Goal: Information Seeking & Learning: Learn about a topic

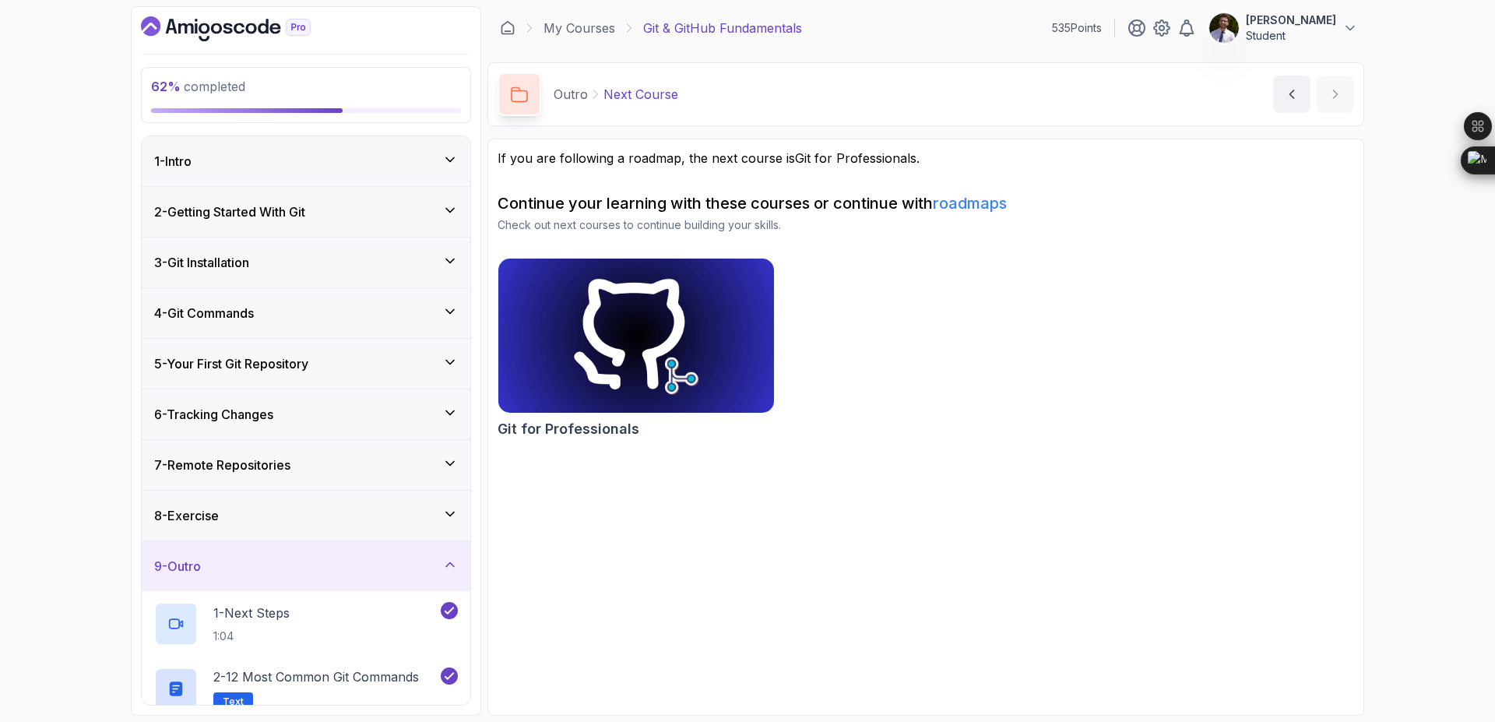
scroll to position [279, 0]
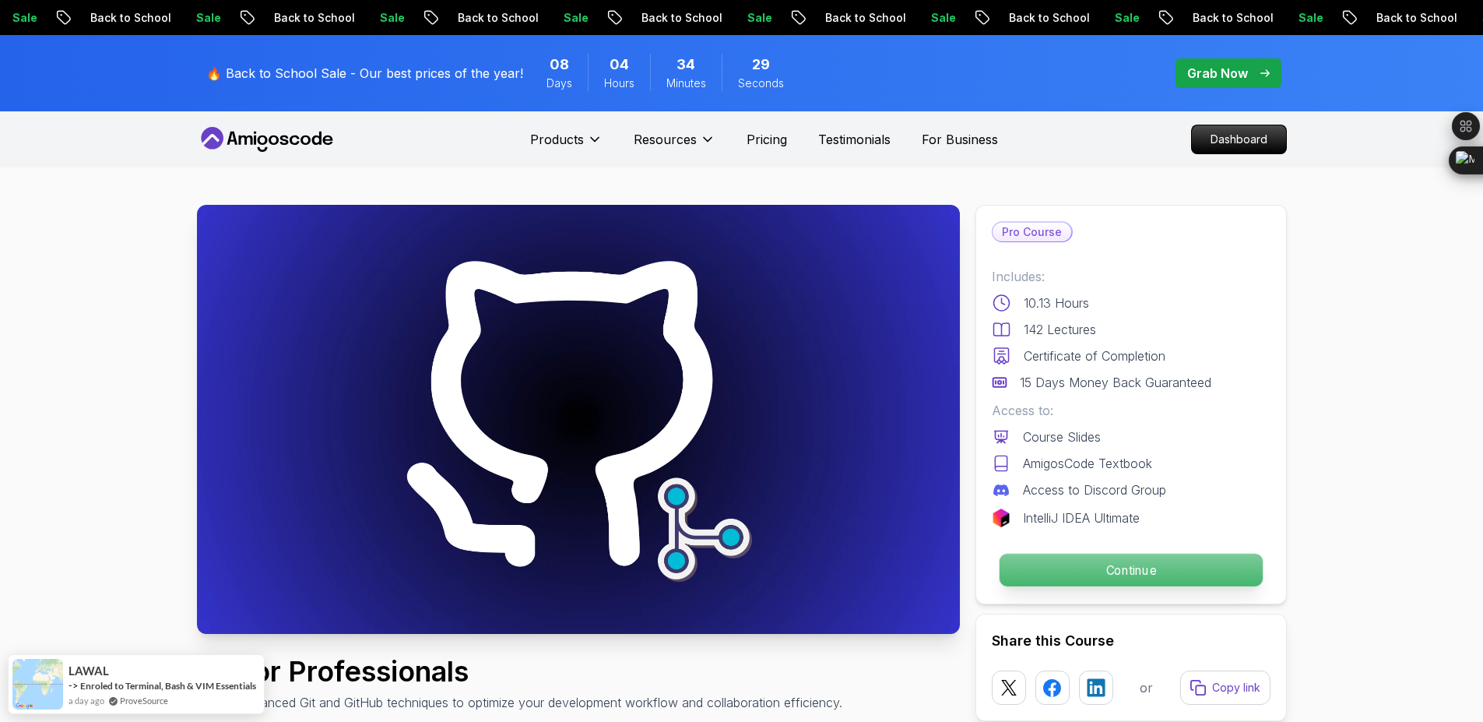
click at [1036, 568] on p "Continue" at bounding box center [1130, 570] width 263 height 33
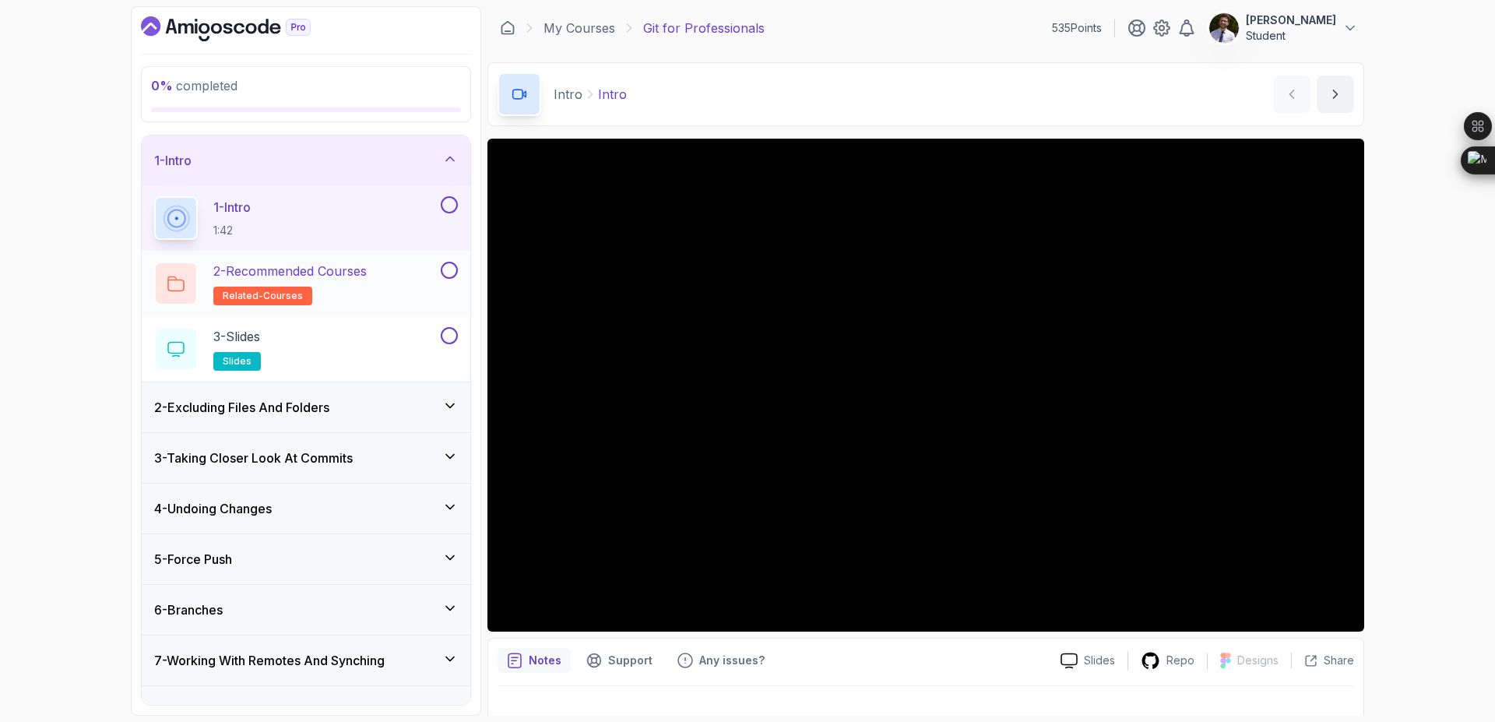
click at [353, 265] on p "2 - Recommended Courses" at bounding box center [289, 271] width 153 height 19
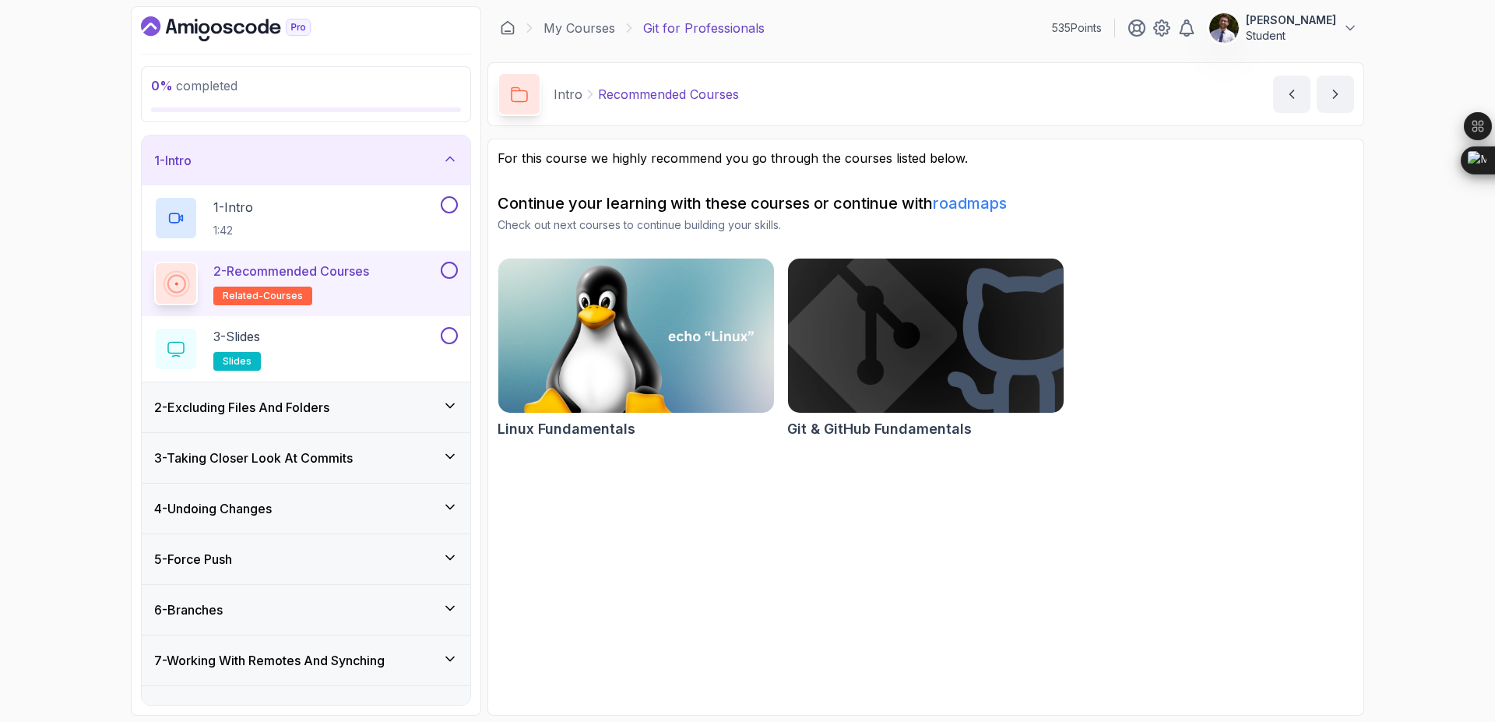
click at [455, 269] on button at bounding box center [449, 270] width 17 height 17
click at [333, 337] on div "3 - Slides slides" at bounding box center [295, 349] width 283 height 44
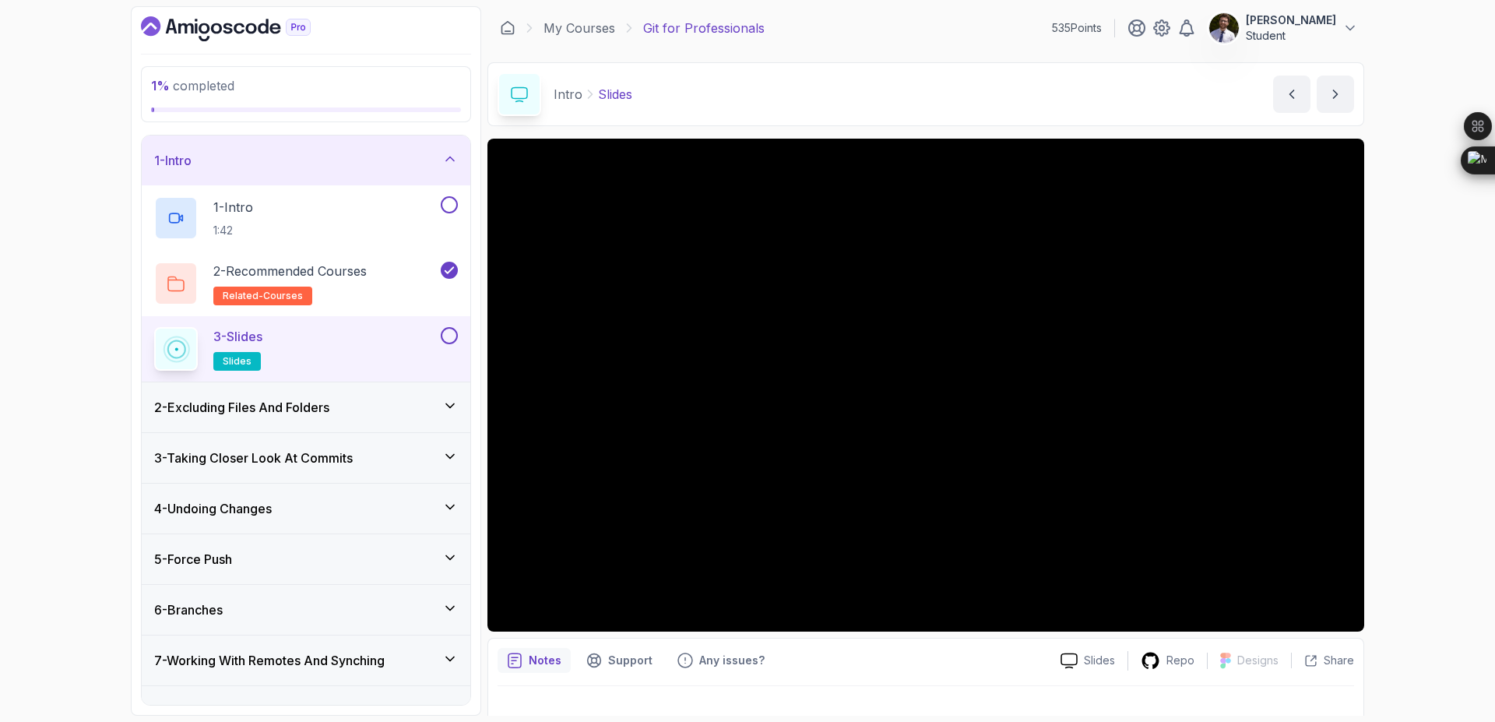
click at [454, 336] on button at bounding box center [449, 335] width 17 height 17
click at [364, 412] on div "2 - Excluding Files And Folders" at bounding box center [306, 407] width 304 height 19
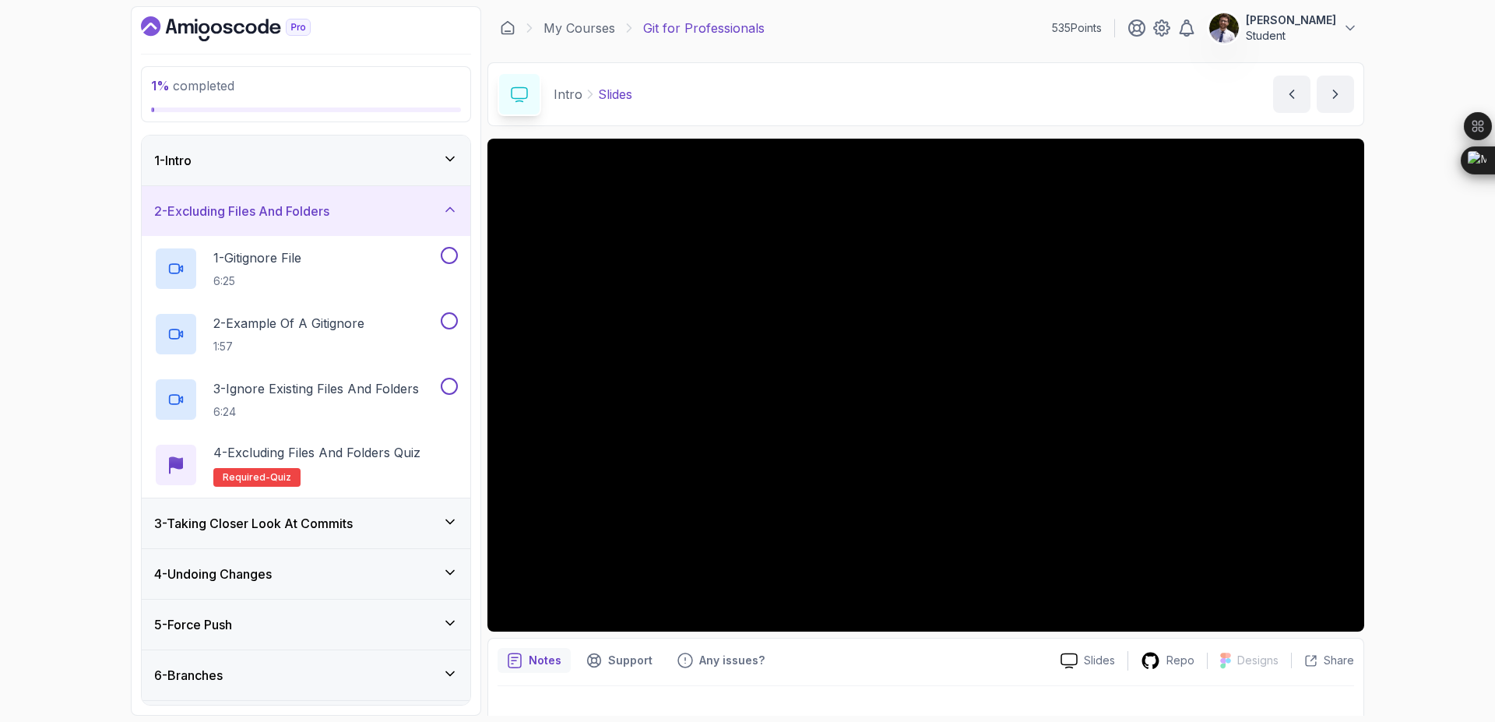
click at [431, 527] on div "3 - Taking Closer Look At Commits" at bounding box center [306, 523] width 304 height 19
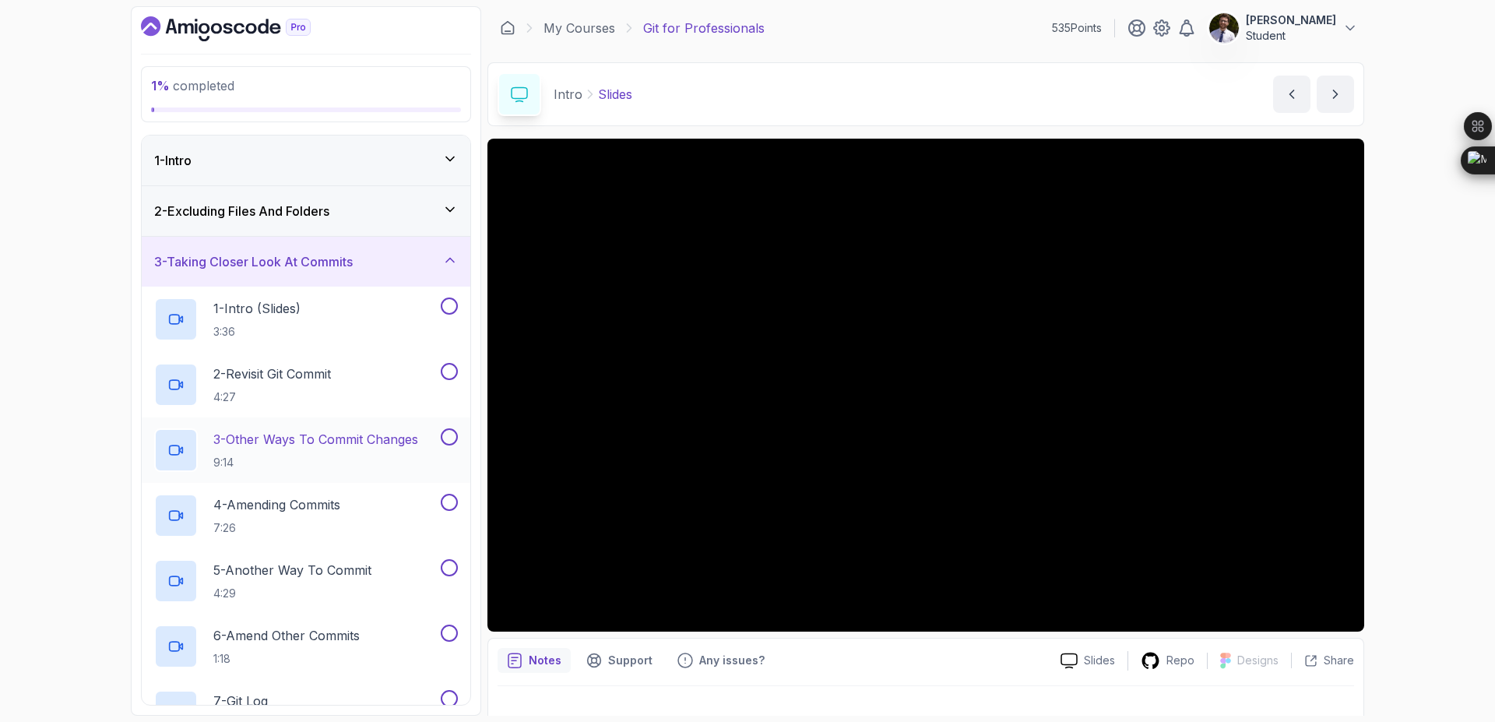
click at [337, 446] on p "3 - Other Ways To Commit Changes" at bounding box center [315, 439] width 205 height 19
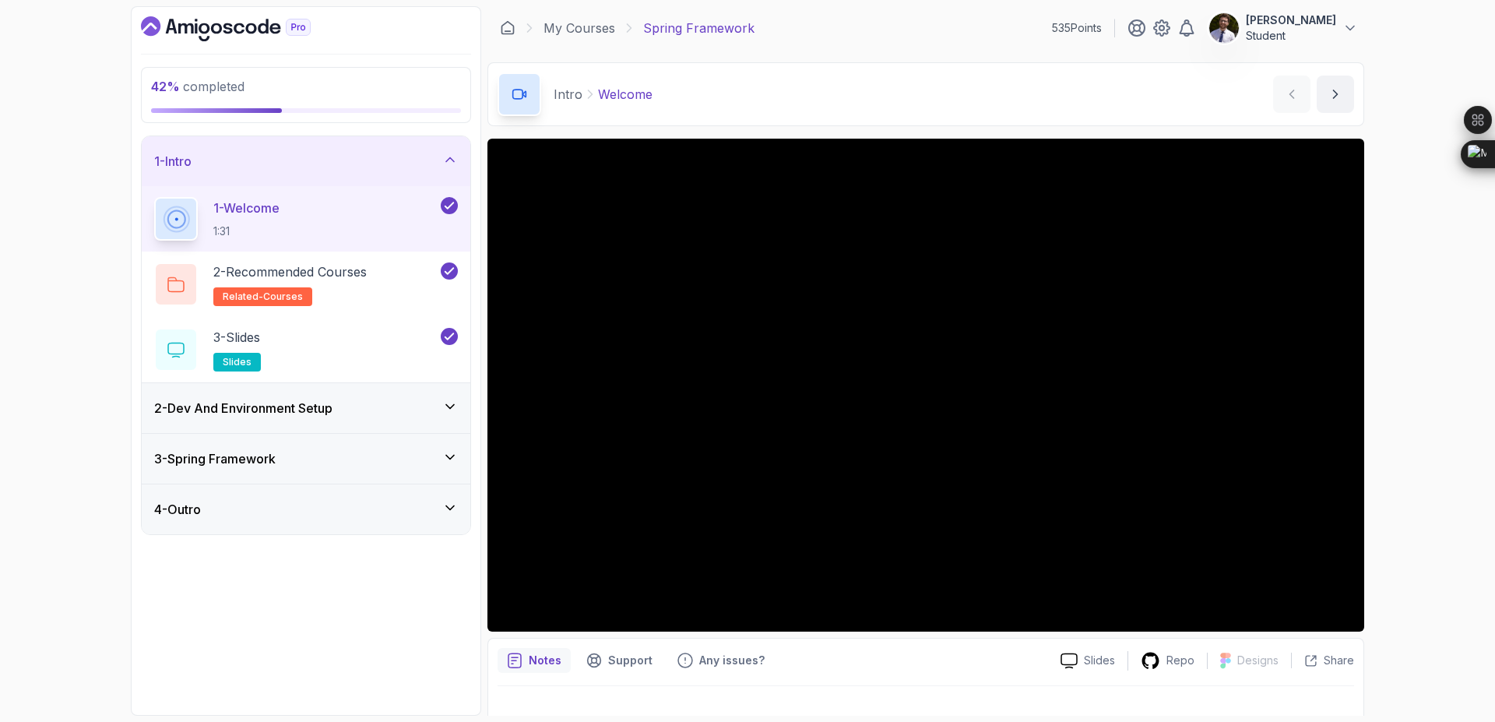
click at [1192, 680] on div "Notes Support Any issues? Slides Repo Designs Design not available Share" at bounding box center [925, 689] width 877 height 102
click at [427, 398] on div "2 - Dev And Environment Setup" at bounding box center [306, 408] width 329 height 50
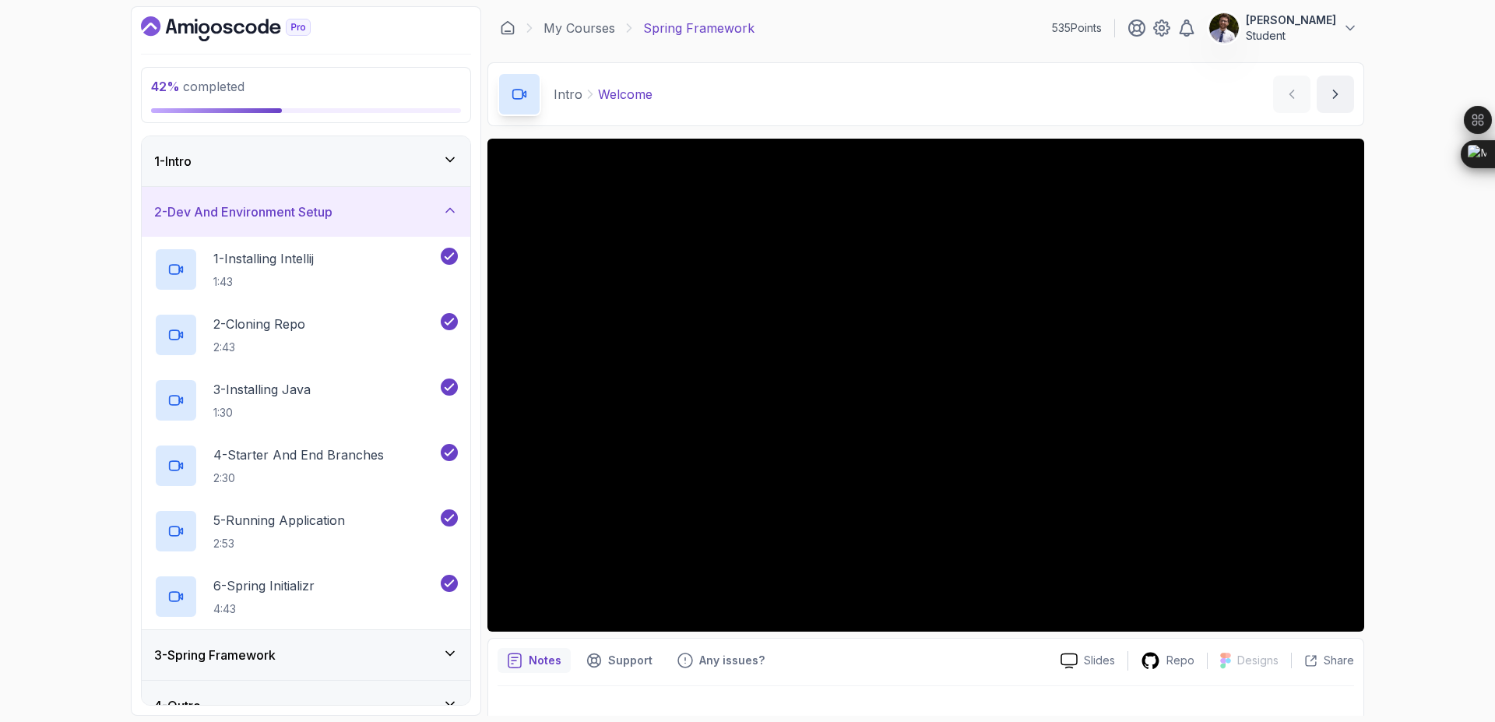
click at [407, 652] on div "3 - Spring Framework" at bounding box center [306, 654] width 304 height 19
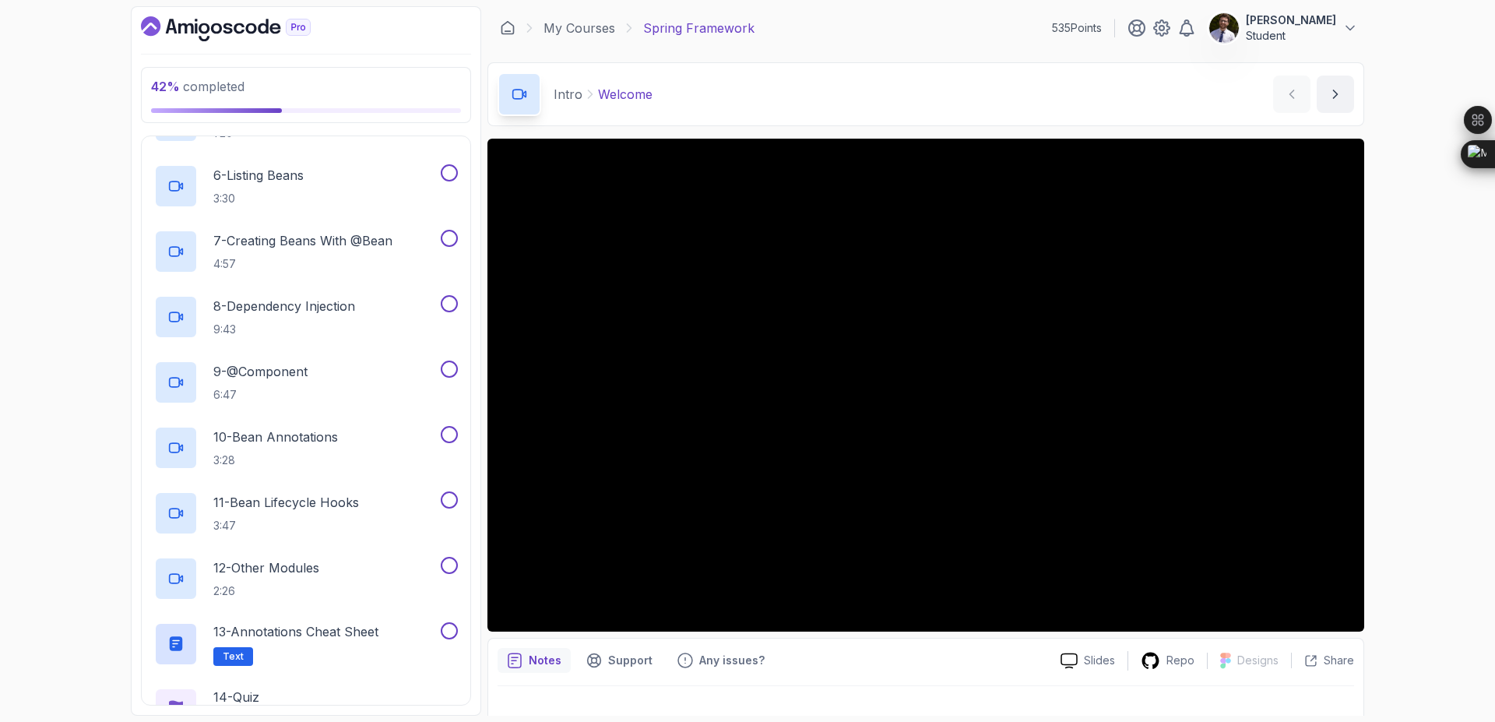
scroll to position [549, 0]
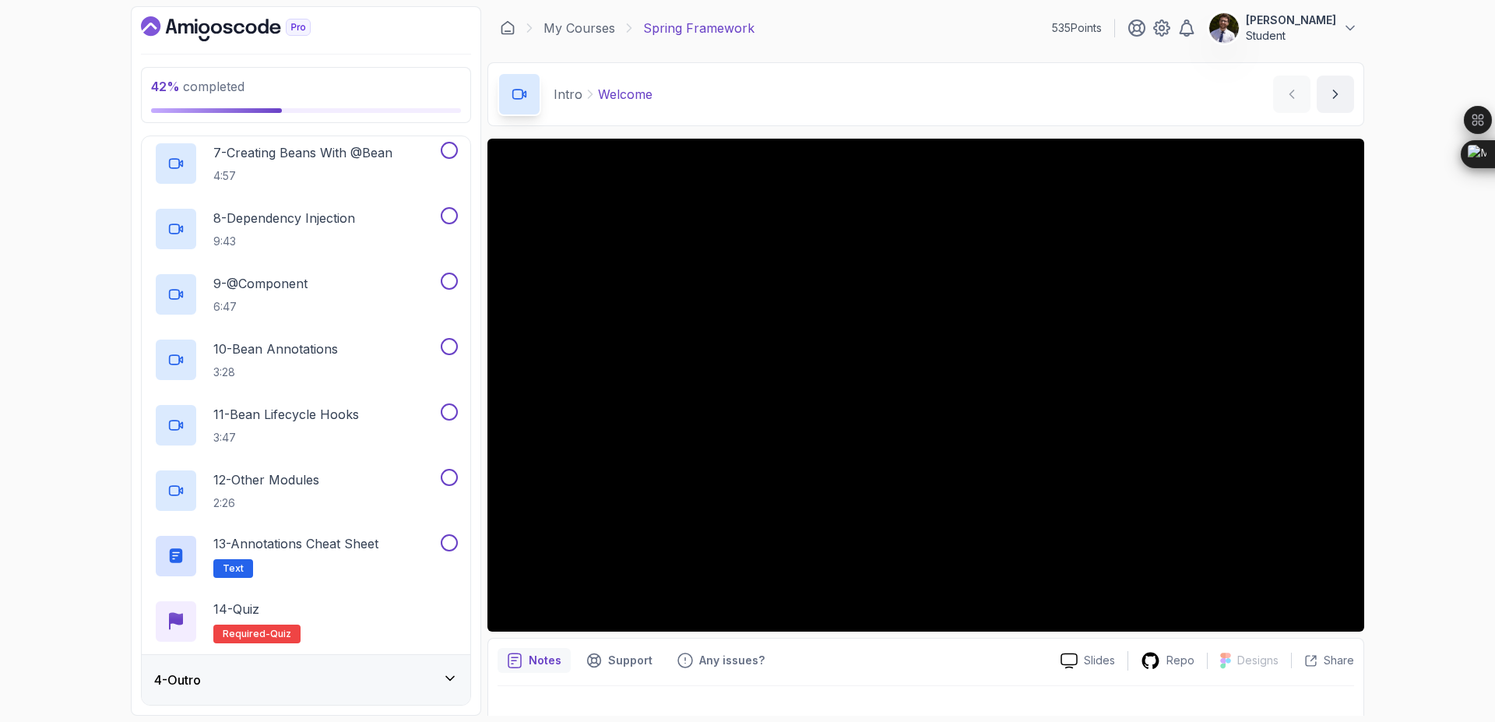
click at [406, 677] on div "4 - Outro" at bounding box center [306, 679] width 304 height 19
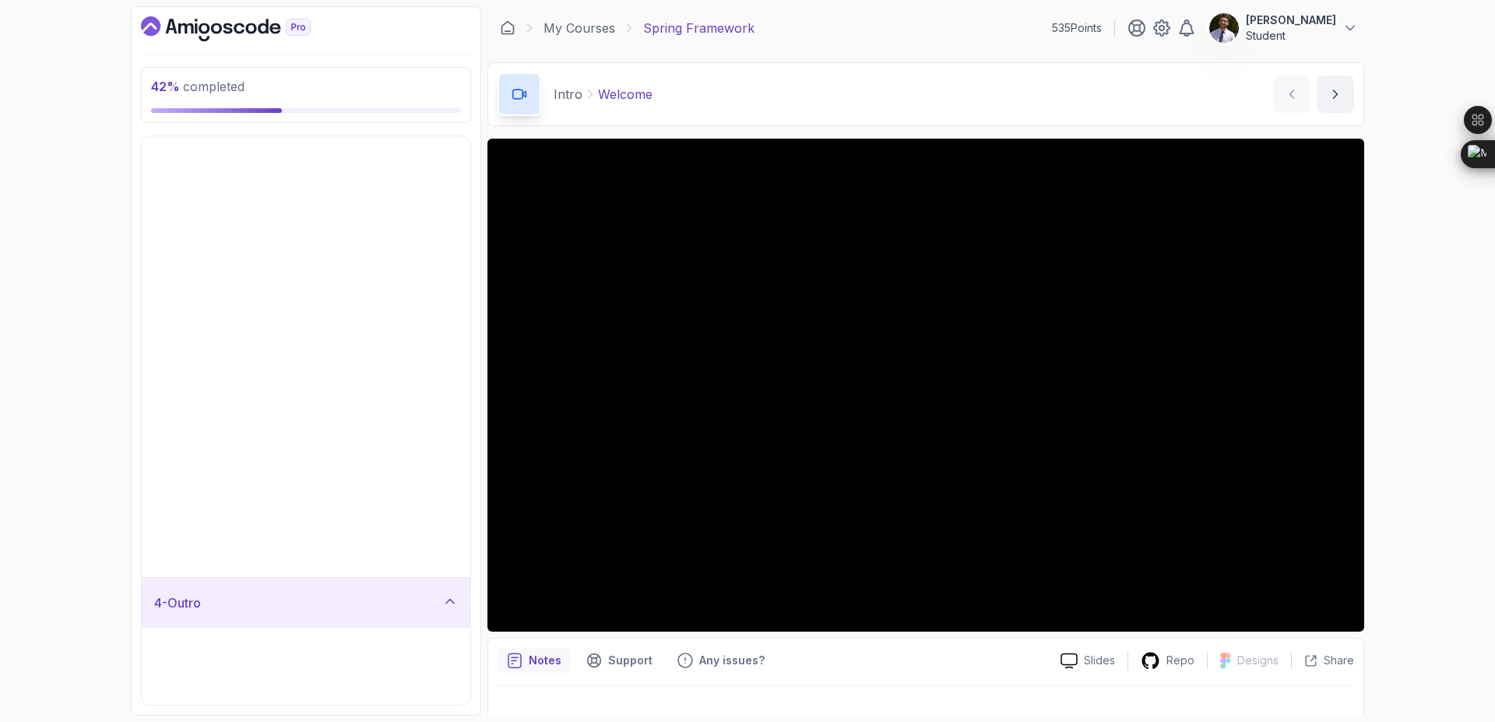
scroll to position [0, 0]
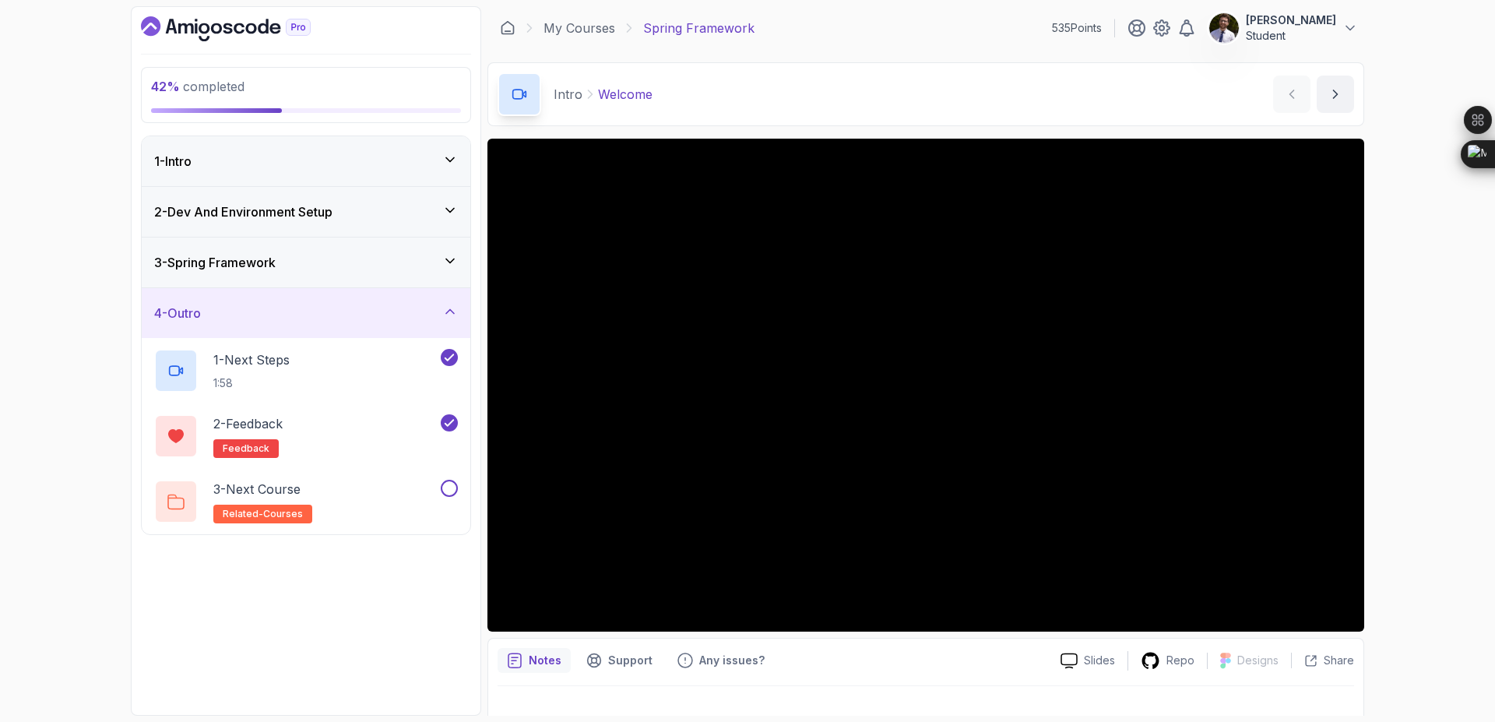
click at [444, 272] on div "3 - Spring Framework" at bounding box center [306, 262] width 329 height 50
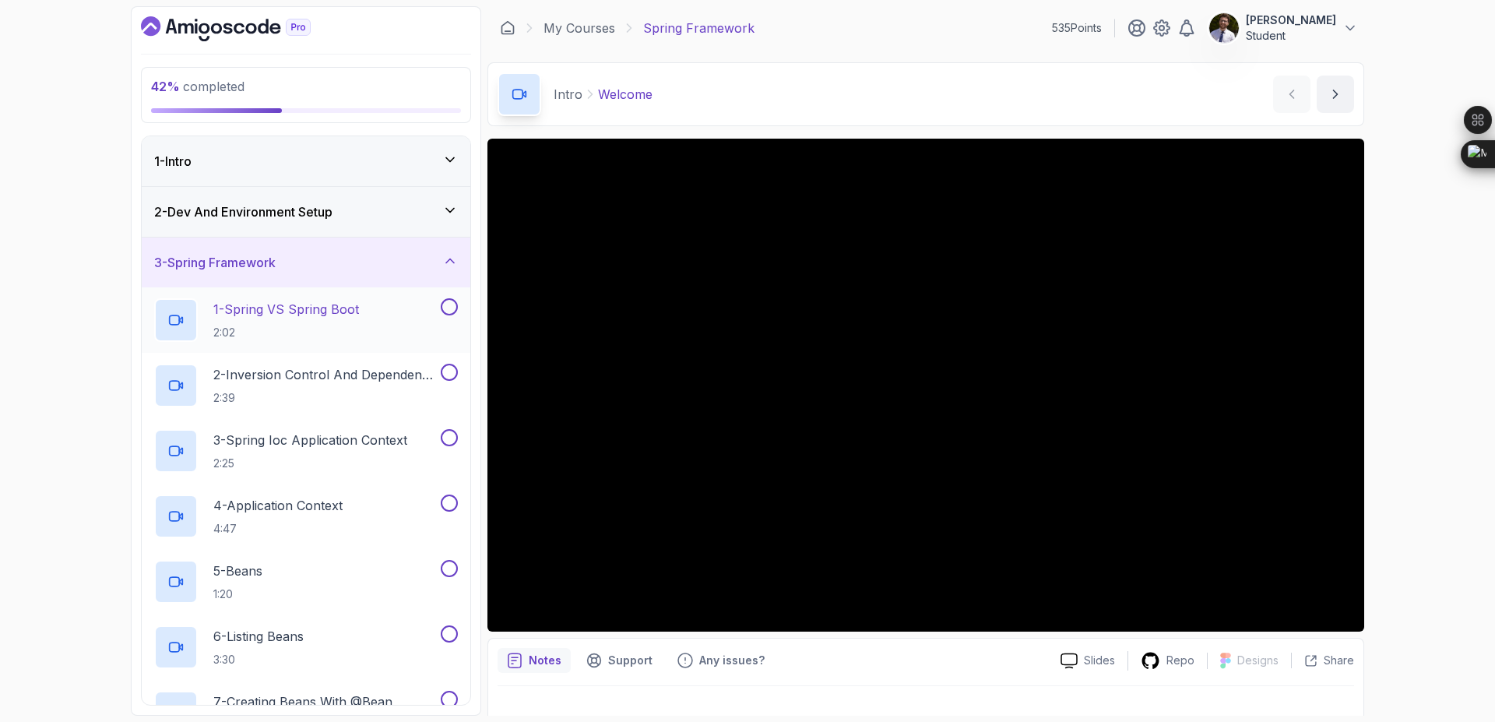
click at [314, 325] on p "2:02" at bounding box center [286, 333] width 146 height 16
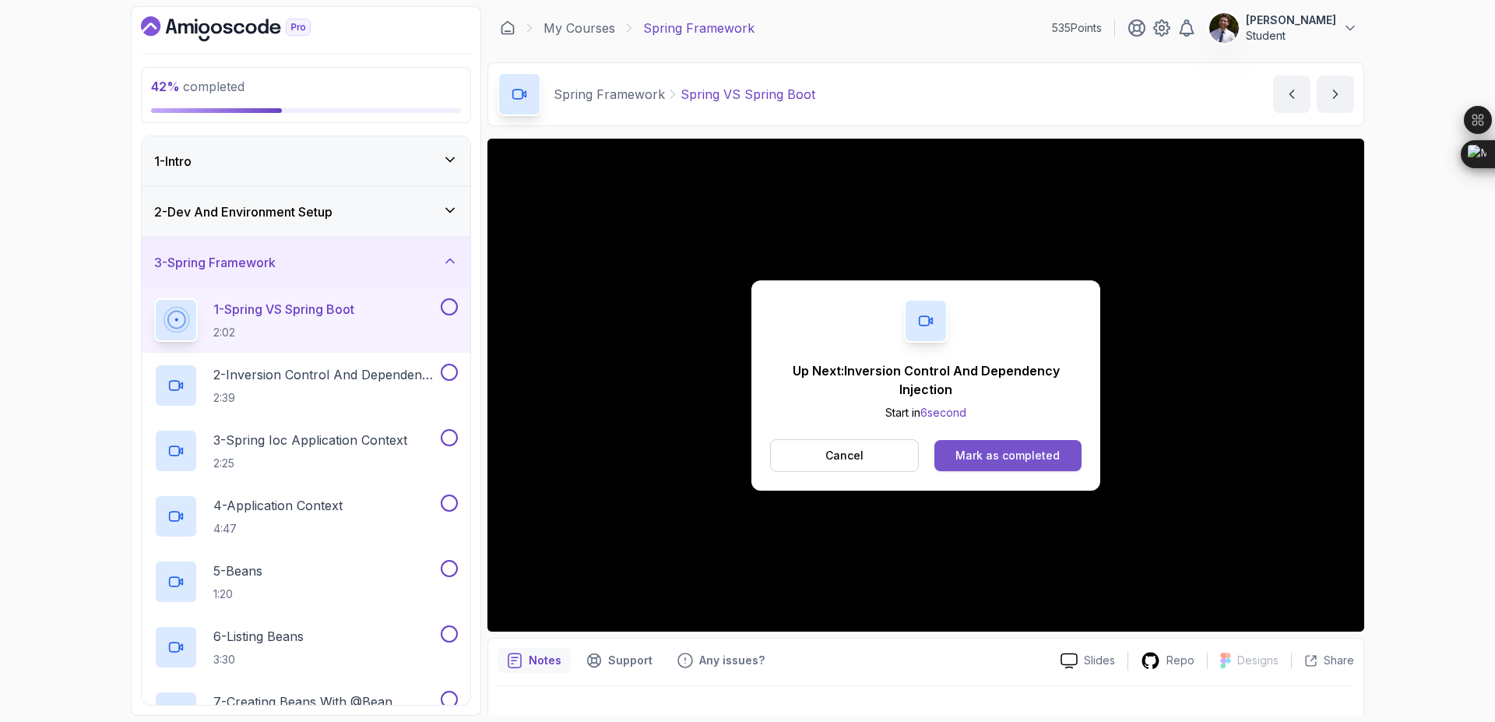
click at [985, 463] on button "Mark as completed" at bounding box center [1007, 455] width 147 height 31
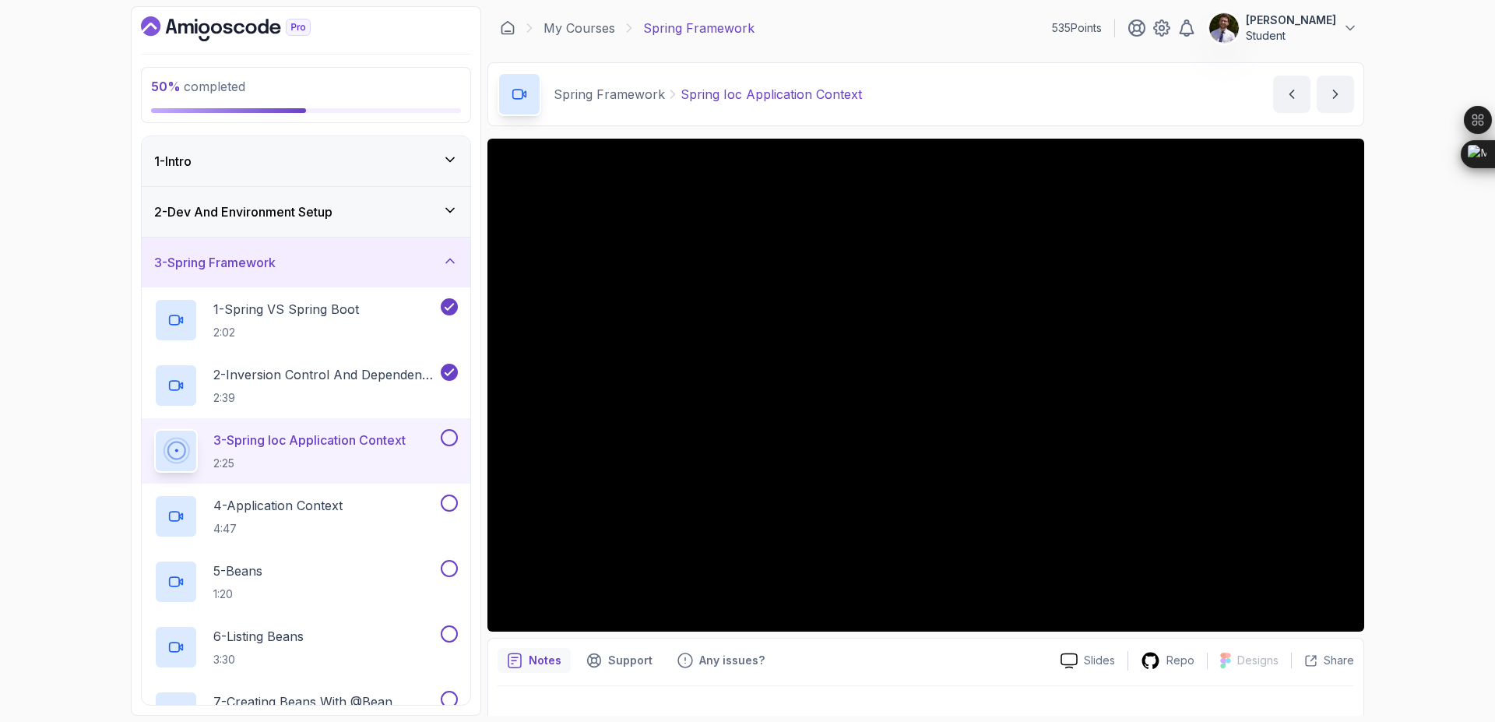
click at [453, 438] on button at bounding box center [449, 437] width 17 height 17
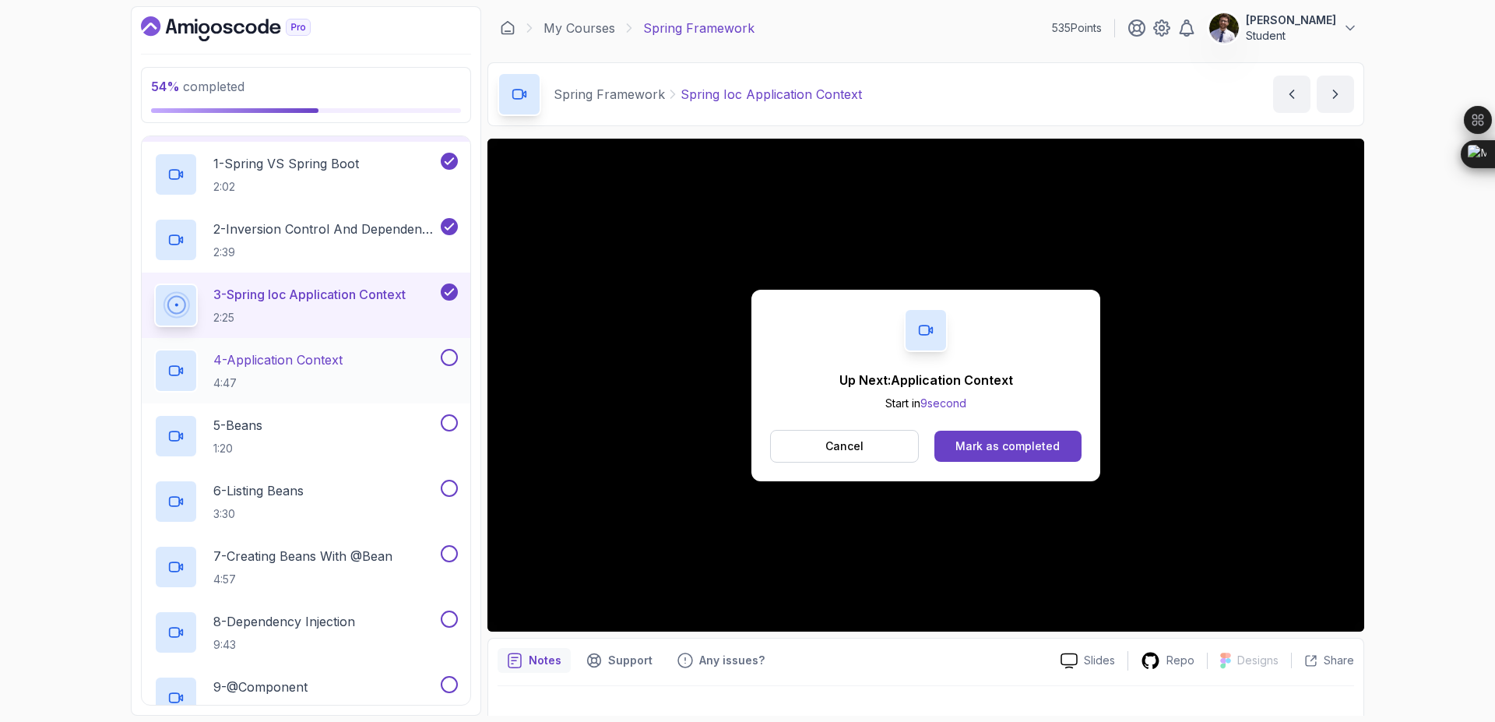
scroll to position [162, 0]
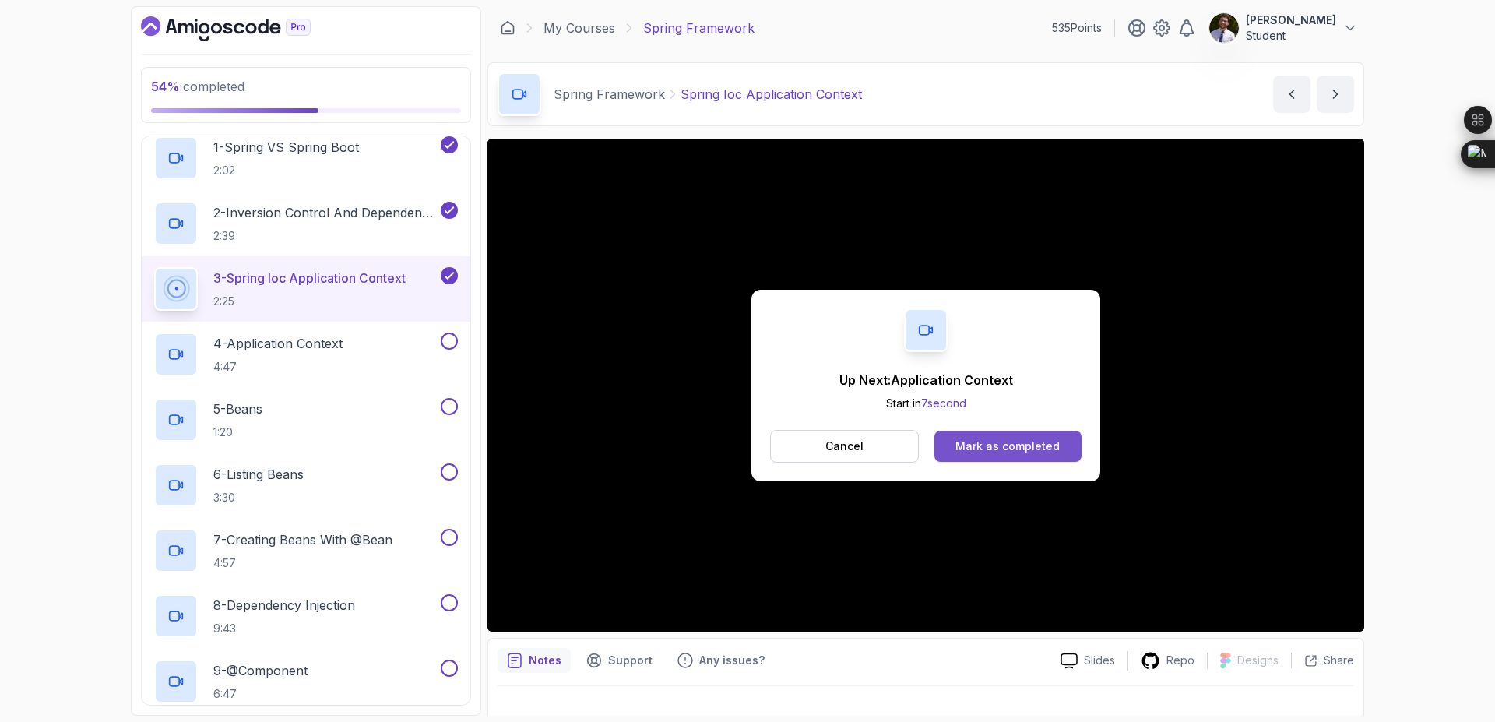
click at [975, 452] on div "Mark as completed" at bounding box center [1007, 446] width 104 height 16
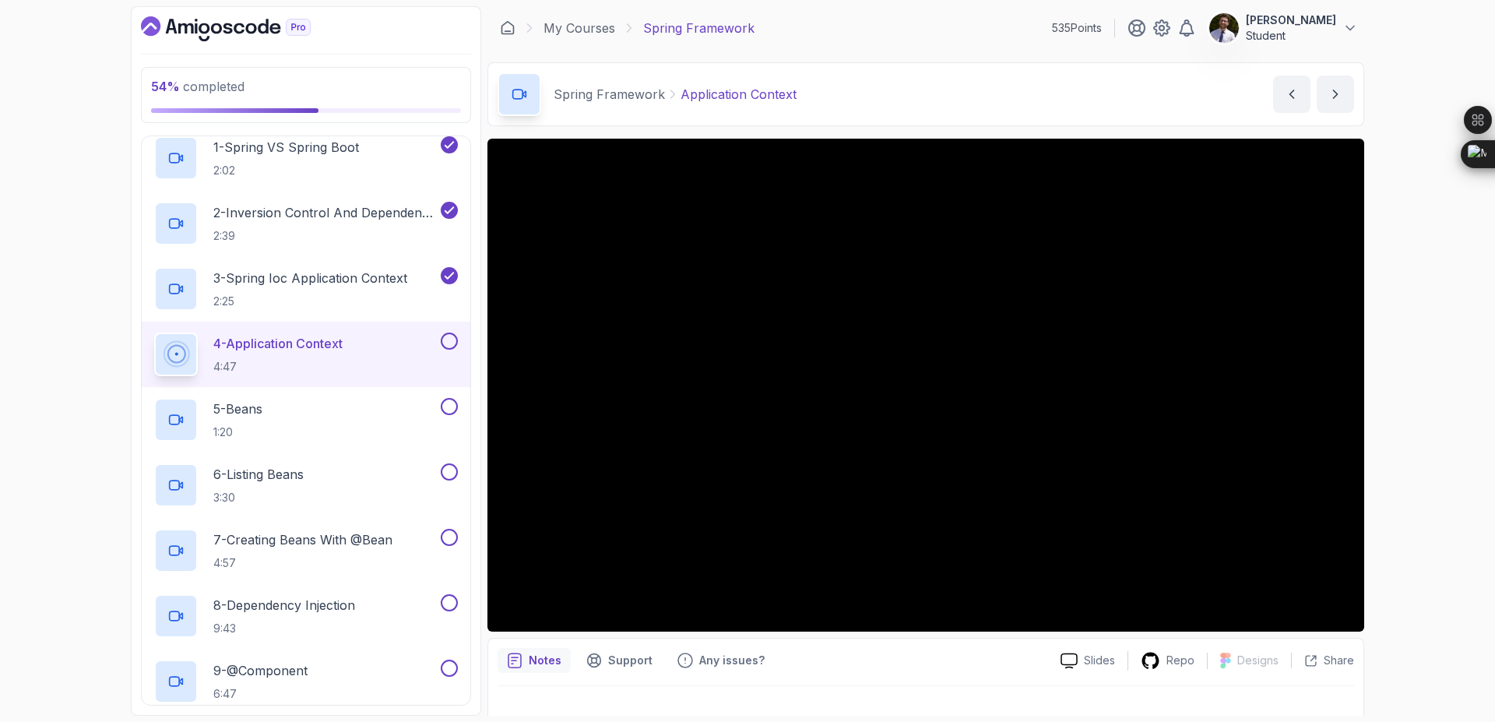
scroll to position [24, 0]
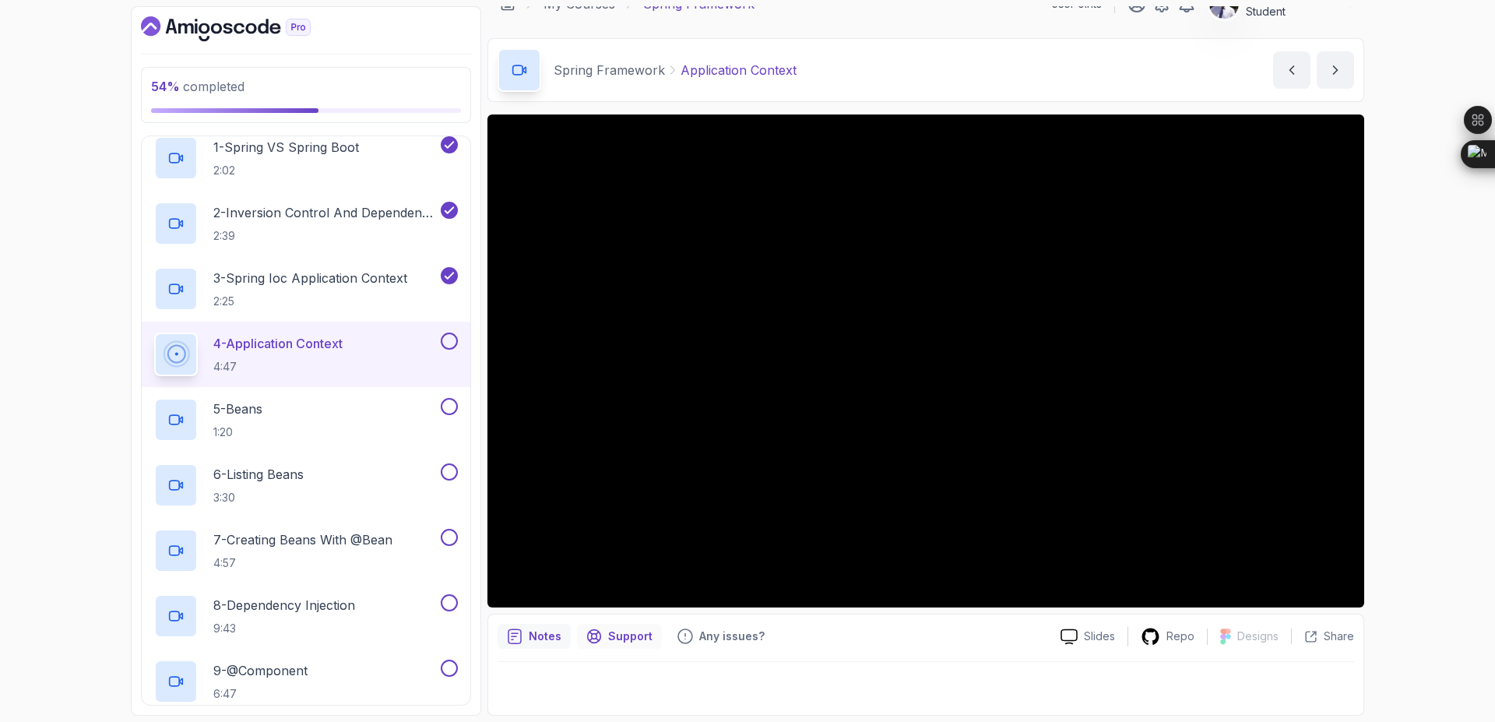
drag, startPoint x: 498, startPoint y: 721, endPoint x: 600, endPoint y: 624, distance: 141.0
click at [600, 624] on section "54 % completed 1 - Intro 2 - Dev And Environment Setup 3 - Spring Framework 1 -…" at bounding box center [748, 361] width 1246 height 722
click at [1398, 550] on div "54 % completed 1 - Intro 2 - Dev And Environment Setup 3 - Spring Framework 1 -…" at bounding box center [747, 361] width 1495 height 722
click at [451, 341] on button at bounding box center [449, 340] width 17 height 17
click at [250, 414] on p "5 - Beans" at bounding box center [237, 408] width 49 height 19
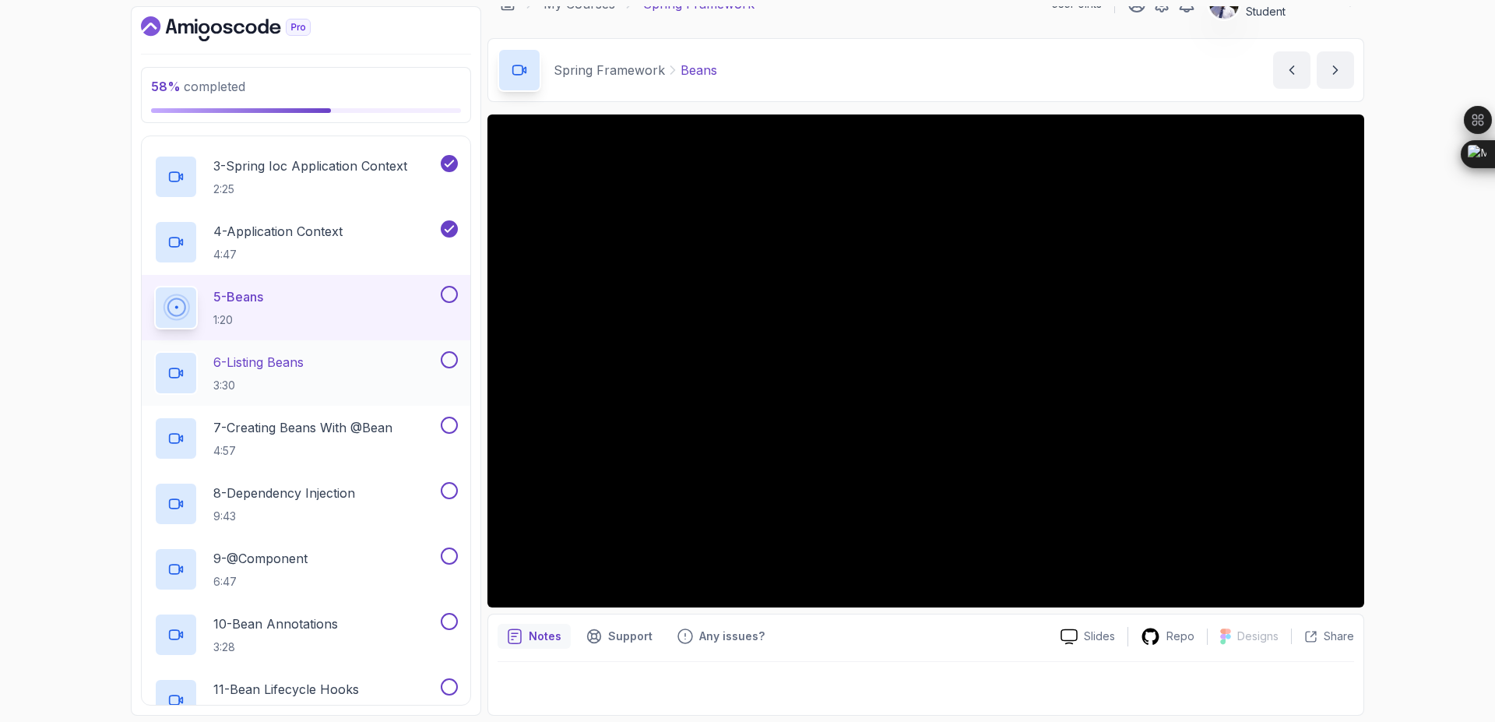
scroll to position [260, 0]
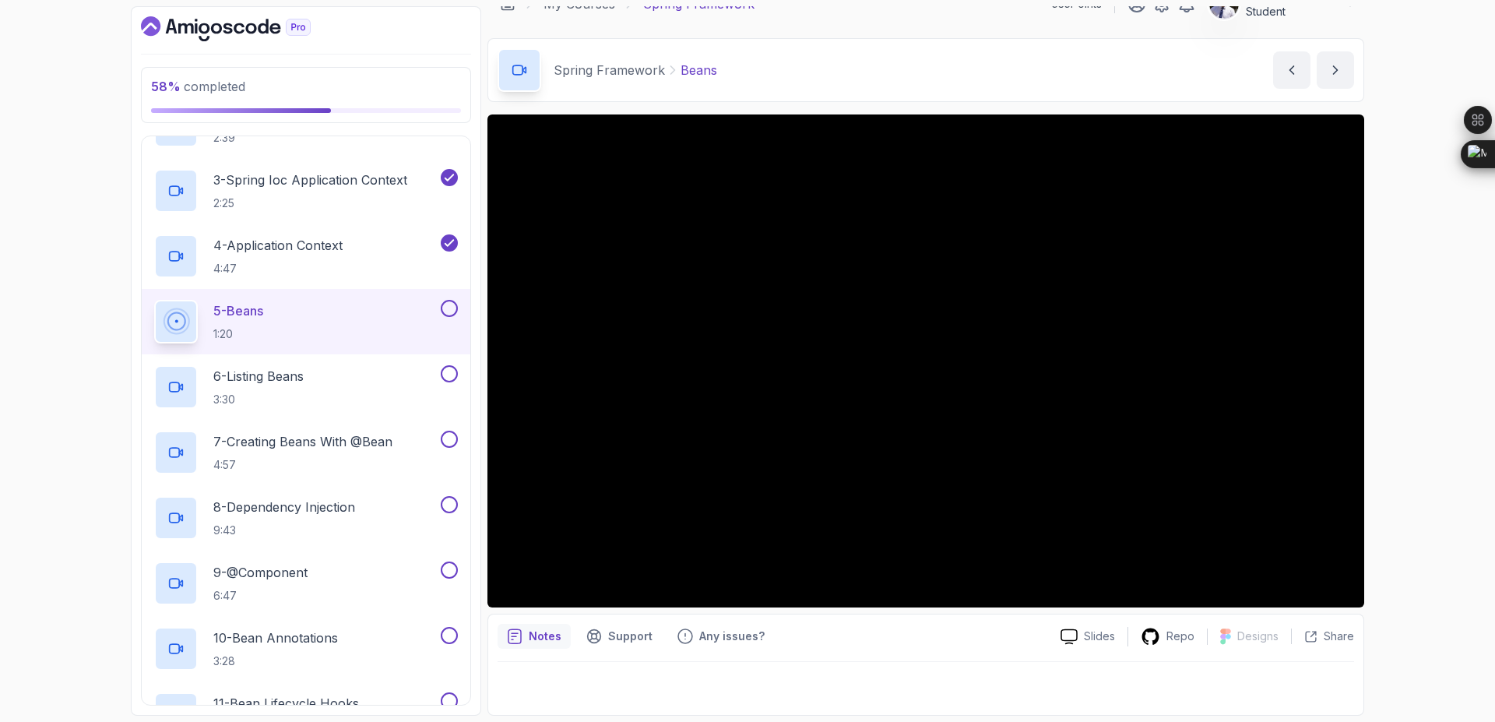
click at [452, 310] on button at bounding box center [449, 308] width 17 height 17
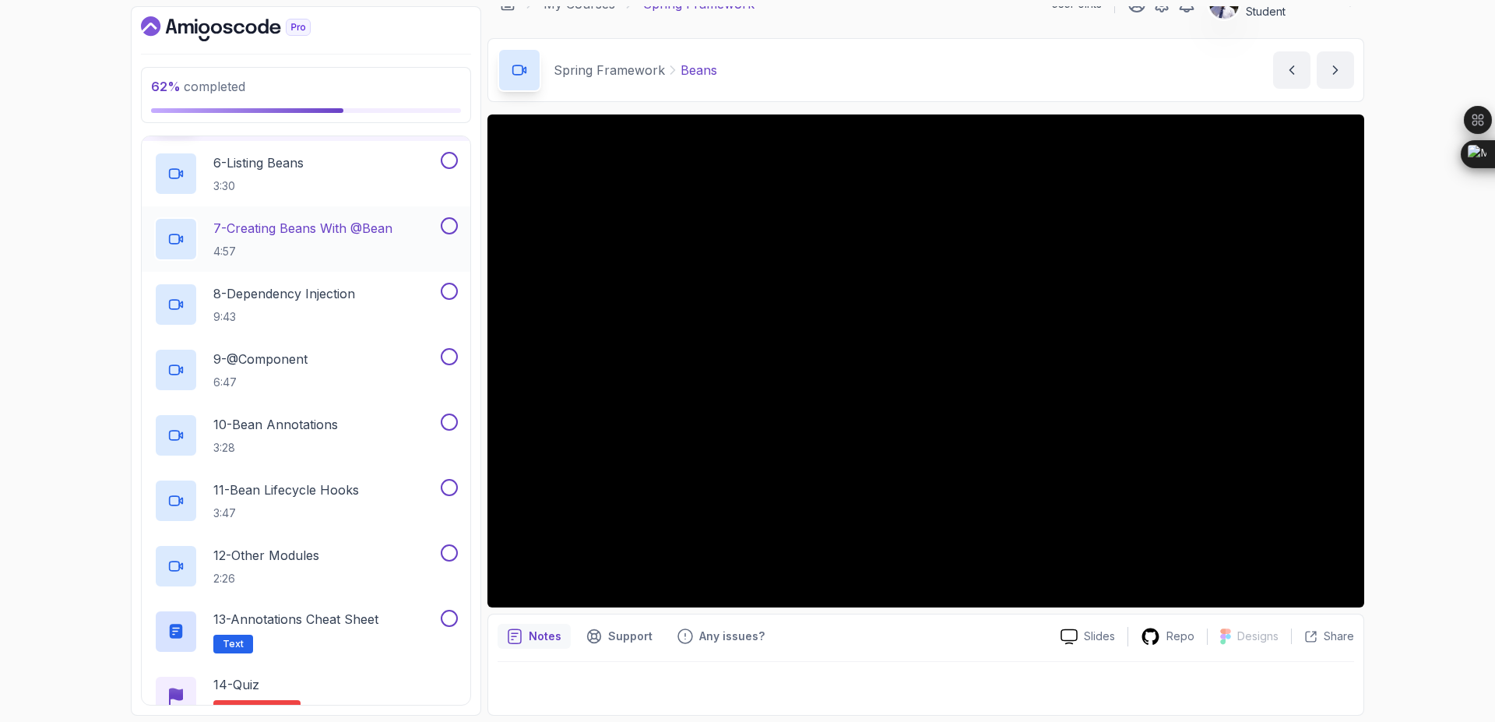
scroll to position [466, 0]
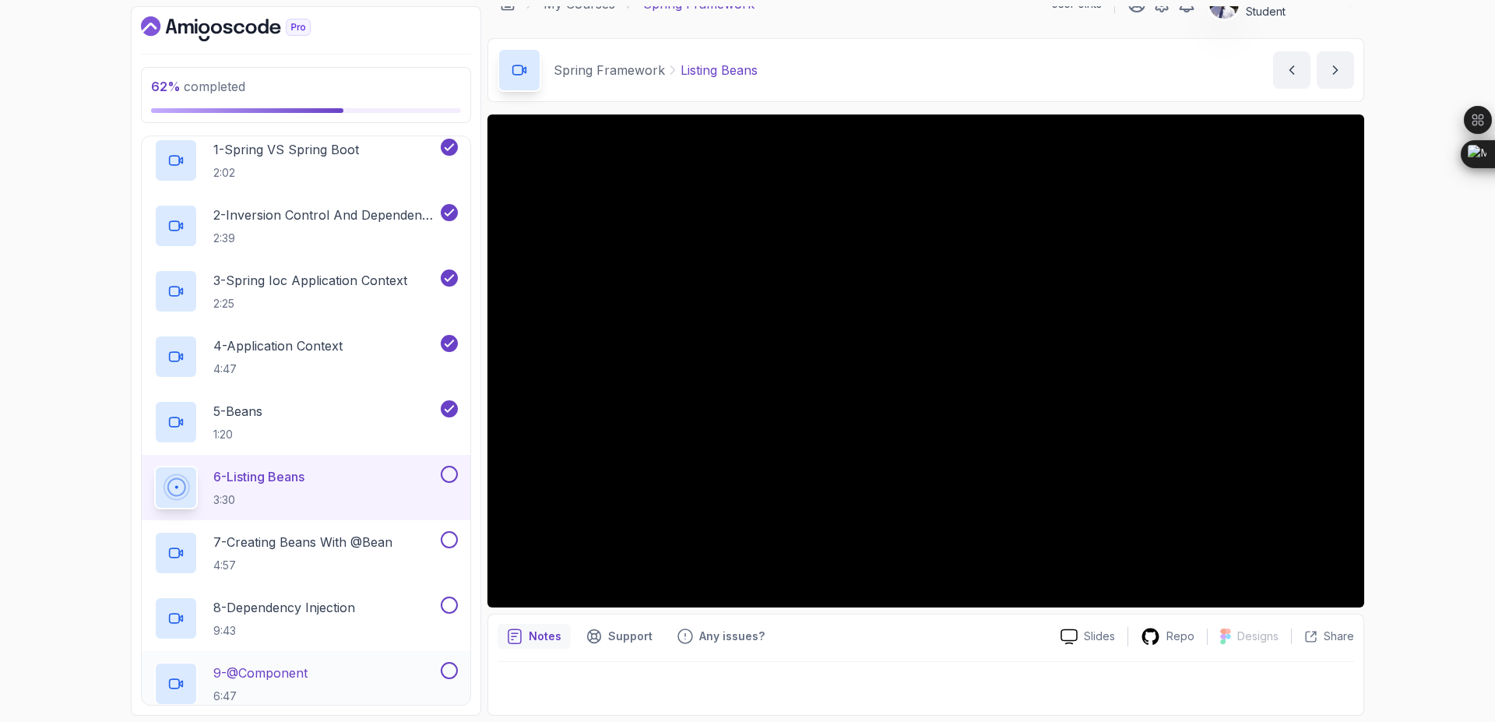
scroll to position [162, 0]
click at [448, 469] on button at bounding box center [449, 471] width 17 height 17
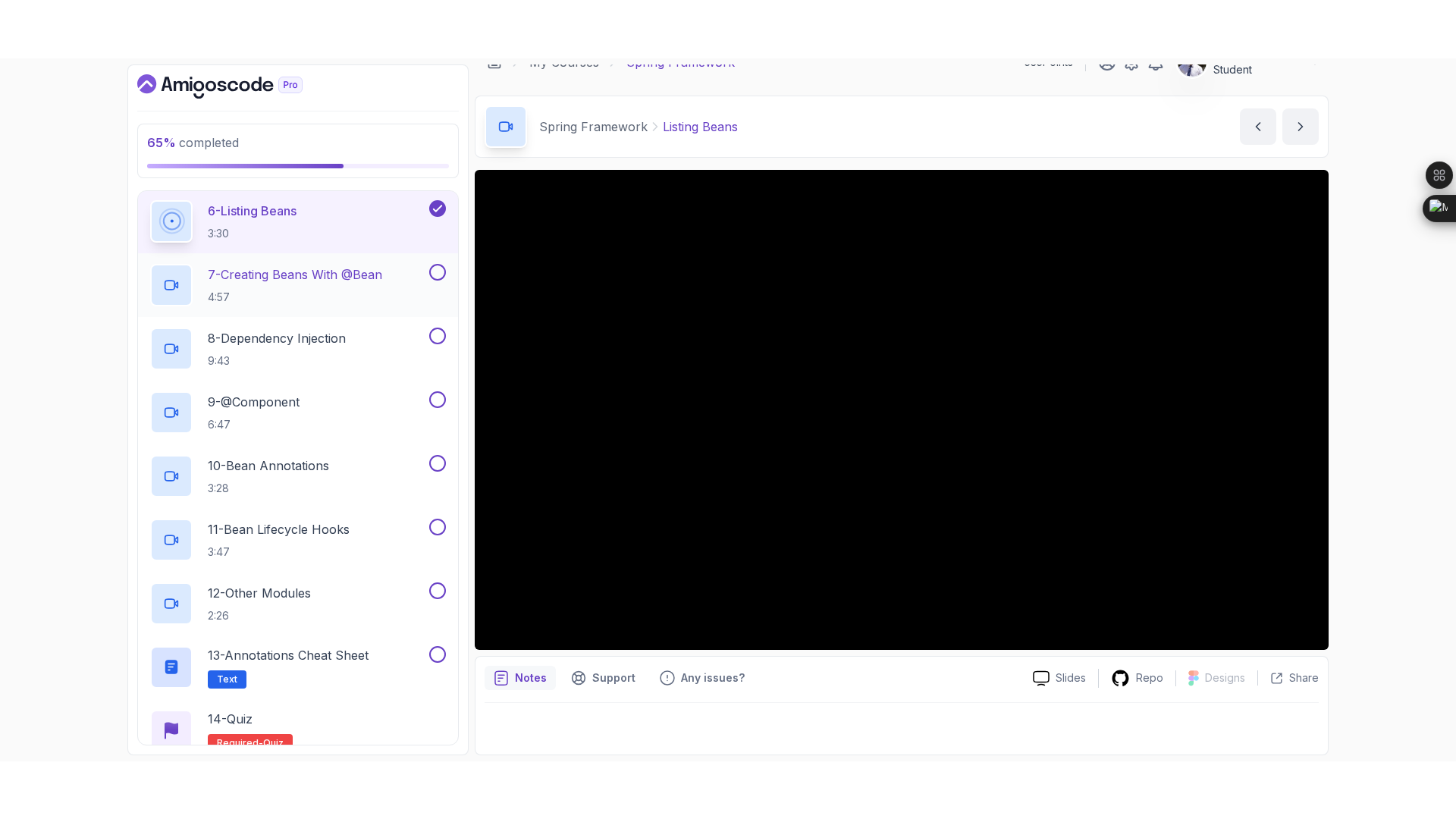
scroll to position [463, 0]
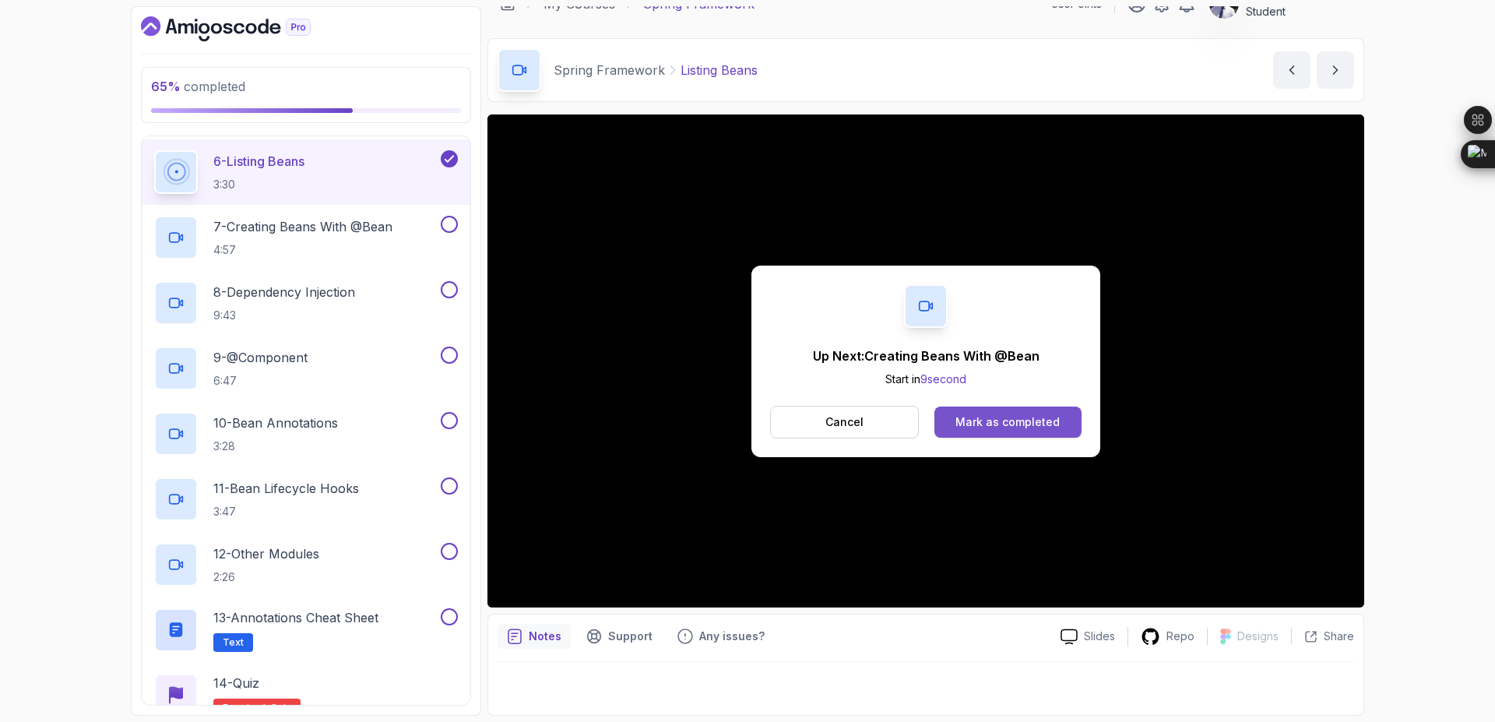
click at [963, 421] on div "Mark as completed" at bounding box center [1007, 422] width 104 height 16
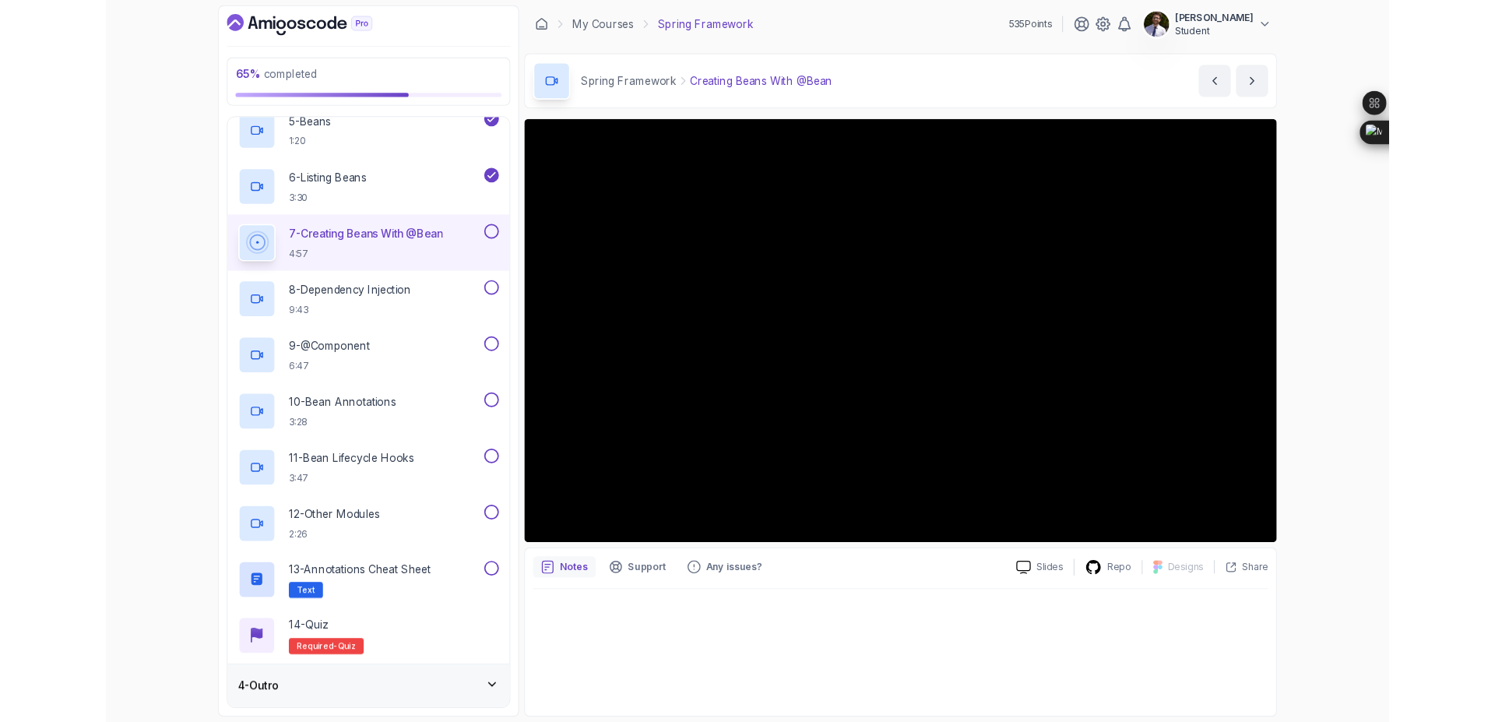
scroll to position [475, 0]
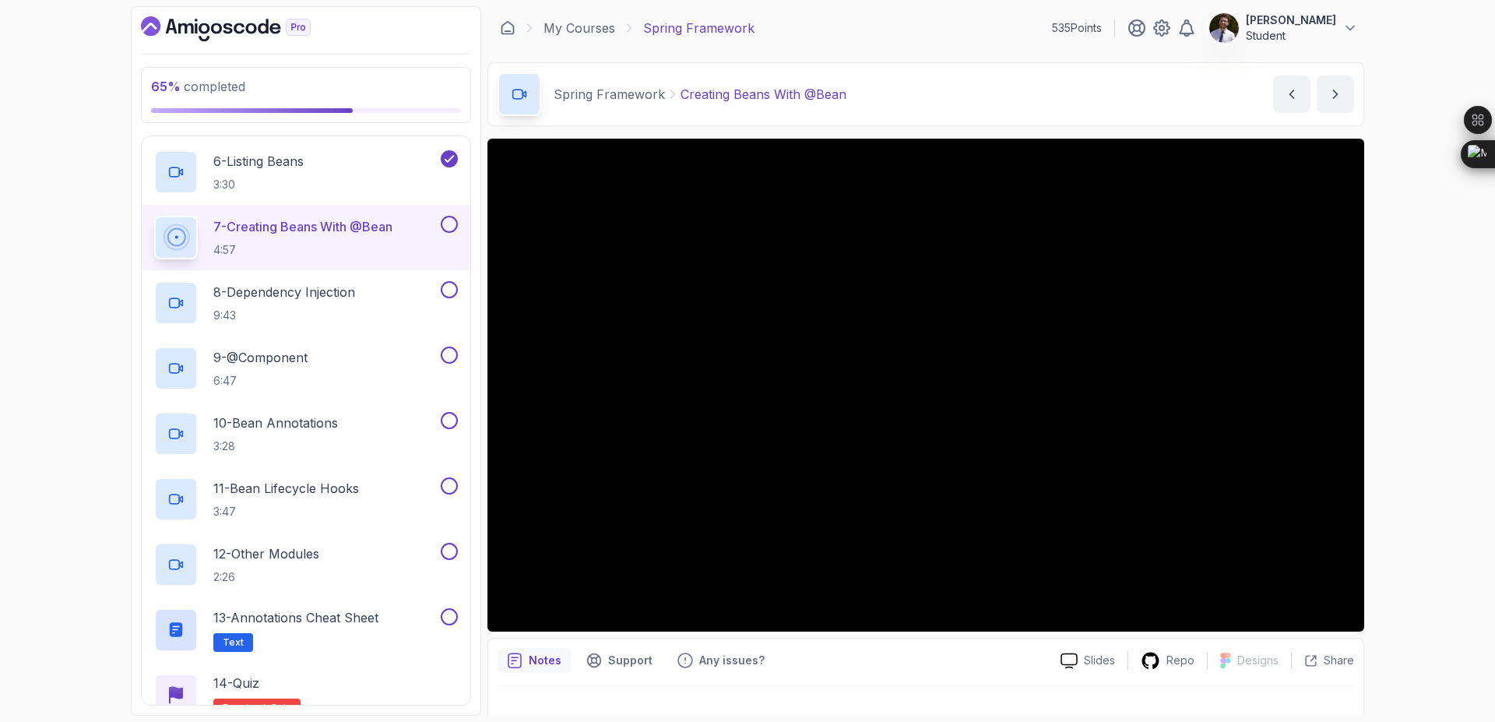
click at [453, 221] on button at bounding box center [449, 224] width 17 height 17
click at [403, 286] on div "8 - Dependency Injection 9:43" at bounding box center [295, 303] width 283 height 44
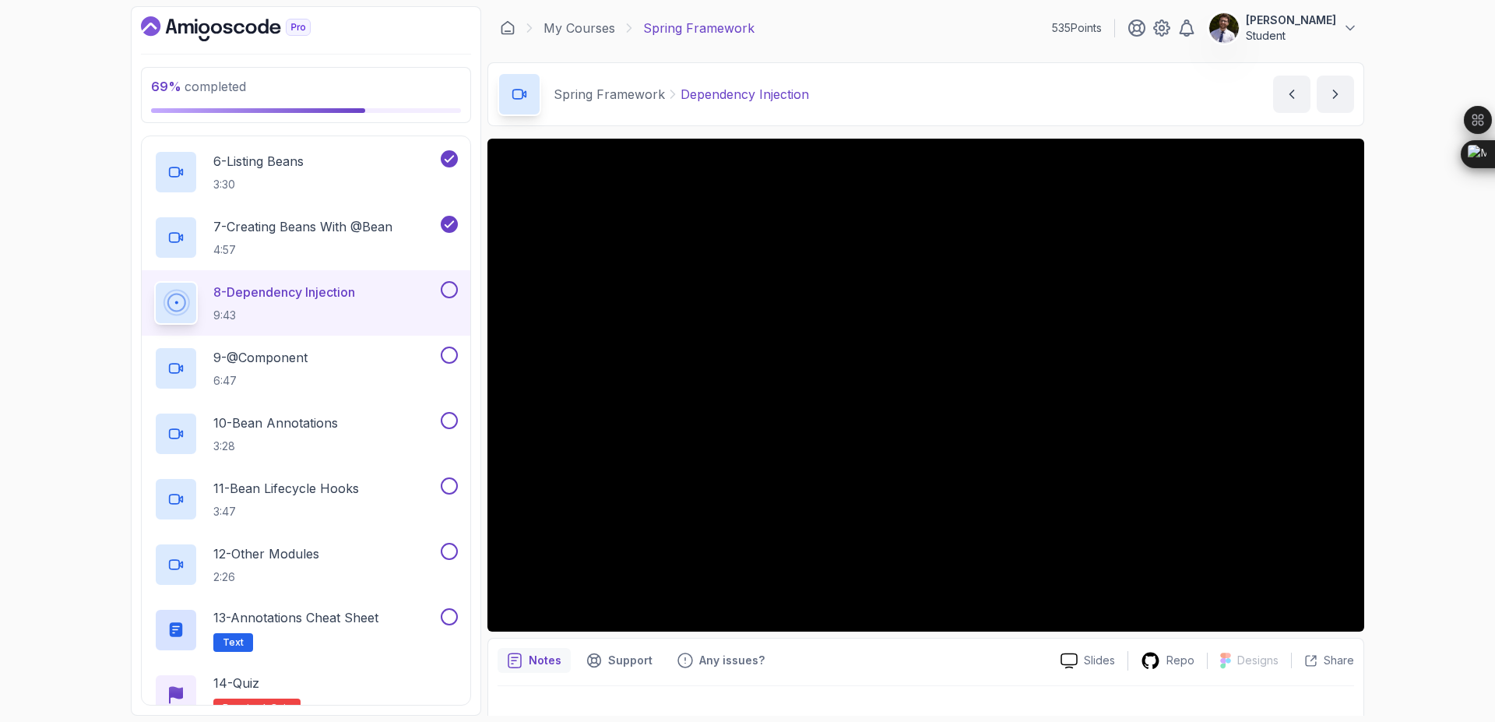
click at [451, 296] on button at bounding box center [449, 289] width 17 height 17
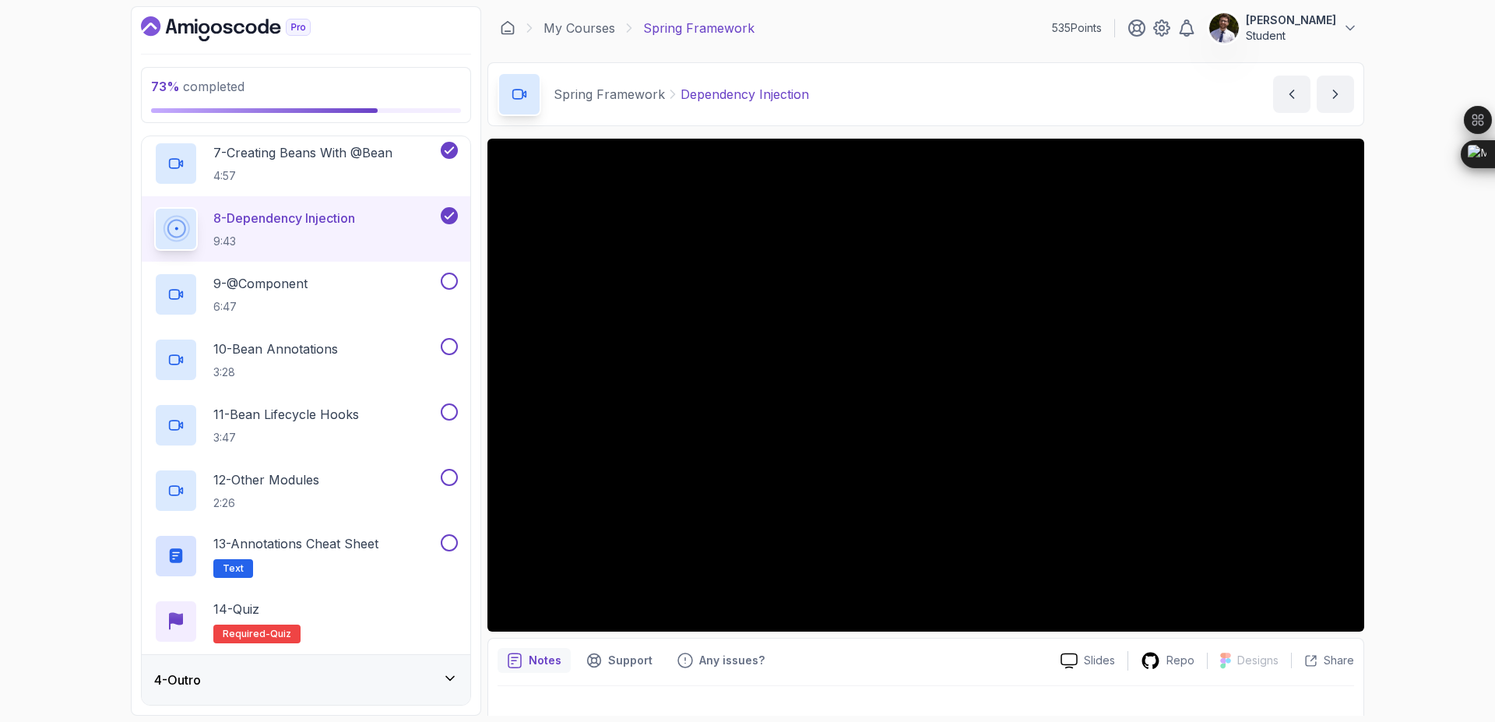
click at [433, 680] on div "4 - Outro" at bounding box center [306, 679] width 304 height 19
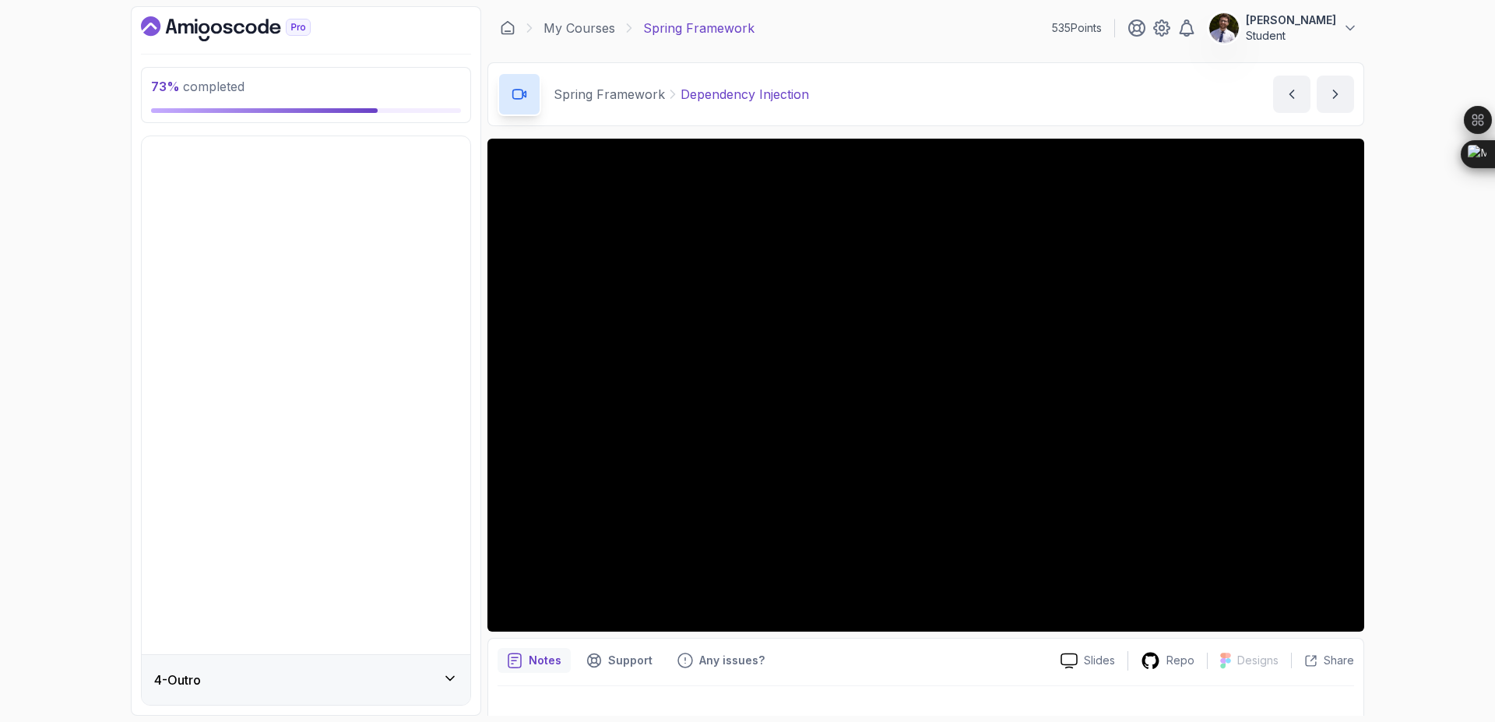
scroll to position [0, 0]
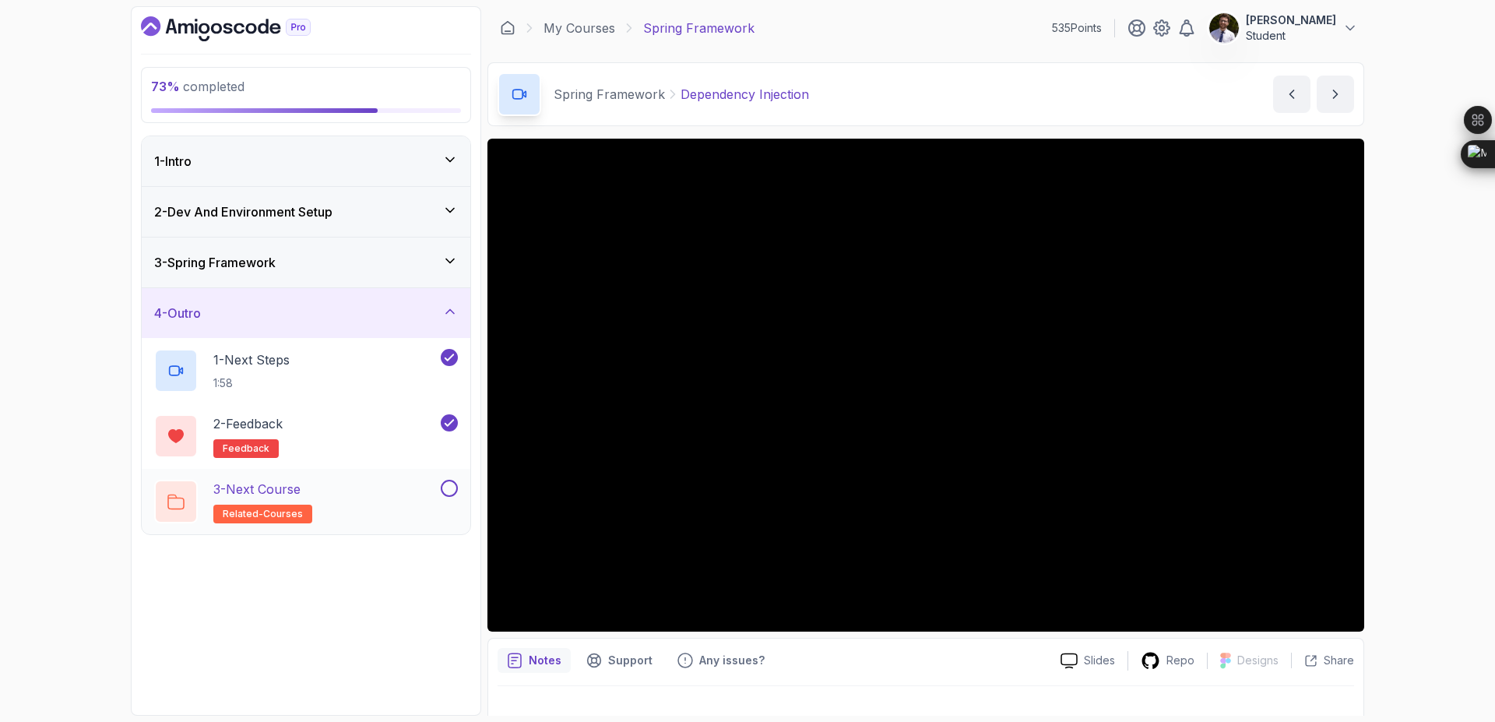
click at [449, 490] on button at bounding box center [449, 488] width 17 height 17
click at [450, 264] on icon at bounding box center [450, 261] width 16 height 16
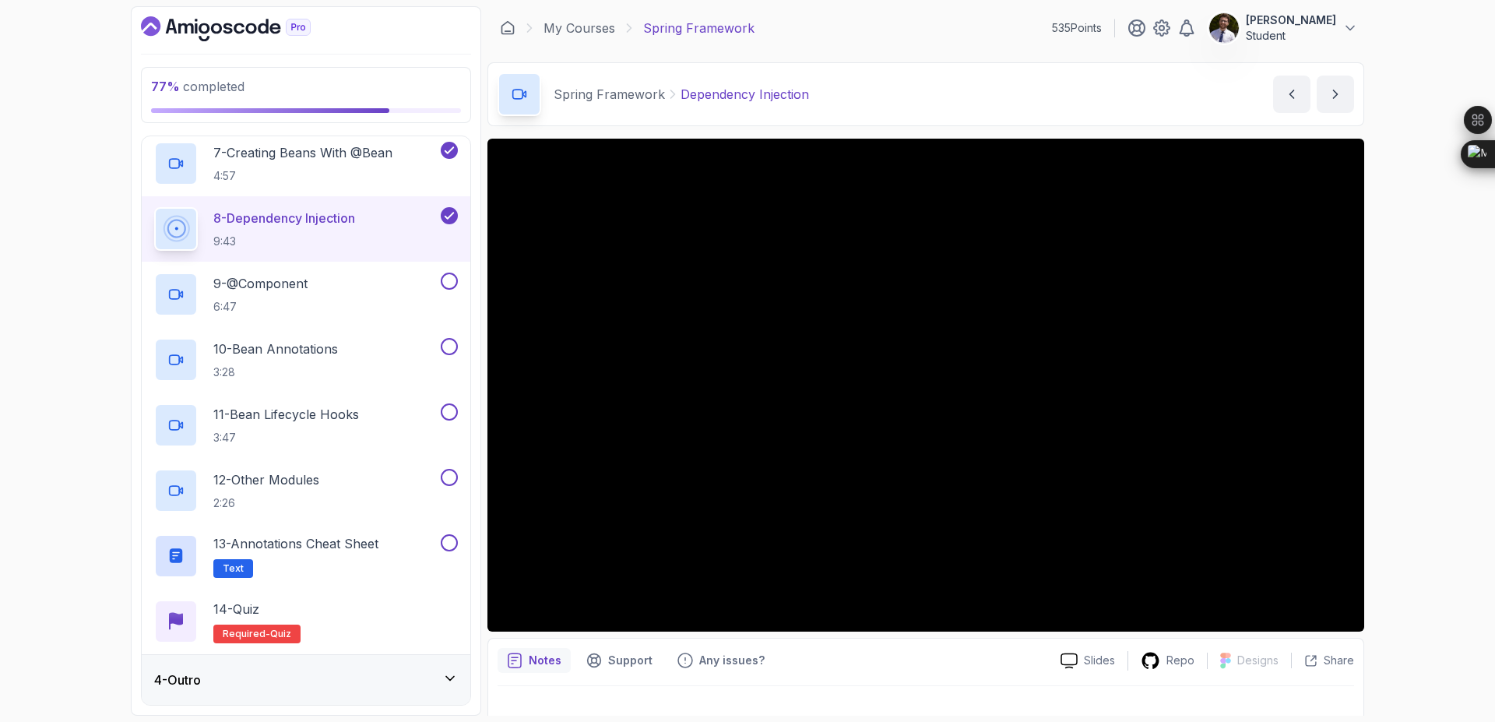
scroll to position [548, 0]
click at [383, 270] on div "9 - @Component 6:47" at bounding box center [306, 294] width 329 height 65
click at [292, 546] on p "13 - Annotations Cheat Sheet" at bounding box center [295, 544] width 165 height 19
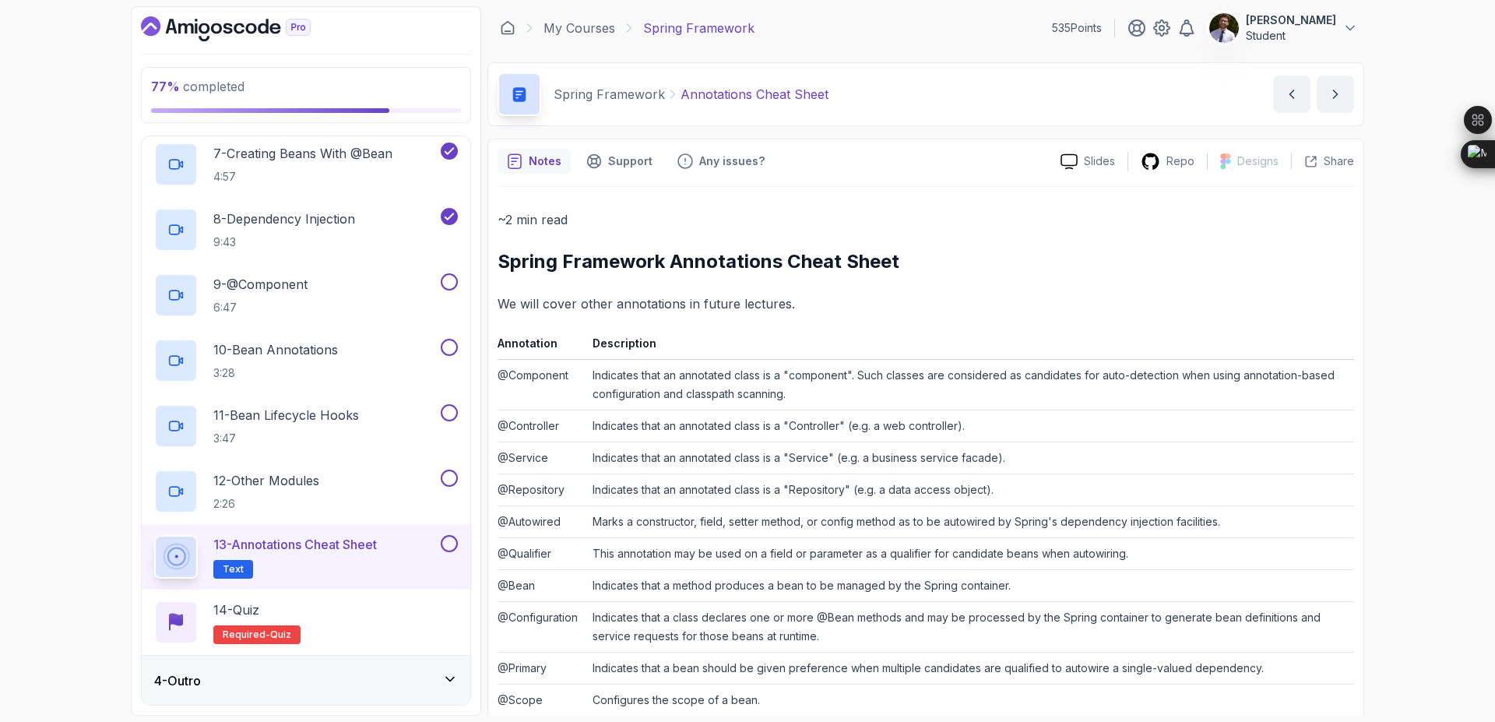
scroll to position [223, 0]
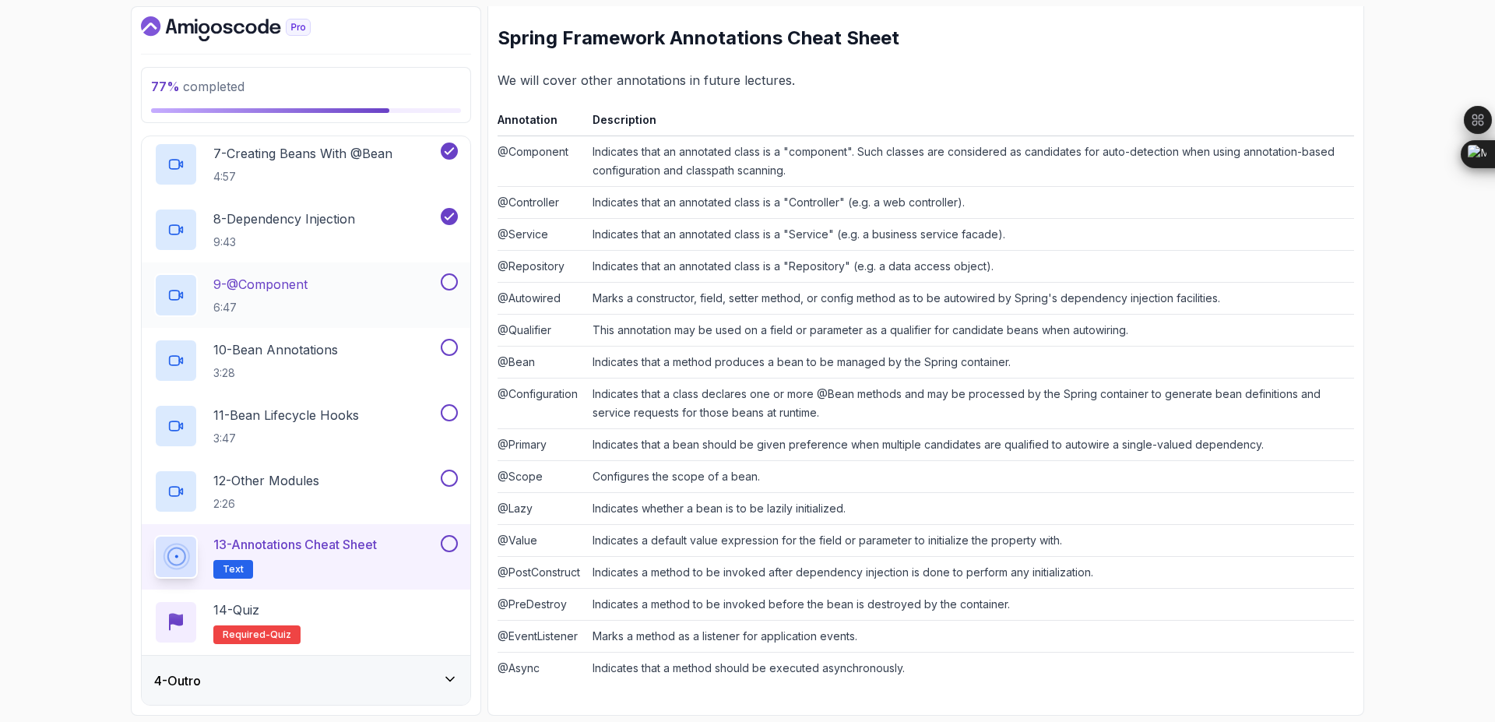
click at [448, 287] on button at bounding box center [449, 281] width 17 height 17
click at [449, 346] on button at bounding box center [449, 347] width 17 height 17
click at [457, 410] on button at bounding box center [449, 412] width 17 height 17
click at [449, 476] on button at bounding box center [449, 477] width 17 height 17
click at [448, 550] on button at bounding box center [449, 543] width 17 height 17
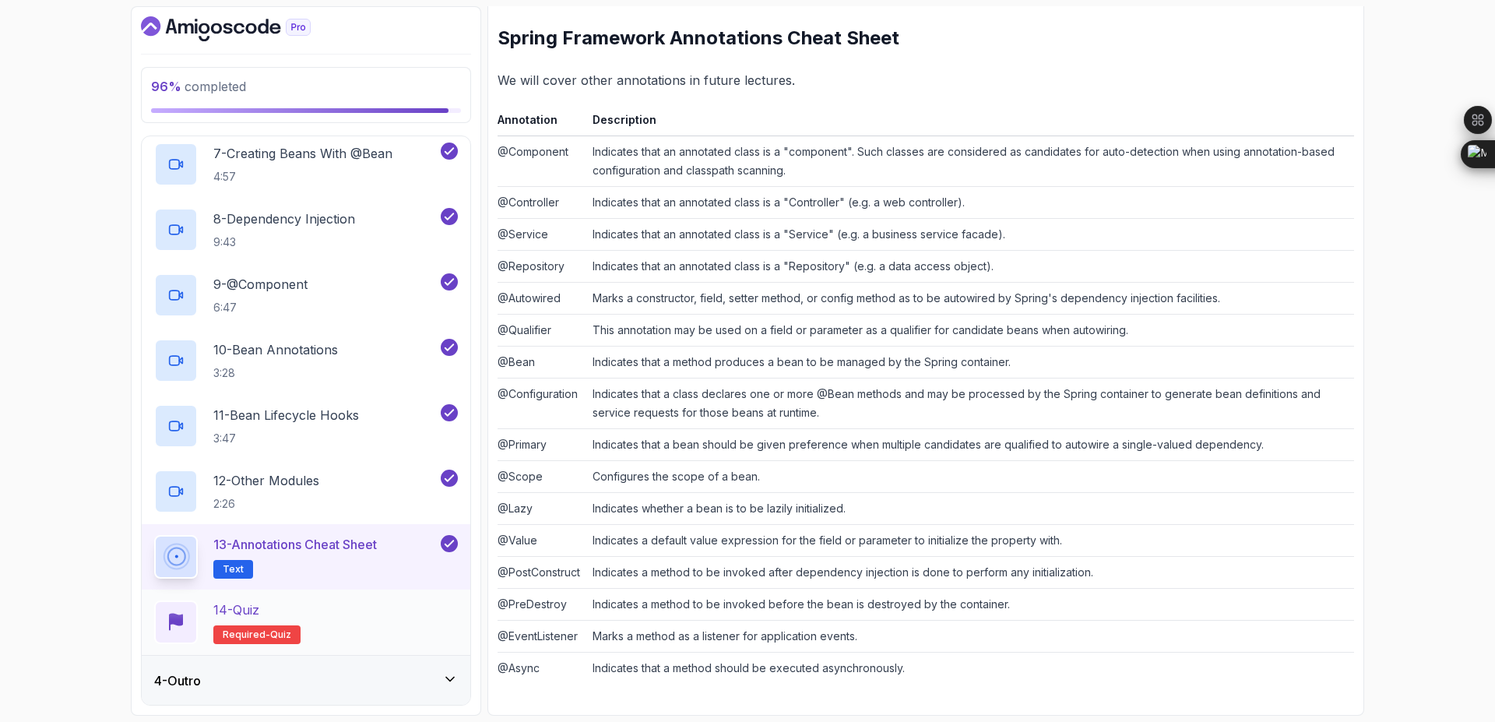
click at [253, 638] on span "Required-" at bounding box center [246, 634] width 47 height 12
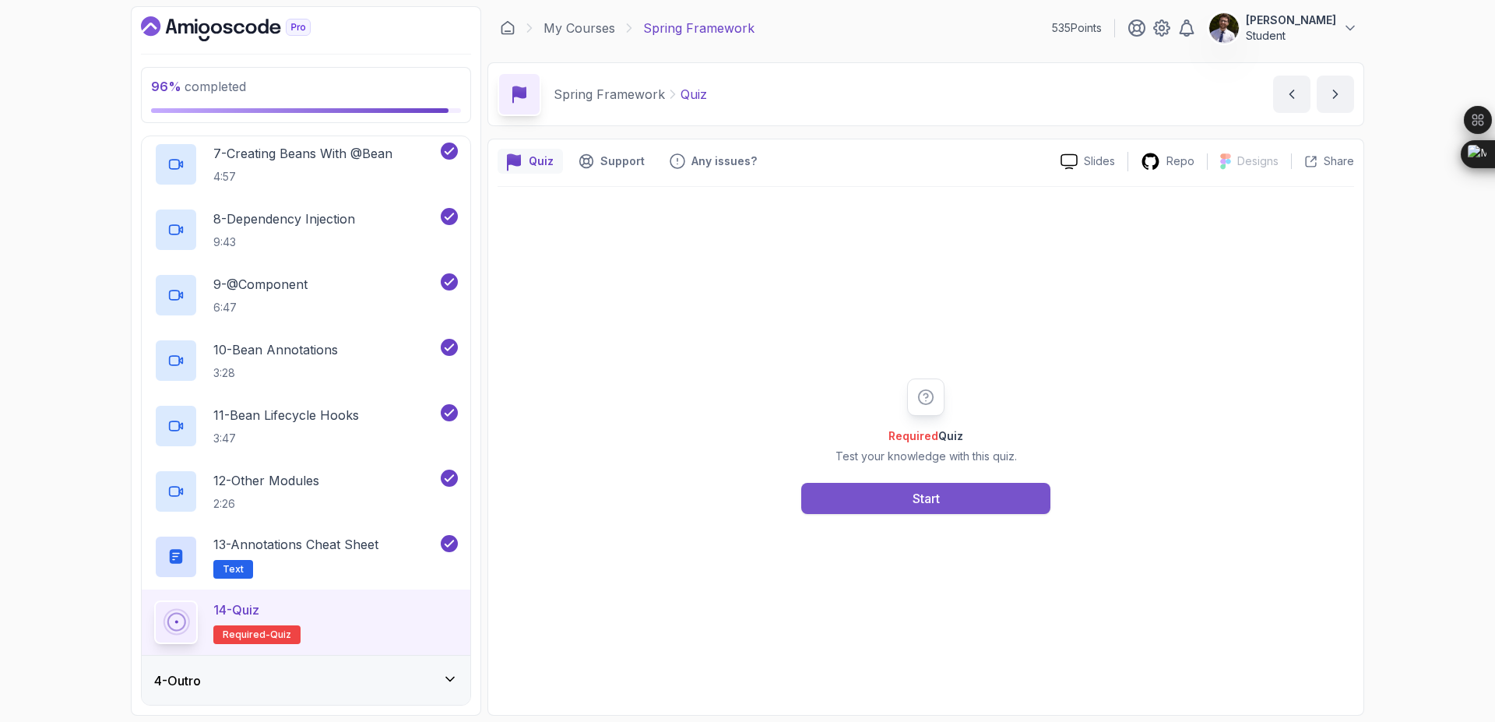
click at [872, 494] on button "Start" at bounding box center [925, 498] width 249 height 31
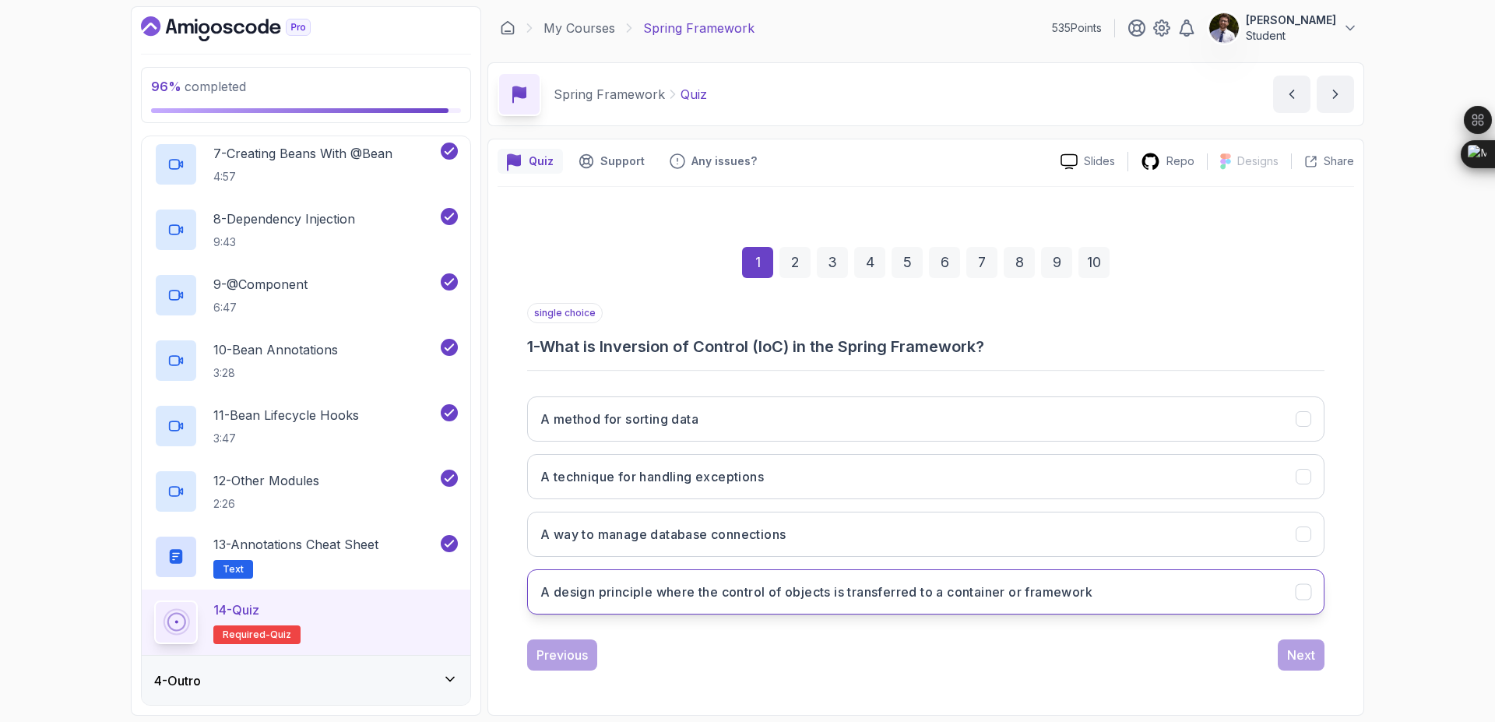
click at [811, 587] on h3 "A design principle where the control of objects is transferred to a container o…" at bounding box center [816, 591] width 552 height 19
click at [1308, 652] on div "Next" at bounding box center [1301, 654] width 28 height 19
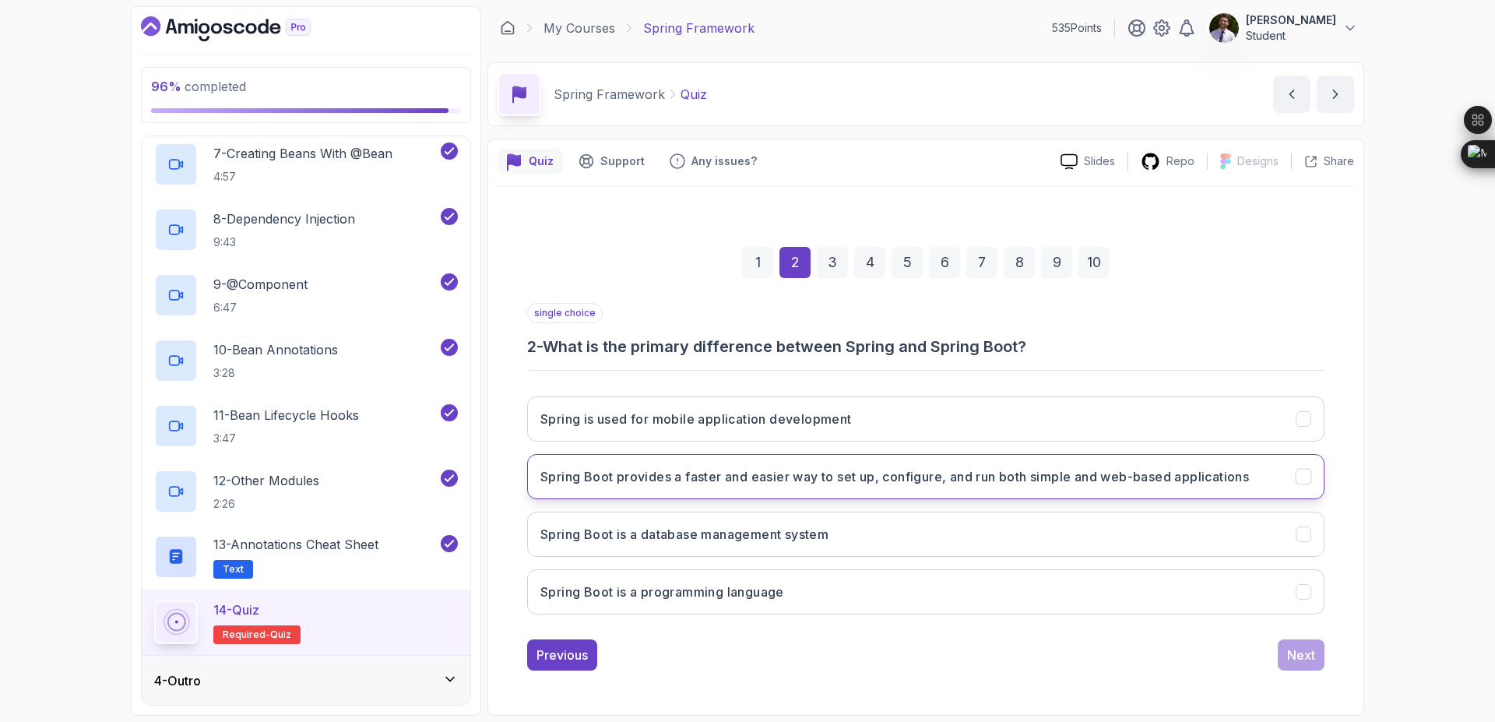
click at [887, 495] on button "Spring Boot provides a faster and easier way to set up, configure, and run both…" at bounding box center [925, 476] width 797 height 45
click at [1323, 657] on button "Next" at bounding box center [1301, 654] width 47 height 31
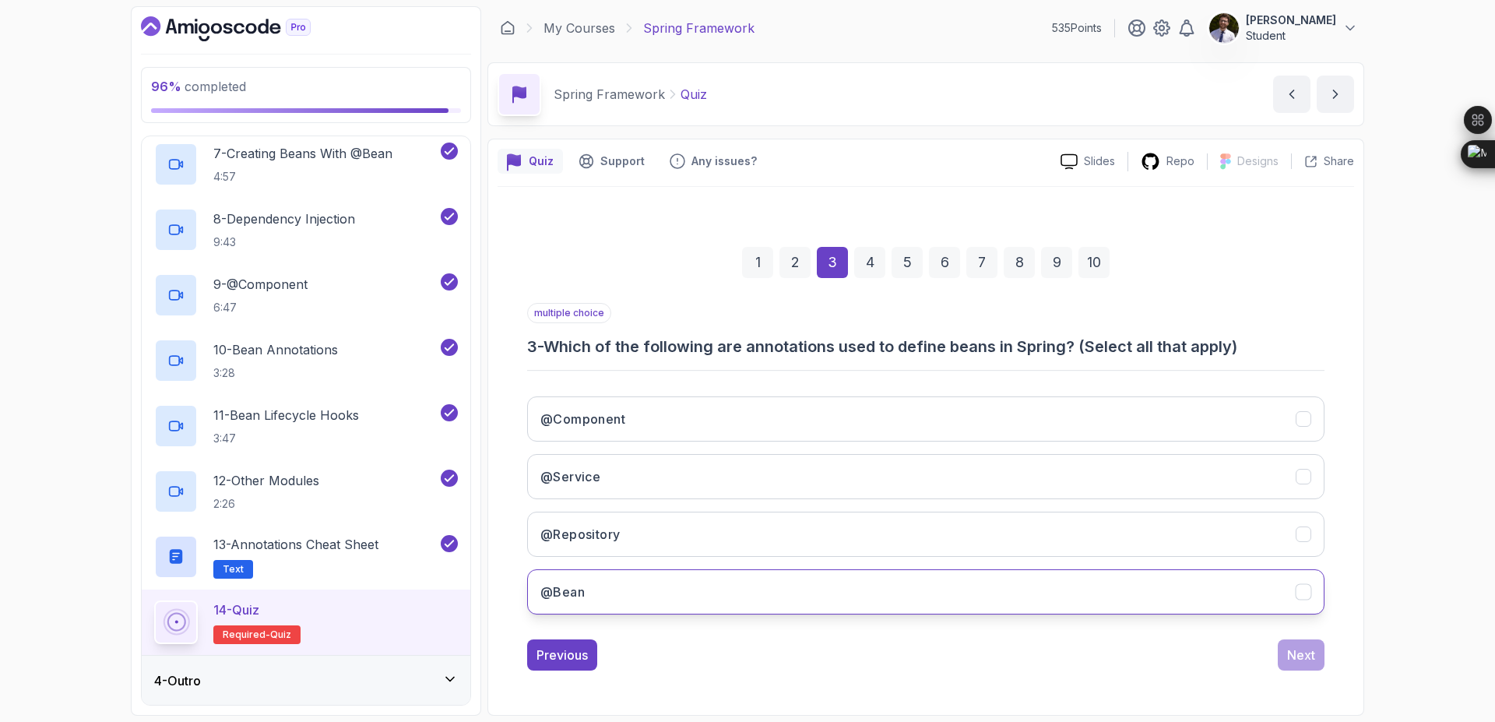
click at [680, 582] on button "@Bean" at bounding box center [925, 591] width 797 height 45
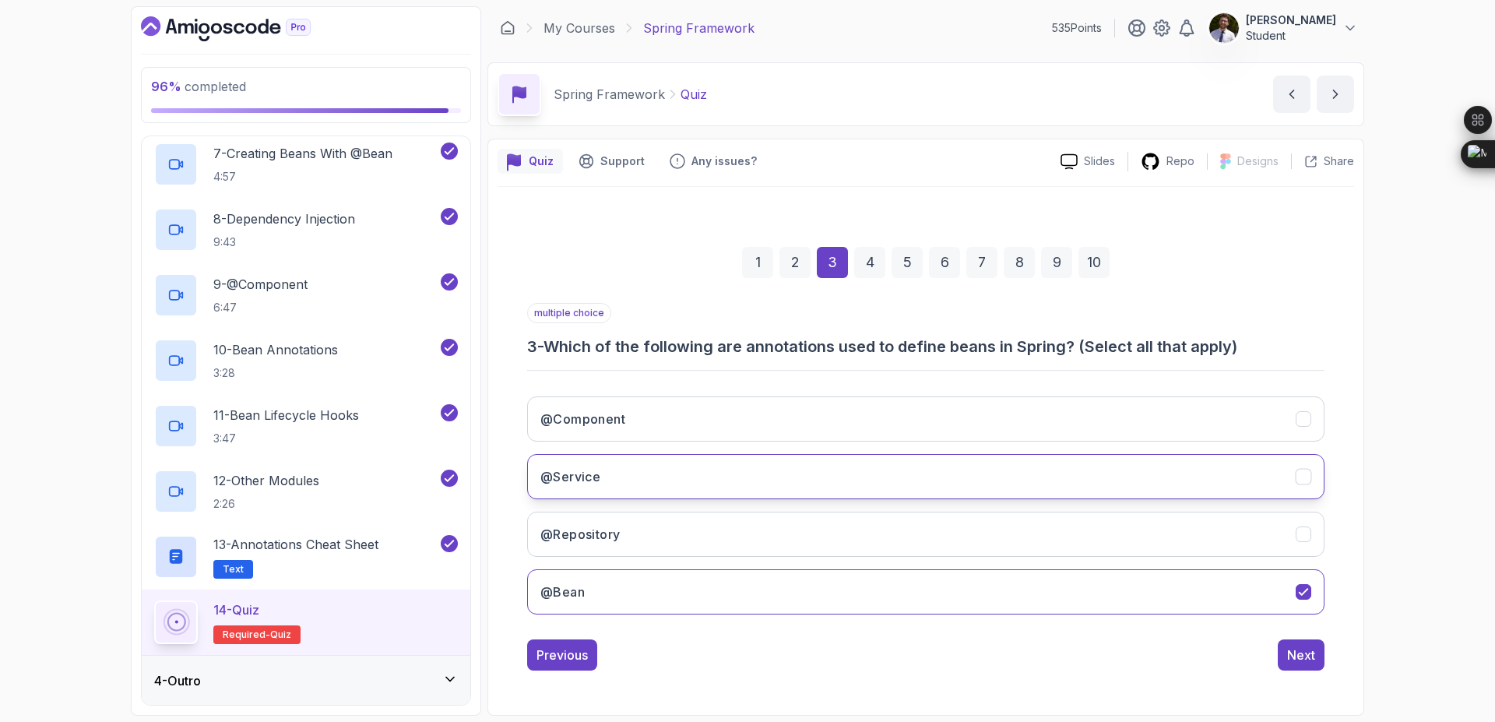
click at [785, 476] on button "@Service" at bounding box center [925, 476] width 797 height 45
click at [1286, 479] on button "@Service" at bounding box center [925, 476] width 797 height 45
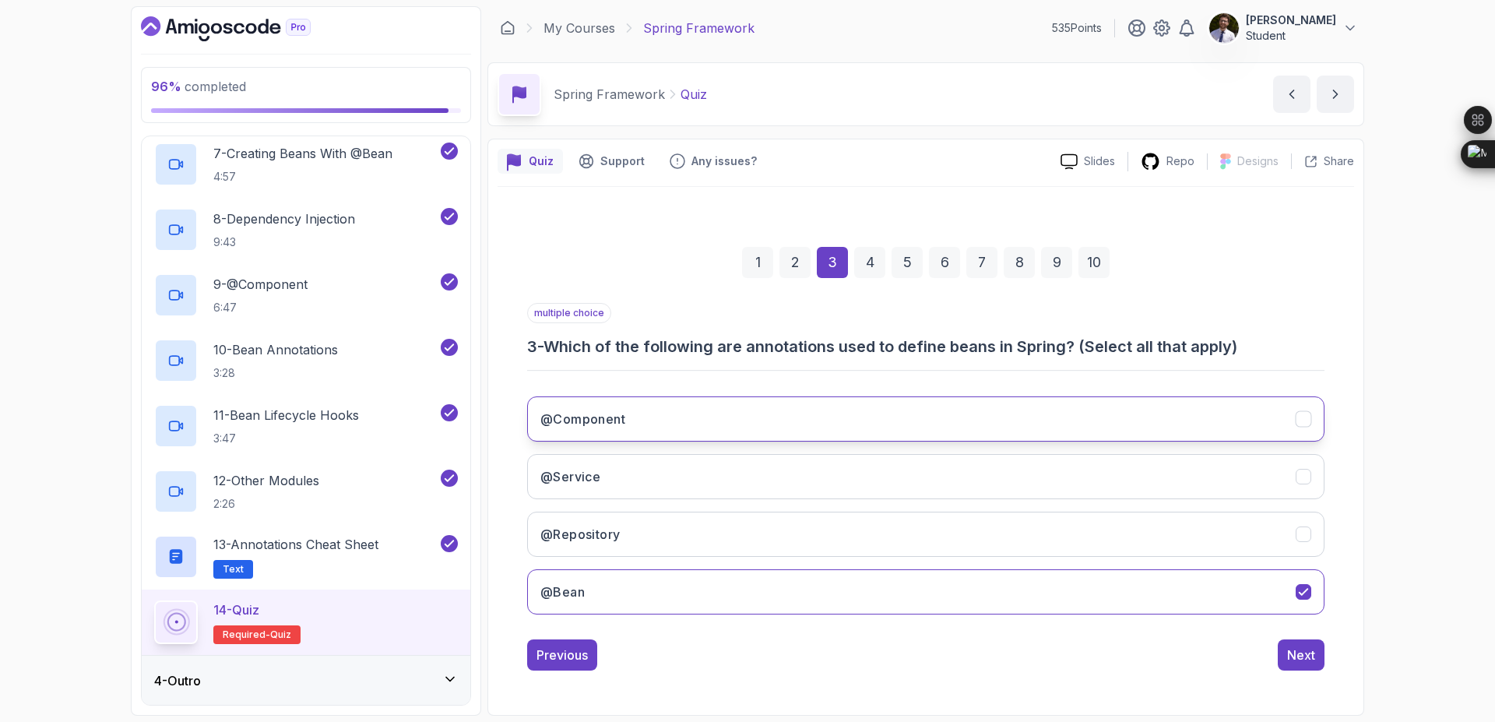
click at [1304, 425] on icon "@Component" at bounding box center [1303, 419] width 15 height 15
click at [1293, 662] on div "Next" at bounding box center [1301, 654] width 28 height 19
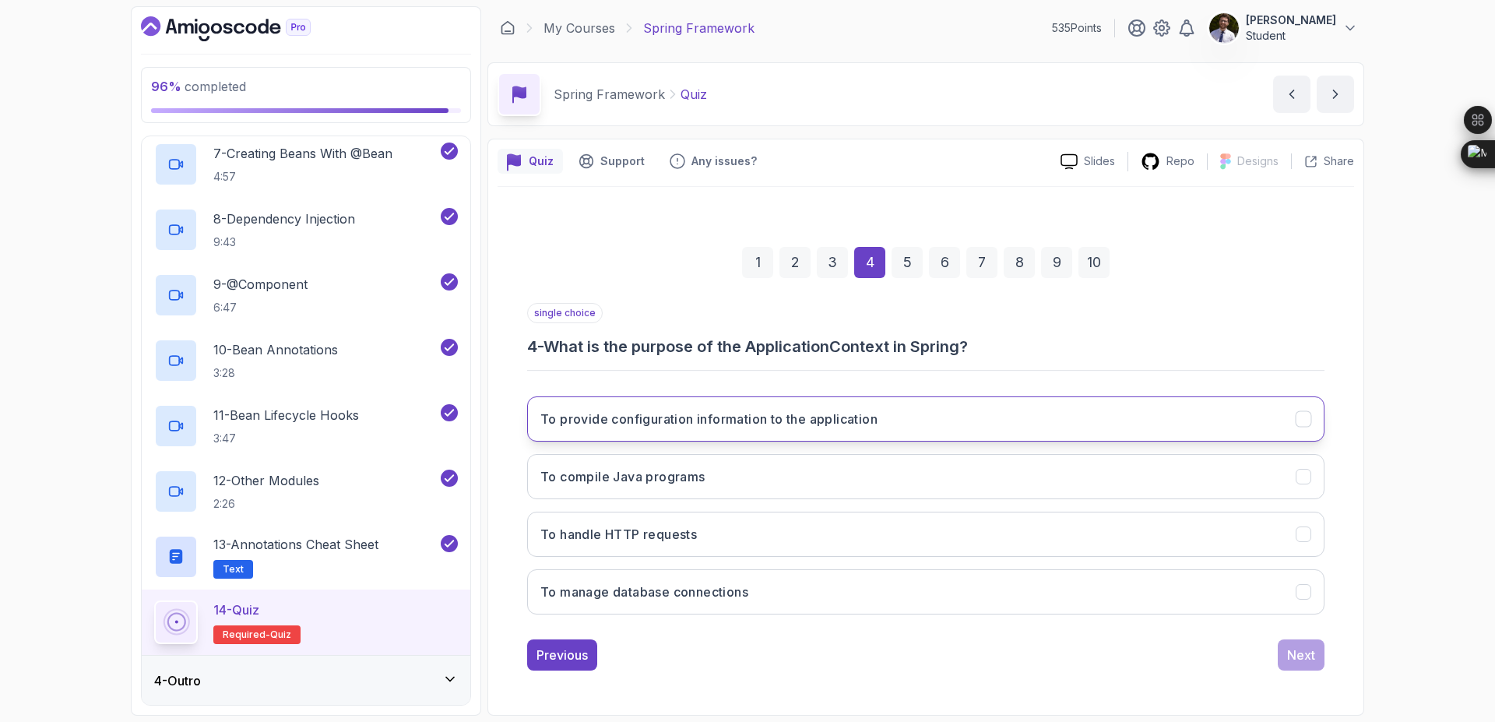
click at [1296, 413] on icon "To provide configuration information to the application" at bounding box center [1303, 419] width 15 height 15
click at [1303, 663] on div "Next" at bounding box center [1301, 654] width 28 height 19
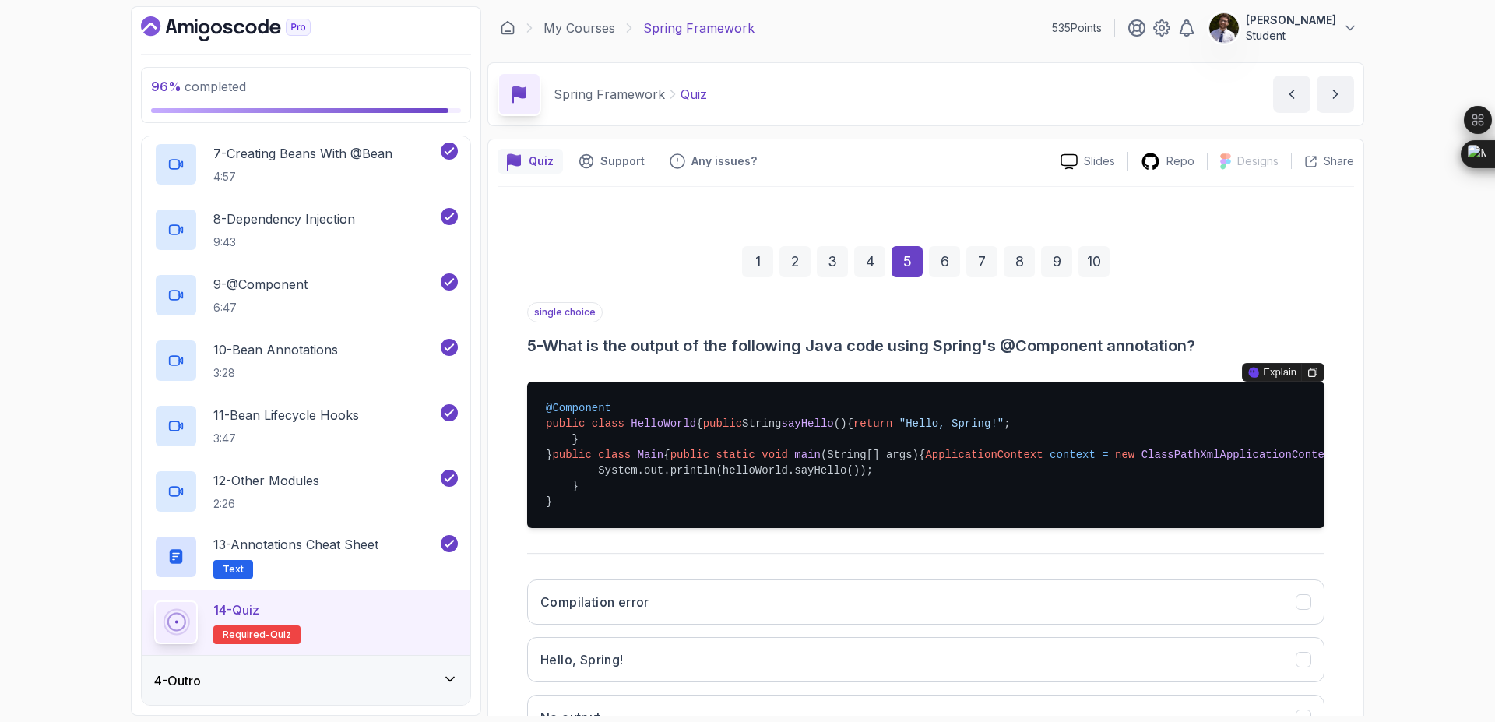
scroll to position [291, 0]
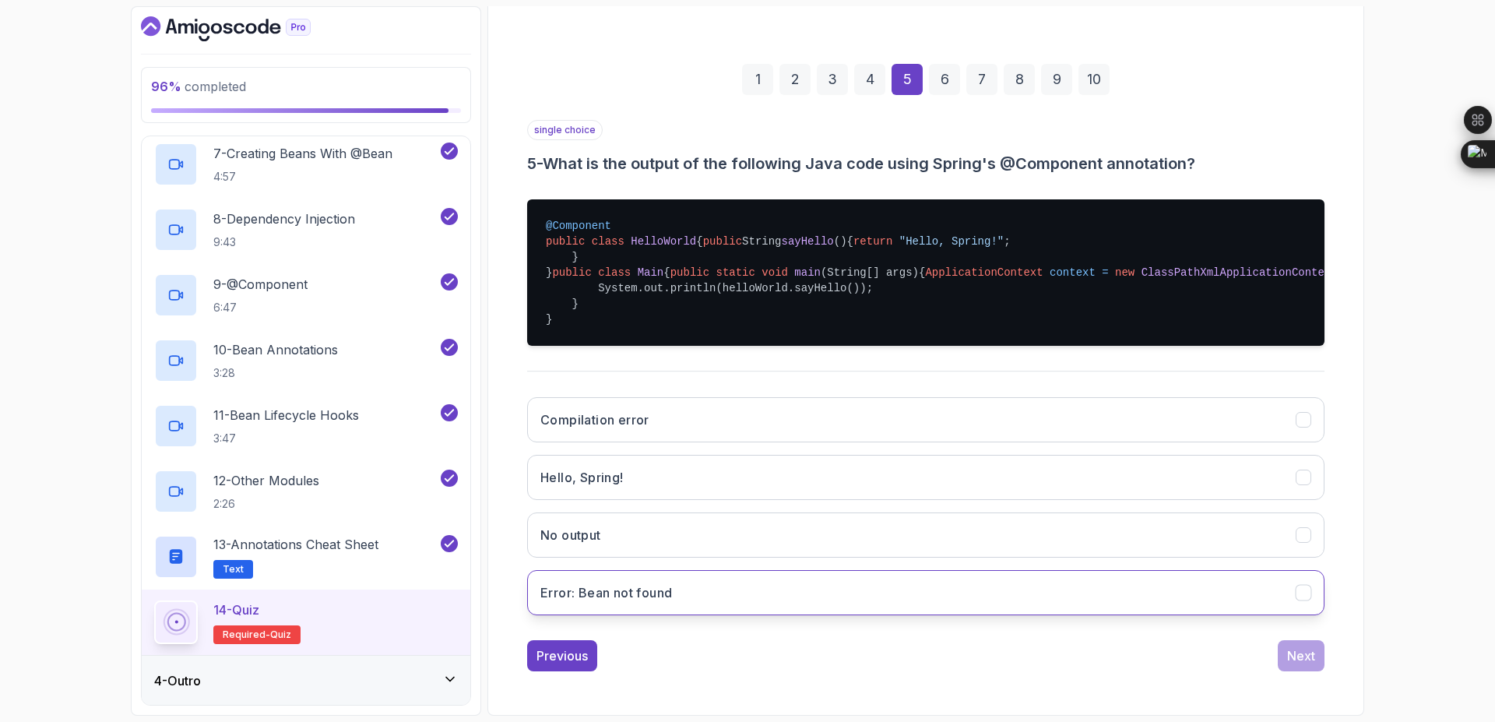
click at [948, 594] on button "Error: Bean not found" at bounding box center [925, 592] width 797 height 45
click at [1293, 654] on div "Next" at bounding box center [1301, 655] width 28 height 19
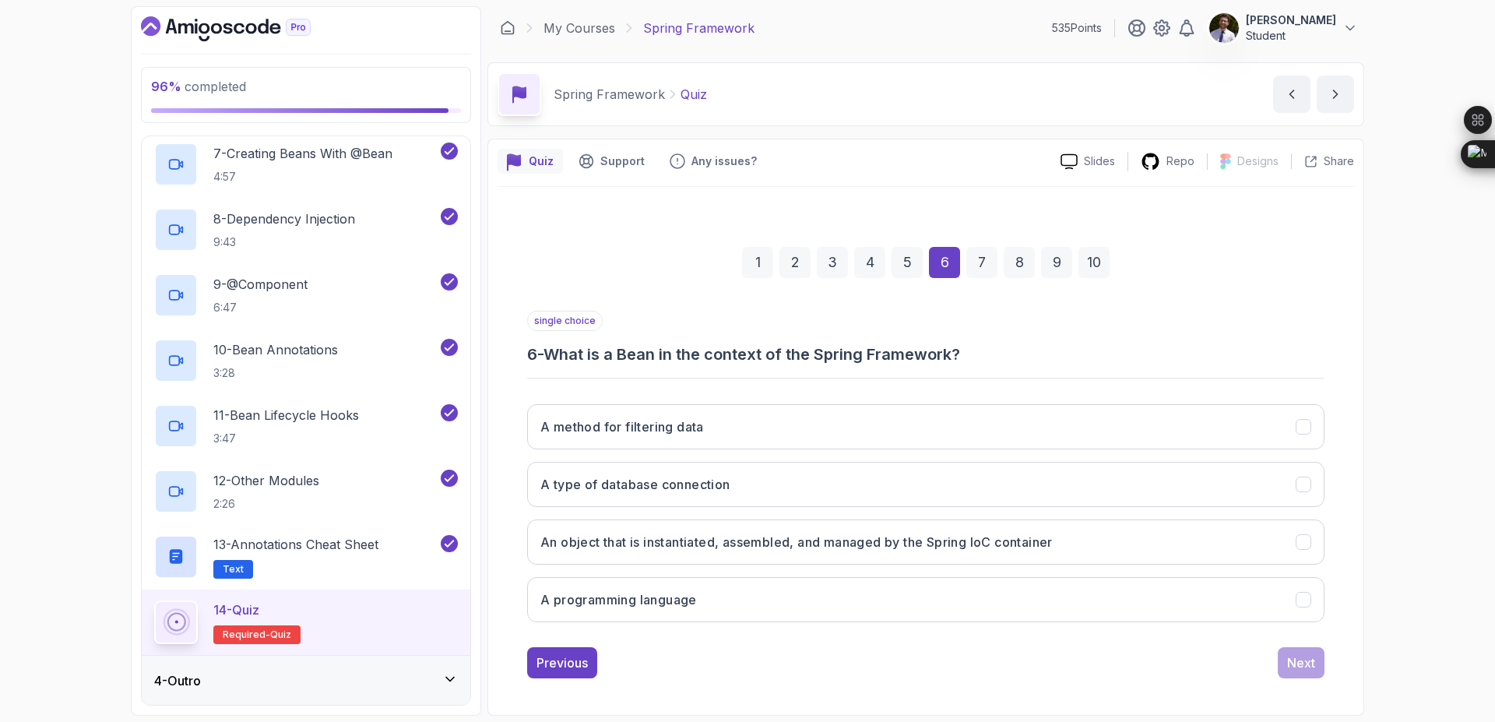
scroll to position [0, 0]
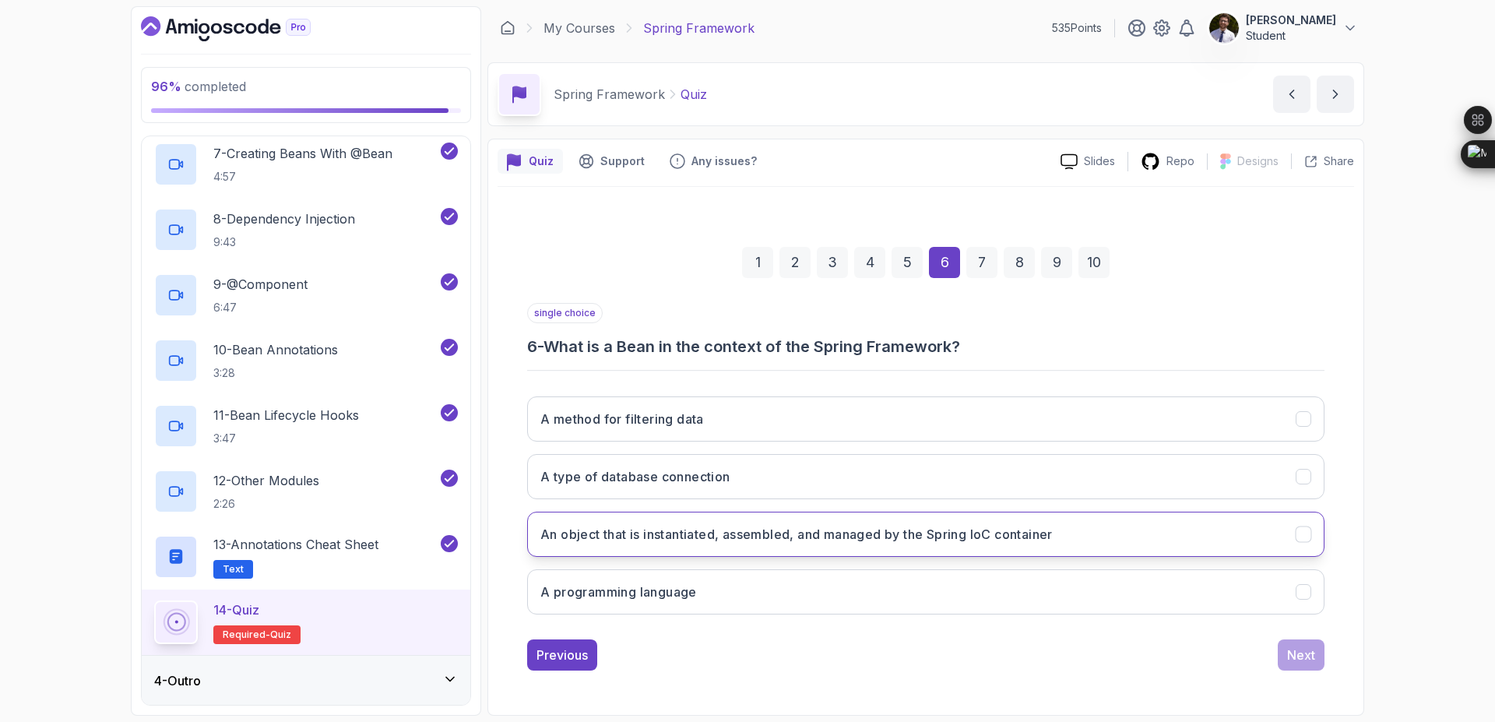
click at [1194, 553] on button "An object that is instantiated, assembled, and managed by the Spring IoC contai…" at bounding box center [925, 534] width 797 height 45
click at [1306, 654] on div "Next" at bounding box center [1301, 654] width 28 height 19
click at [1117, 540] on h3 "A design pattern that allows the removal of hard-coded dependencies and makes i…" at bounding box center [875, 534] width 670 height 19
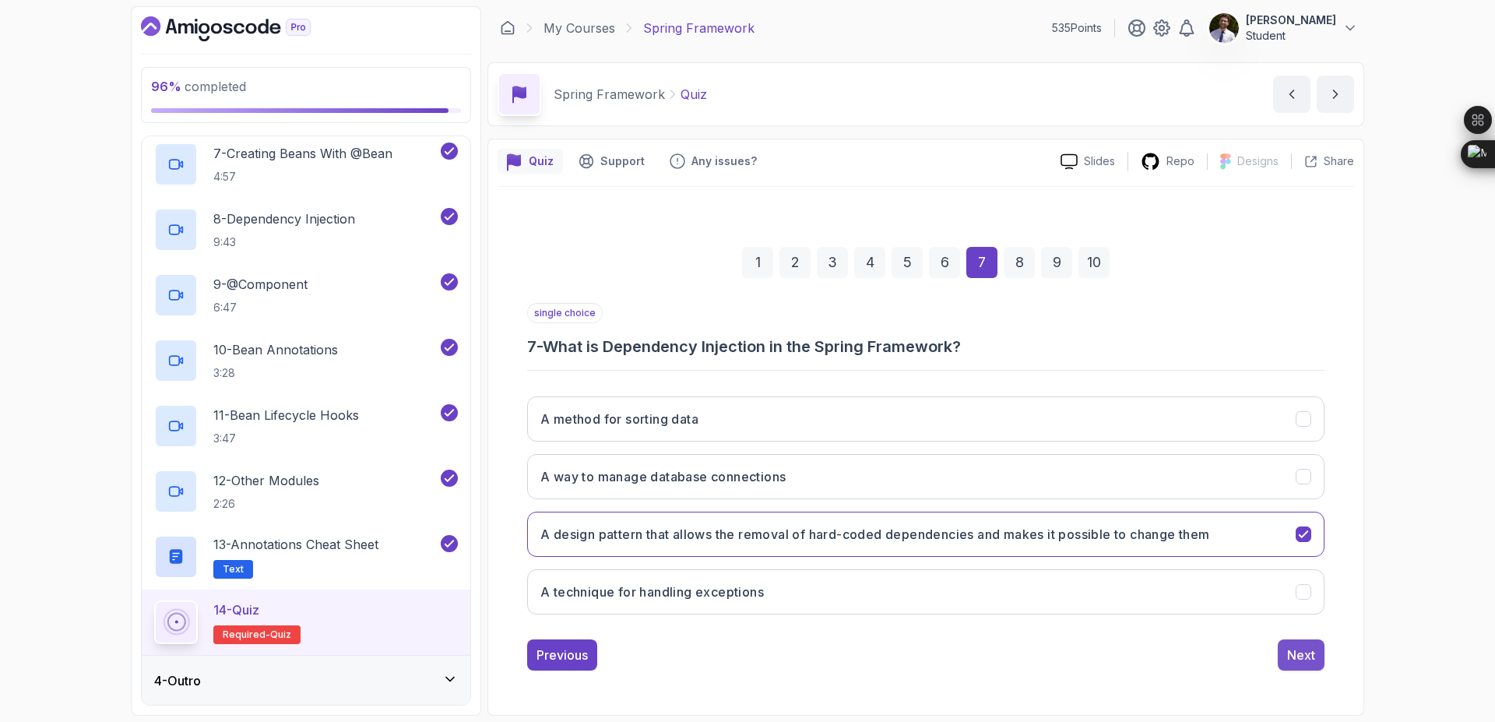
click at [1323, 652] on button "Next" at bounding box center [1301, 654] width 47 height 31
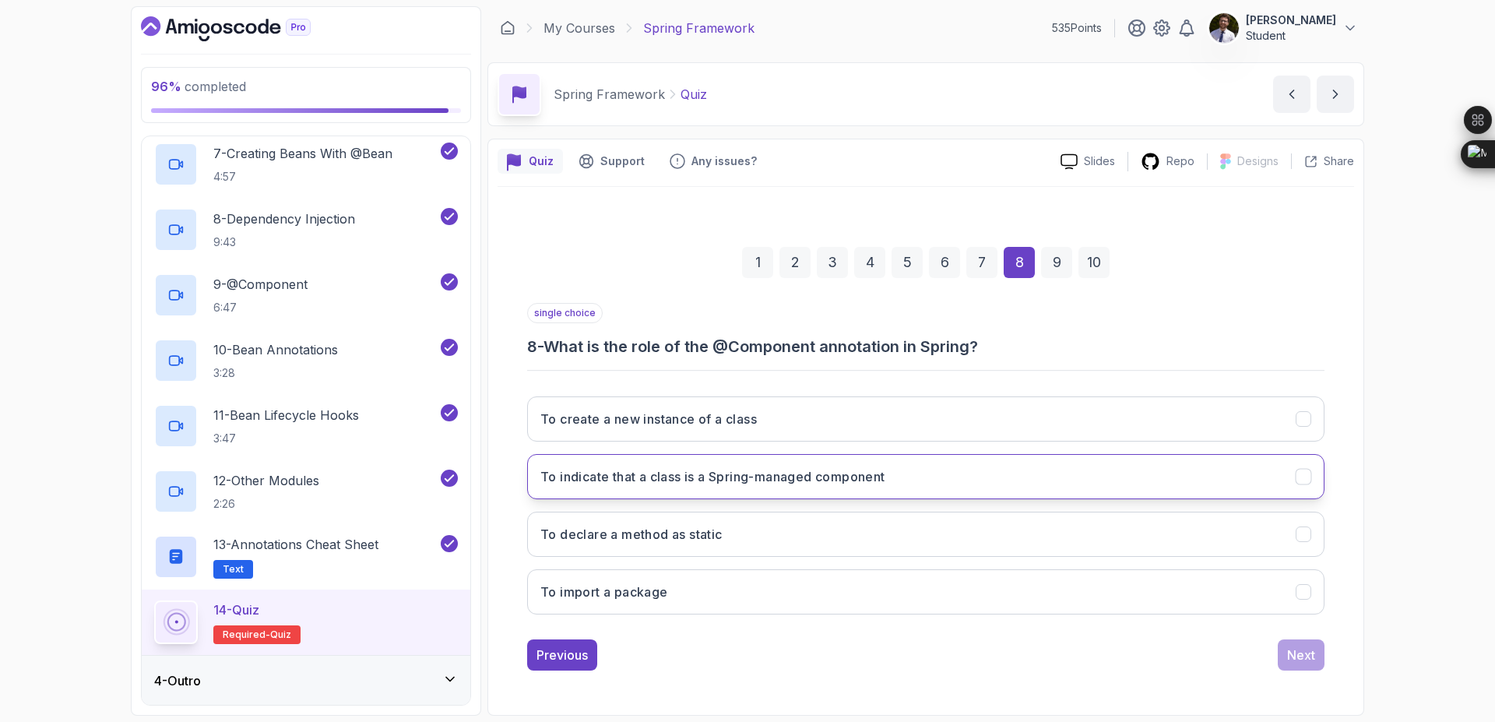
click at [1155, 492] on button "To indicate that a class is a Spring-managed component" at bounding box center [925, 476] width 797 height 45
click at [1303, 656] on div "Next" at bounding box center [1301, 654] width 28 height 19
click at [1221, 464] on button "Using the listBeans() method" at bounding box center [925, 476] width 797 height 45
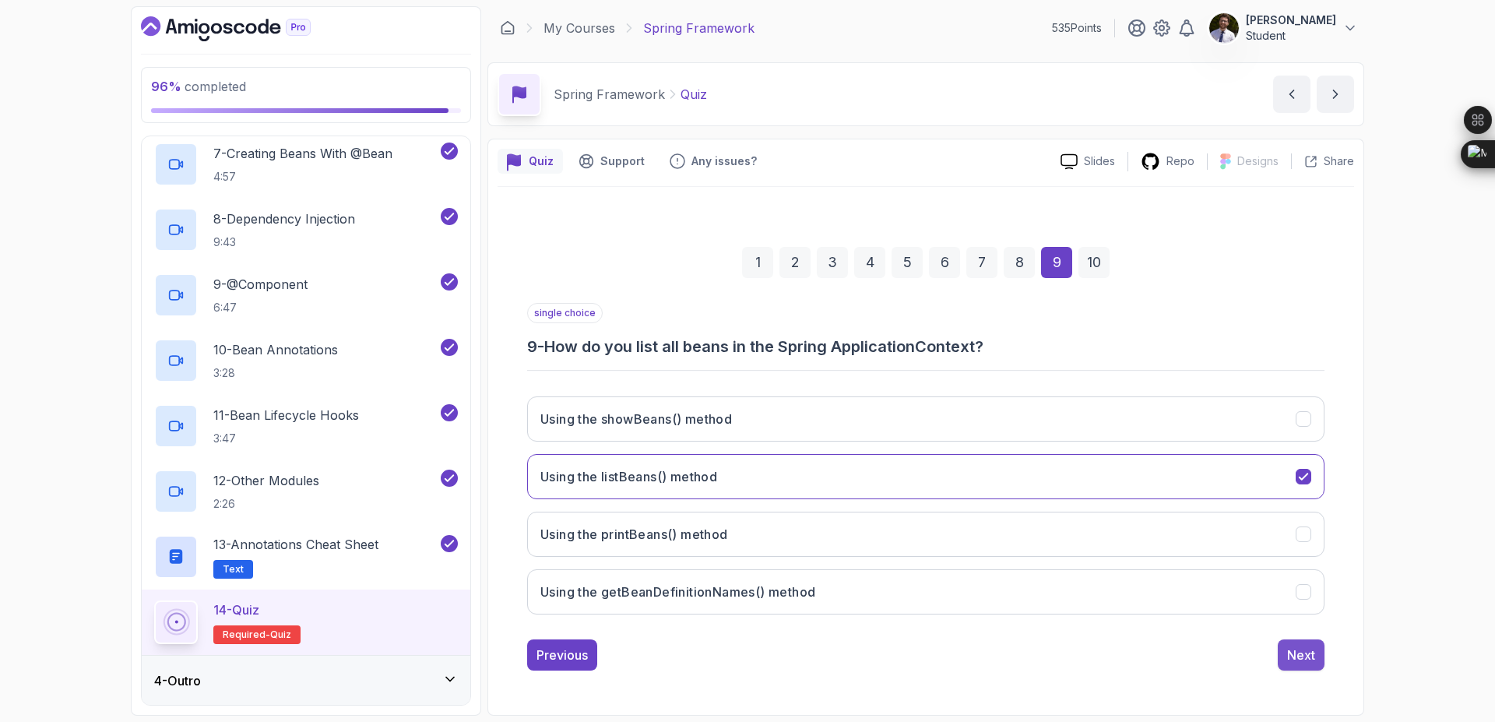
click at [1314, 648] on div "Next" at bounding box center [1301, 654] width 28 height 19
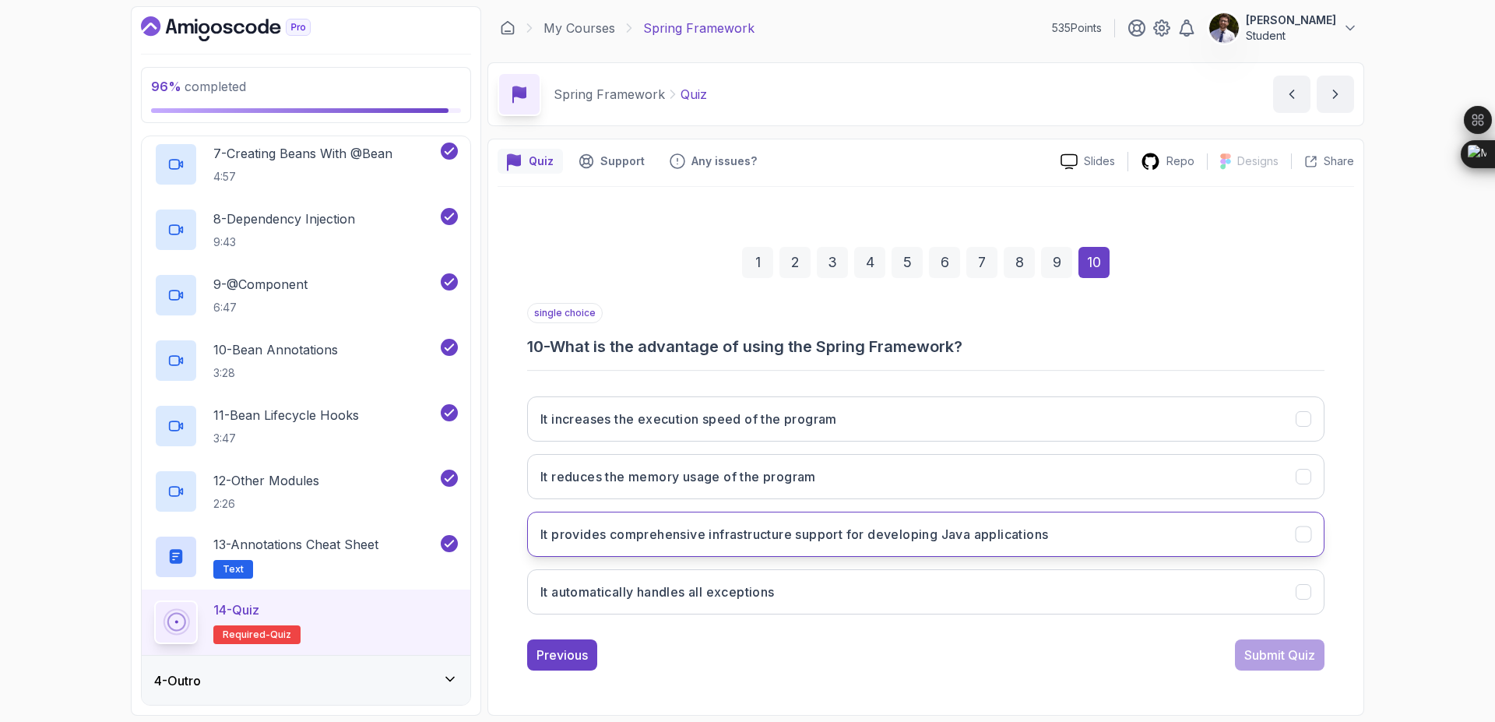
click at [1164, 527] on button "It provides comprehensive infrastructure support for developing Java applicatio…" at bounding box center [925, 534] width 797 height 45
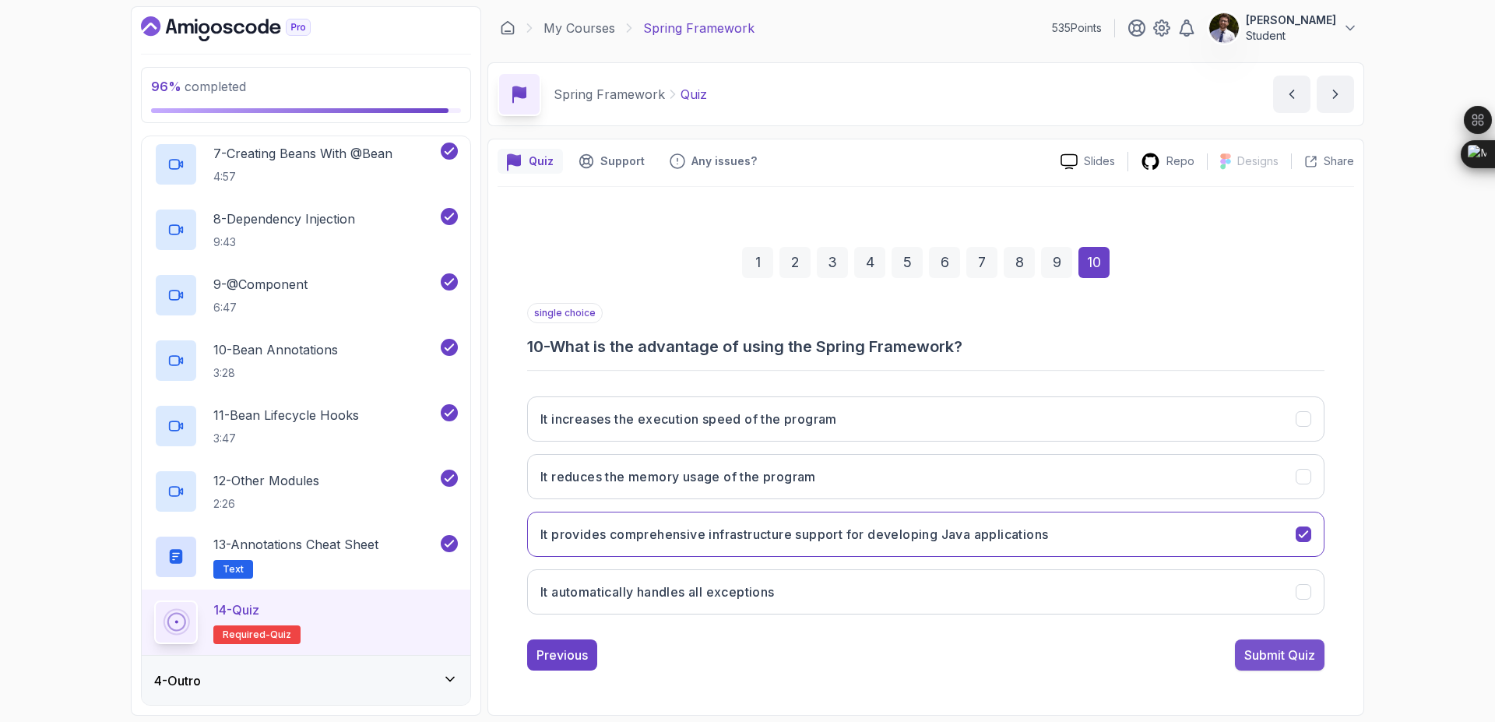
click at [1278, 652] on div "Submit Quiz" at bounding box center [1279, 654] width 71 height 19
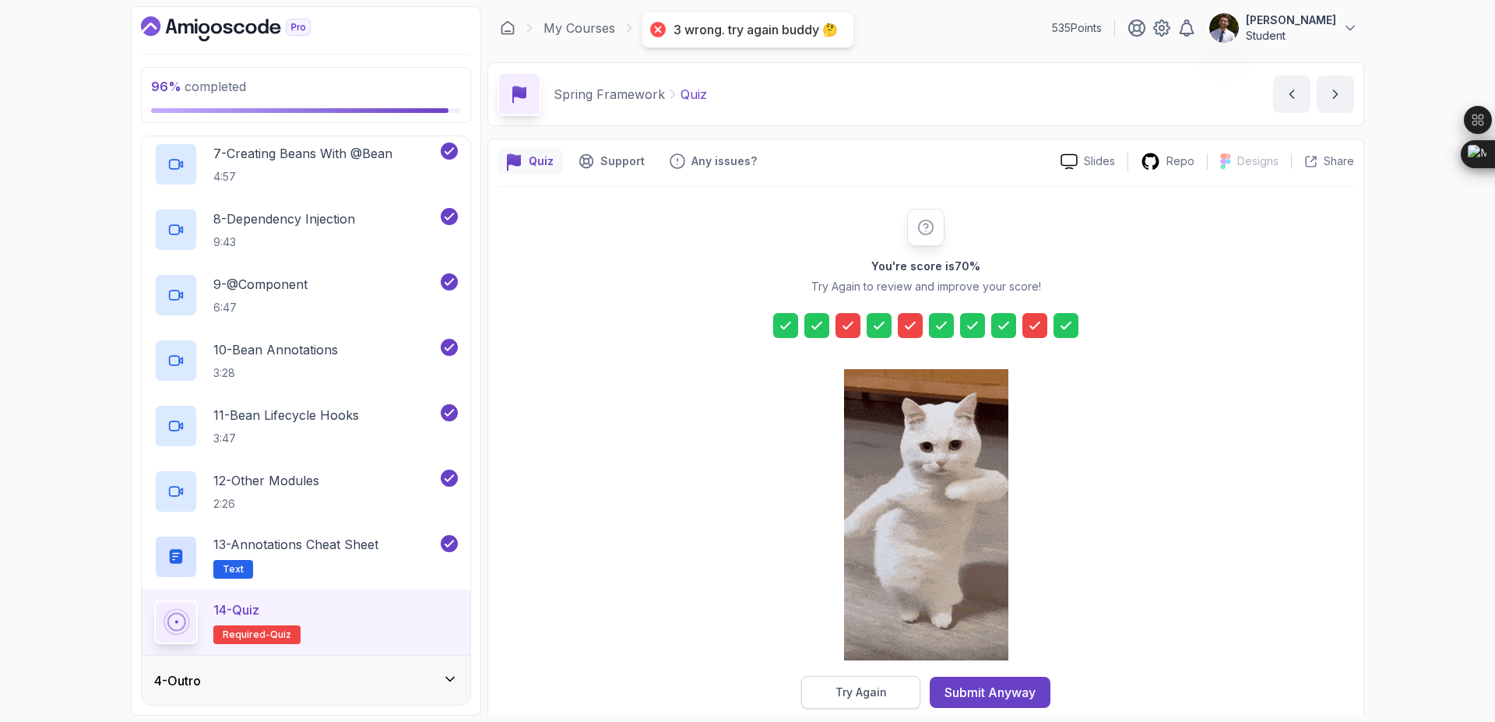
click at [891, 694] on button "Try Again" at bounding box center [860, 692] width 119 height 33
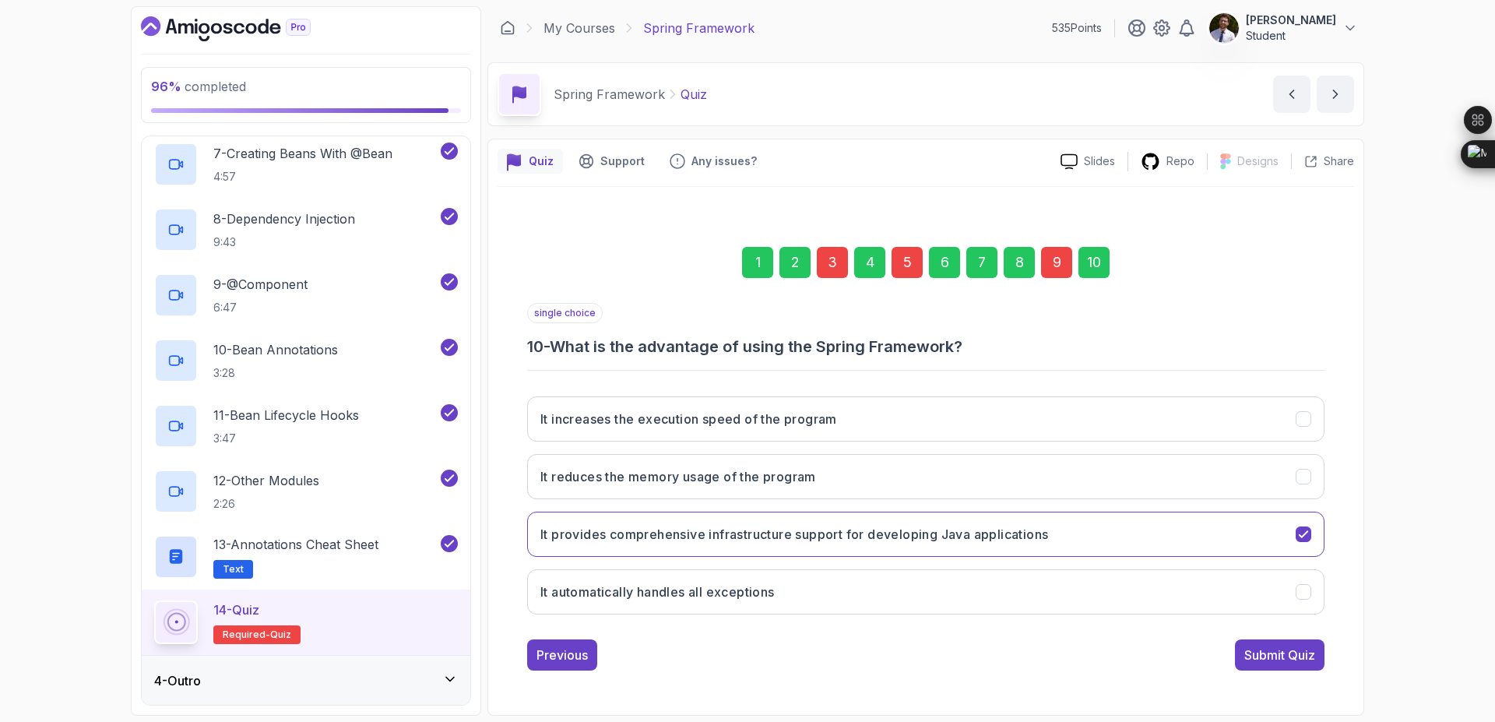
click at [832, 266] on div "3" at bounding box center [832, 262] width 31 height 31
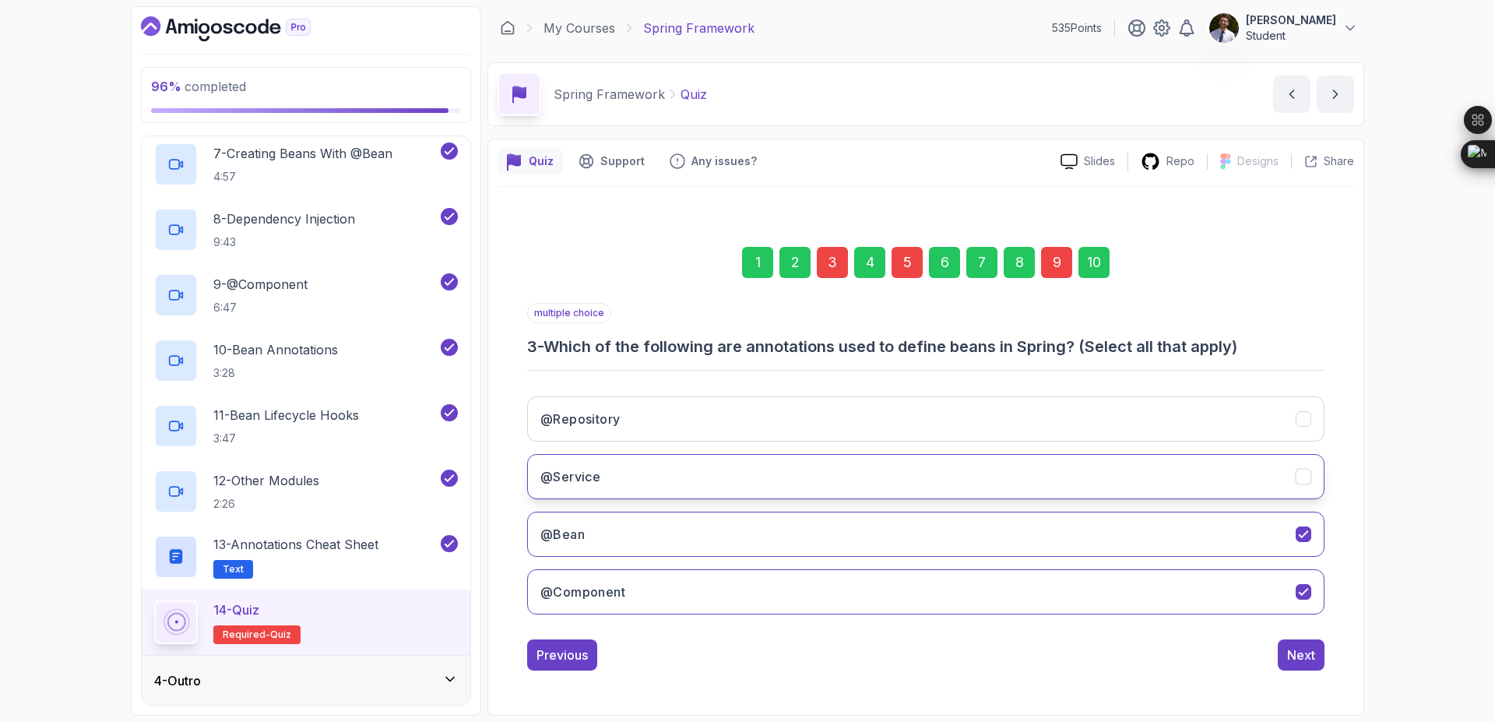
click at [1275, 482] on button "@Service" at bounding box center [925, 476] width 797 height 45
click at [1092, 259] on div "10" at bounding box center [1093, 262] width 31 height 31
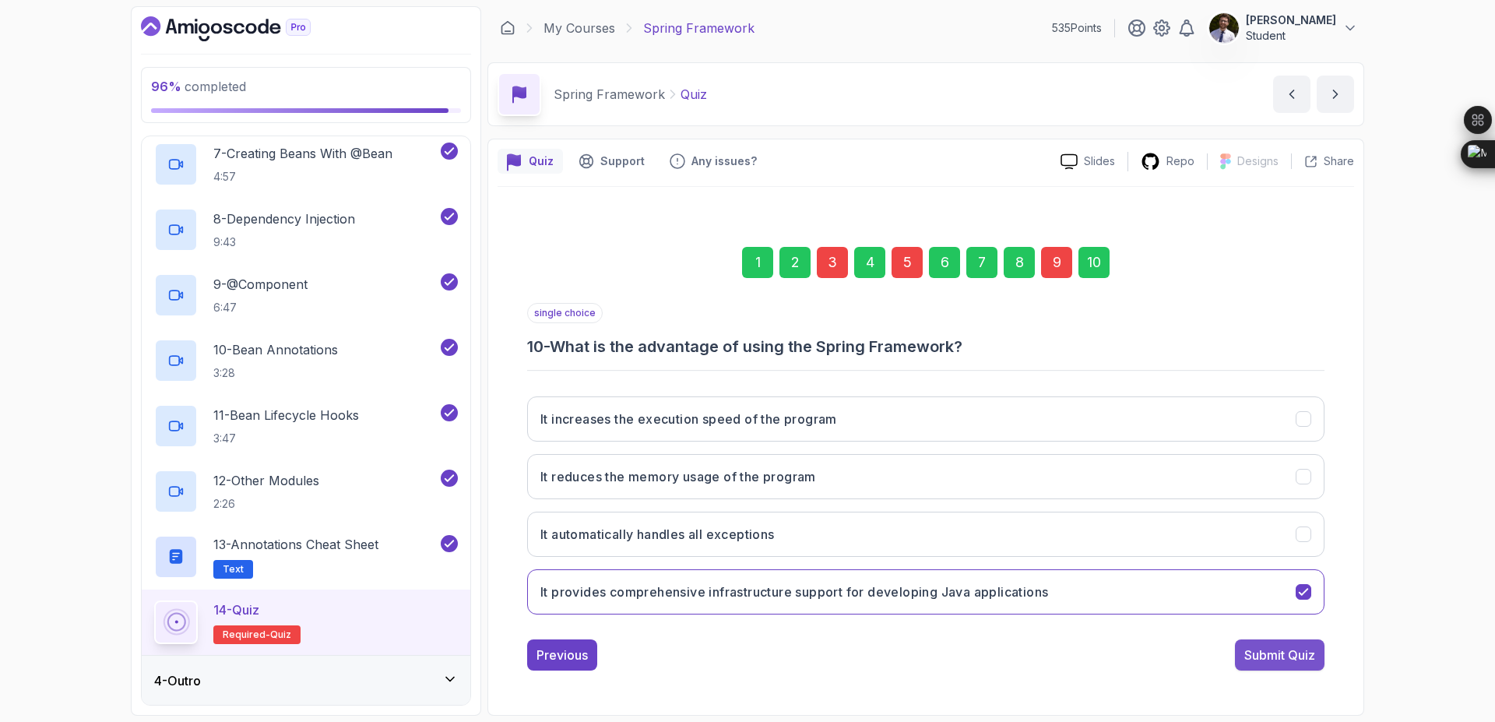
click at [1273, 667] on button "Submit Quiz" at bounding box center [1280, 654] width 90 height 31
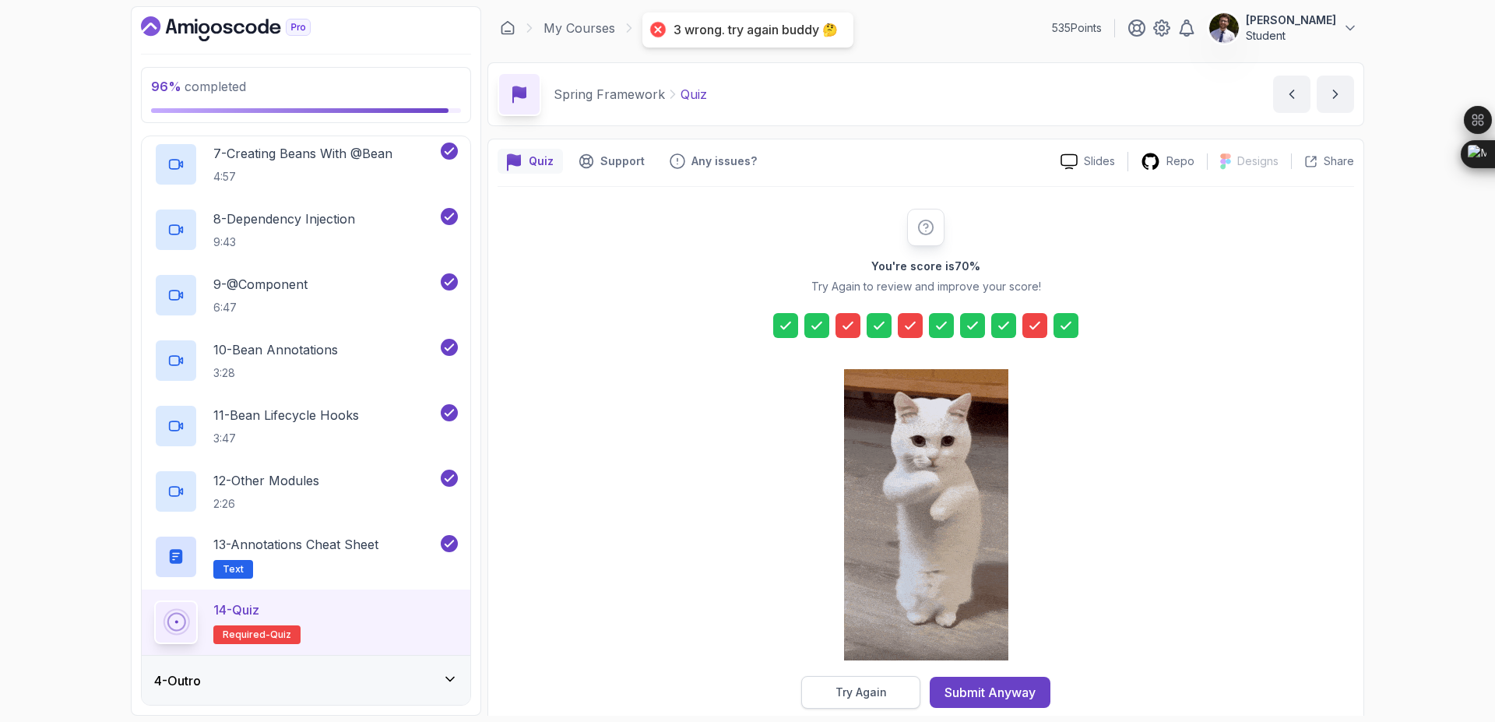
click at [891, 692] on button "Try Again" at bounding box center [860, 692] width 119 height 33
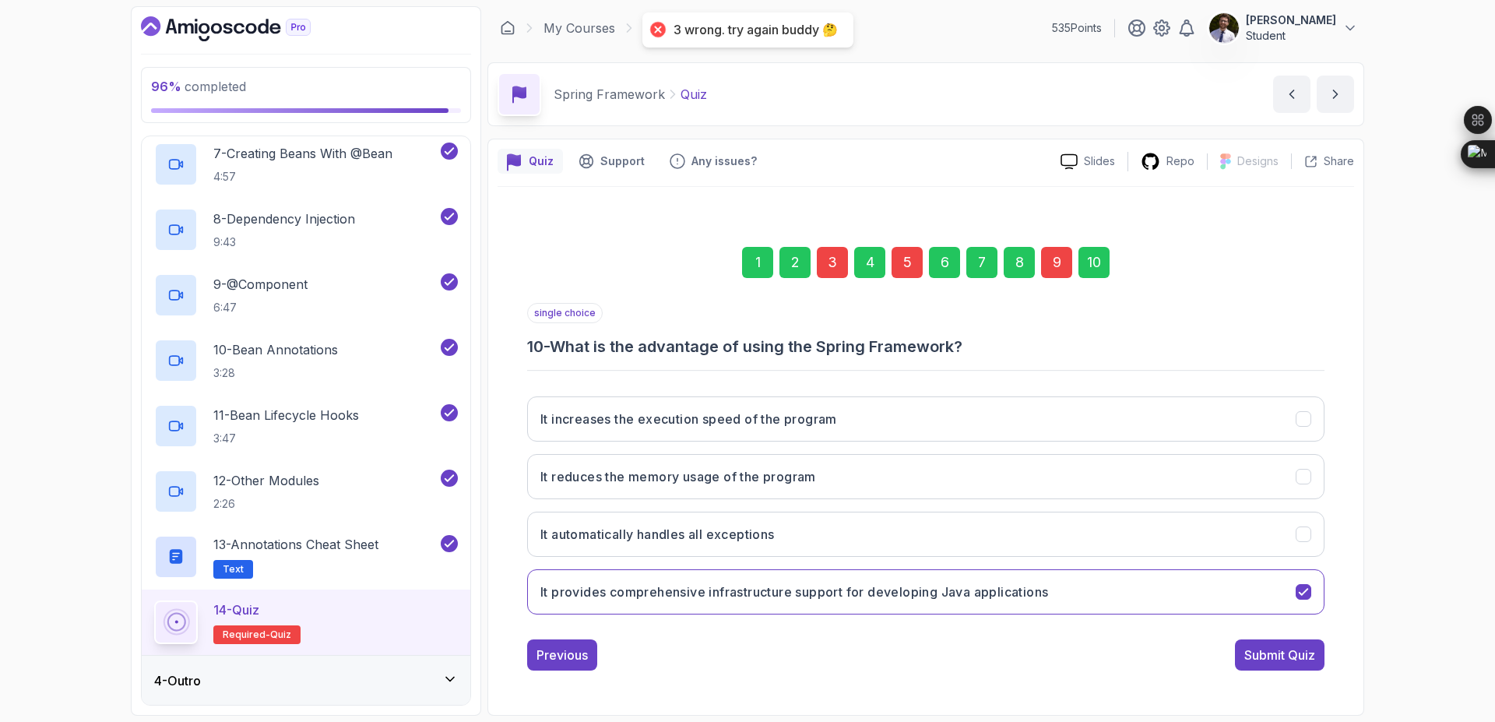
click at [832, 261] on div "3" at bounding box center [832, 262] width 31 height 31
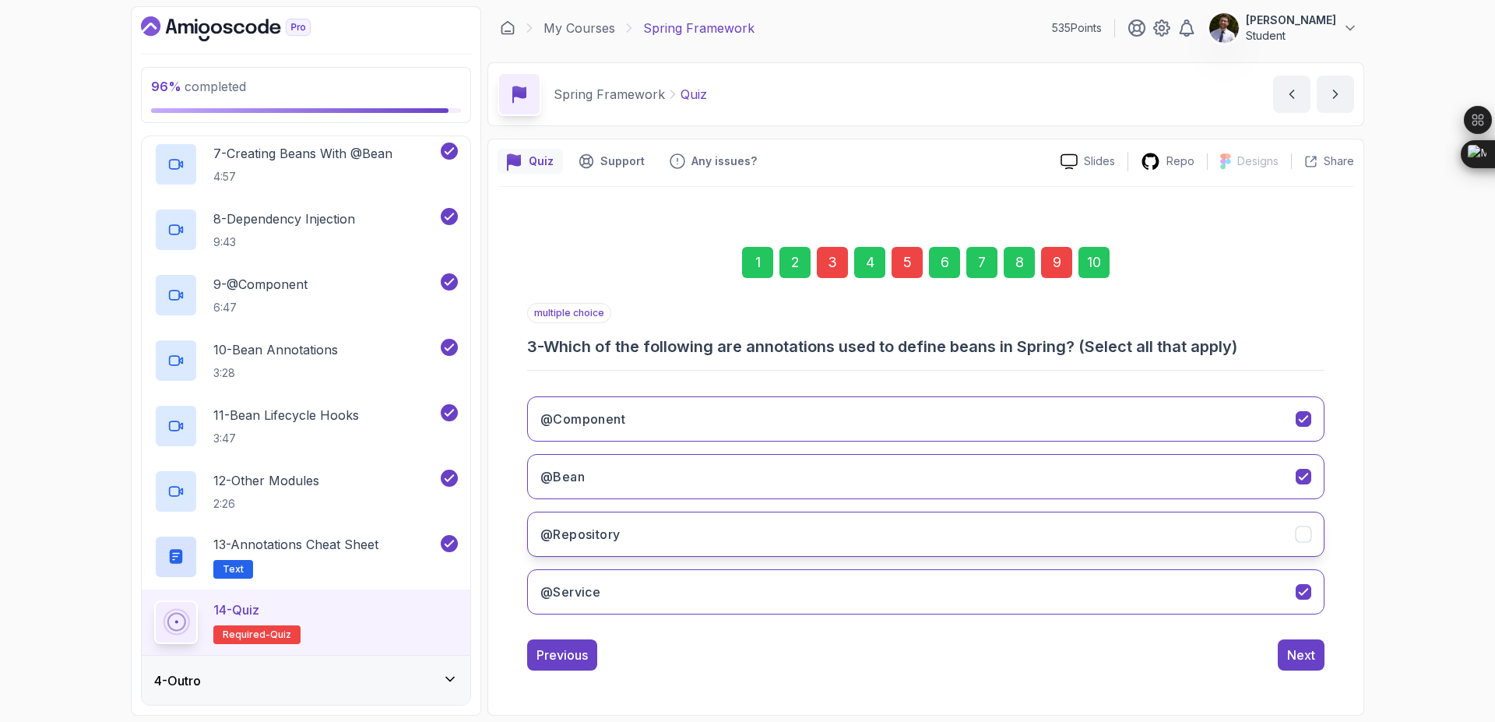
click at [1243, 523] on button "@Repository" at bounding box center [925, 534] width 797 height 45
click at [1095, 264] on div "10" at bounding box center [1093, 262] width 31 height 31
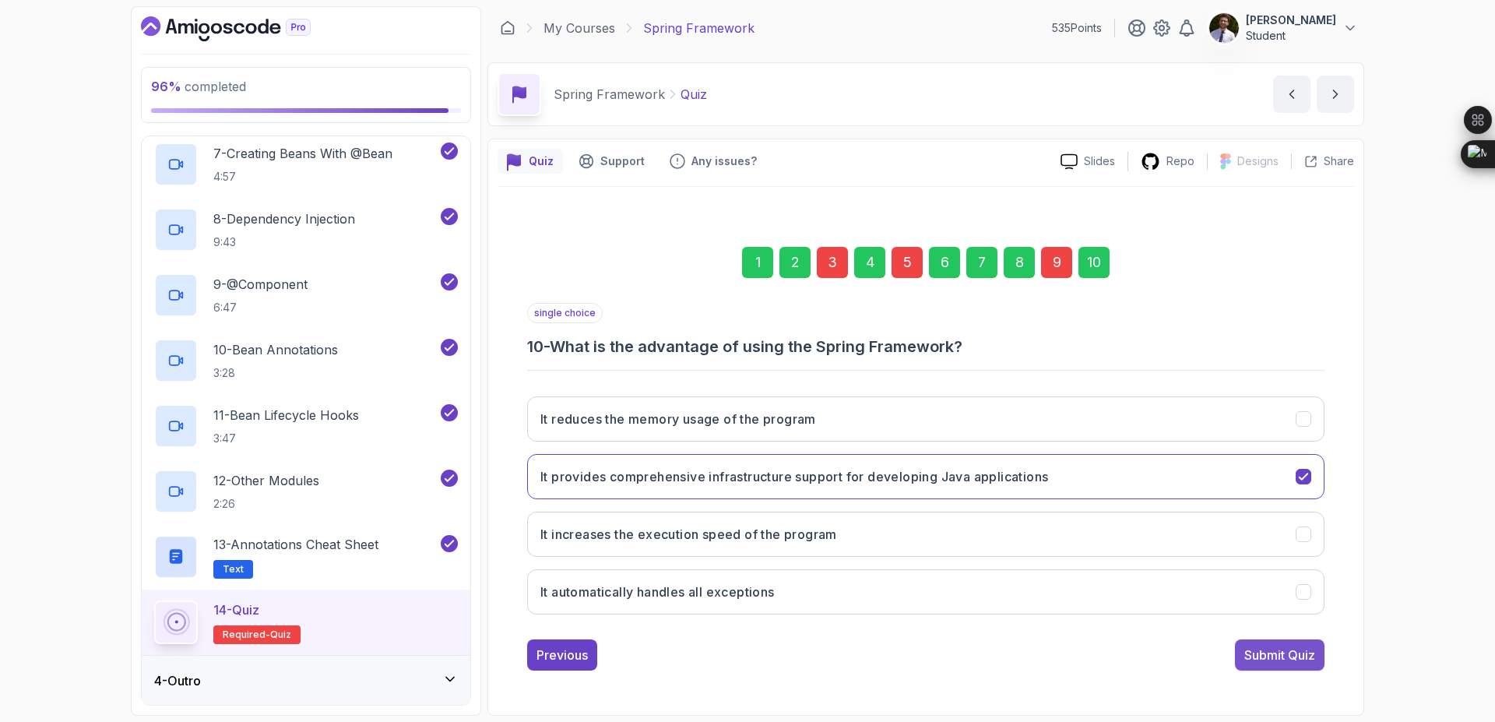
click at [1282, 652] on div "Submit Quiz" at bounding box center [1279, 654] width 71 height 19
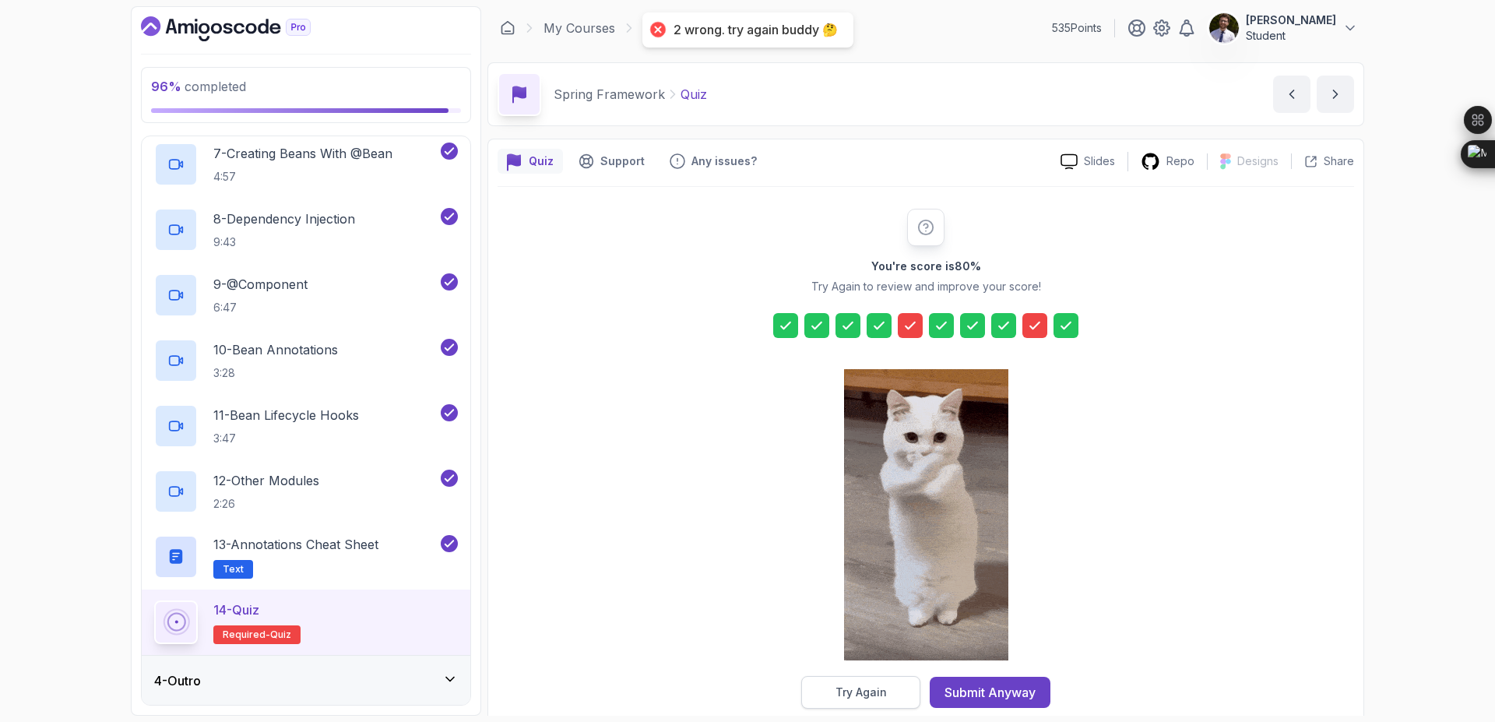
click at [889, 691] on button "Try Again" at bounding box center [860, 692] width 119 height 33
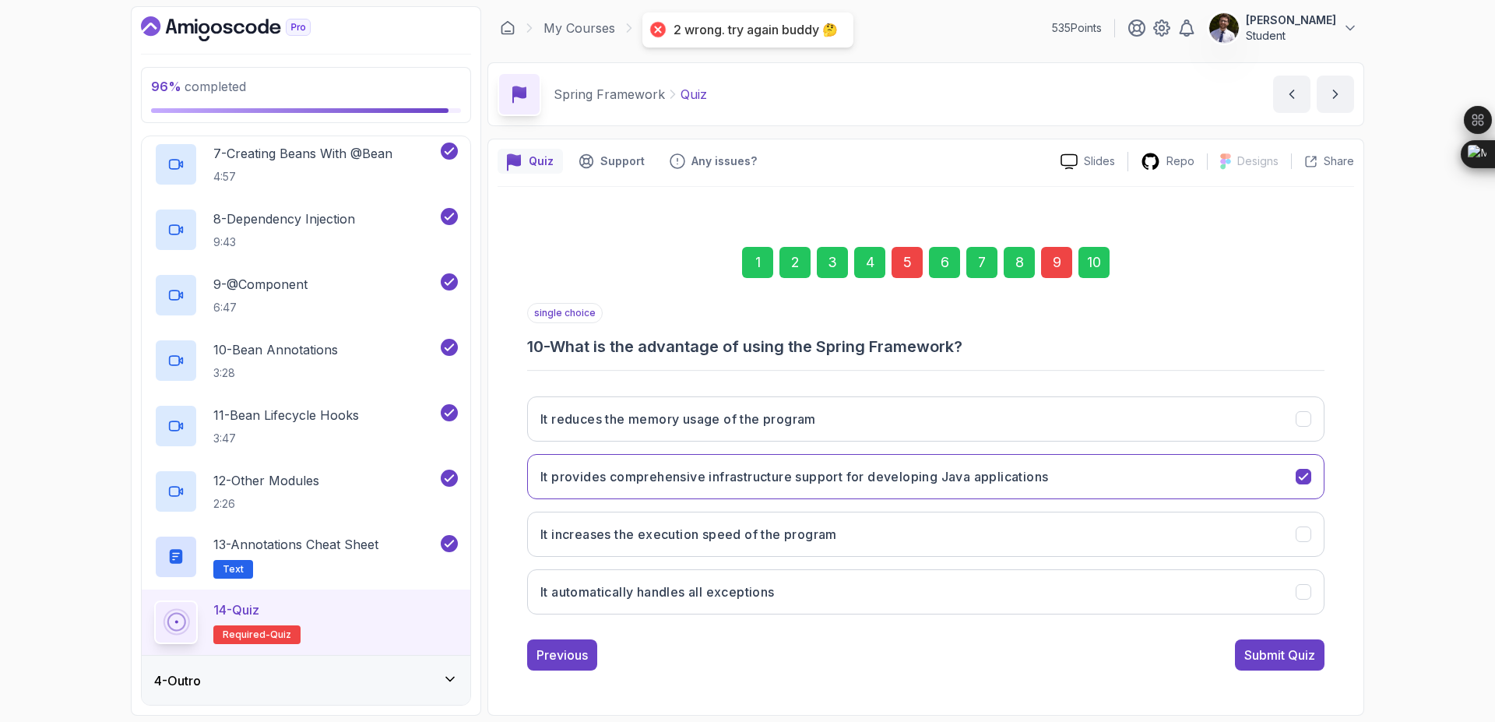
click at [914, 262] on div "5" at bounding box center [906, 262] width 31 height 31
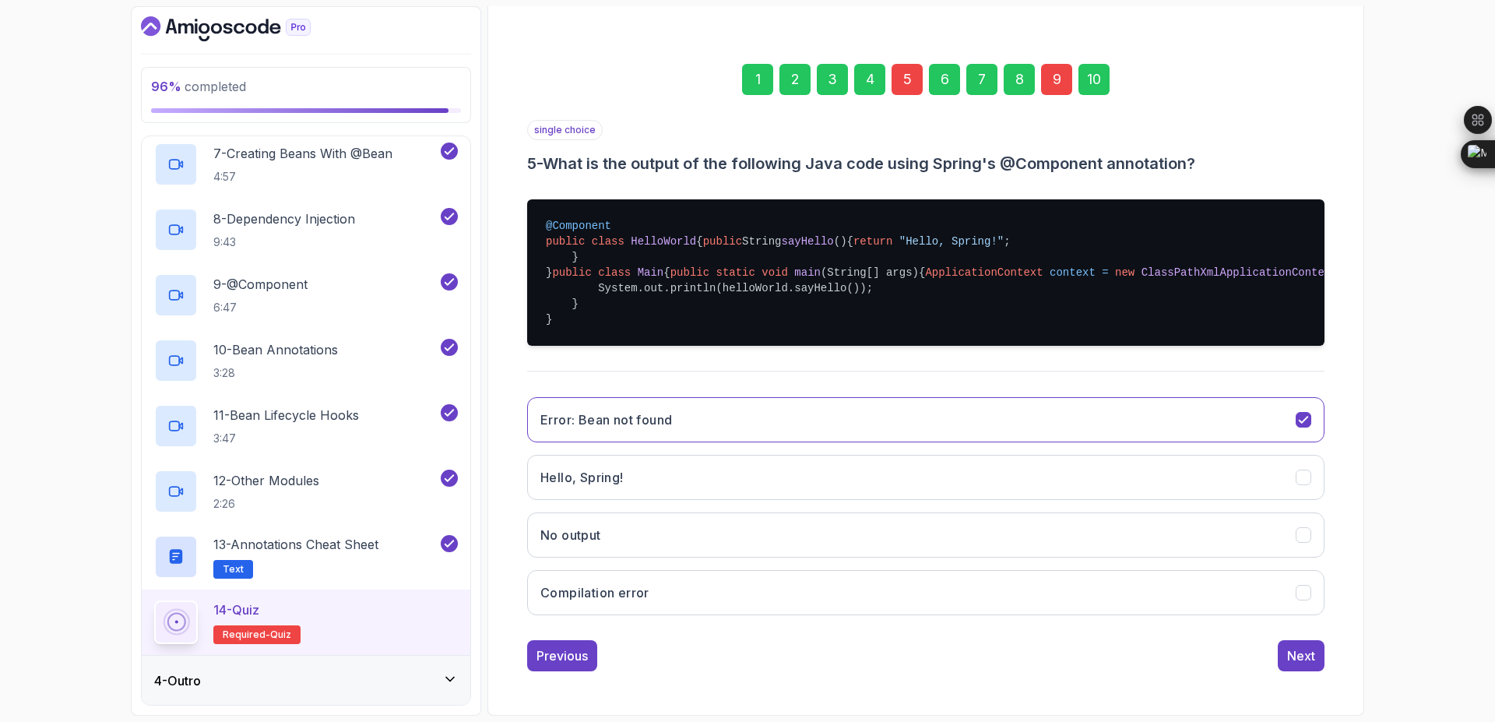
scroll to position [288, 0]
click at [953, 474] on button "Hello, Spring!" at bounding box center [925, 477] width 797 height 45
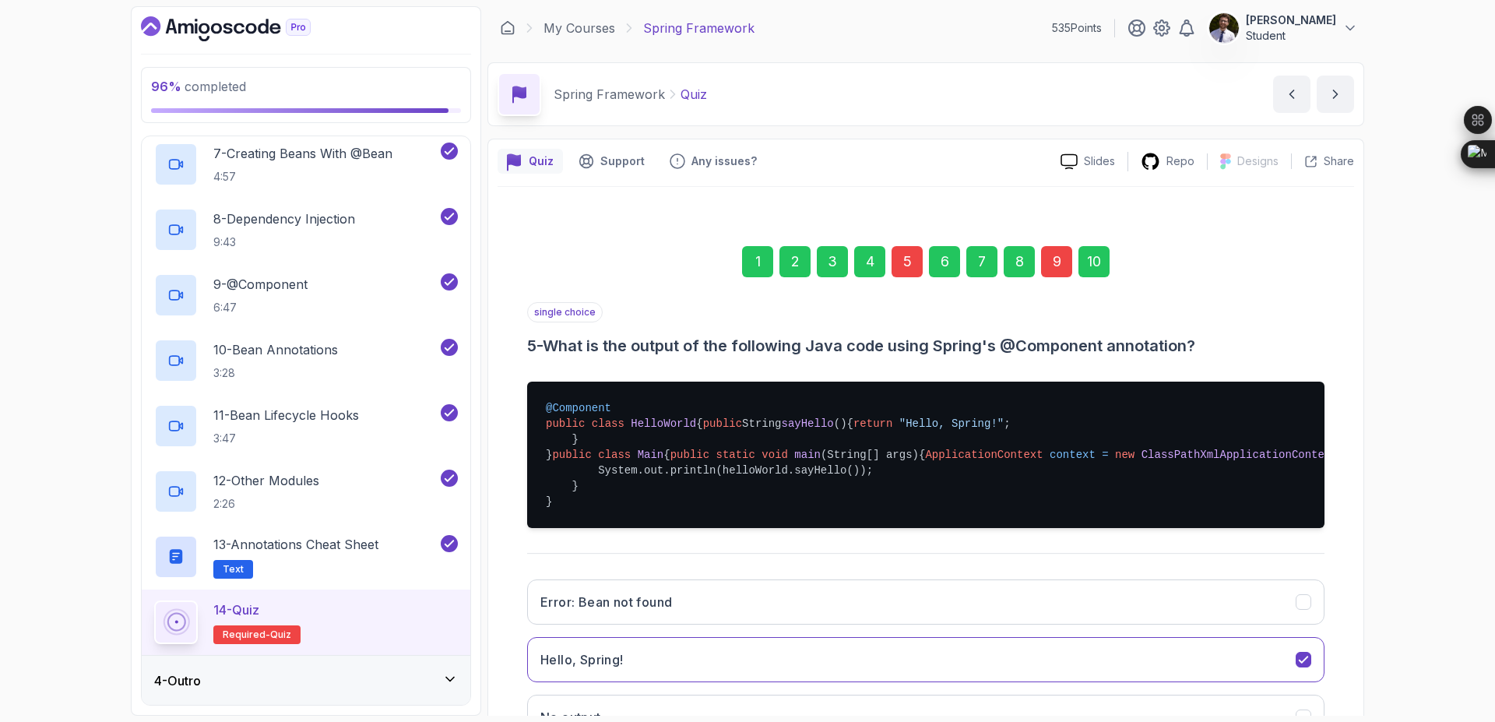
click at [1092, 270] on div "10" at bounding box center [1093, 261] width 31 height 31
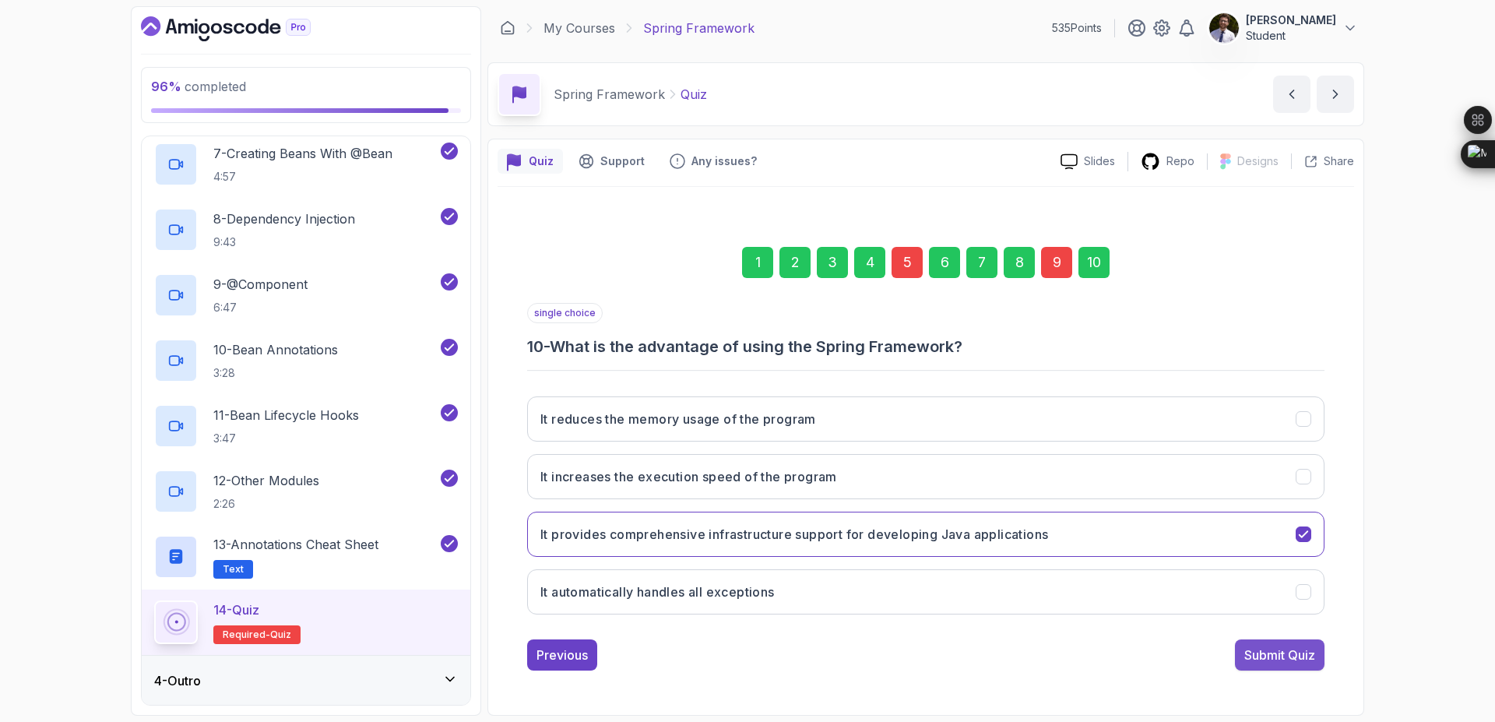
click at [1275, 650] on div "Submit Quiz" at bounding box center [1279, 654] width 71 height 19
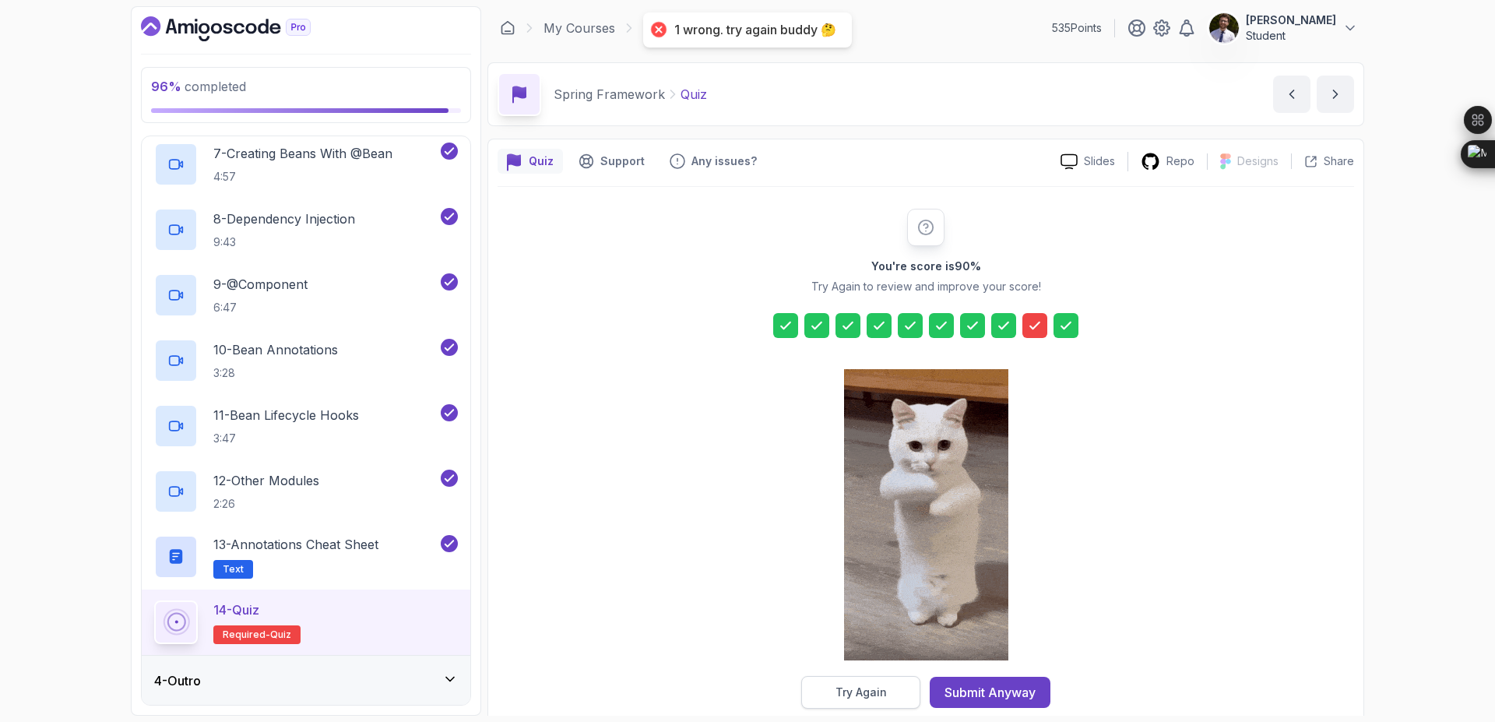
click at [892, 688] on button "Try Again" at bounding box center [860, 692] width 119 height 33
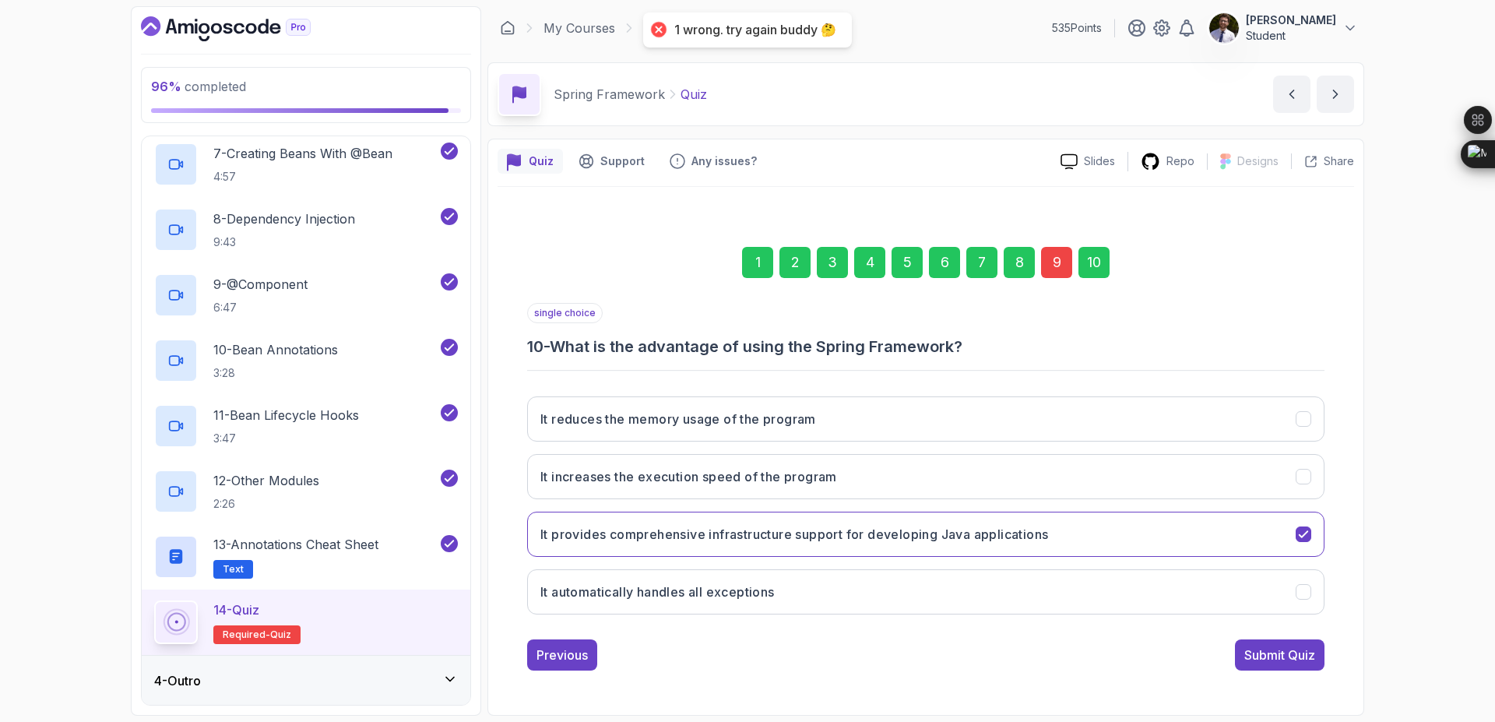
click at [1062, 262] on div "9" at bounding box center [1056, 262] width 31 height 31
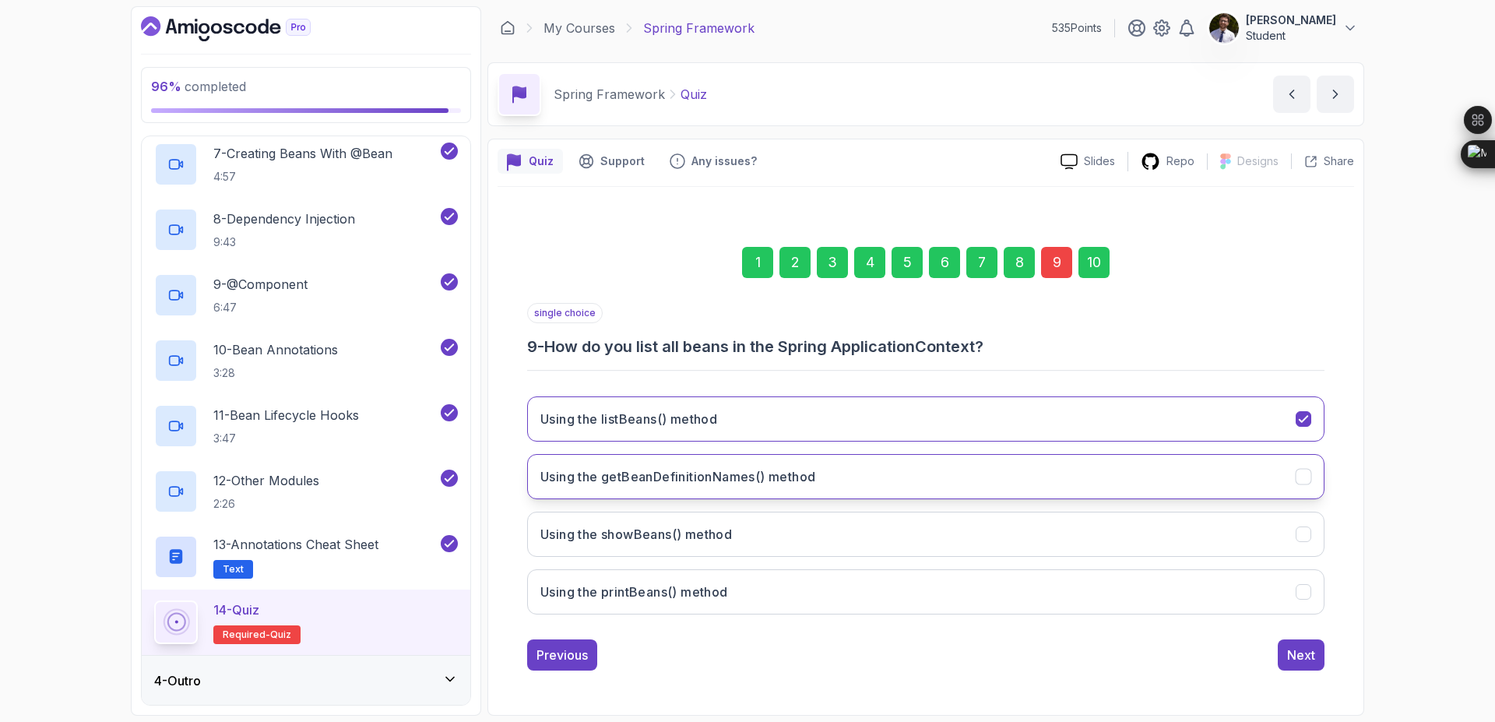
click at [1056, 480] on button "Using the getBeanDefinitionNames() method" at bounding box center [925, 476] width 797 height 45
click at [1105, 264] on div "10" at bounding box center [1093, 262] width 31 height 31
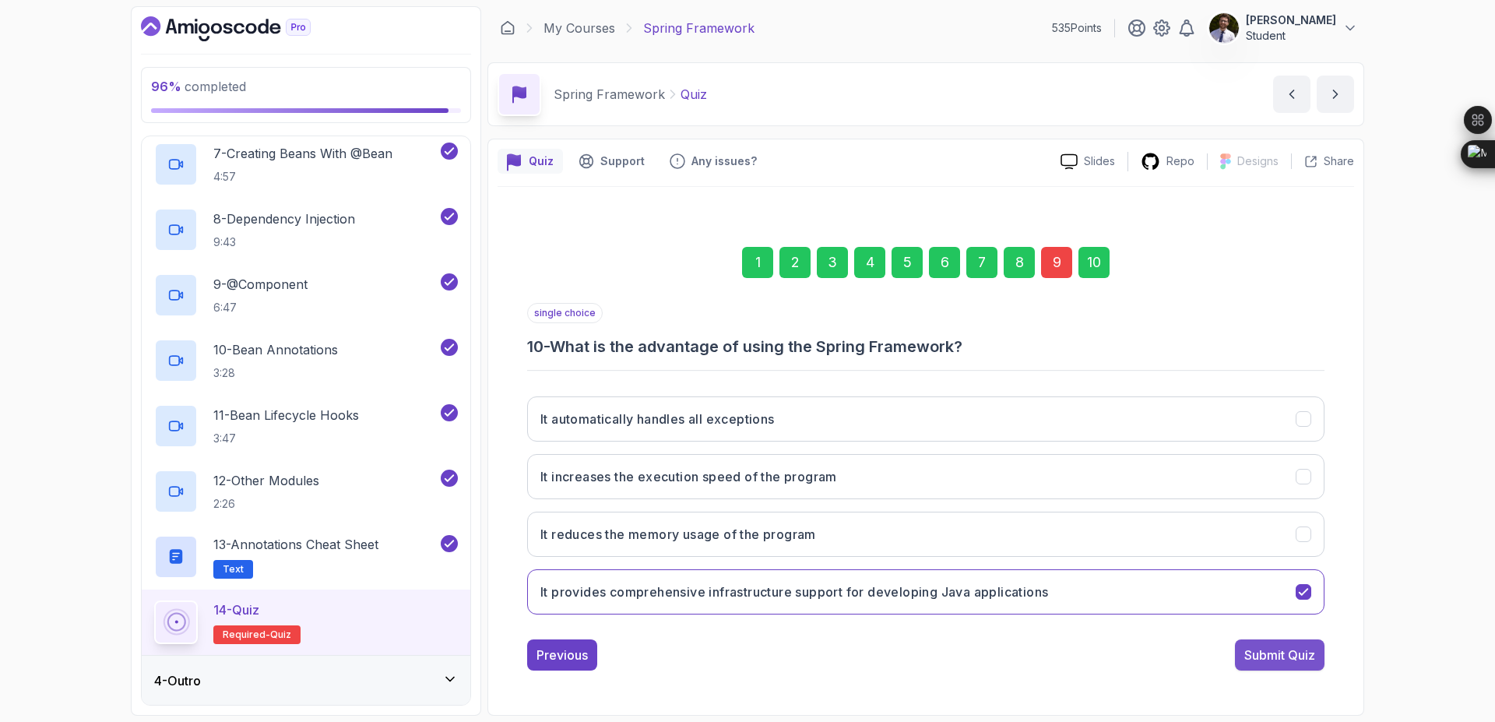
click at [1268, 666] on button "Submit Quiz" at bounding box center [1280, 654] width 90 height 31
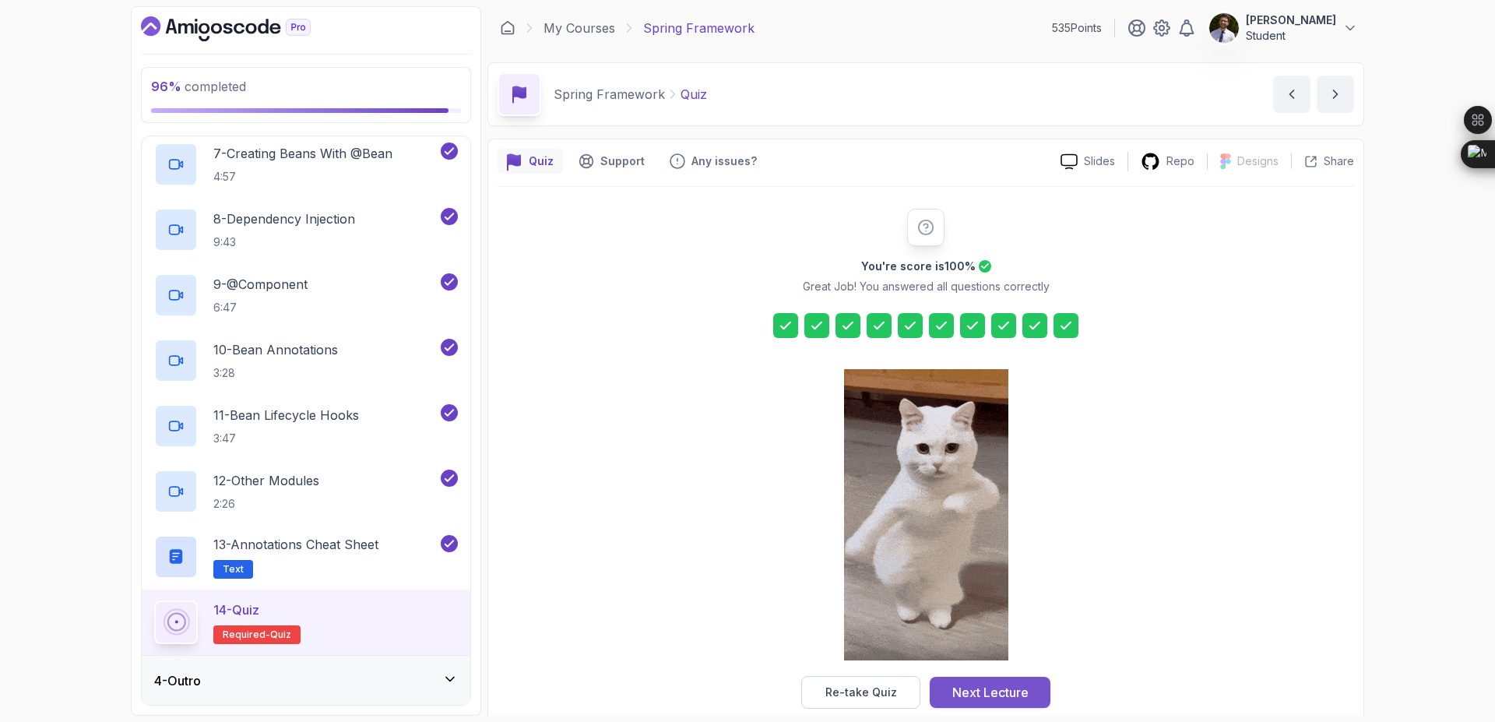
click at [980, 693] on div "Next Lecture" at bounding box center [990, 692] width 76 height 19
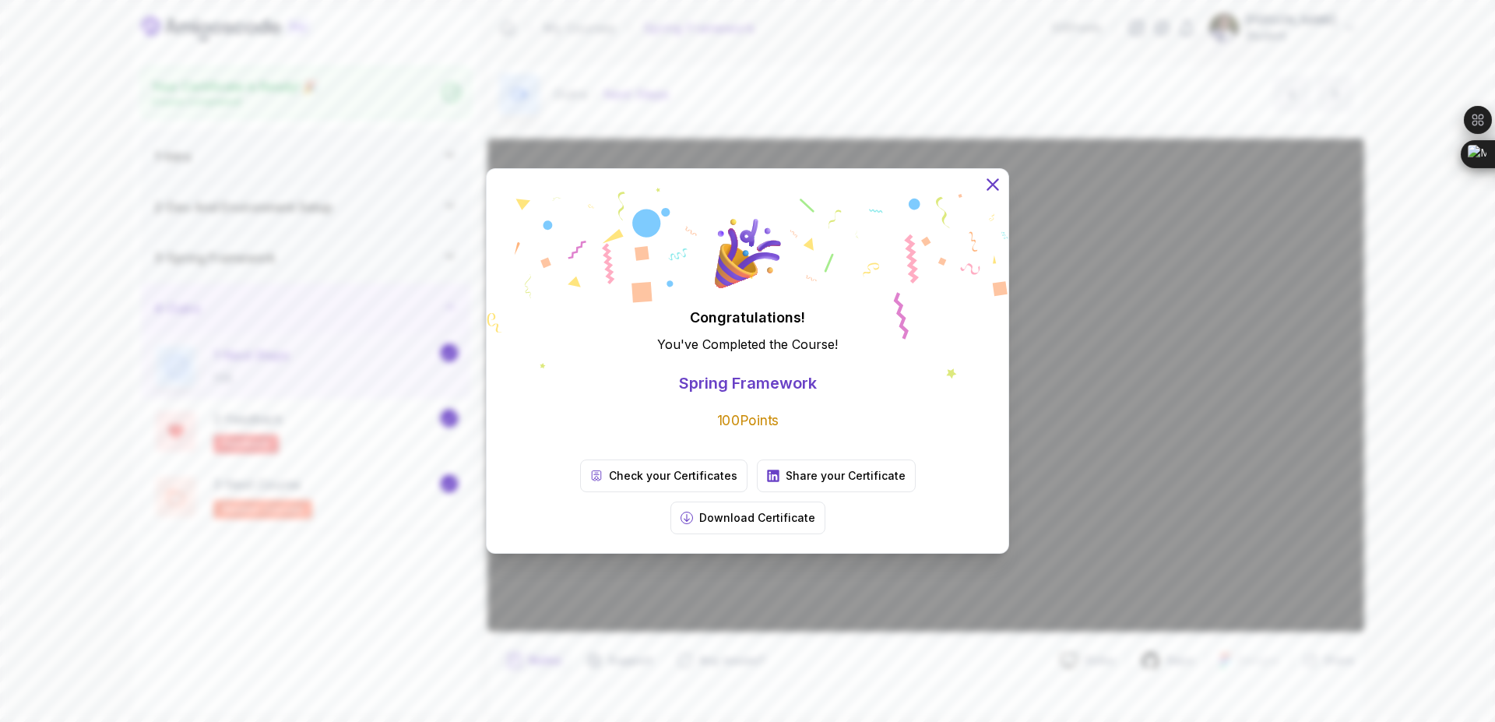
click at [993, 195] on icon at bounding box center [993, 184] width 20 height 20
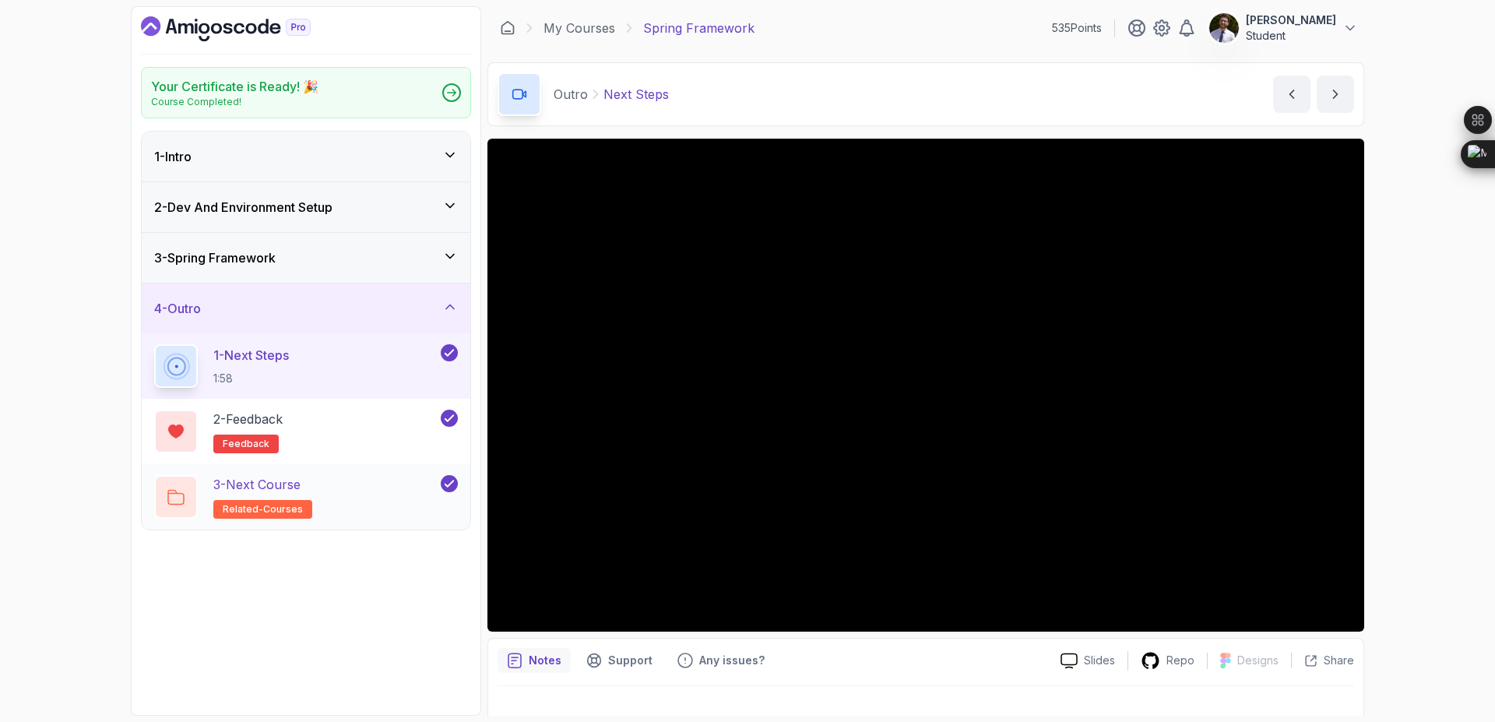
click at [280, 487] on p "3 - Next Course" at bounding box center [256, 484] width 87 height 19
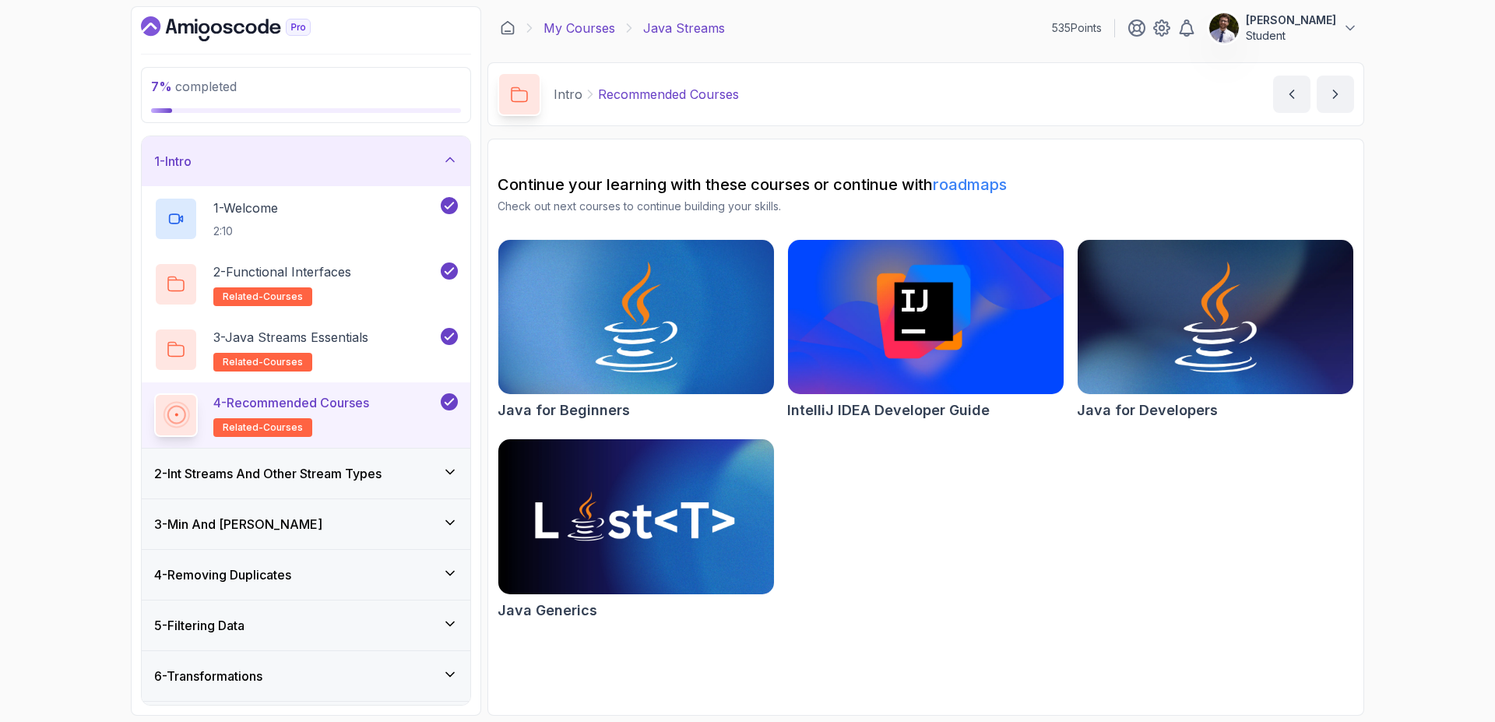
click at [590, 31] on link "My Courses" at bounding box center [579, 28] width 72 height 19
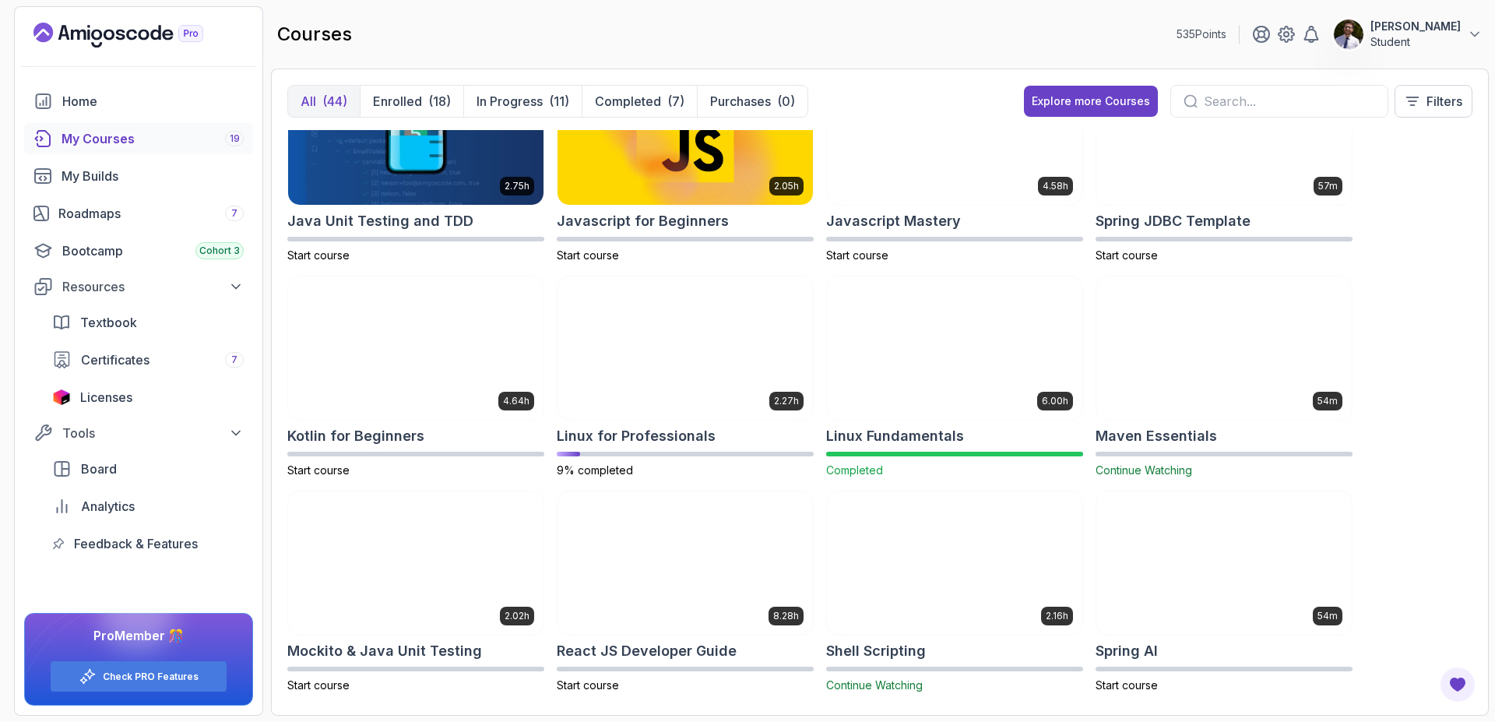
scroll to position [1446, 0]
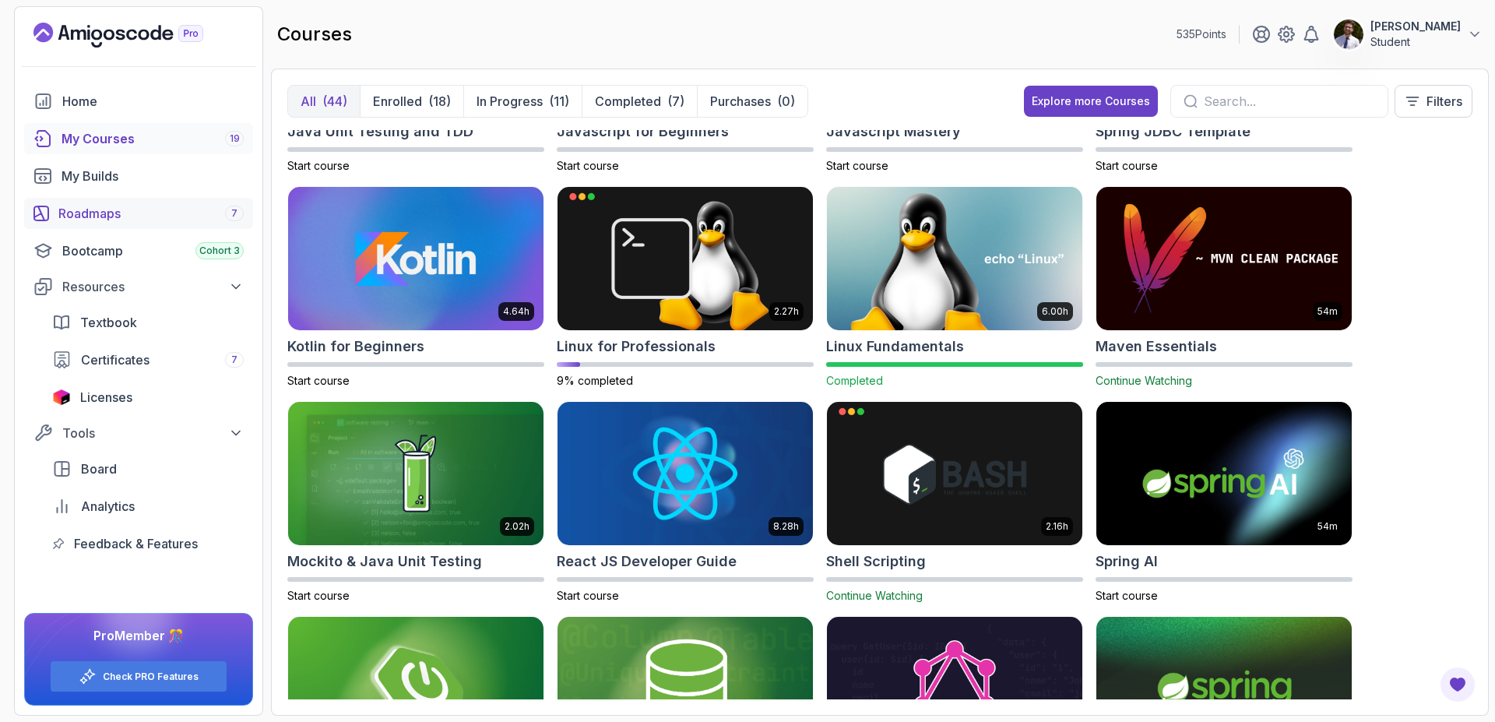
click at [153, 208] on div "Roadmaps 7" at bounding box center [150, 213] width 185 height 19
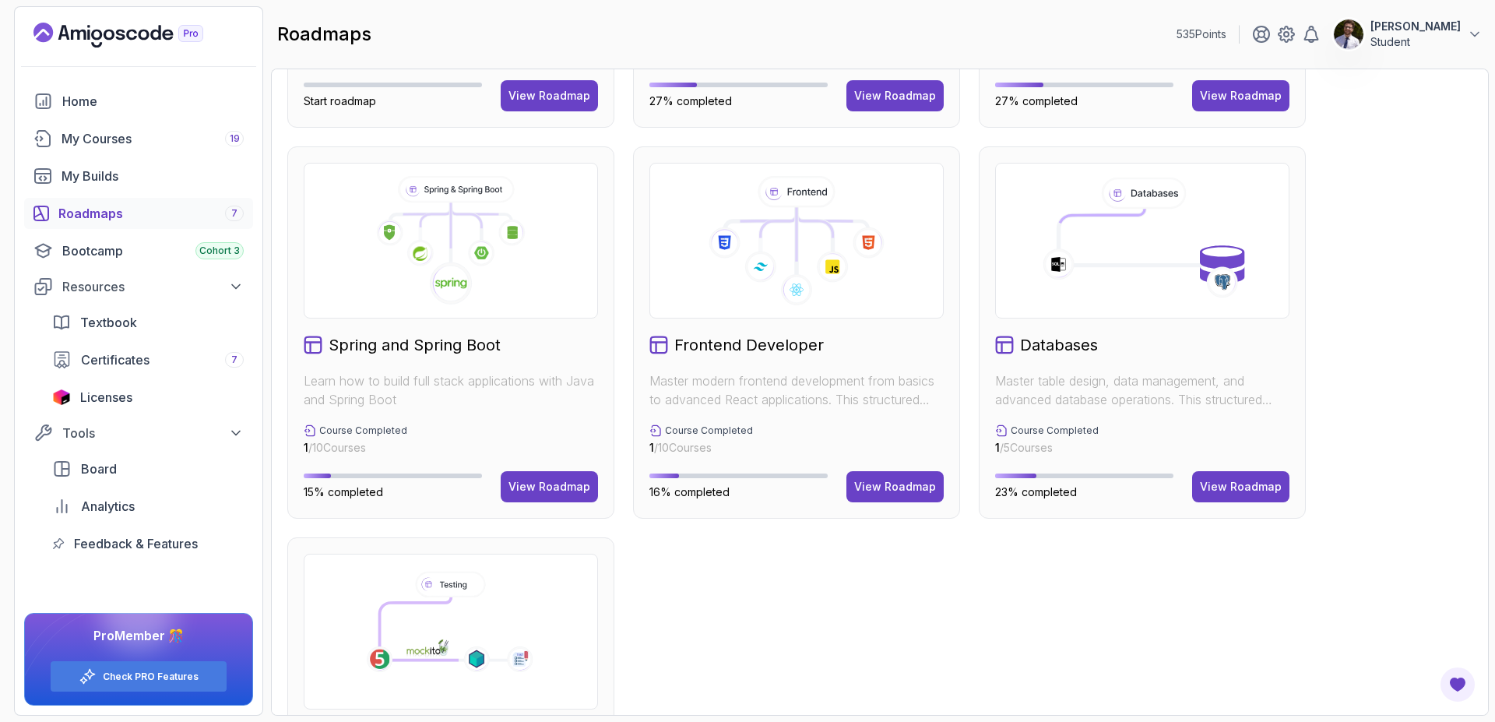
scroll to position [318, 0]
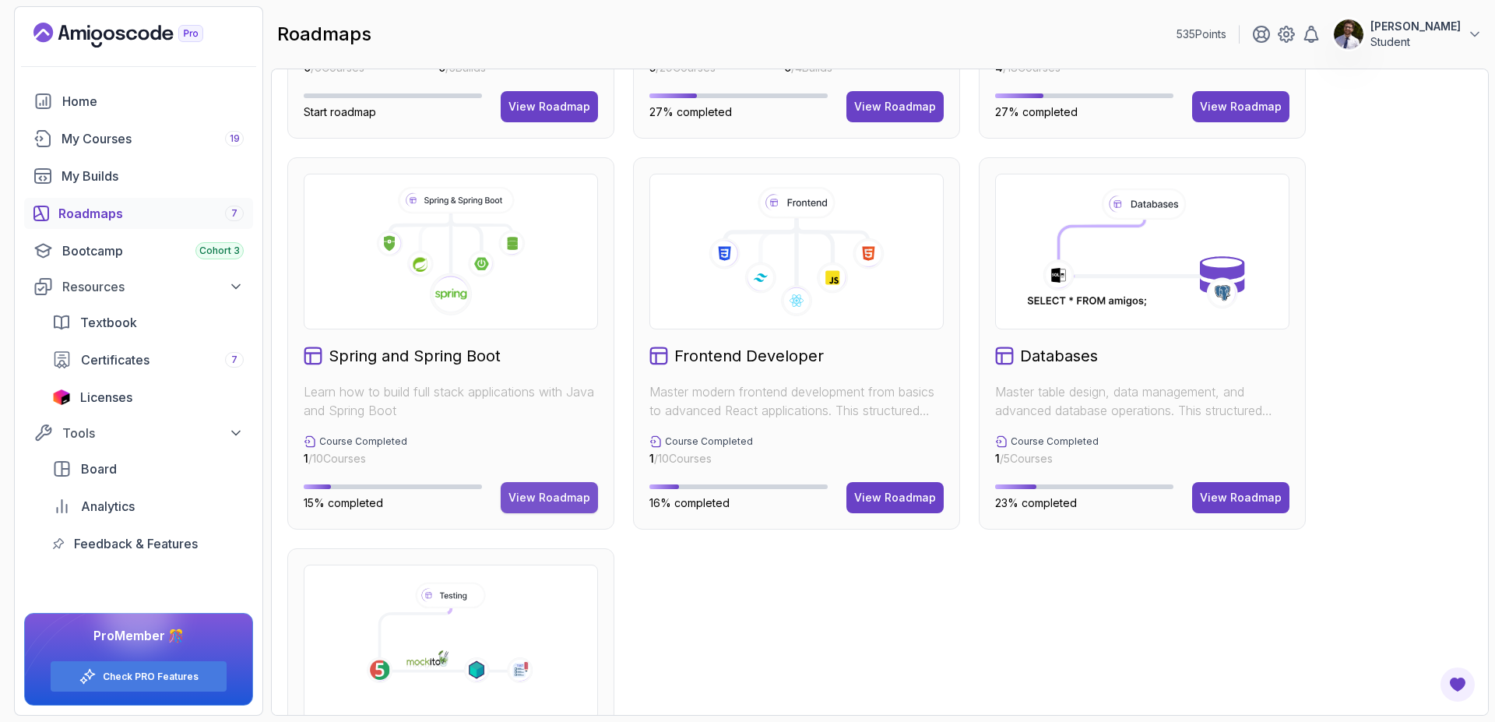
click at [565, 496] on div "View Roadmap" at bounding box center [549, 498] width 82 height 16
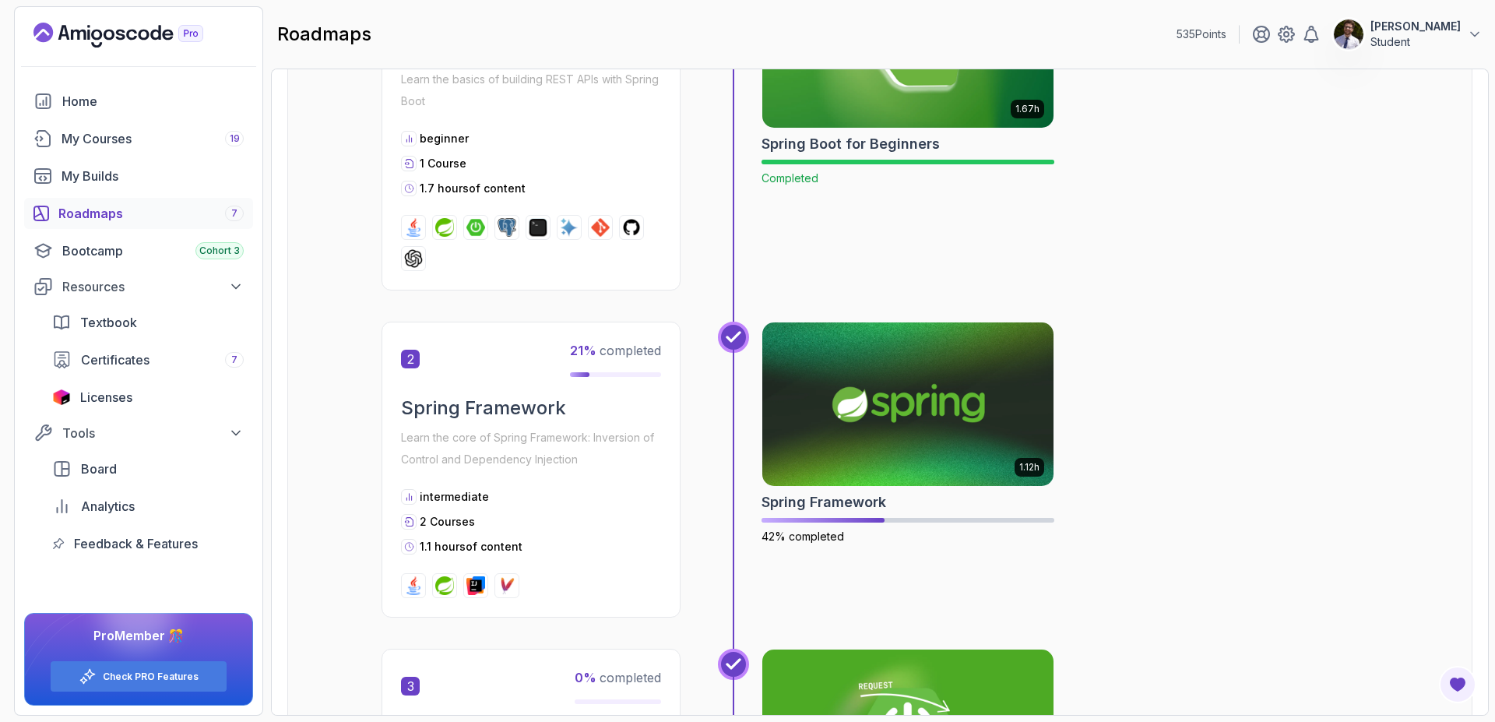
scroll to position [440, 0]
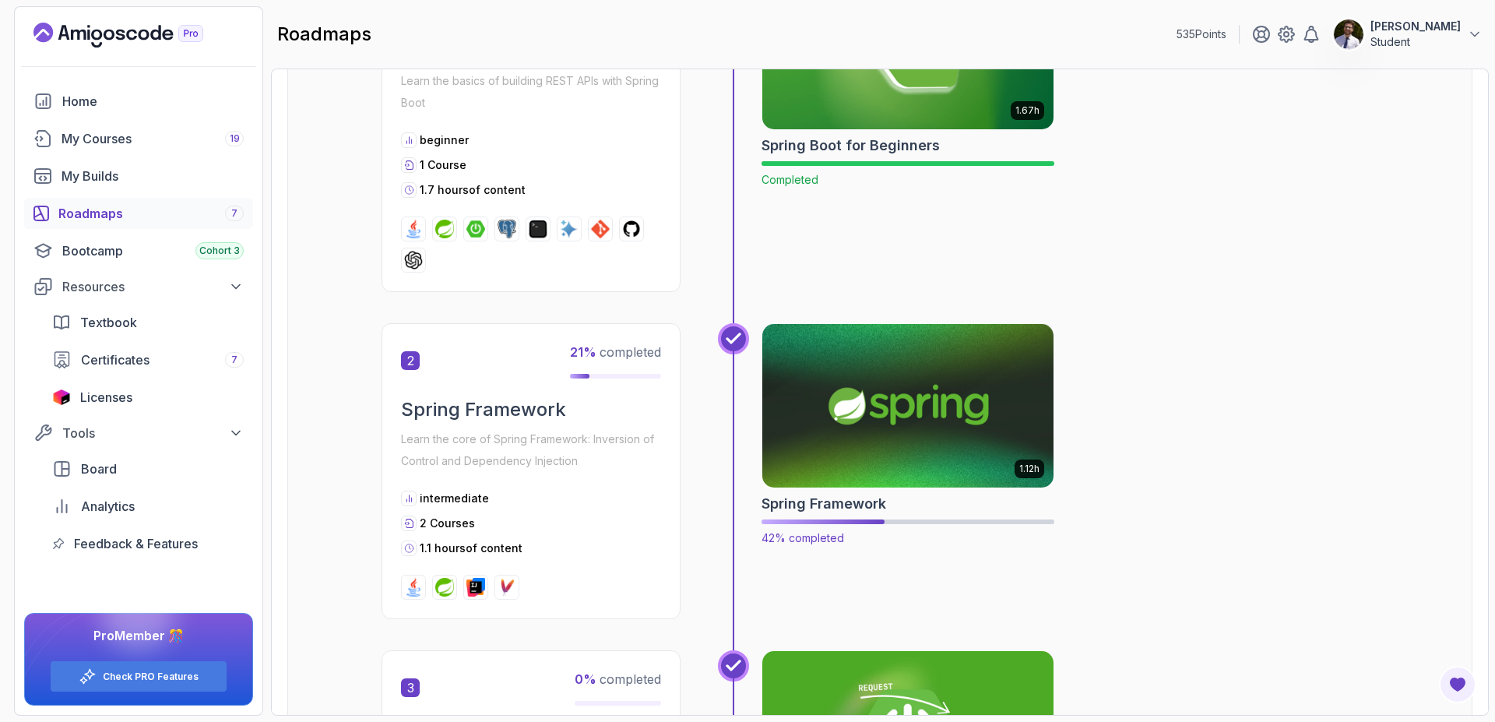
click at [868, 416] on img at bounding box center [908, 405] width 306 height 171
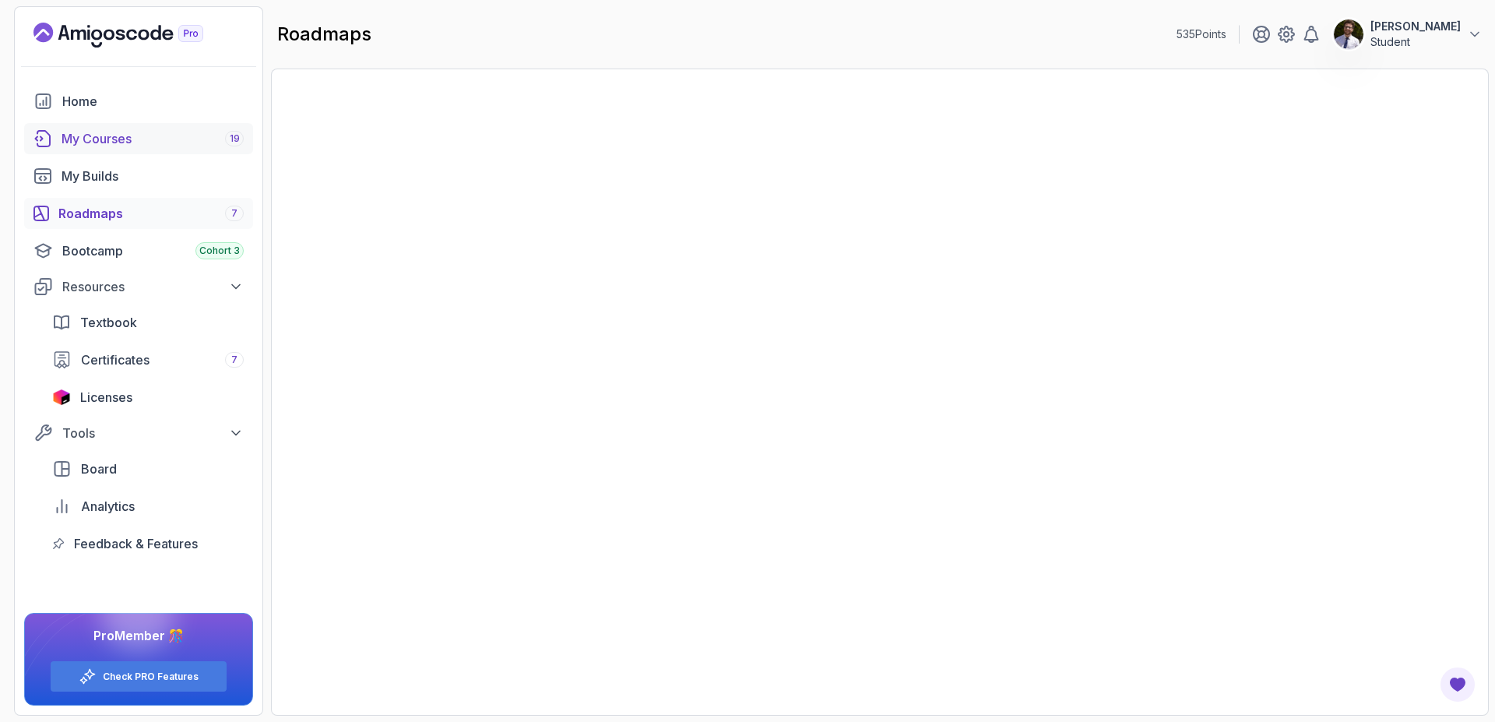
click at [111, 146] on div "My Courses 19" at bounding box center [153, 138] width 182 height 19
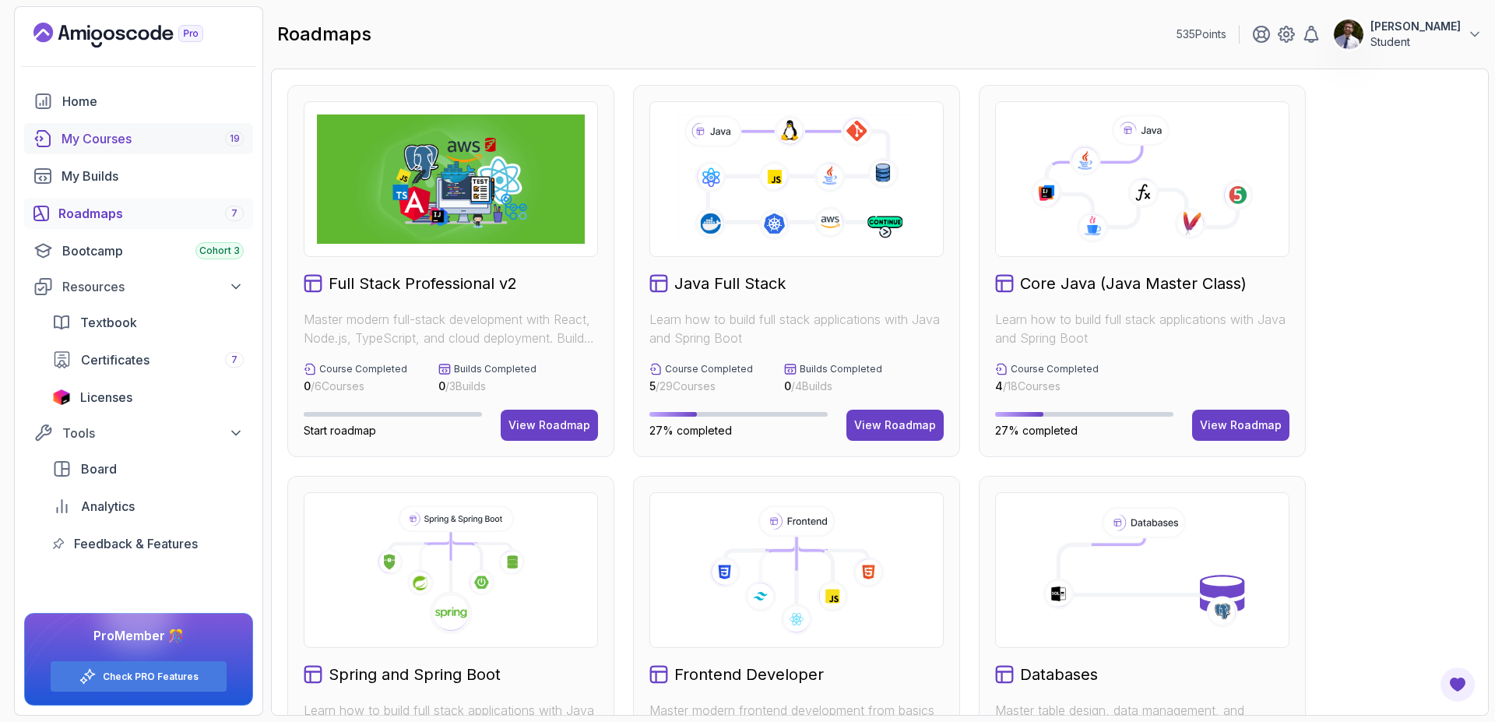
click at [89, 134] on div "My Courses 19" at bounding box center [153, 138] width 182 height 19
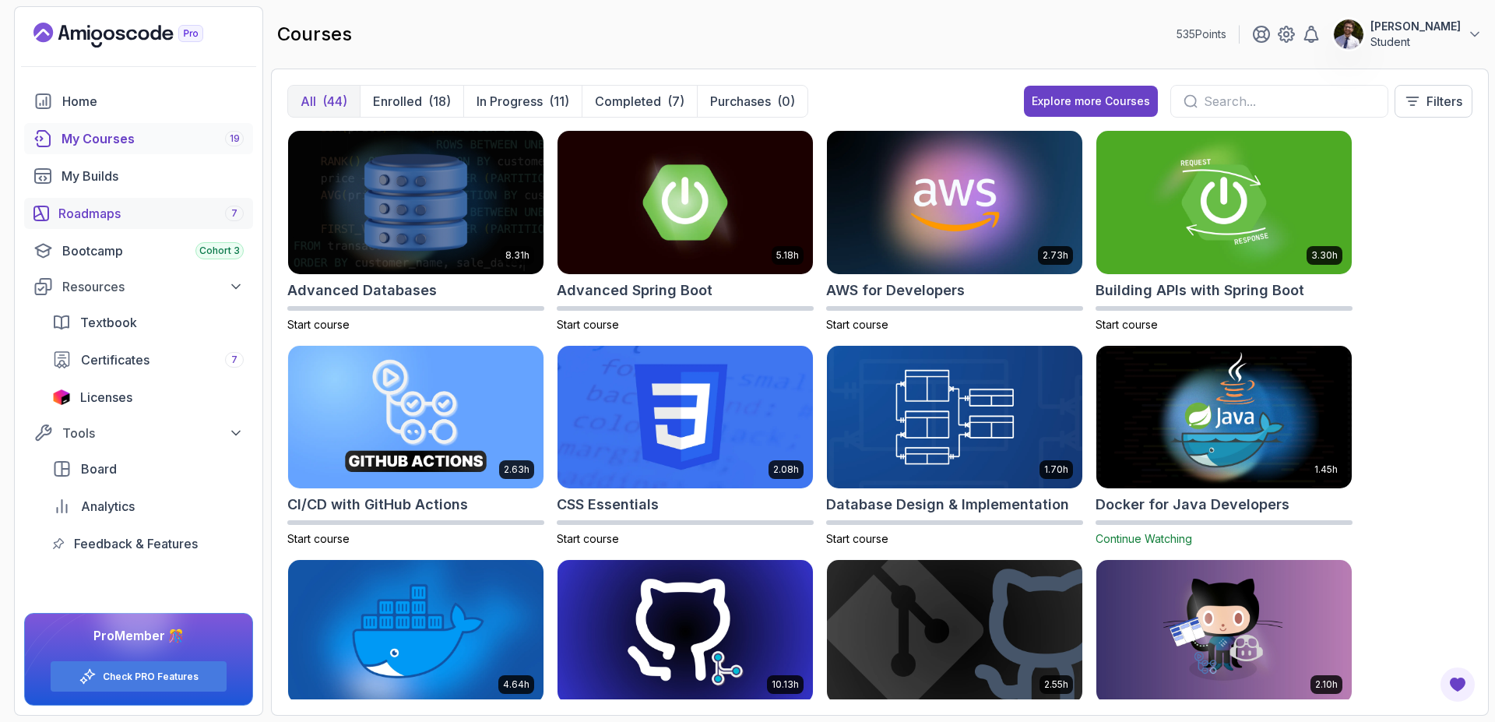
click at [146, 213] on div "Roadmaps 7" at bounding box center [150, 213] width 185 height 19
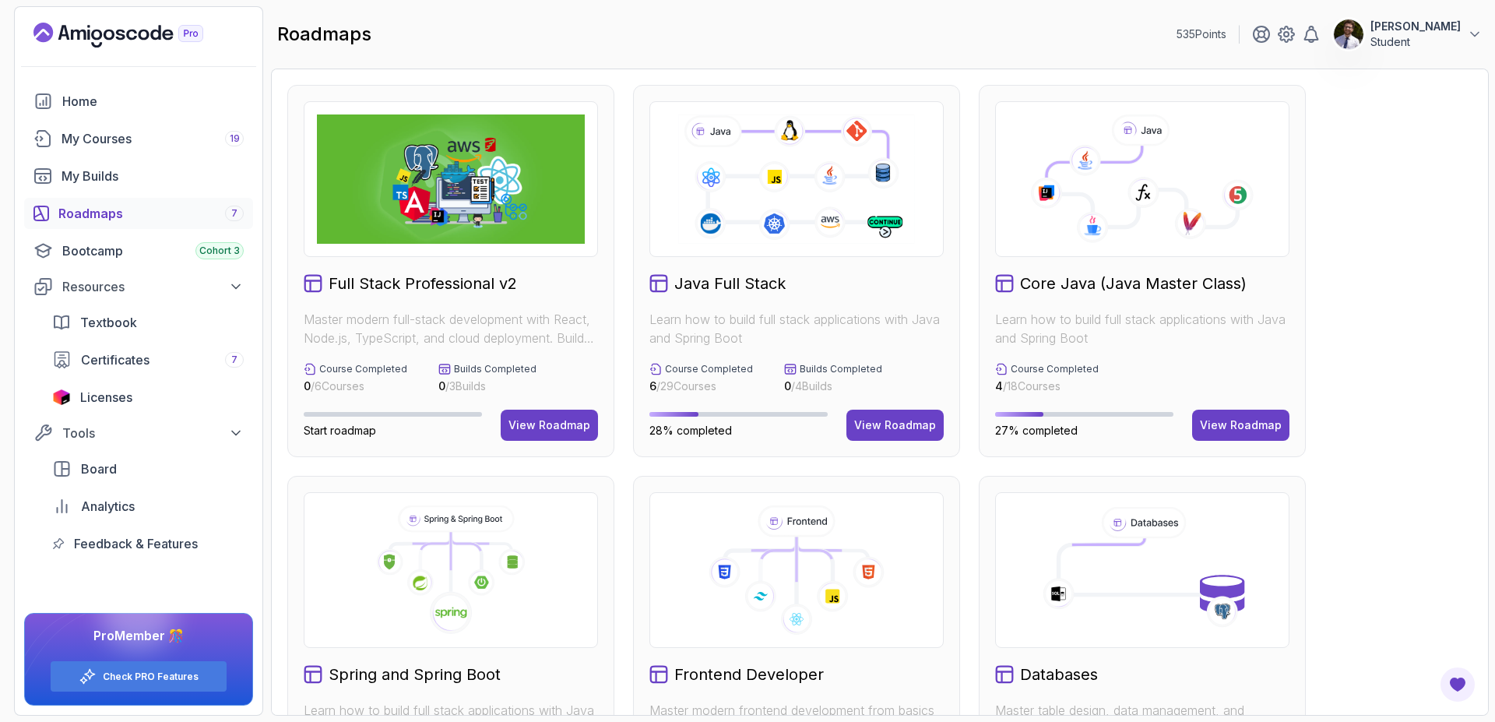
scroll to position [209, 0]
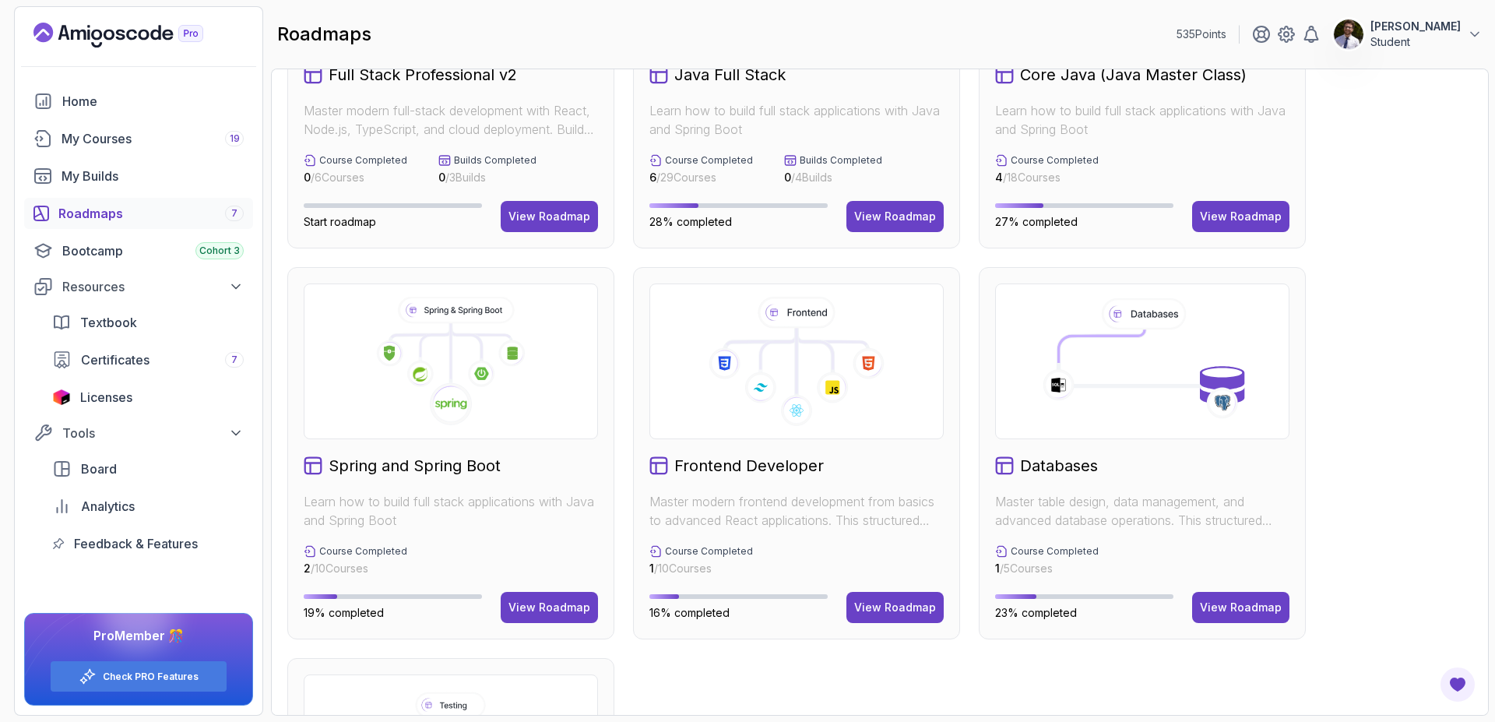
click at [455, 380] on icon at bounding box center [451, 361] width 268 height 129
click at [531, 598] on button "View Roadmap" at bounding box center [549, 607] width 97 height 31
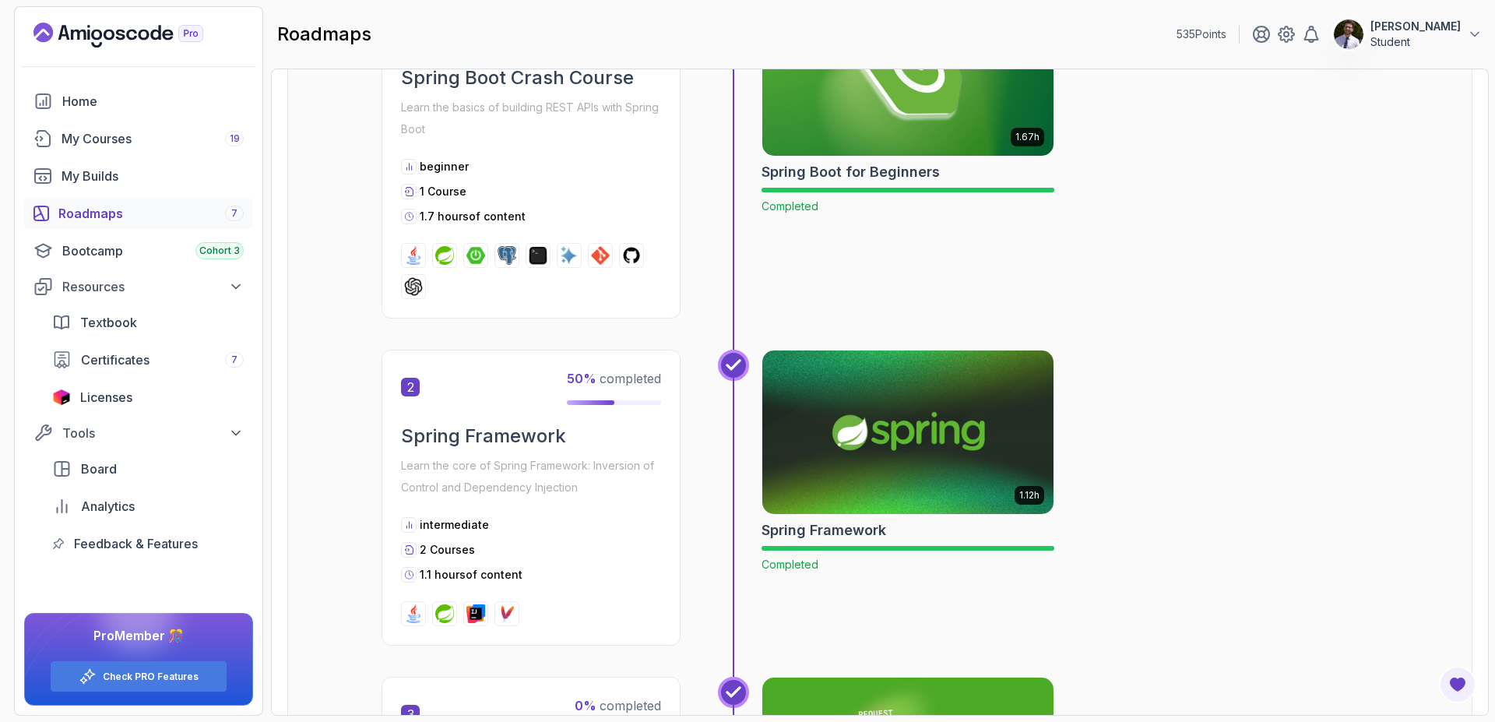
scroll to position [377, 0]
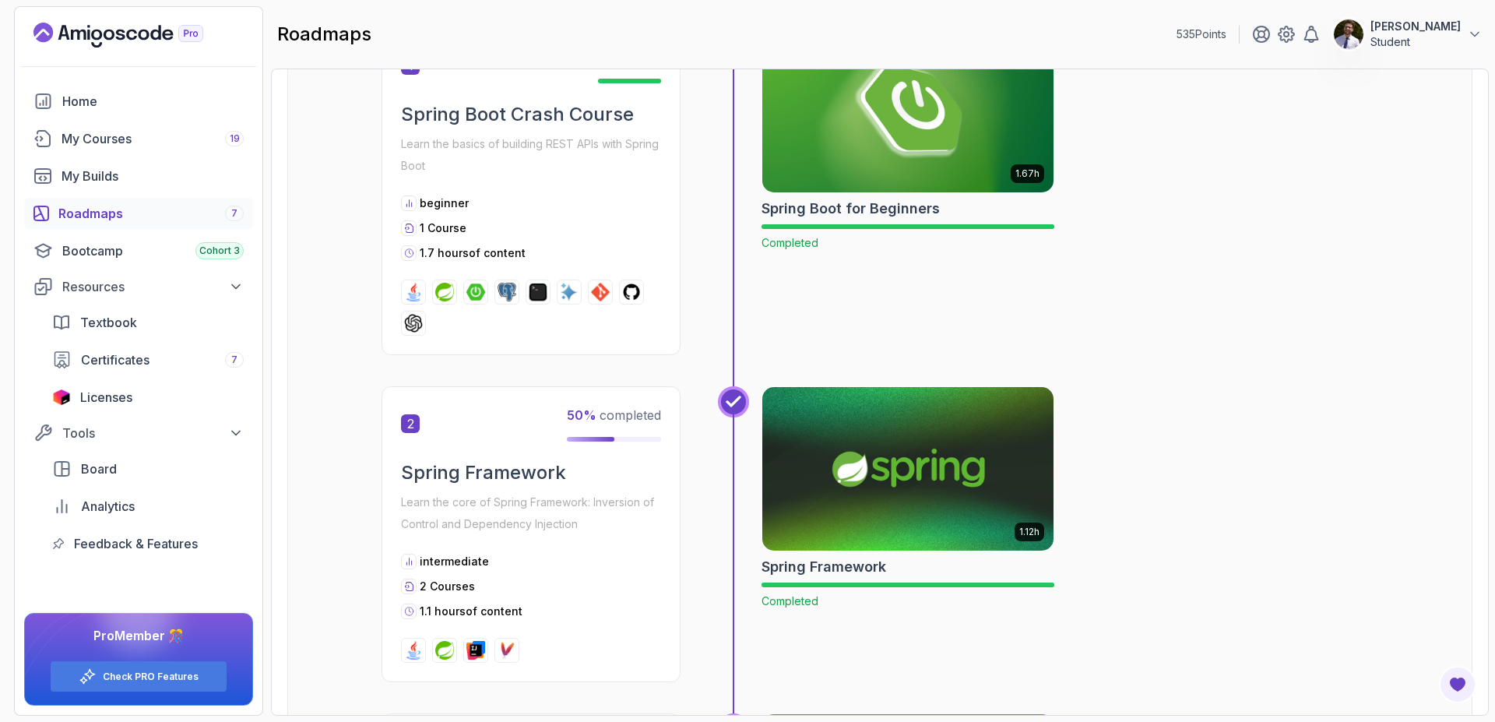
click at [595, 413] on span "50 %" at bounding box center [582, 415] width 30 height 16
drag, startPoint x: 405, startPoint y: 427, endPoint x: 621, endPoint y: 435, distance: 215.8
click at [621, 435] on div "2 50 % completed" at bounding box center [531, 424] width 260 height 36
click at [621, 435] on div "50 % completed" at bounding box center [614, 424] width 94 height 36
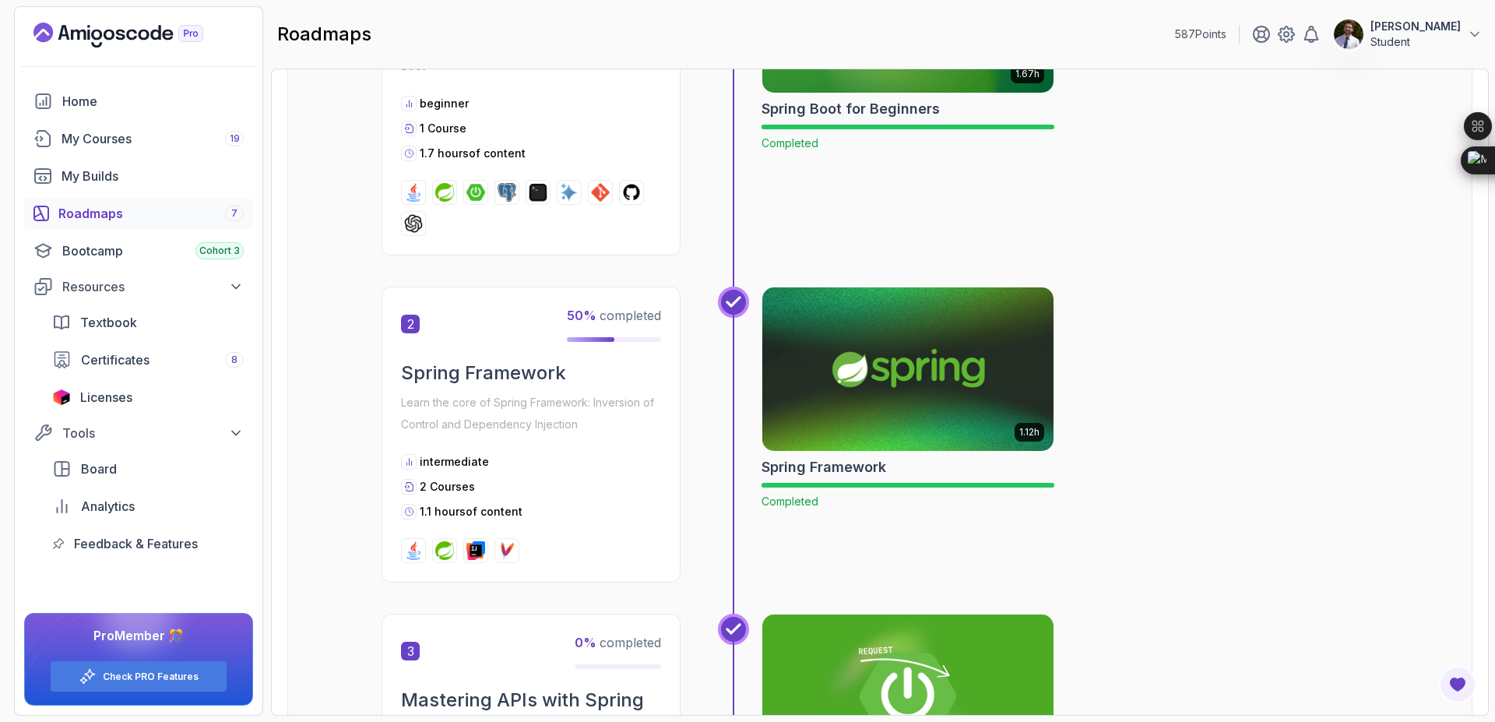
scroll to position [480, 0]
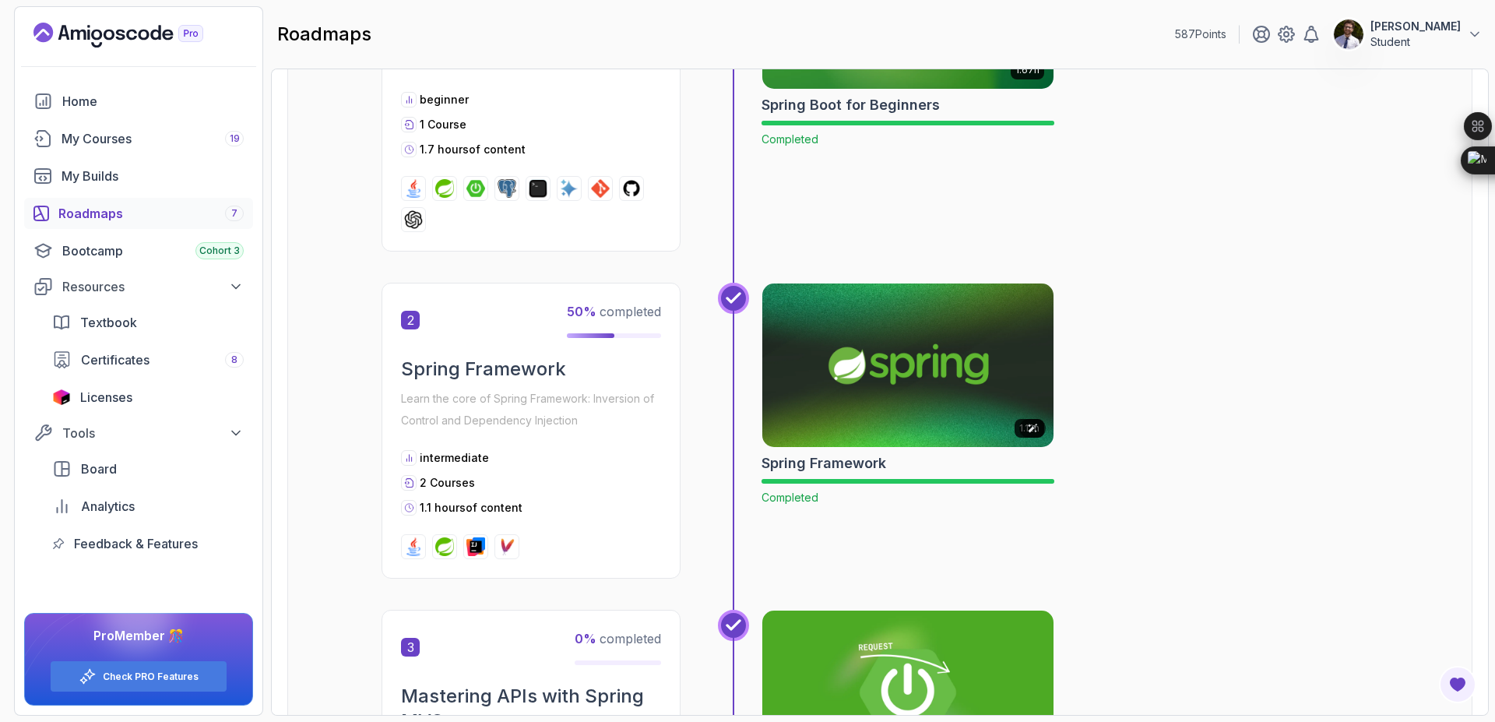
click at [851, 376] on img at bounding box center [908, 365] width 306 height 171
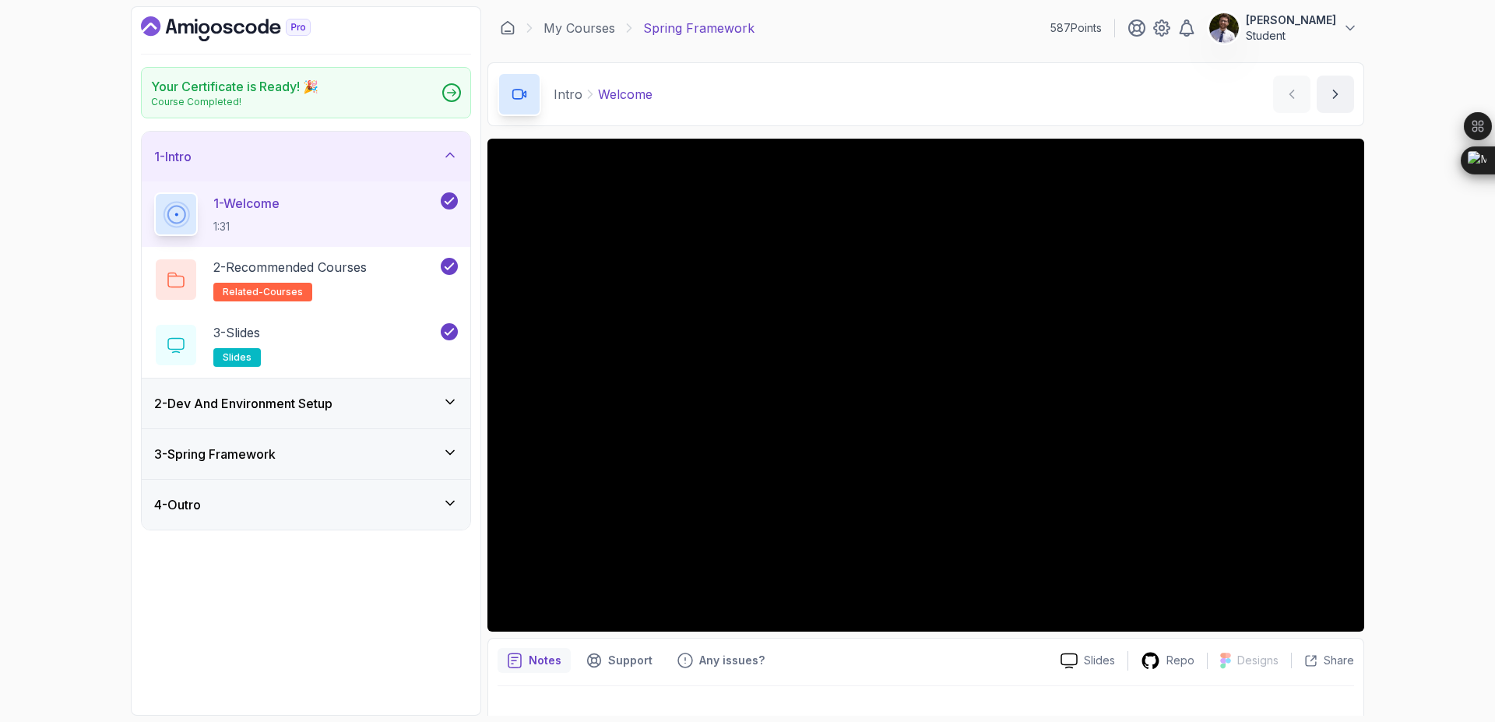
click at [439, 419] on div "2 - Dev And Environment Setup" at bounding box center [306, 403] width 329 height 50
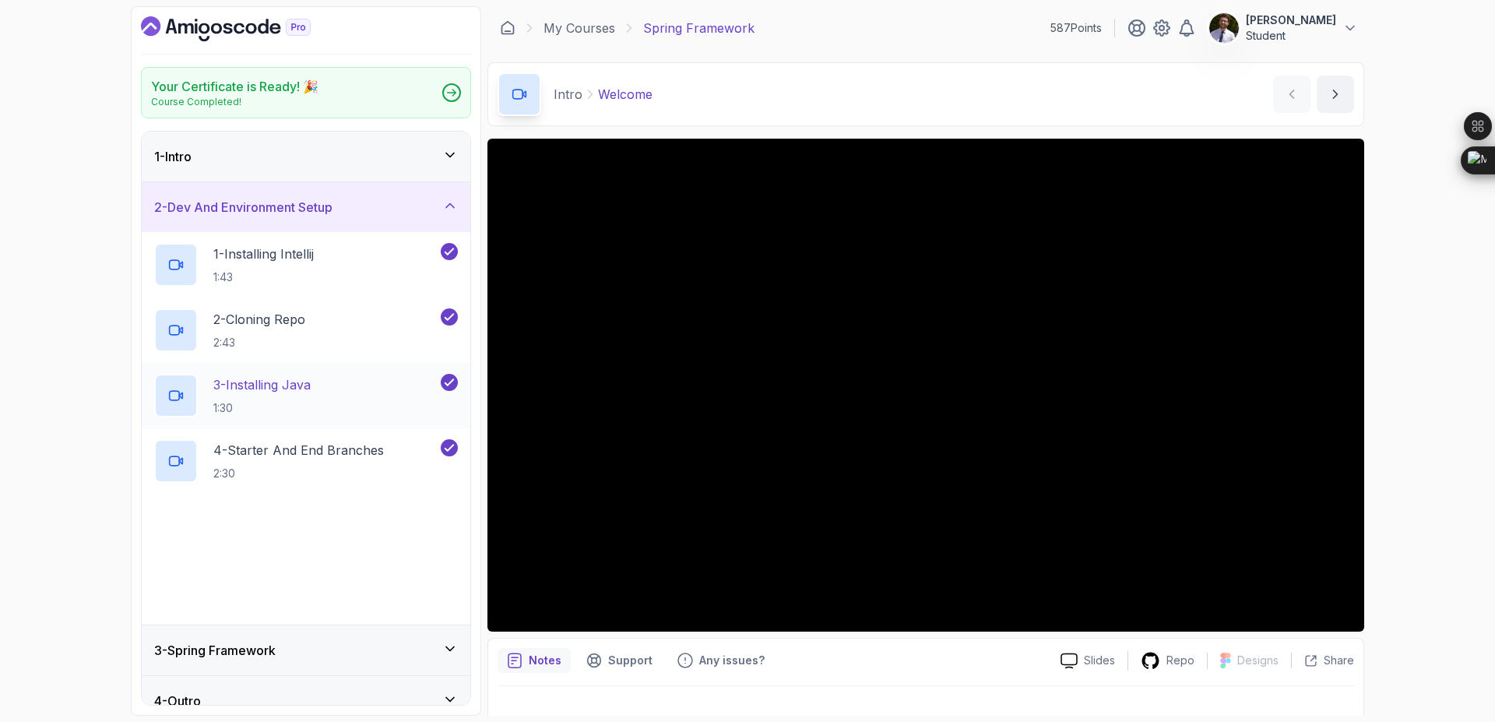
scroll to position [21, 0]
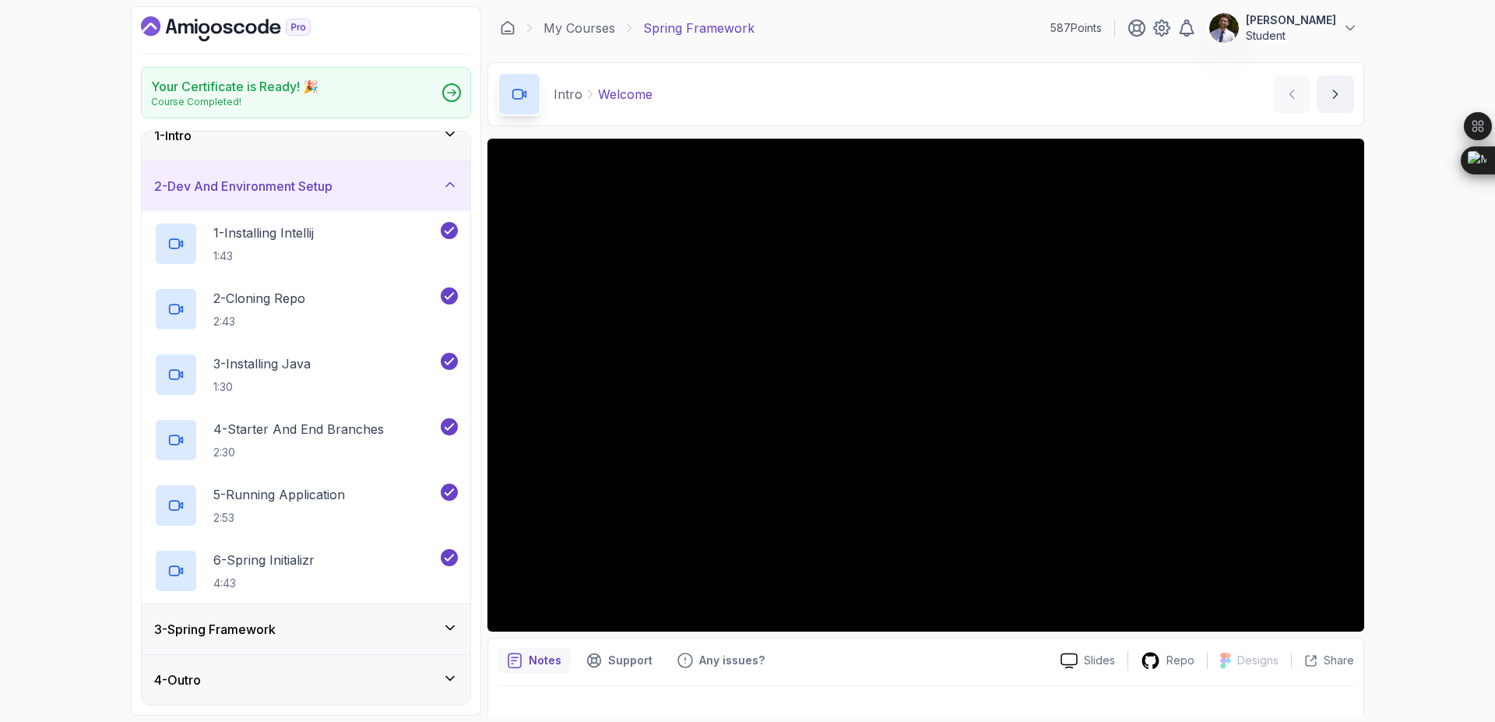
click at [391, 629] on div "3 - Spring Framework" at bounding box center [306, 629] width 304 height 19
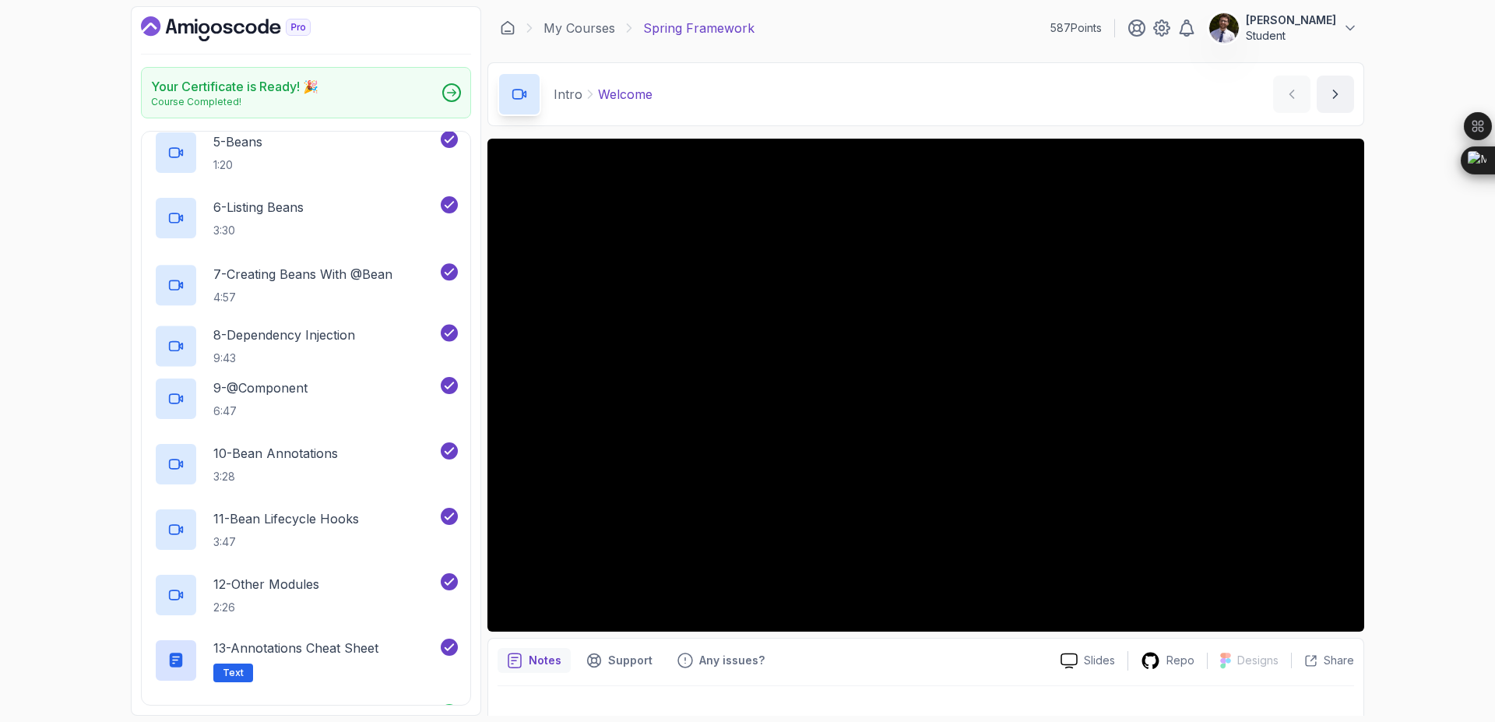
scroll to position [544, 0]
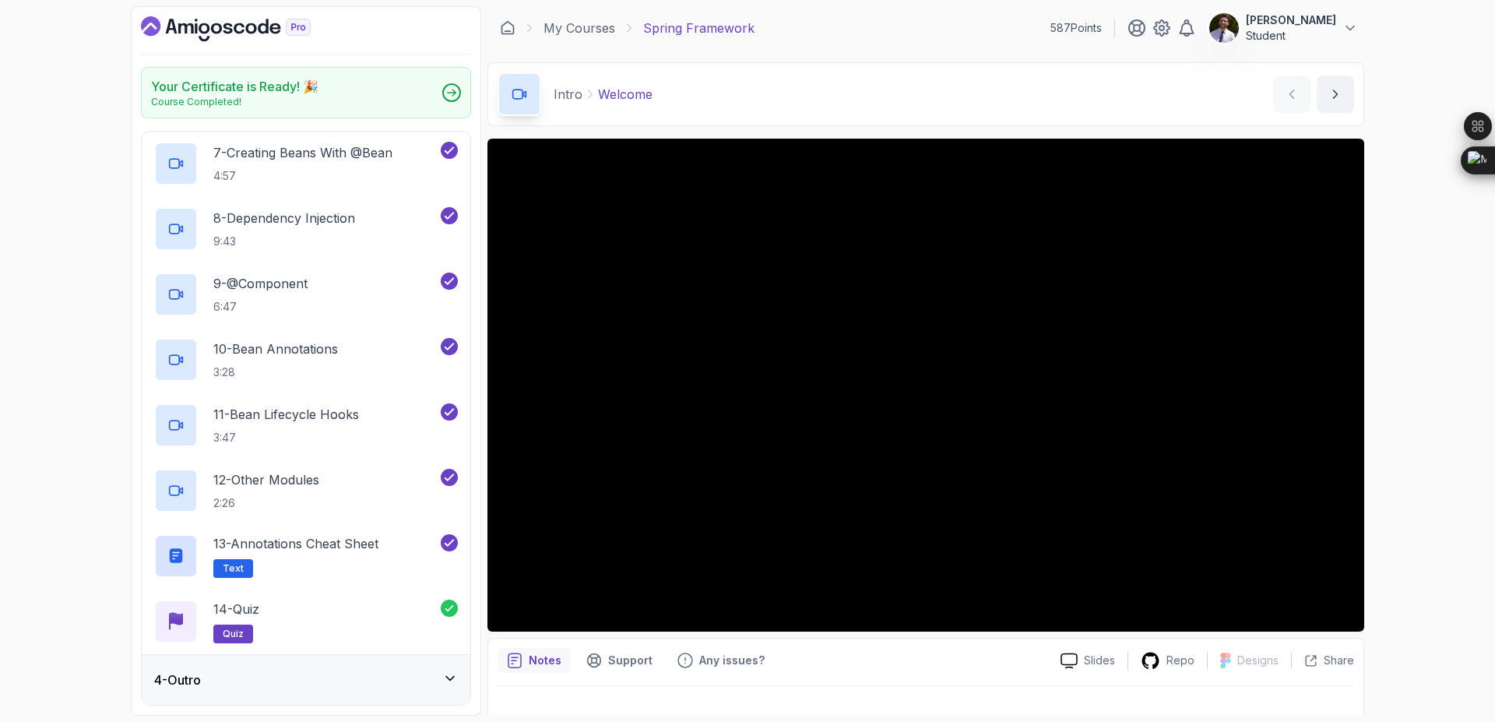
click at [399, 673] on div "4 - Outro" at bounding box center [306, 679] width 304 height 19
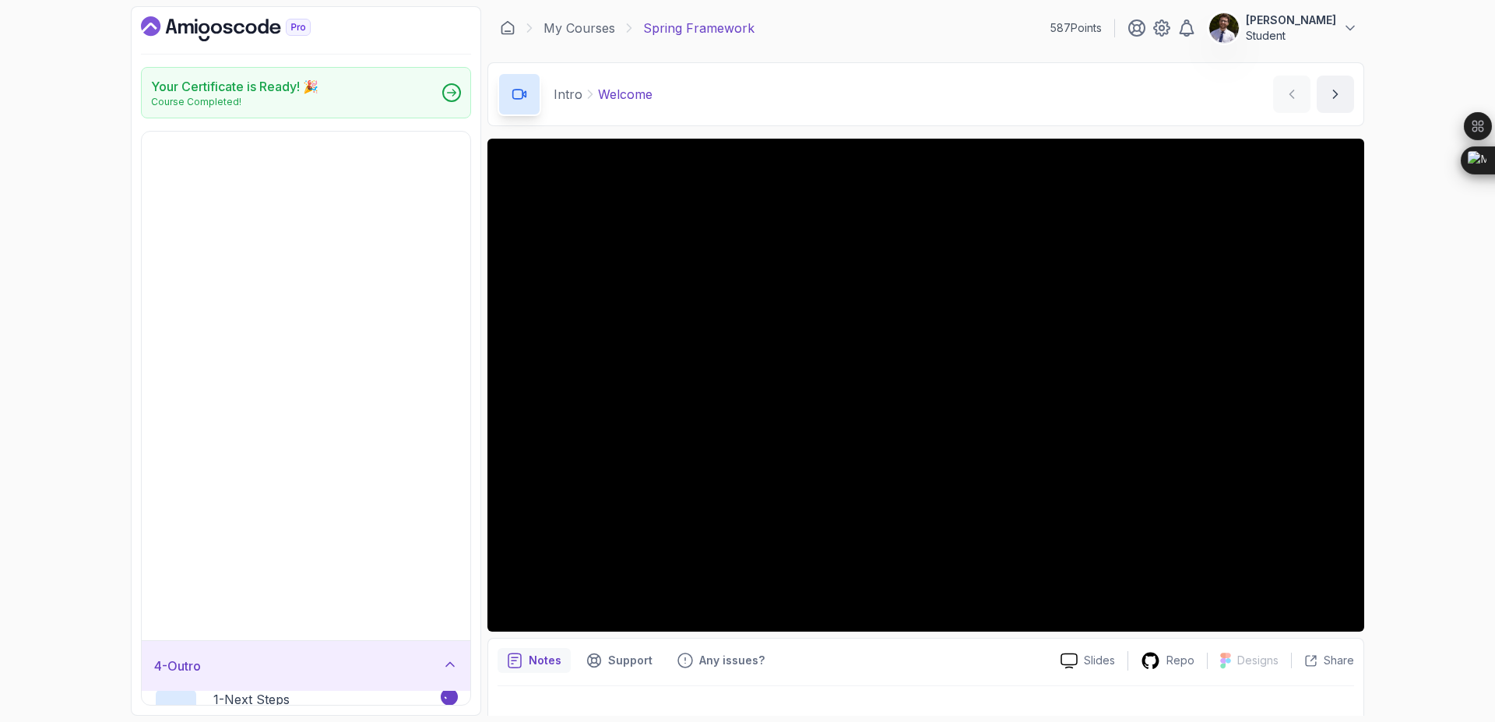
scroll to position [0, 0]
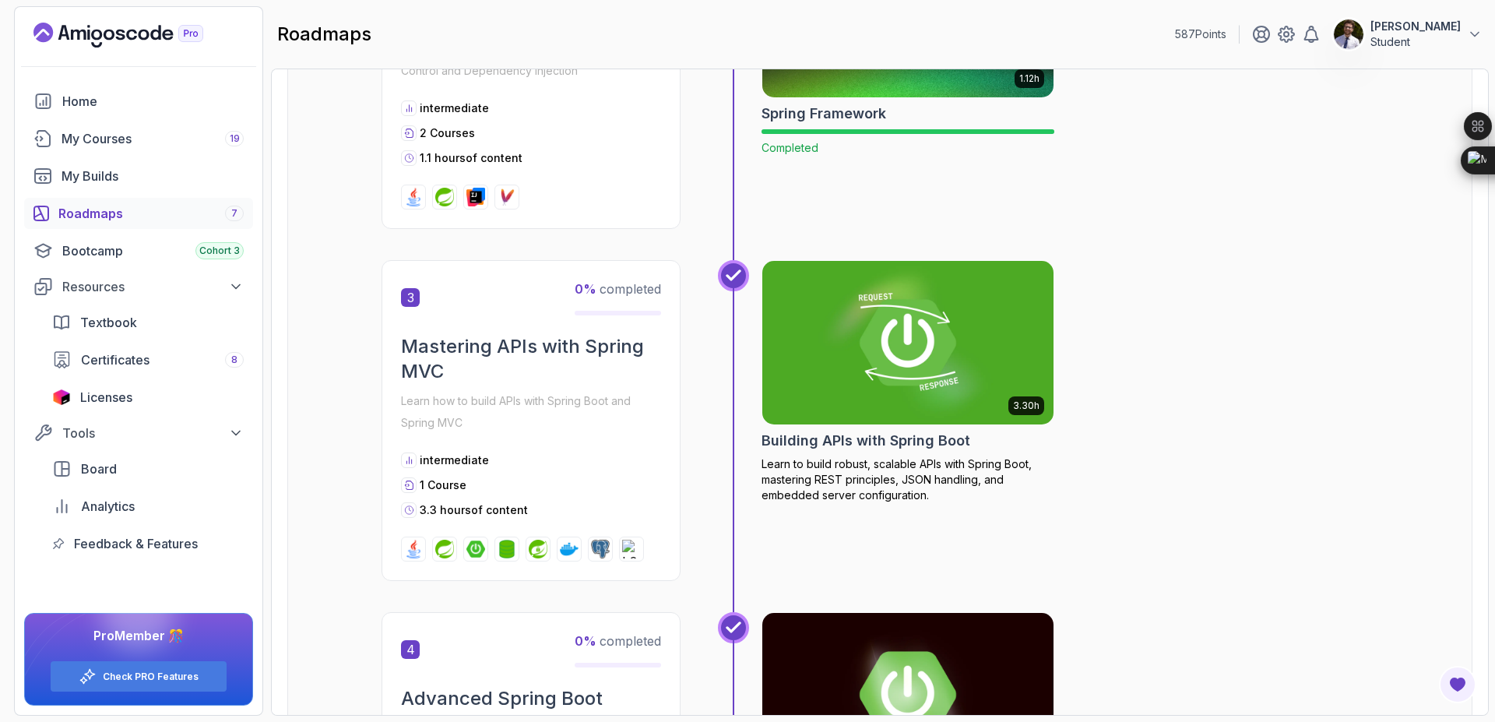
scroll to position [827, 0]
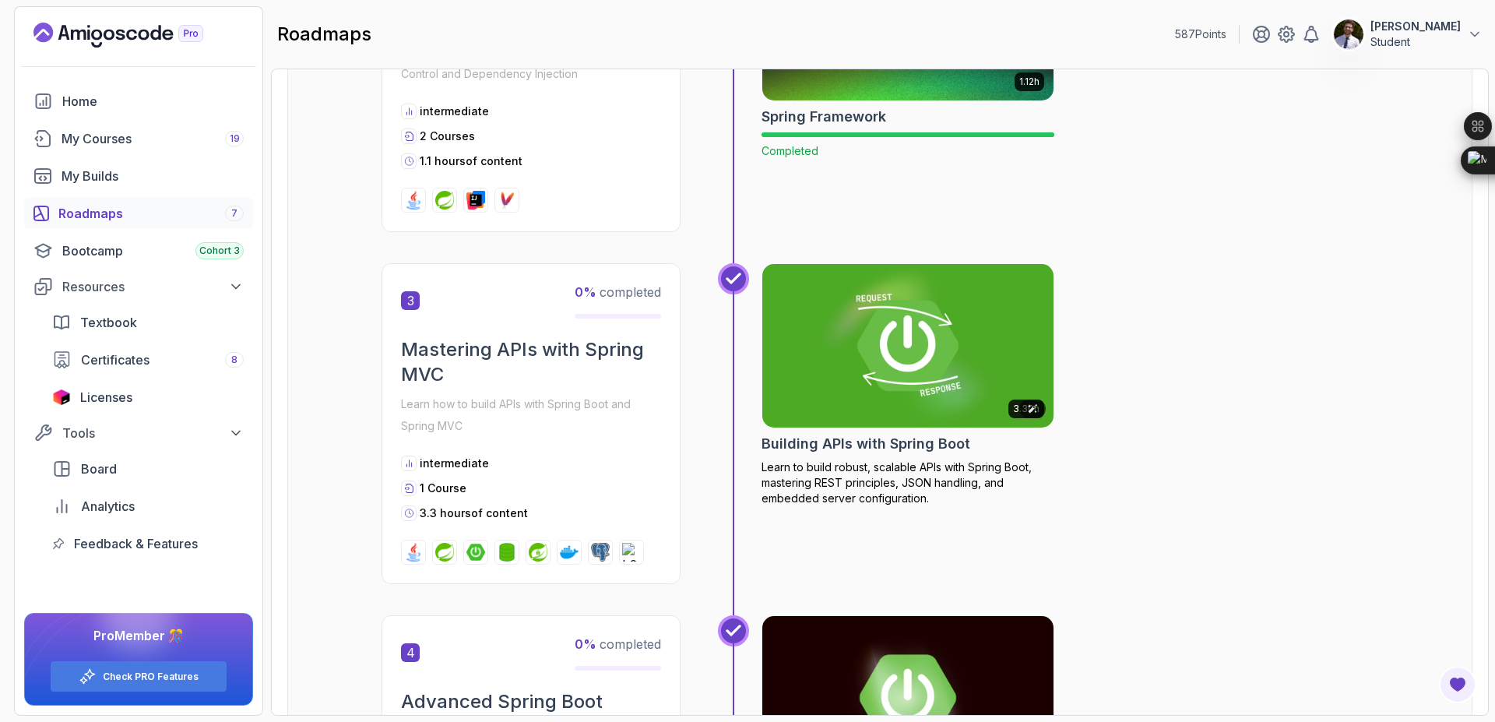
click at [859, 362] on img at bounding box center [908, 345] width 306 height 171
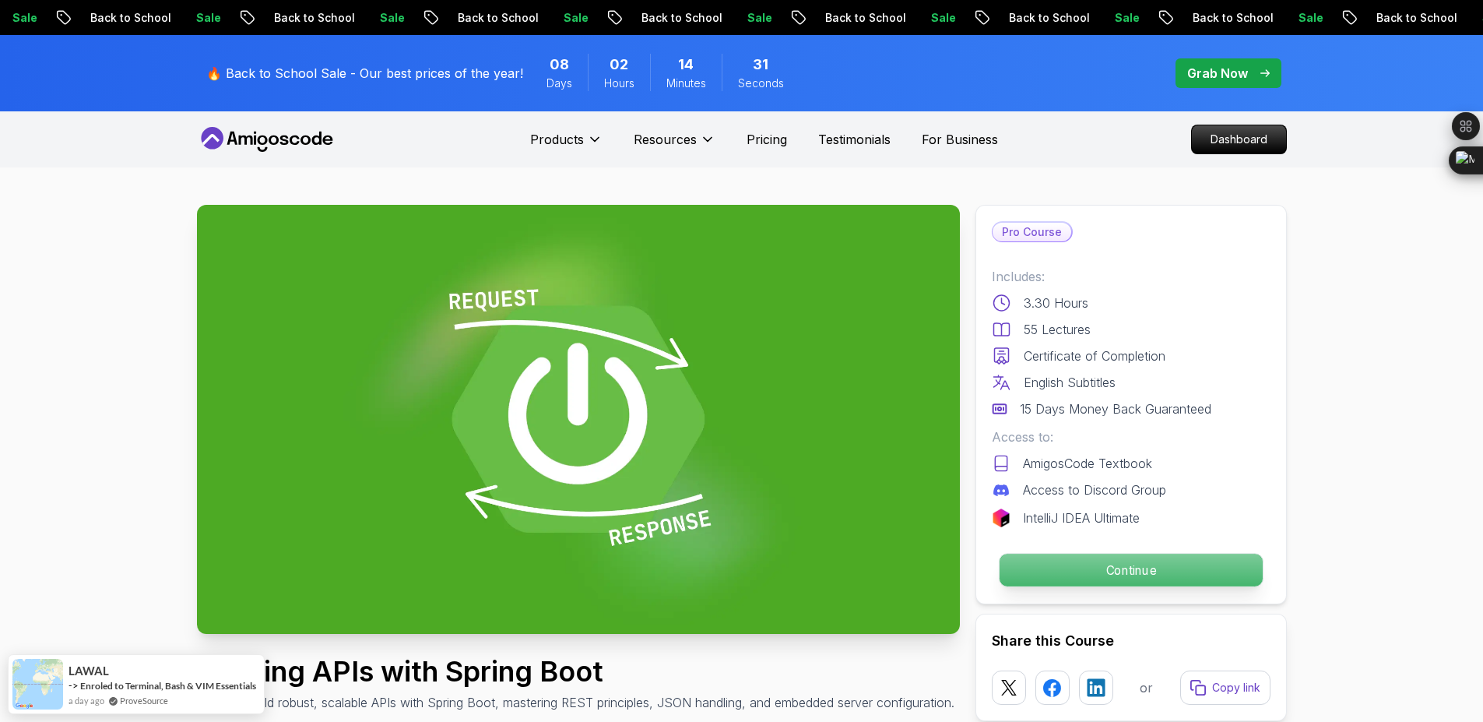
click at [1057, 564] on p "Continue" at bounding box center [1130, 570] width 263 height 33
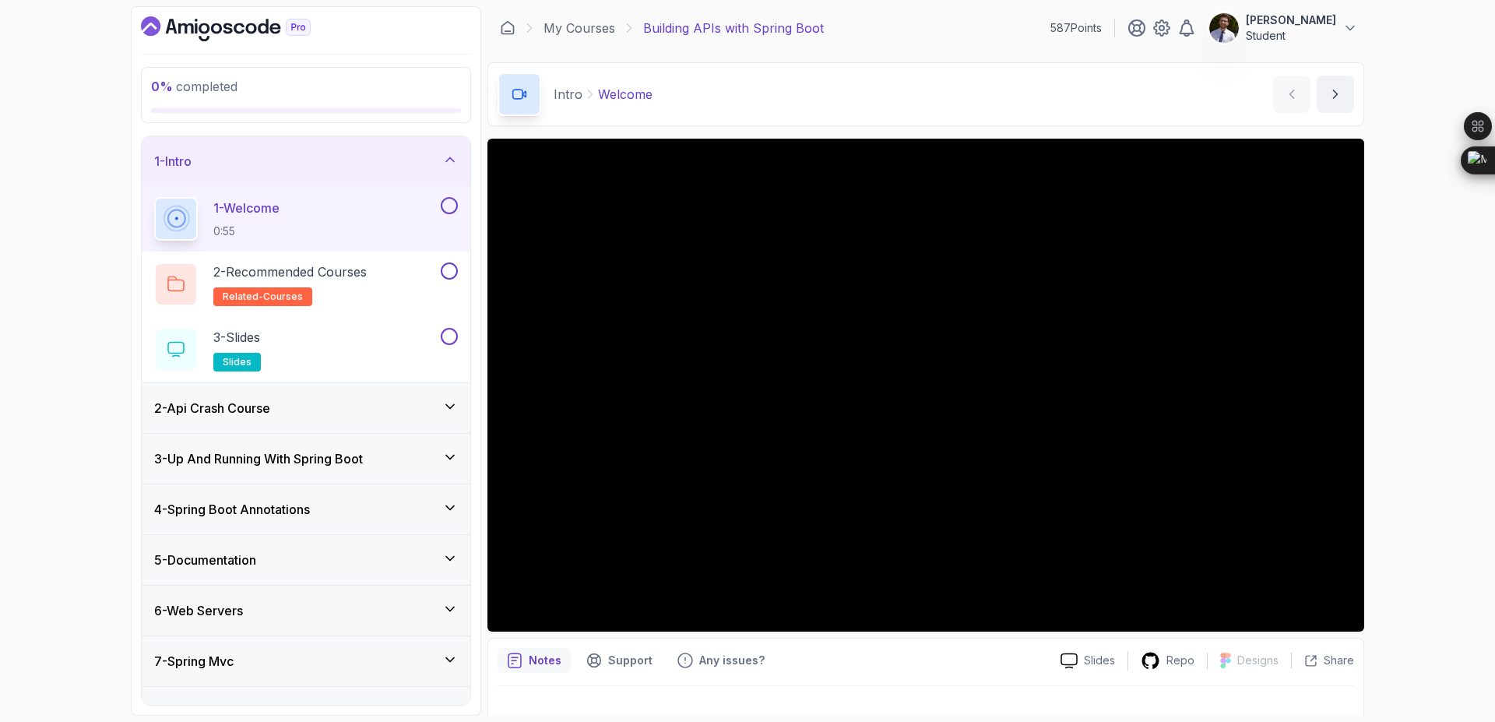
click at [448, 206] on button at bounding box center [449, 205] width 17 height 17
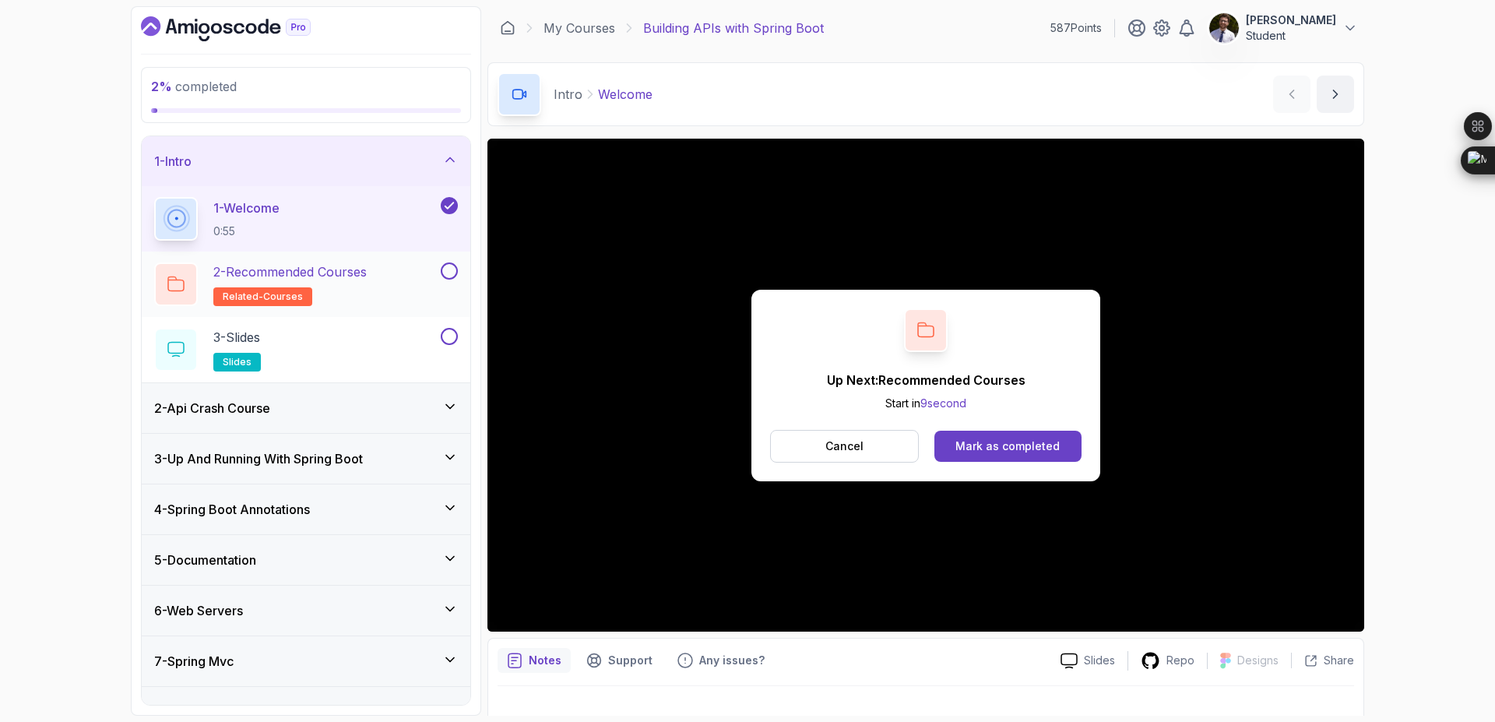
click at [357, 270] on p "2 - Recommended Courses" at bounding box center [289, 271] width 153 height 19
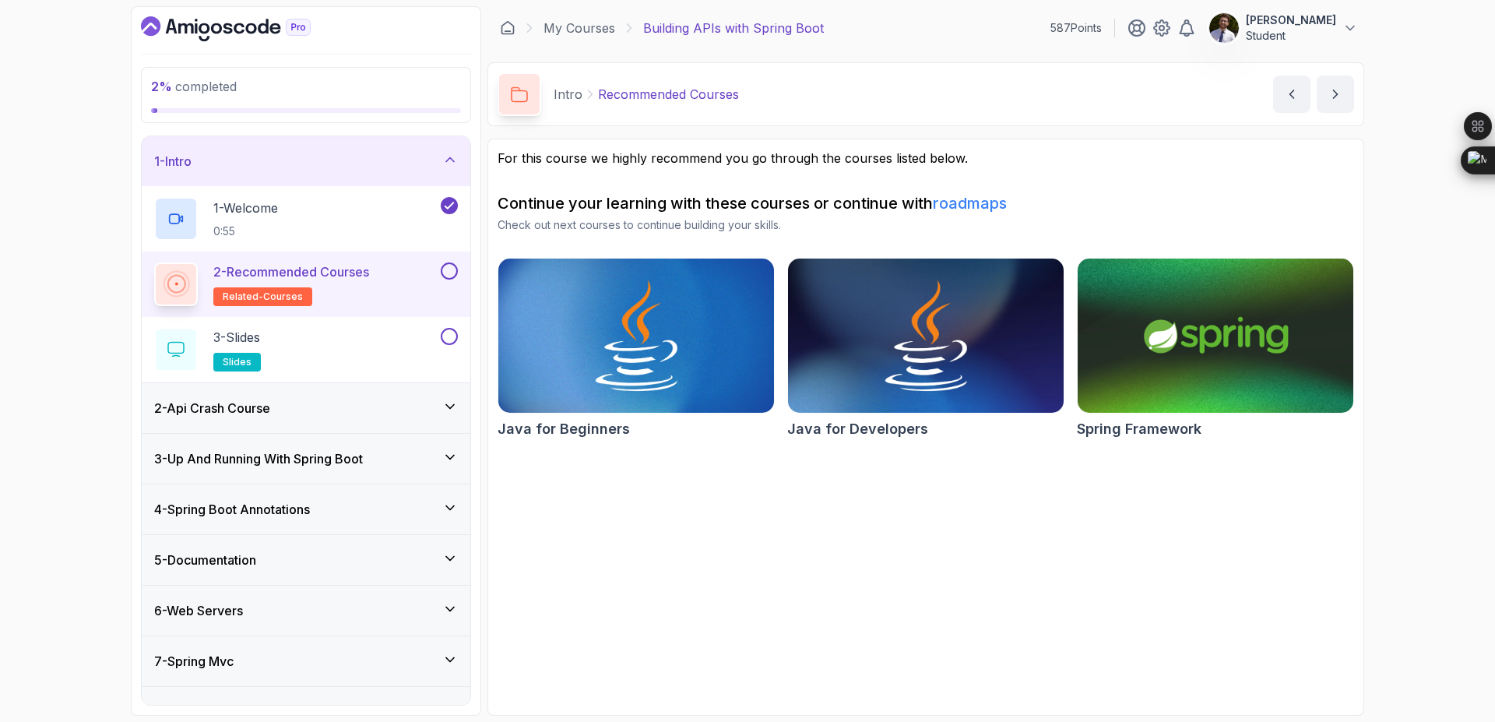
click at [449, 279] on button at bounding box center [449, 270] width 17 height 17
click at [355, 344] on div "3 - Slides slides" at bounding box center [295, 350] width 283 height 44
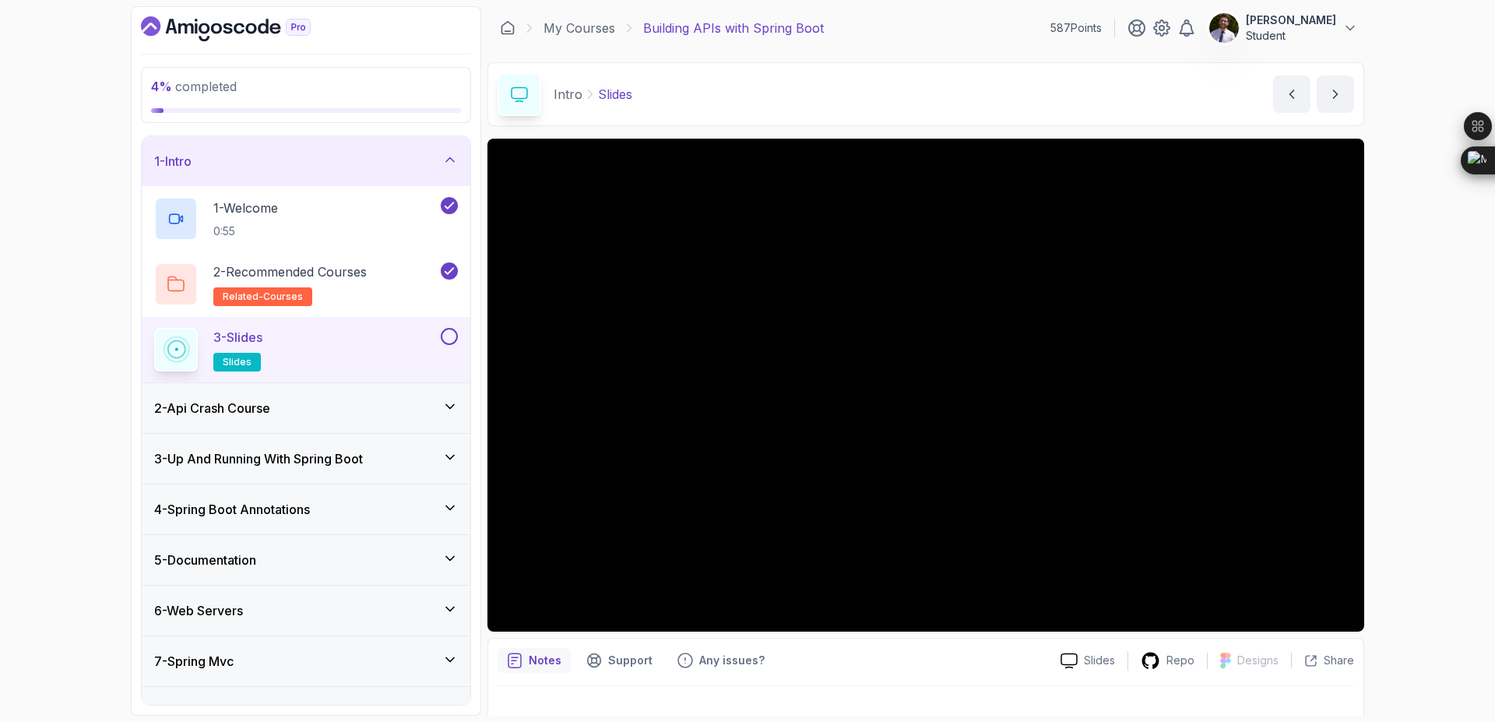
click at [448, 333] on button at bounding box center [449, 336] width 17 height 17
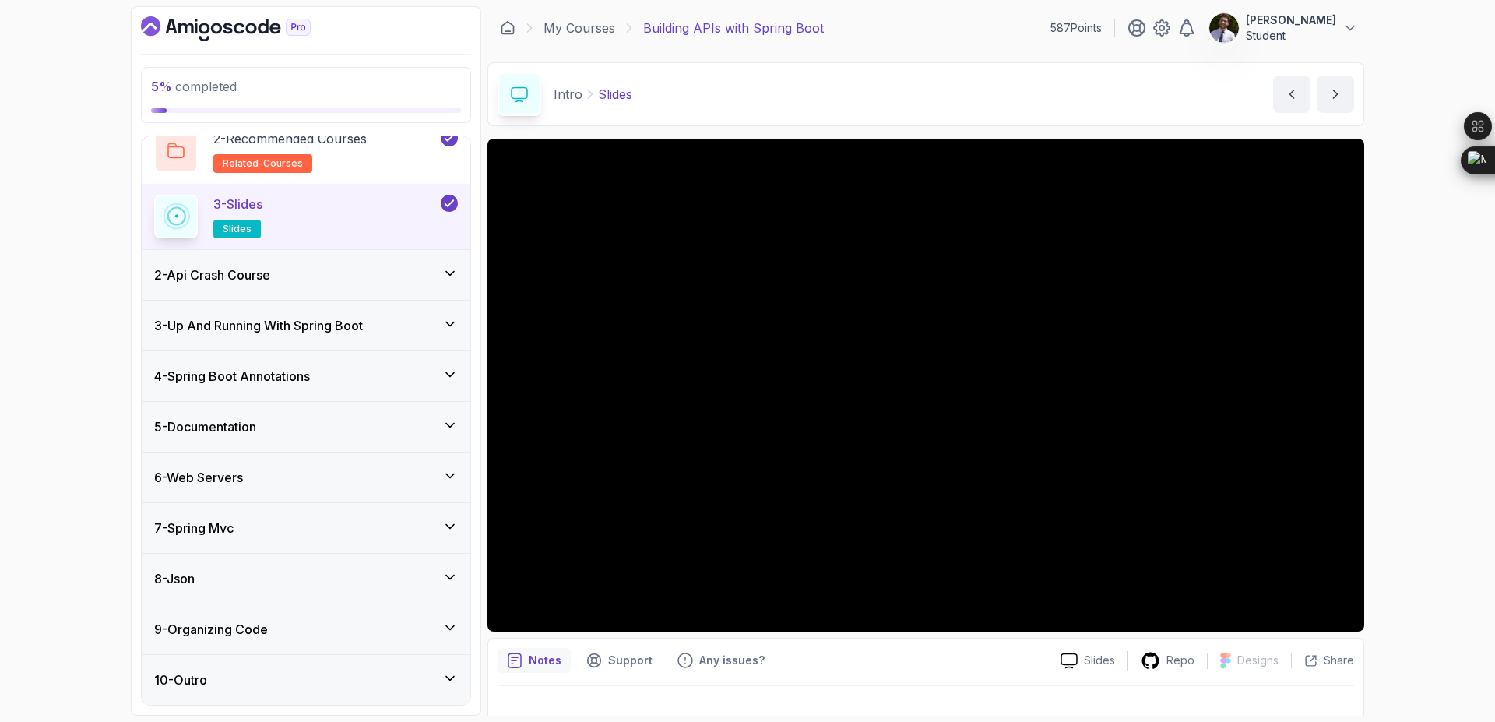
click at [448, 272] on icon at bounding box center [450, 273] width 16 height 16
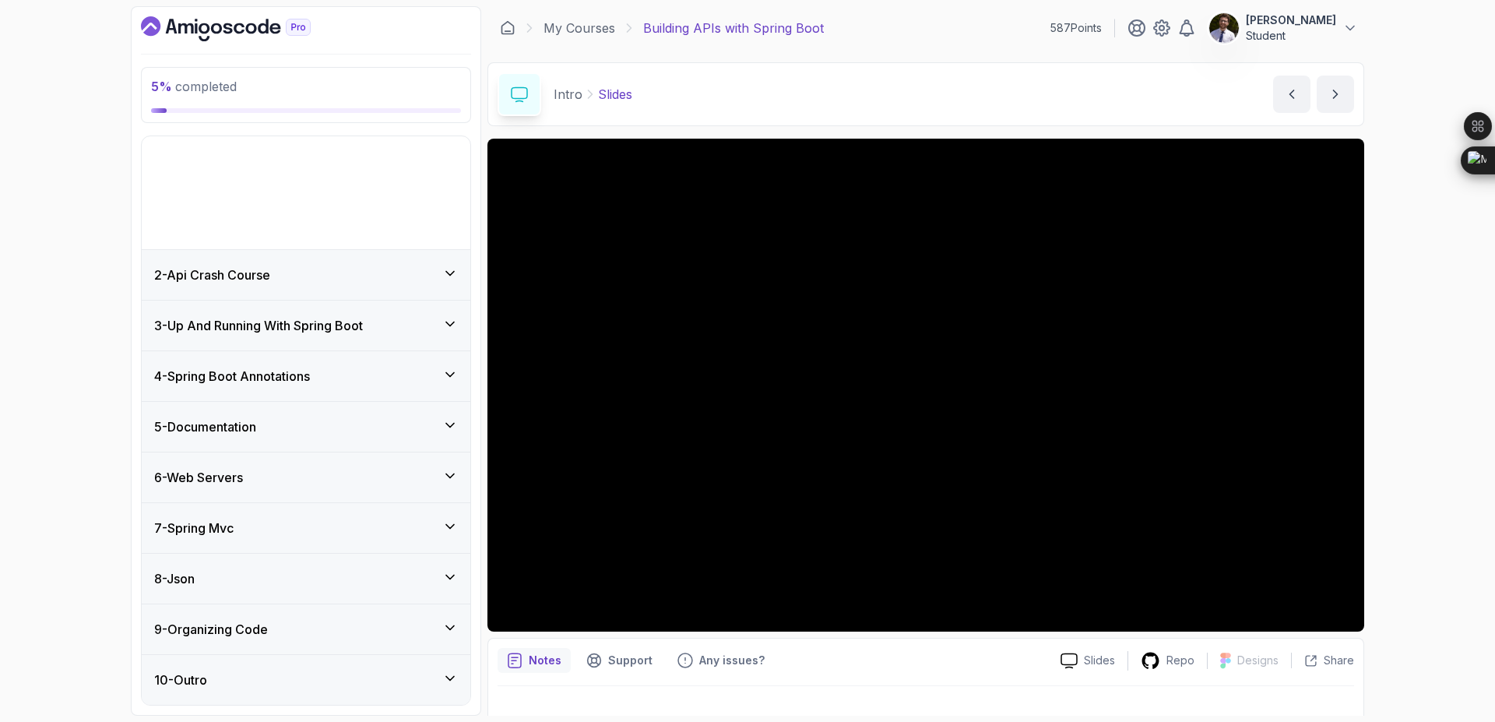
scroll to position [0, 0]
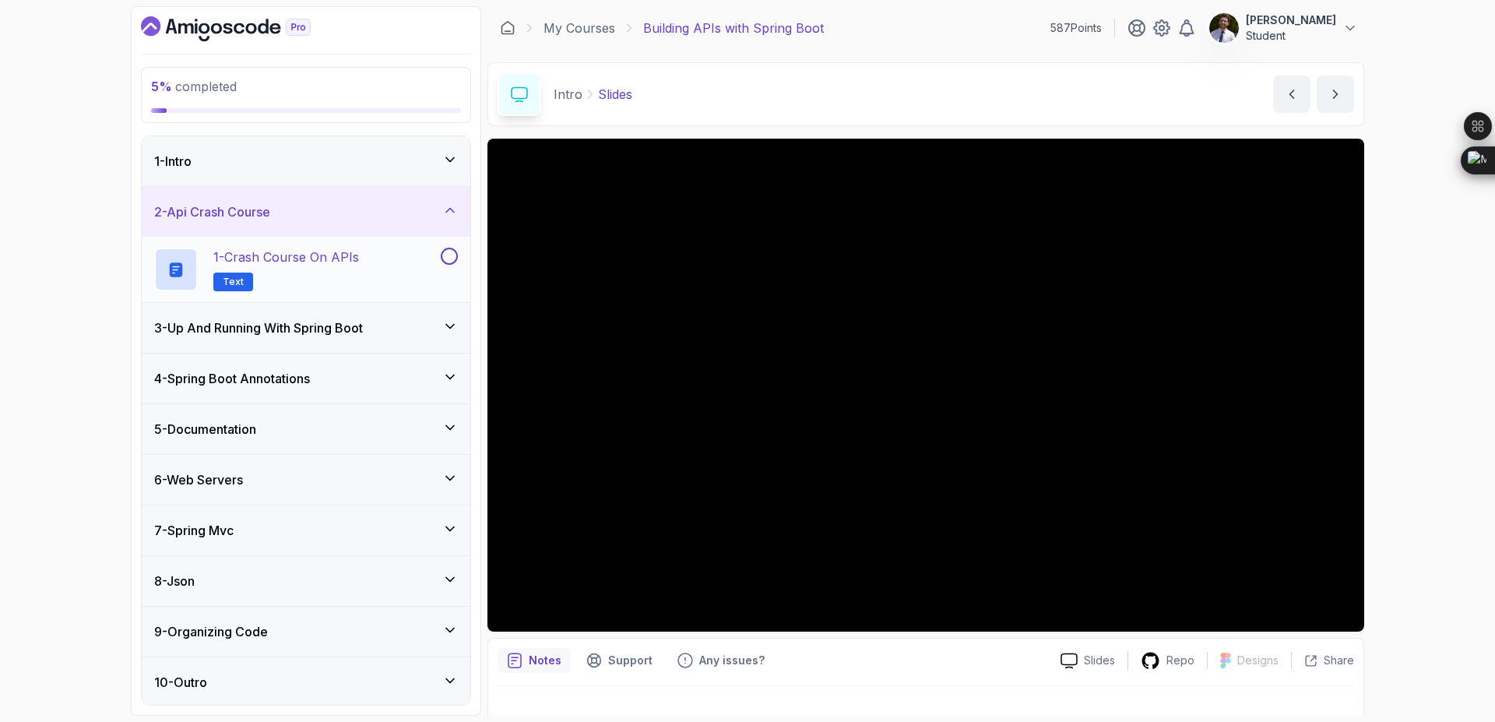
click at [319, 261] on p "1 - Crash Course on APIs" at bounding box center [286, 257] width 146 height 19
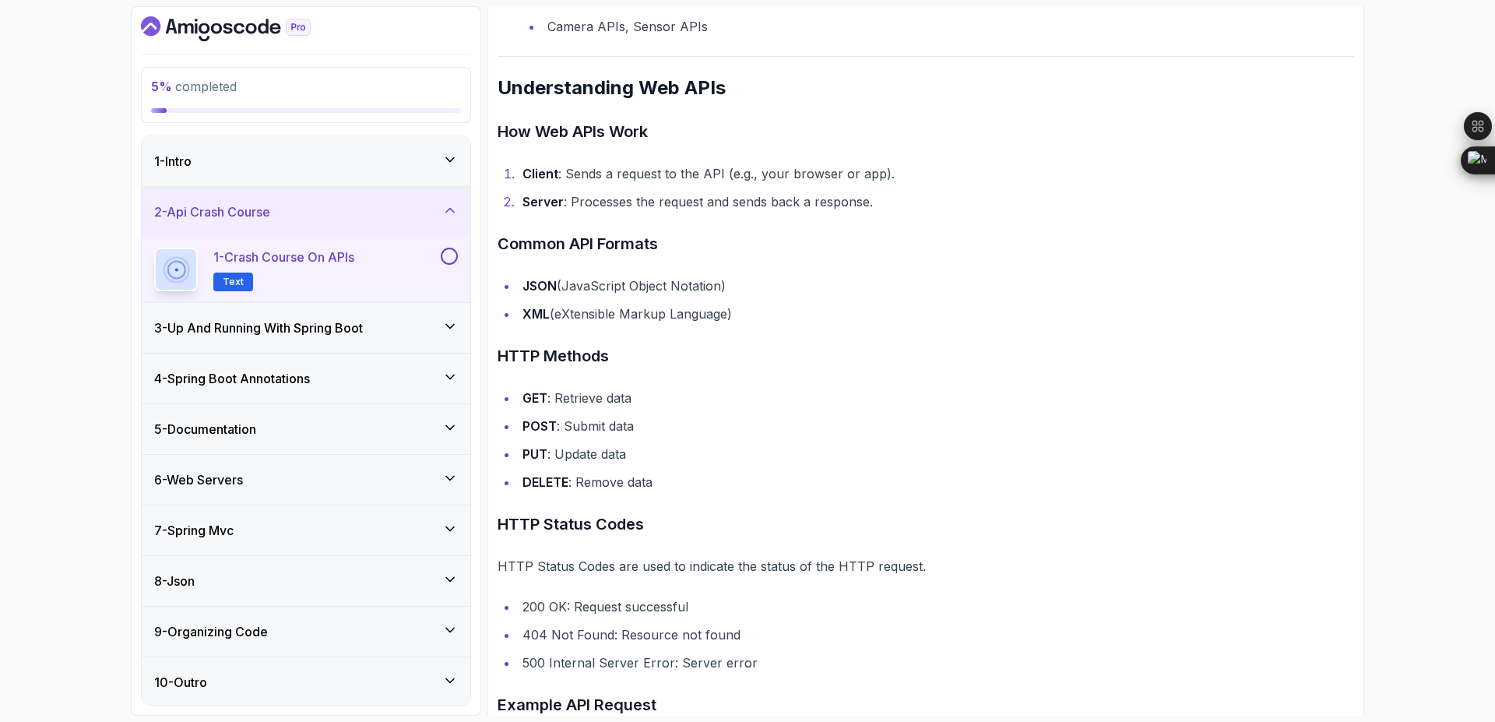
scroll to position [784, 0]
click at [447, 258] on button at bounding box center [449, 256] width 17 height 17
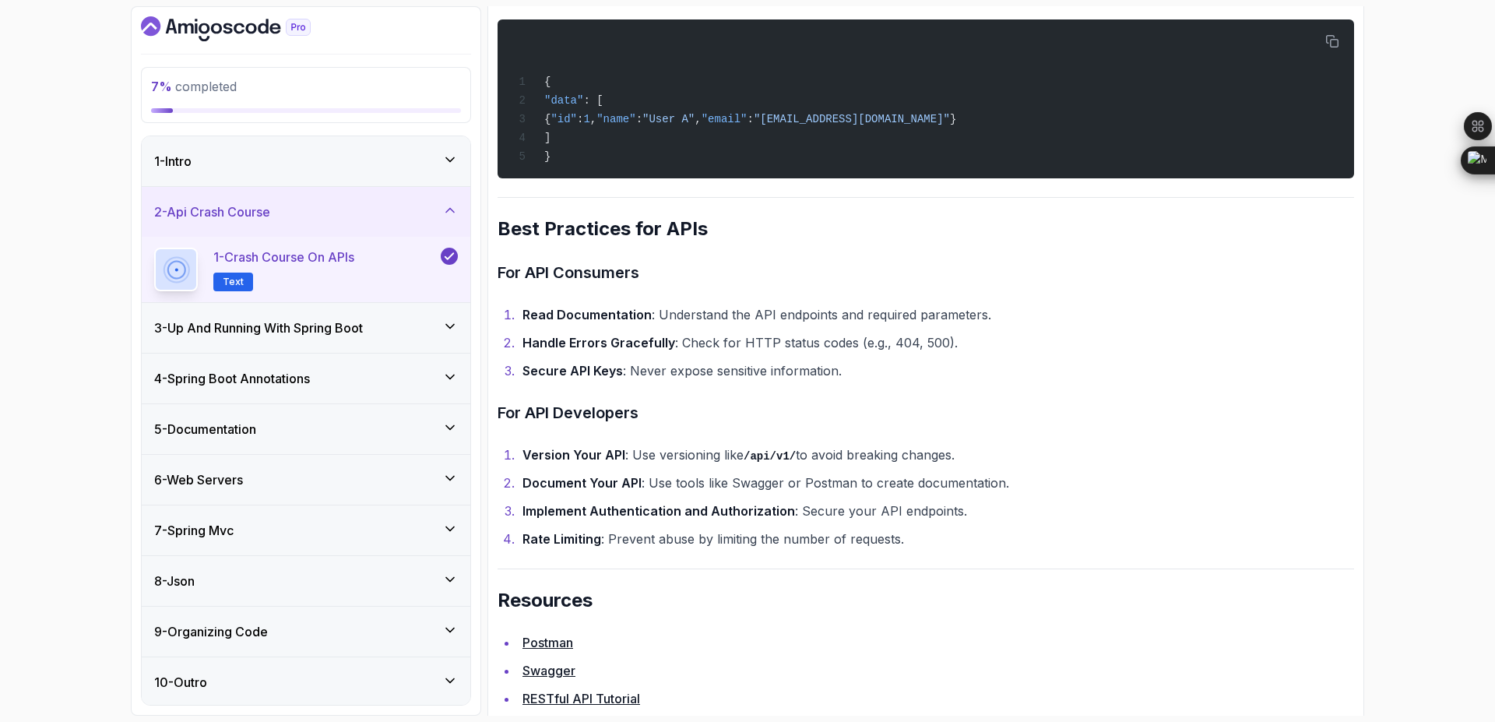
scroll to position [3163, 0]
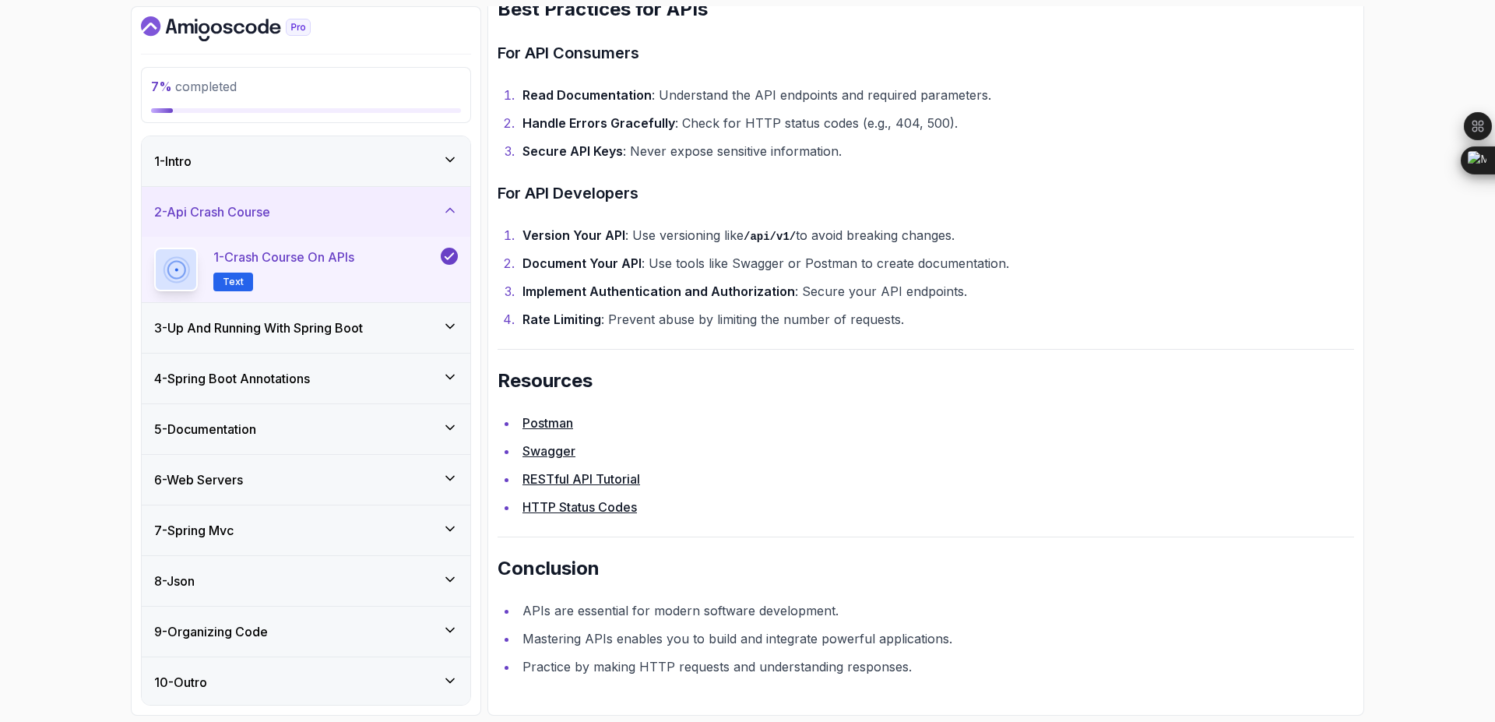
click at [437, 327] on div "3 - Up And Running With Spring Boot" at bounding box center [306, 327] width 304 height 19
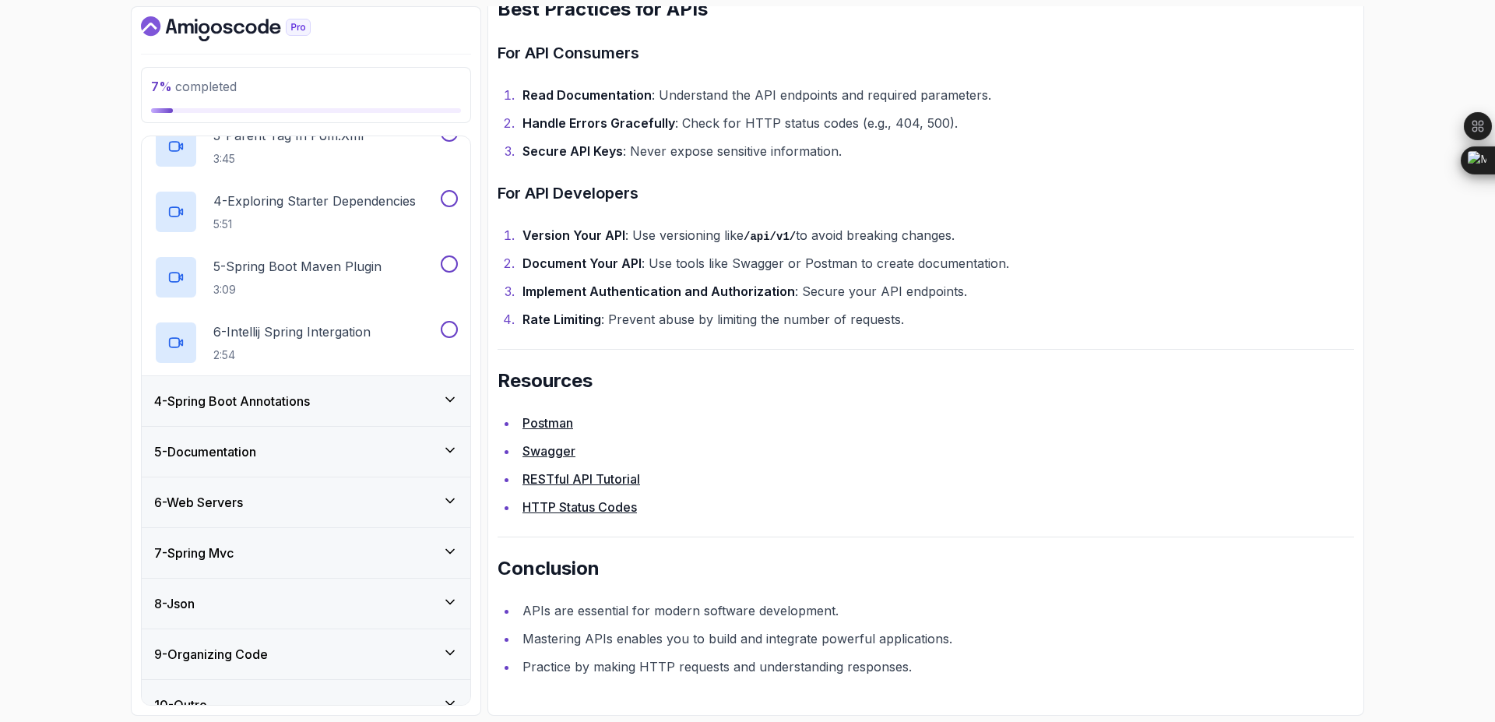
scroll to position [329, 0]
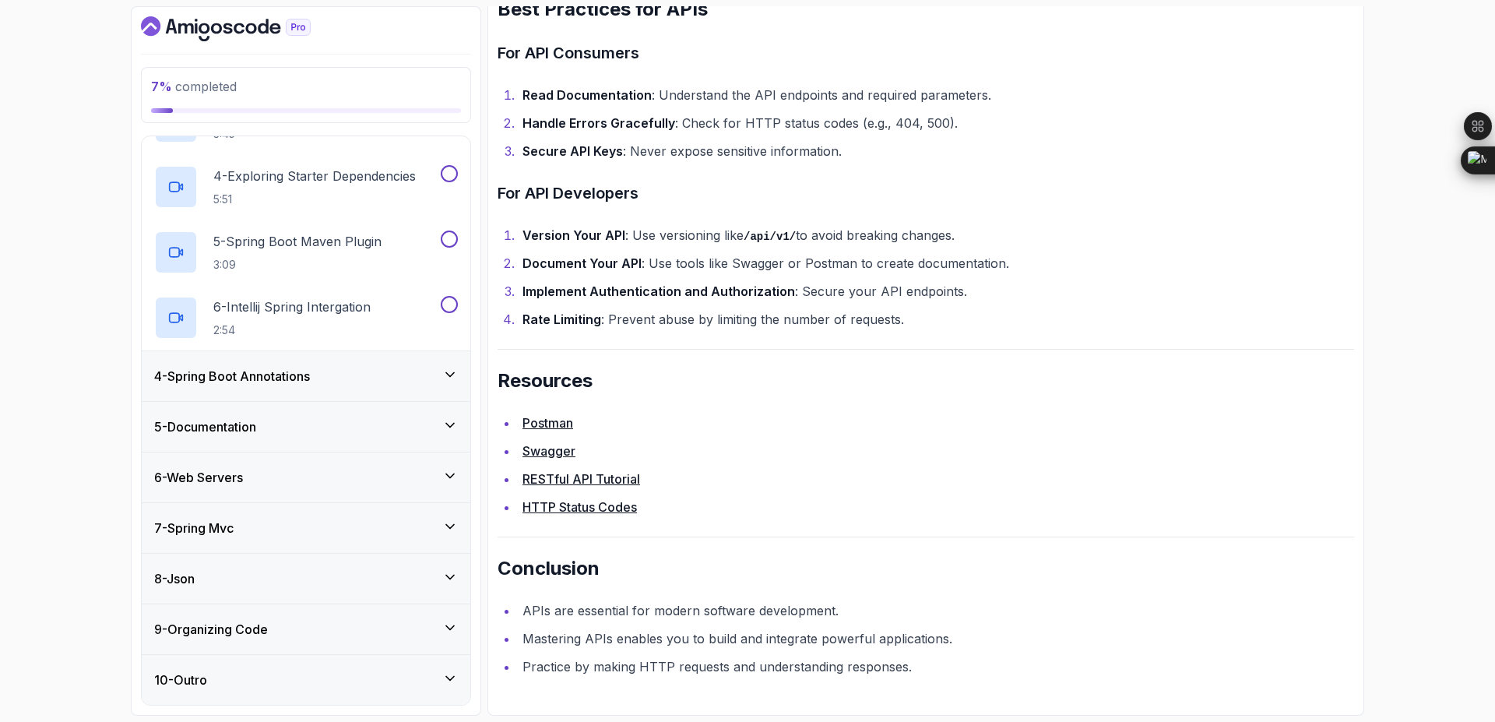
click at [445, 379] on icon at bounding box center [450, 375] width 16 height 16
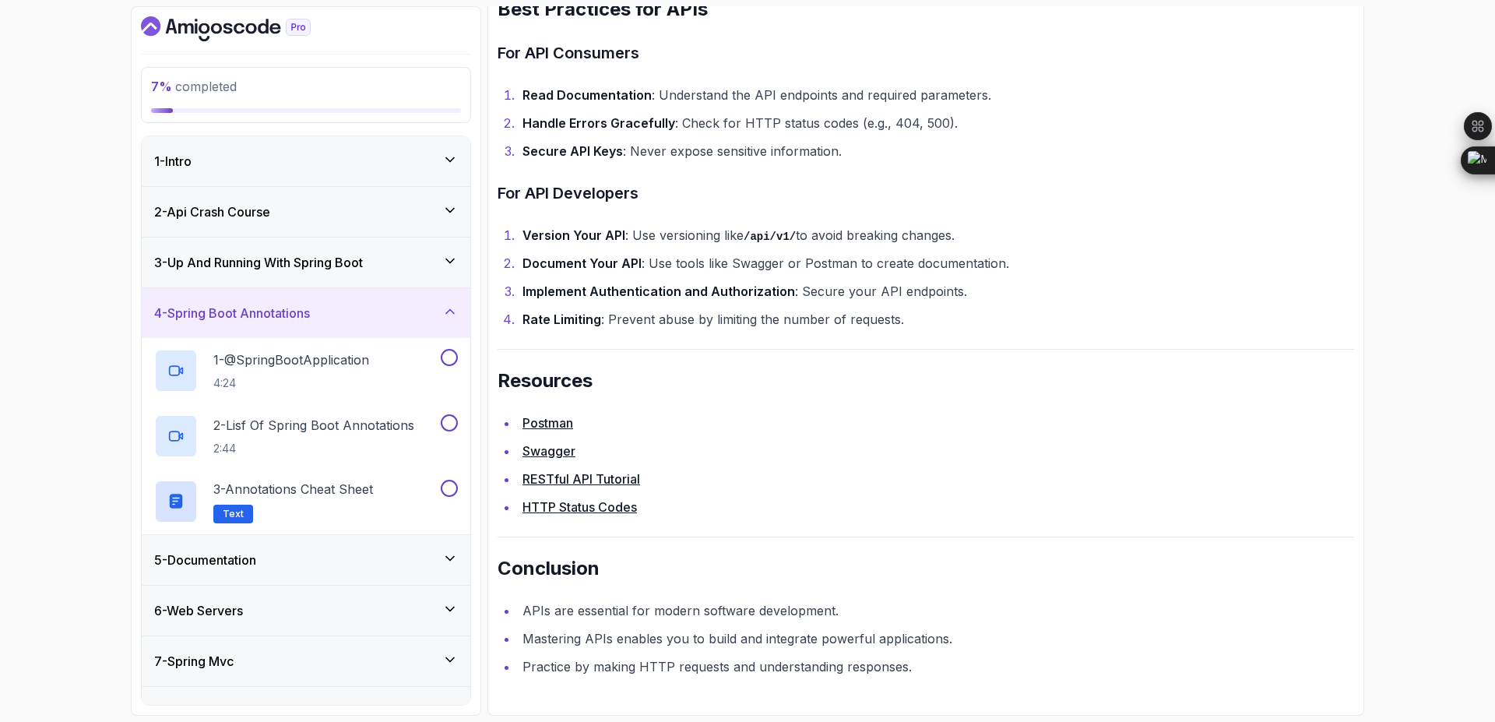
scroll to position [133, 0]
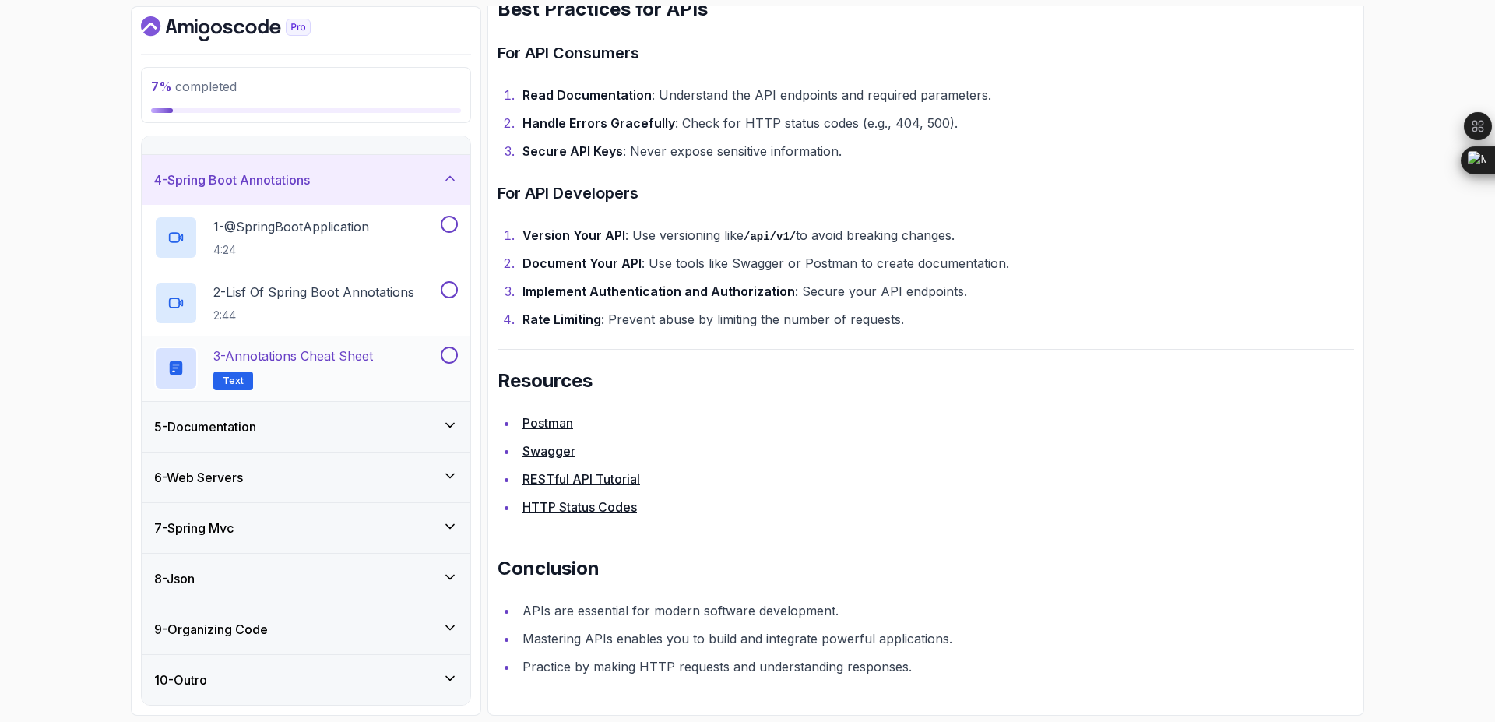
click at [343, 362] on p "3 - Annotations Cheat Sheet" at bounding box center [293, 355] width 160 height 19
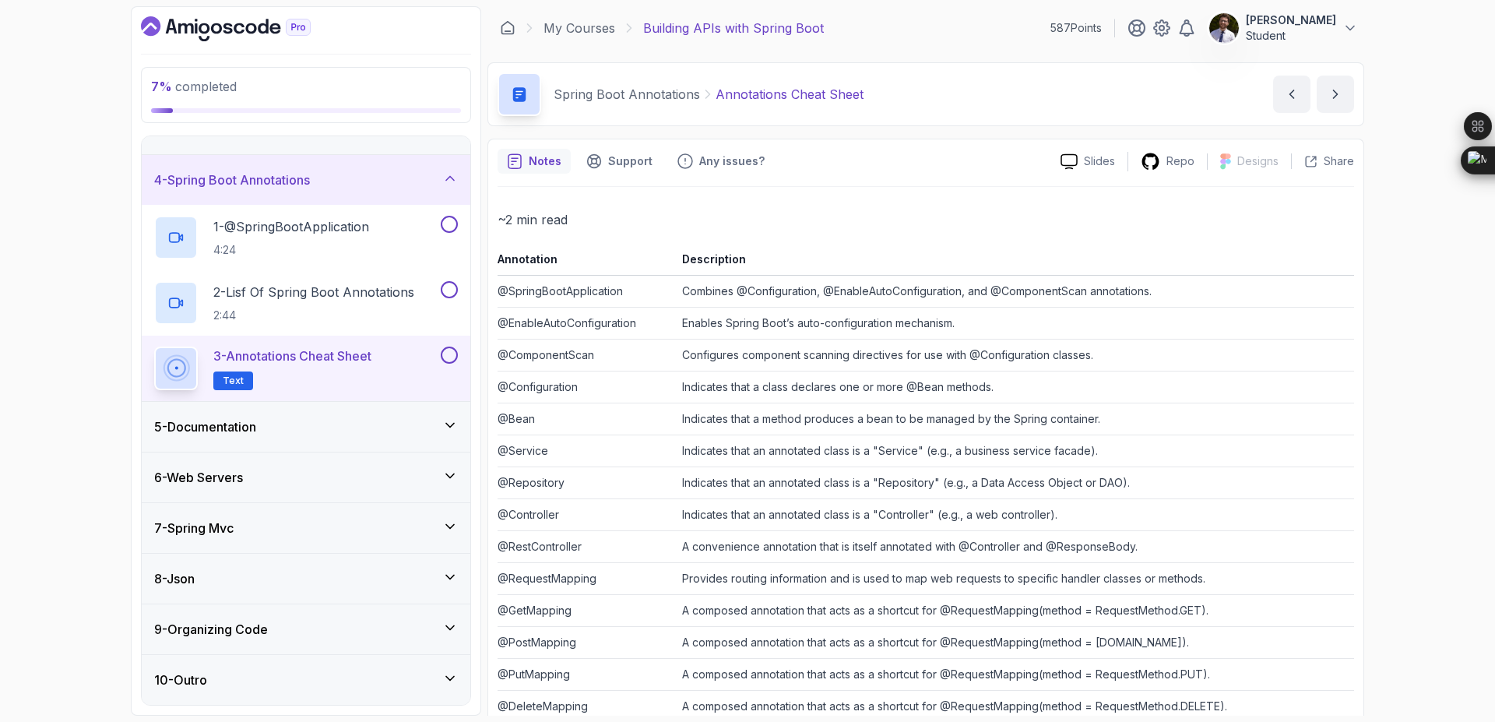
click at [467, 424] on div "5 - Documentation" at bounding box center [306, 427] width 329 height 50
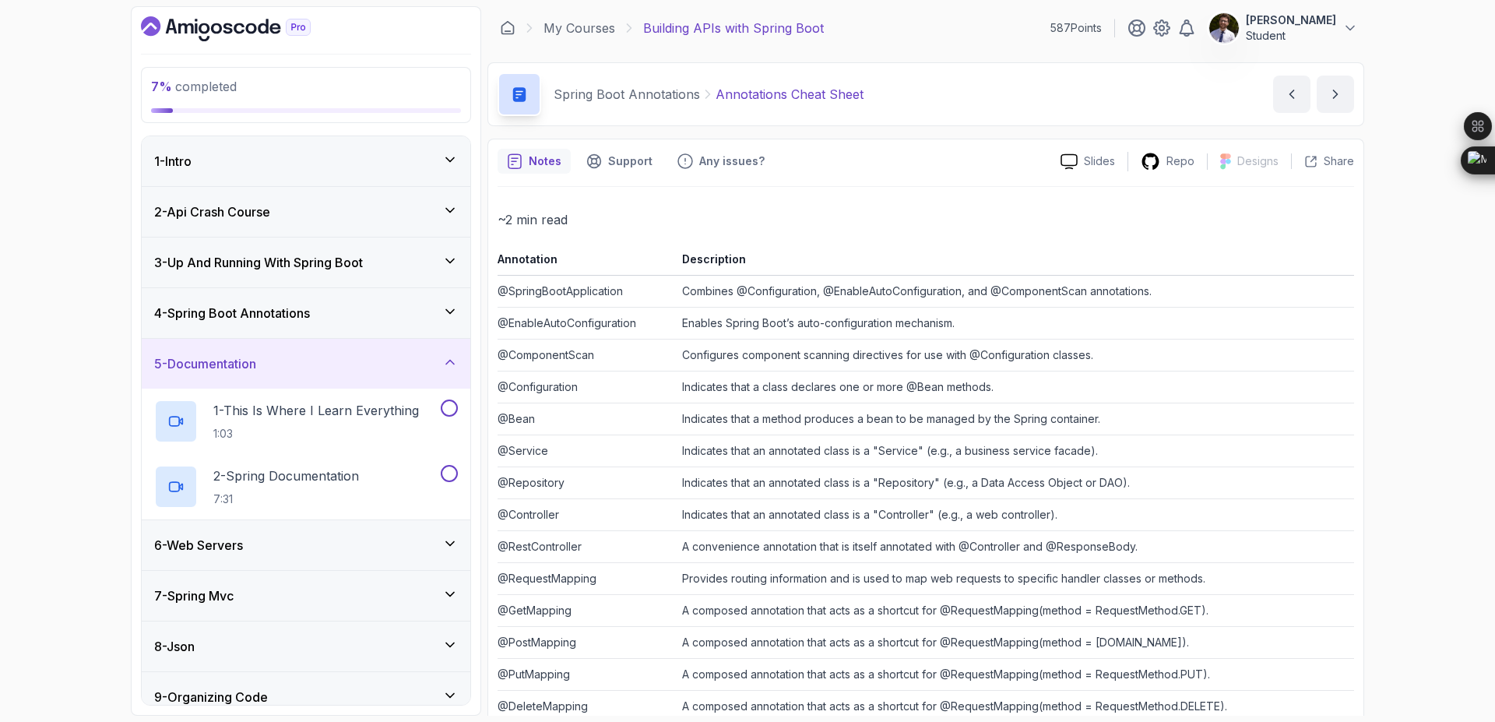
click at [452, 550] on icon at bounding box center [450, 544] width 16 height 16
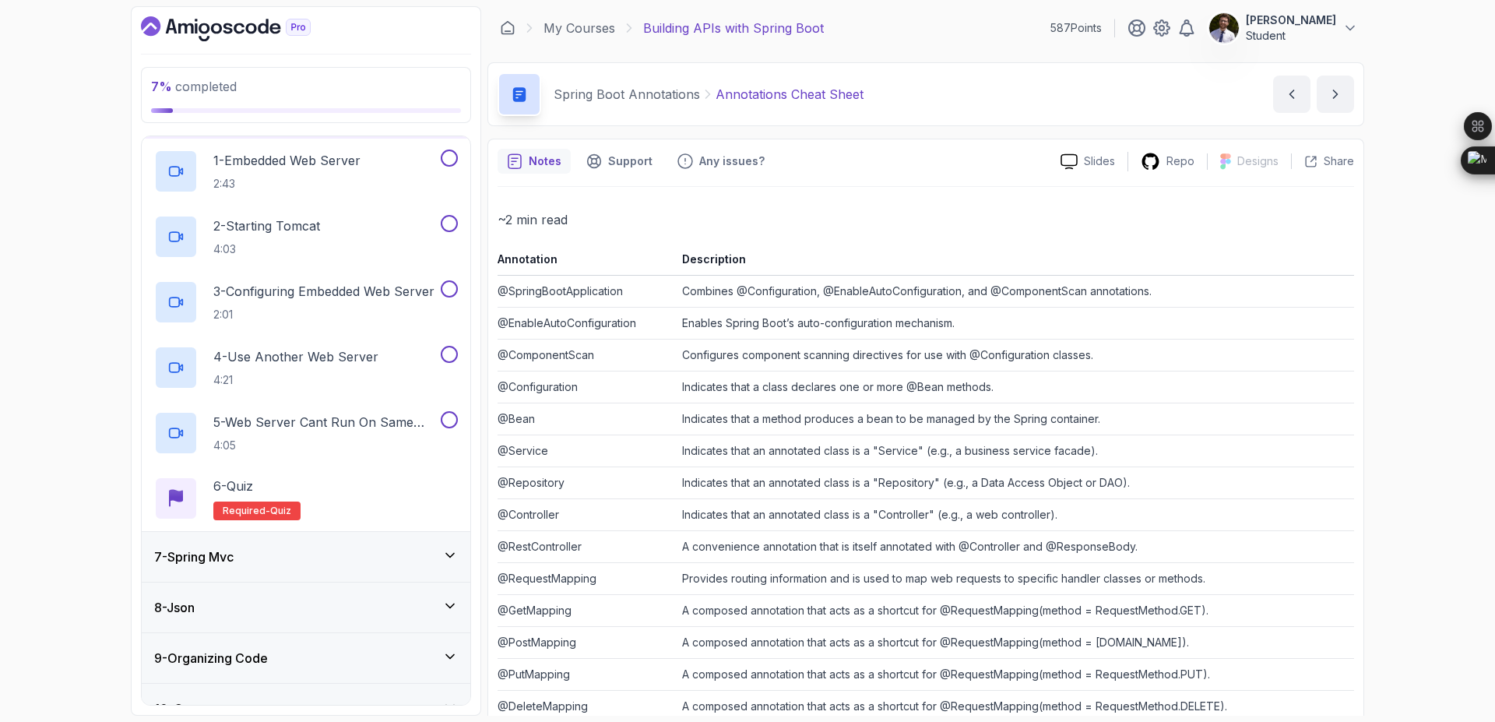
scroll to position [329, 0]
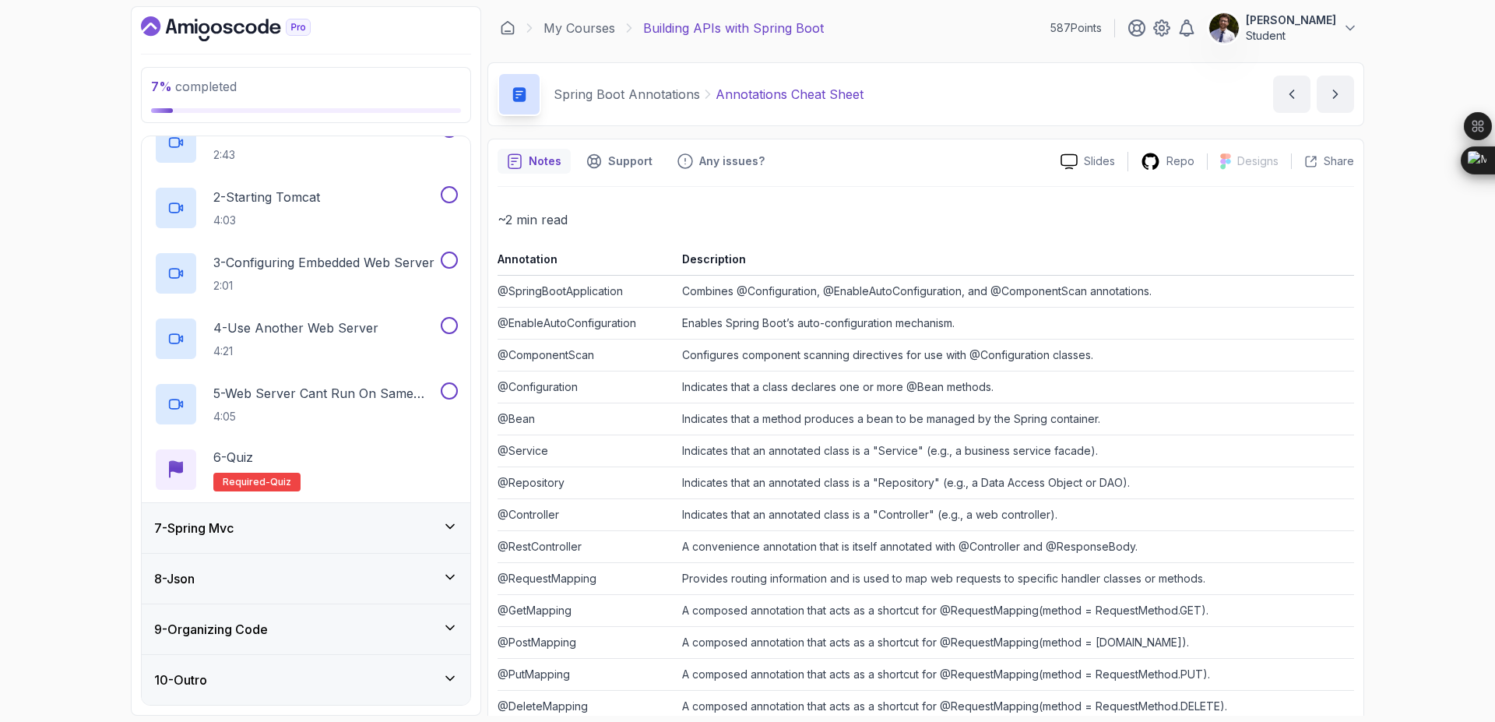
click at [430, 531] on div "7 - Spring Mvc" at bounding box center [306, 528] width 304 height 19
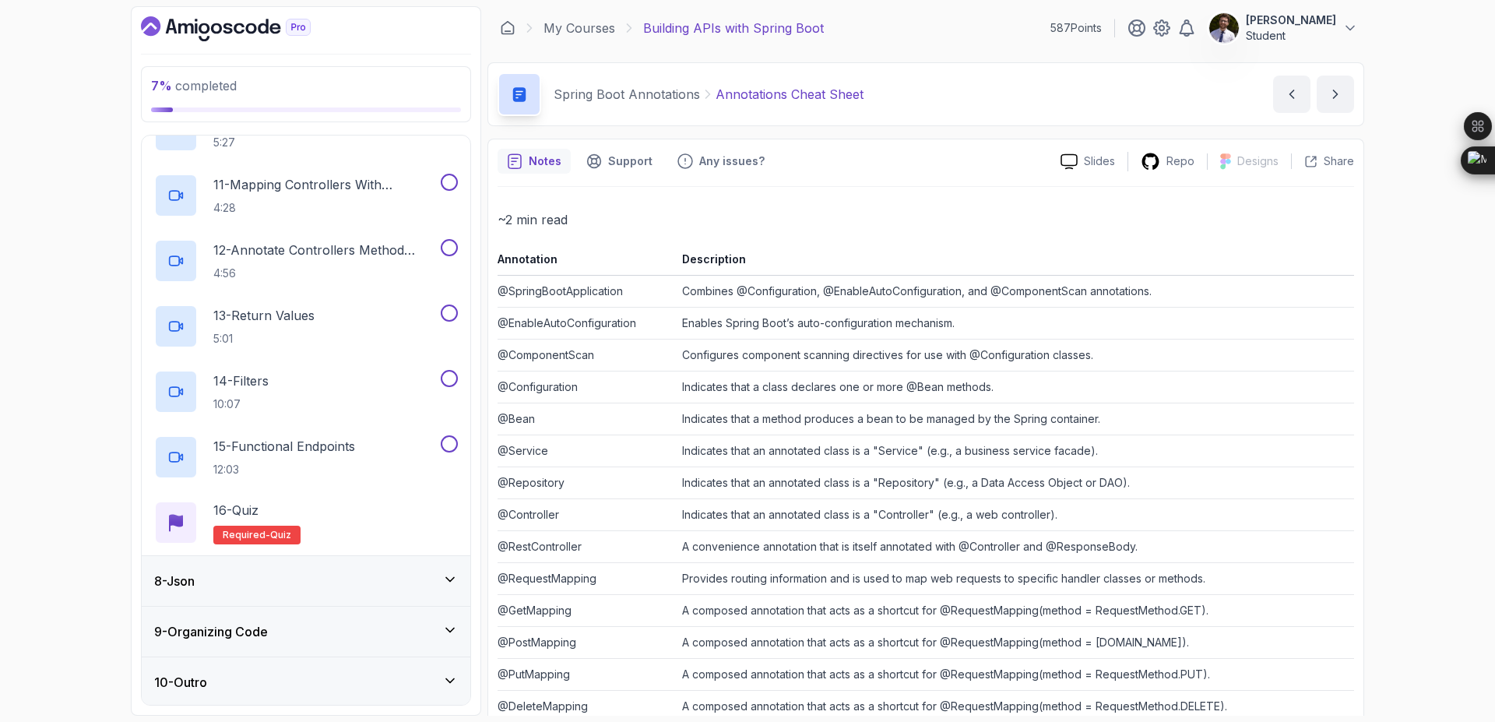
scroll to position [983, 0]
click at [402, 580] on div "8 - Json" at bounding box center [306, 578] width 304 height 19
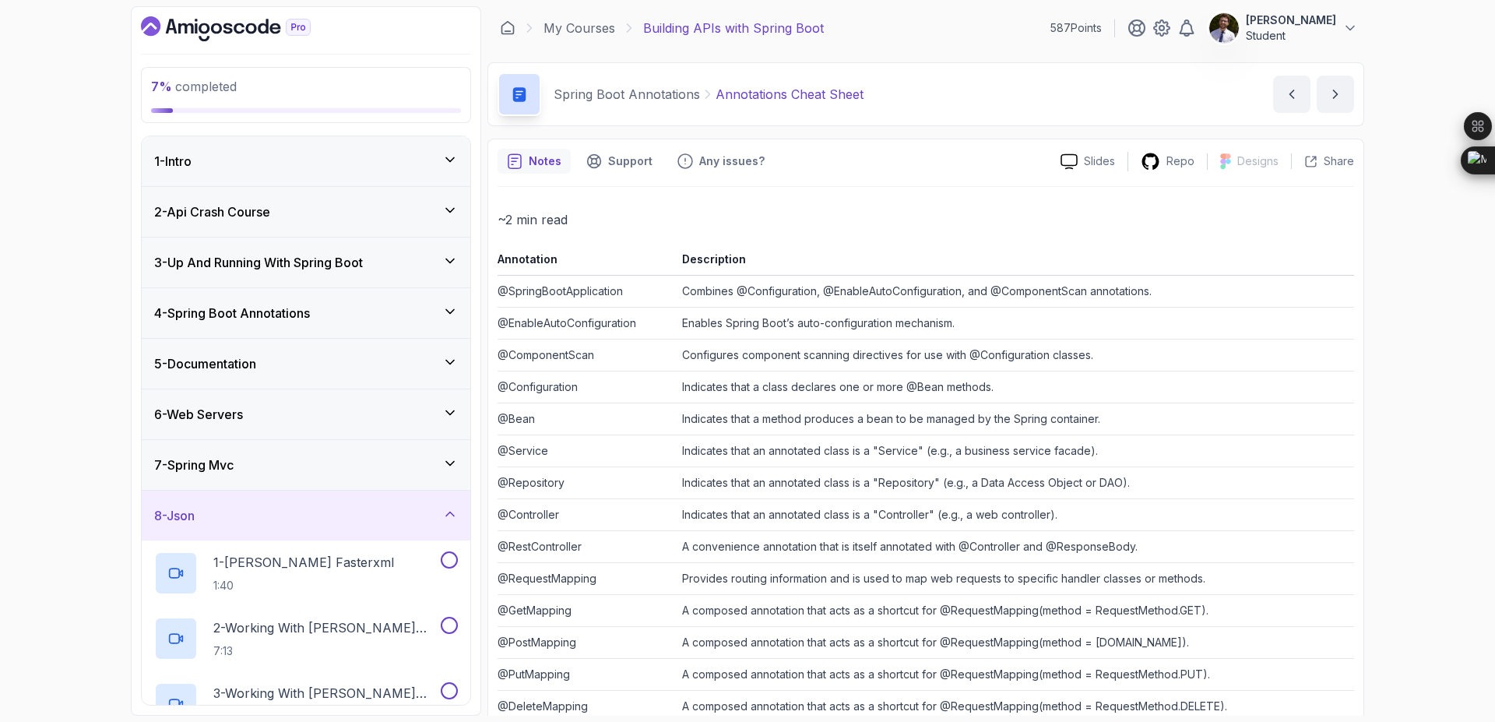
scroll to position [264, 0]
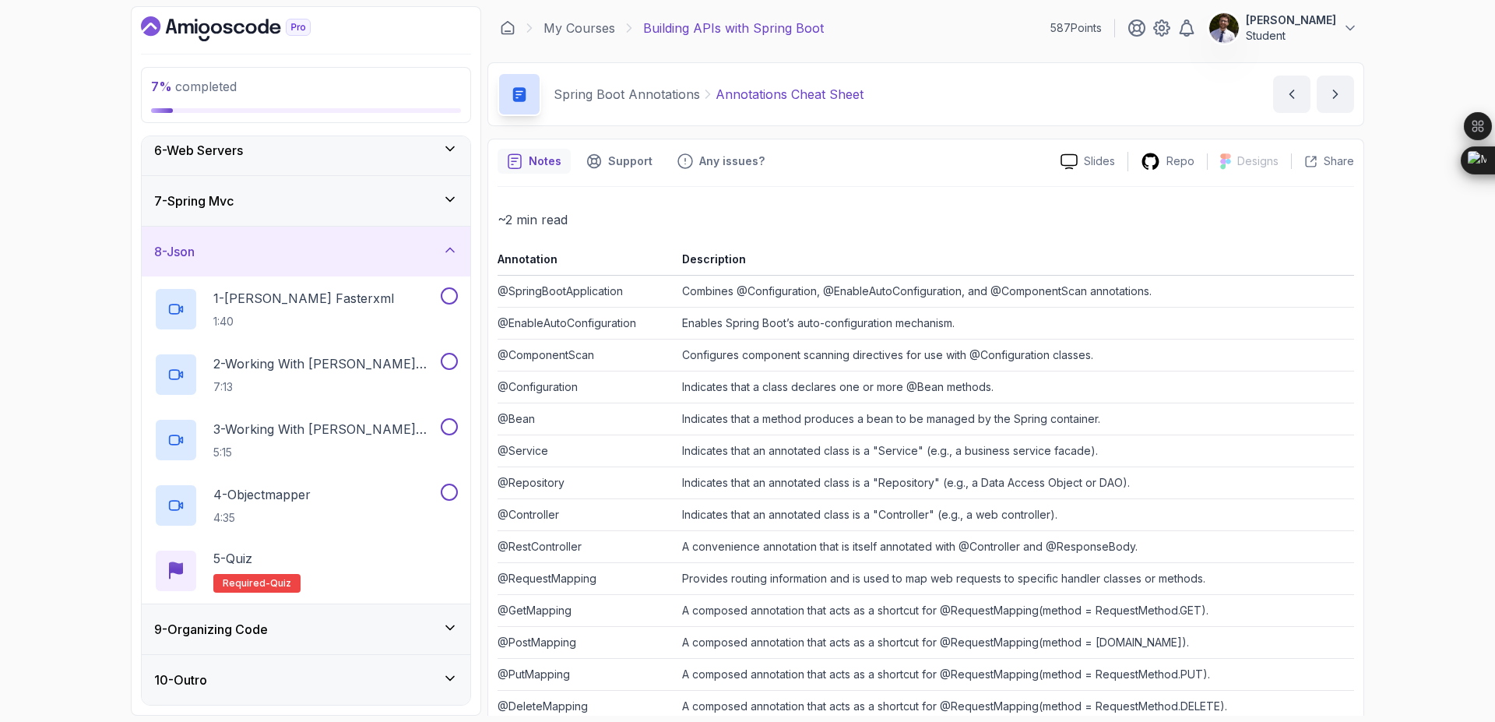
click at [392, 635] on div "9 - Organizing Code" at bounding box center [306, 629] width 304 height 19
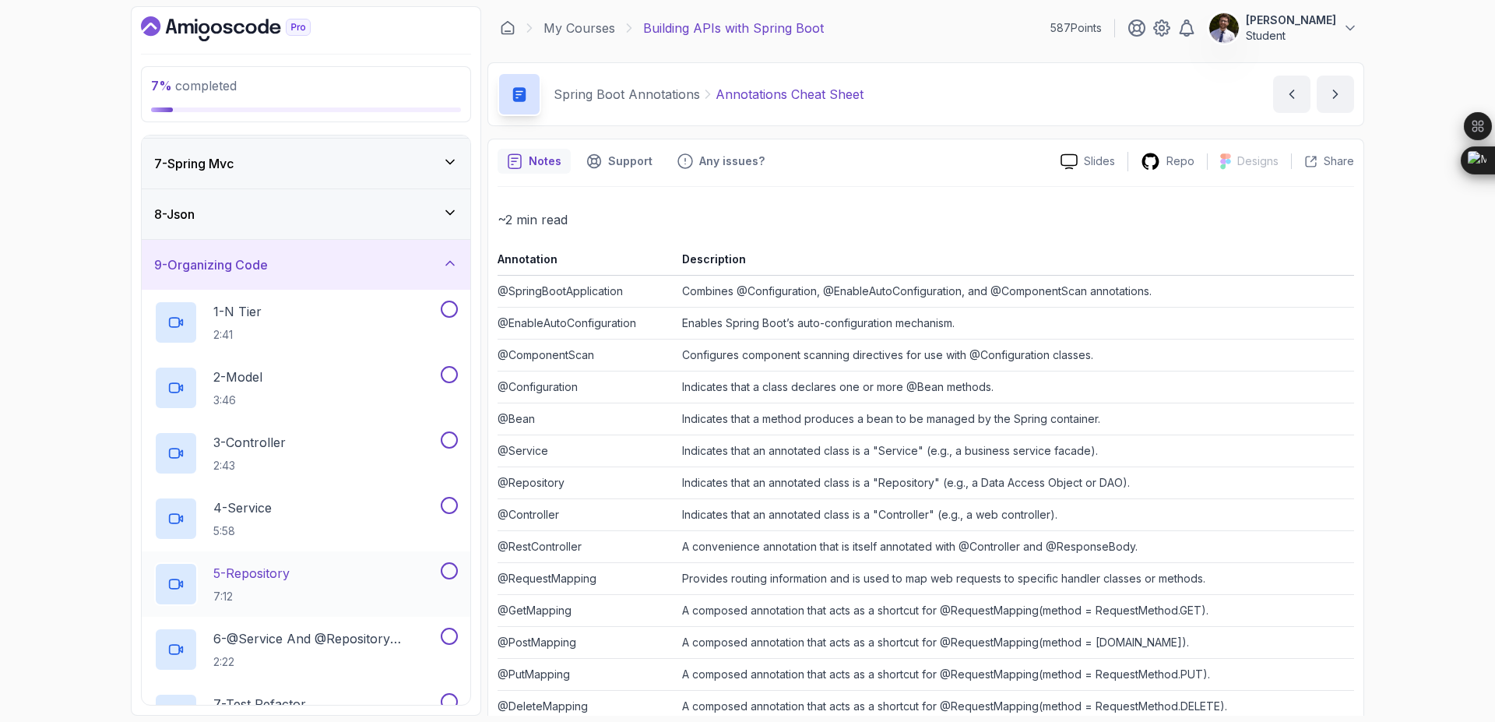
scroll to position [590, 0]
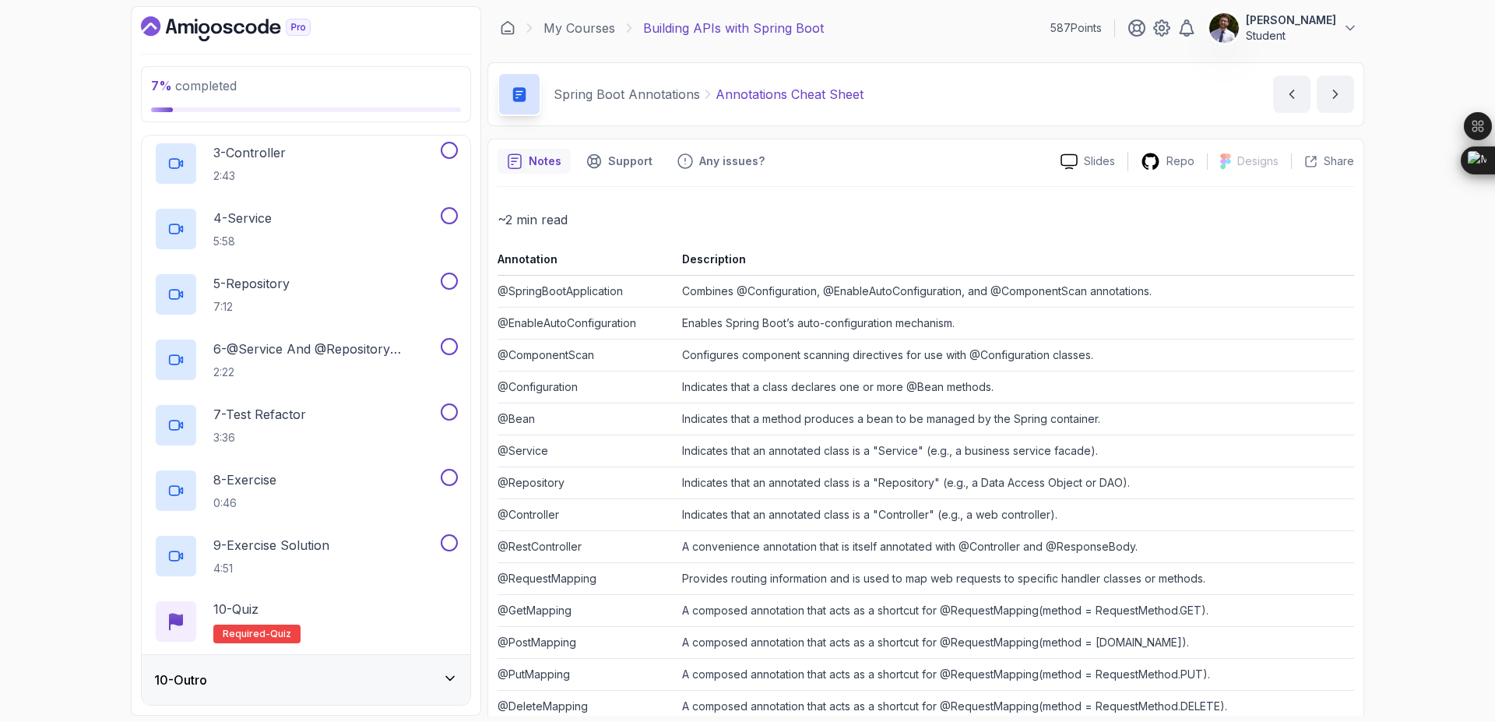
click at [361, 677] on div "10 - Outro" at bounding box center [306, 679] width 304 height 19
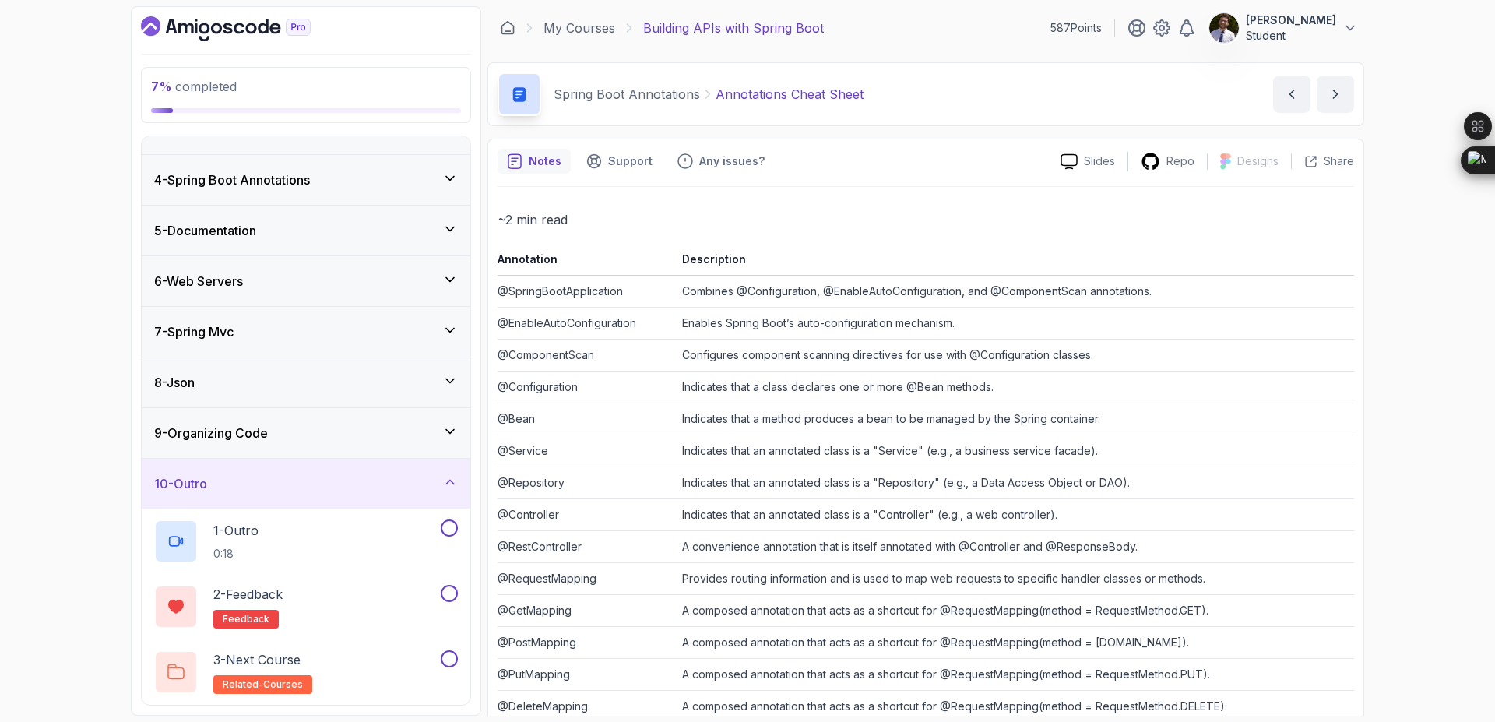
scroll to position [132, 0]
click at [455, 596] on button at bounding box center [449, 593] width 17 height 17
click at [454, 527] on button at bounding box center [449, 528] width 17 height 17
click at [449, 662] on button at bounding box center [449, 659] width 17 height 17
click at [297, 656] on p "3 - Next Course" at bounding box center [256, 660] width 87 height 19
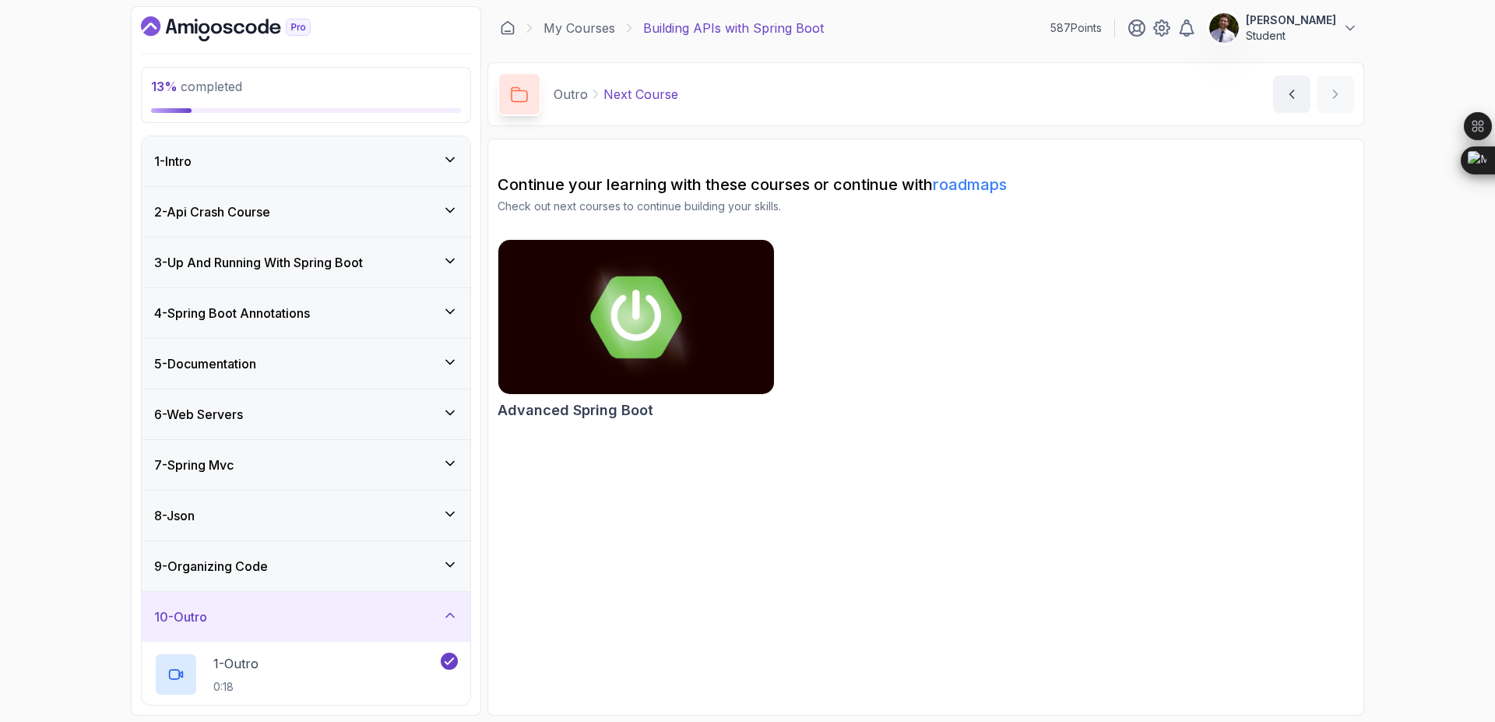
click at [348, 217] on div "2 - Api Crash Course" at bounding box center [306, 211] width 304 height 19
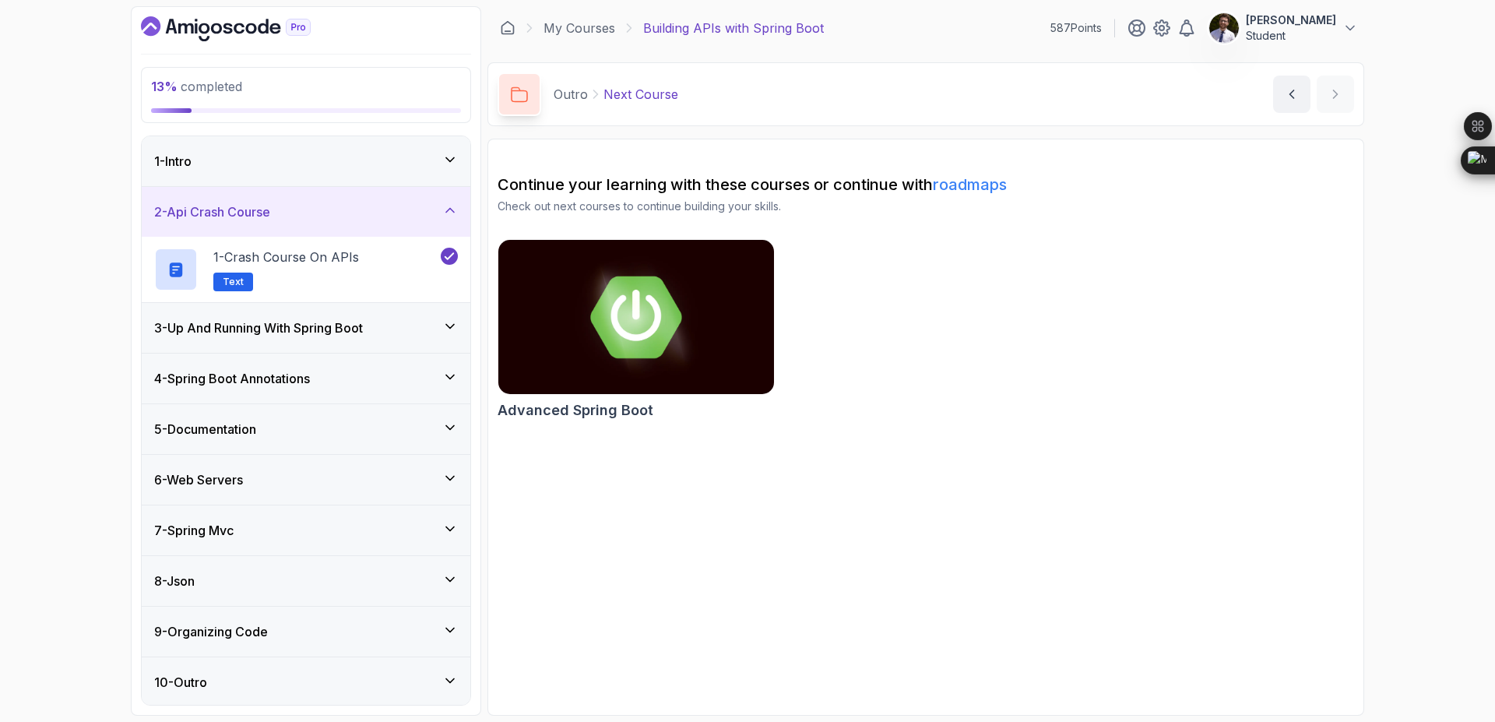
click at [386, 327] on div "3 - Up And Running With Spring Boot" at bounding box center [306, 327] width 304 height 19
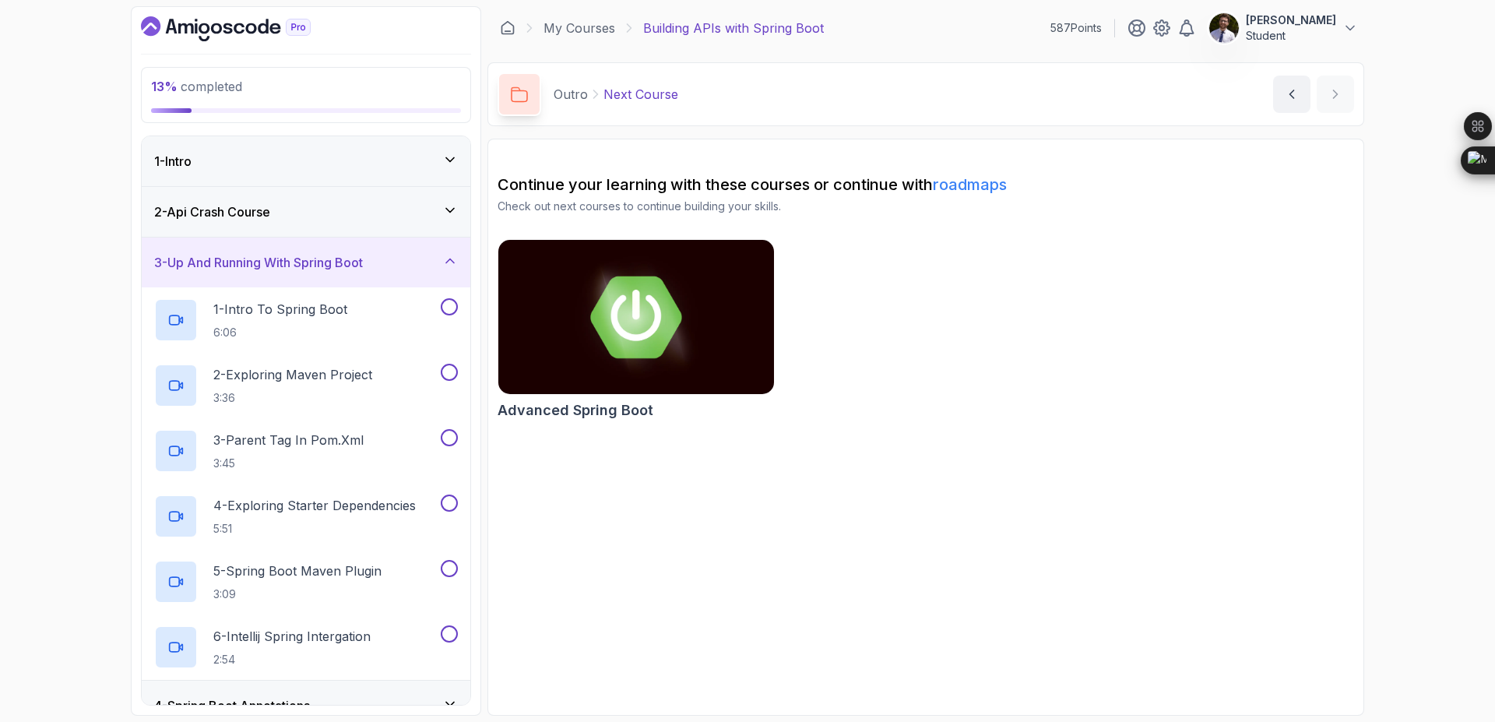
click at [432, 176] on div "1 - Intro" at bounding box center [306, 161] width 329 height 50
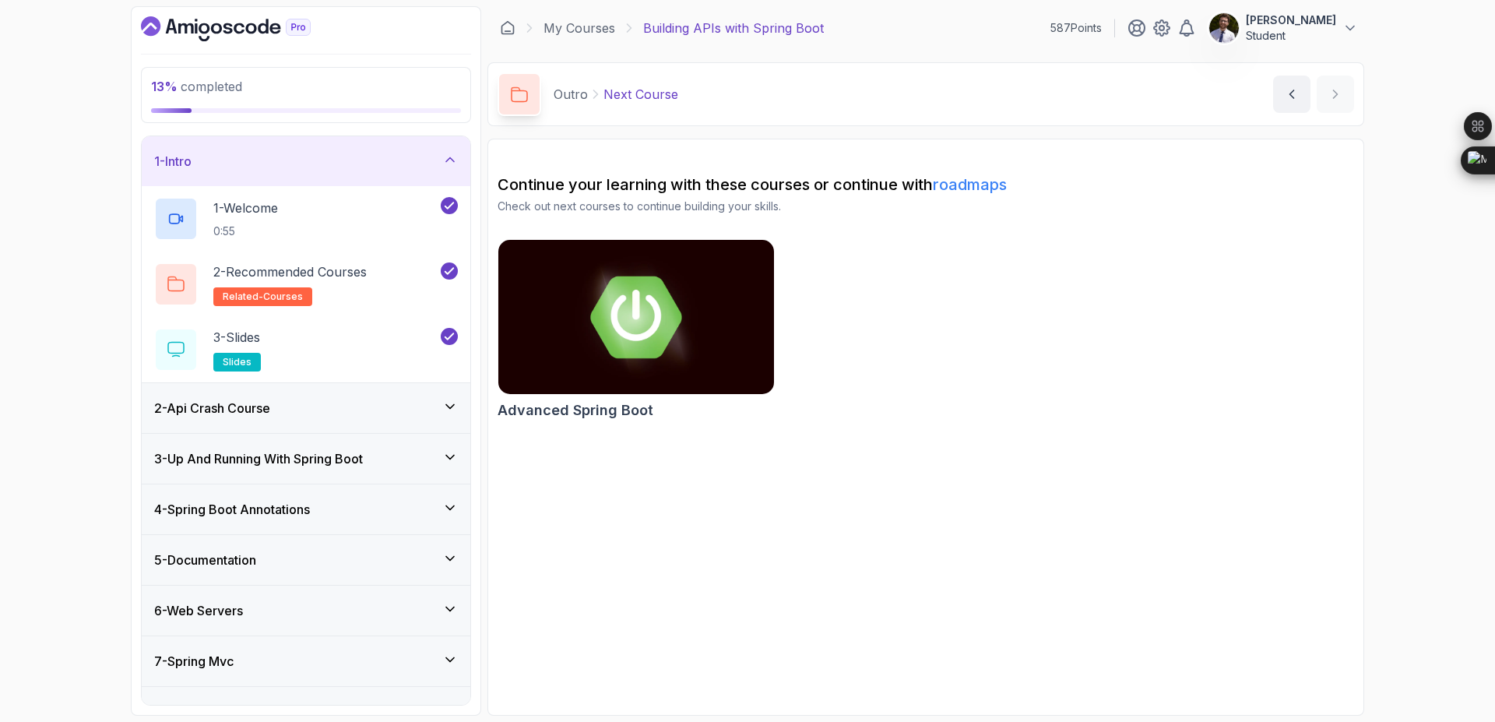
click at [445, 399] on div "2 - Api Crash Course" at bounding box center [306, 408] width 304 height 19
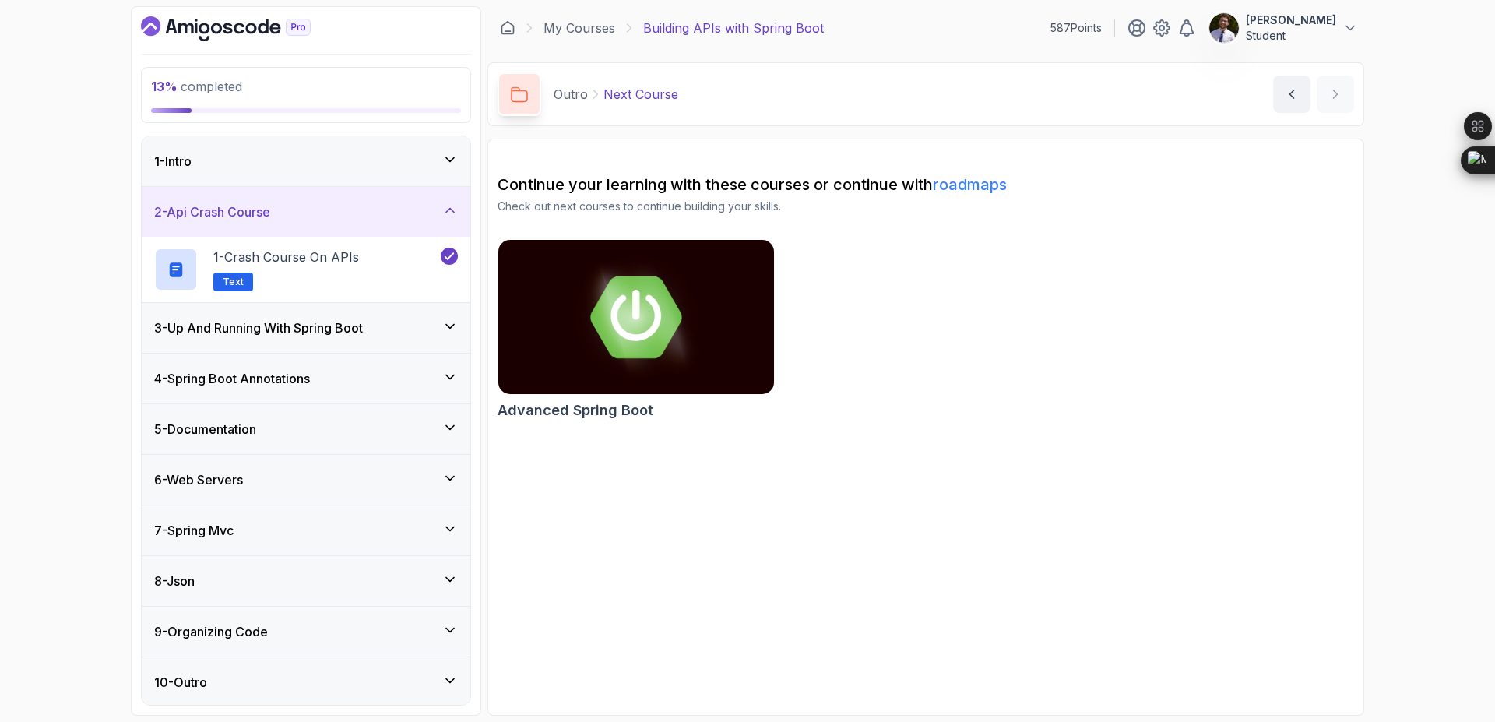
click at [441, 332] on div "3 - Up And Running With Spring Boot" at bounding box center [306, 327] width 304 height 19
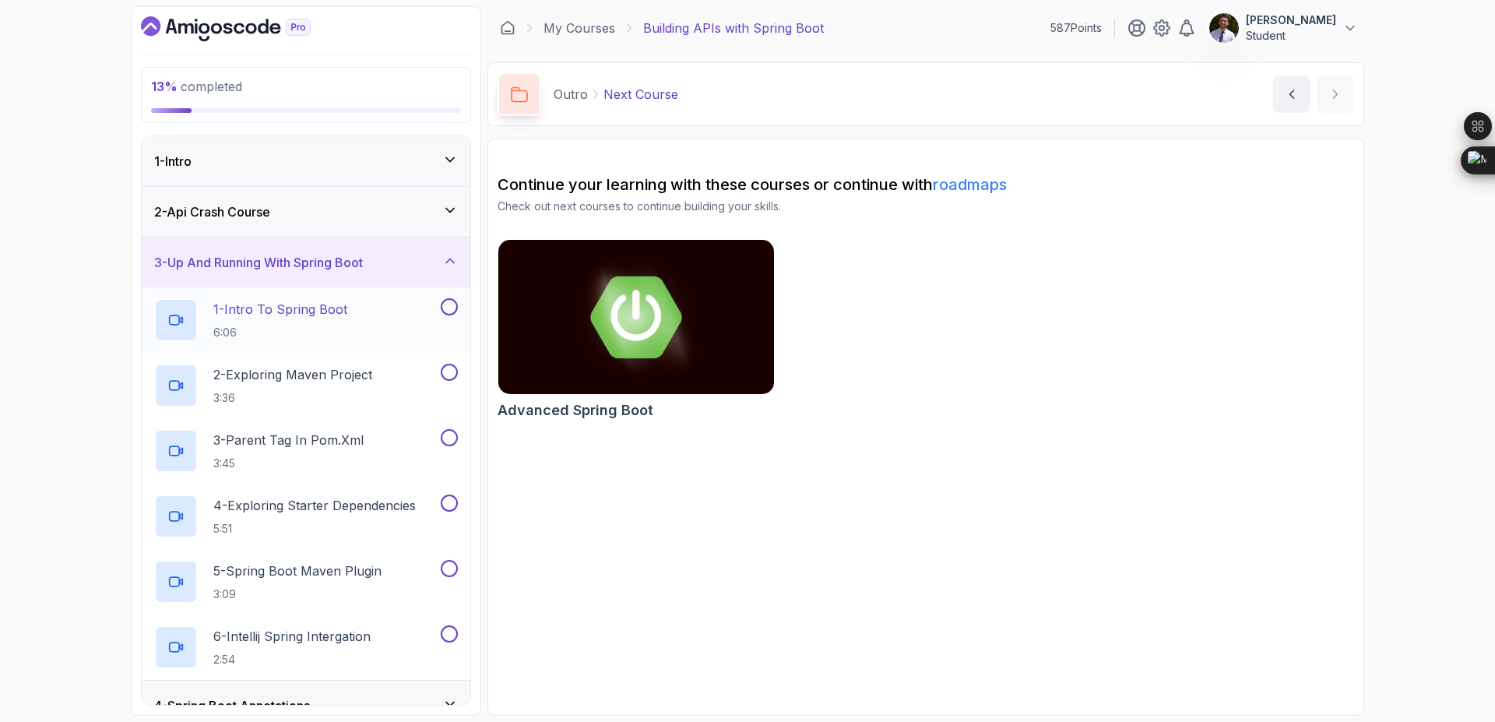
click at [303, 294] on div "1 - Intro To Spring Boot 6:06" at bounding box center [306, 319] width 329 height 65
click at [303, 311] on p "1 - Intro To Spring Boot" at bounding box center [280, 309] width 134 height 19
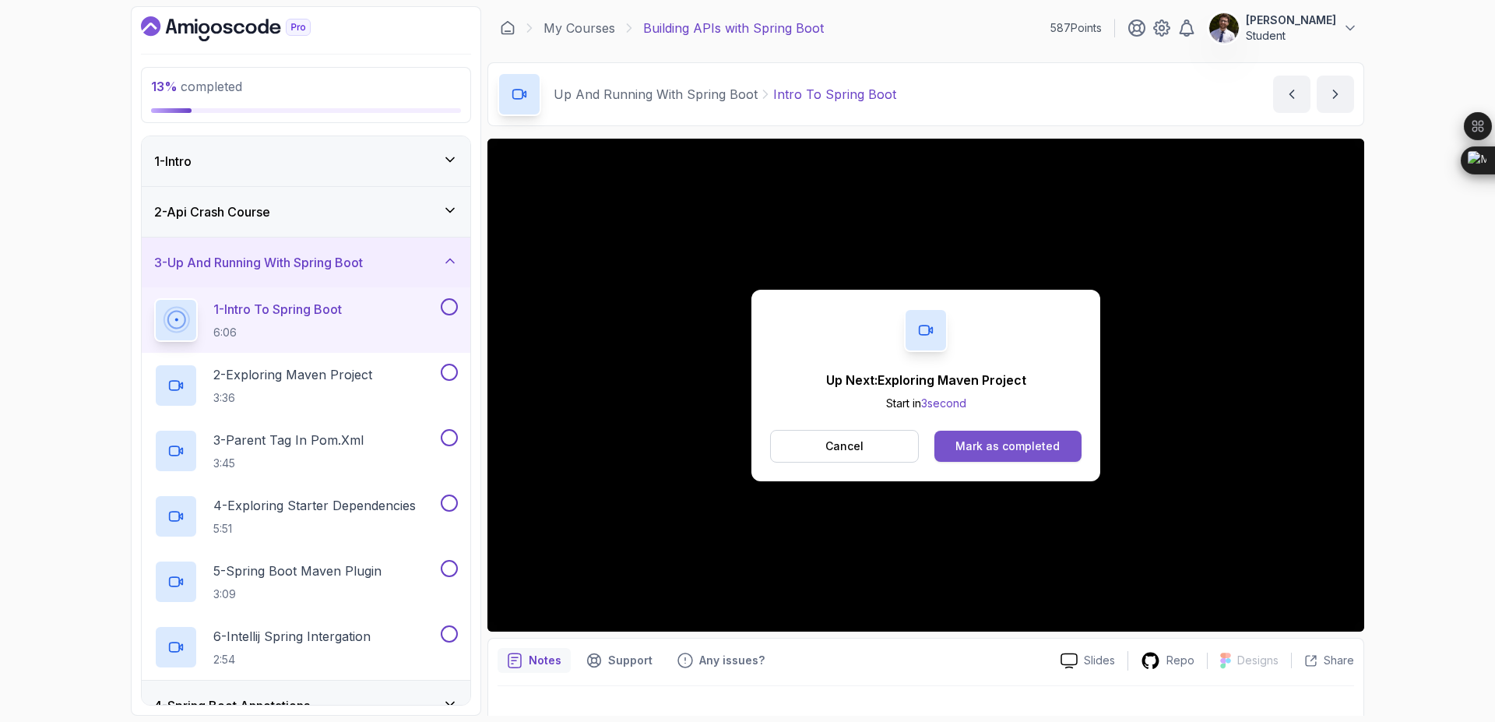
click at [1022, 444] on div "Mark as completed" at bounding box center [1007, 446] width 104 height 16
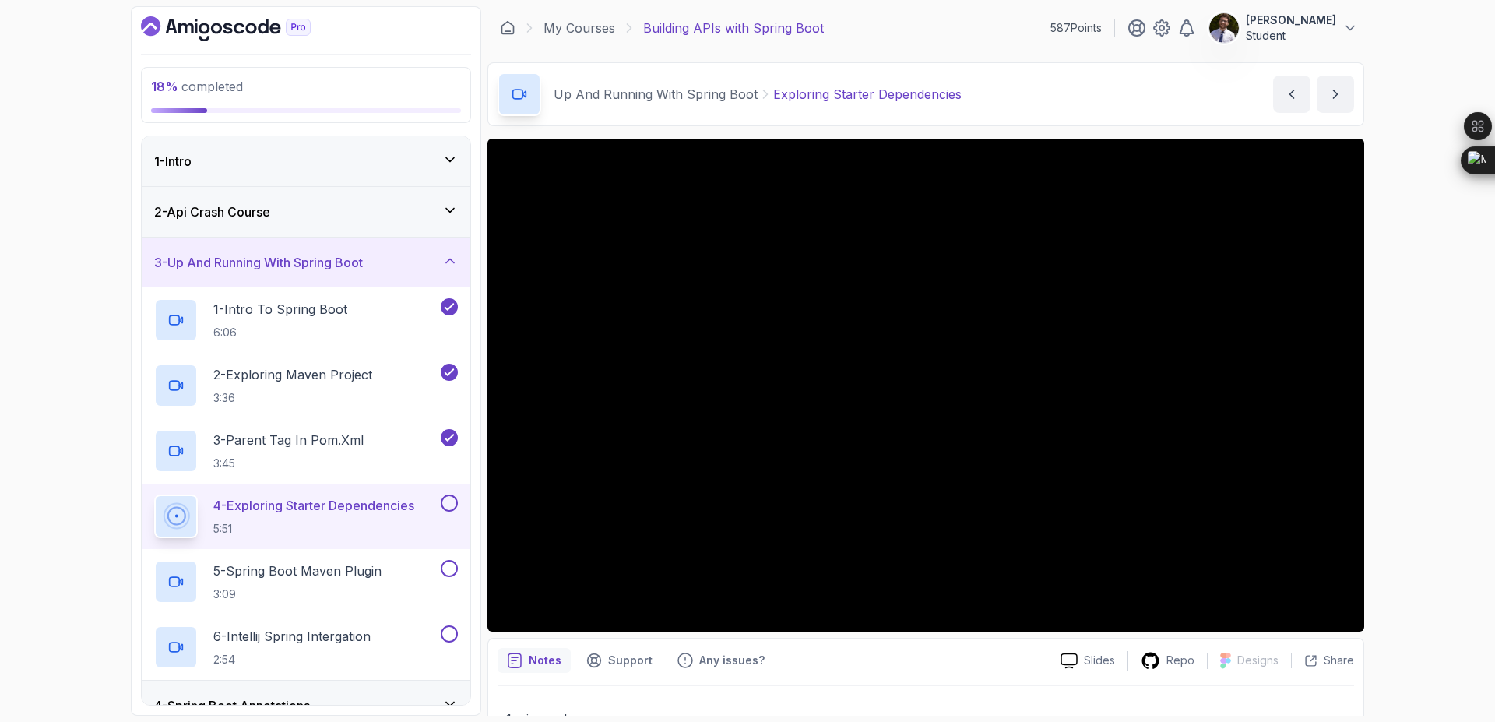
click at [444, 505] on button at bounding box center [449, 502] width 17 height 17
click at [441, 494] on button at bounding box center [449, 502] width 17 height 17
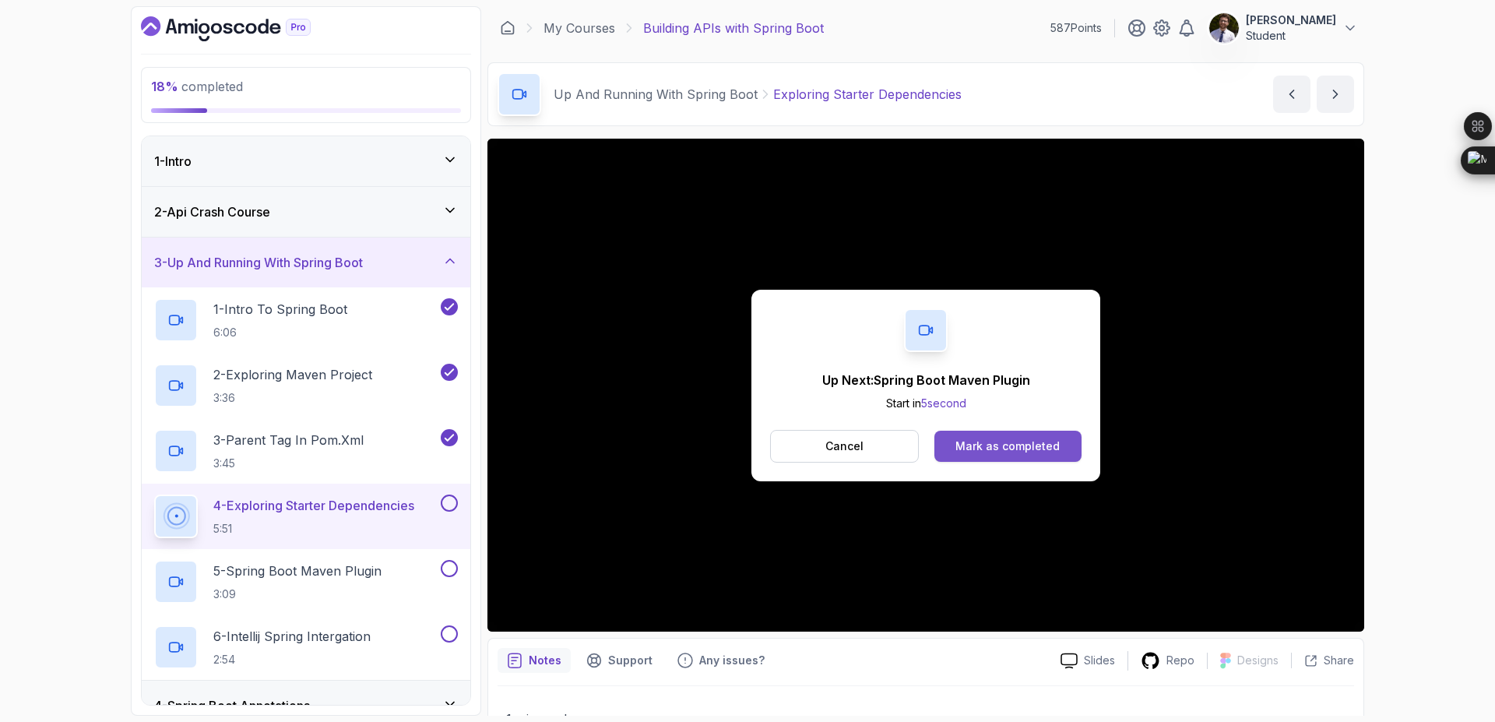
click at [975, 445] on div "Mark as completed" at bounding box center [1007, 446] width 104 height 16
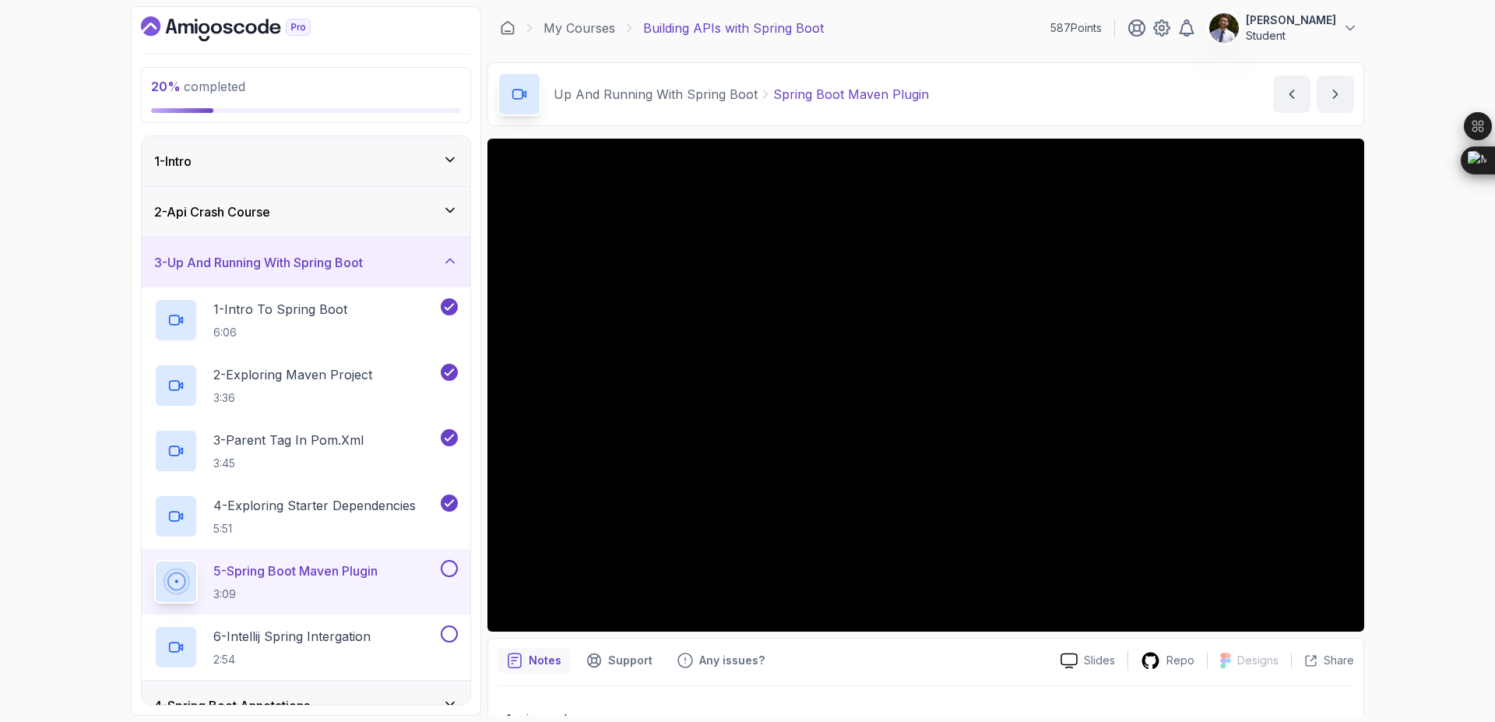
scroll to position [142, 0]
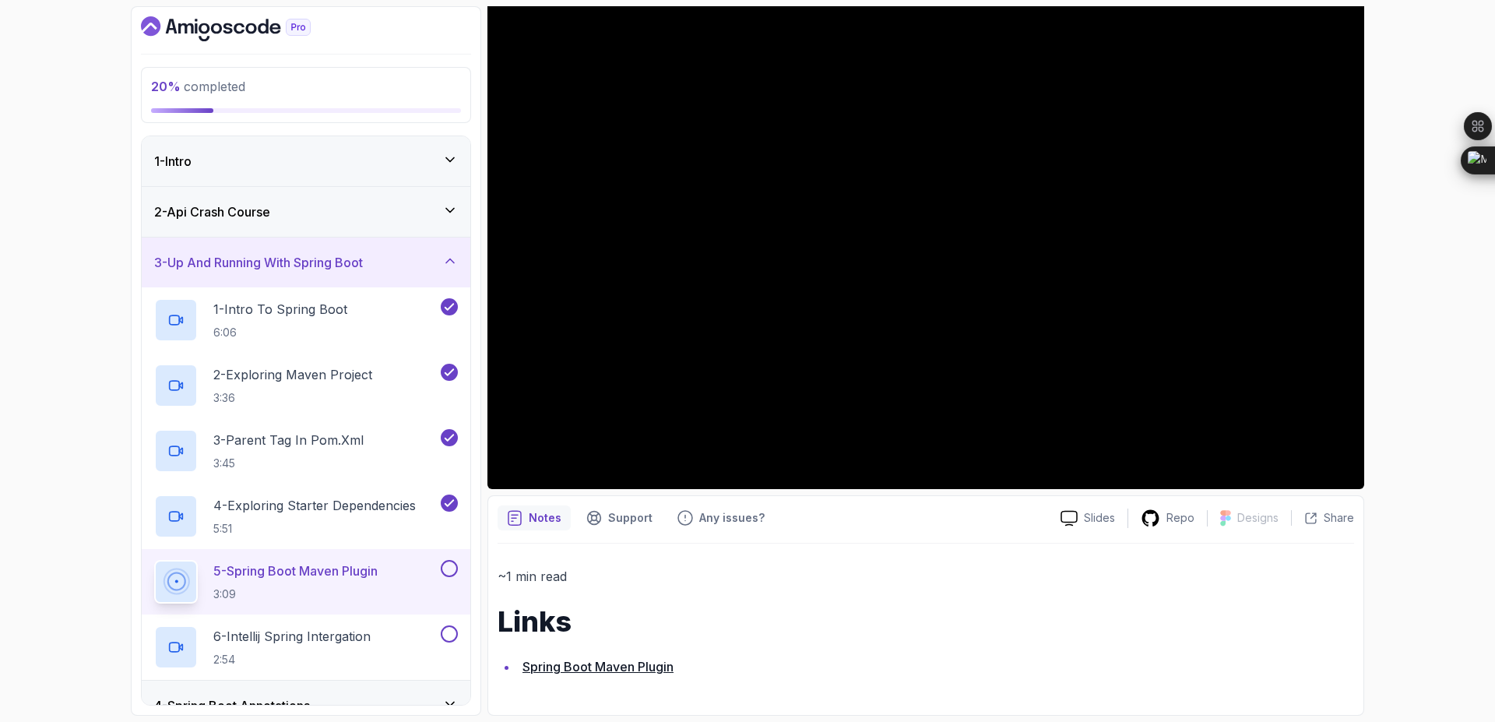
click at [449, 568] on button at bounding box center [449, 568] width 17 height 17
click at [328, 631] on p "6 - Intellij Spring Intergation" at bounding box center [291, 636] width 157 height 19
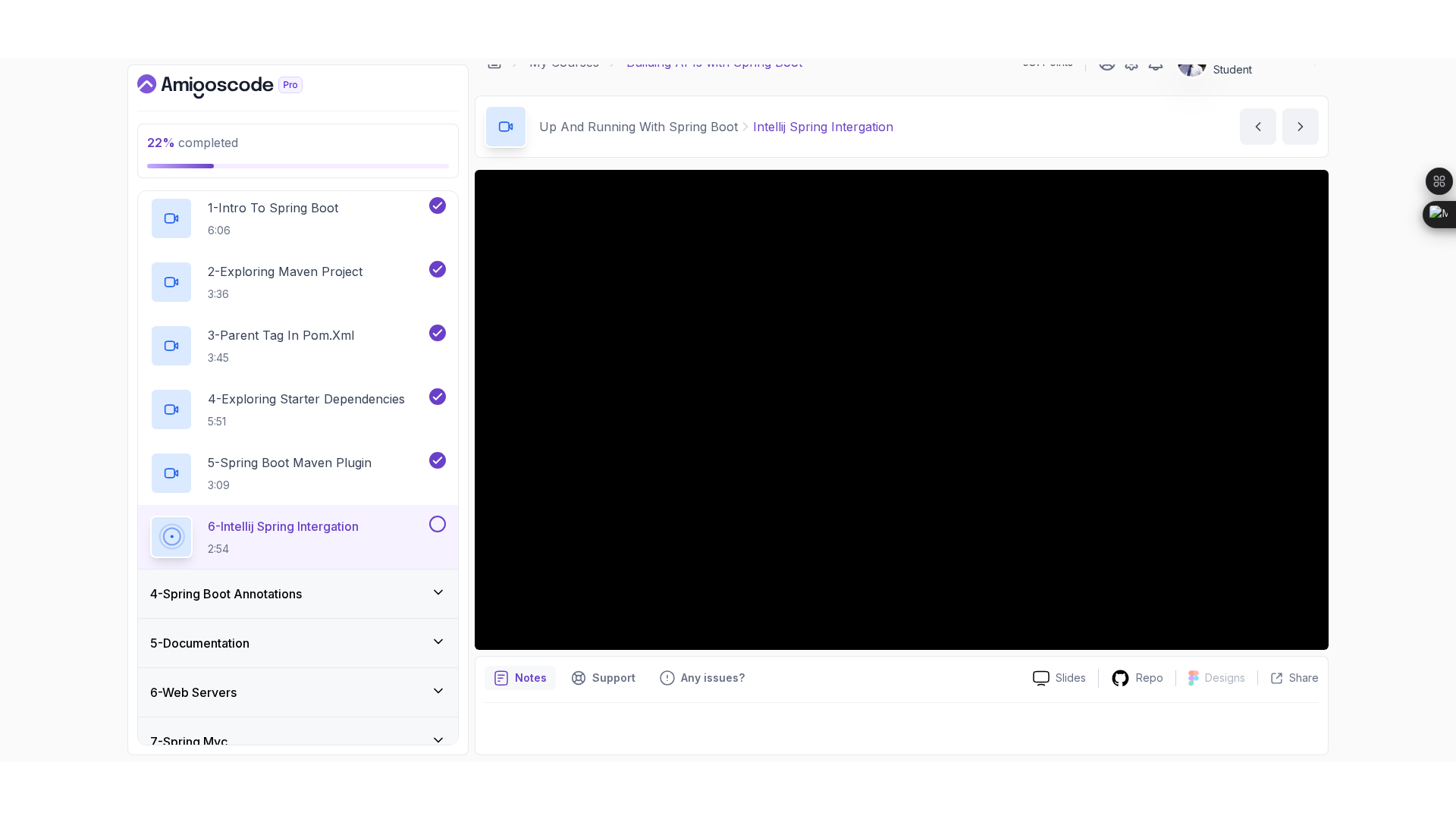
scroll to position [320, 0]
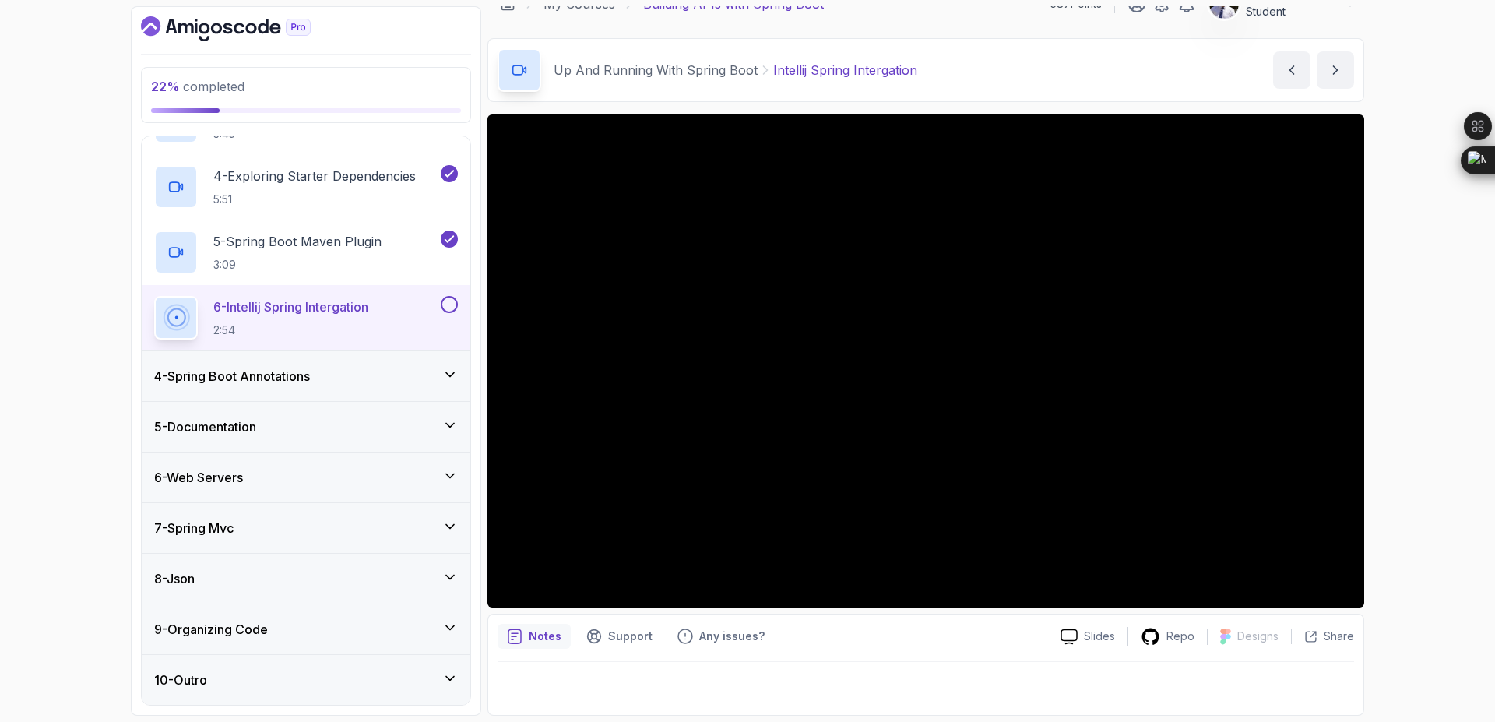
click at [454, 305] on button at bounding box center [449, 304] width 17 height 17
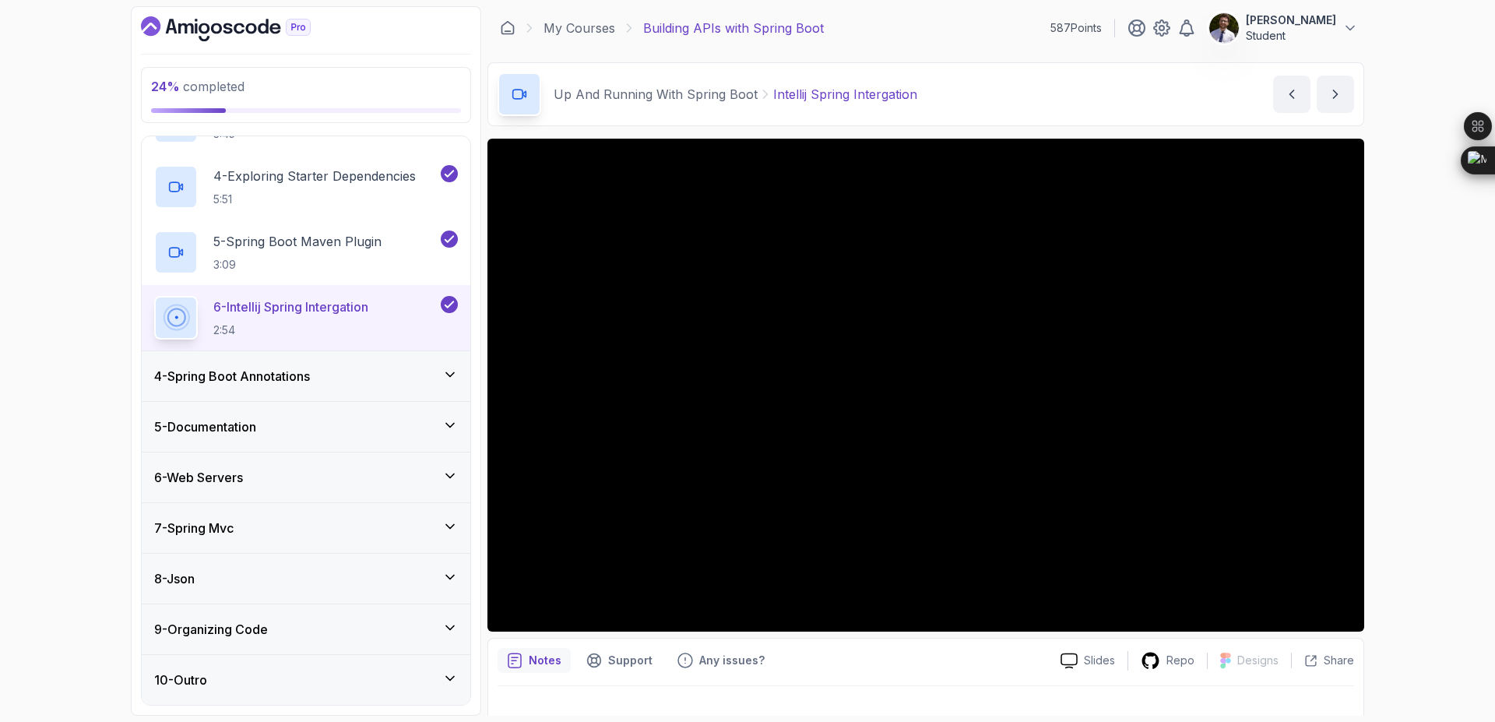
click at [447, 369] on icon at bounding box center [450, 375] width 16 height 16
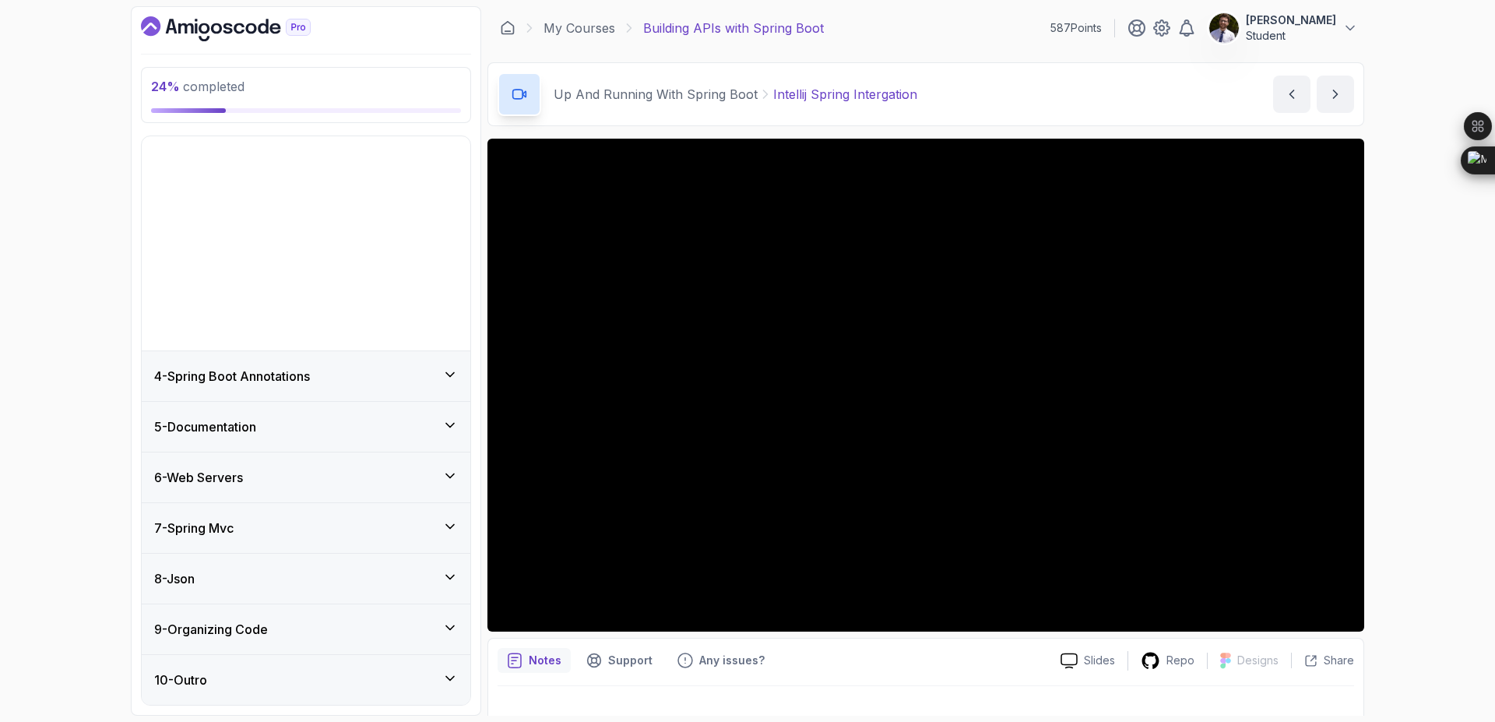
scroll to position [0, 0]
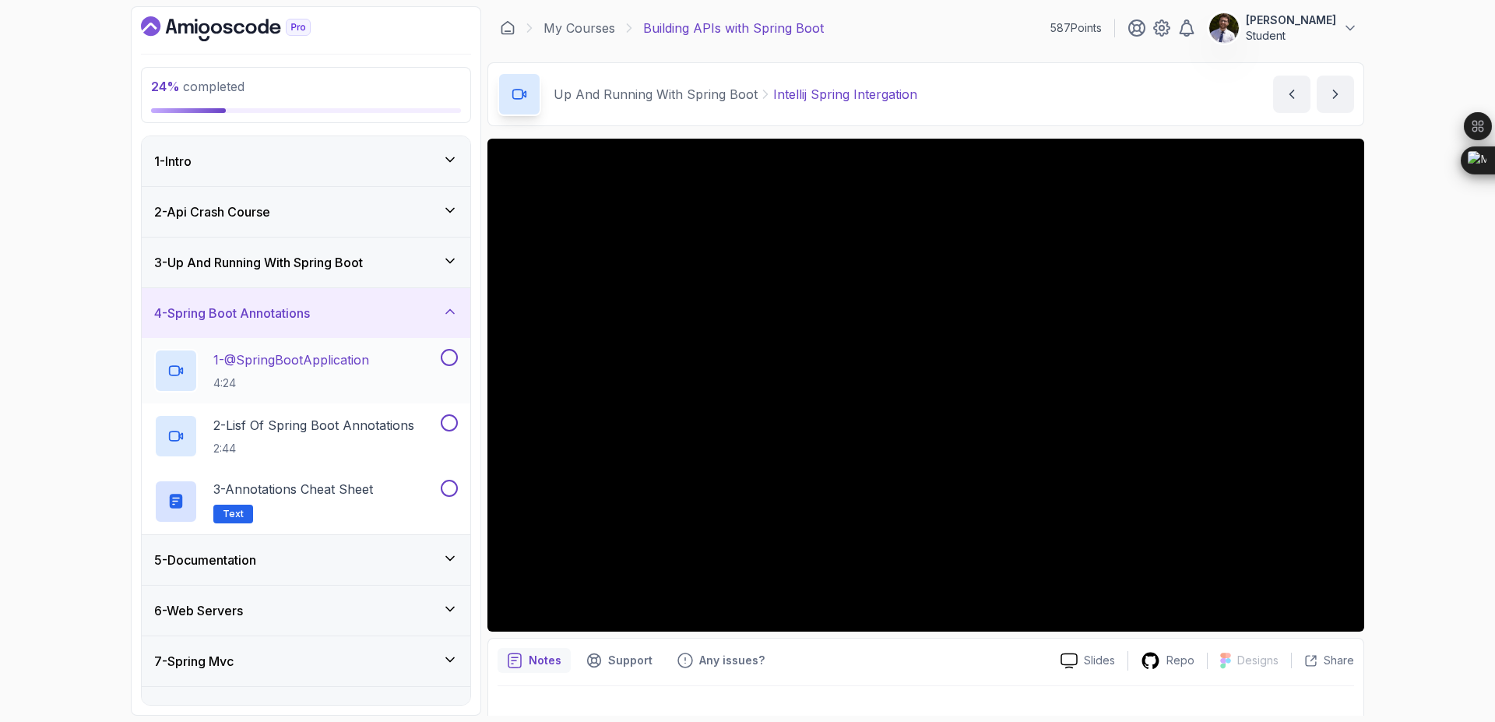
click at [274, 359] on p "1 - @SpringBootApplication" at bounding box center [291, 359] width 156 height 19
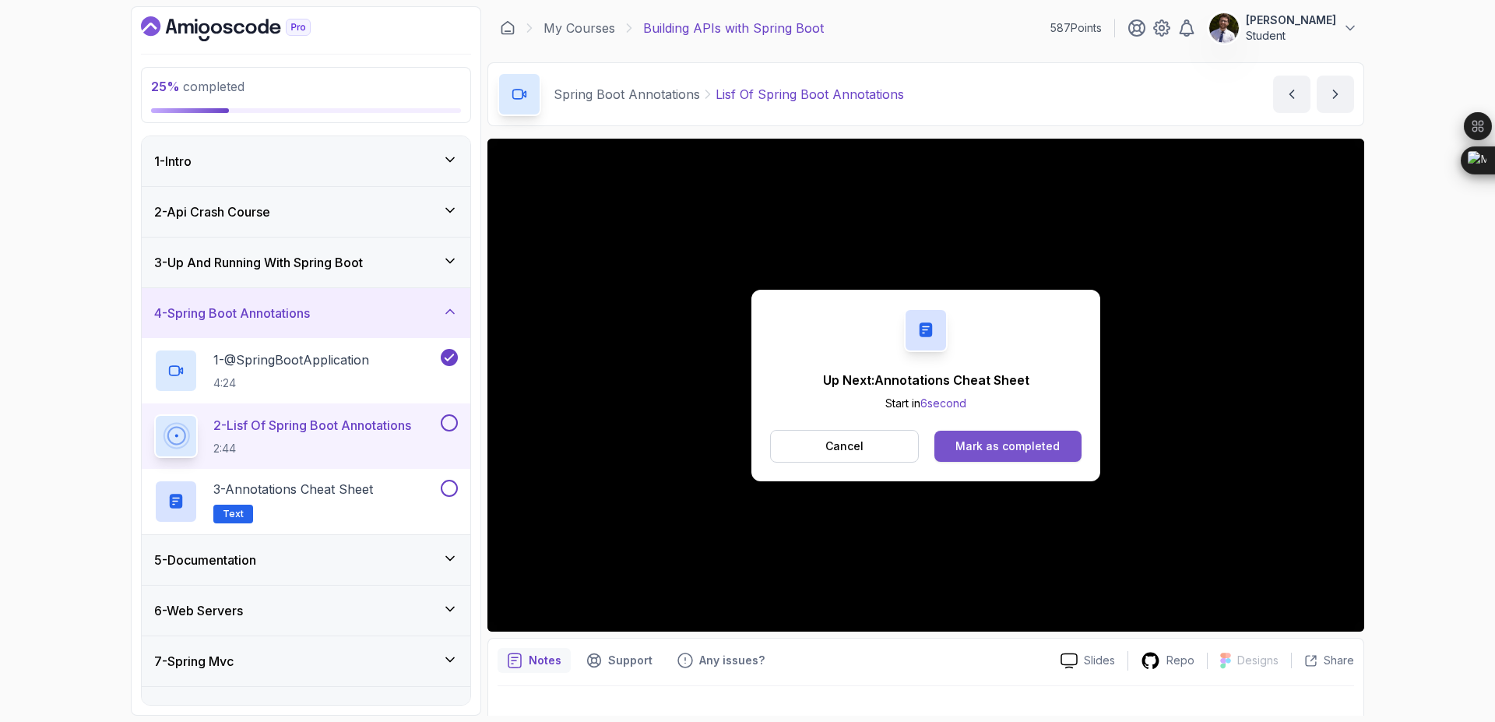
click at [1023, 445] on div "Mark as completed" at bounding box center [1007, 446] width 104 height 16
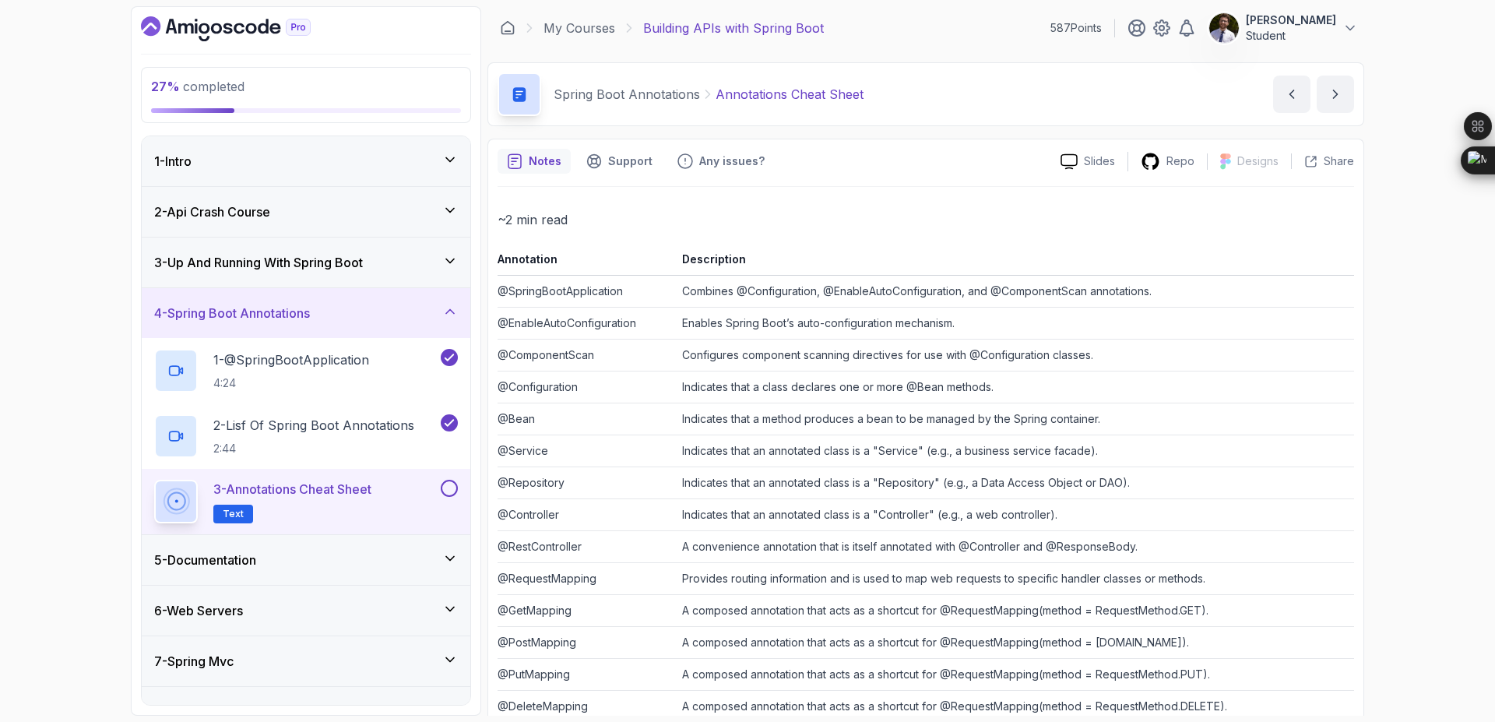
click at [452, 488] on button at bounding box center [449, 488] width 17 height 17
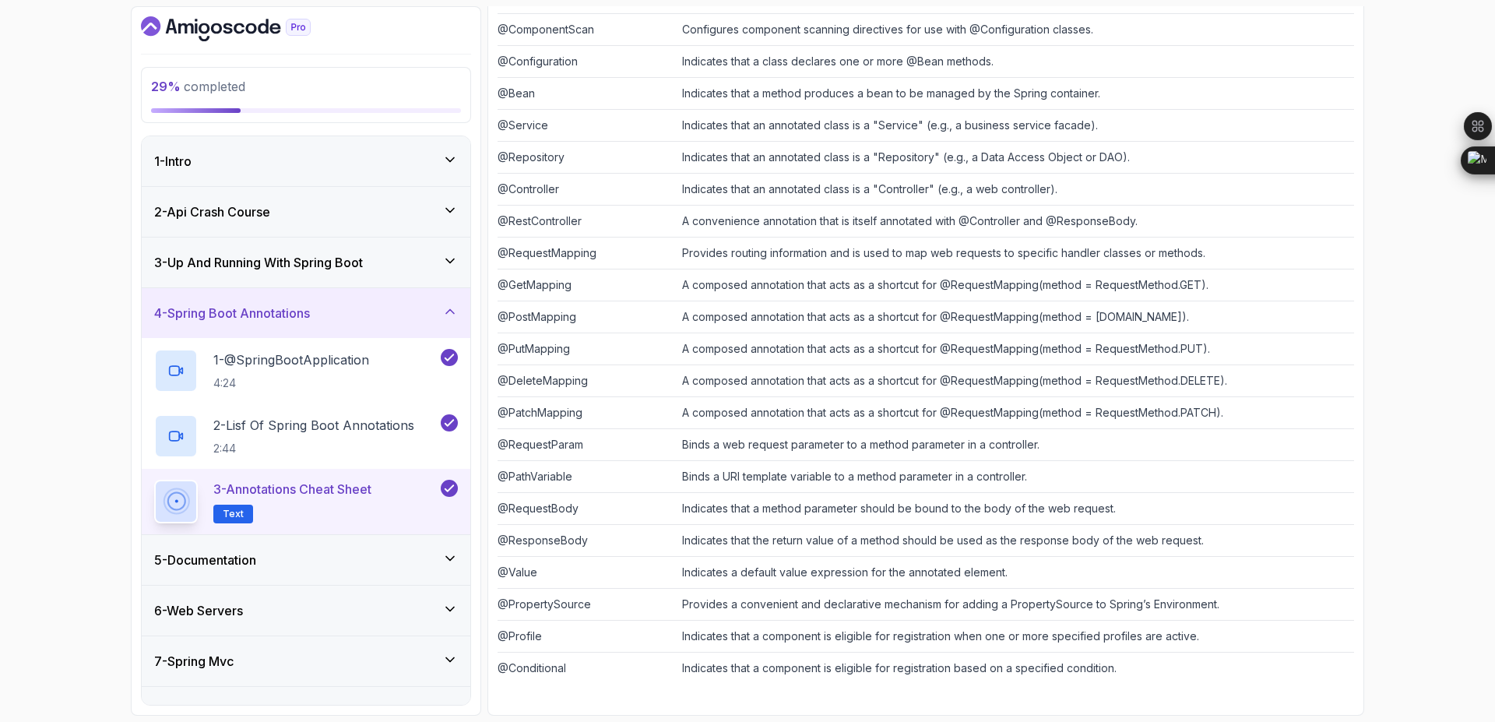
scroll to position [133, 0]
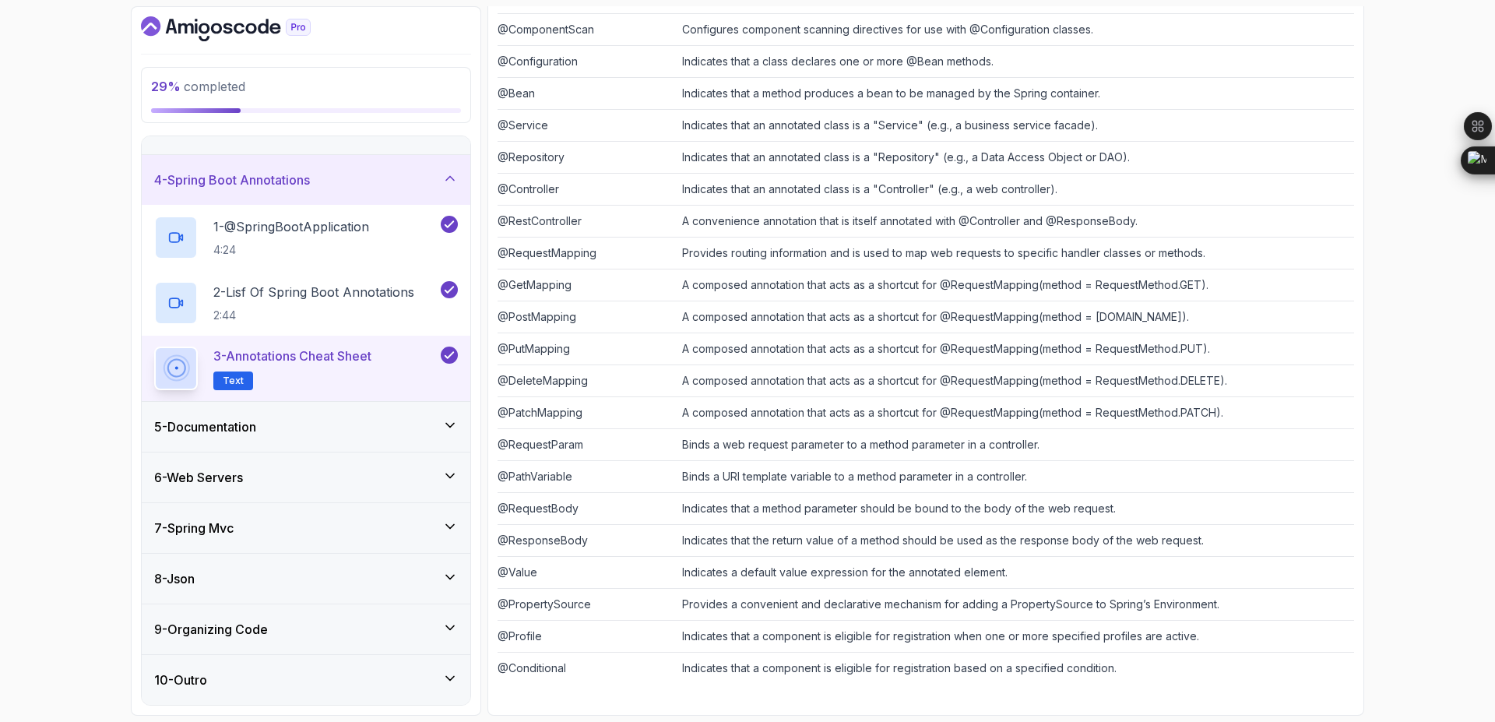
click at [437, 435] on div "5 - Documentation" at bounding box center [306, 426] width 304 height 19
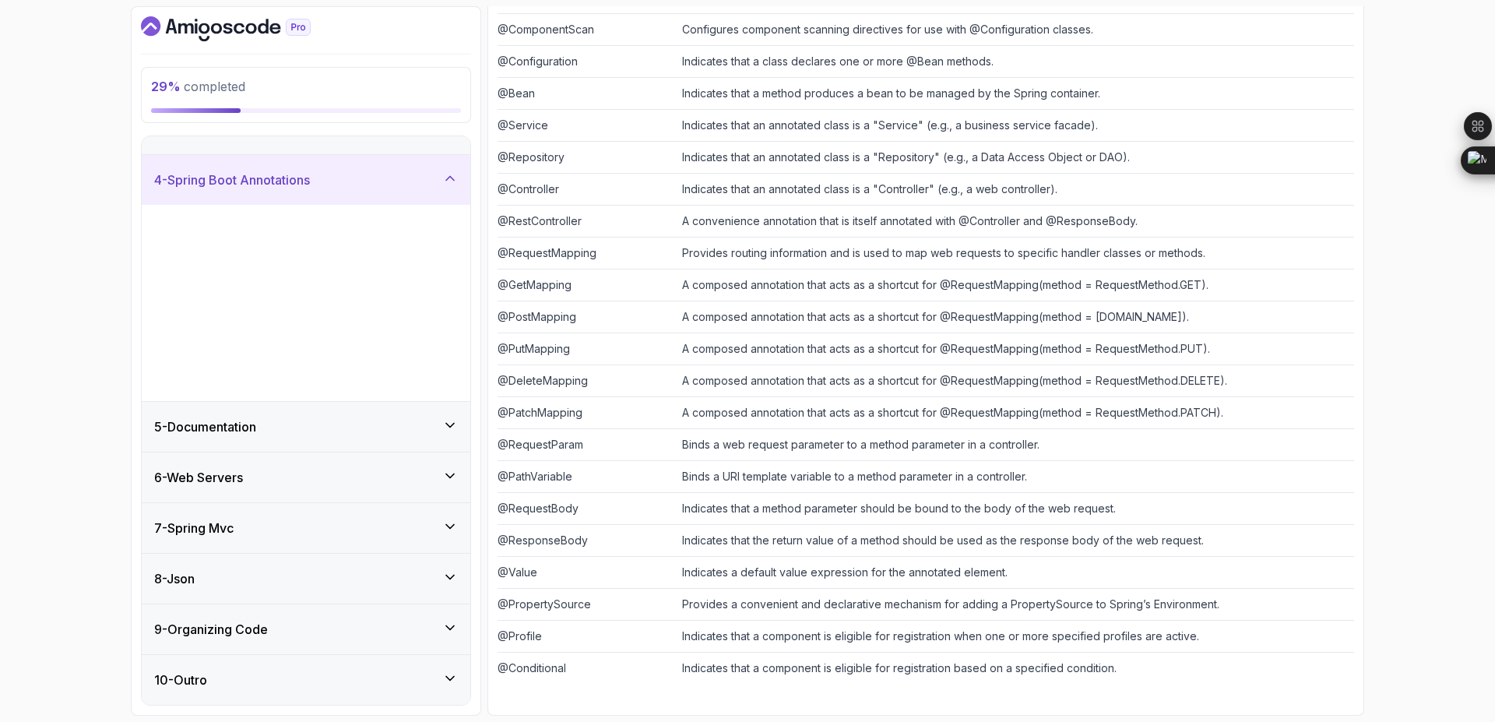
scroll to position [0, 0]
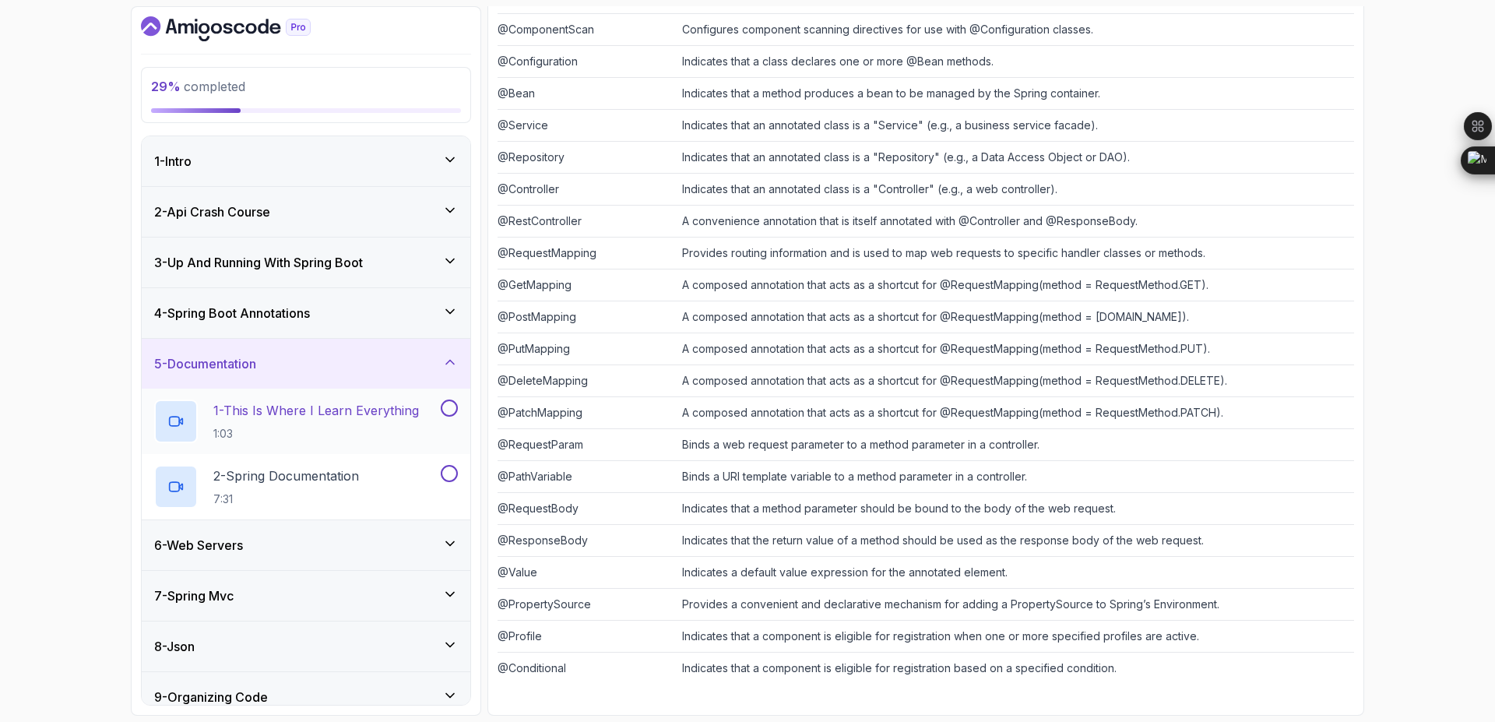
click at [346, 413] on p "1 - This Is Where I Learn Everything" at bounding box center [316, 410] width 206 height 19
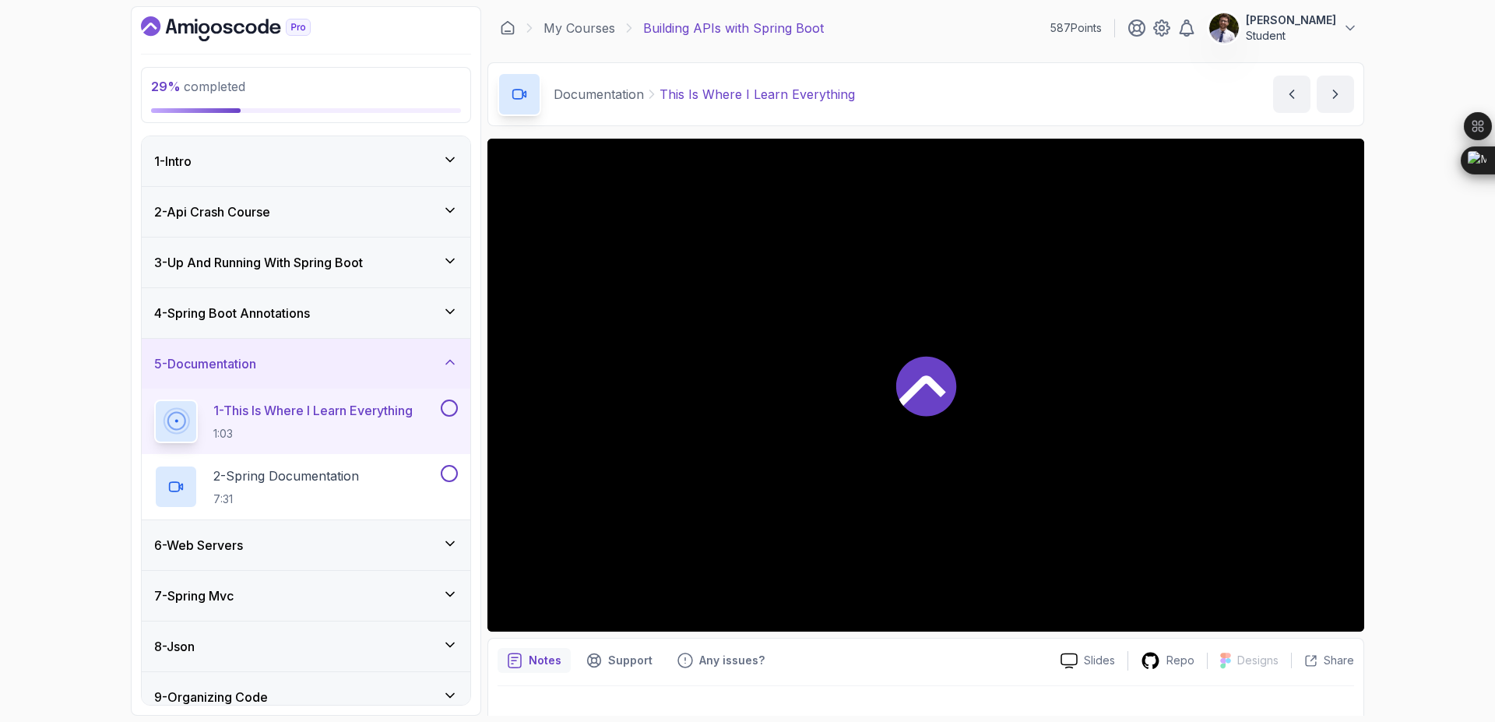
scroll to position [24, 0]
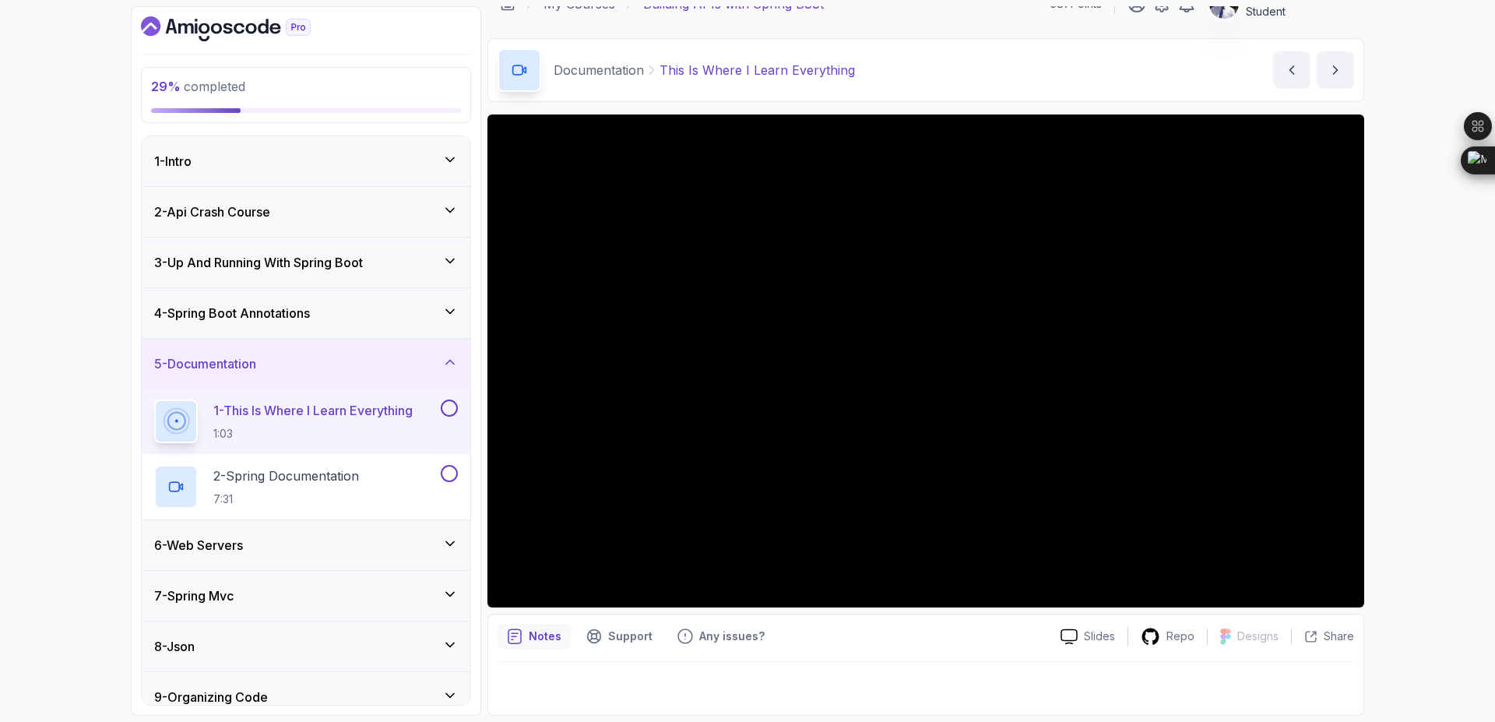
click at [423, 549] on div "6 - Web Servers" at bounding box center [306, 545] width 304 height 19
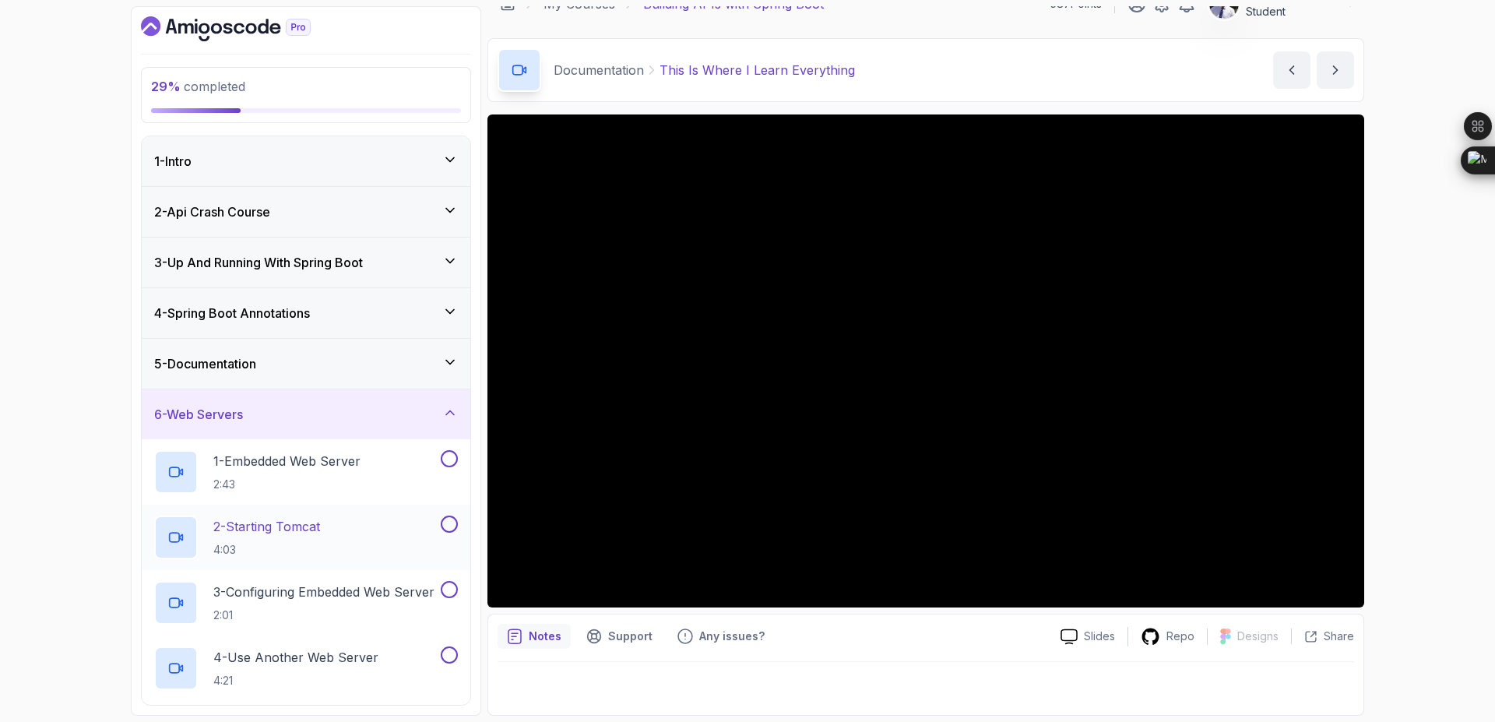
scroll to position [329, 0]
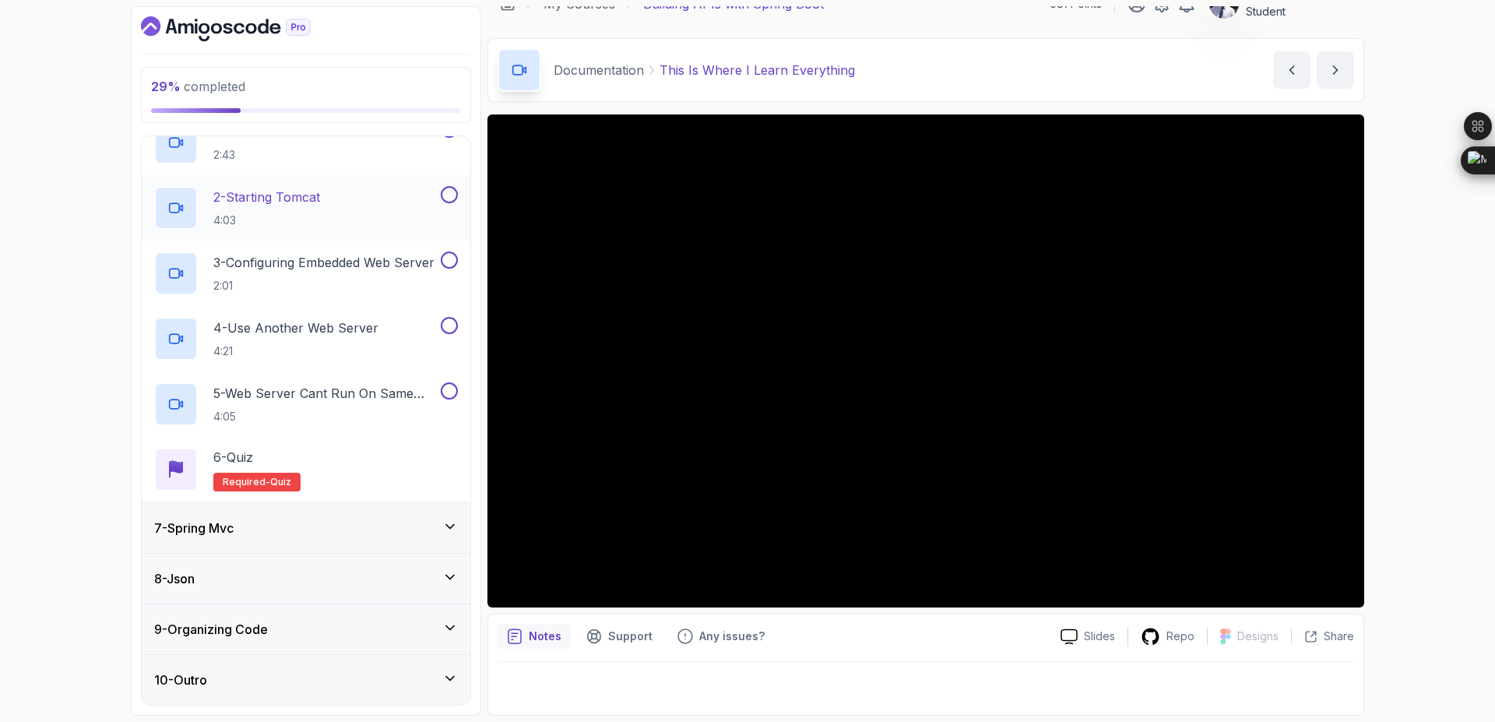
click at [423, 533] on div "7 - Spring Mvc" at bounding box center [306, 528] width 304 height 19
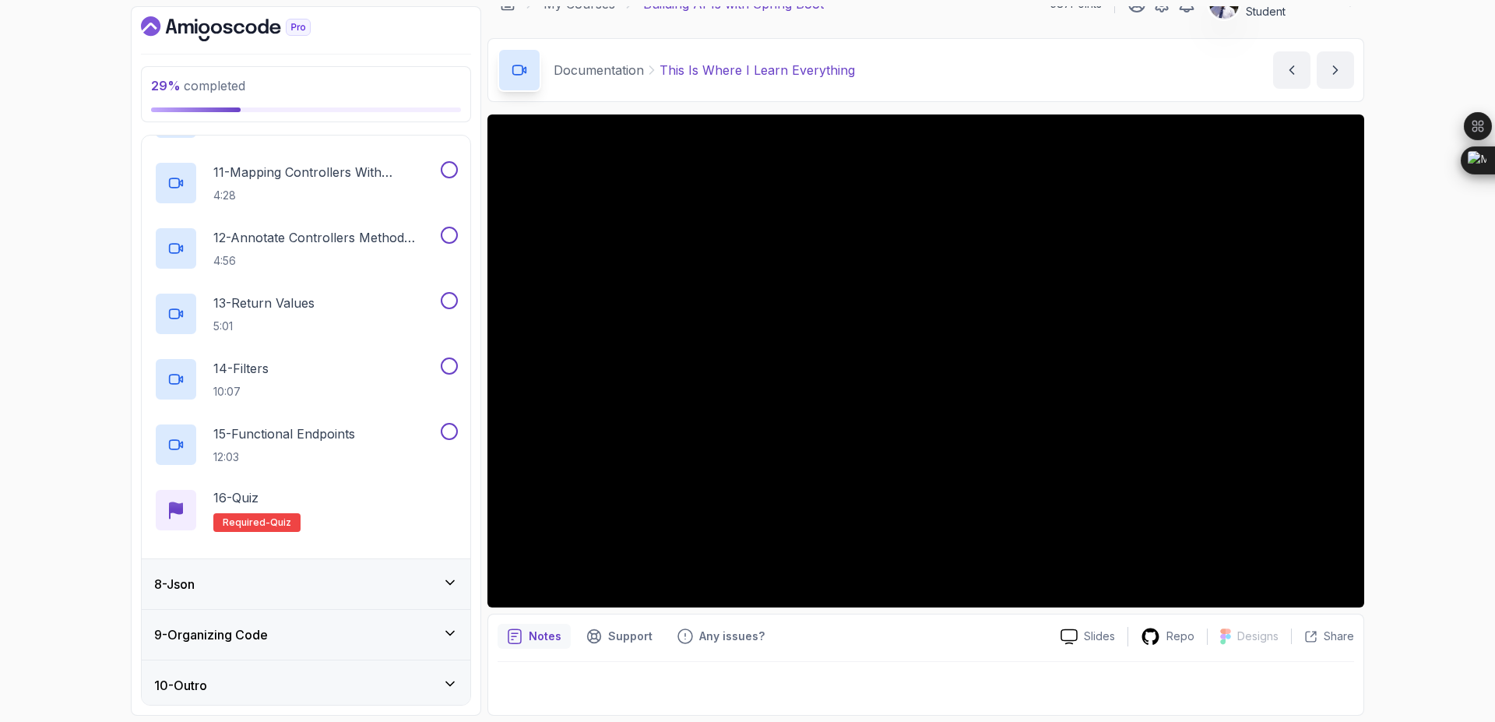
scroll to position [983, 0]
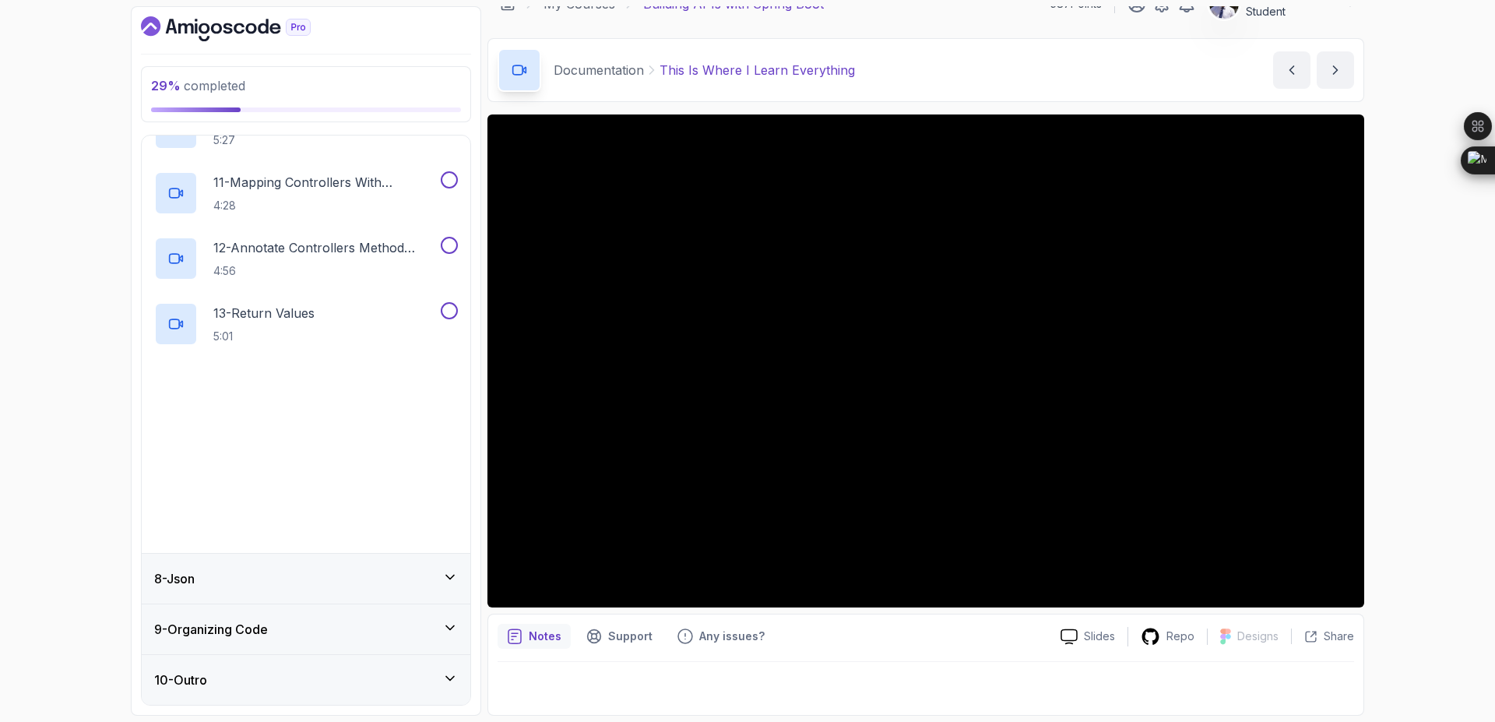
click at [414, 591] on div "8 - Json" at bounding box center [306, 579] width 329 height 50
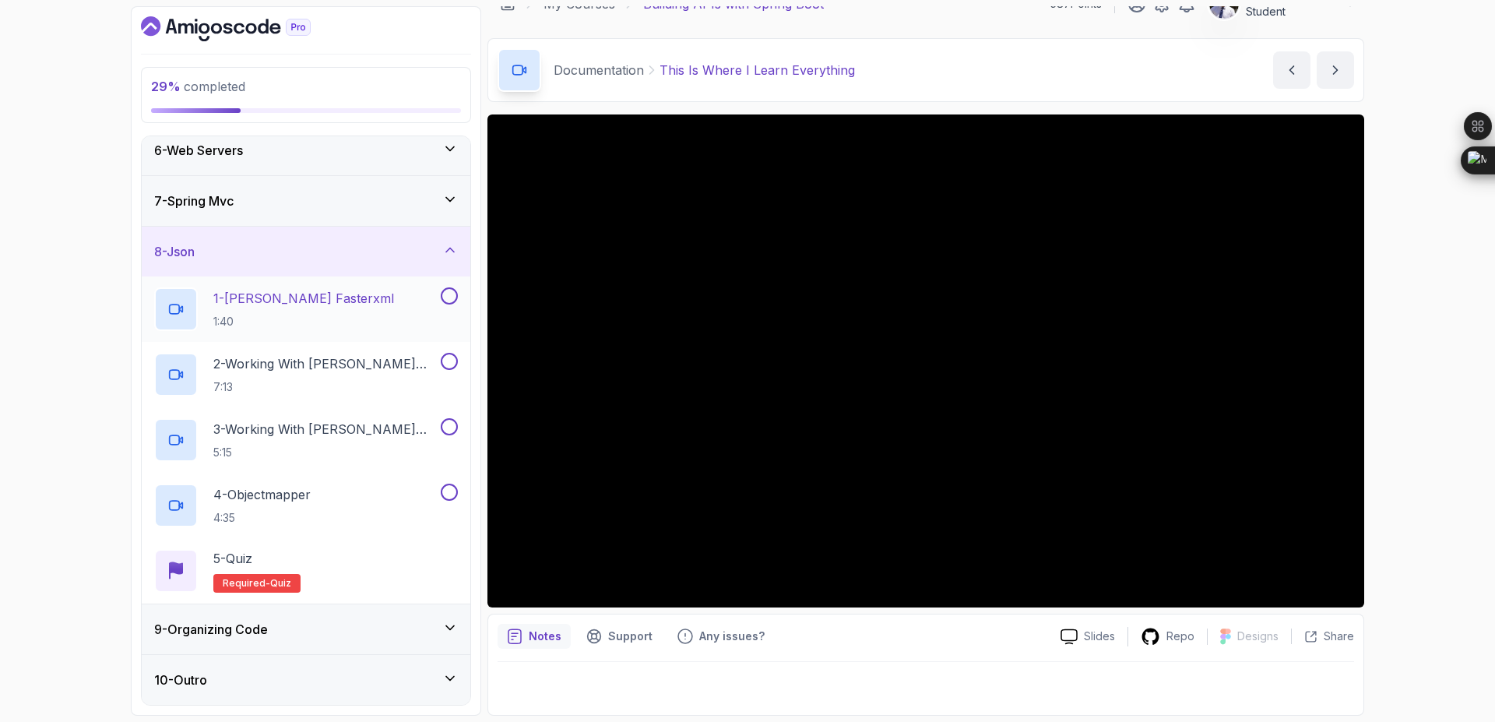
scroll to position [0, 0]
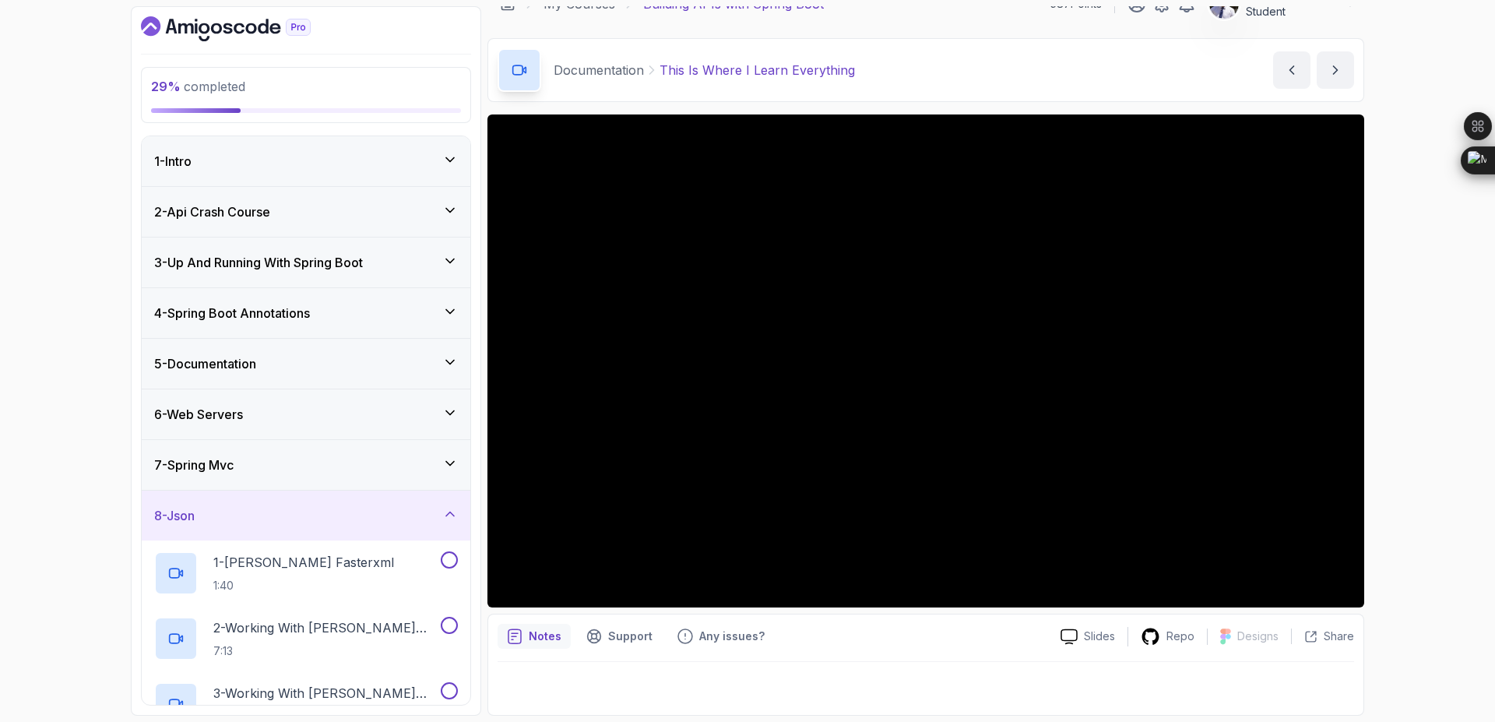
click at [417, 369] on div "5 - Documentation" at bounding box center [306, 363] width 304 height 19
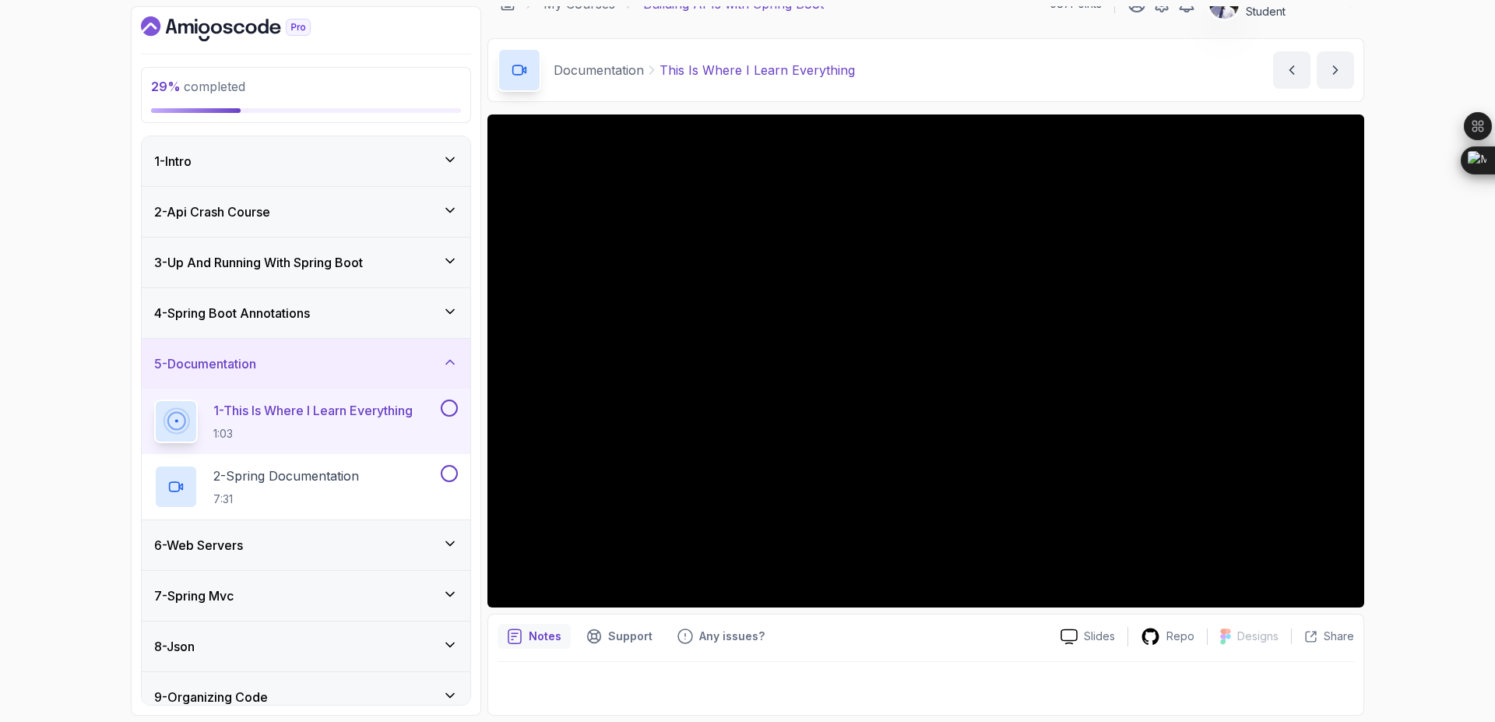
click at [448, 410] on button at bounding box center [449, 407] width 17 height 17
click at [310, 482] on p "2 - Spring Documentation" at bounding box center [286, 475] width 146 height 19
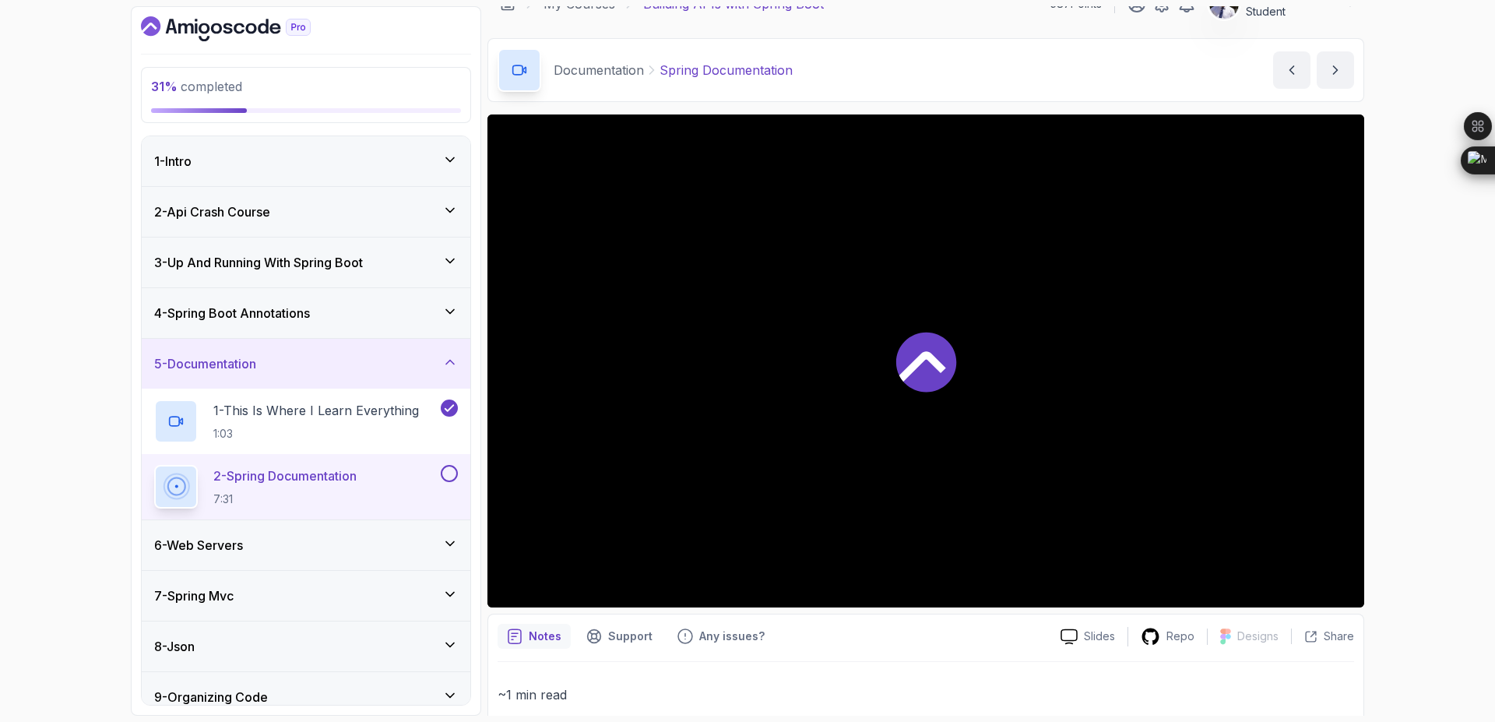
scroll to position [142, 0]
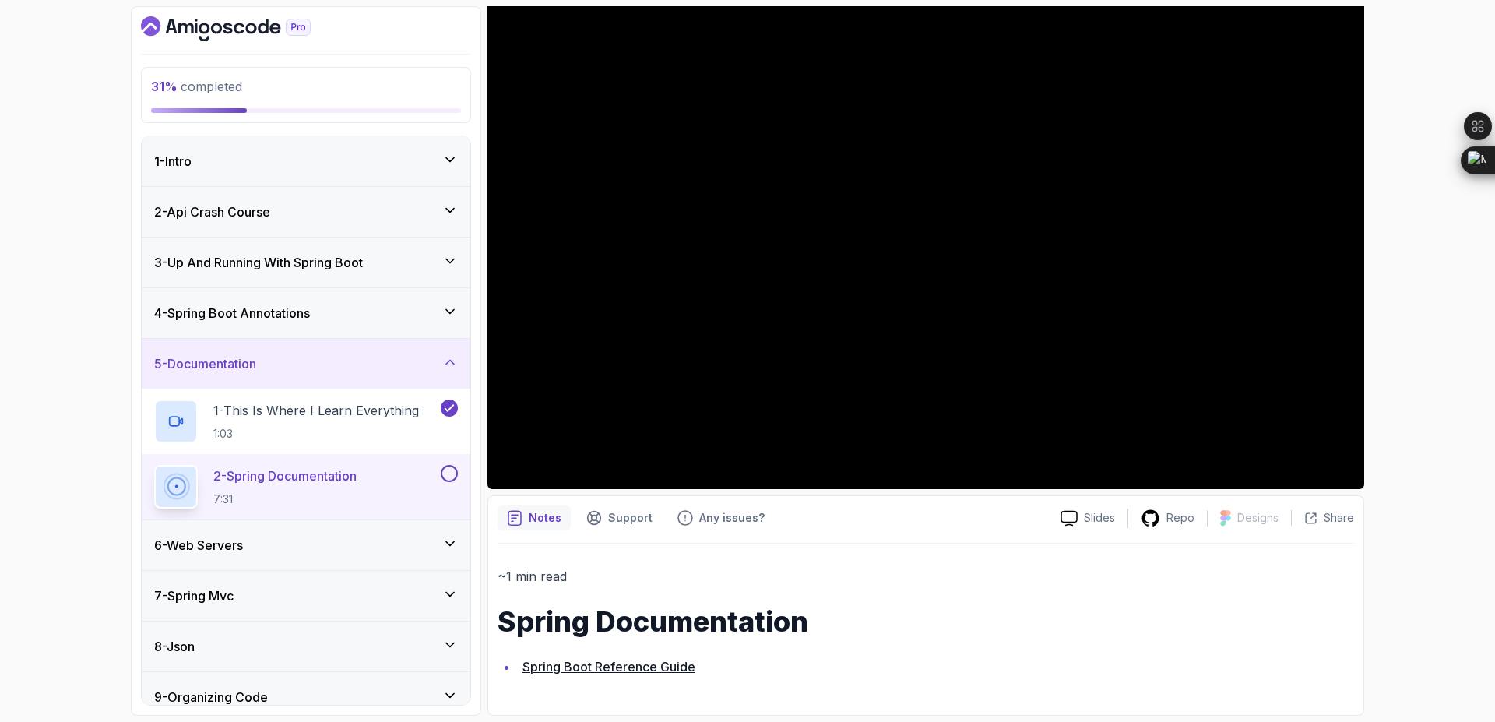
click at [645, 666] on link "Spring Boot Reference Guide" at bounding box center [608, 667] width 173 height 16
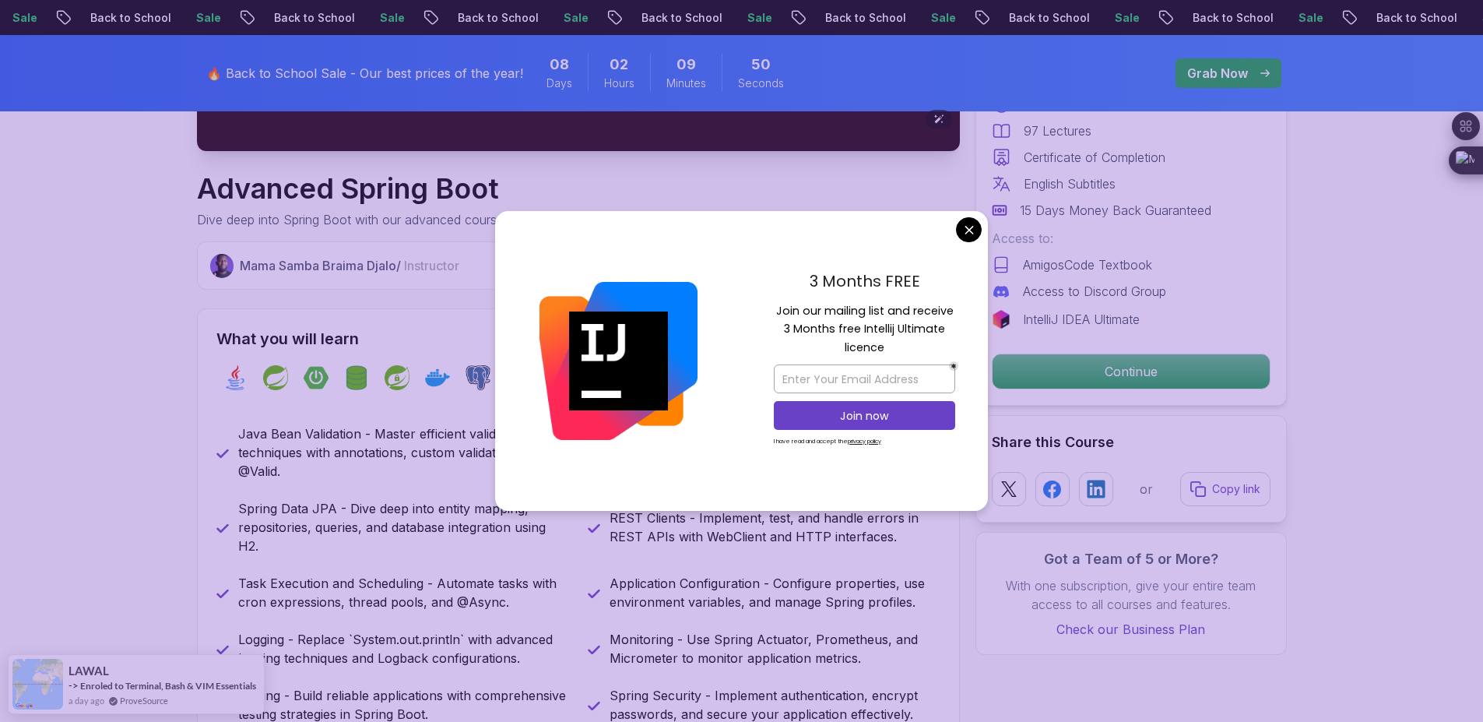
scroll to position [495, 0]
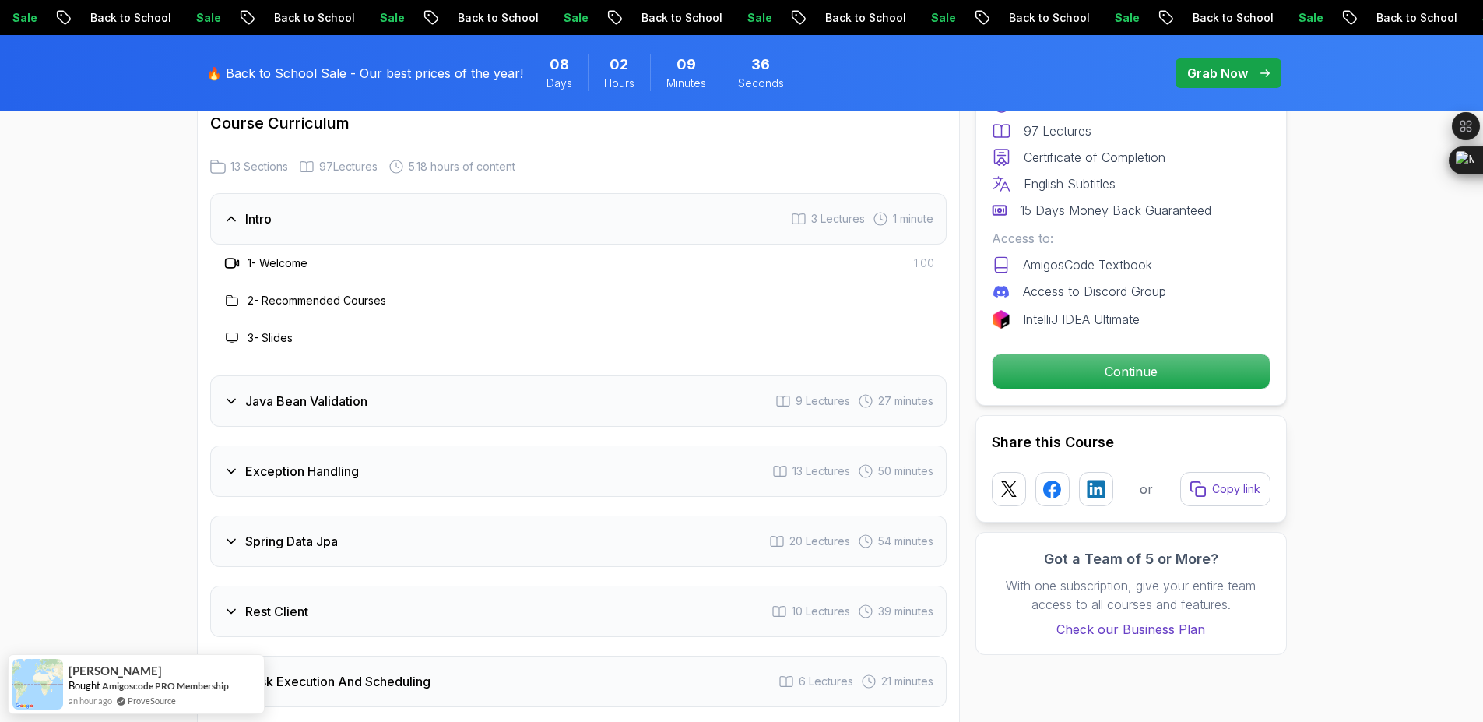
scroll to position [2099, 0]
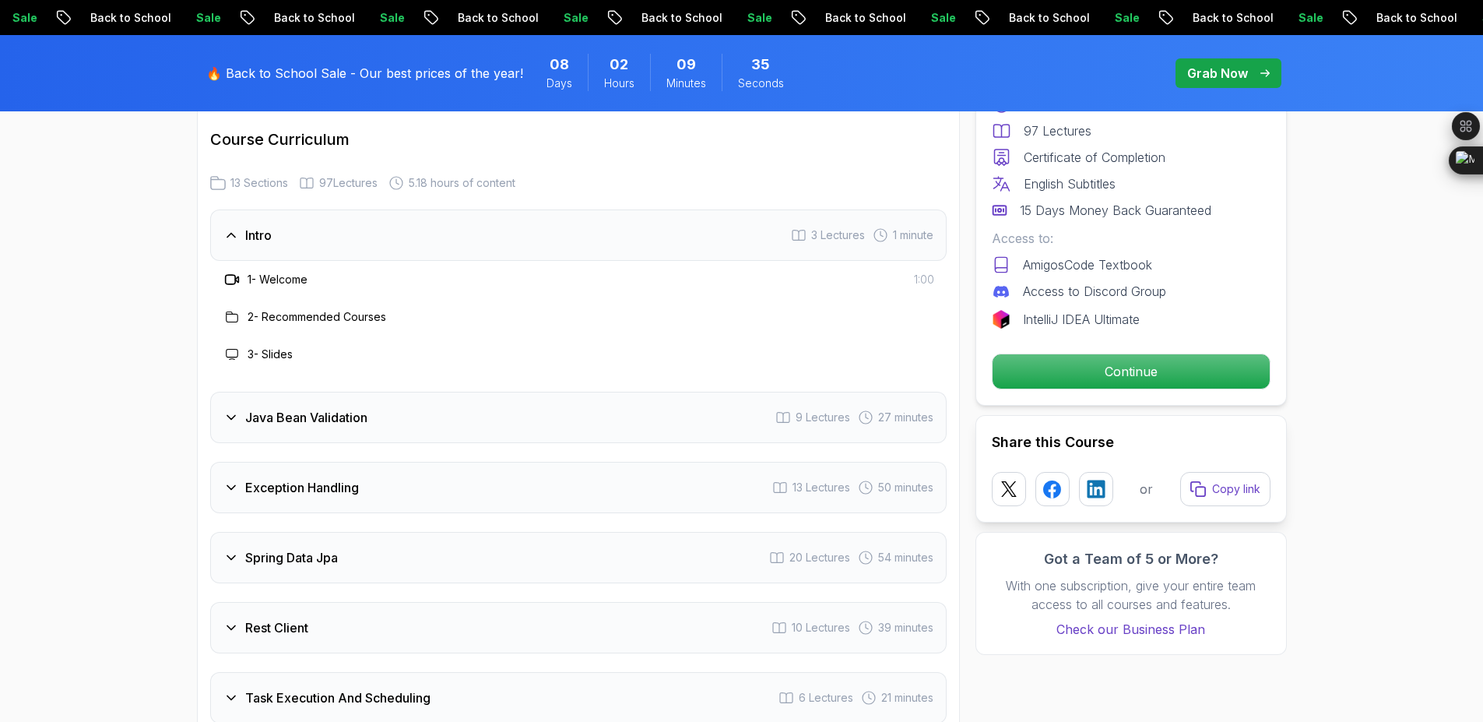
click at [632, 462] on div "Exception Handling 13 Lectures 50 minutes" at bounding box center [578, 487] width 737 height 51
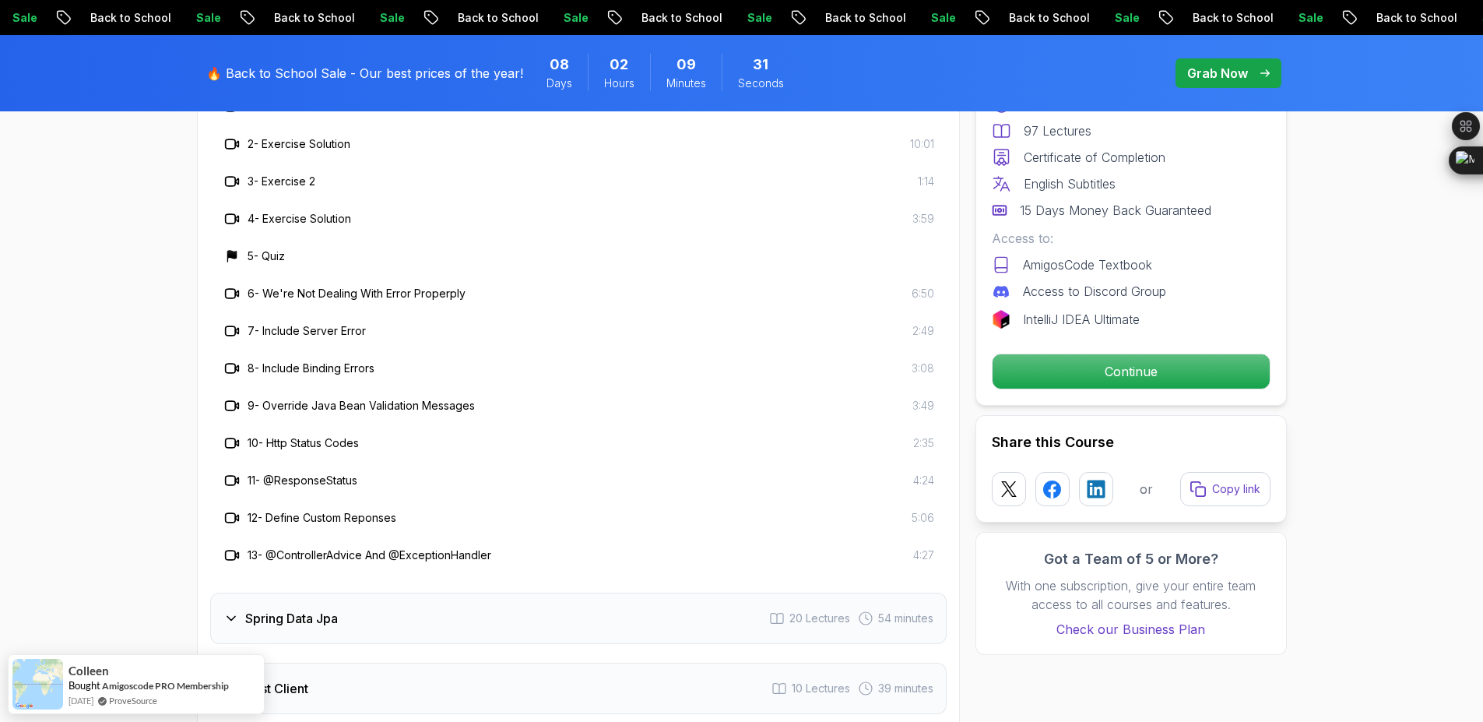
scroll to position [2416, 0]
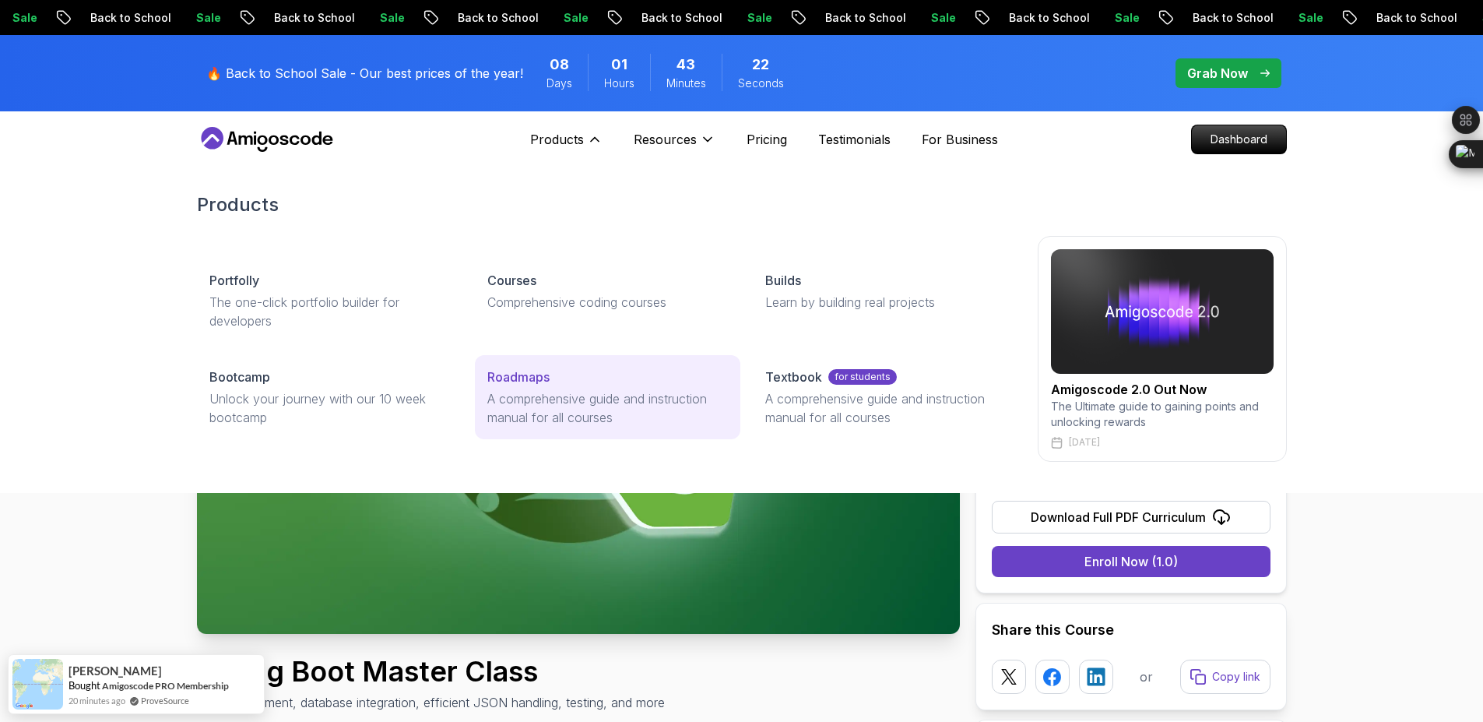
click at [522, 403] on p "A comprehensive guide and instruction manual for all courses" at bounding box center [607, 407] width 241 height 37
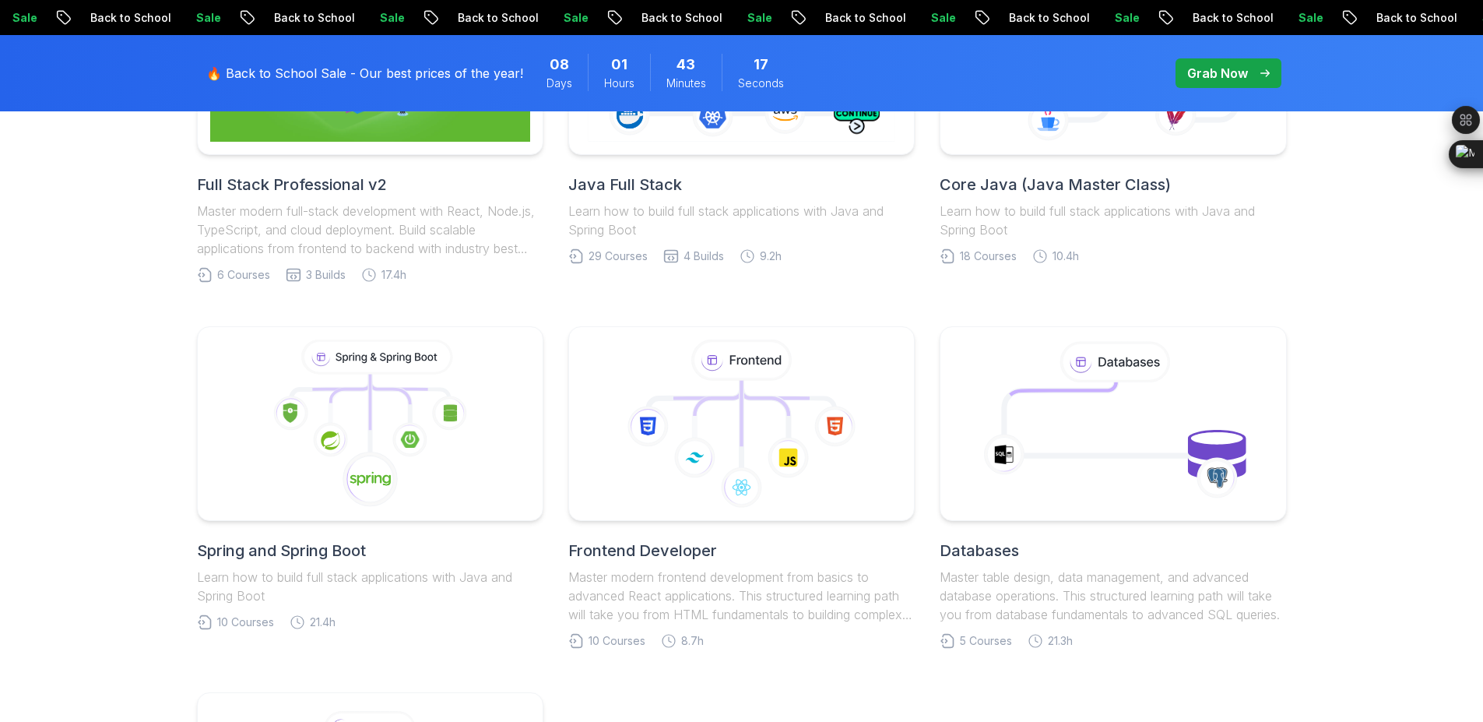
scroll to position [376, 0]
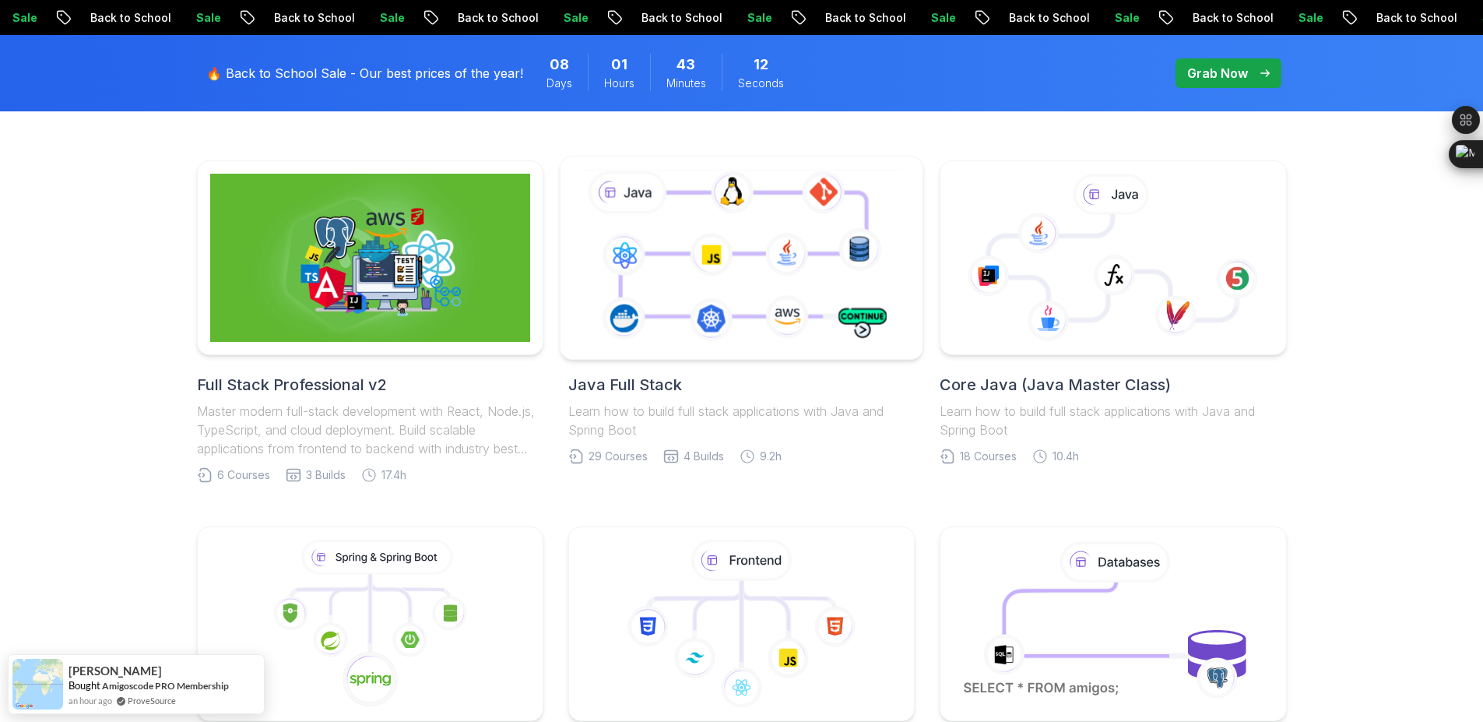
click at [714, 266] on icon at bounding box center [741, 257] width 329 height 183
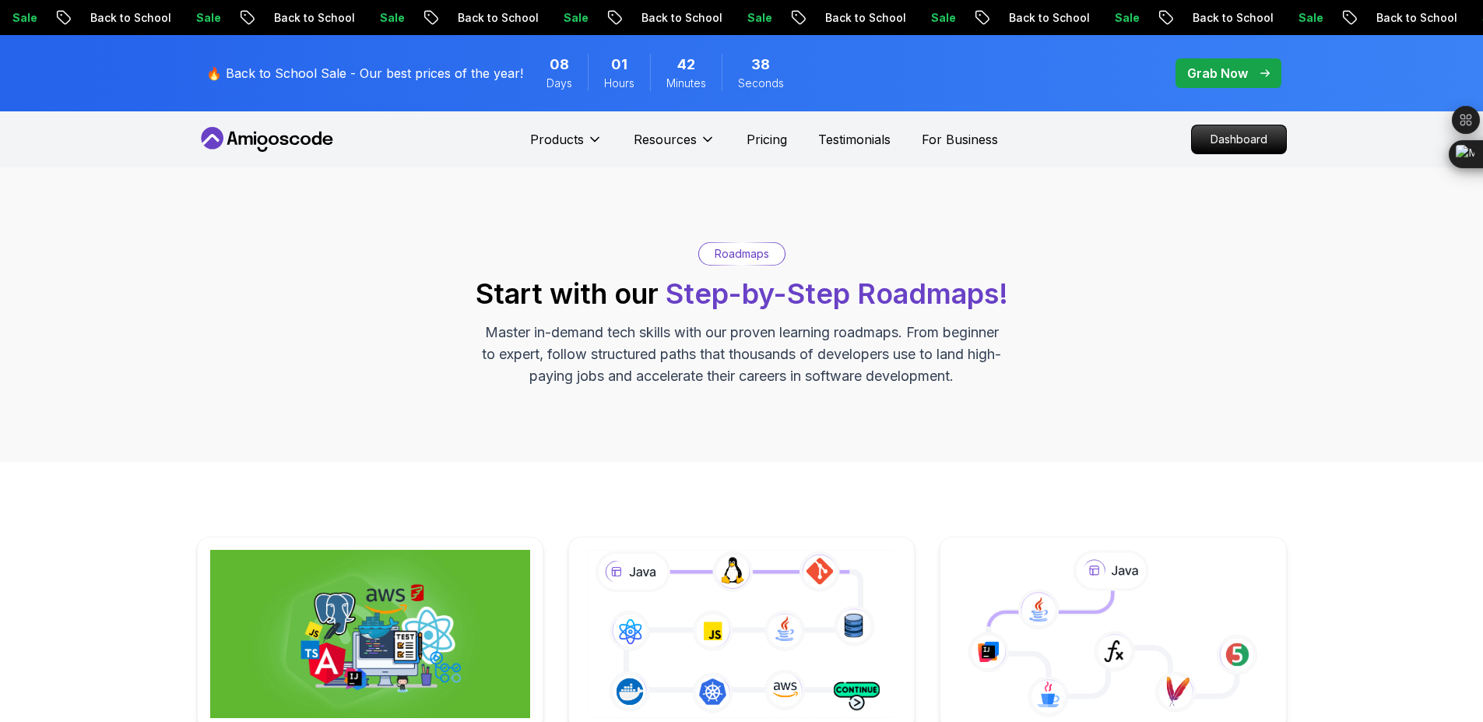
scroll to position [376, 0]
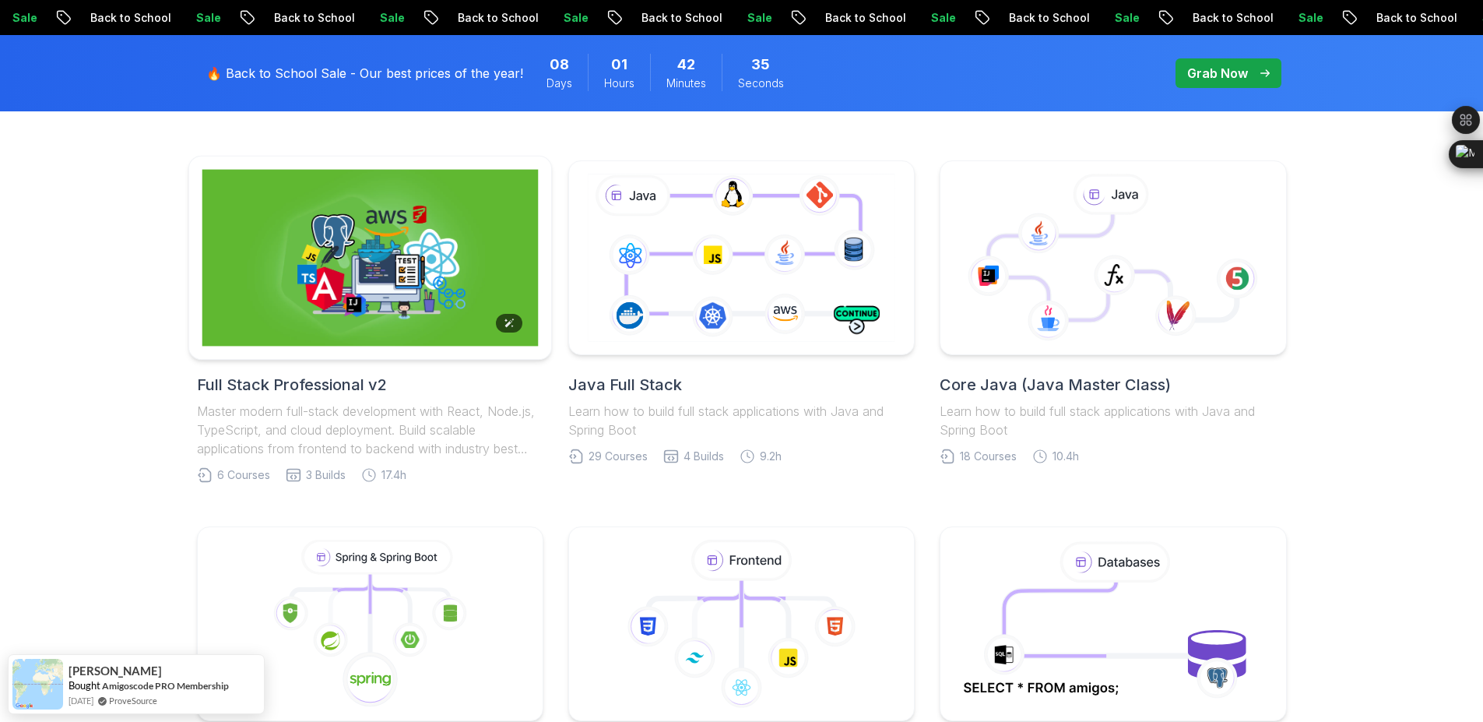
click at [344, 325] on img at bounding box center [370, 258] width 336 height 177
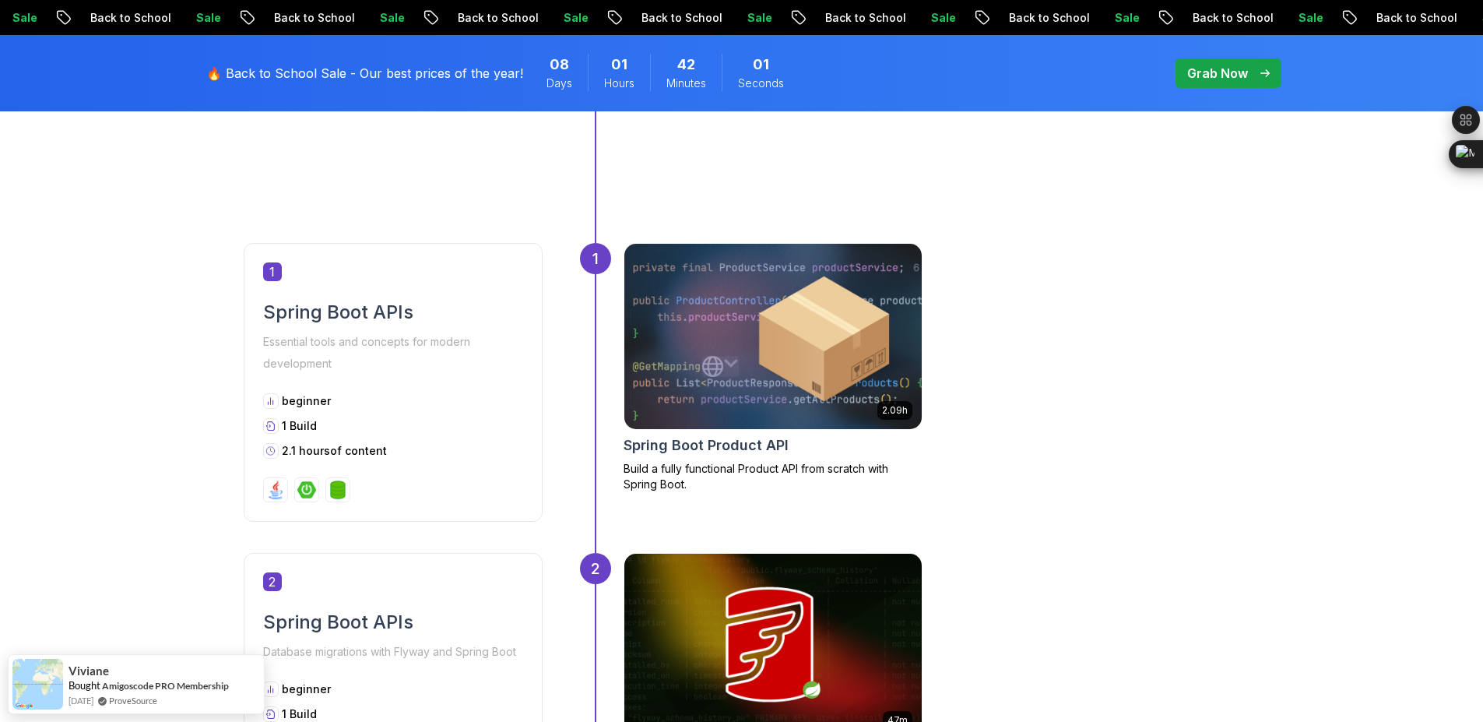
scroll to position [687, 0]
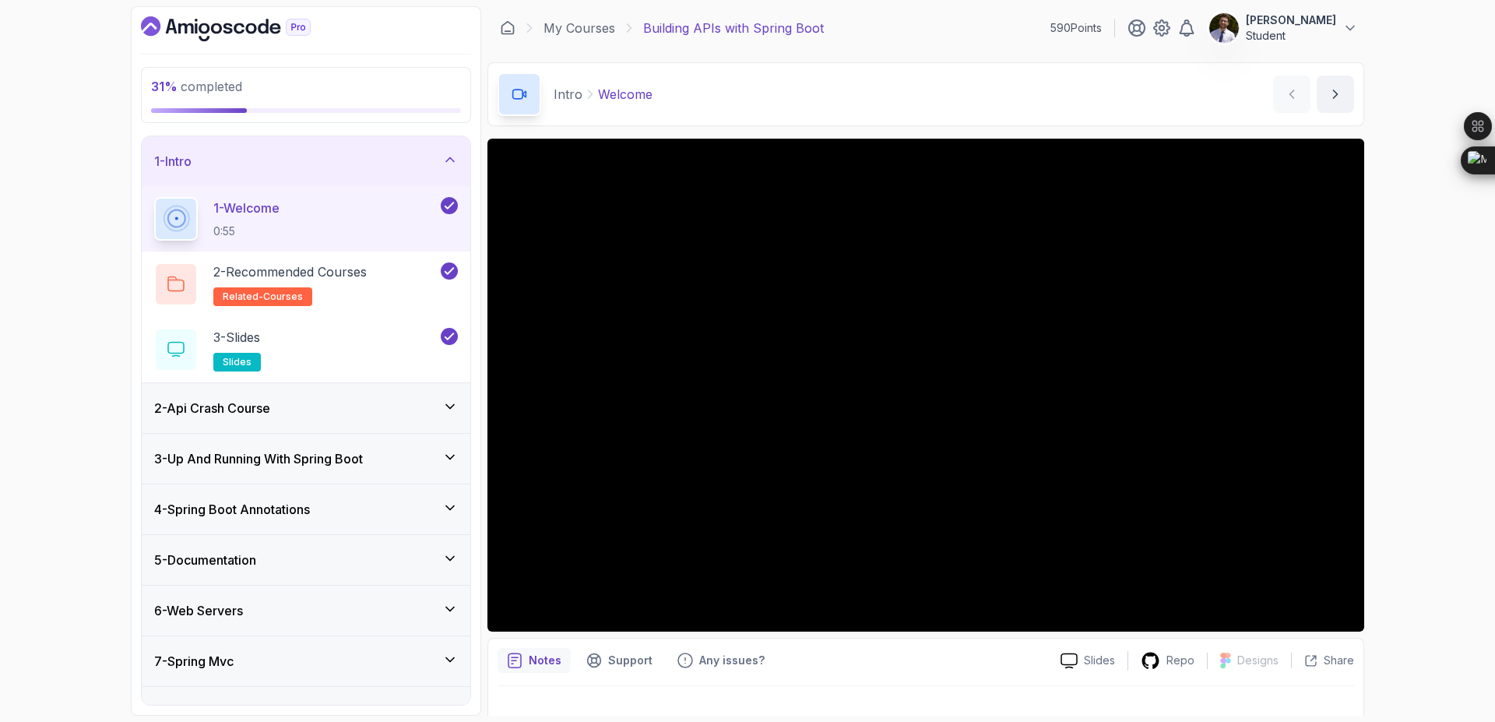
click at [404, 553] on div "5 - Documentation" at bounding box center [306, 559] width 304 height 19
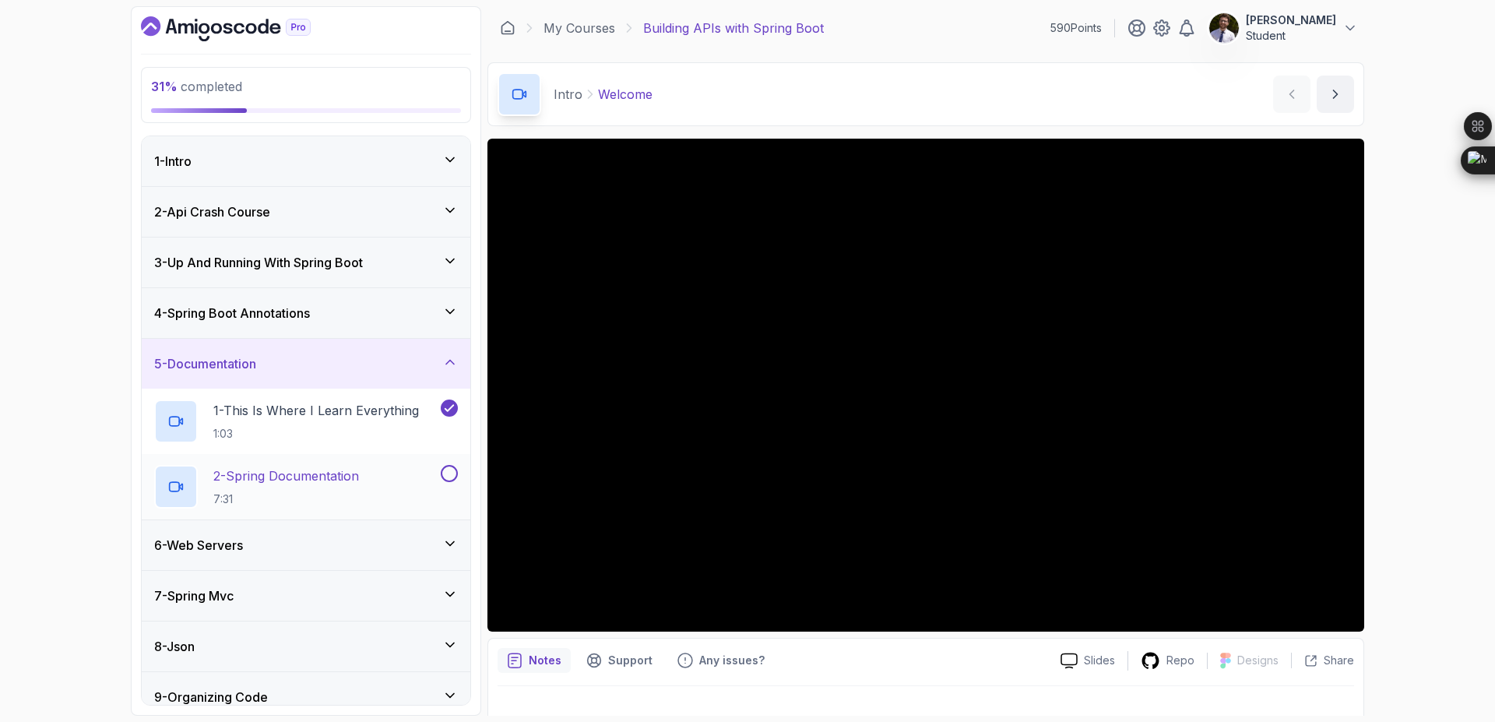
click at [306, 479] on p "2 - Spring Documentation" at bounding box center [286, 475] width 146 height 19
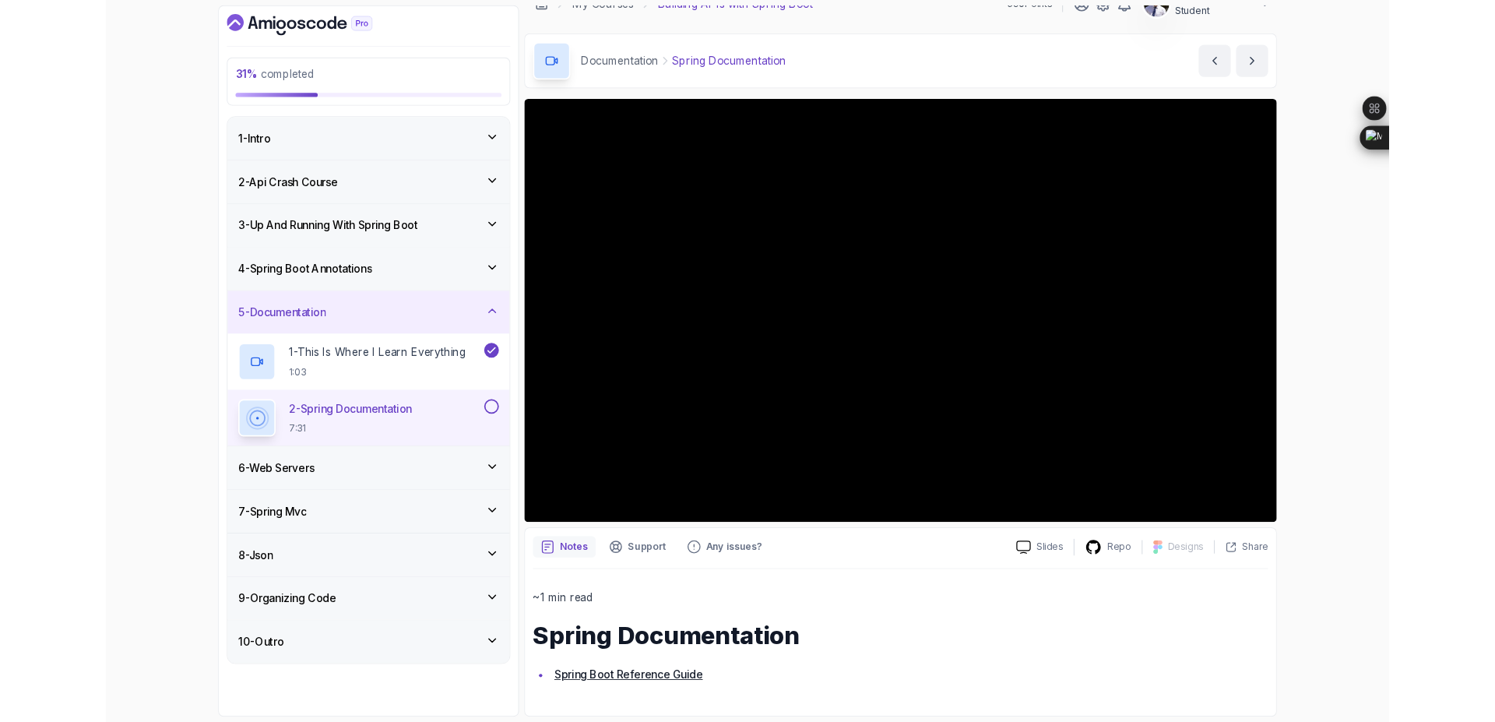
scroll to position [125, 0]
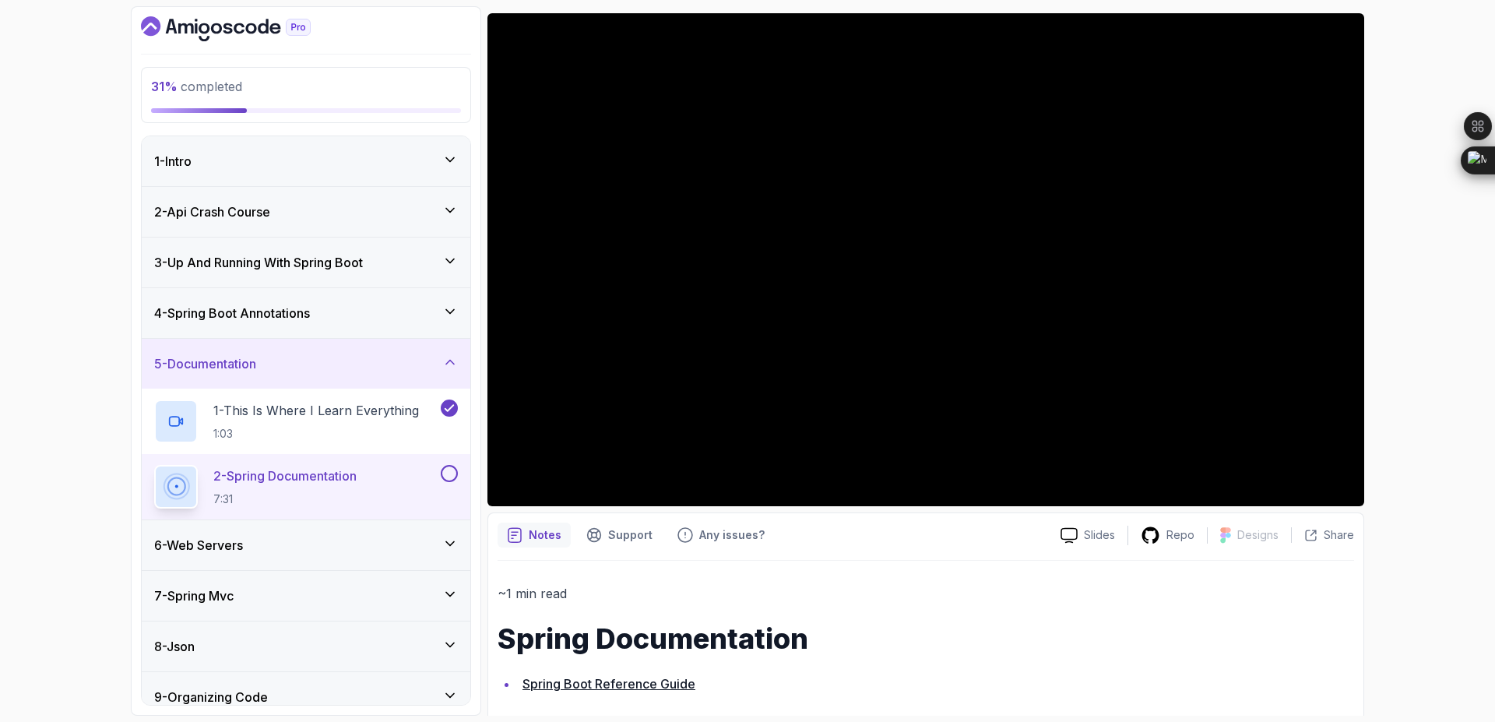
click at [449, 475] on button at bounding box center [449, 473] width 17 height 17
click at [454, 547] on icon at bounding box center [450, 544] width 16 height 16
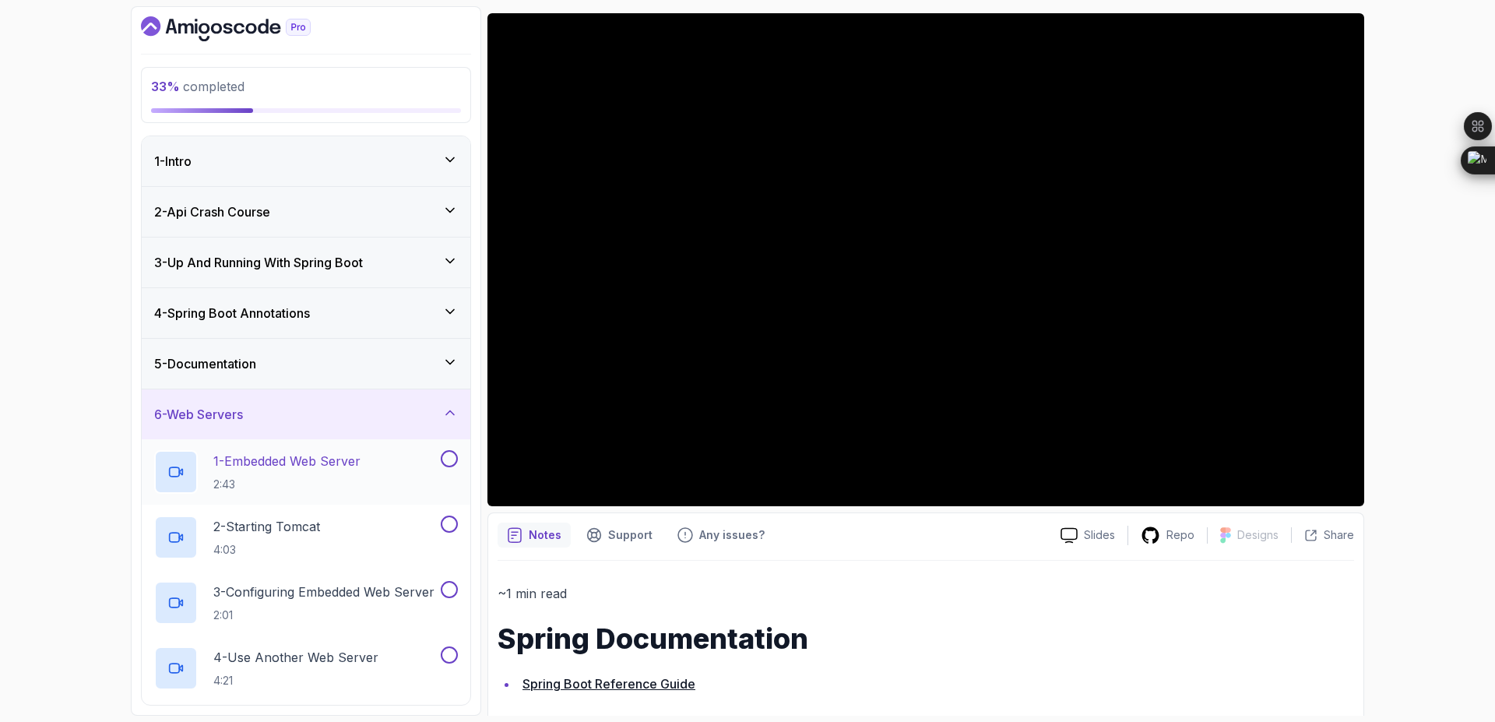
click at [328, 461] on p "1 - Embedded Web Server" at bounding box center [286, 461] width 147 height 19
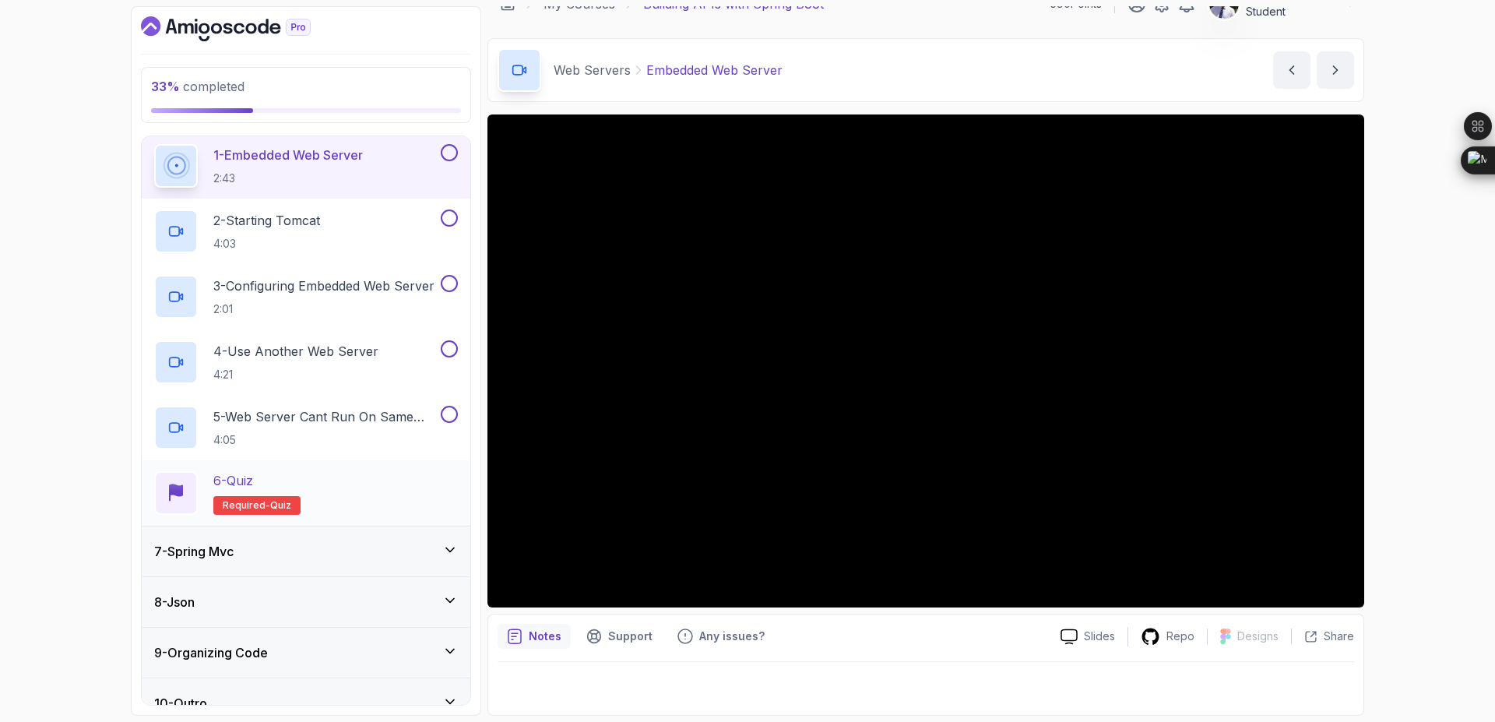
scroll to position [322, 0]
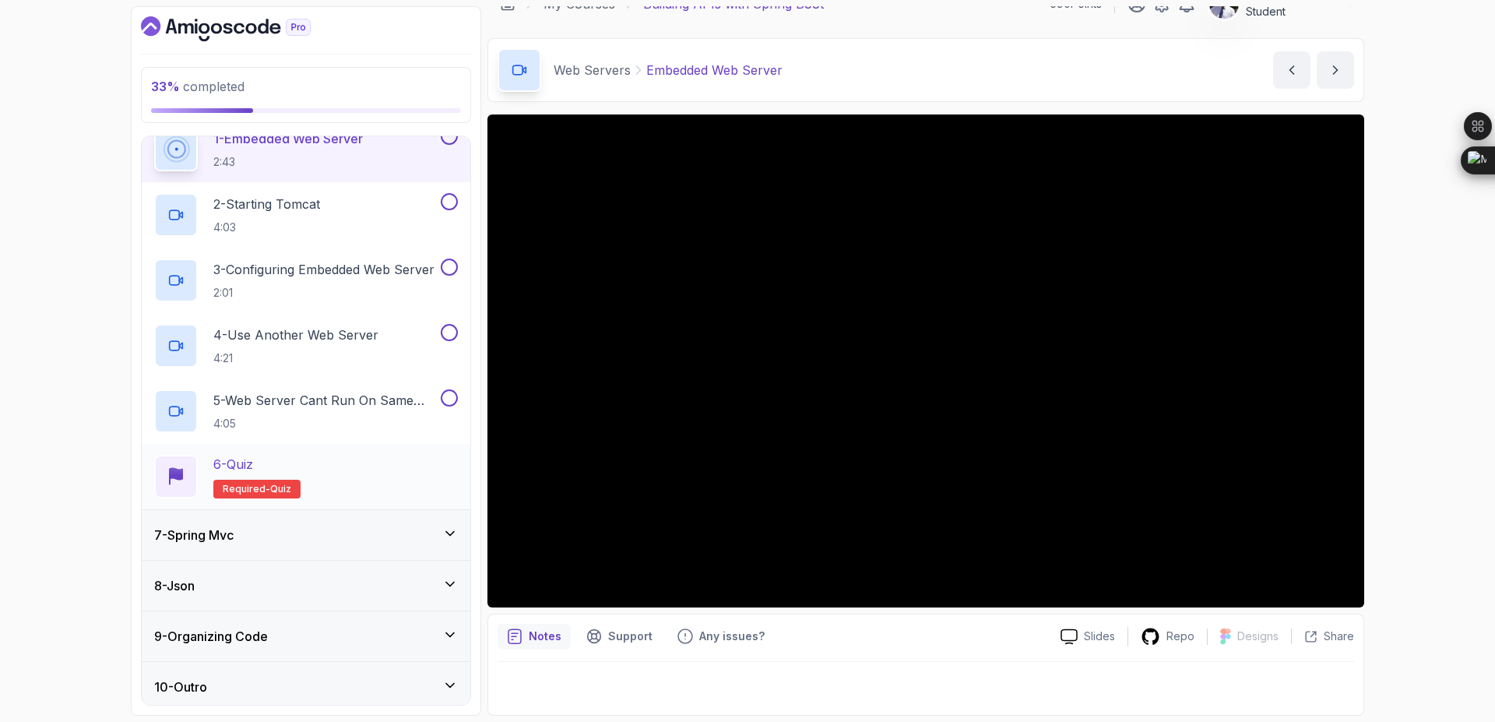
click at [154, 128] on button "1 - Embedded Web Server 2:43" at bounding box center [306, 150] width 304 height 44
click at [497, 700] on div "Notes Support Any issues? Slides Repo Designs Design not available Share" at bounding box center [925, 665] width 877 height 102
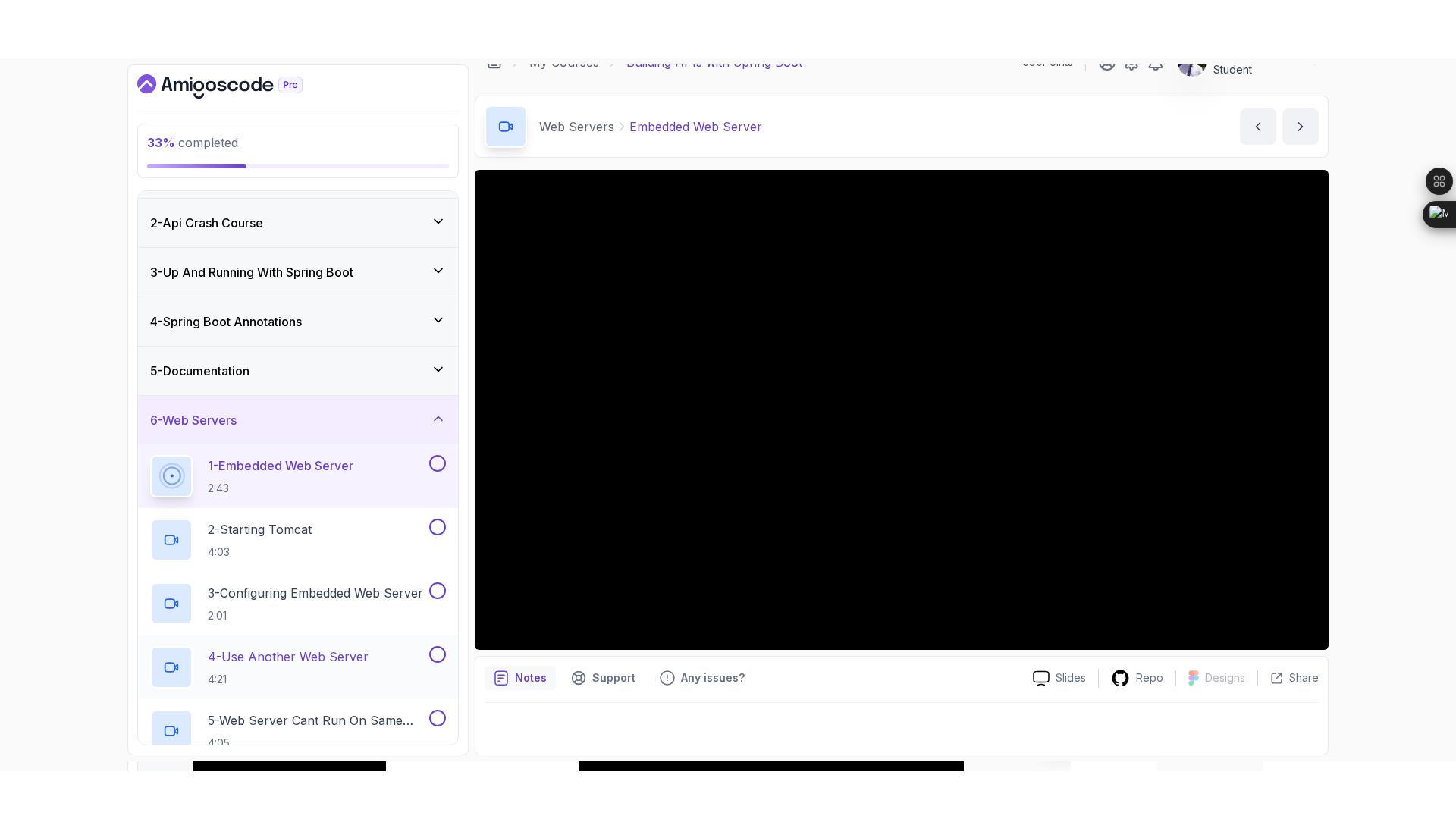
scroll to position [41, 0]
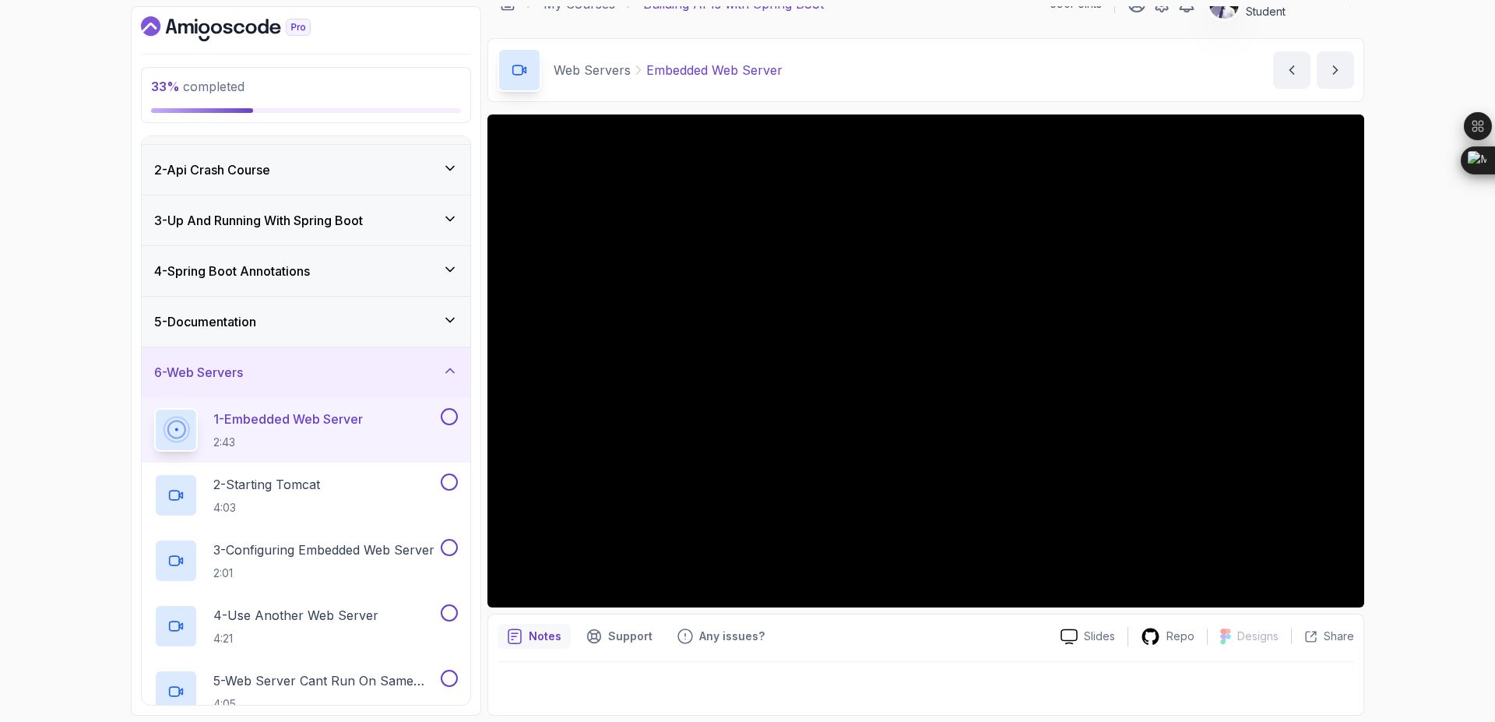
click at [445, 417] on button at bounding box center [449, 416] width 17 height 17
click at [441, 408] on button at bounding box center [449, 416] width 17 height 17
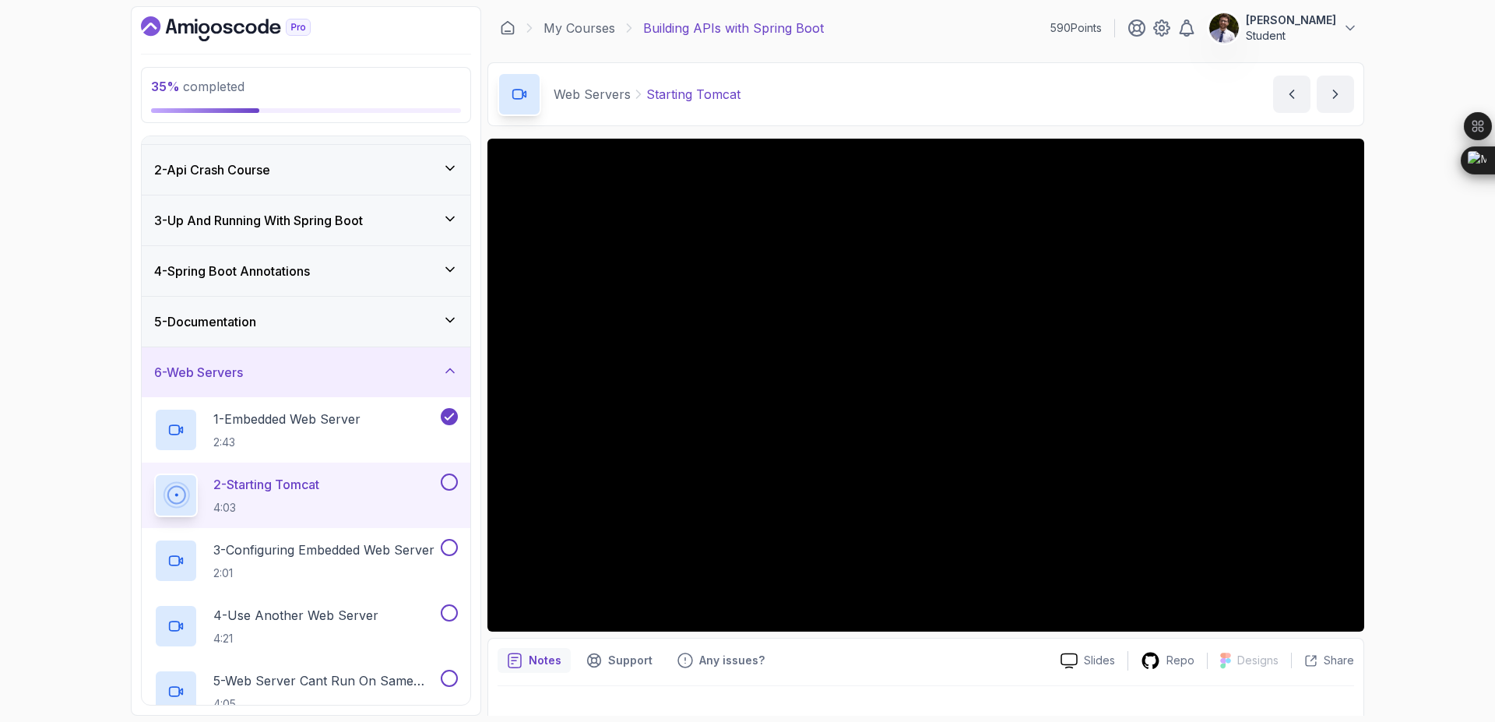
click at [452, 487] on button at bounding box center [449, 481] width 17 height 17
click at [315, 534] on div "3 - Configuring Embedded Web Server 2:01" at bounding box center [306, 560] width 329 height 65
click at [310, 547] on p "3 - Configuring Embedded Web Server" at bounding box center [323, 549] width 221 height 19
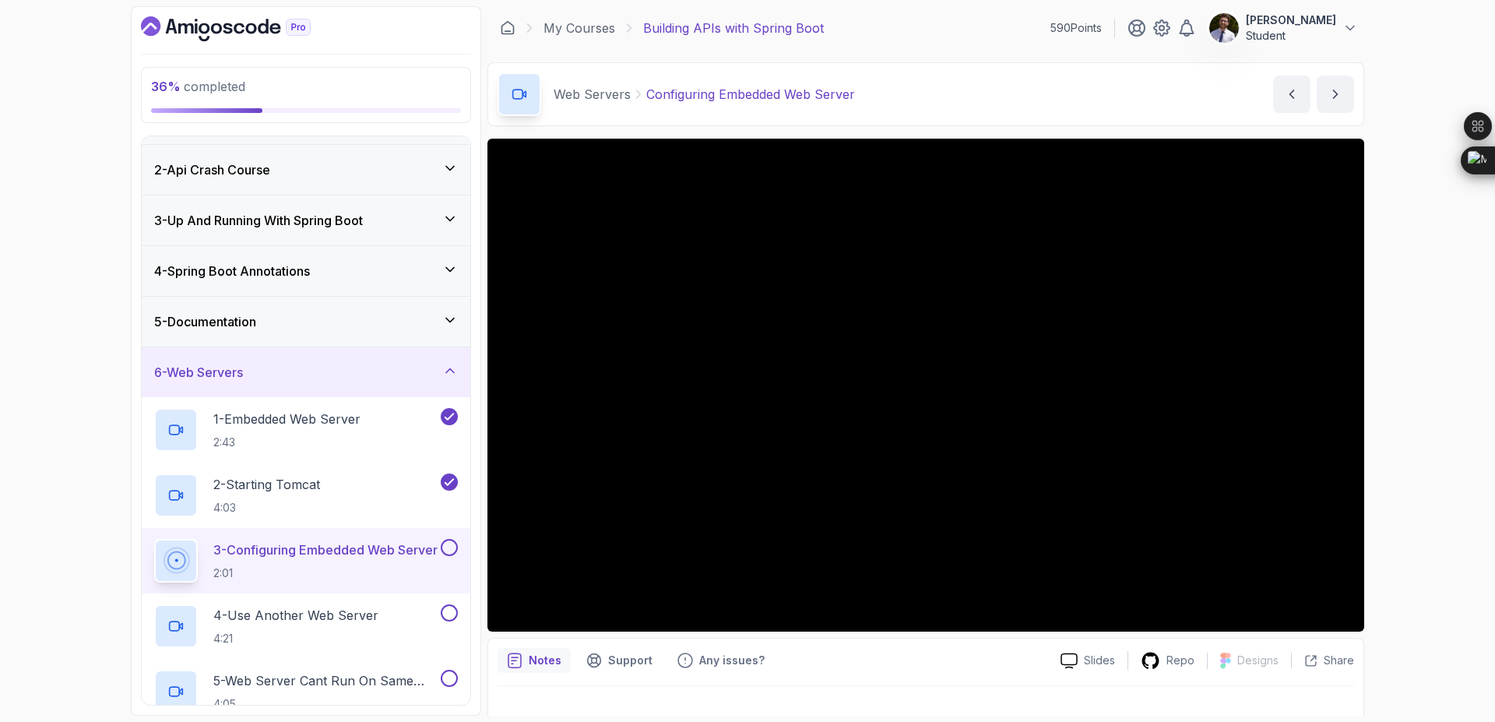
click at [448, 545] on button at bounding box center [449, 547] width 17 height 17
click at [349, 622] on p "4 - Use Another Web Server" at bounding box center [295, 615] width 165 height 19
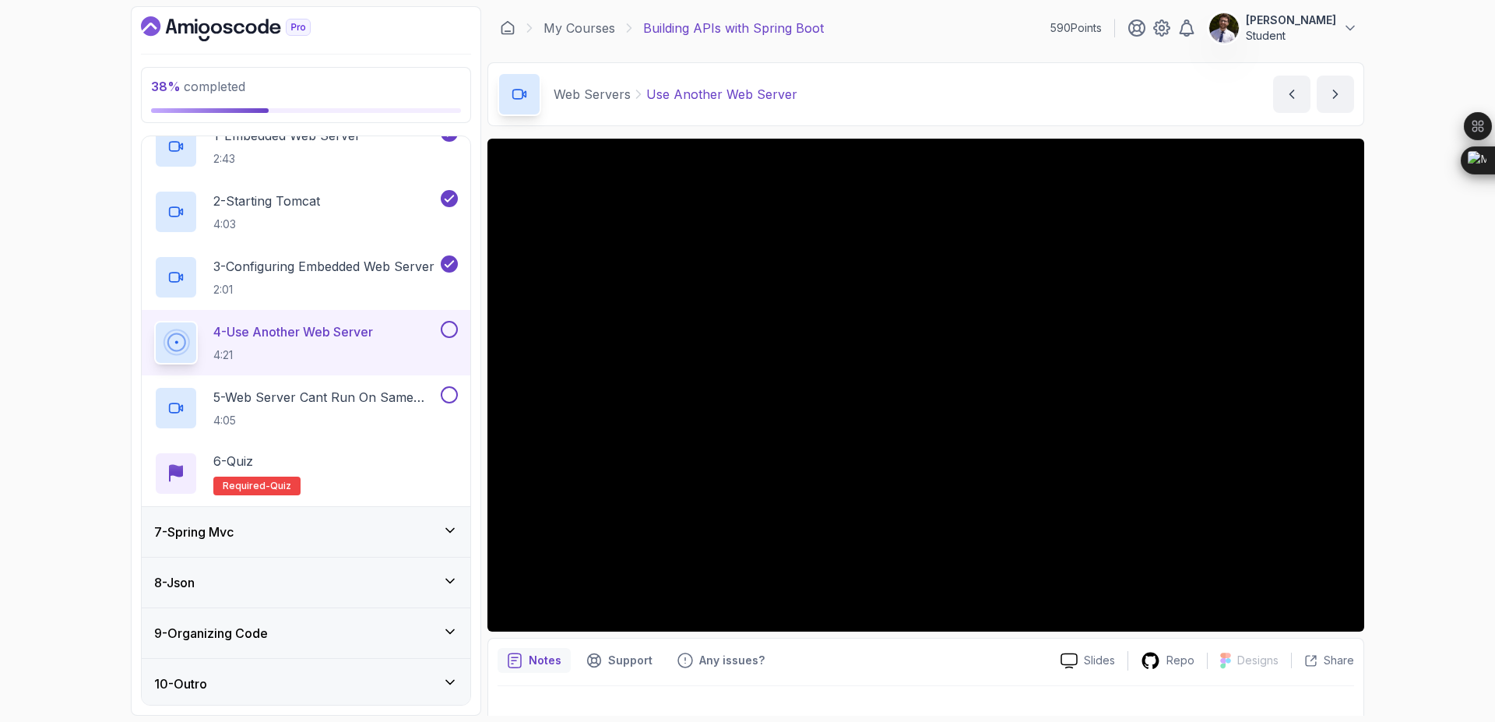
scroll to position [210, 0]
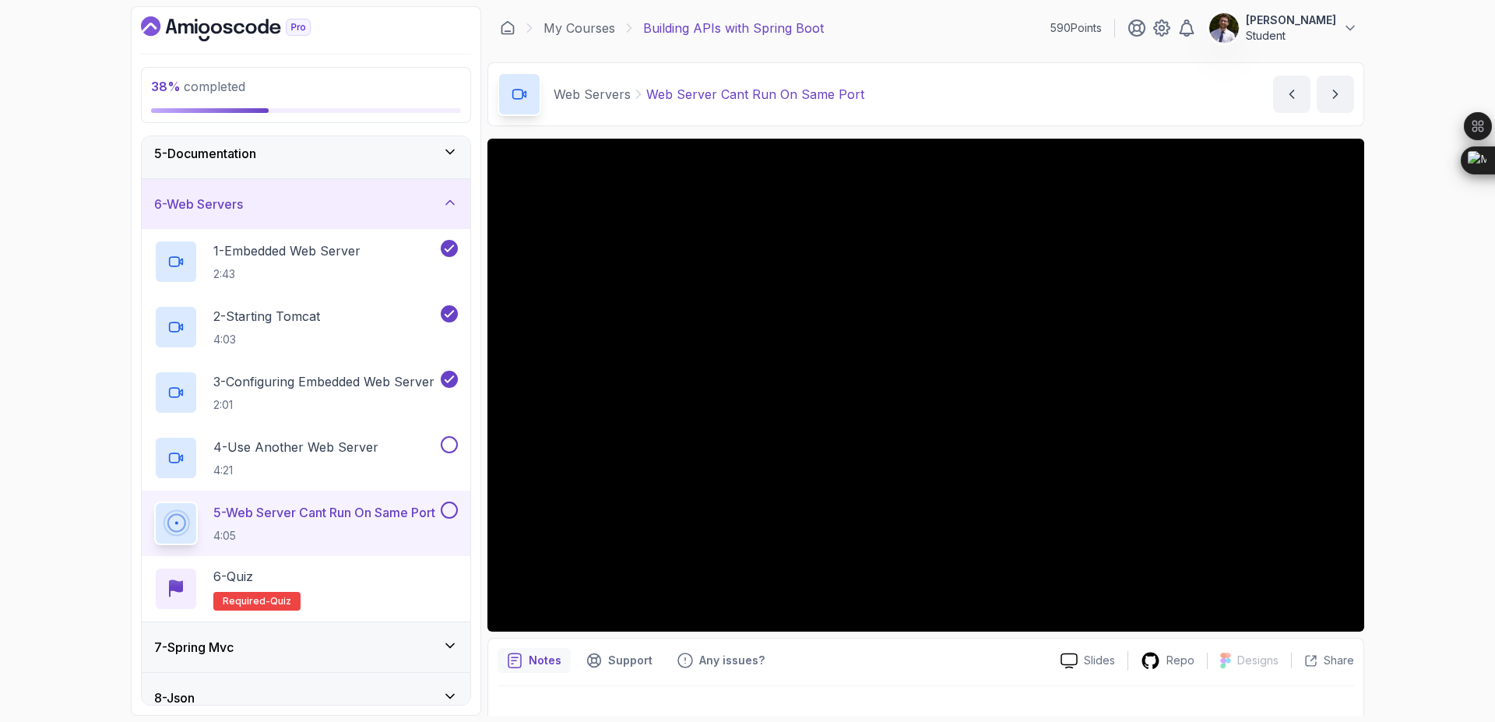
scroll to position [325, 0]
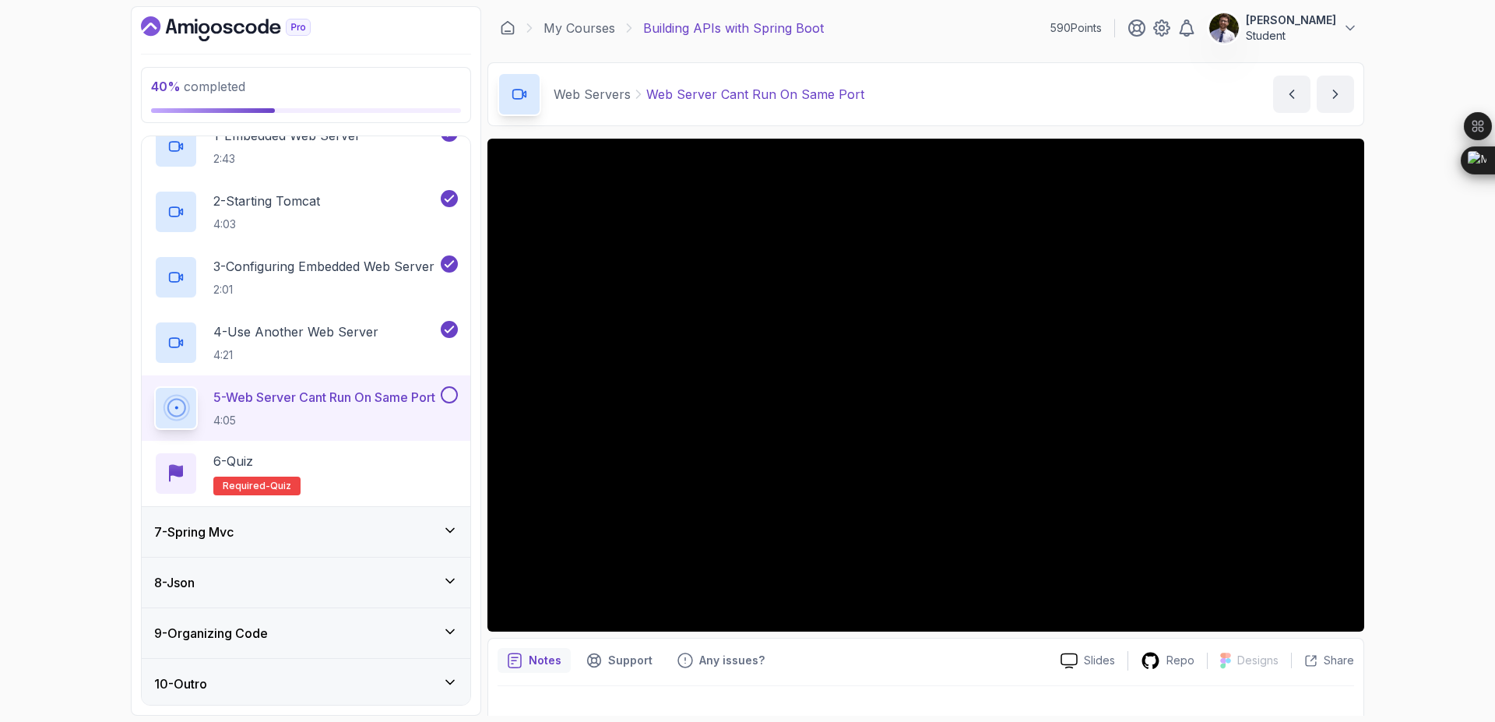
click at [448, 392] on button at bounding box center [449, 394] width 17 height 17
click at [244, 455] on p "6 - Quiz" at bounding box center [233, 461] width 40 height 19
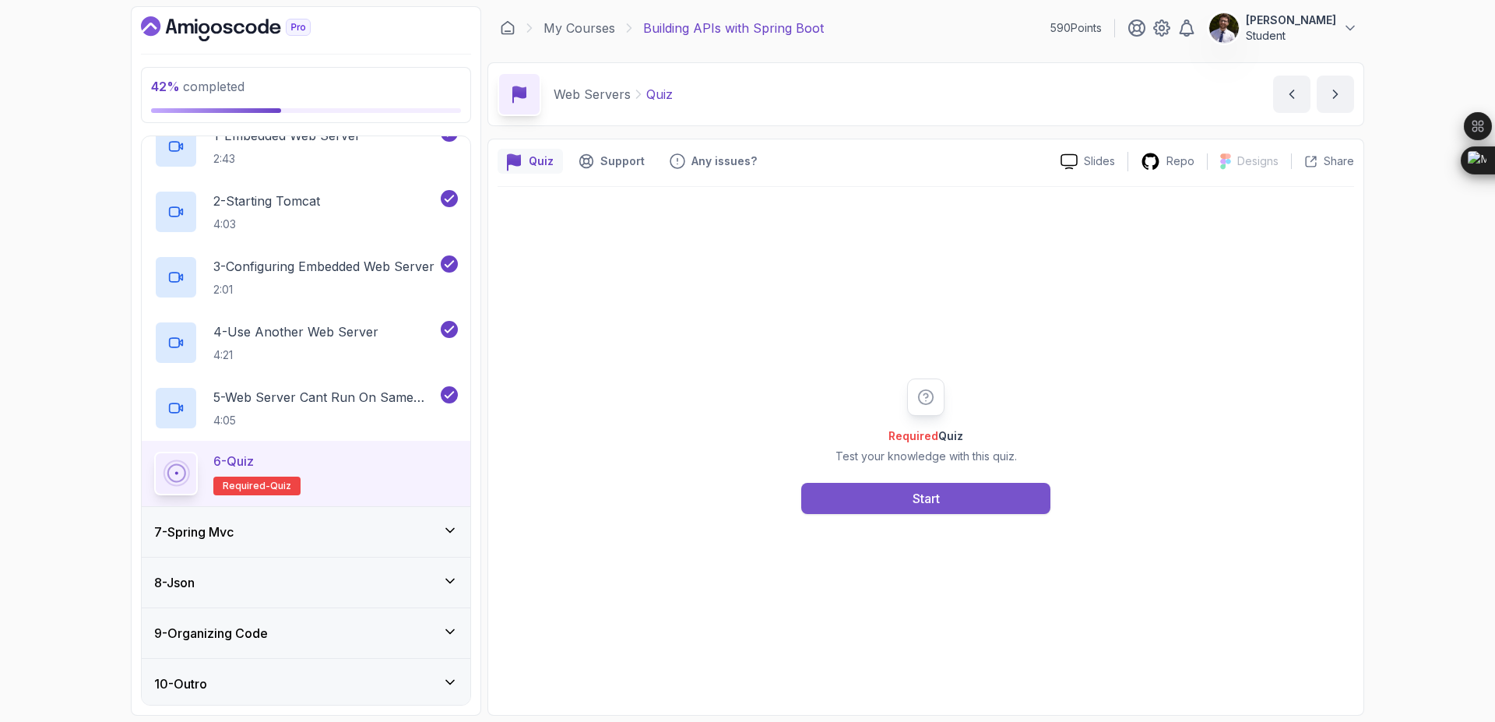
click at [930, 508] on button "Start" at bounding box center [925, 498] width 249 height 31
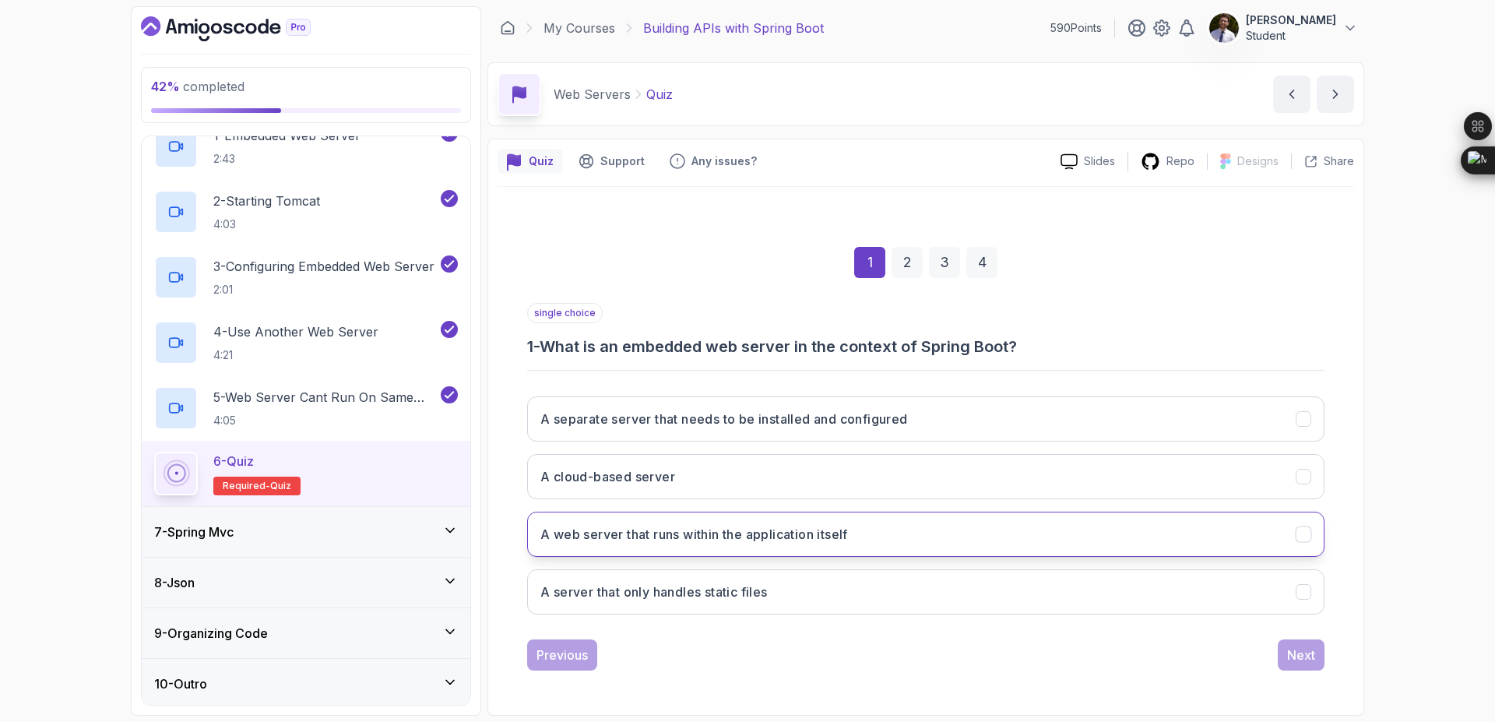
click at [754, 529] on h3 "A web server that runs within the application itself" at bounding box center [694, 534] width 308 height 19
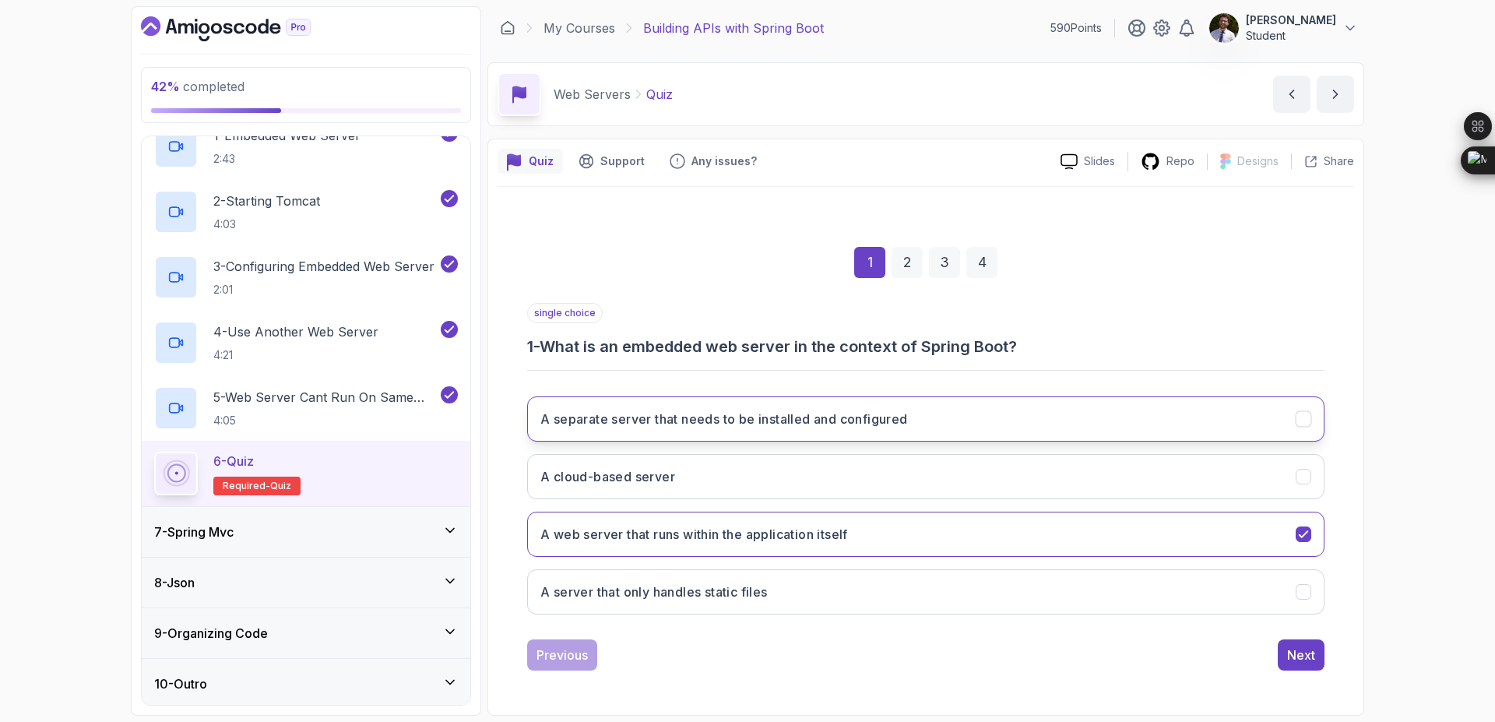
click at [1306, 438] on button "A separate server that needs to be installed and configured" at bounding box center [925, 418] width 797 height 45
click at [1302, 652] on div "Next" at bounding box center [1301, 654] width 28 height 19
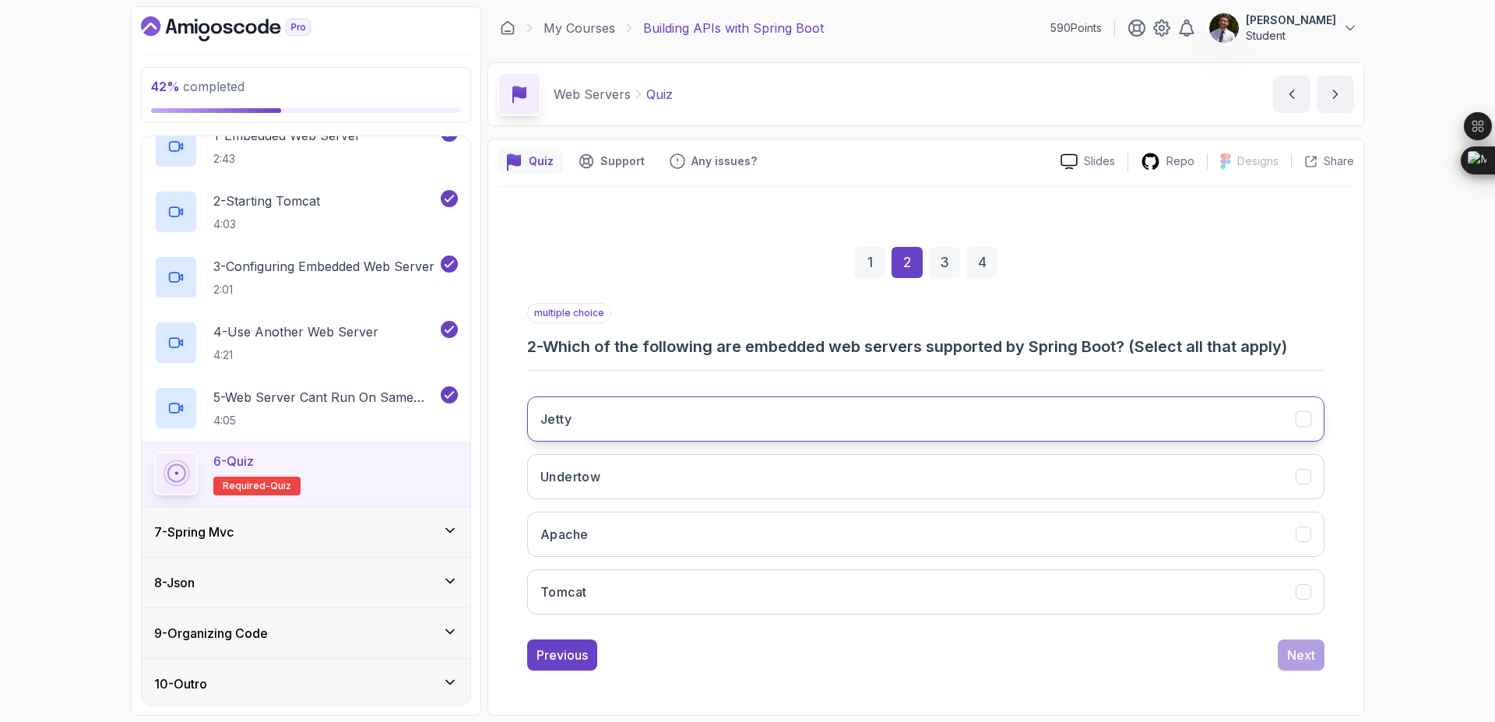
click at [979, 424] on button "Jetty" at bounding box center [925, 418] width 797 height 45
click at [933, 473] on button "Undertow" at bounding box center [925, 476] width 797 height 45
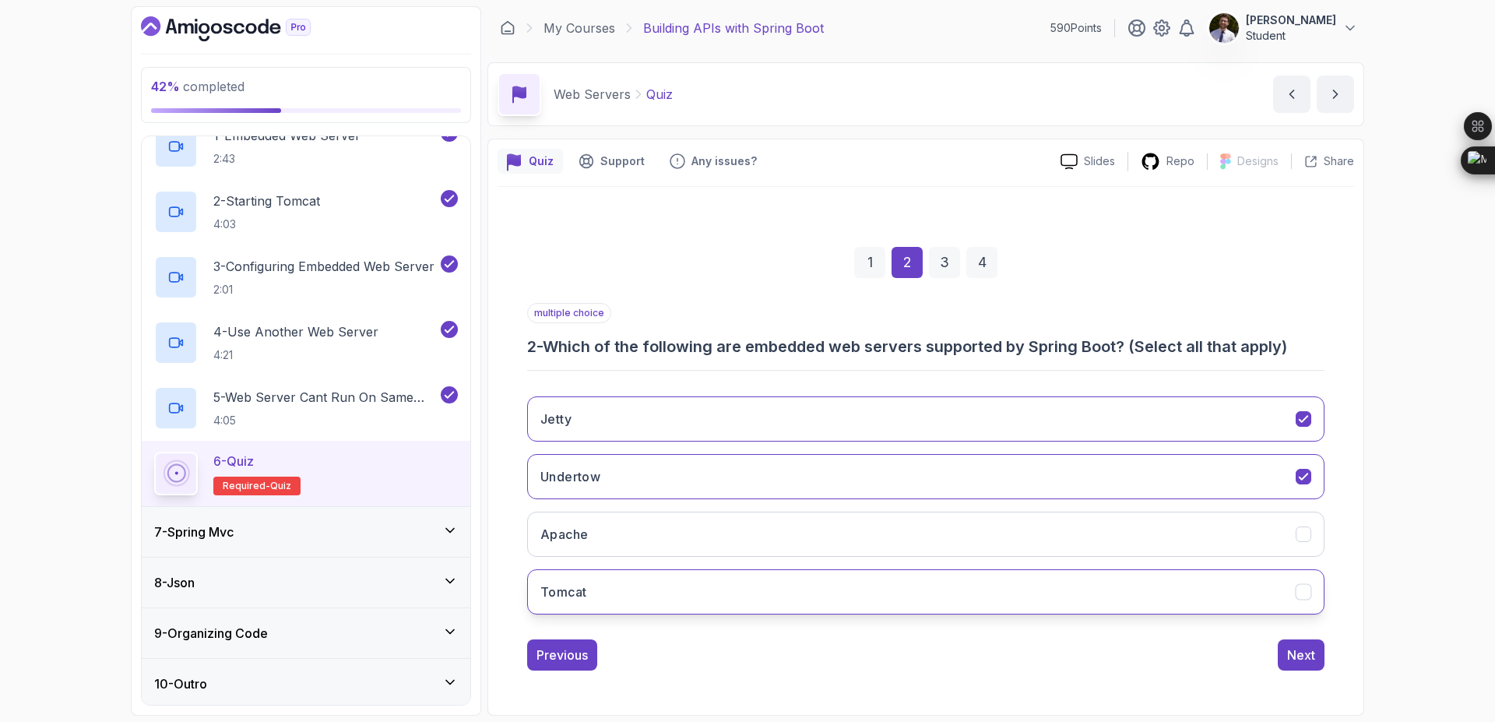
click at [995, 586] on button "Tomcat" at bounding box center [925, 591] width 797 height 45
click at [1313, 645] on button "Next" at bounding box center [1301, 654] width 47 height 31
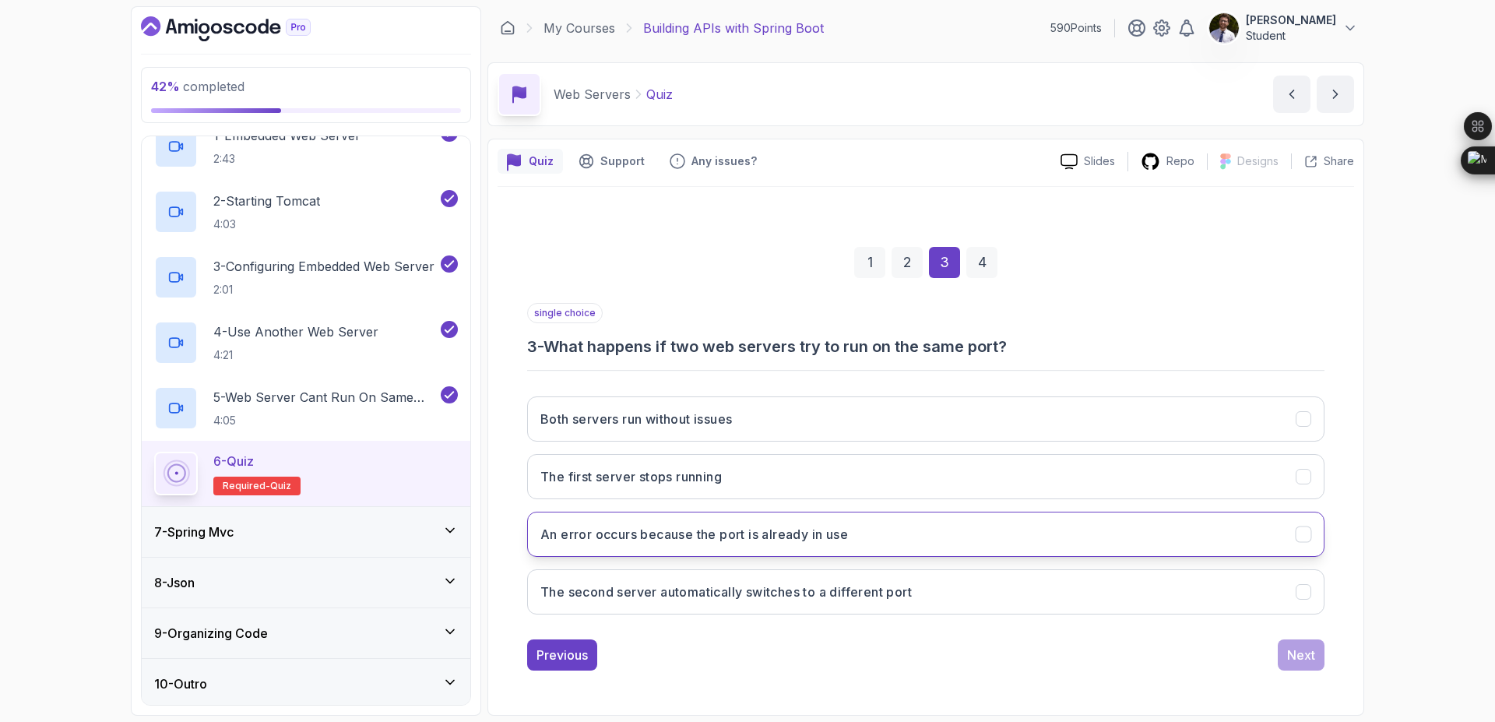
click at [712, 536] on h3 "An error occurs because the port is already in use" at bounding box center [694, 534] width 308 height 19
click at [1319, 654] on button "Next" at bounding box center [1301, 654] width 47 height 31
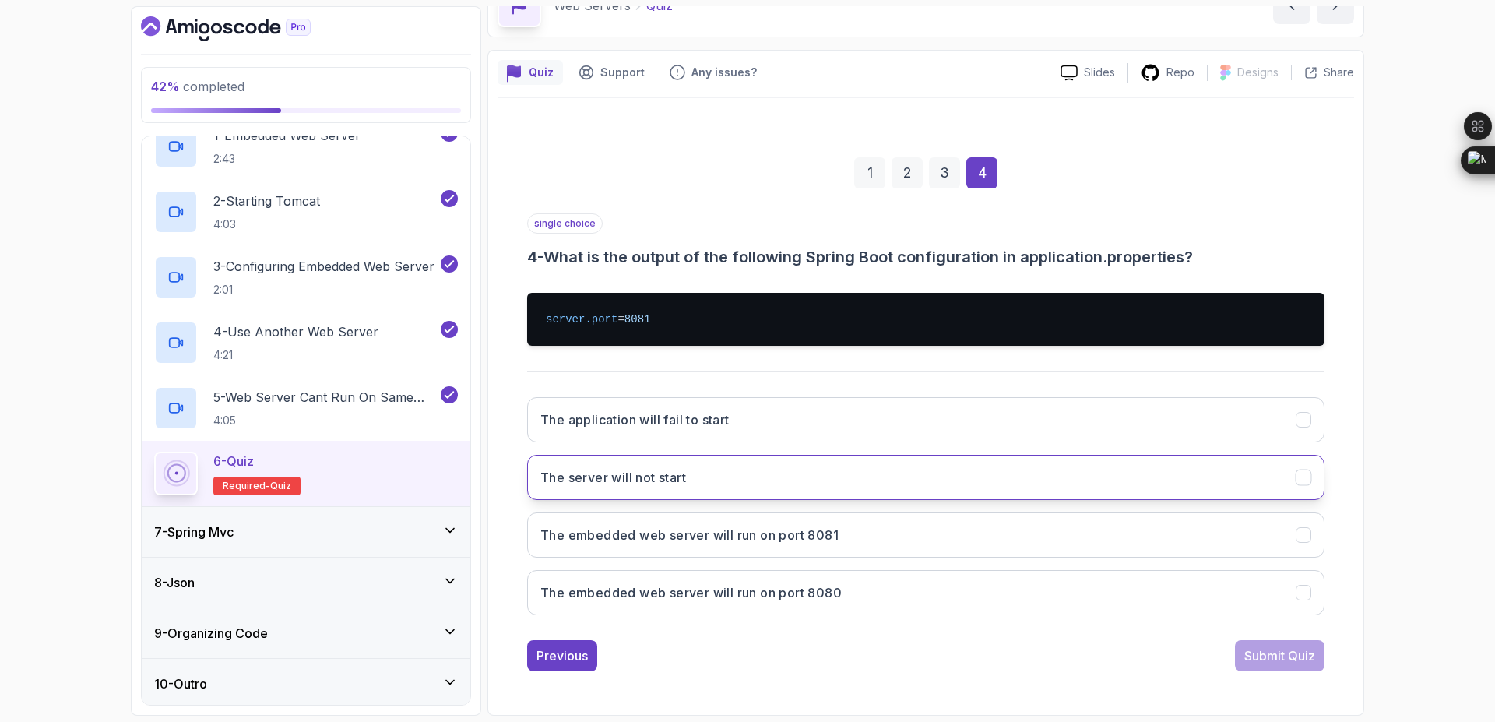
scroll to position [83, 0]
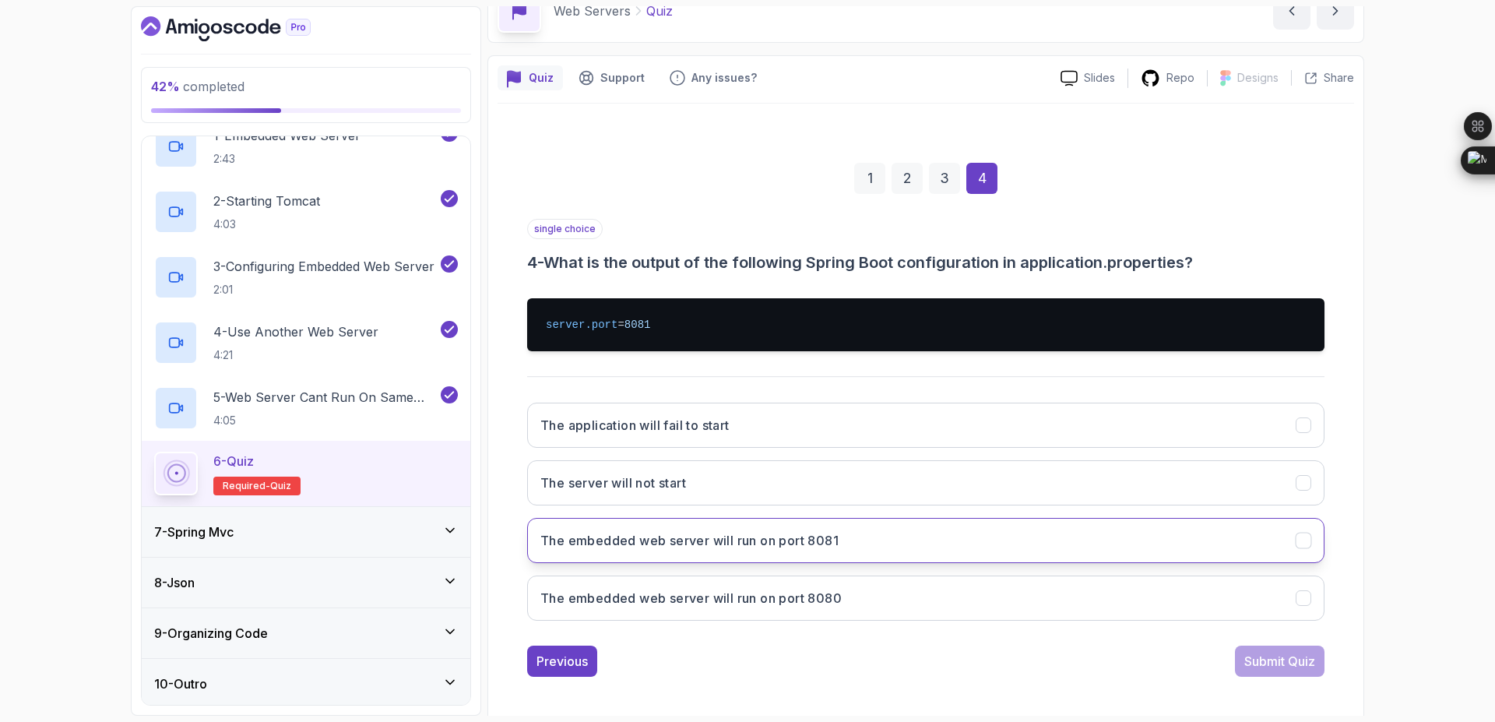
click at [930, 545] on button "The embedded web server will run on port 8081" at bounding box center [925, 540] width 797 height 45
click at [1266, 660] on div "Submit Quiz" at bounding box center [1279, 661] width 71 height 19
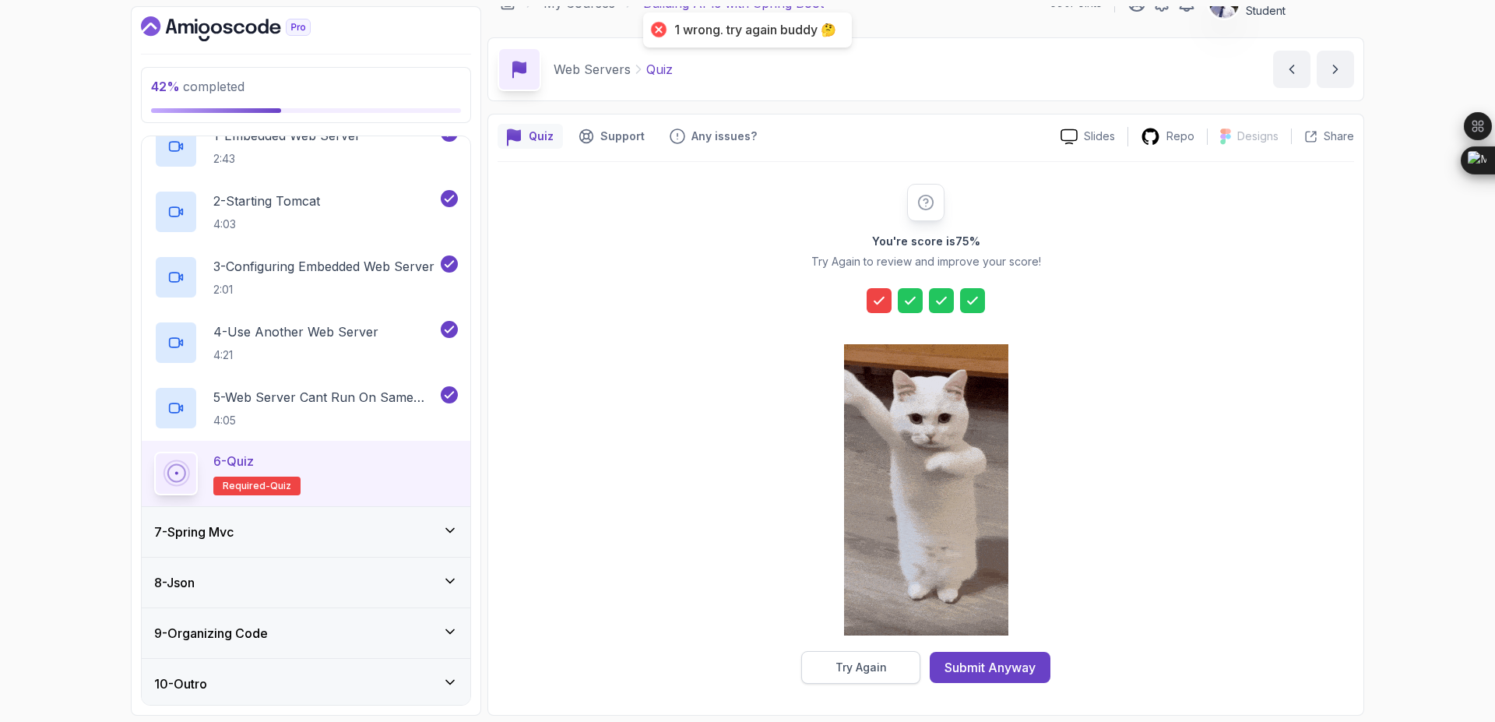
click at [870, 668] on div "Try Again" at bounding box center [860, 667] width 51 height 16
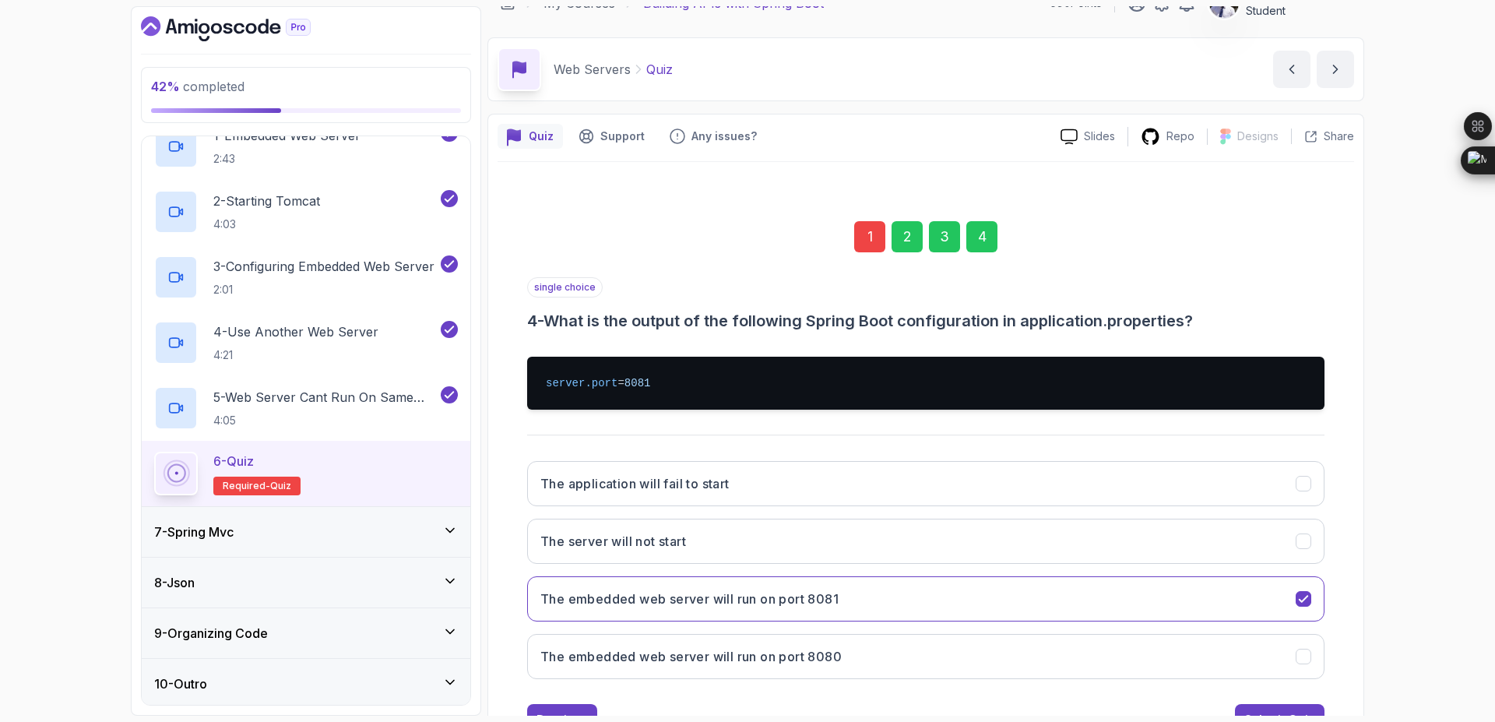
click at [870, 227] on div "1" at bounding box center [869, 236] width 31 height 31
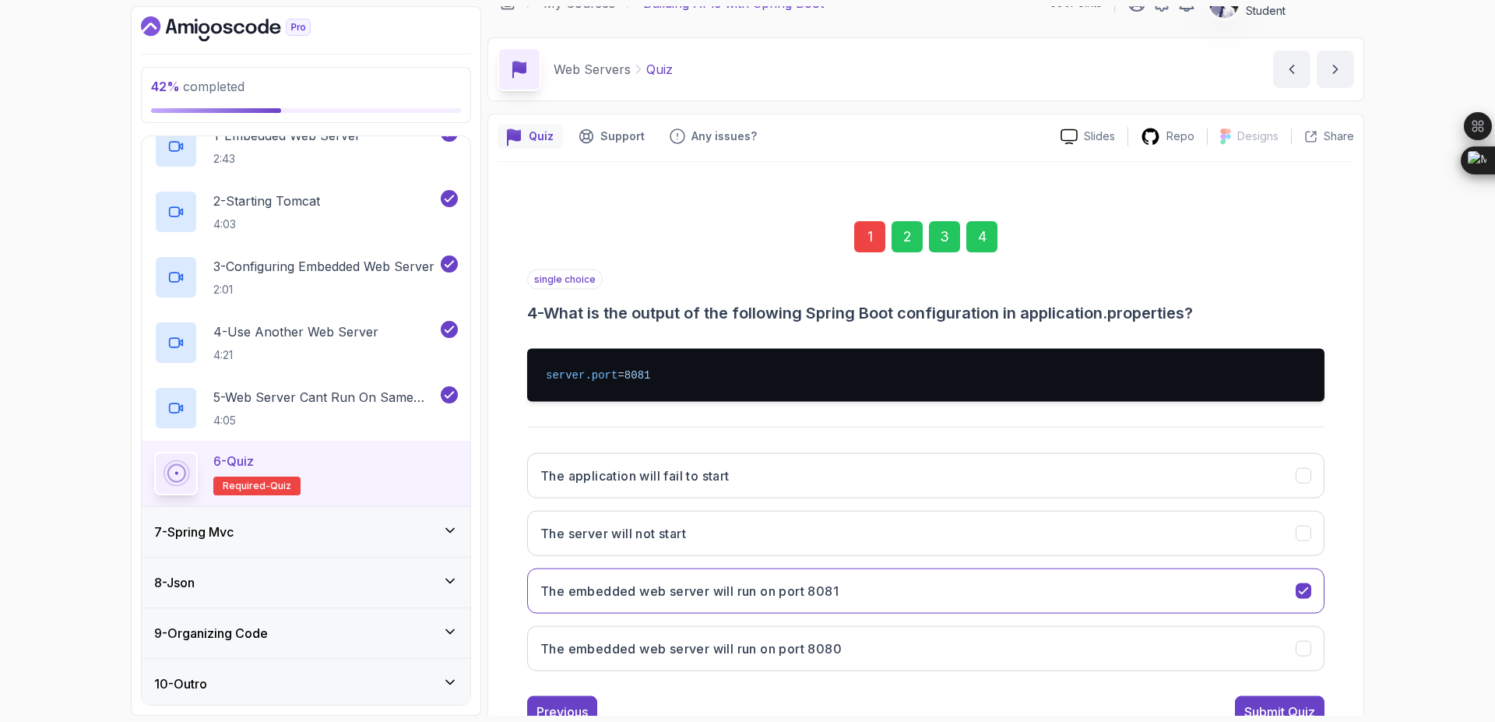
scroll to position [0, 0]
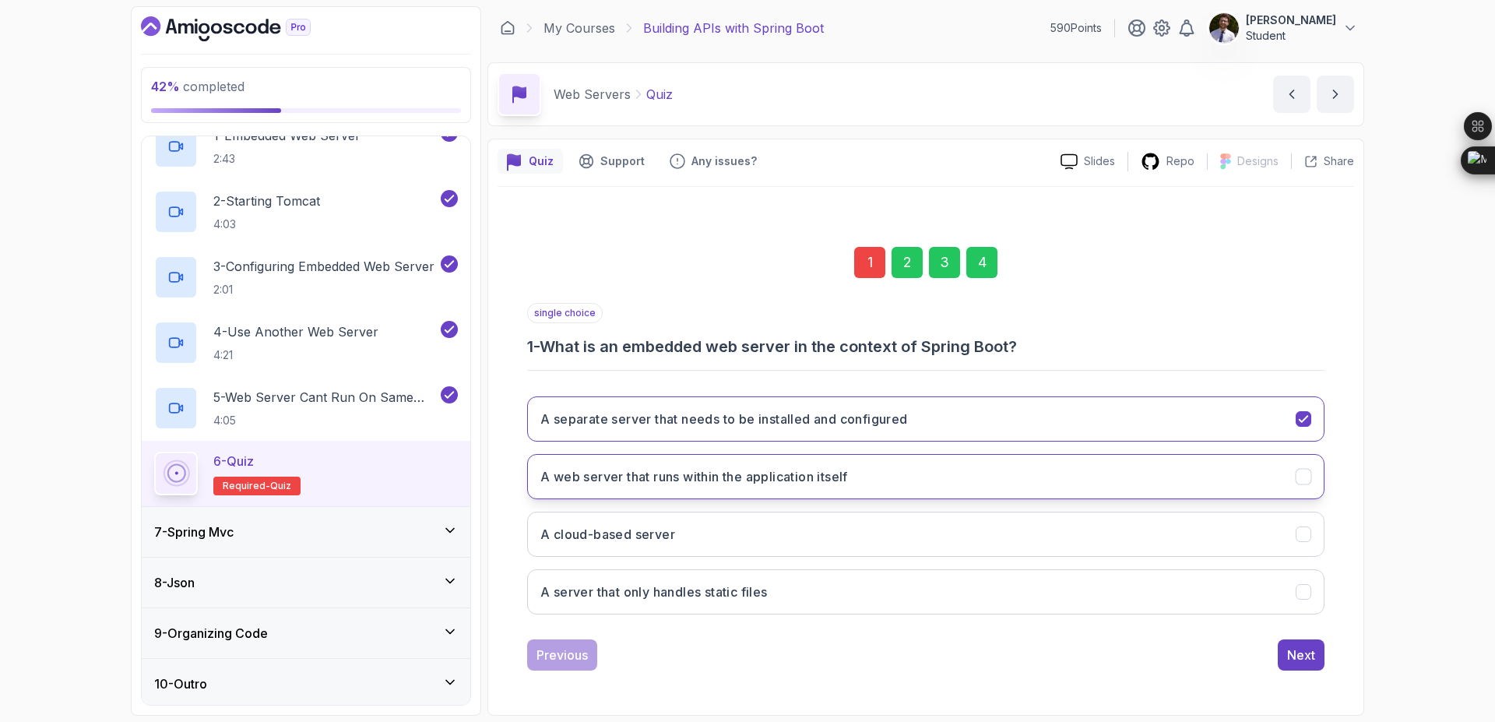
click at [973, 470] on button "A web server that runs within the application itself" at bounding box center [925, 476] width 797 height 45
click at [986, 271] on div "4" at bounding box center [981, 262] width 31 height 31
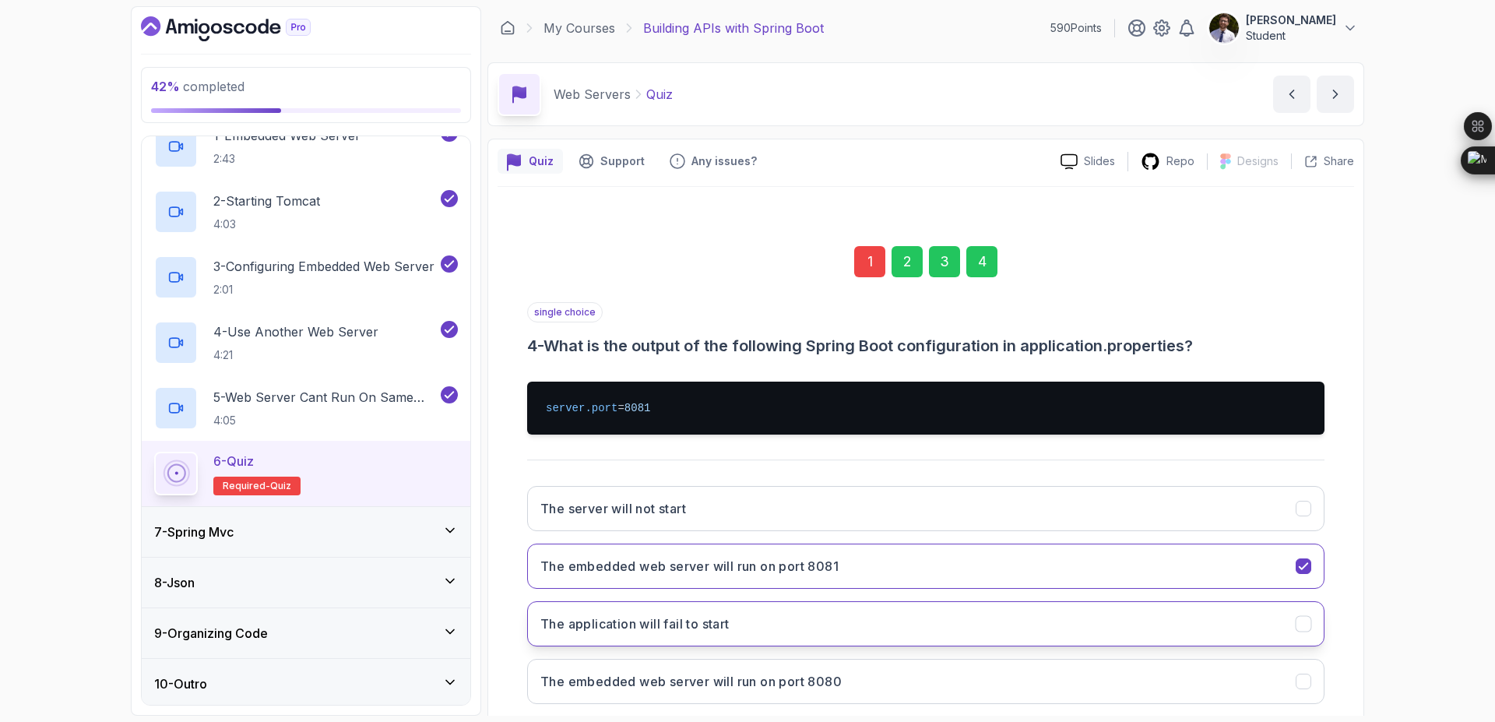
scroll to position [89, 0]
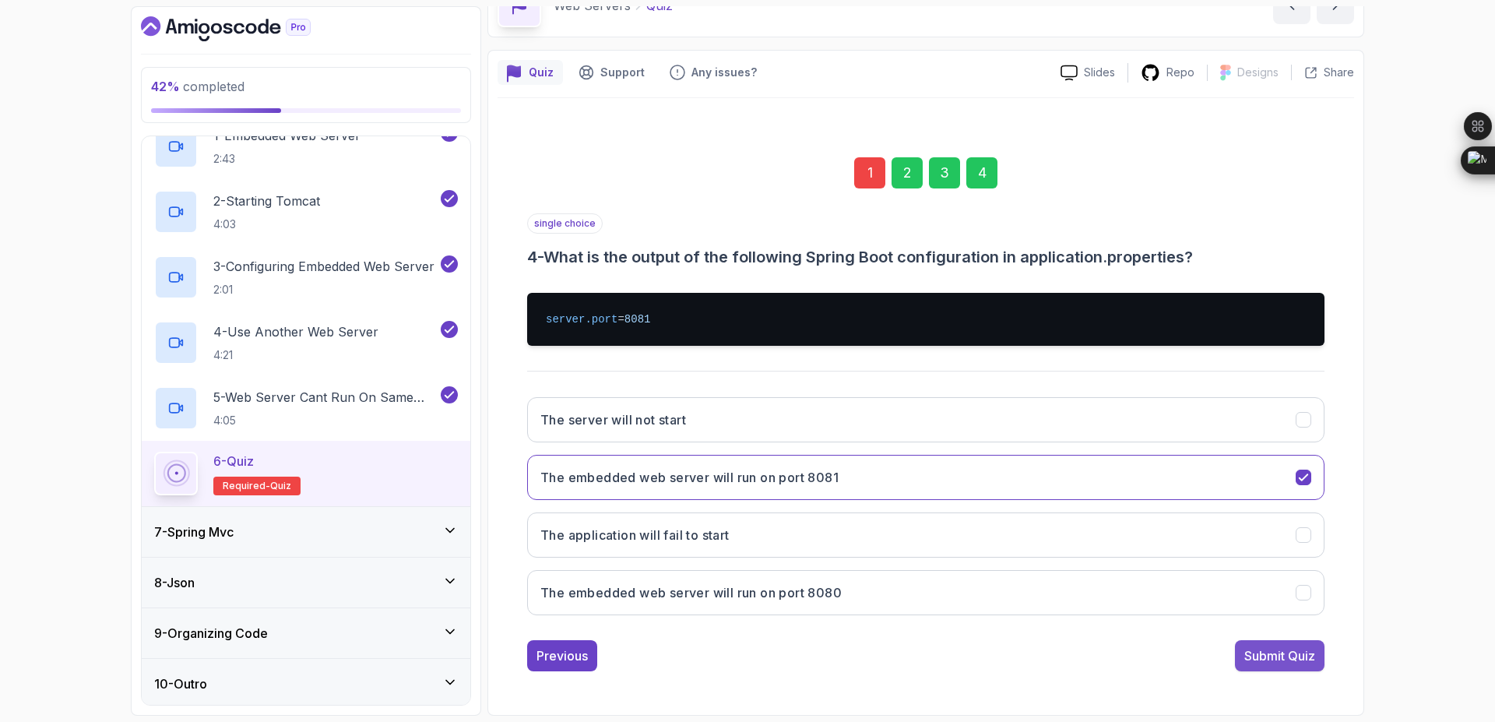
click at [1291, 658] on div "Submit Quiz" at bounding box center [1279, 655] width 71 height 19
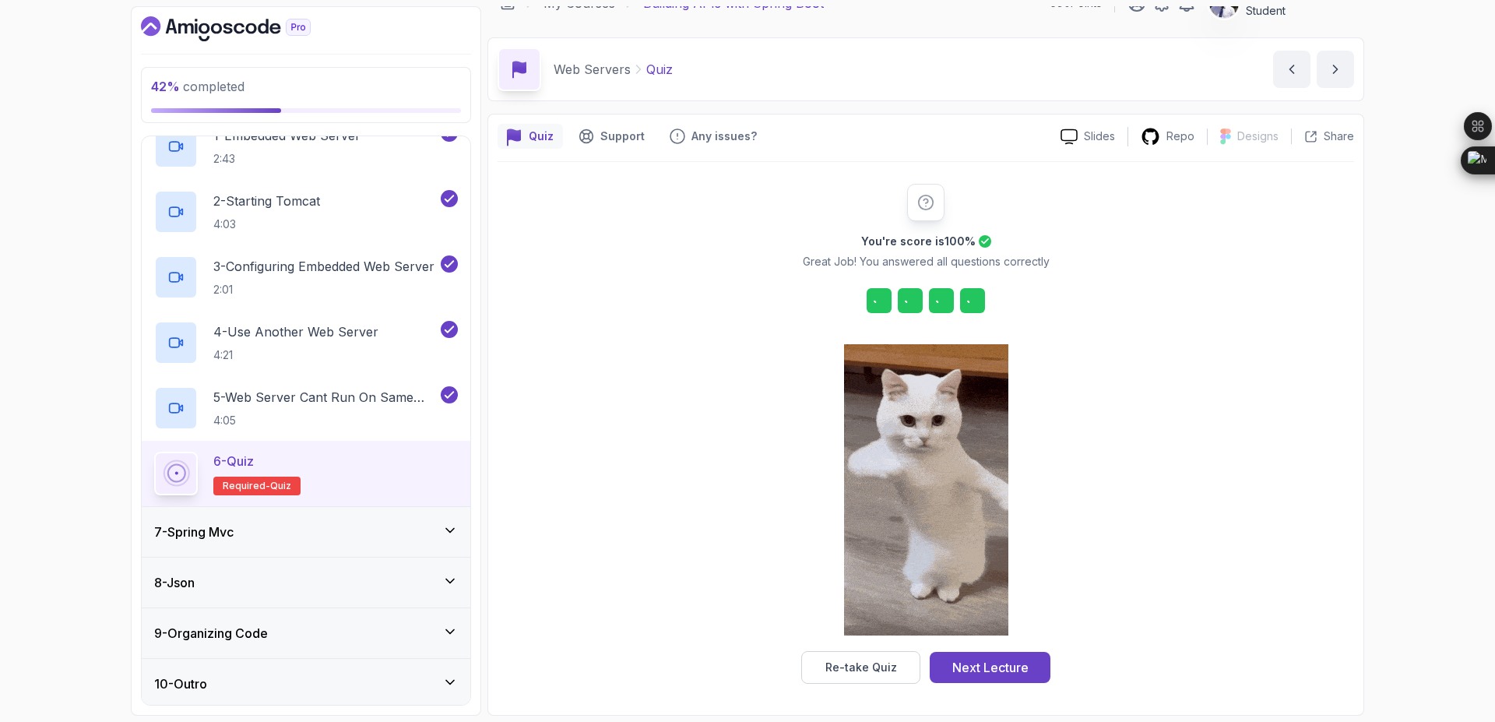
scroll to position [25, 0]
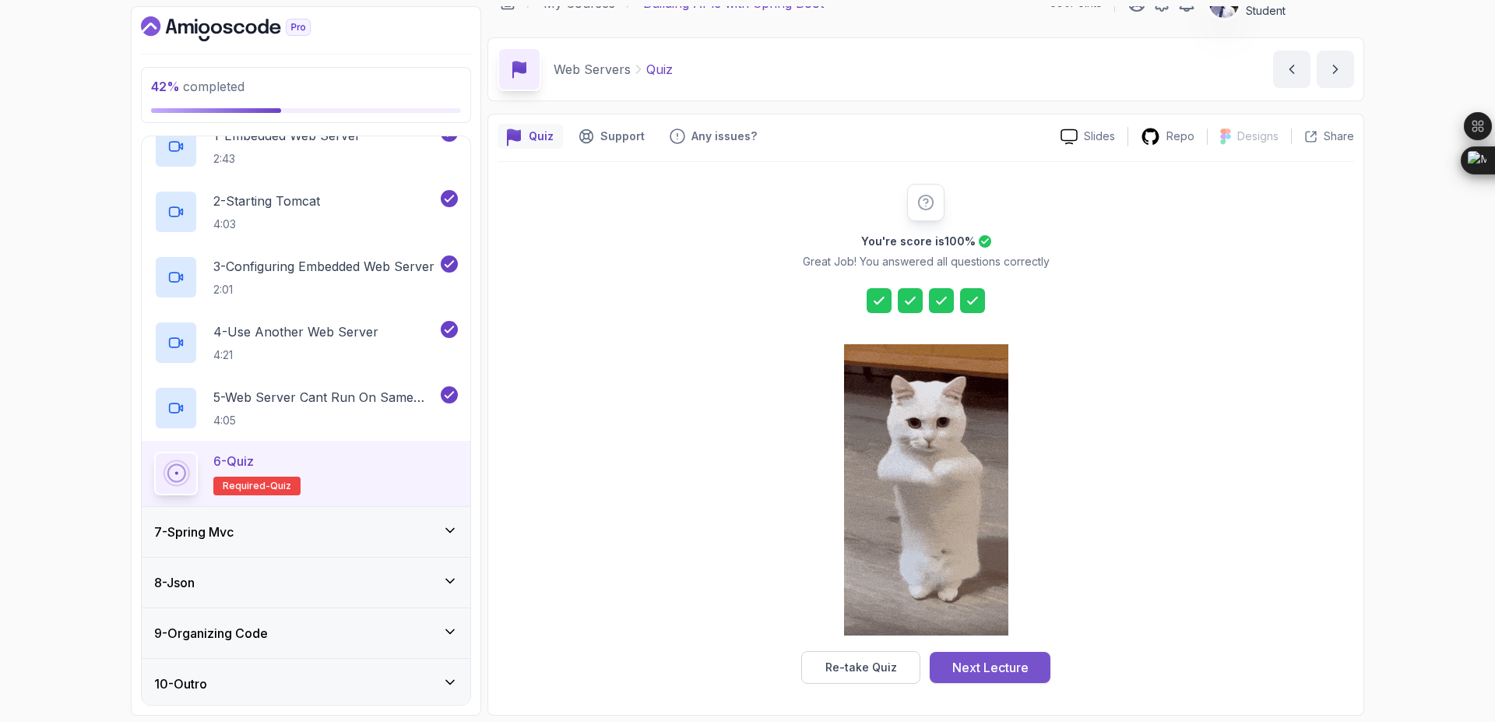
click at [1025, 670] on div "Next Lecture" at bounding box center [990, 667] width 76 height 19
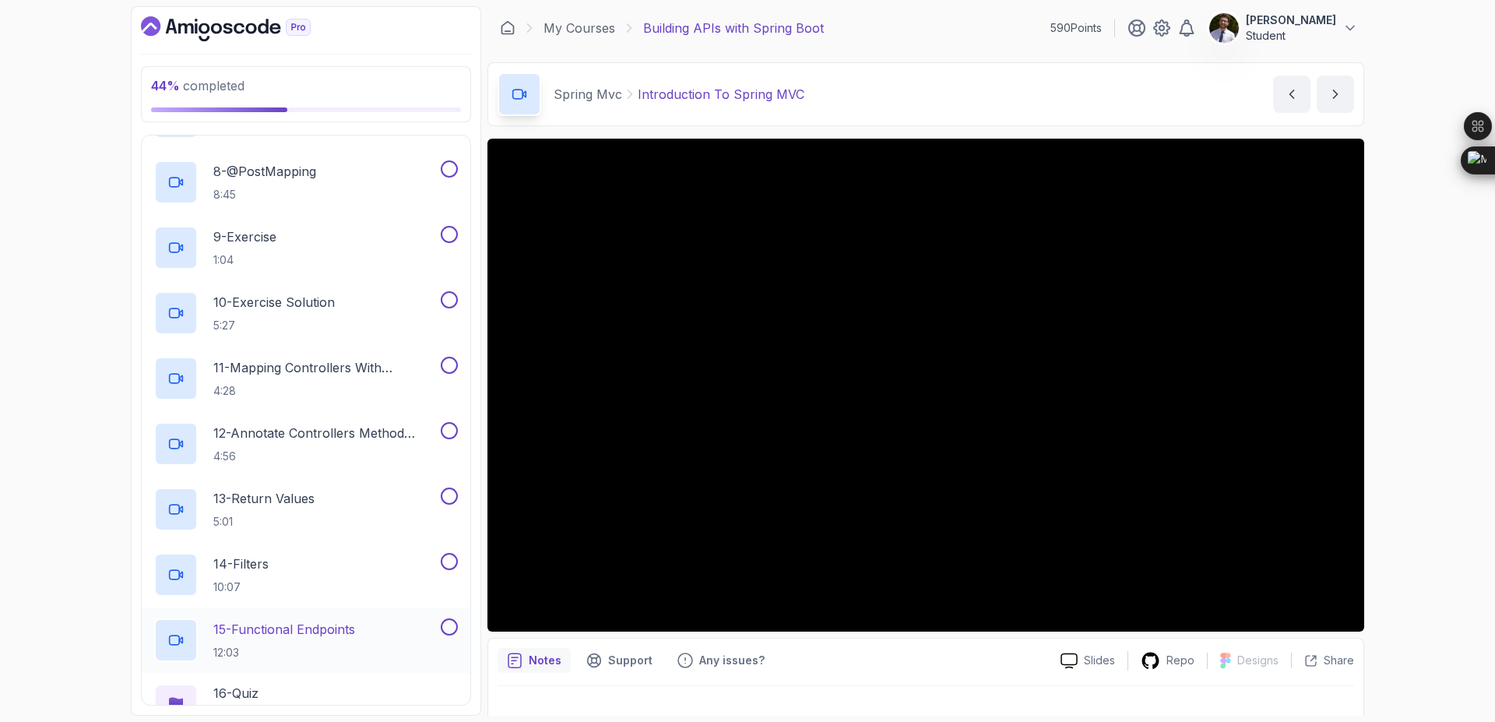
scroll to position [983, 0]
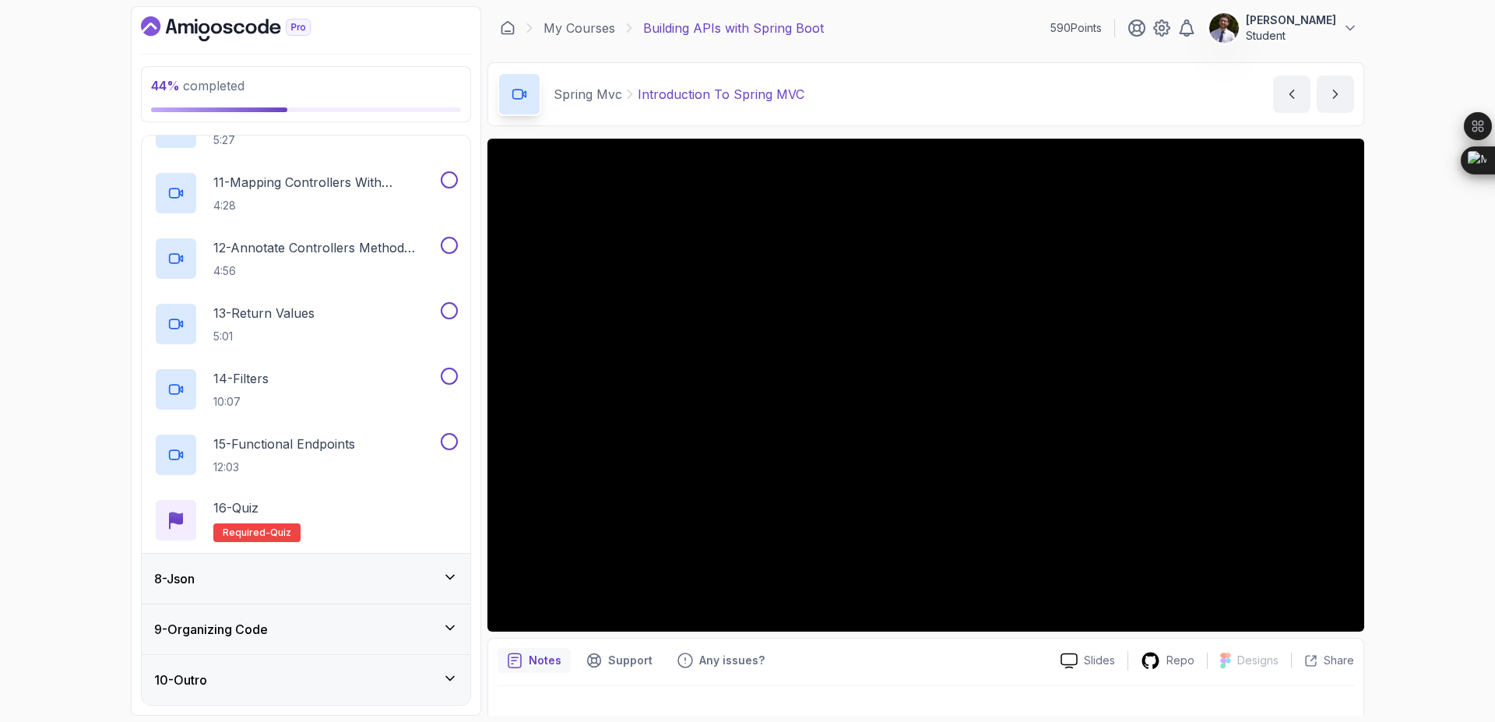
click at [371, 579] on div "8 - Json" at bounding box center [306, 578] width 304 height 19
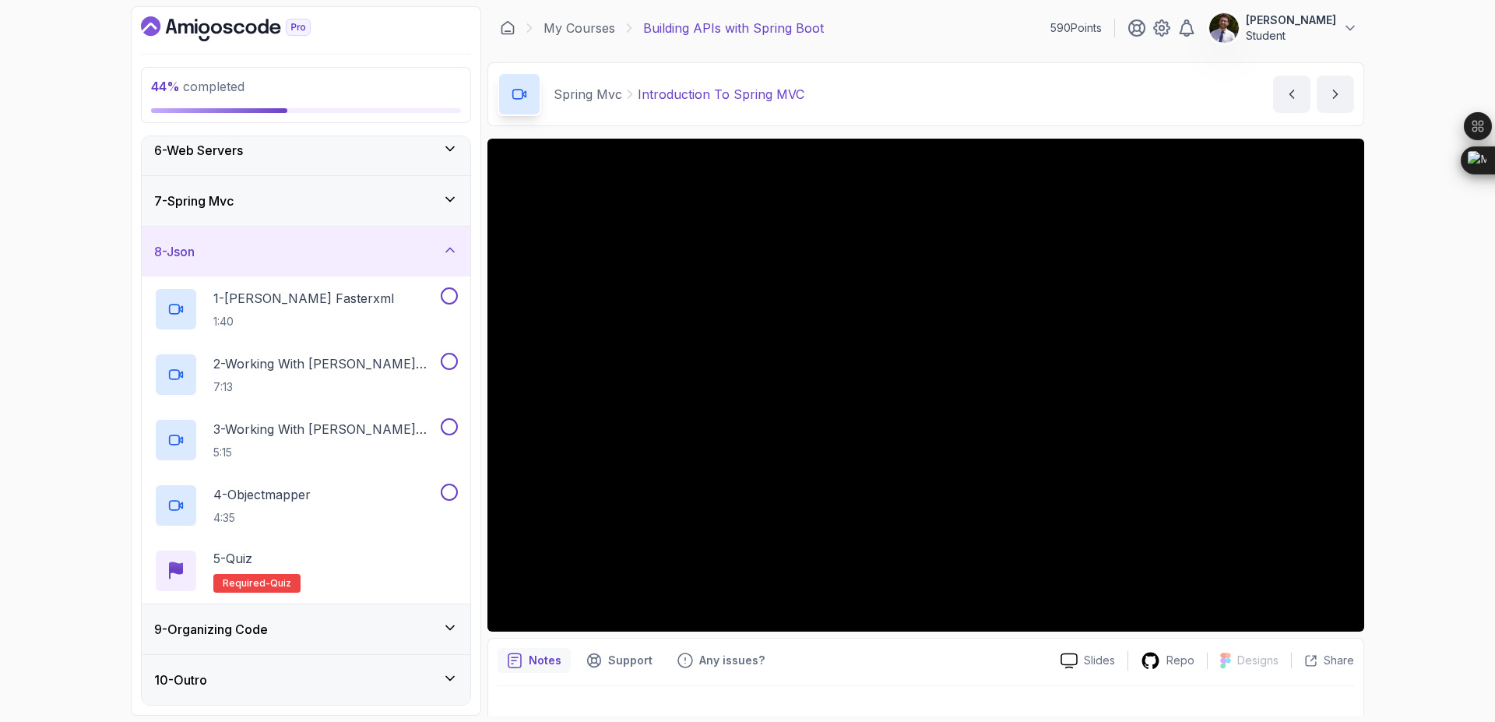
scroll to position [262, 0]
click at [448, 212] on div "7 - Spring Mvc" at bounding box center [306, 203] width 304 height 19
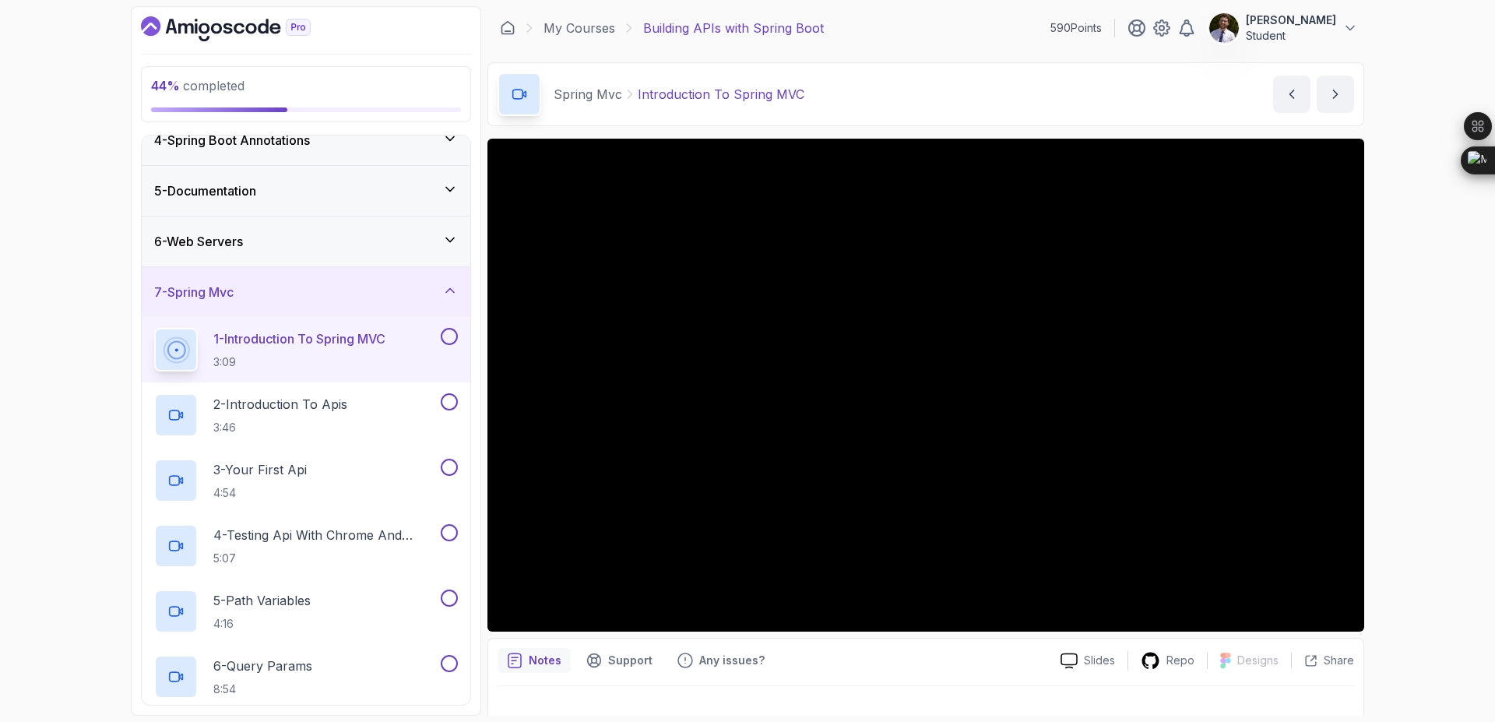
scroll to position [223, 0]
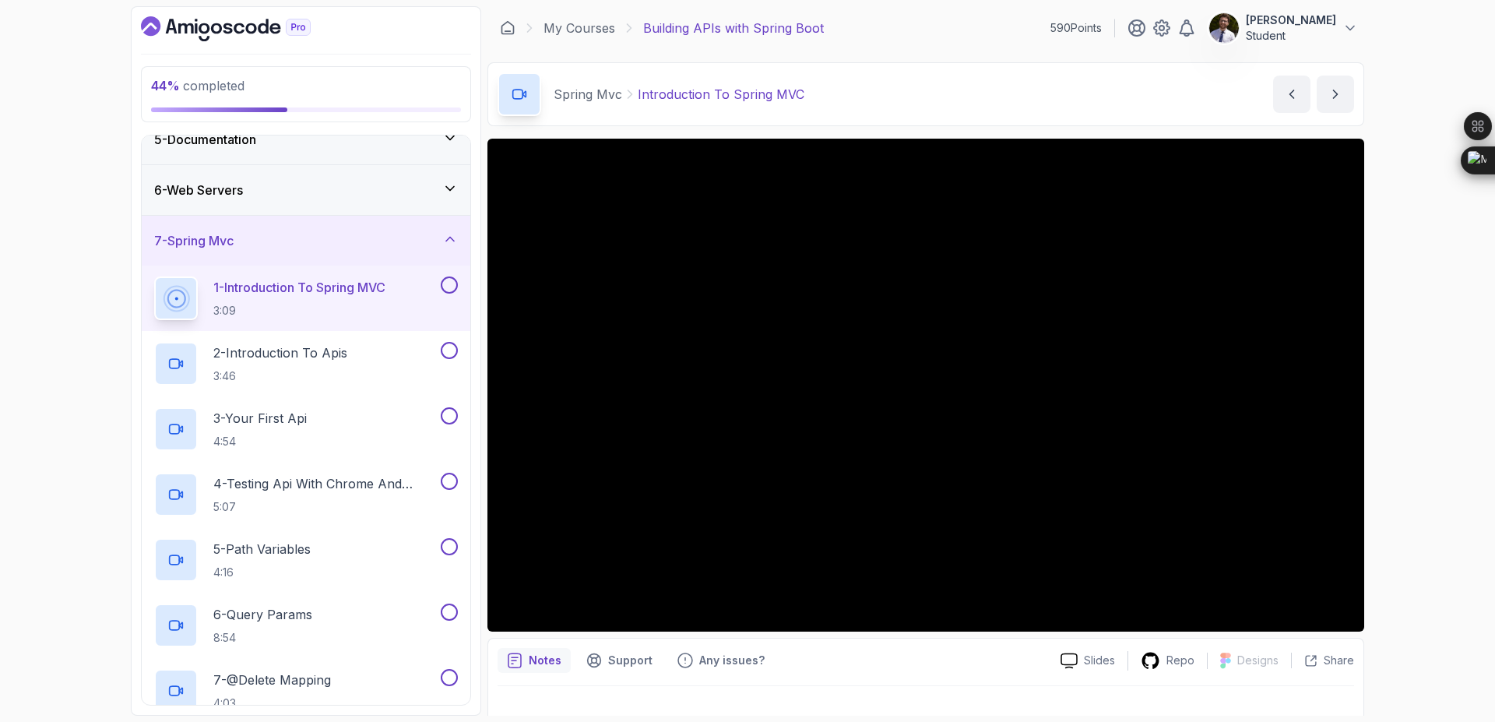
click at [442, 288] on button at bounding box center [449, 284] width 17 height 17
click at [298, 356] on p "2 - Introduction To Apis" at bounding box center [280, 352] width 134 height 19
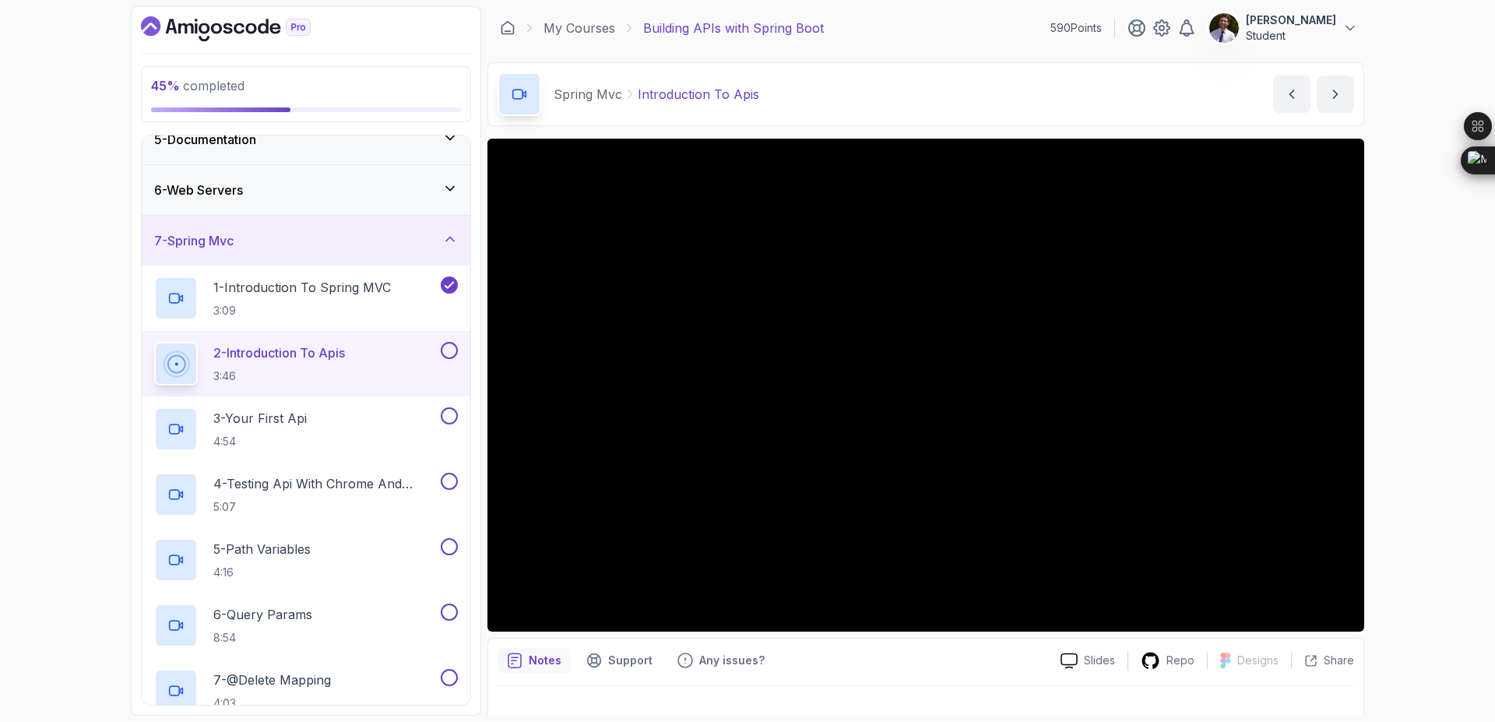
click at [449, 347] on button at bounding box center [449, 350] width 17 height 17
click at [272, 414] on p "3 - Your First Api" at bounding box center [259, 418] width 93 height 19
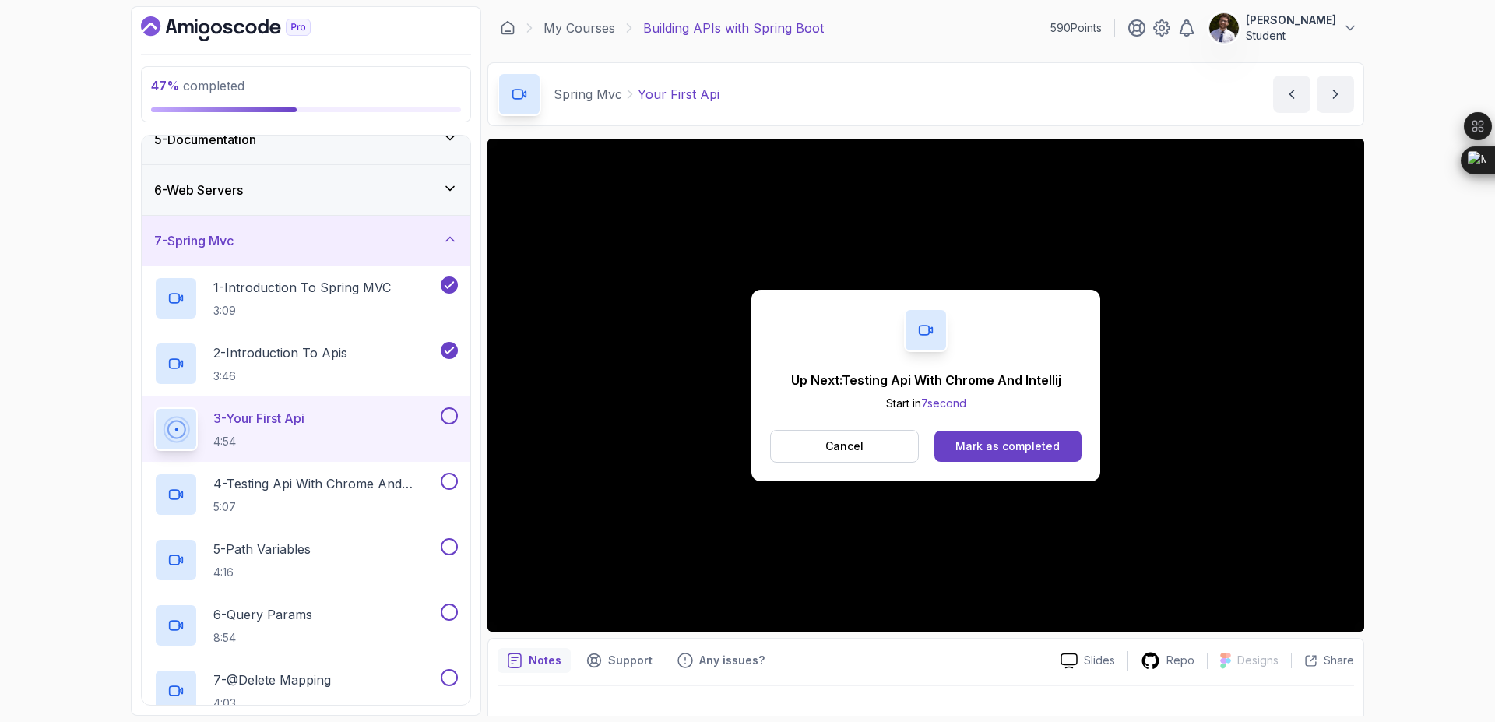
click at [447, 417] on button at bounding box center [449, 415] width 17 height 17
click at [369, 477] on p "4 - Testing Api With Chrome And Intellij" at bounding box center [325, 483] width 224 height 19
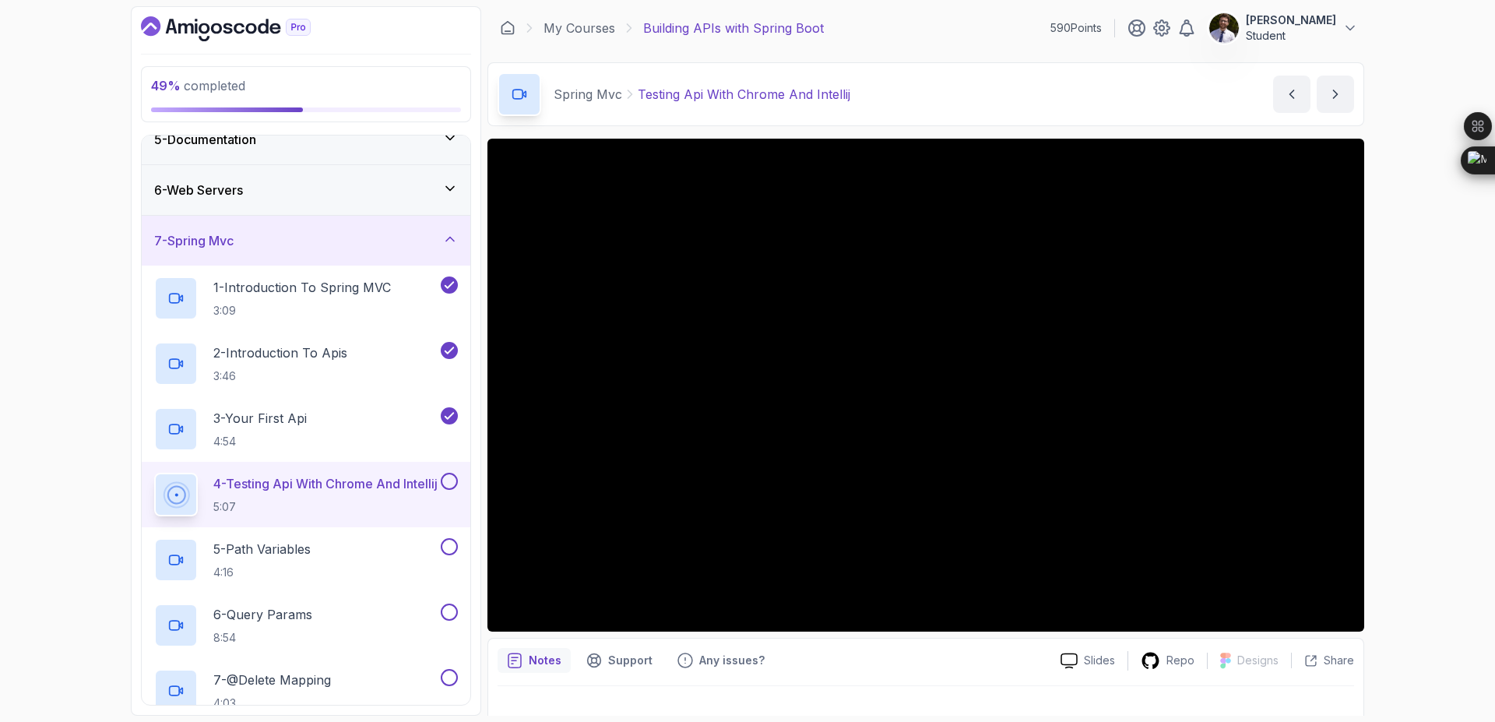
click at [455, 476] on button at bounding box center [449, 481] width 17 height 17
click at [309, 552] on p "5 - Path Variables" at bounding box center [261, 549] width 97 height 19
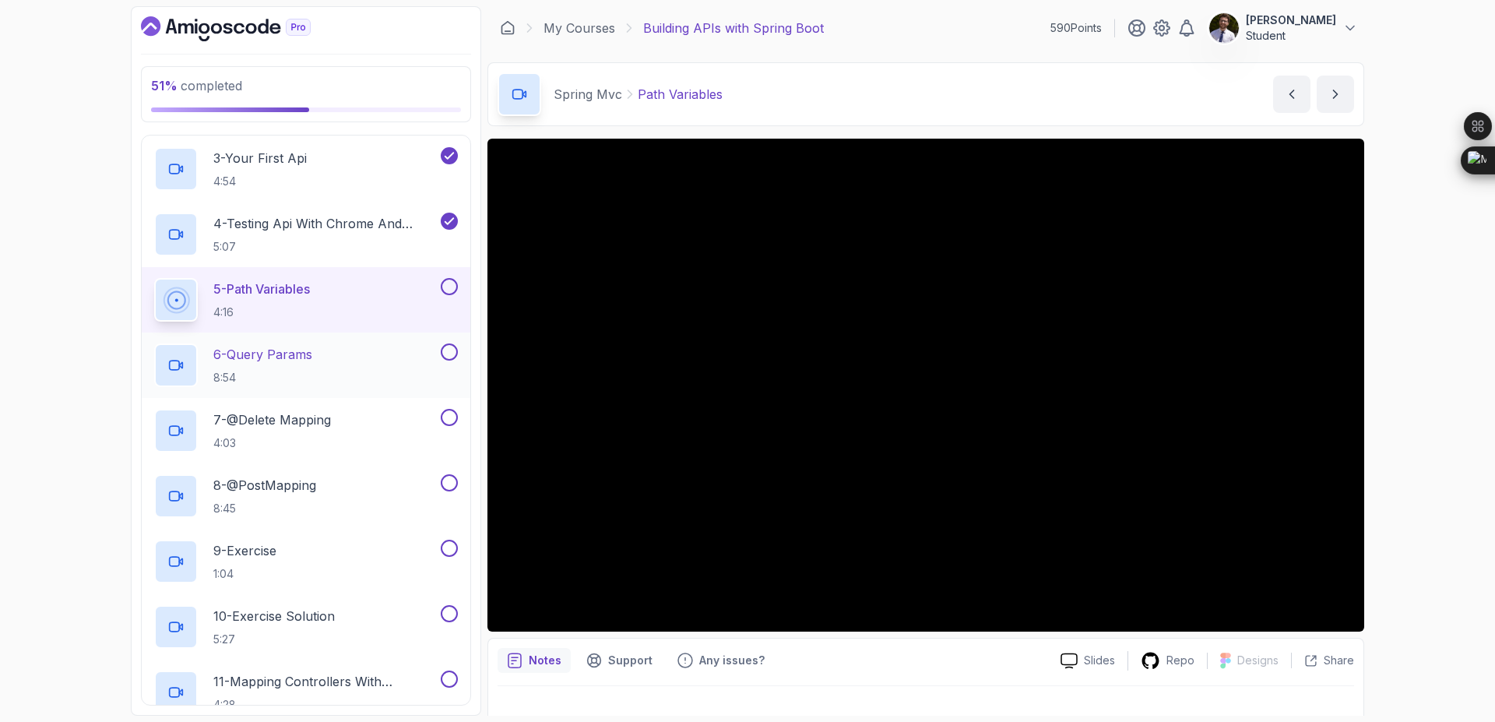
scroll to position [485, 0]
click at [454, 289] on button at bounding box center [449, 284] width 17 height 17
click at [305, 360] on p "6 - Query Params" at bounding box center [262, 352] width 99 height 19
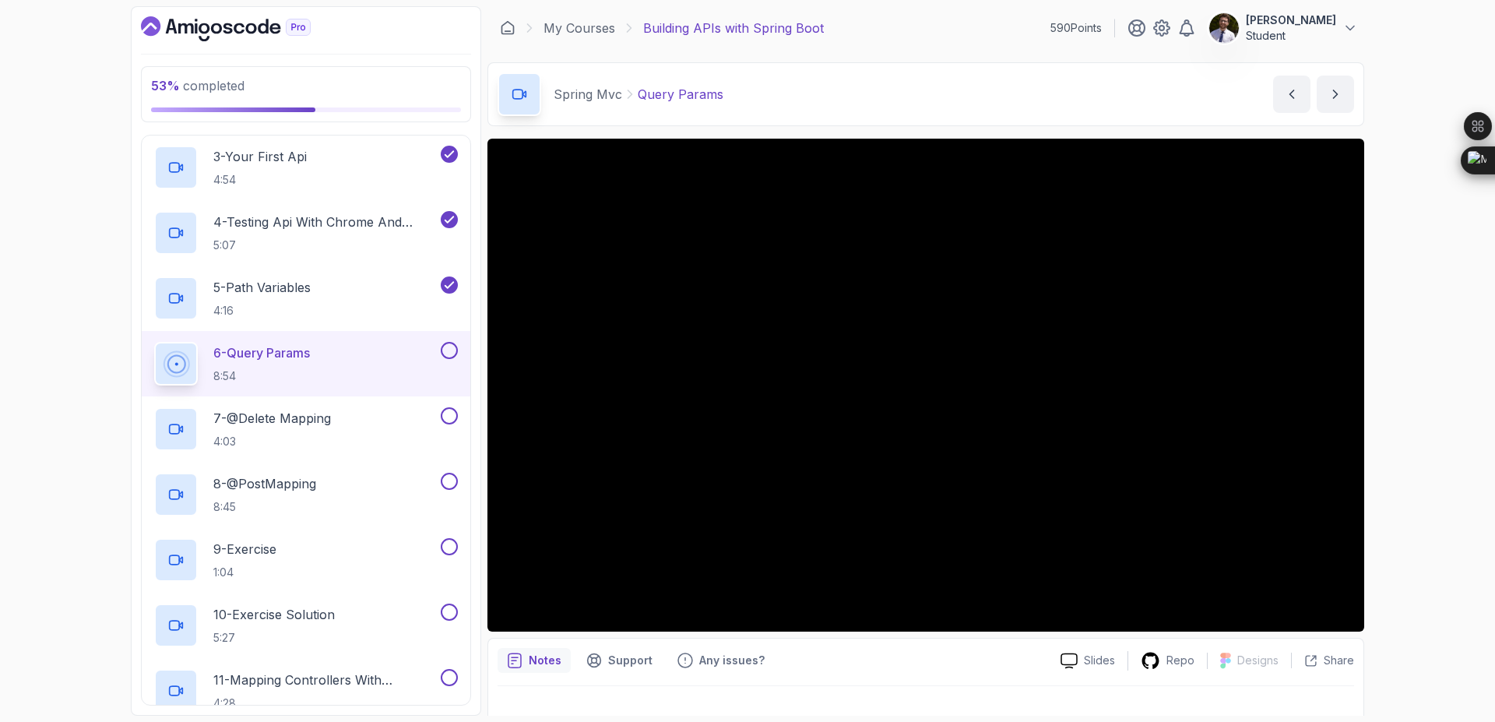
click at [450, 349] on button at bounding box center [449, 350] width 17 height 17
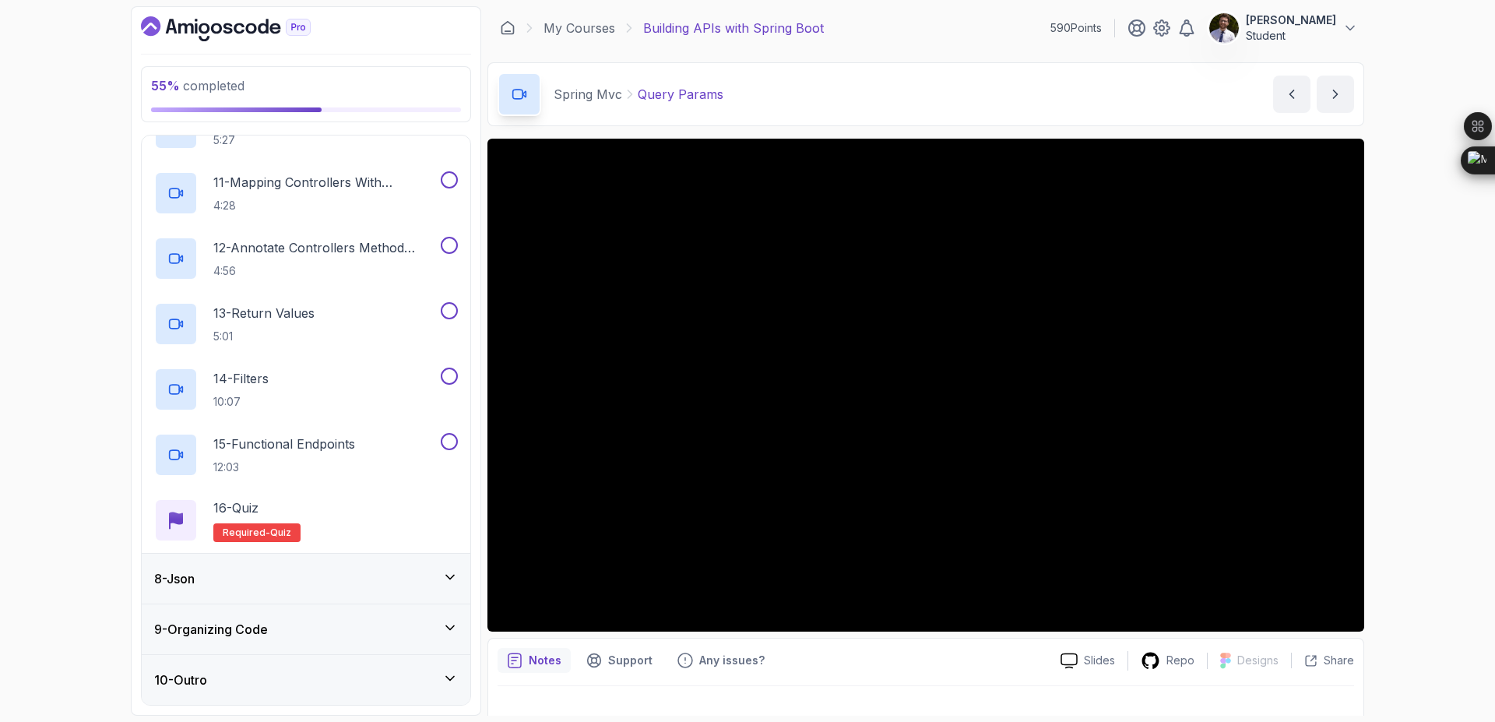
scroll to position [979, 0]
click at [420, 634] on div "9 - Organizing Code" at bounding box center [306, 632] width 304 height 19
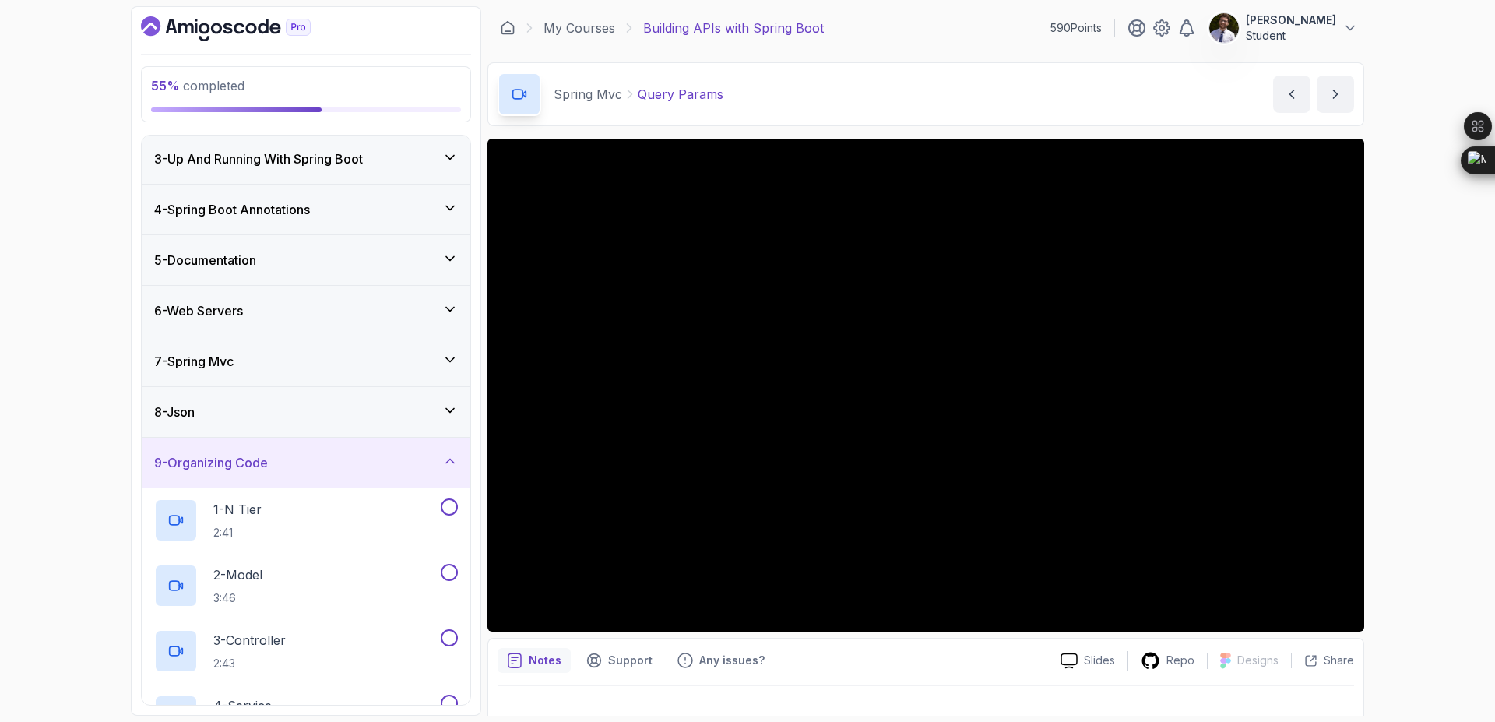
scroll to position [58, 0]
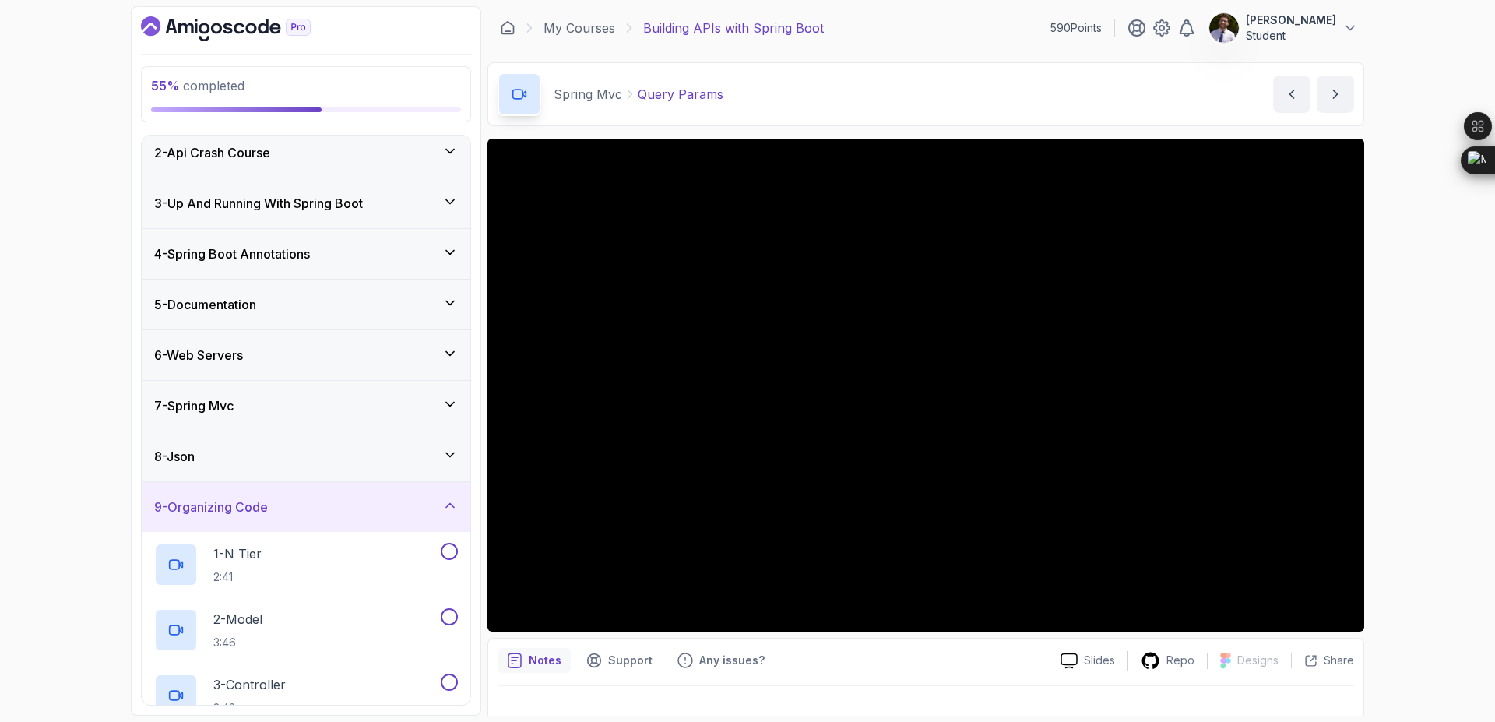
click at [447, 406] on icon at bounding box center [450, 404] width 16 height 16
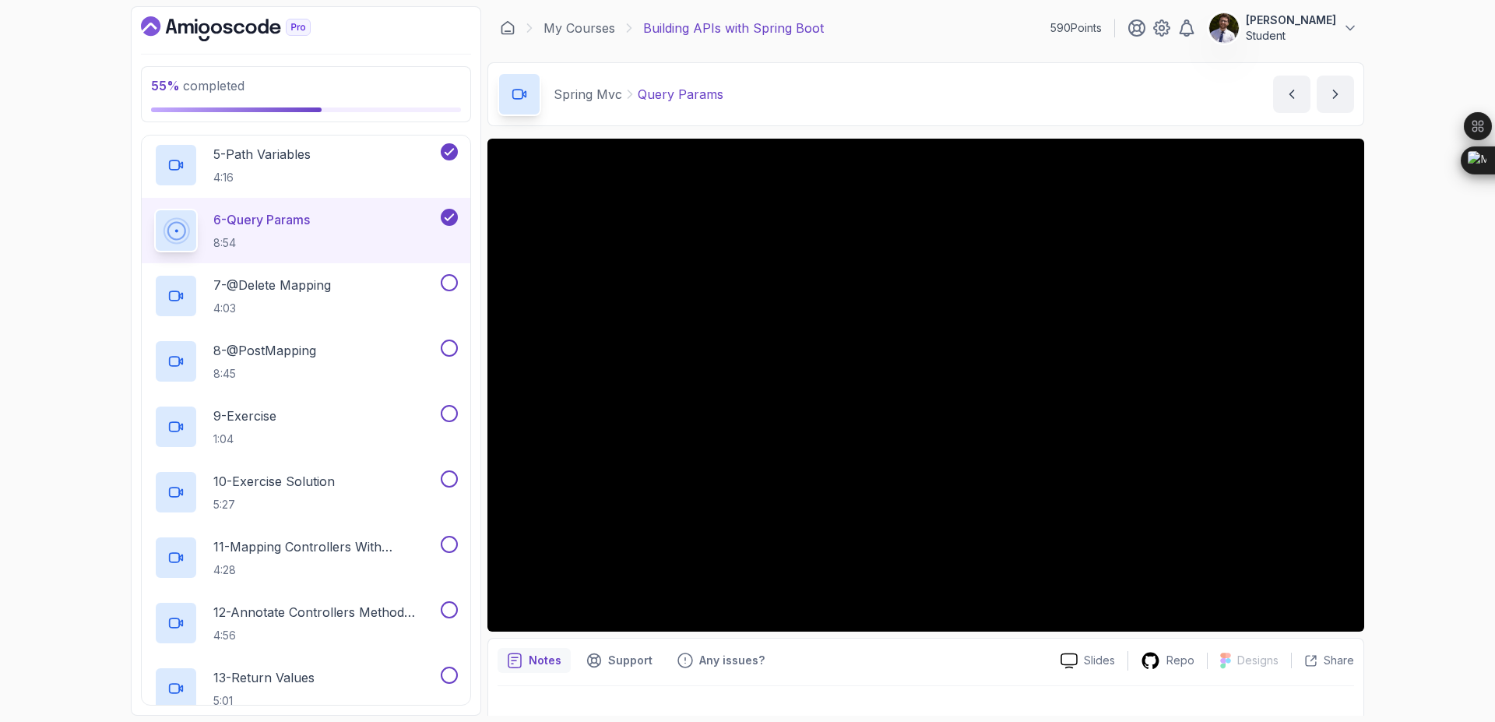
scroll to position [613, 0]
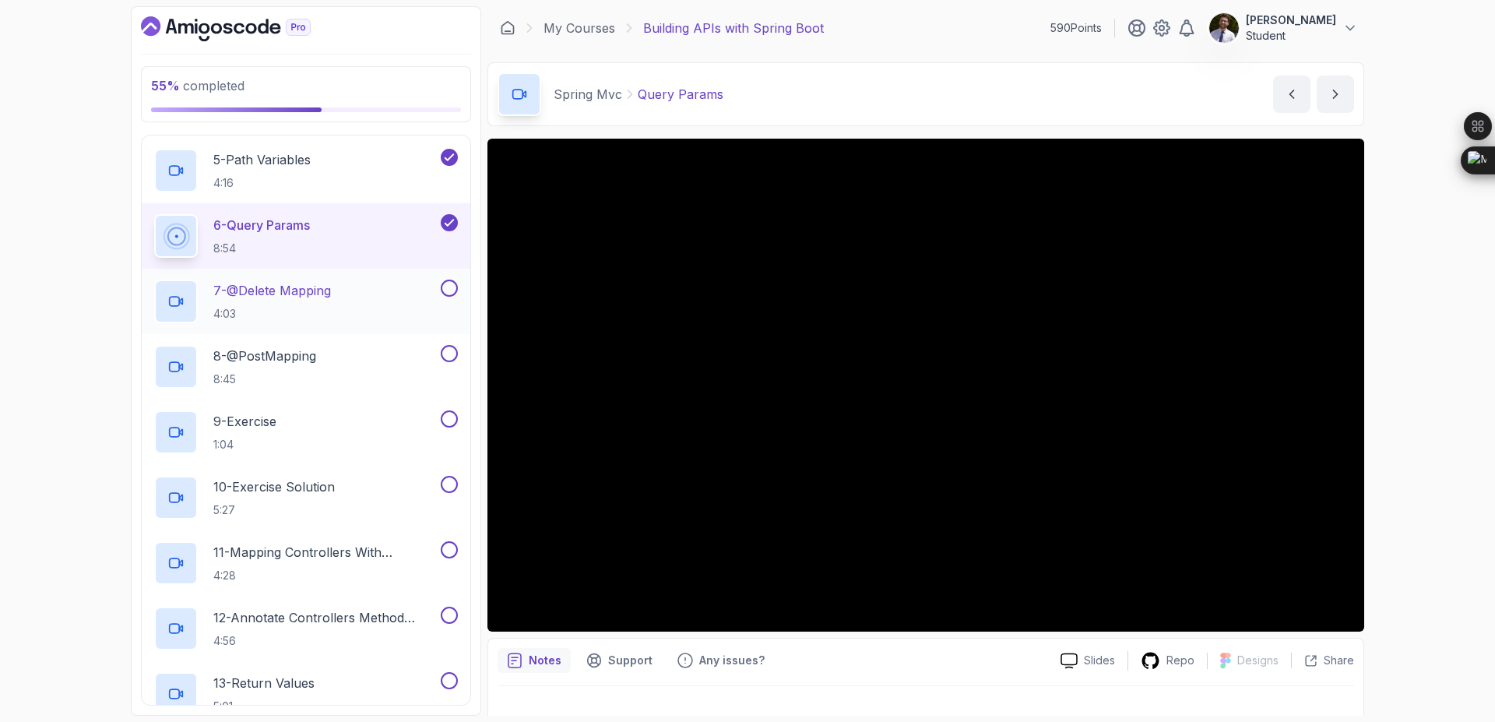
click at [449, 286] on button at bounding box center [449, 288] width 17 height 17
click at [280, 361] on p "8 - @PostMapping" at bounding box center [264, 355] width 103 height 19
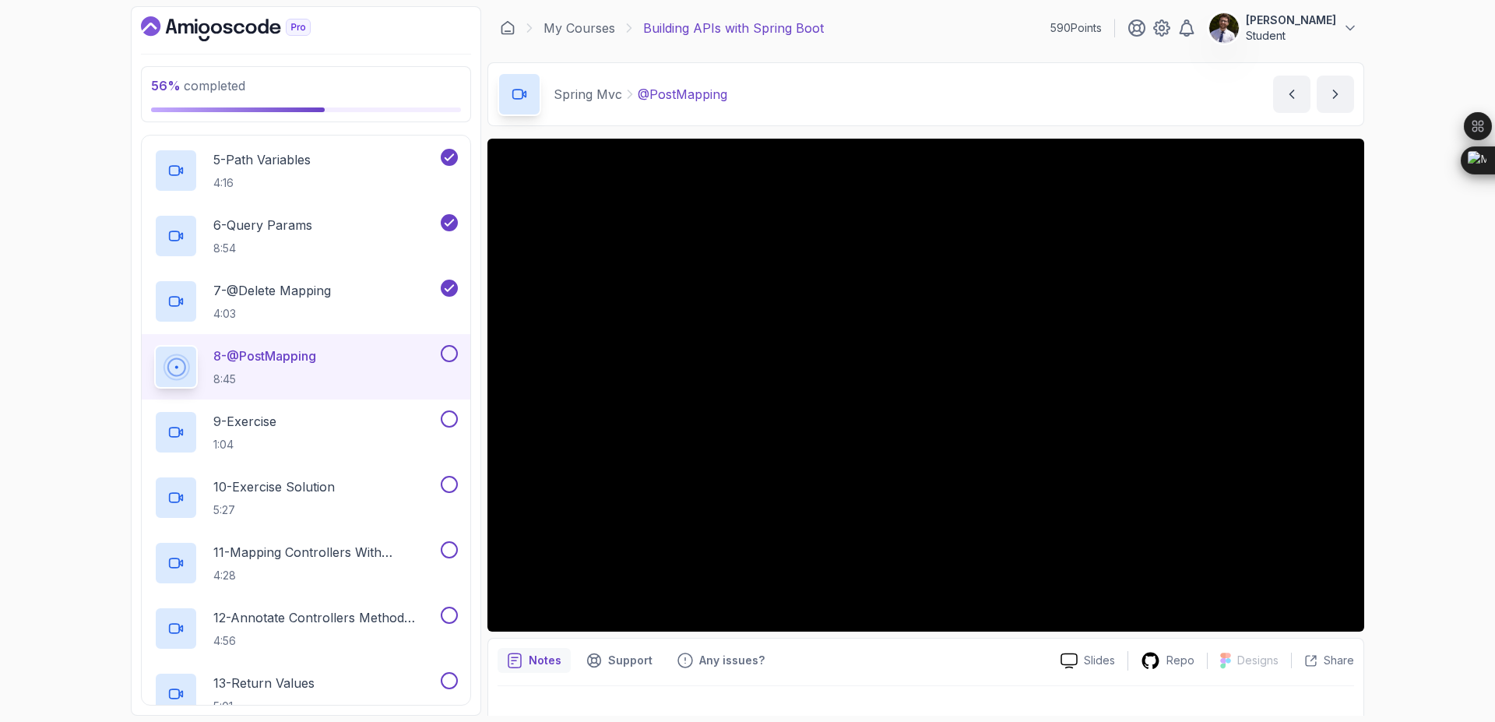
click at [154, 345] on button "8 - @PostMapping 8:45" at bounding box center [306, 367] width 304 height 44
click at [454, 353] on button at bounding box center [449, 353] width 17 height 17
click at [271, 424] on p "9 - Exercise" at bounding box center [244, 421] width 63 height 19
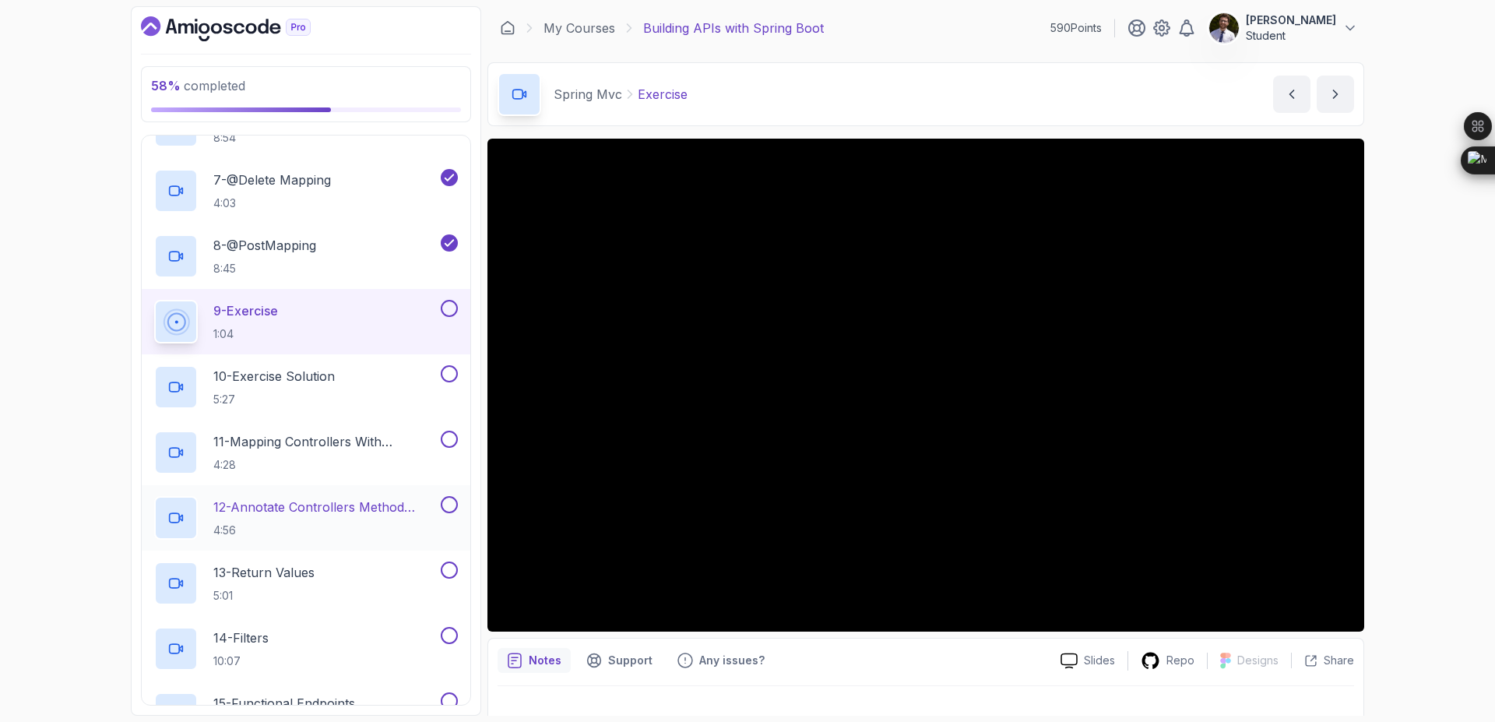
scroll to position [724, 0]
click at [452, 307] on button at bounding box center [449, 307] width 17 height 17
click at [327, 374] on p "10 - Exercise Solution" at bounding box center [273, 375] width 121 height 19
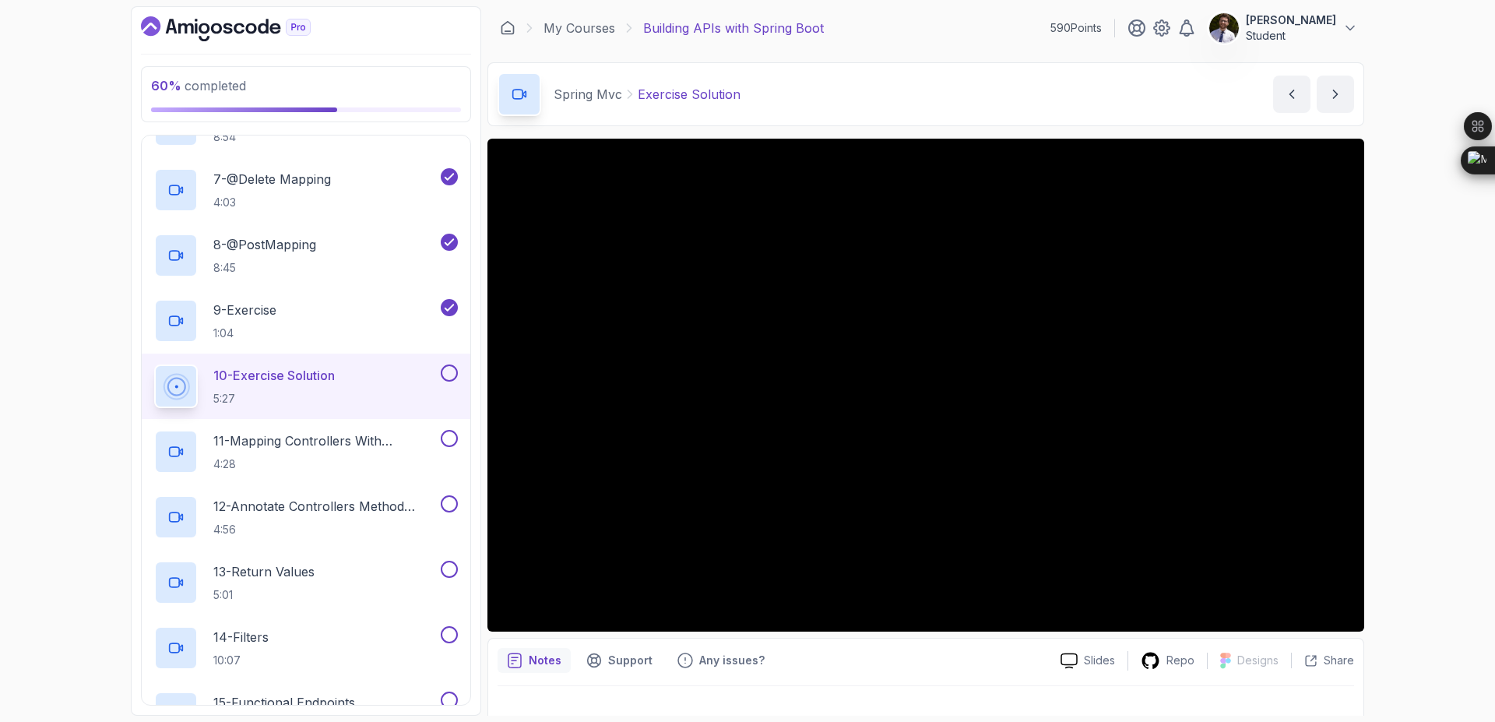
click at [455, 372] on button at bounding box center [449, 372] width 17 height 17
click at [281, 449] on p "11 - Mapping Controllers With @Requestmapping" at bounding box center [325, 440] width 224 height 19
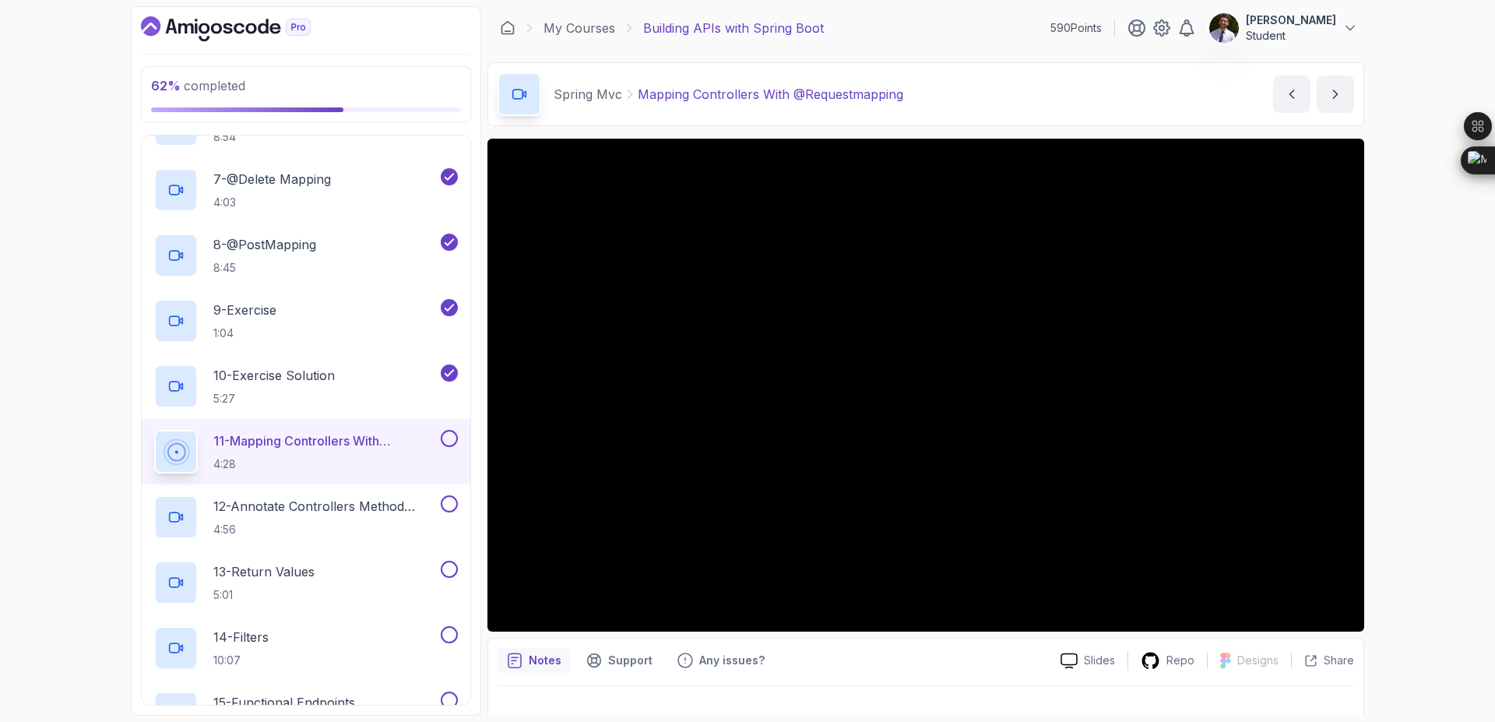
click at [449, 443] on button at bounding box center [449, 438] width 17 height 17
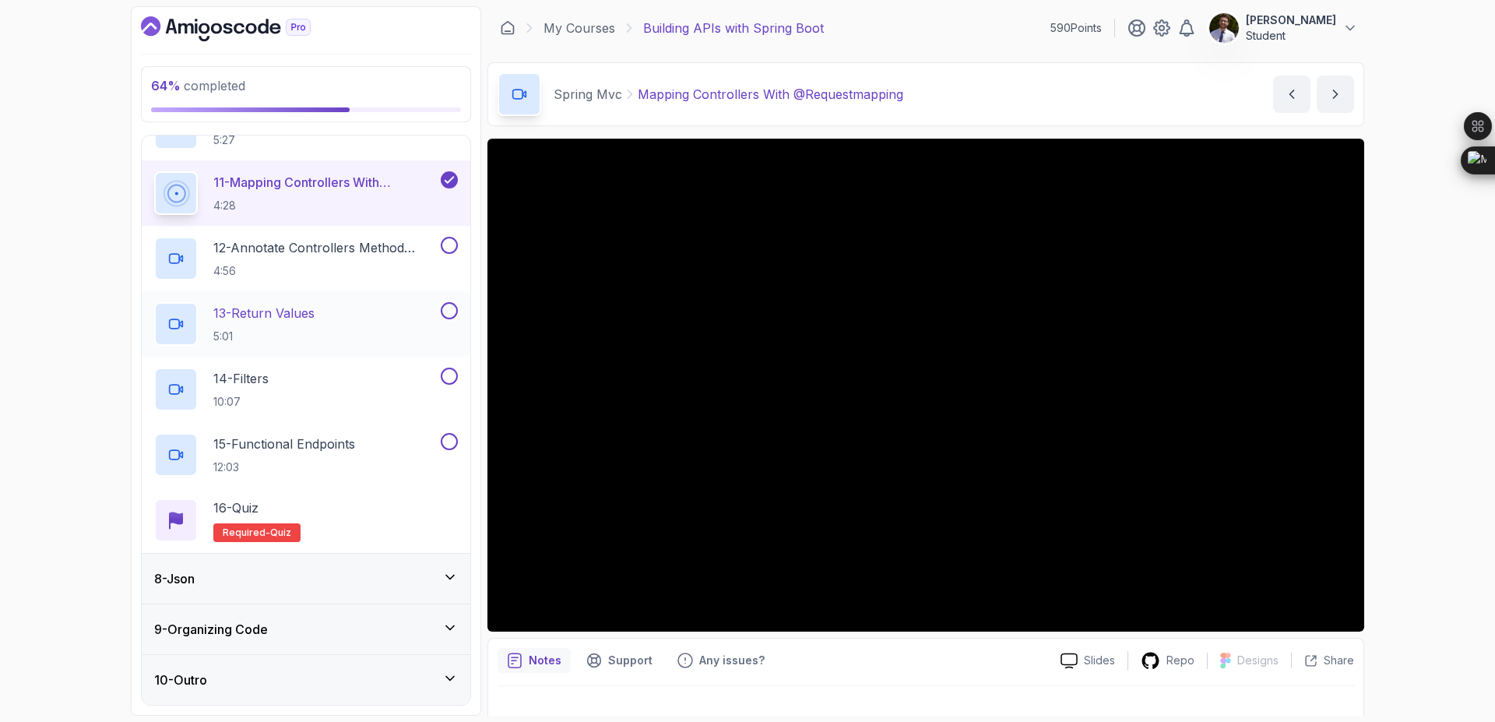
scroll to position [982, 0]
click at [783, 645] on div "Notes Support Any issues? Slides Repo Designs Design not available Share" at bounding box center [925, 689] width 877 height 102
click at [347, 240] on p "12 - Annotate Controllers Method Arguments" at bounding box center [325, 248] width 224 height 19
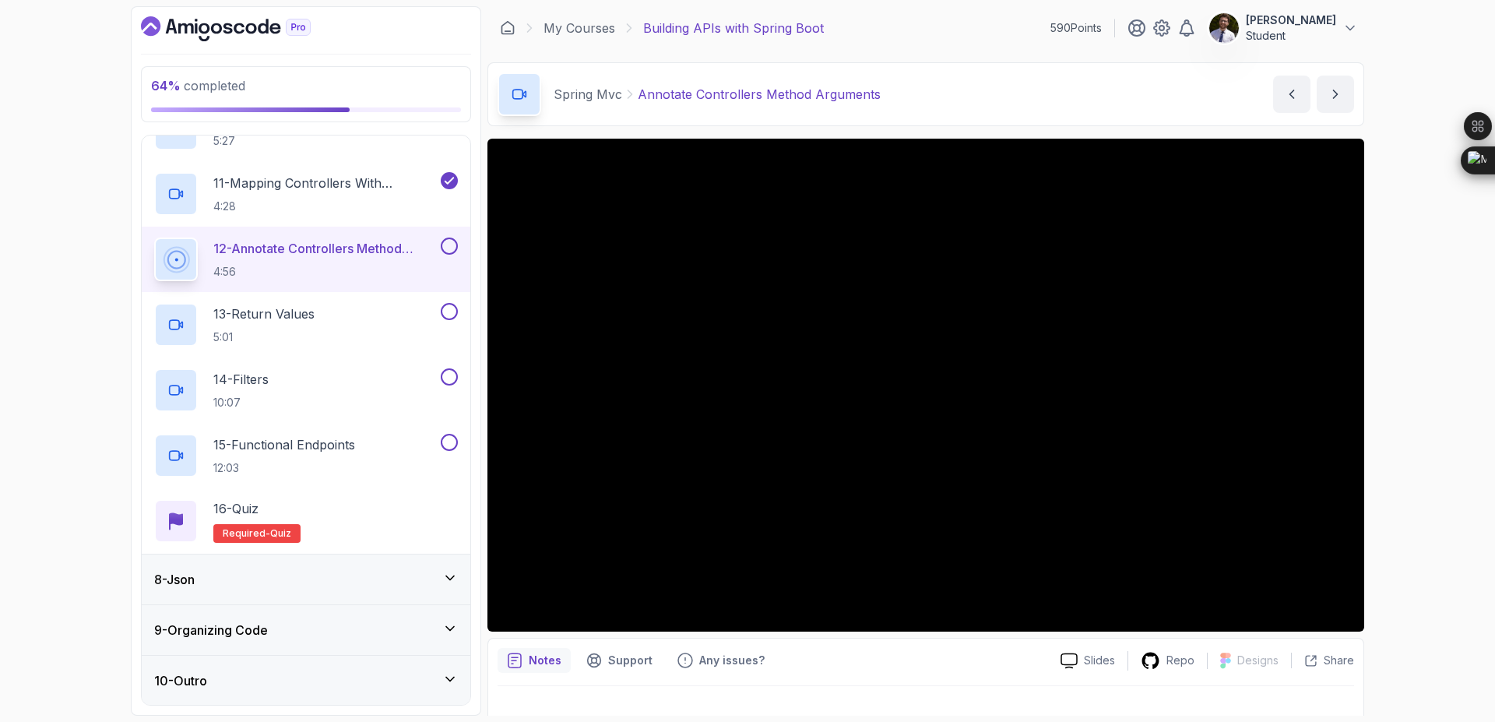
click at [439, 244] on div at bounding box center [448, 245] width 20 height 17
click at [444, 248] on button at bounding box center [449, 245] width 17 height 17
click at [338, 308] on div "13 - Return Values 5:01" at bounding box center [295, 325] width 283 height 44
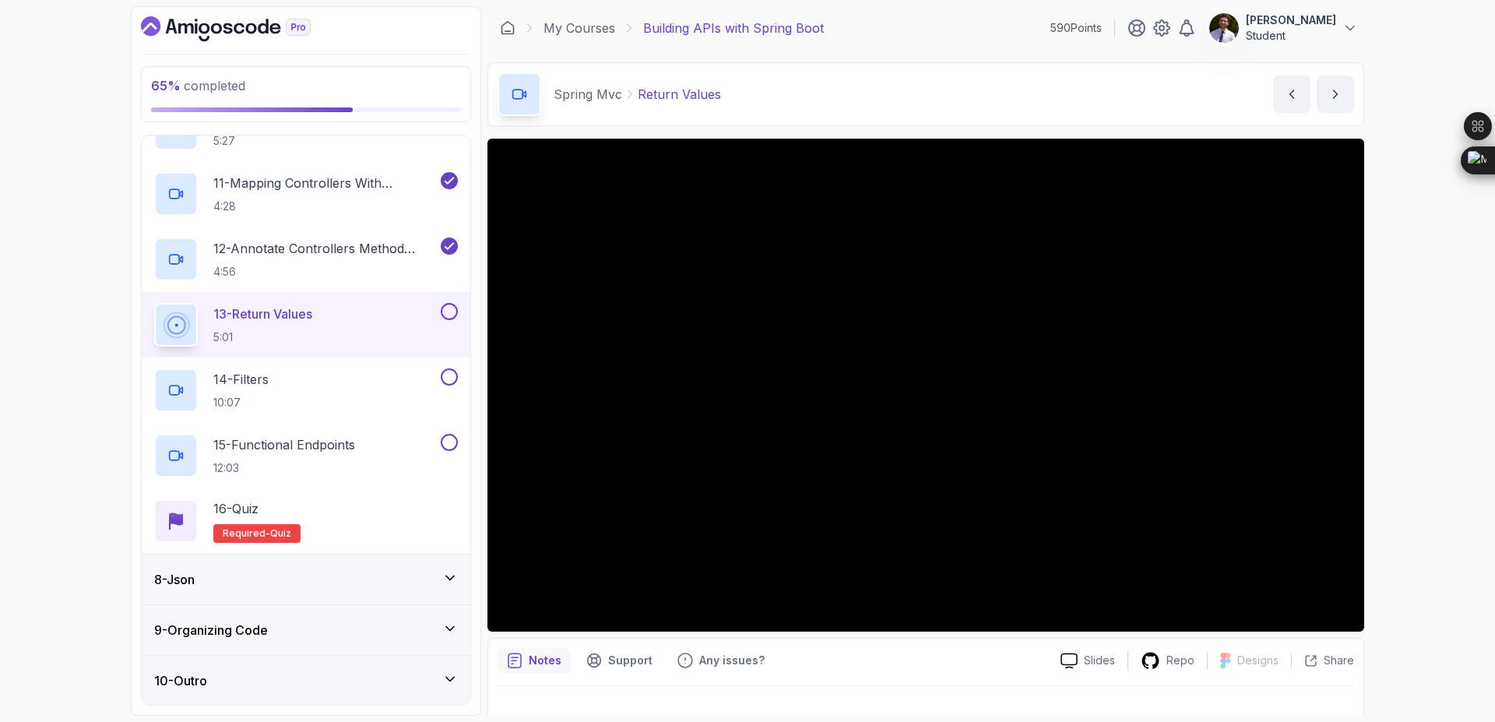
click at [450, 318] on button at bounding box center [449, 311] width 17 height 17
click at [262, 383] on p "14 - Filters" at bounding box center [240, 379] width 55 height 19
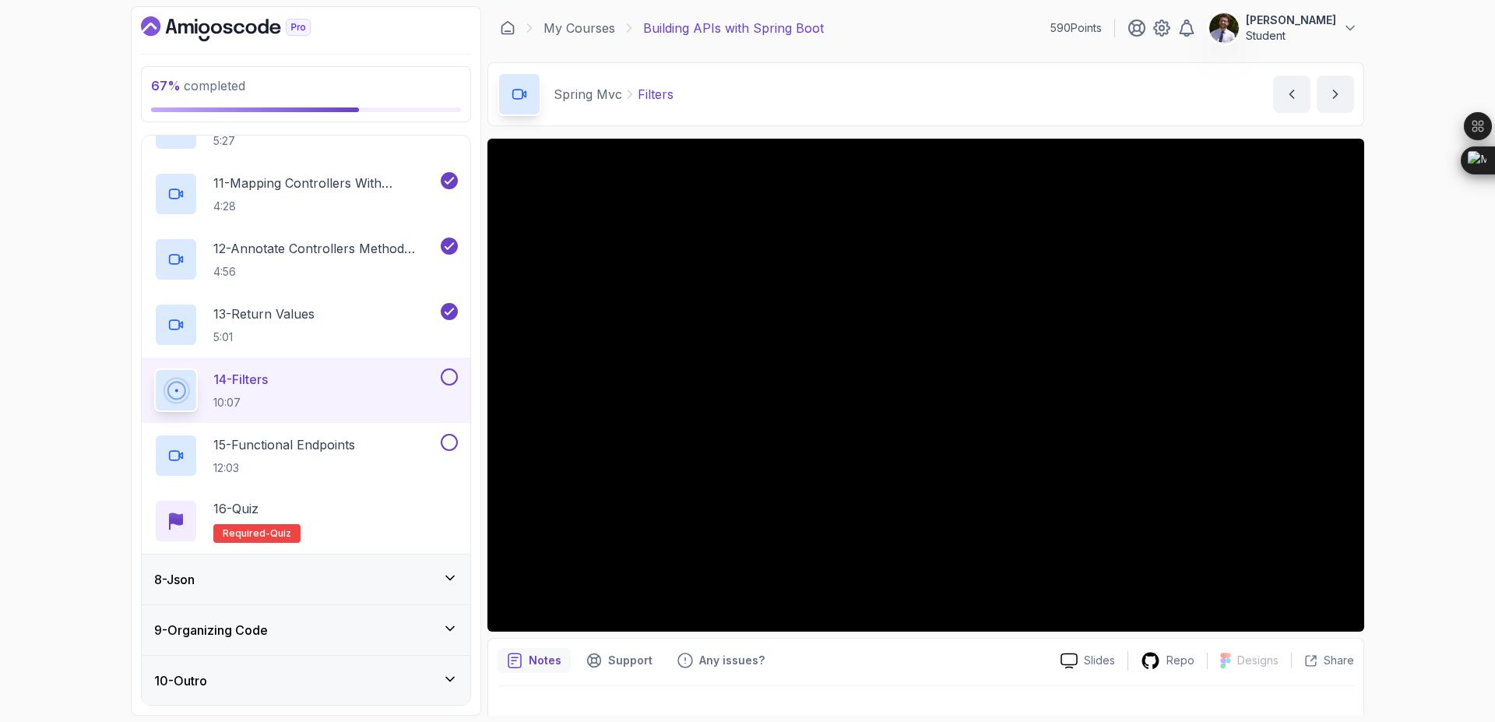
click at [447, 376] on button at bounding box center [449, 376] width 17 height 17
click at [270, 448] on p "15 - Functional Endpoints" at bounding box center [284, 444] width 142 height 19
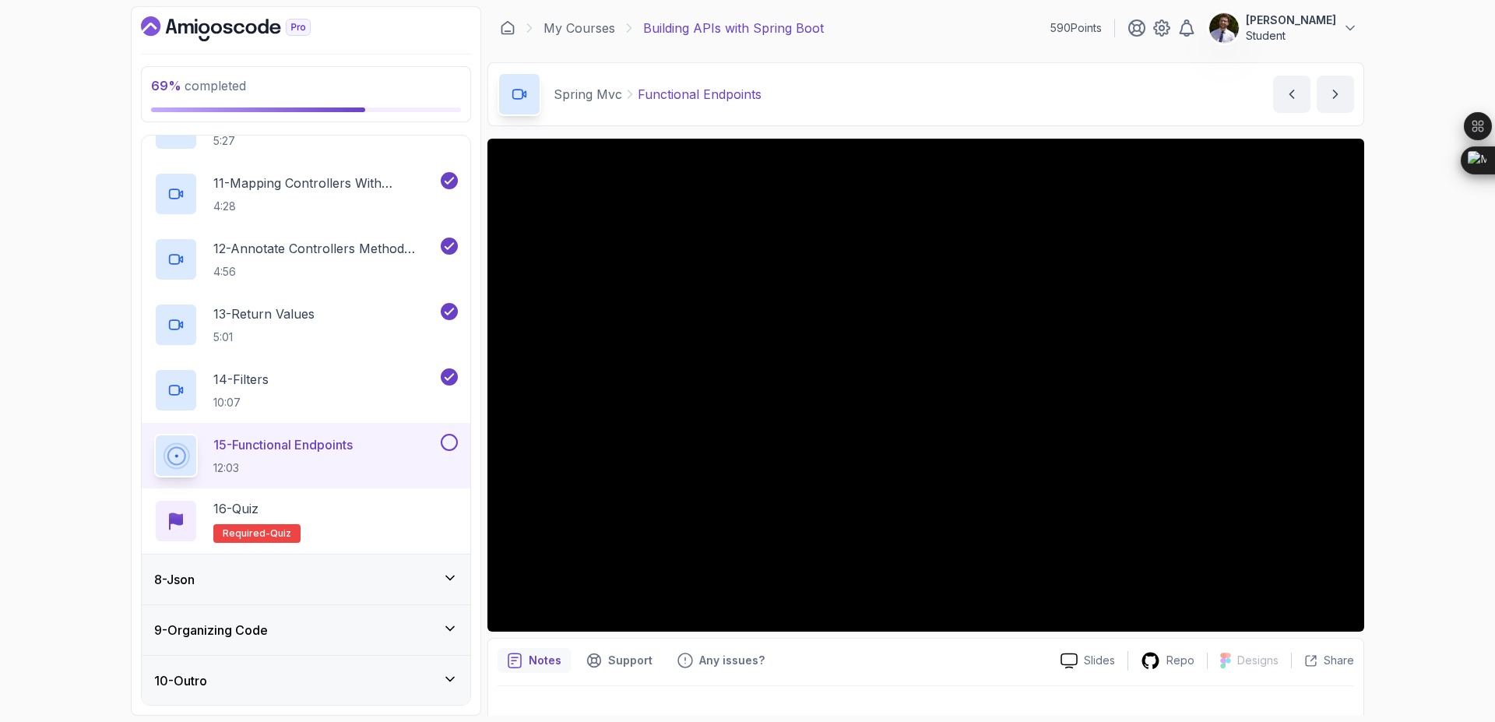
click at [445, 443] on button at bounding box center [449, 442] width 17 height 17
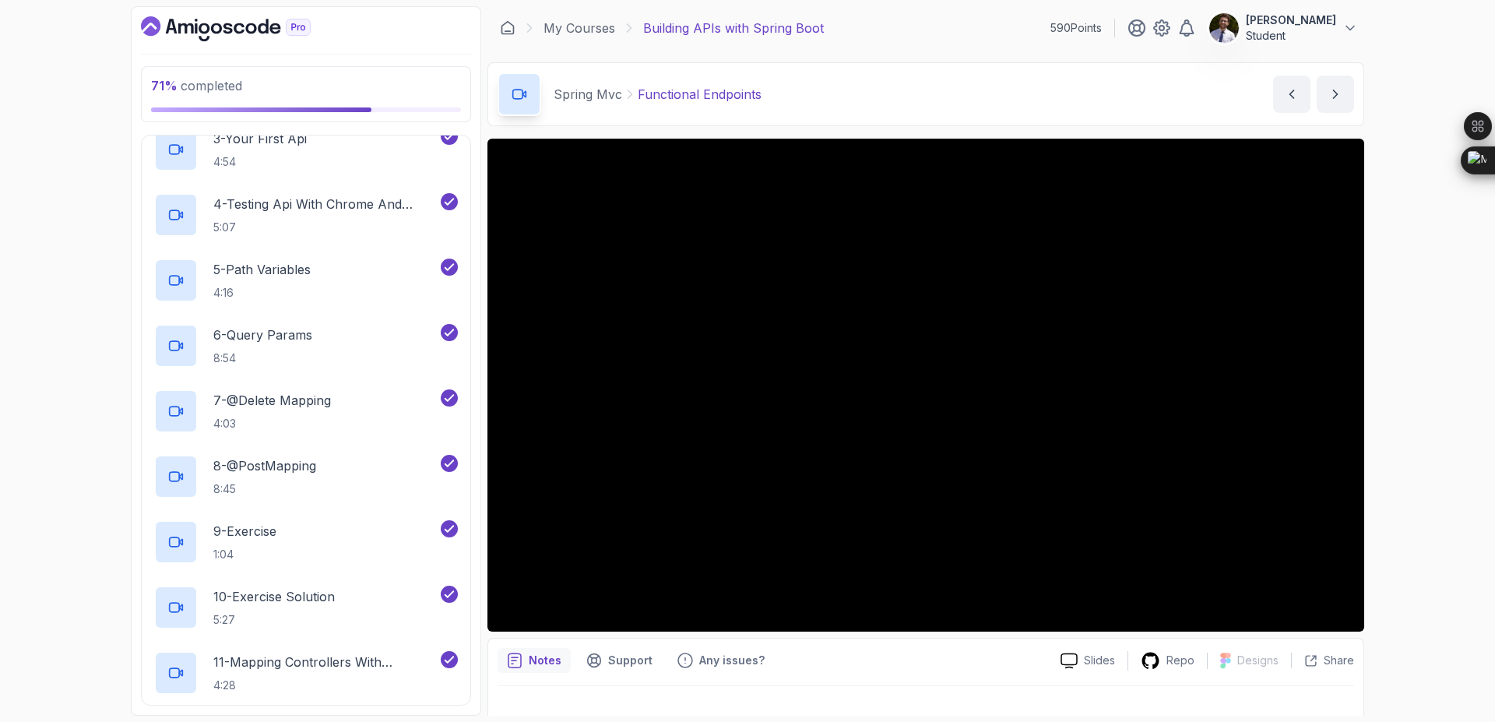
scroll to position [983, 0]
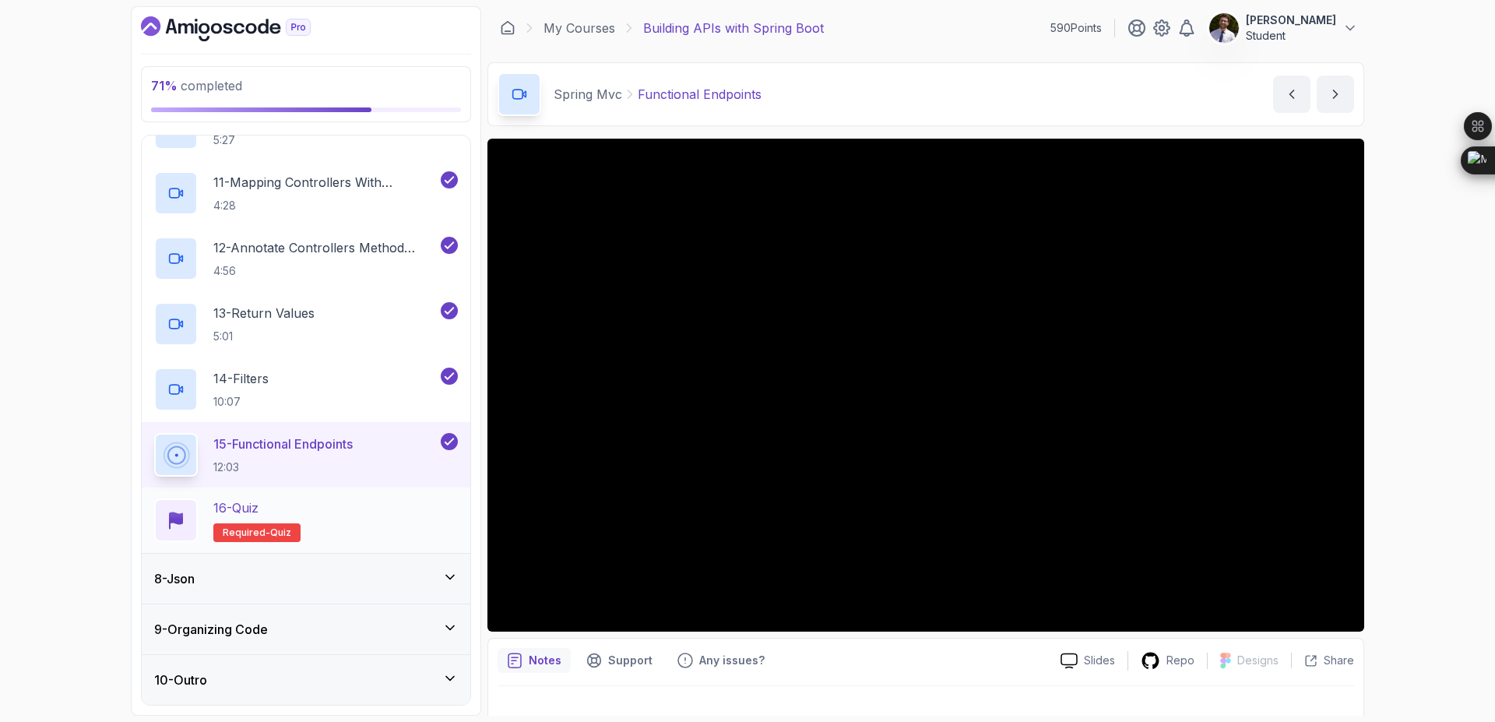
click at [264, 523] on p "Required- quiz" at bounding box center [256, 532] width 87 height 19
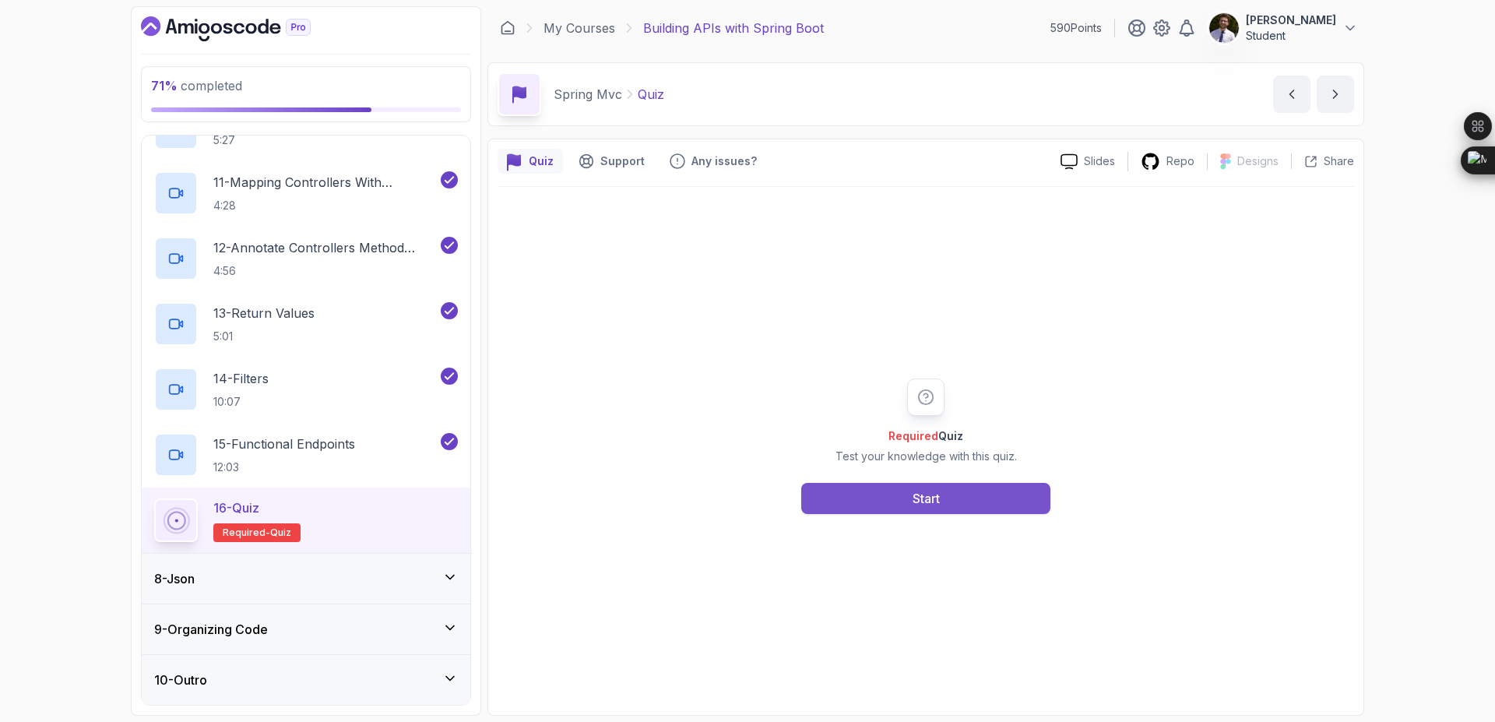
click at [967, 511] on button "Start" at bounding box center [925, 498] width 249 height 31
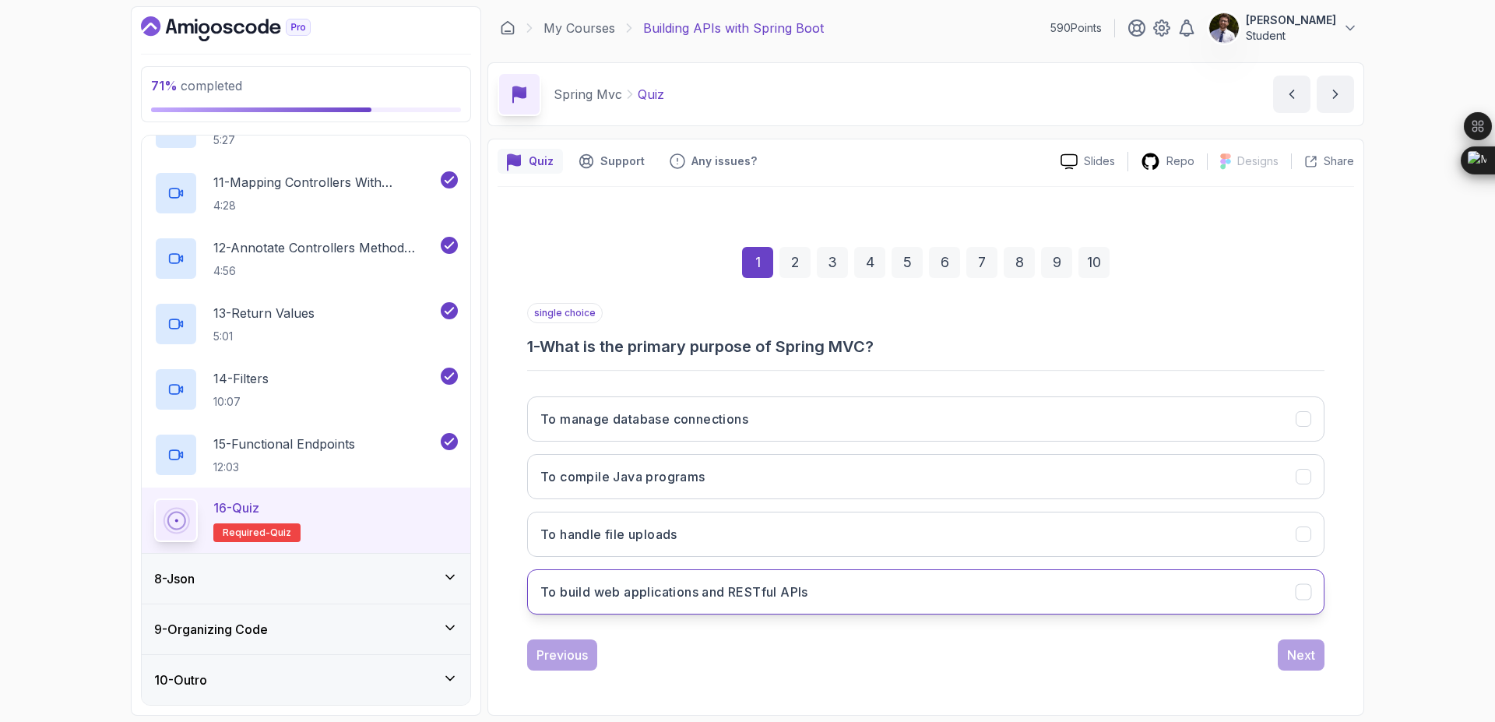
click at [819, 583] on button "To build web applications and RESTful APIs" at bounding box center [925, 591] width 797 height 45
click at [1297, 643] on button "Next" at bounding box center [1301, 654] width 47 height 31
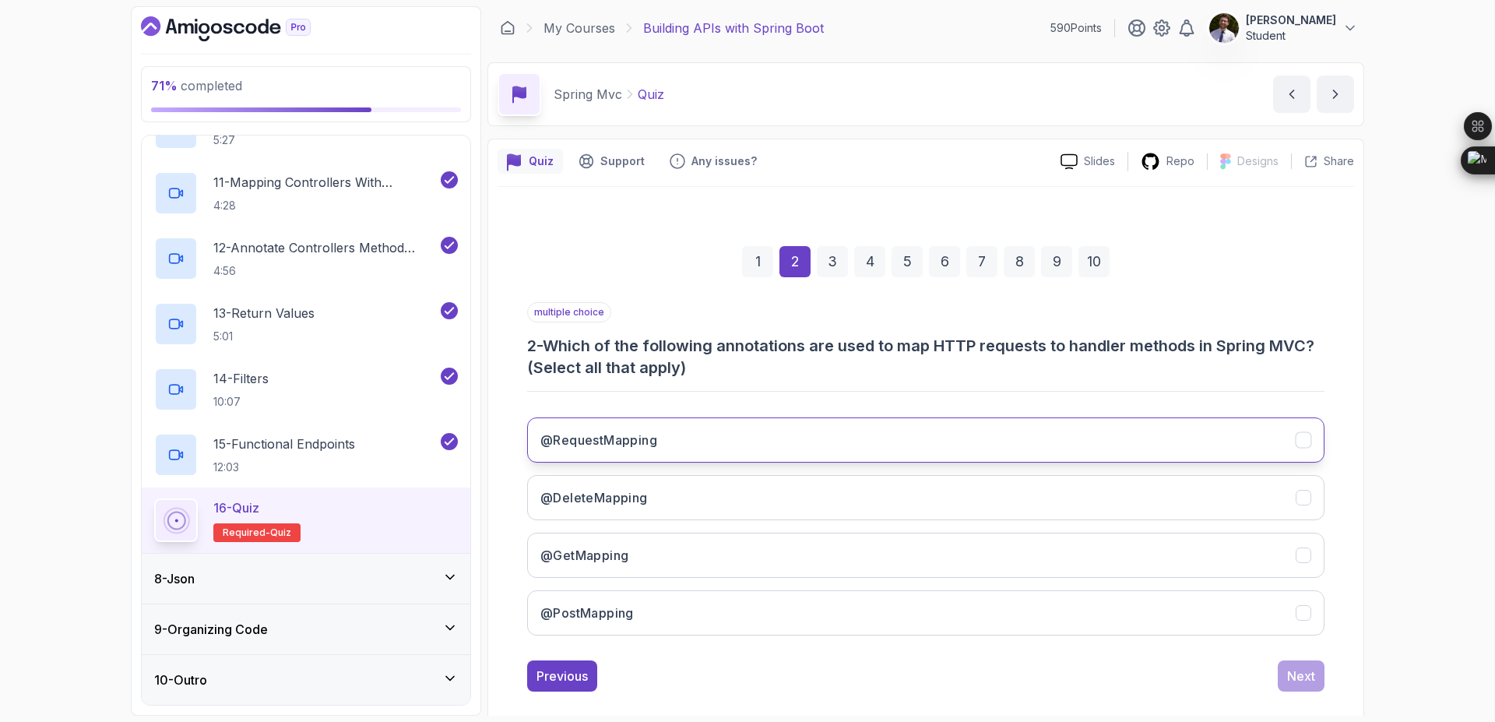
click at [856, 440] on button "@RequestMapping" at bounding box center [925, 439] width 797 height 45
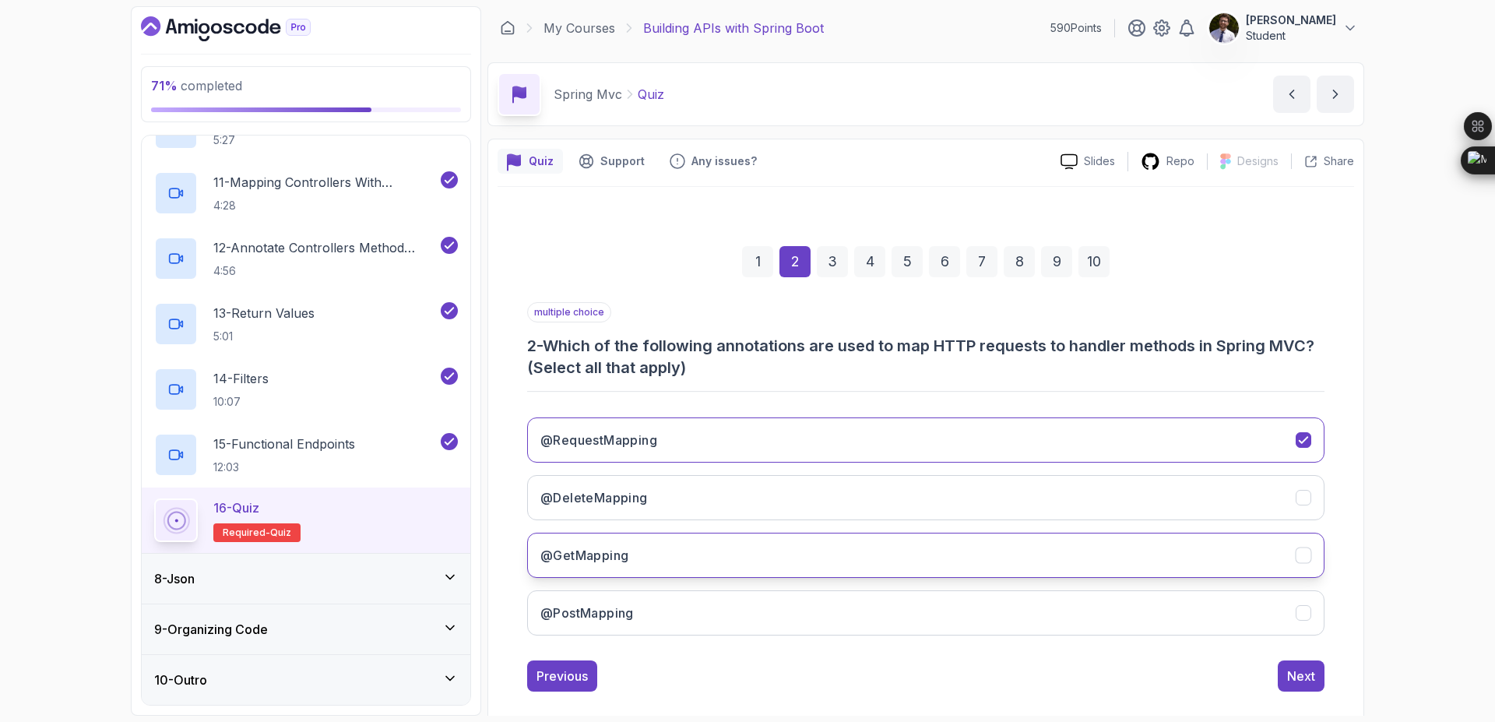
click at [825, 547] on button "@GetMapping" at bounding box center [925, 555] width 797 height 45
click at [1295, 682] on div "Next" at bounding box center [1301, 675] width 28 height 19
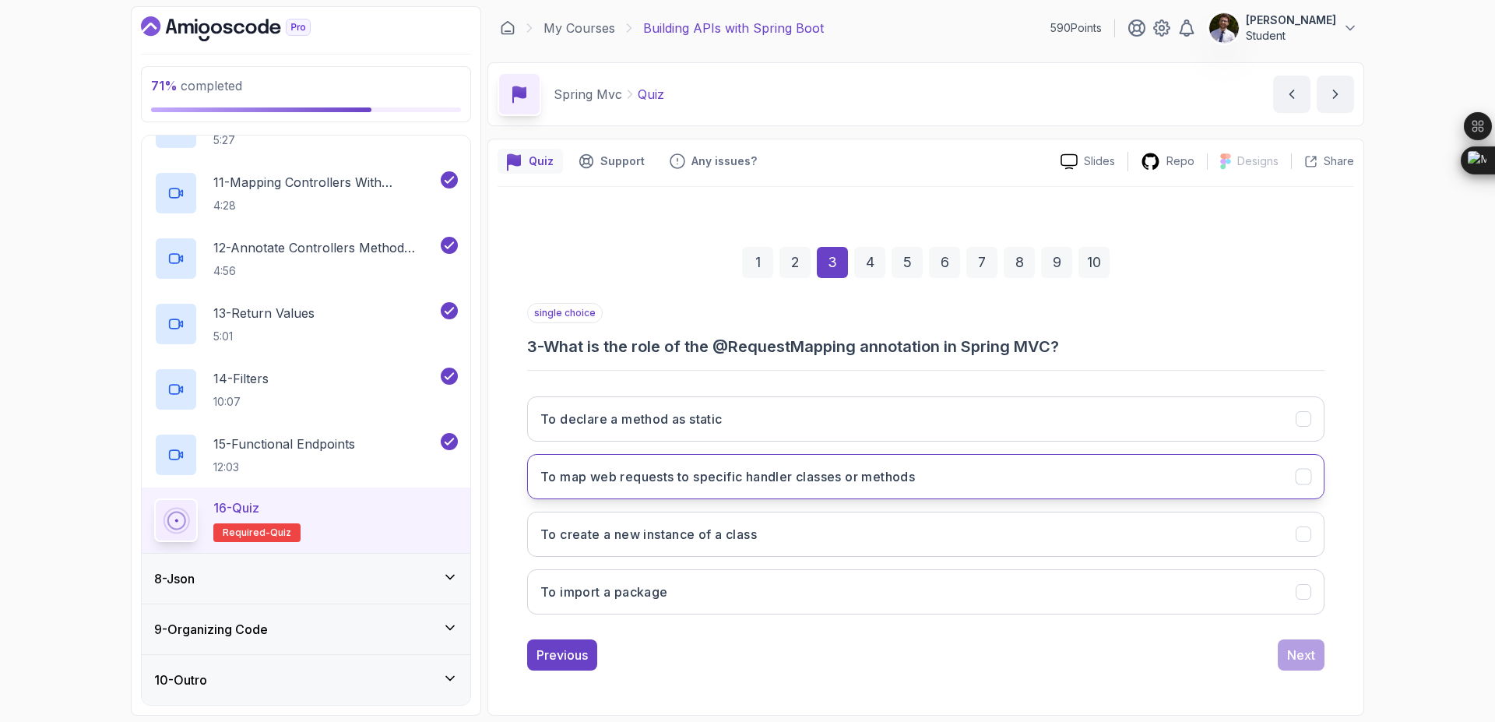
click at [915, 483] on h3 "To map web requests to specific handler classes or methods" at bounding box center [727, 476] width 374 height 19
click at [1306, 659] on div "Next" at bounding box center [1301, 654] width 28 height 19
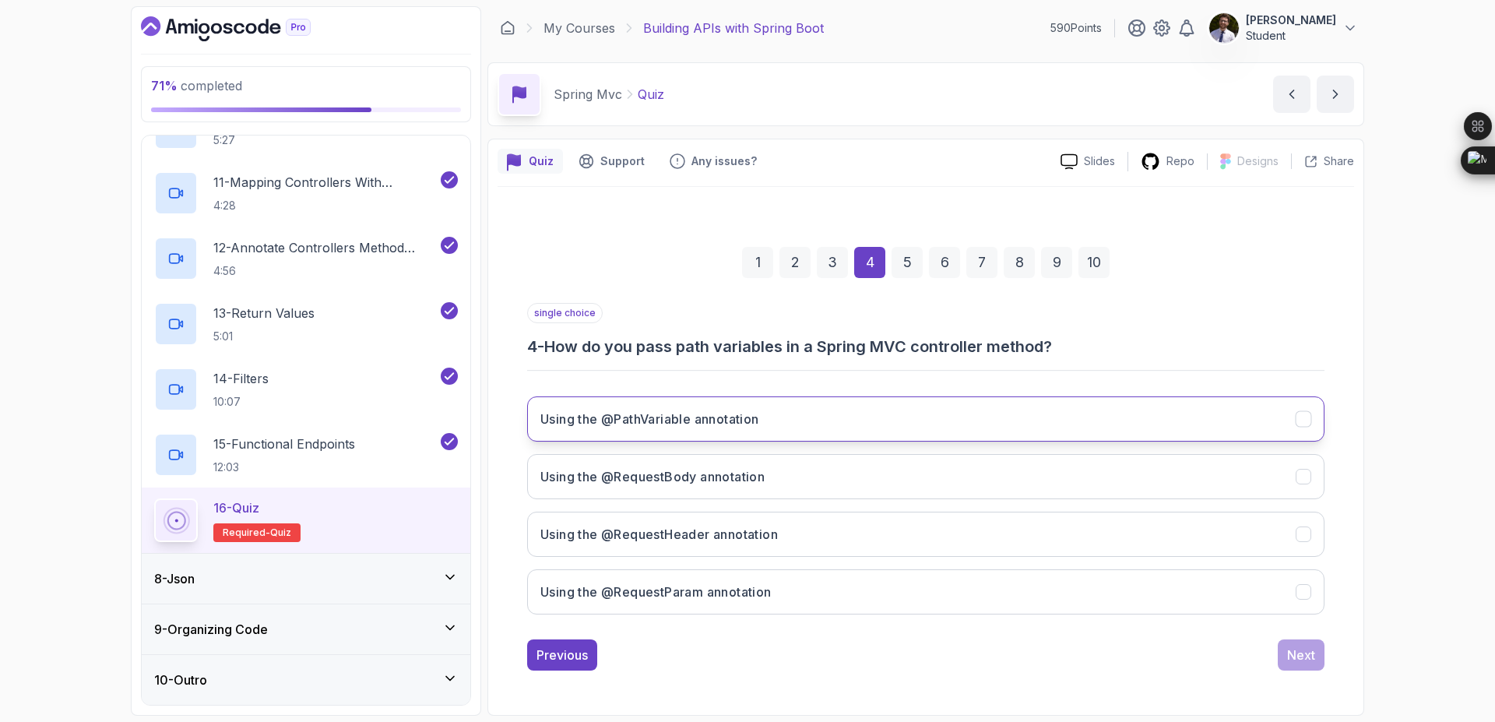
click at [1050, 411] on button "Using the @PathVariable annotation" at bounding box center [925, 418] width 797 height 45
click at [1302, 659] on div "Next" at bounding box center [1301, 654] width 28 height 19
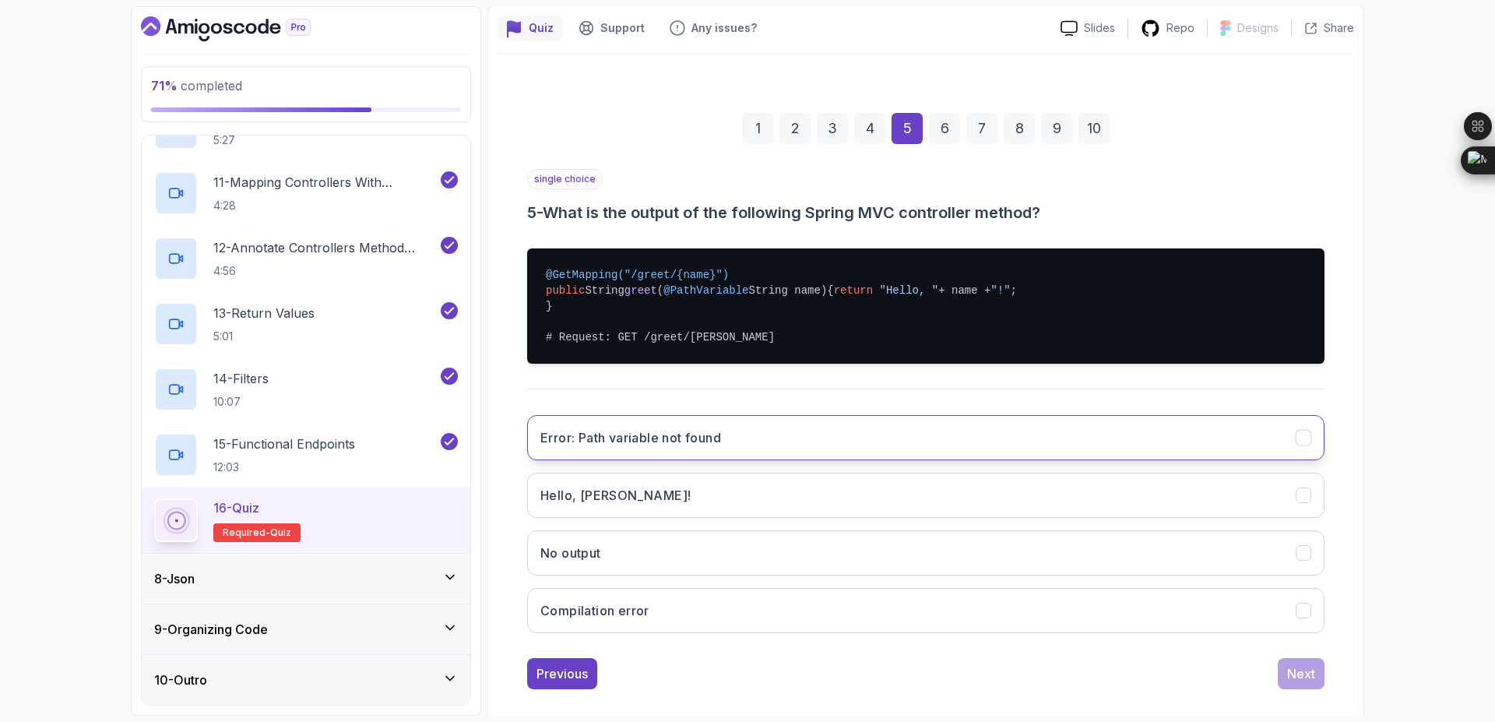
scroll to position [167, 0]
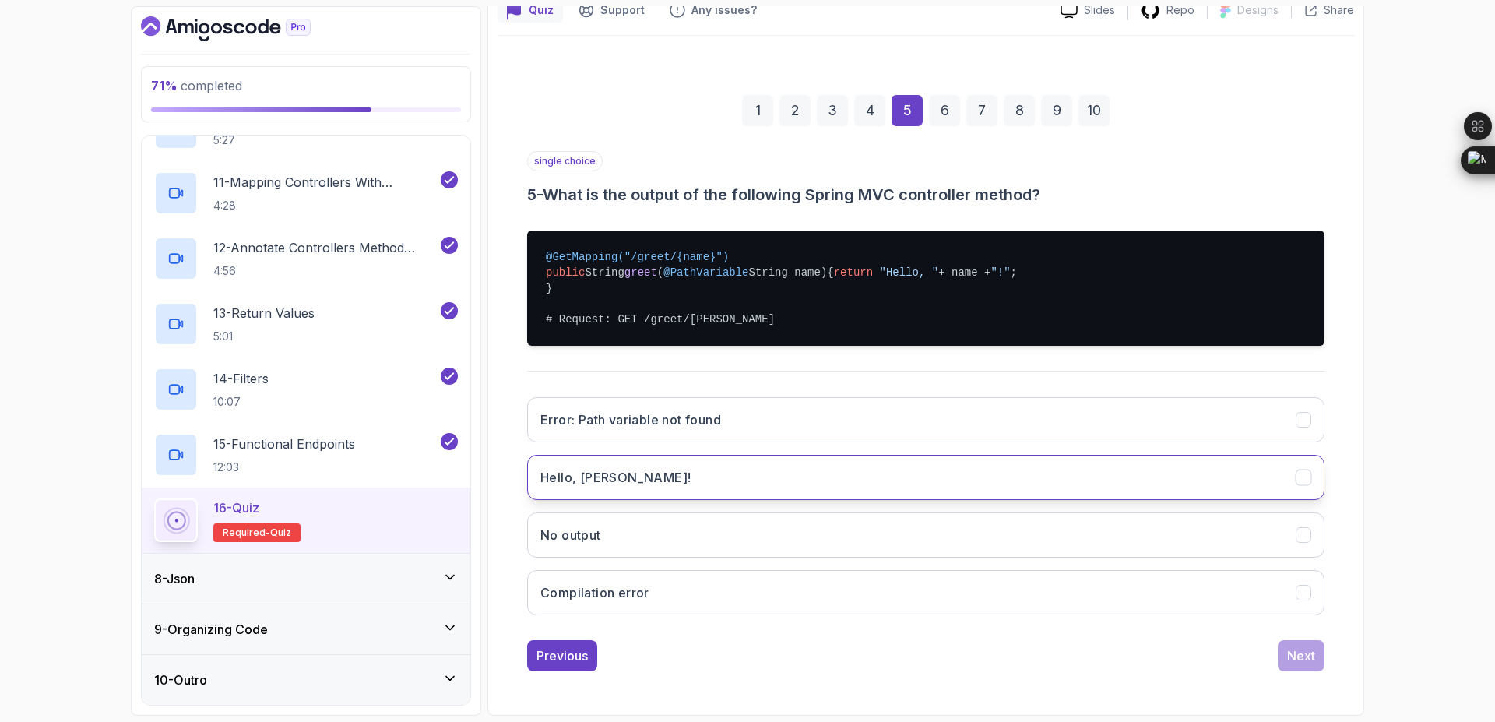
click at [817, 488] on button "Hello, John!" at bounding box center [925, 477] width 797 height 45
click at [1313, 656] on div "Next" at bounding box center [1301, 655] width 28 height 19
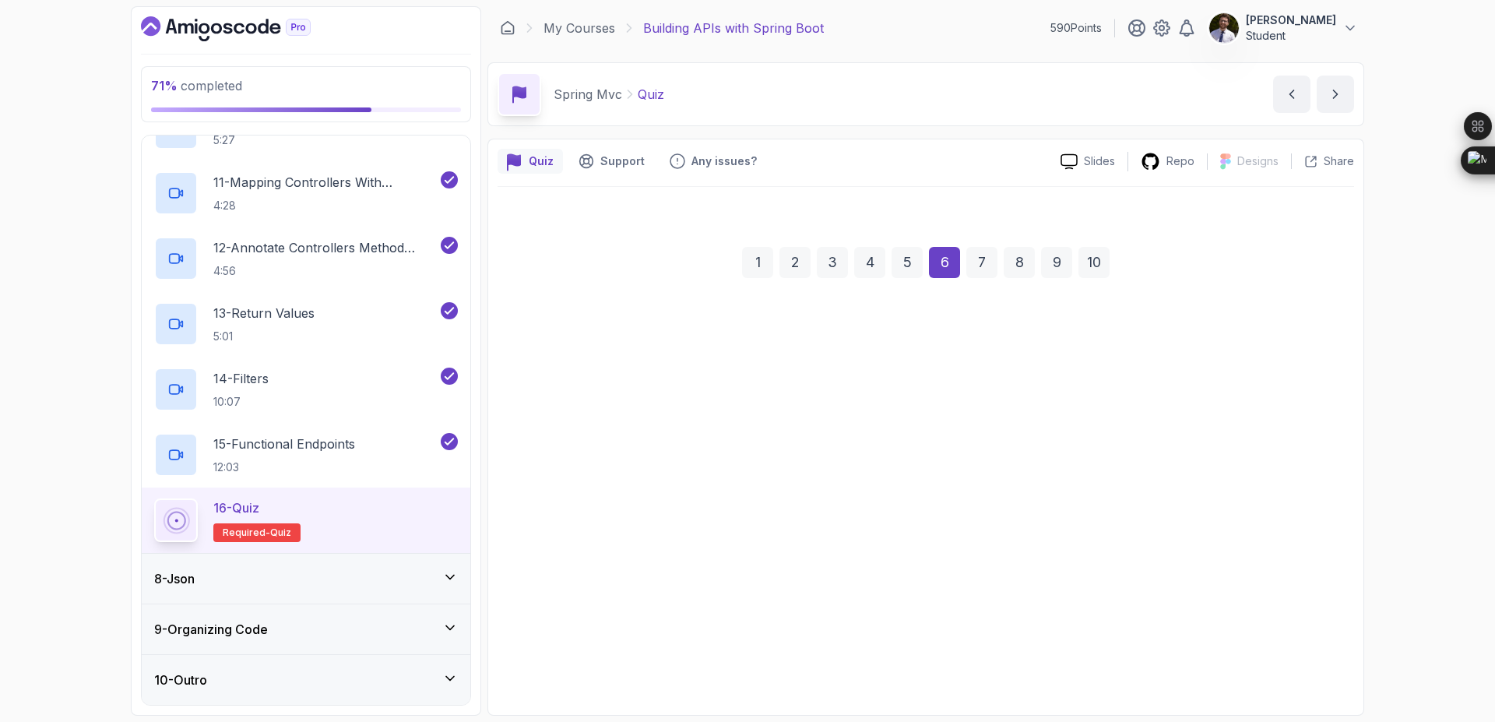
scroll to position [0, 0]
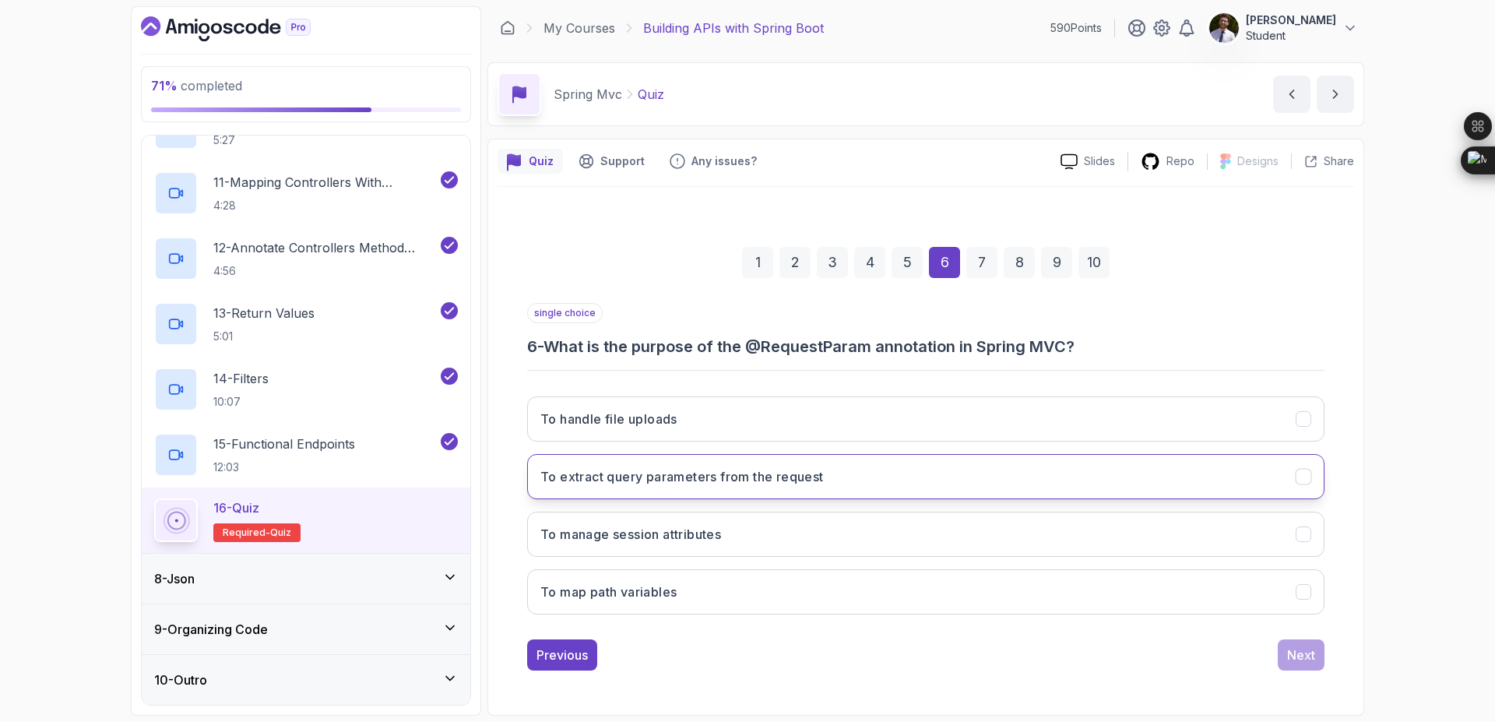
click at [842, 492] on button "To extract query parameters from the request" at bounding box center [925, 476] width 797 height 45
click at [1300, 658] on div "Next" at bounding box center [1301, 654] width 28 height 19
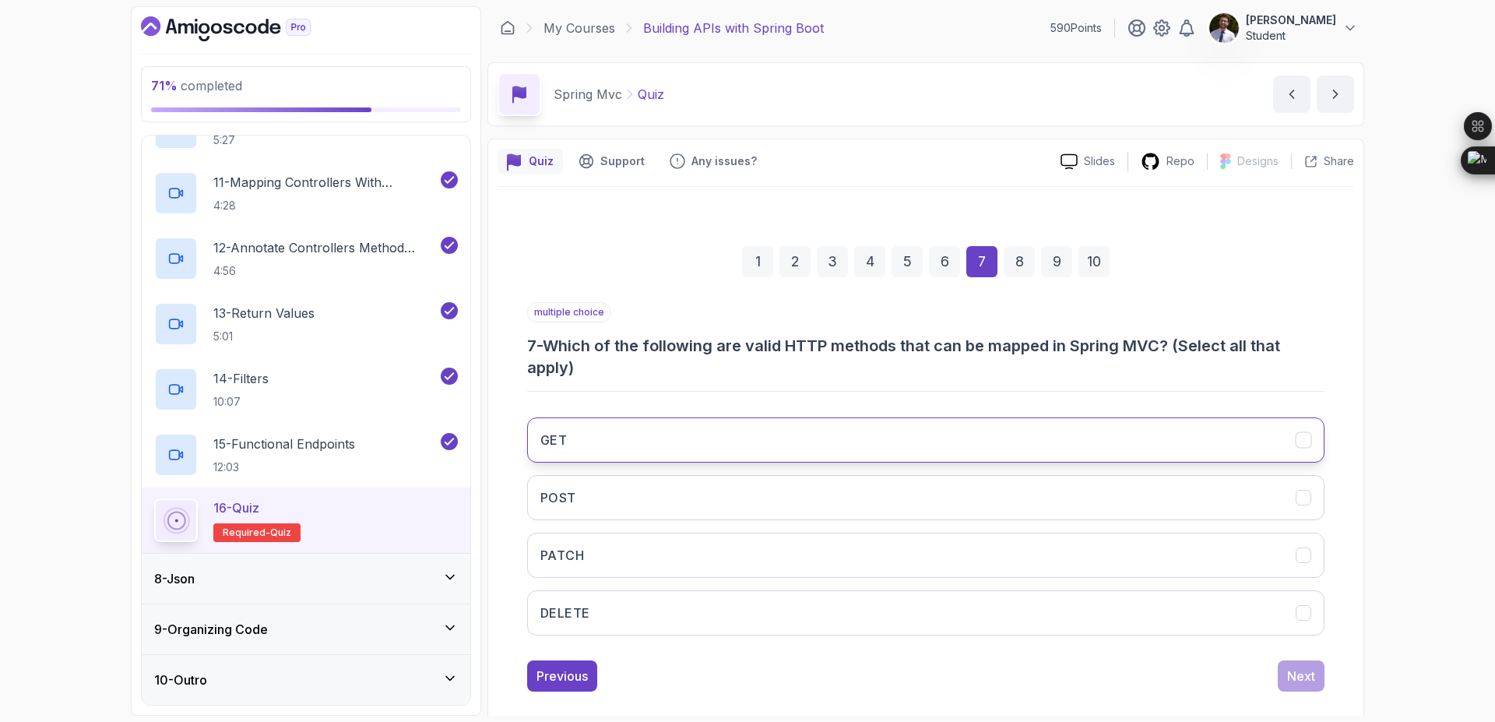
click at [1156, 434] on button "GET" at bounding box center [925, 439] width 797 height 45
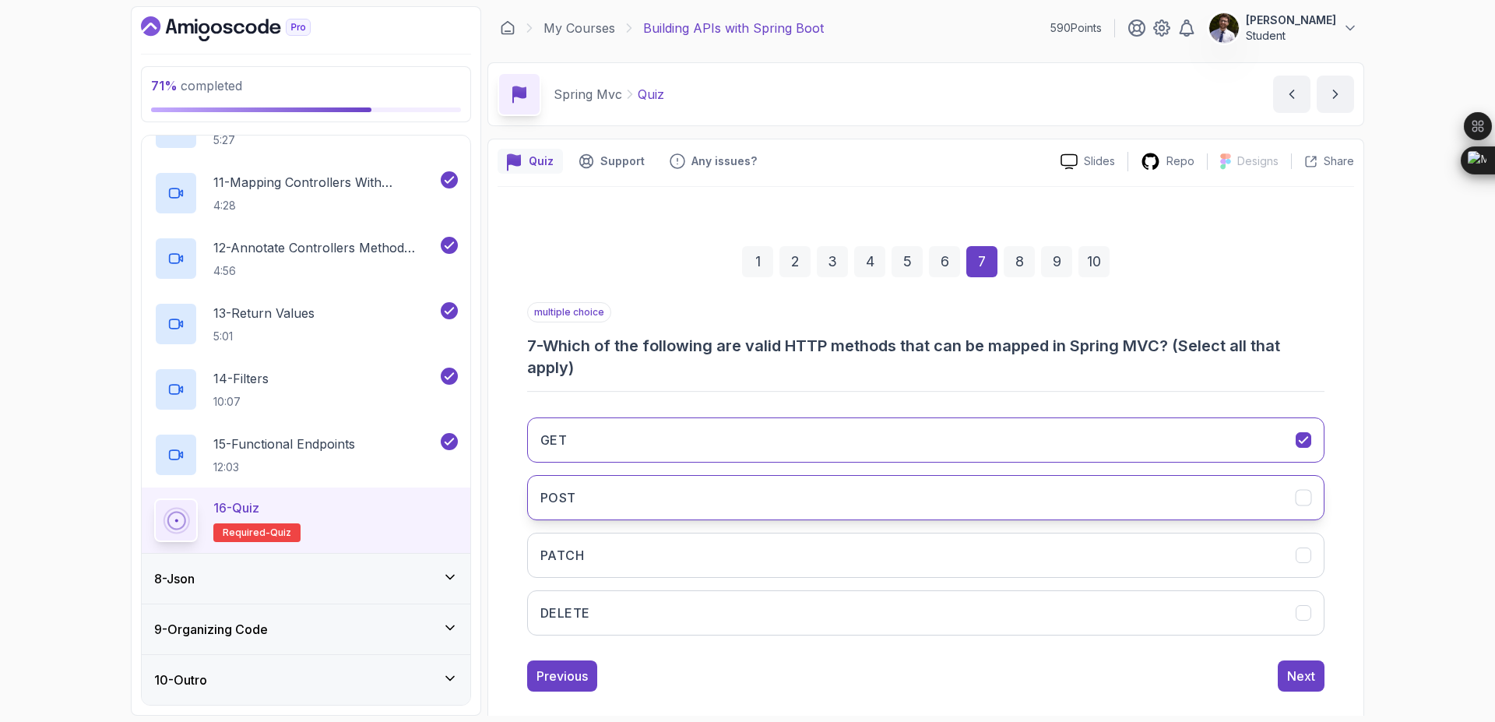
click at [1141, 491] on button "POST" at bounding box center [925, 497] width 797 height 45
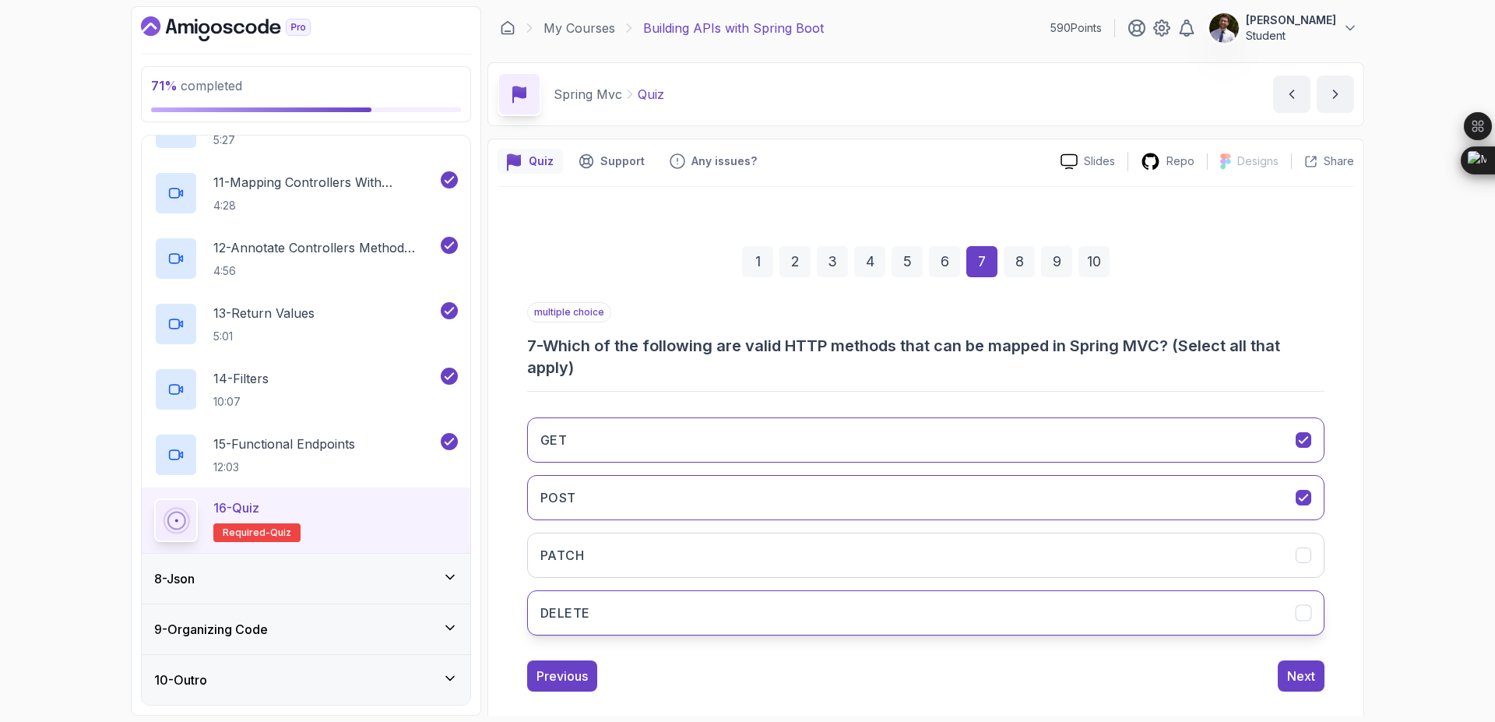
click at [1143, 605] on button "DELETE" at bounding box center [925, 612] width 797 height 45
click at [1298, 679] on div "Next" at bounding box center [1301, 675] width 28 height 19
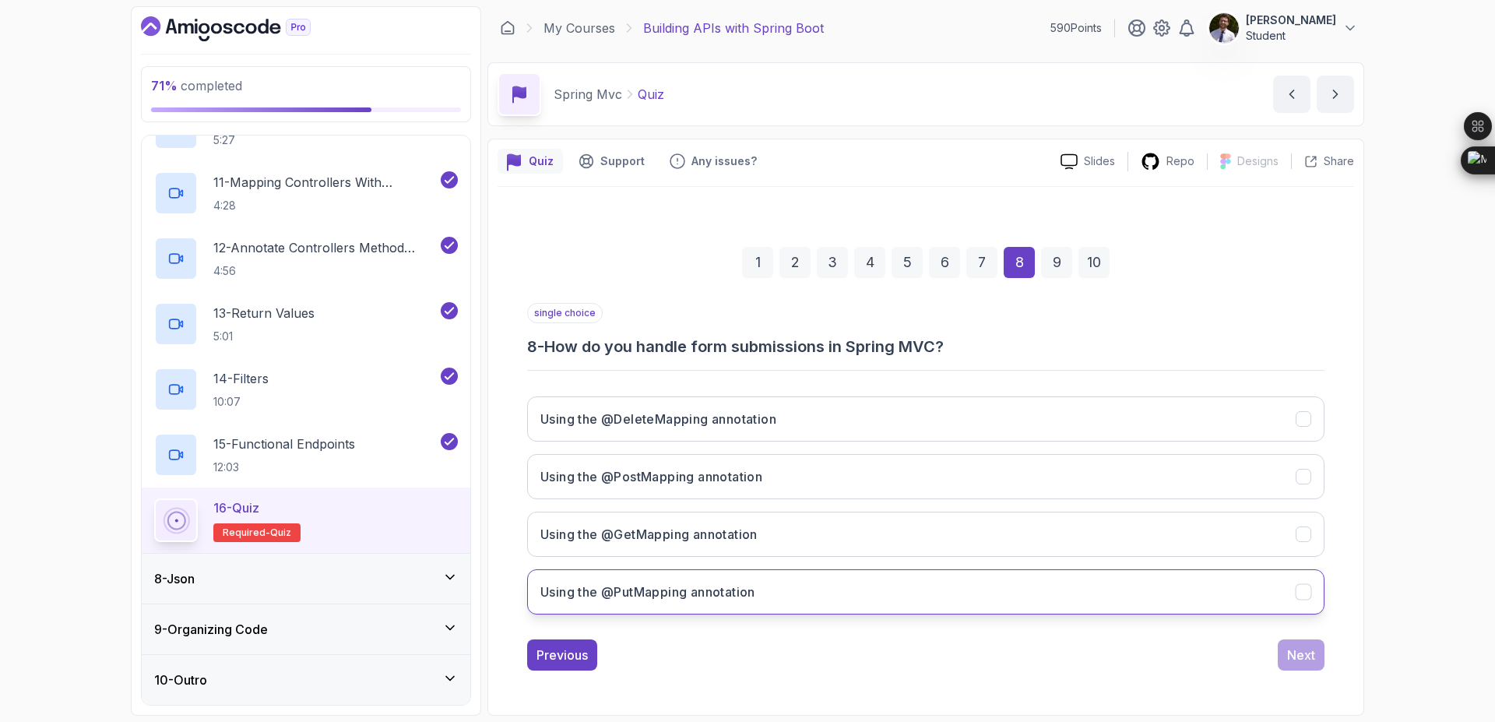
click at [1091, 577] on button "Using the @PutMapping annotation" at bounding box center [925, 591] width 797 height 45
click at [1310, 650] on div "Next" at bounding box center [1301, 654] width 28 height 19
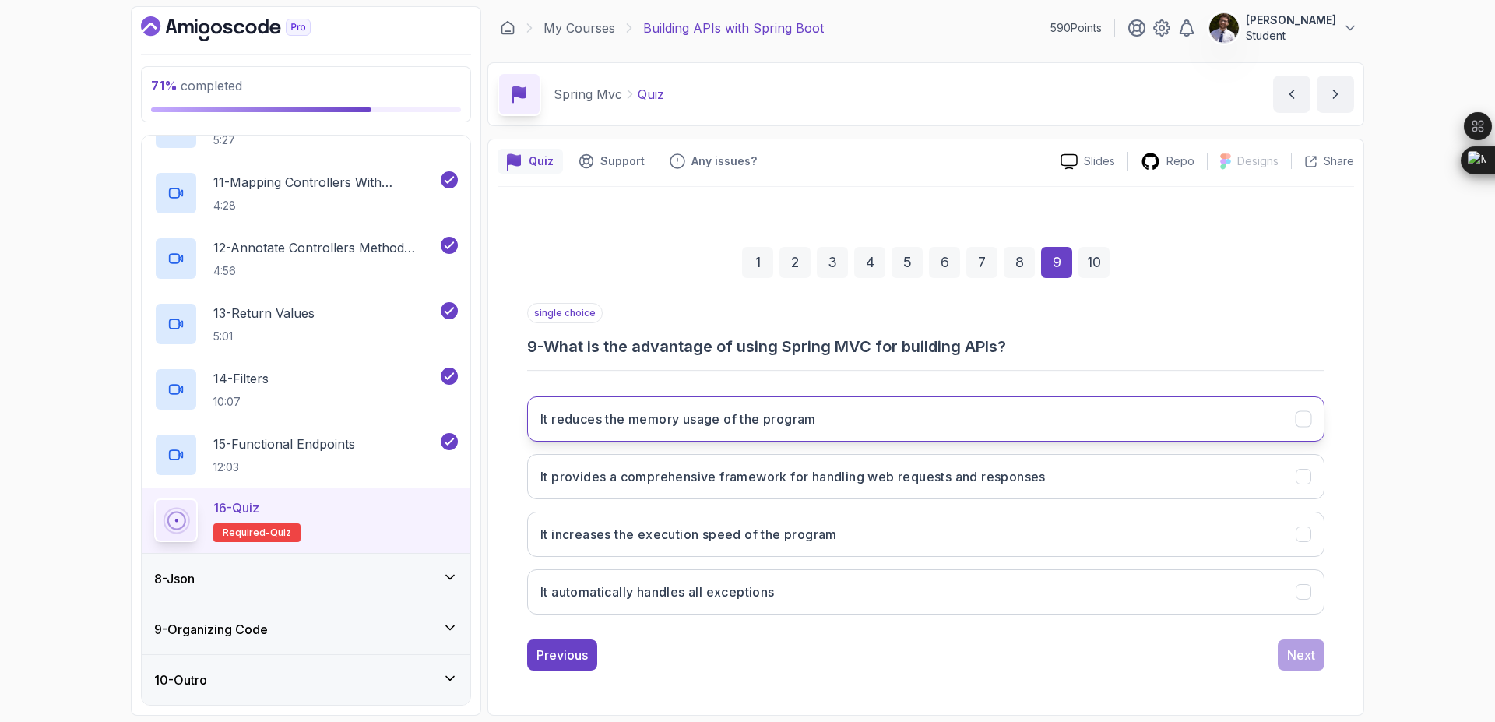
click at [1192, 413] on button "It reduces the memory usage of the program" at bounding box center [925, 418] width 797 height 45
click at [1307, 649] on div "Next" at bounding box center [1301, 654] width 28 height 19
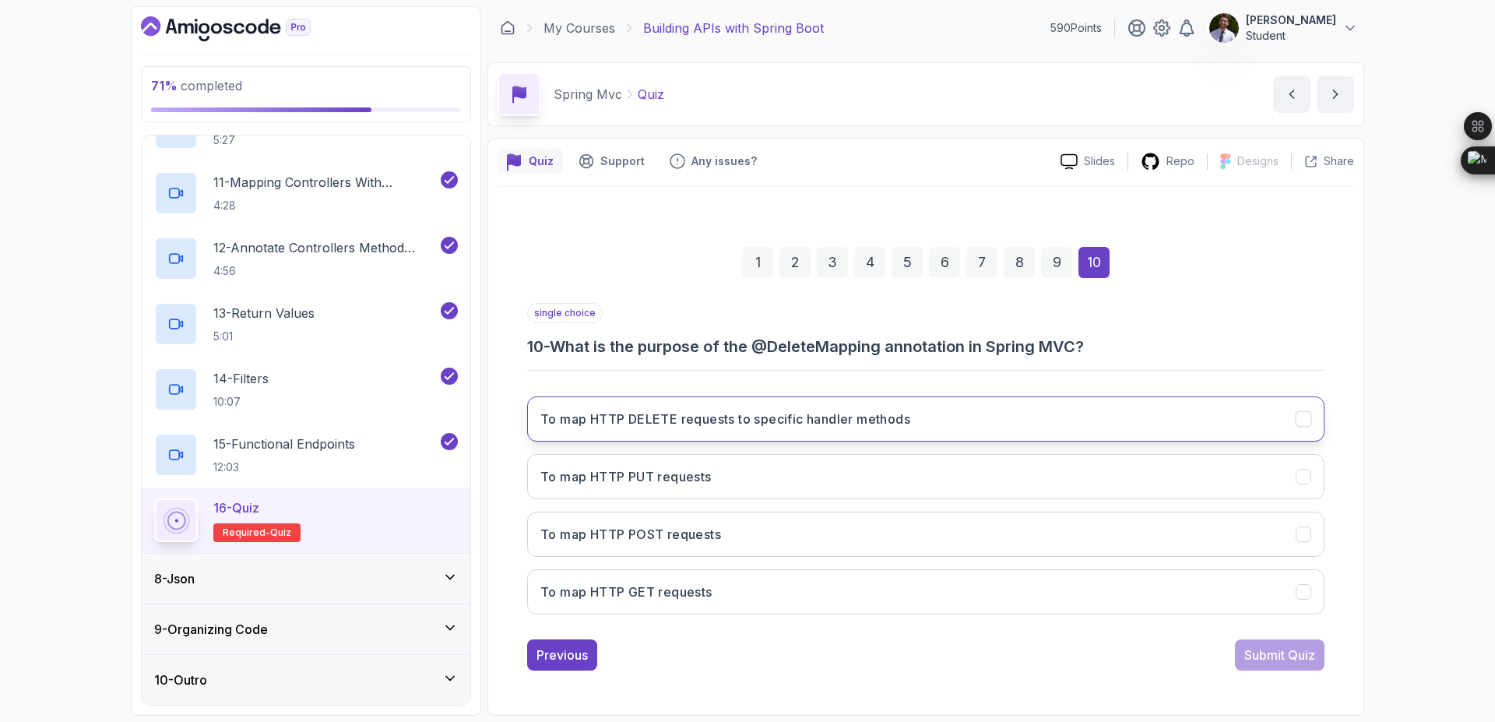
click at [1190, 435] on button "To map HTTP DELETE requests to specific handler methods" at bounding box center [925, 418] width 797 height 45
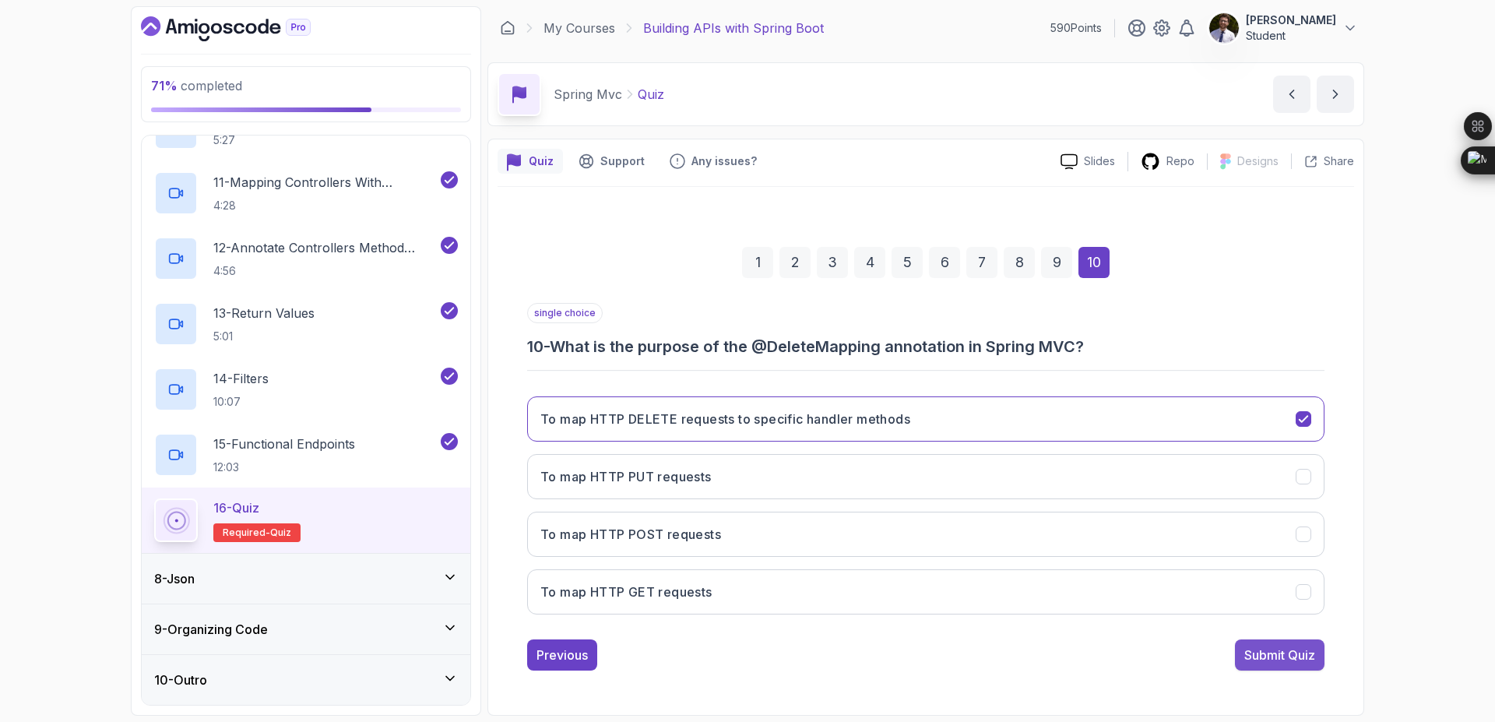
click at [1271, 645] on button "Submit Quiz" at bounding box center [1280, 654] width 90 height 31
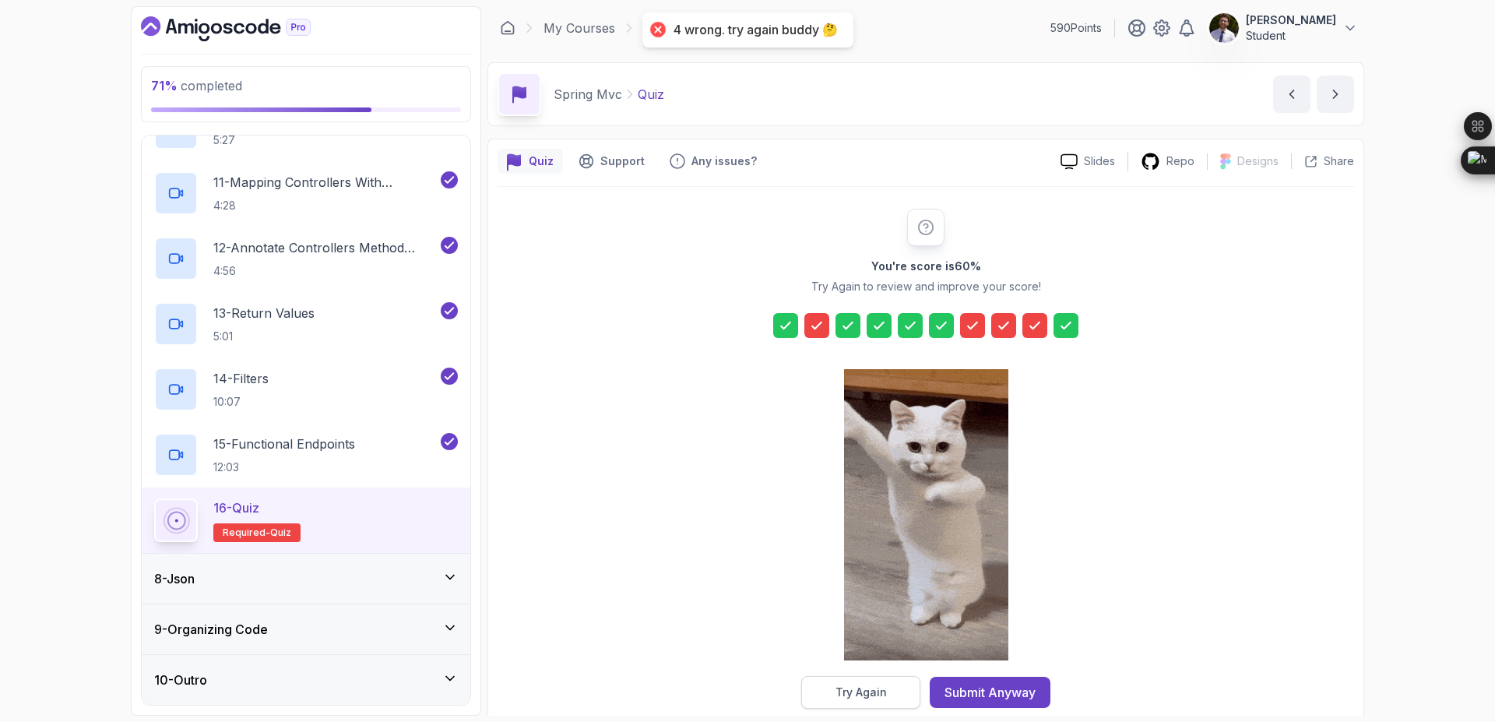
click at [882, 690] on div "Try Again" at bounding box center [860, 692] width 51 height 16
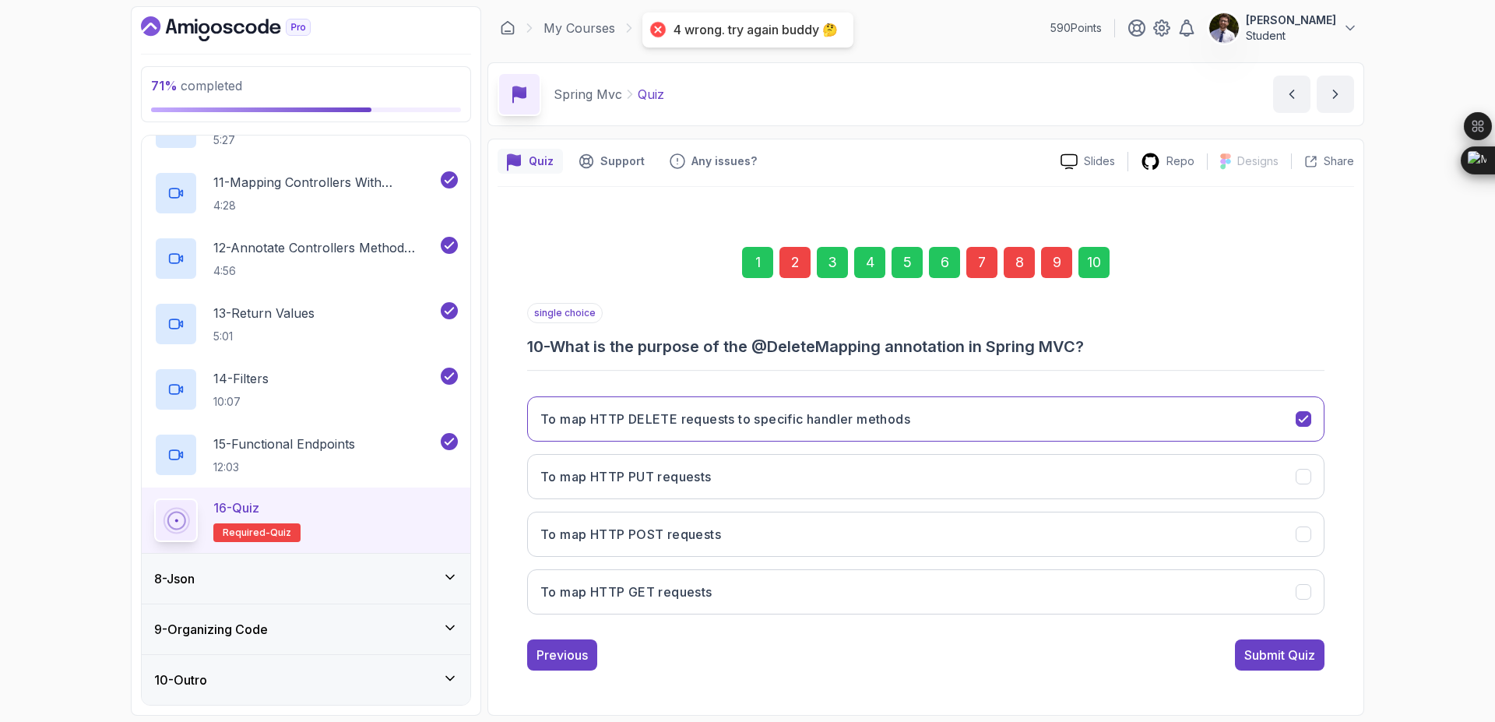
click at [801, 253] on div "2" at bounding box center [794, 262] width 31 height 31
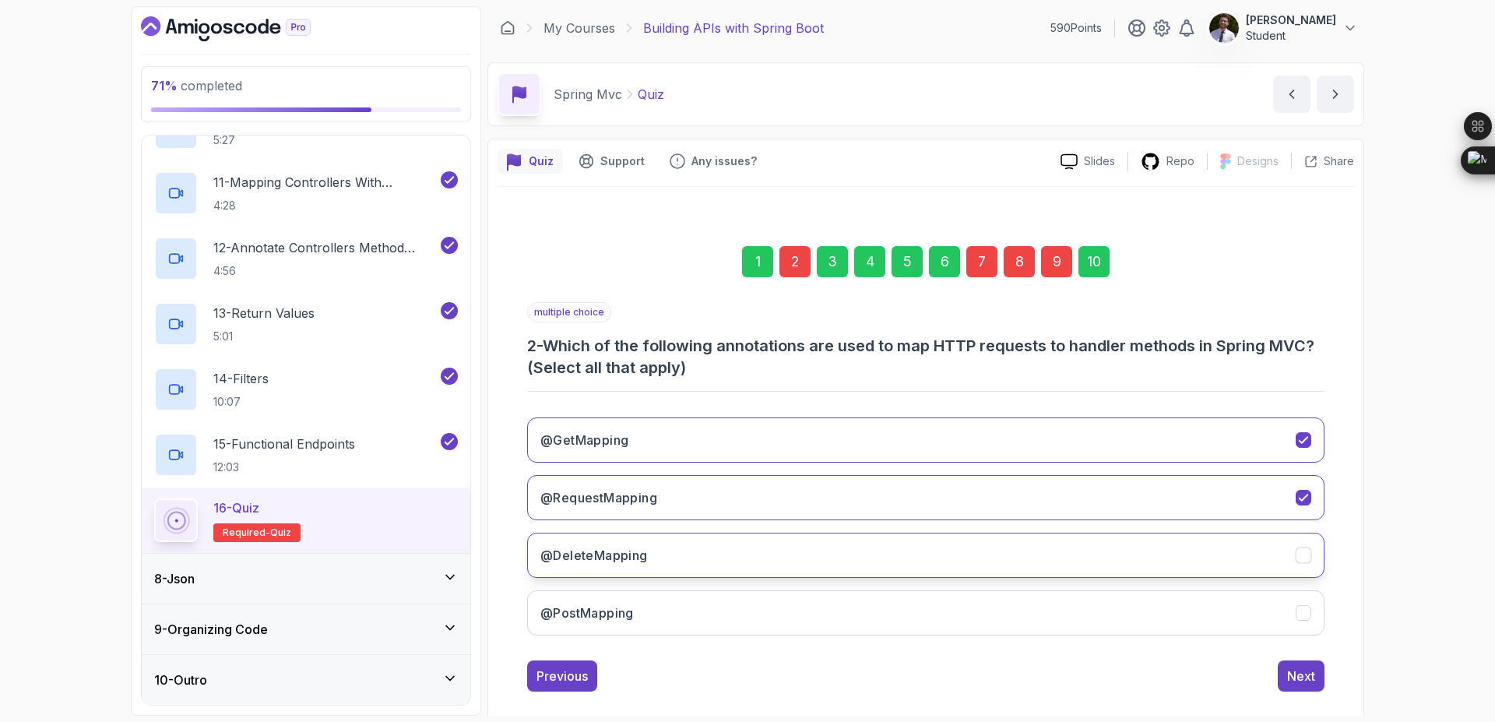
click at [927, 557] on button "@DeleteMapping" at bounding box center [925, 555] width 797 height 45
click at [949, 614] on button "@PostMapping" at bounding box center [925, 612] width 797 height 45
click at [1088, 272] on div "10" at bounding box center [1093, 261] width 31 height 31
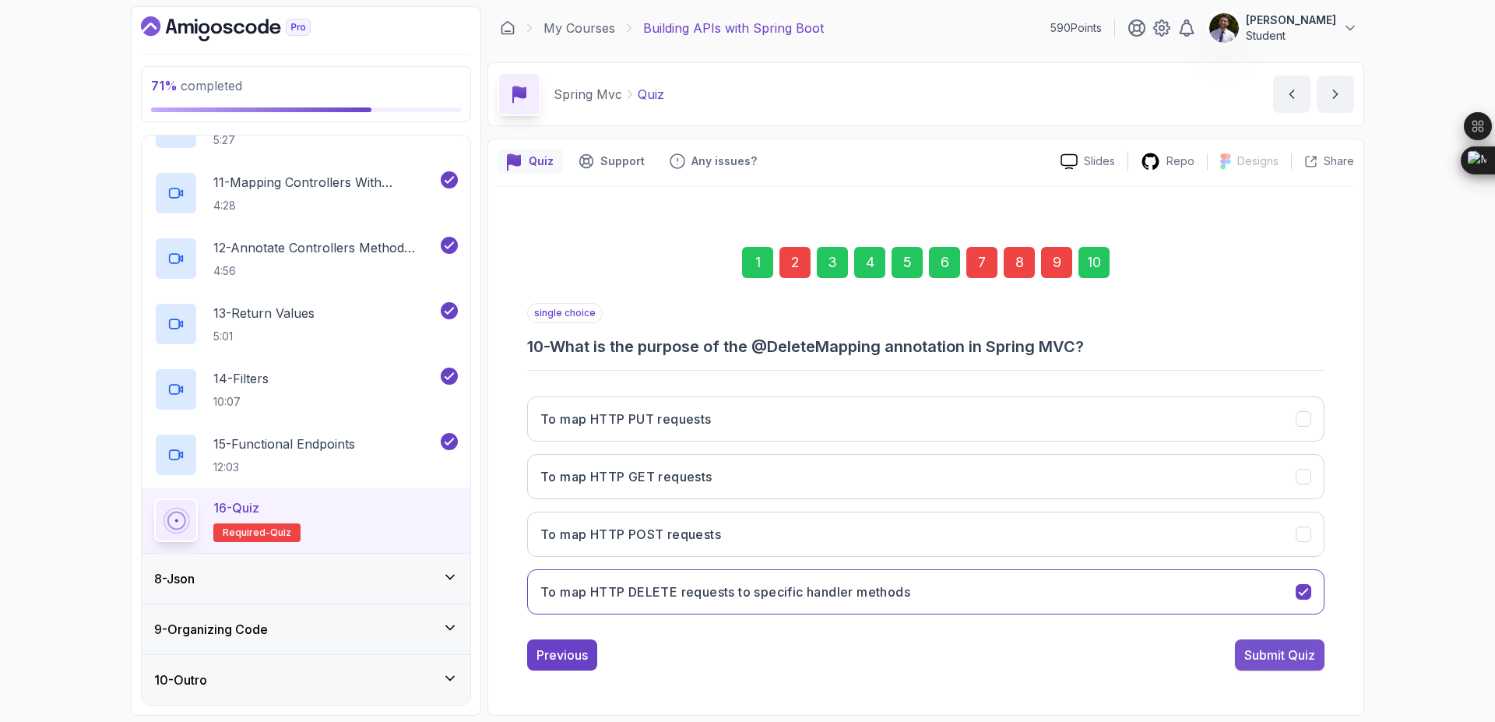
click at [1255, 647] on div "Submit Quiz" at bounding box center [1279, 654] width 71 height 19
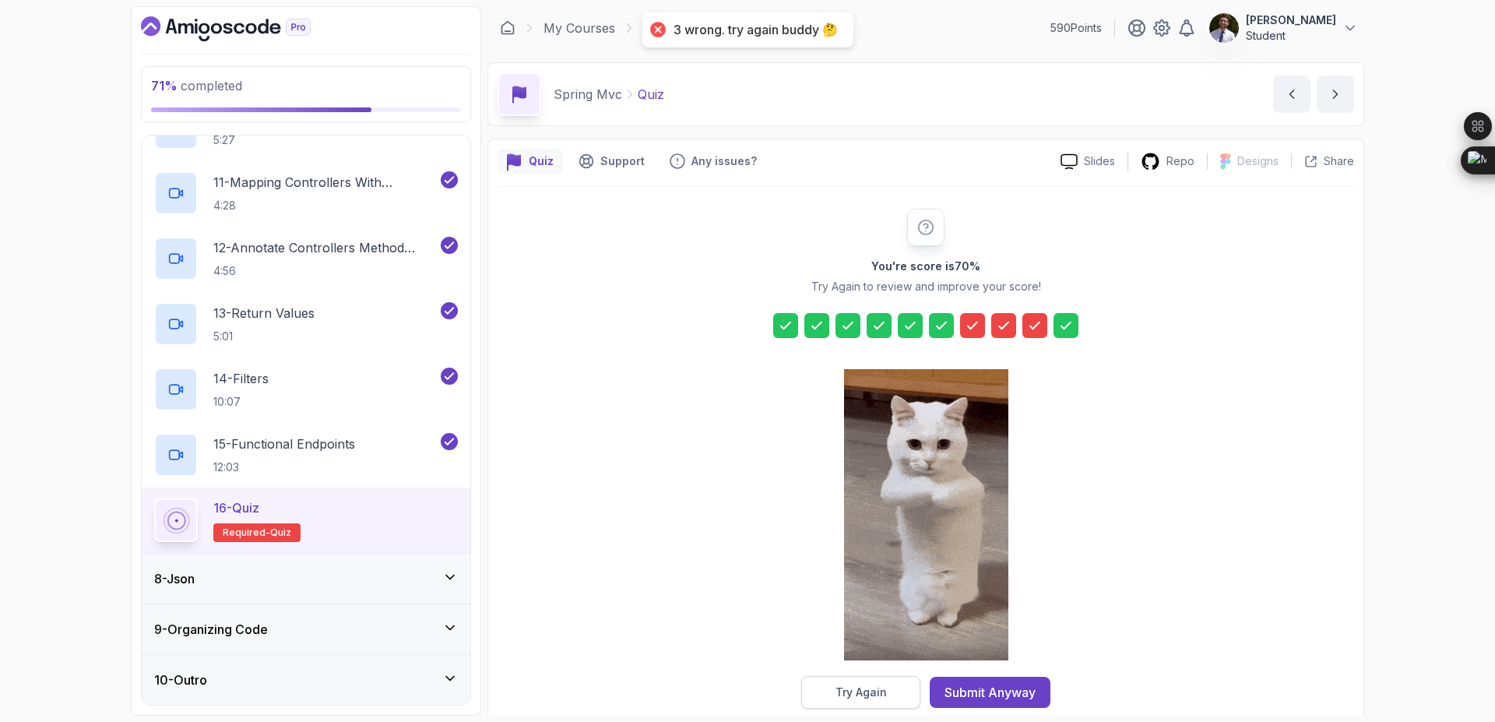
click at [839, 691] on div "Try Again" at bounding box center [860, 692] width 51 height 16
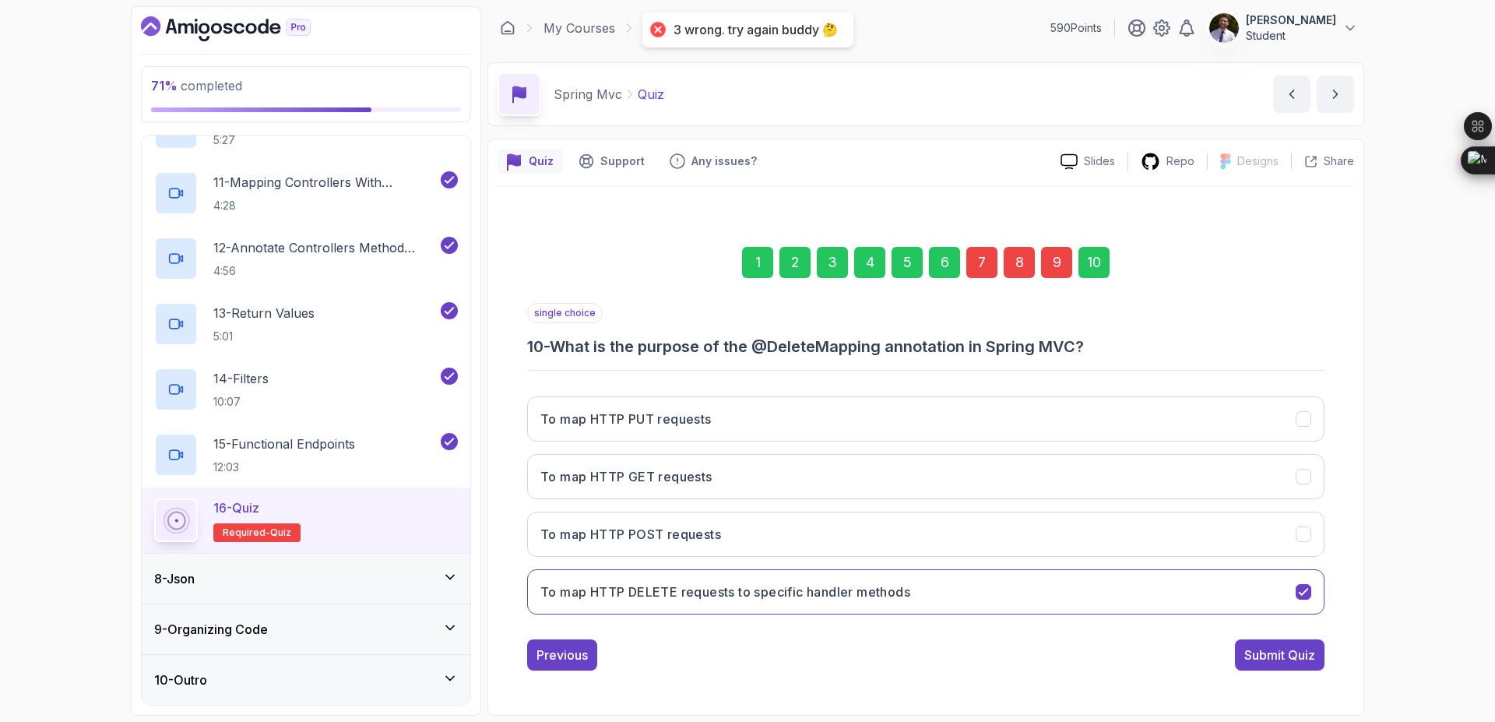
click at [988, 250] on div "7" at bounding box center [981, 262] width 31 height 31
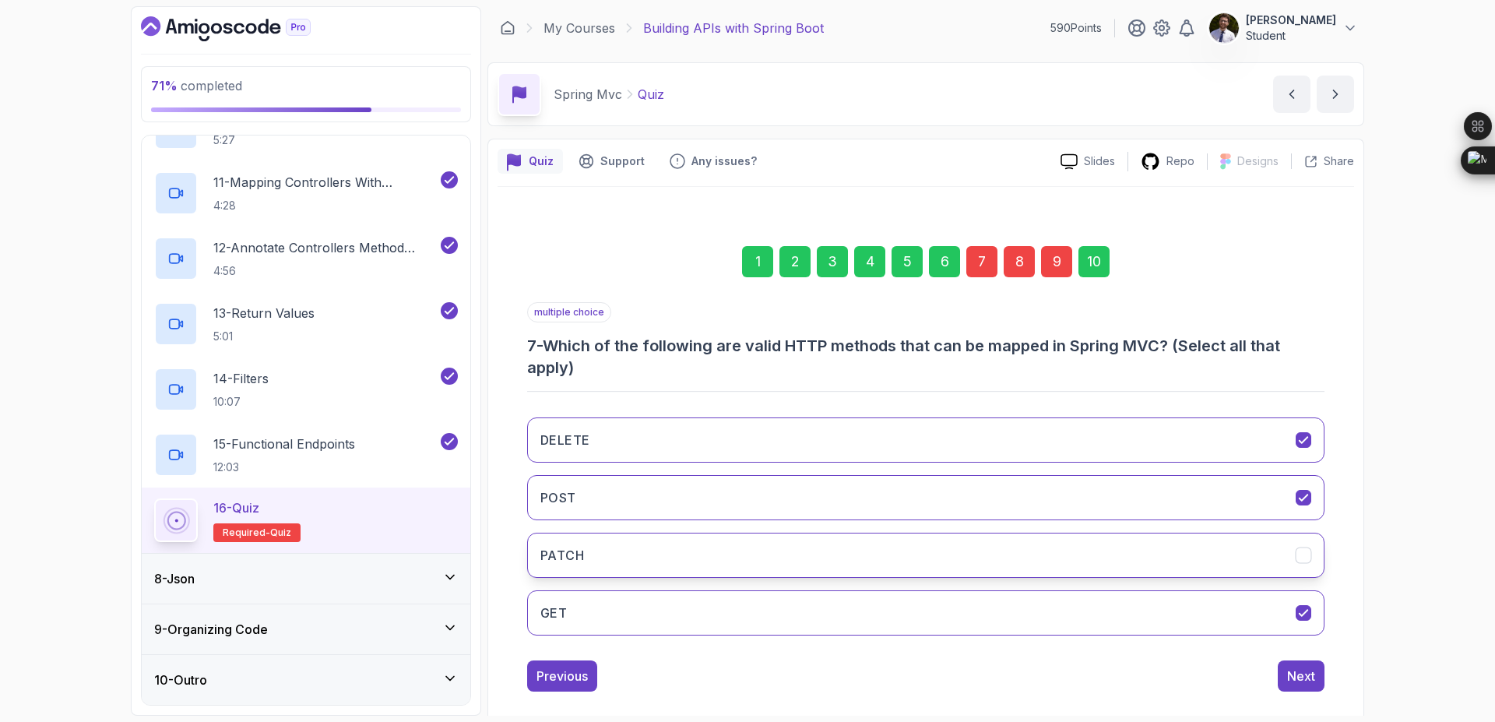
click at [1155, 564] on button "PATCH" at bounding box center [925, 555] width 797 height 45
click at [1099, 270] on div "10" at bounding box center [1093, 261] width 31 height 31
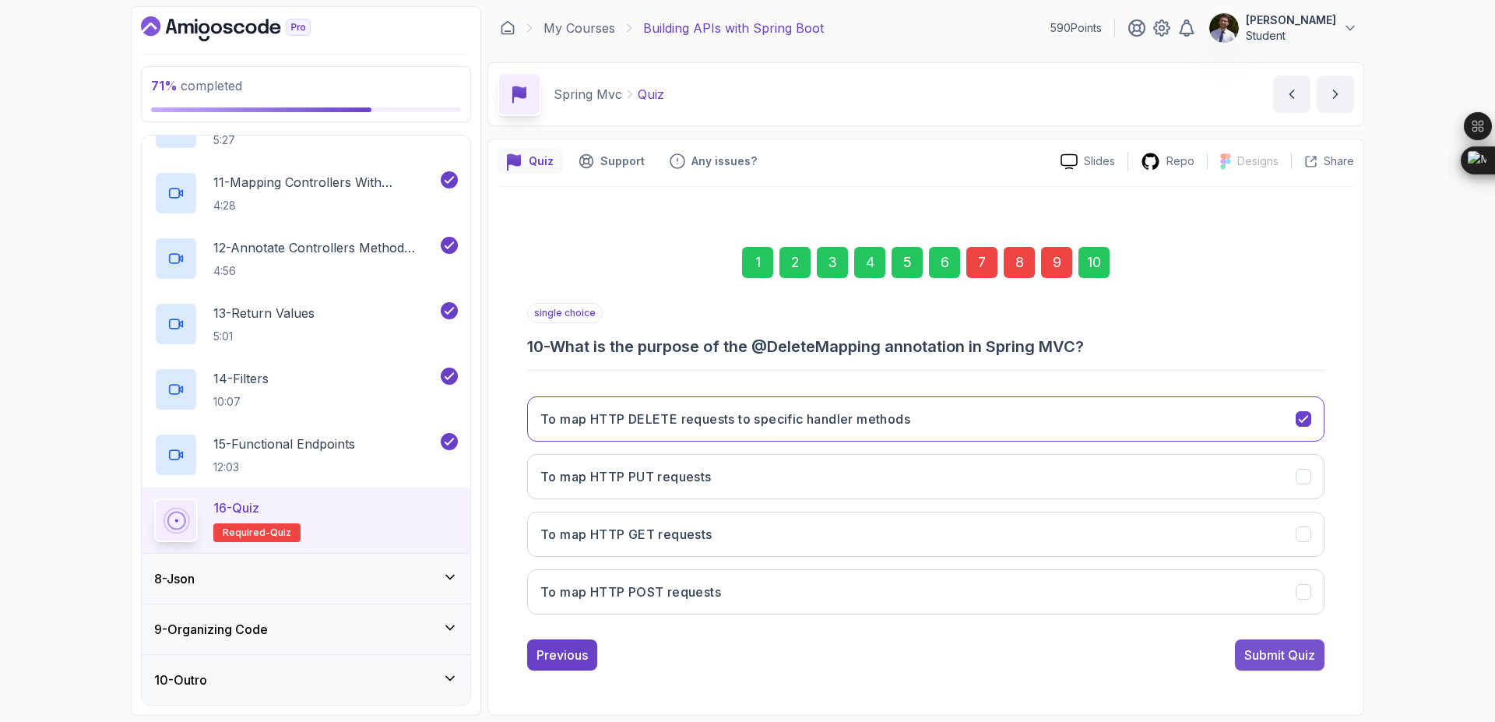
click at [1282, 656] on div "Submit Quiz" at bounding box center [1279, 654] width 71 height 19
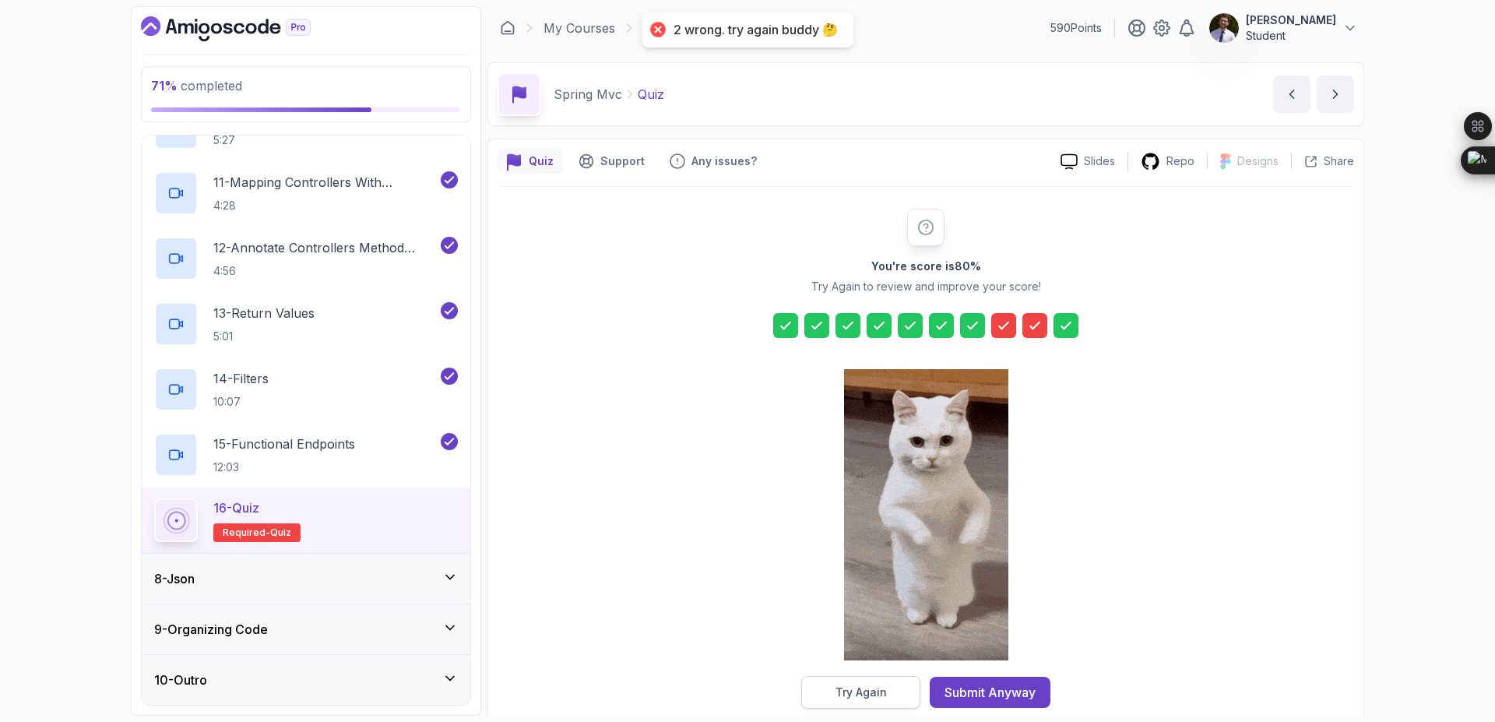
click at [847, 693] on div "Try Again" at bounding box center [860, 692] width 51 height 16
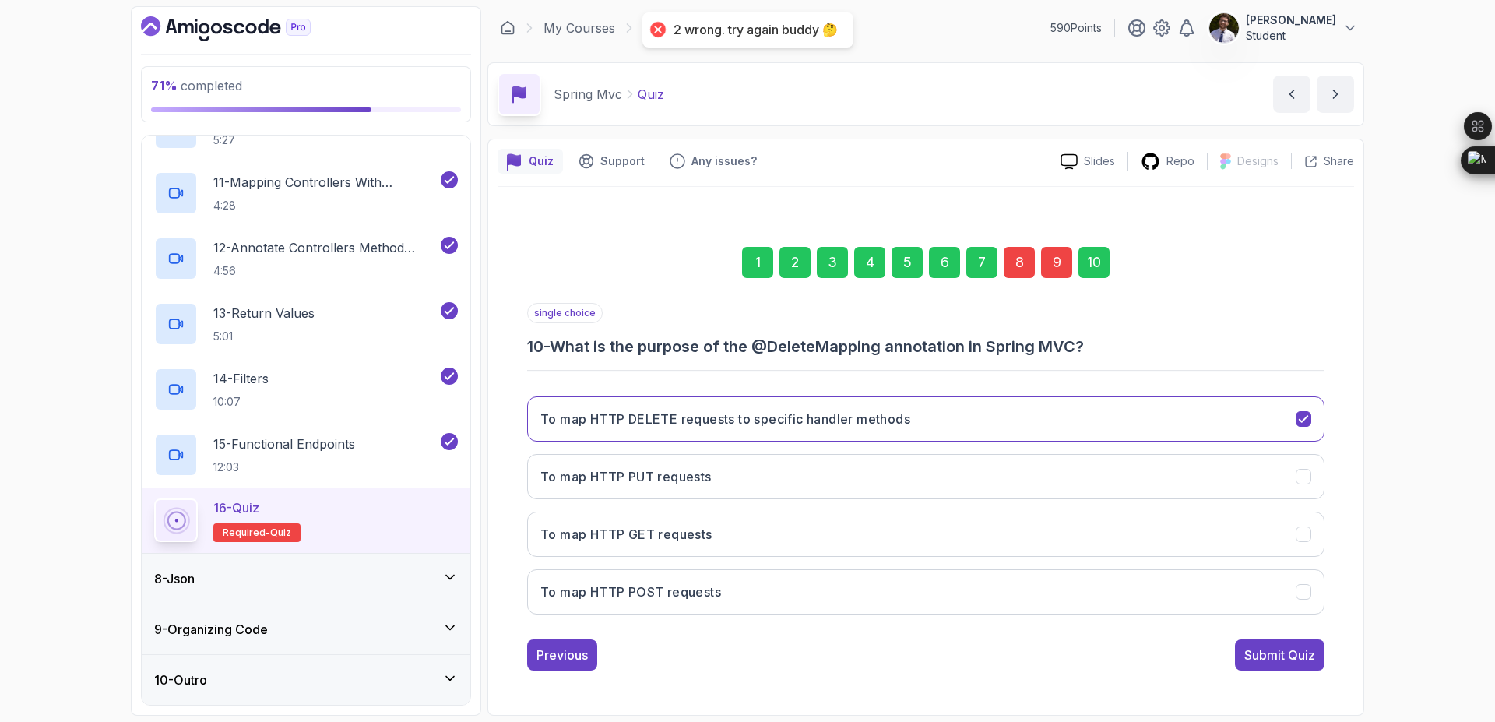
click at [1025, 275] on div "8" at bounding box center [1019, 262] width 31 height 31
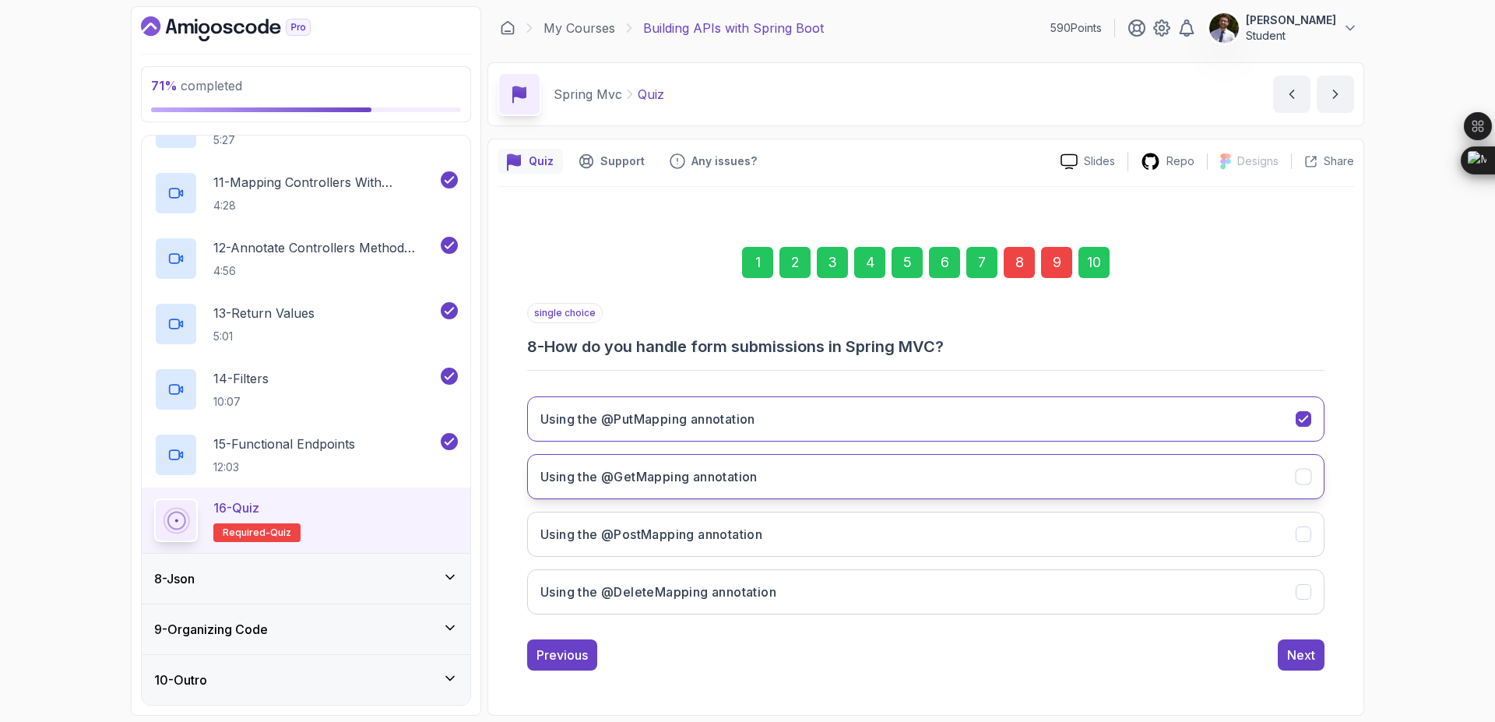
click at [1007, 466] on button "Using the @GetMapping annotation" at bounding box center [925, 476] width 797 height 45
click at [1094, 269] on div "10" at bounding box center [1093, 262] width 31 height 31
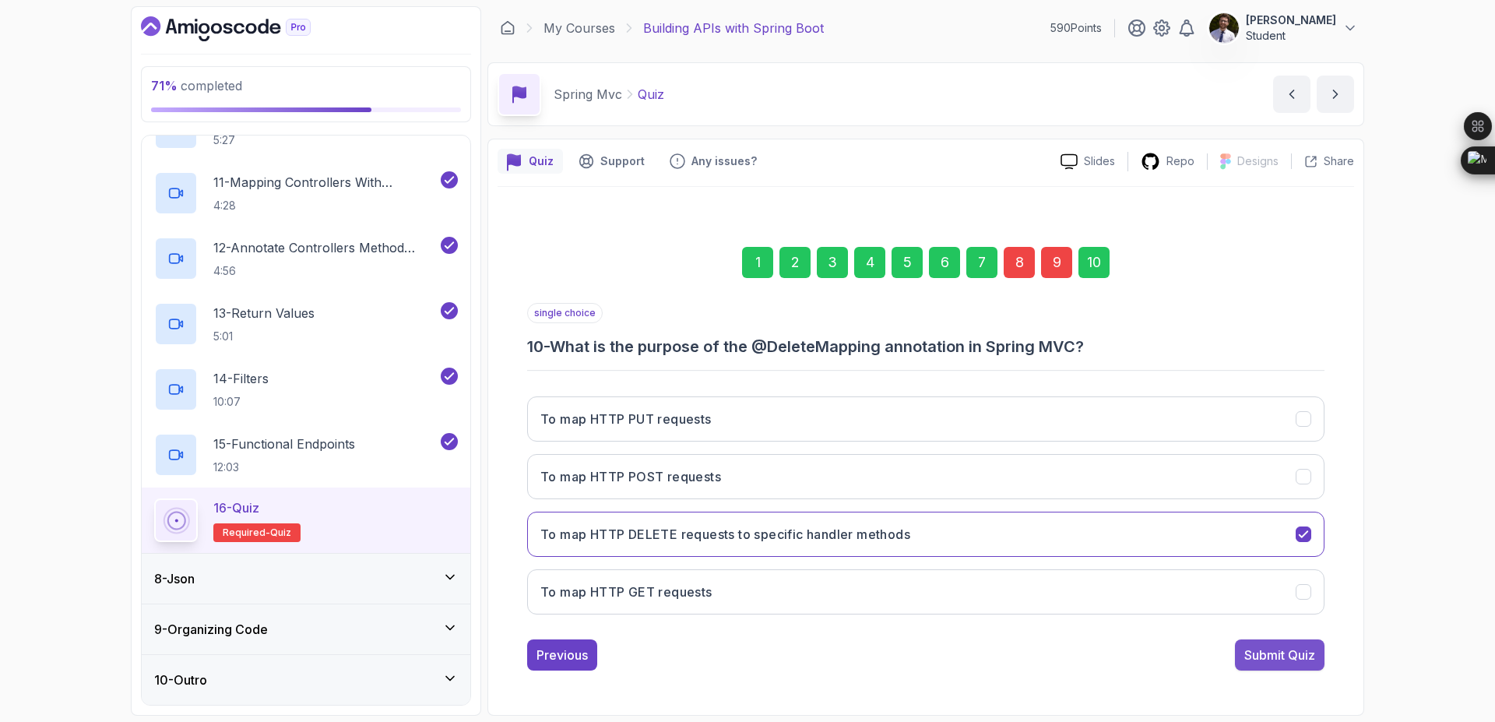
click at [1258, 651] on div "Submit Quiz" at bounding box center [1279, 654] width 71 height 19
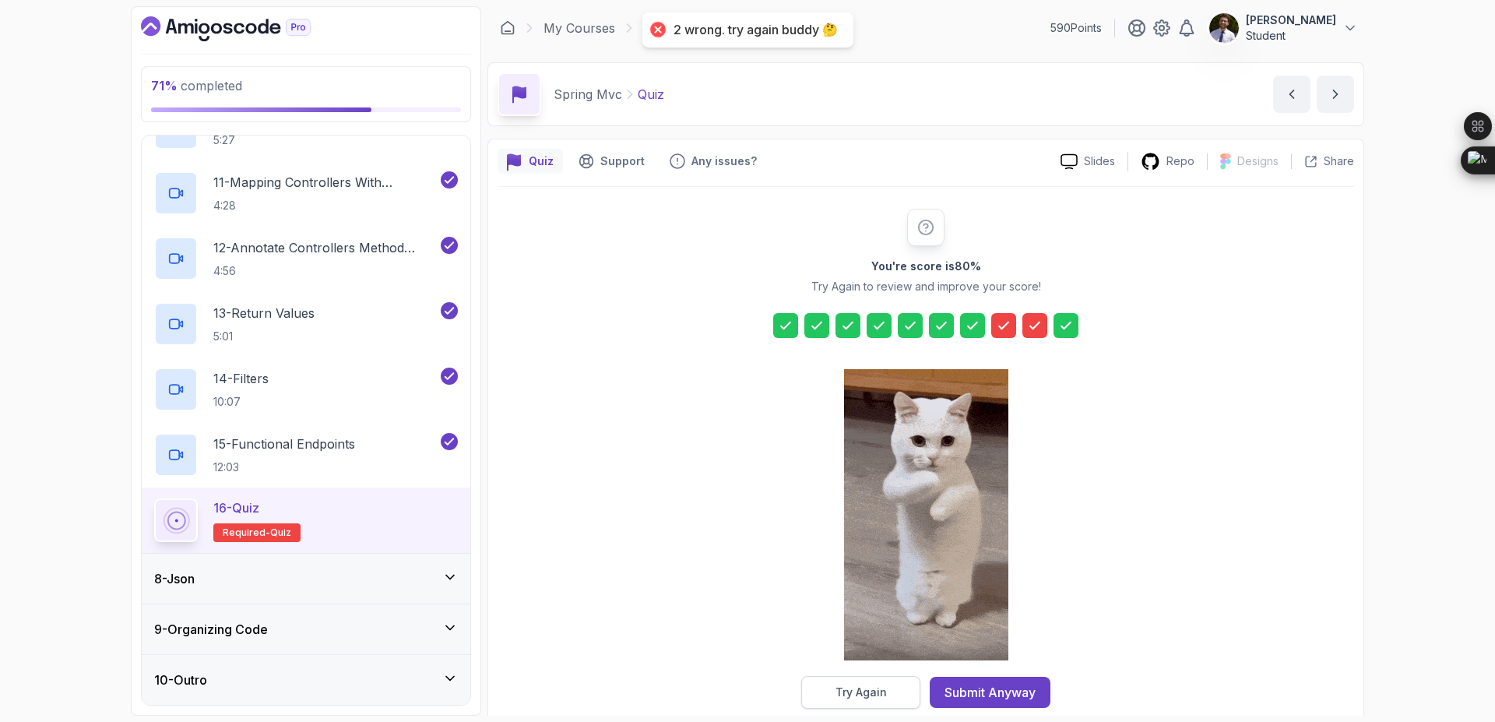
click at [870, 692] on div "Try Again" at bounding box center [860, 692] width 51 height 16
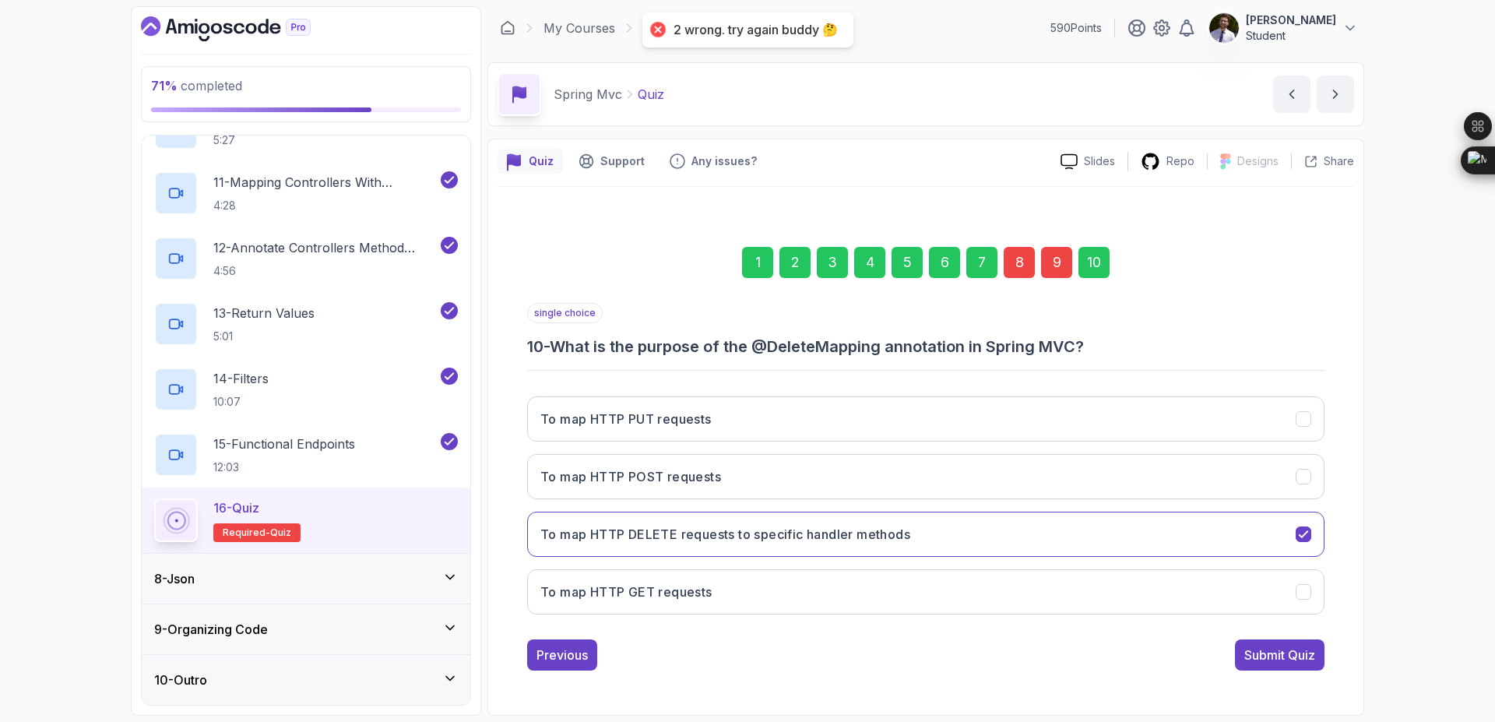
click at [1020, 268] on div "8" at bounding box center [1019, 262] width 31 height 31
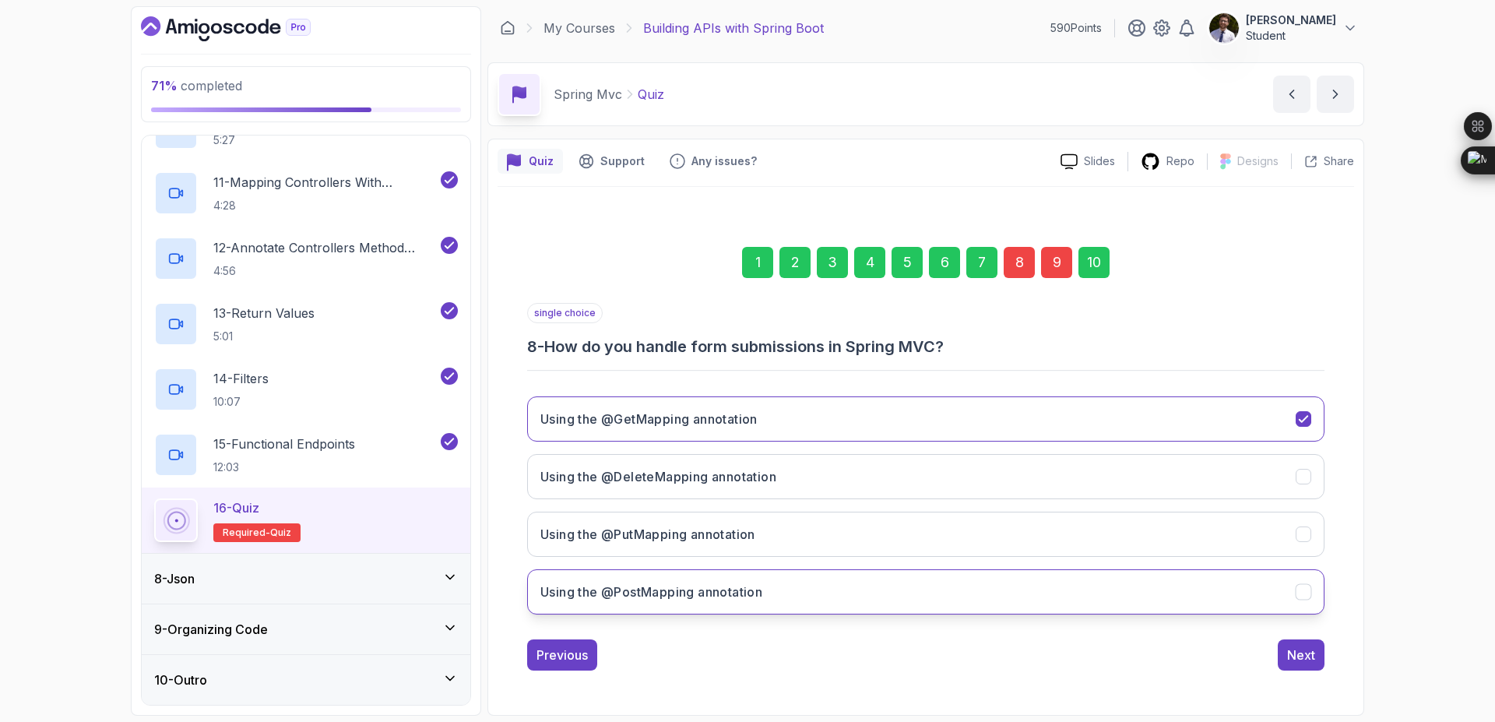
click at [894, 600] on button "Using the @PostMapping annotation" at bounding box center [925, 591] width 797 height 45
click at [1088, 272] on div "10" at bounding box center [1093, 262] width 31 height 31
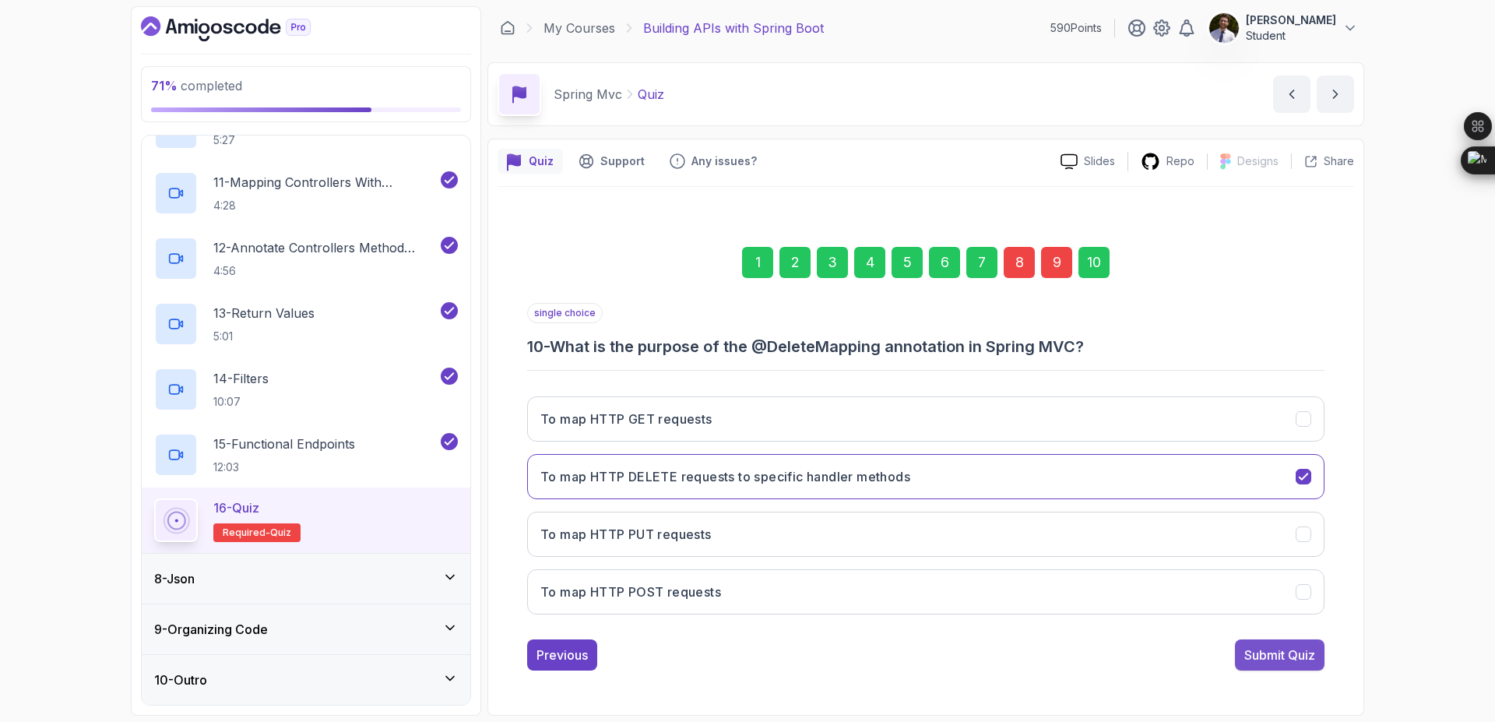
click at [1274, 652] on div "Submit Quiz" at bounding box center [1279, 654] width 71 height 19
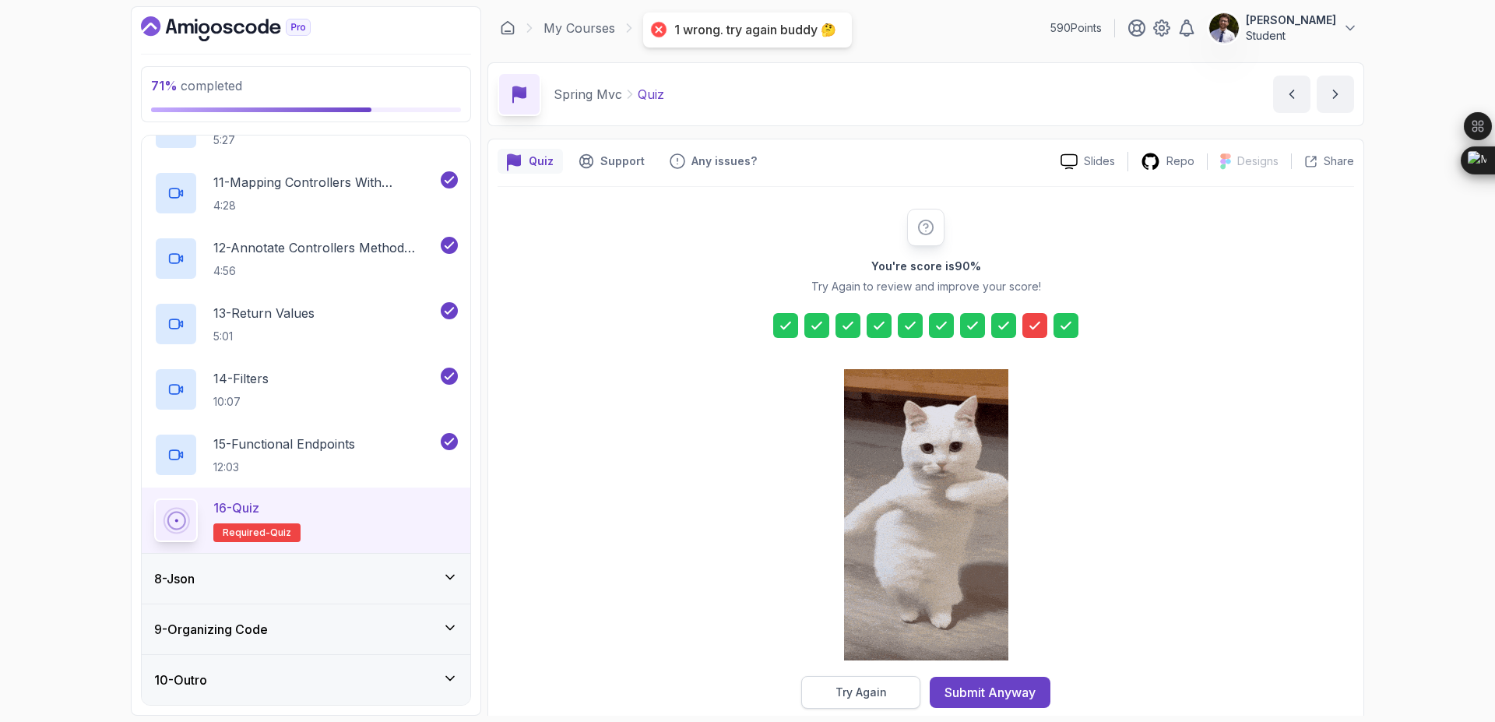
click at [861, 697] on div "Try Again" at bounding box center [860, 692] width 51 height 16
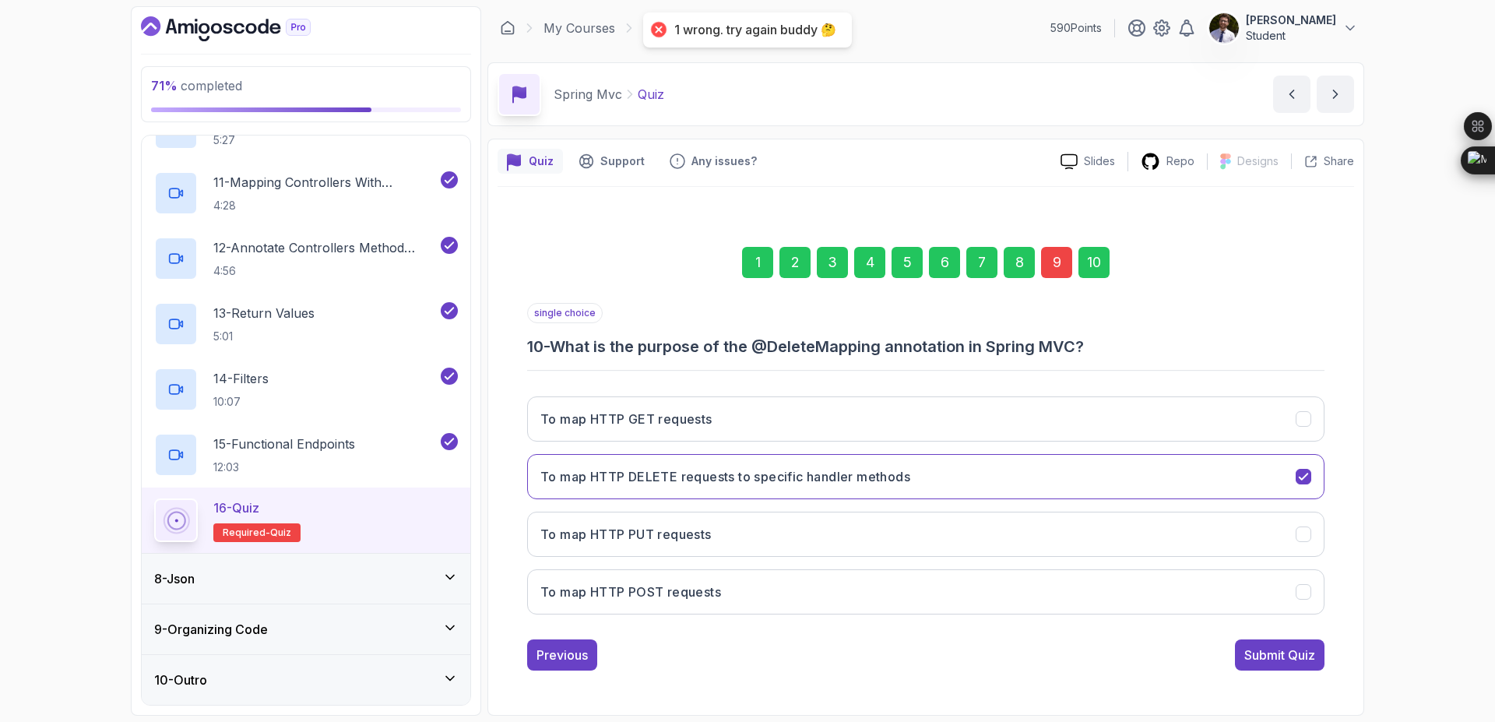
click at [1059, 270] on div "9" at bounding box center [1056, 262] width 31 height 31
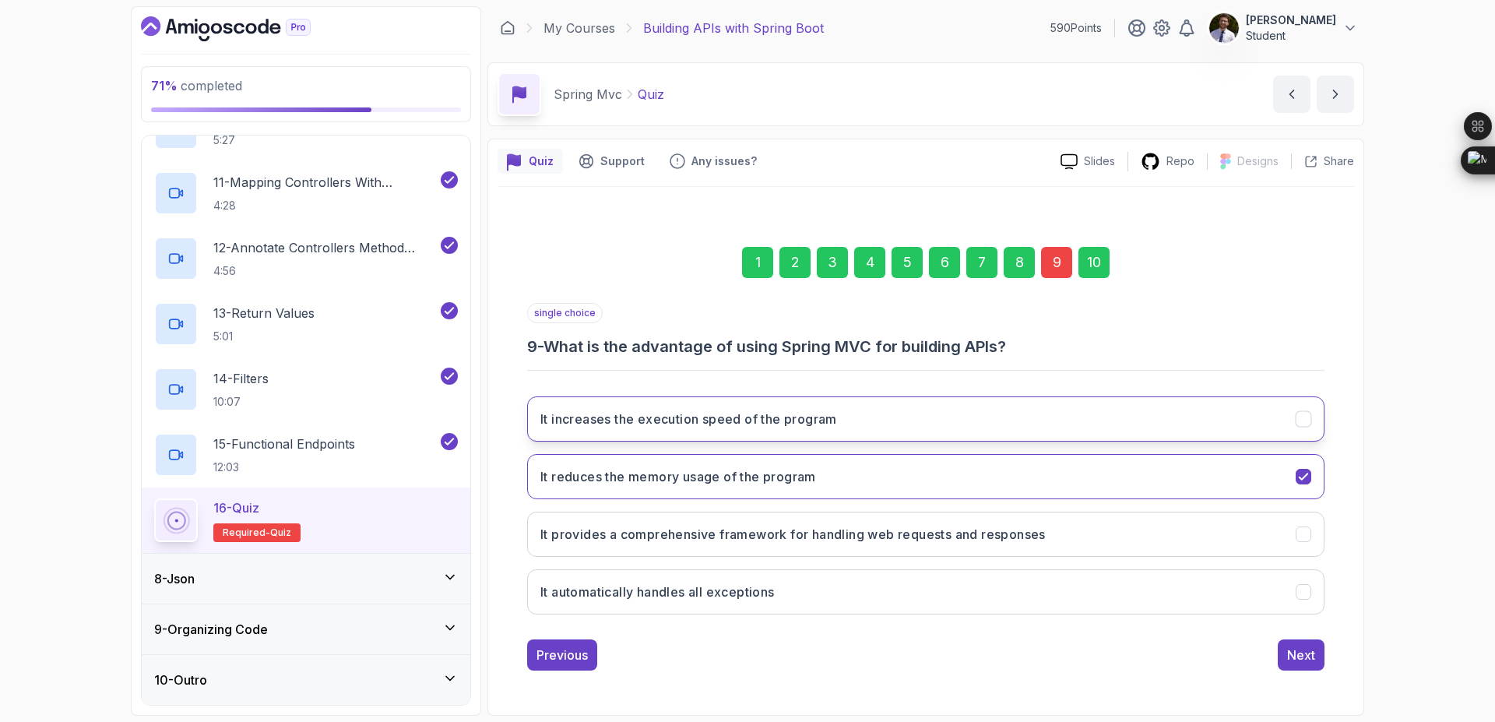
click at [1039, 420] on button "It increases the execution speed of the program" at bounding box center [925, 418] width 797 height 45
click at [1088, 262] on div "10" at bounding box center [1093, 262] width 31 height 31
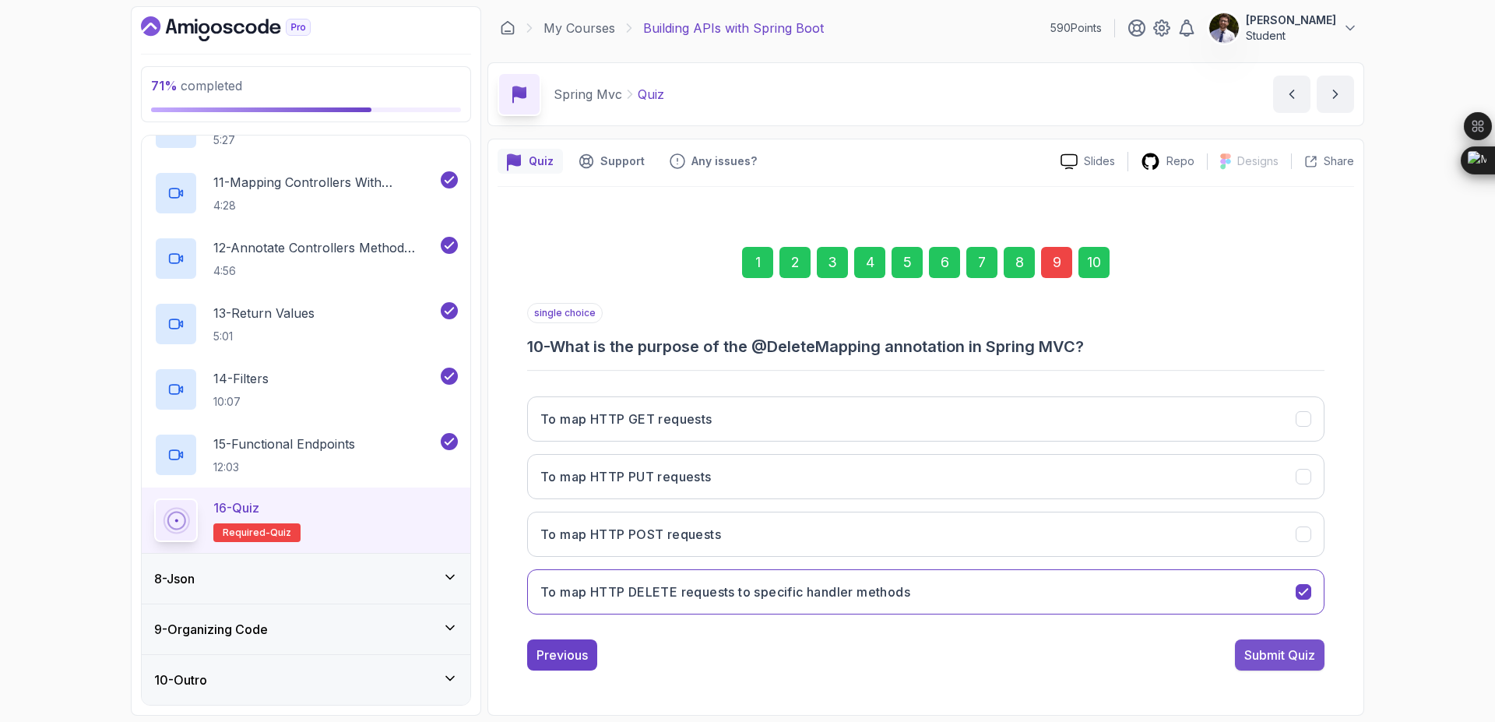
click at [1274, 650] on div "Submit Quiz" at bounding box center [1279, 654] width 71 height 19
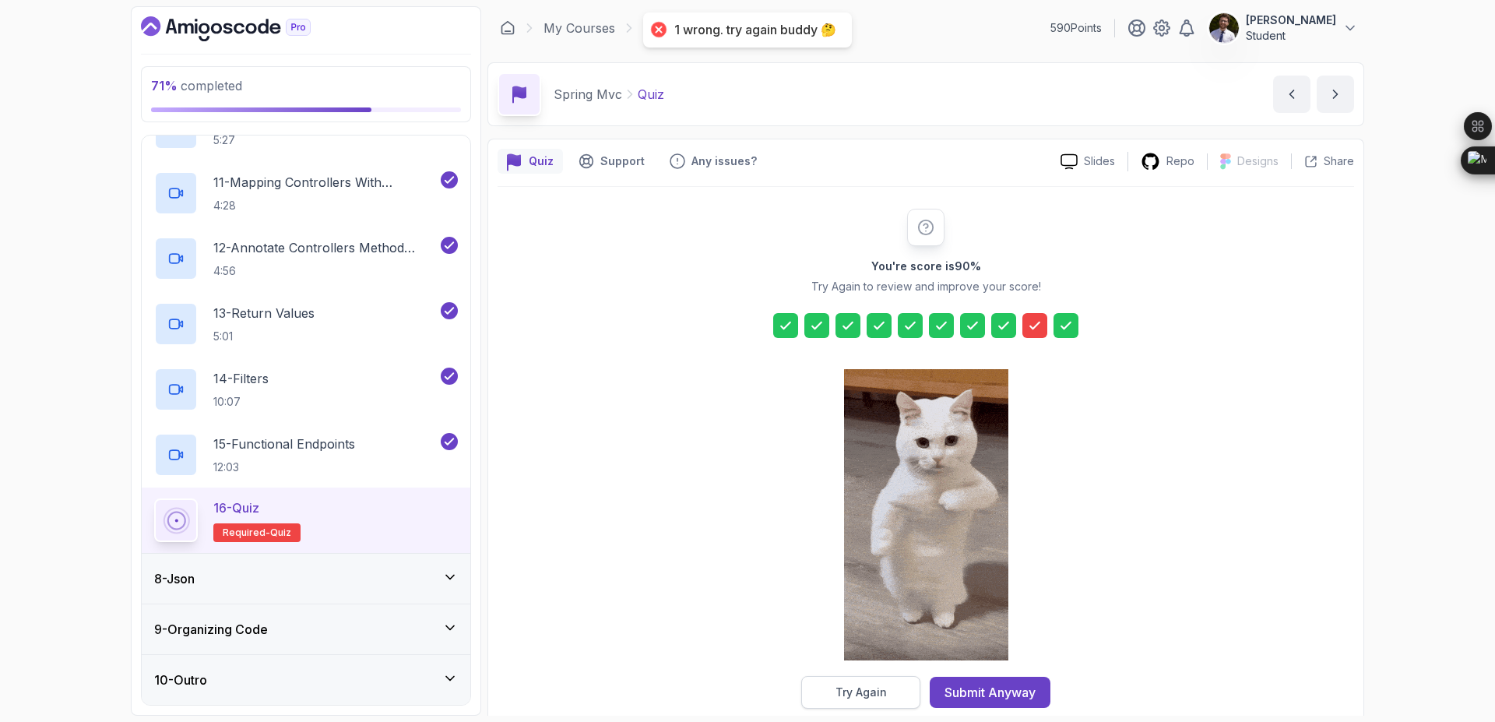
click at [885, 684] on div "Try Again" at bounding box center [860, 692] width 51 height 16
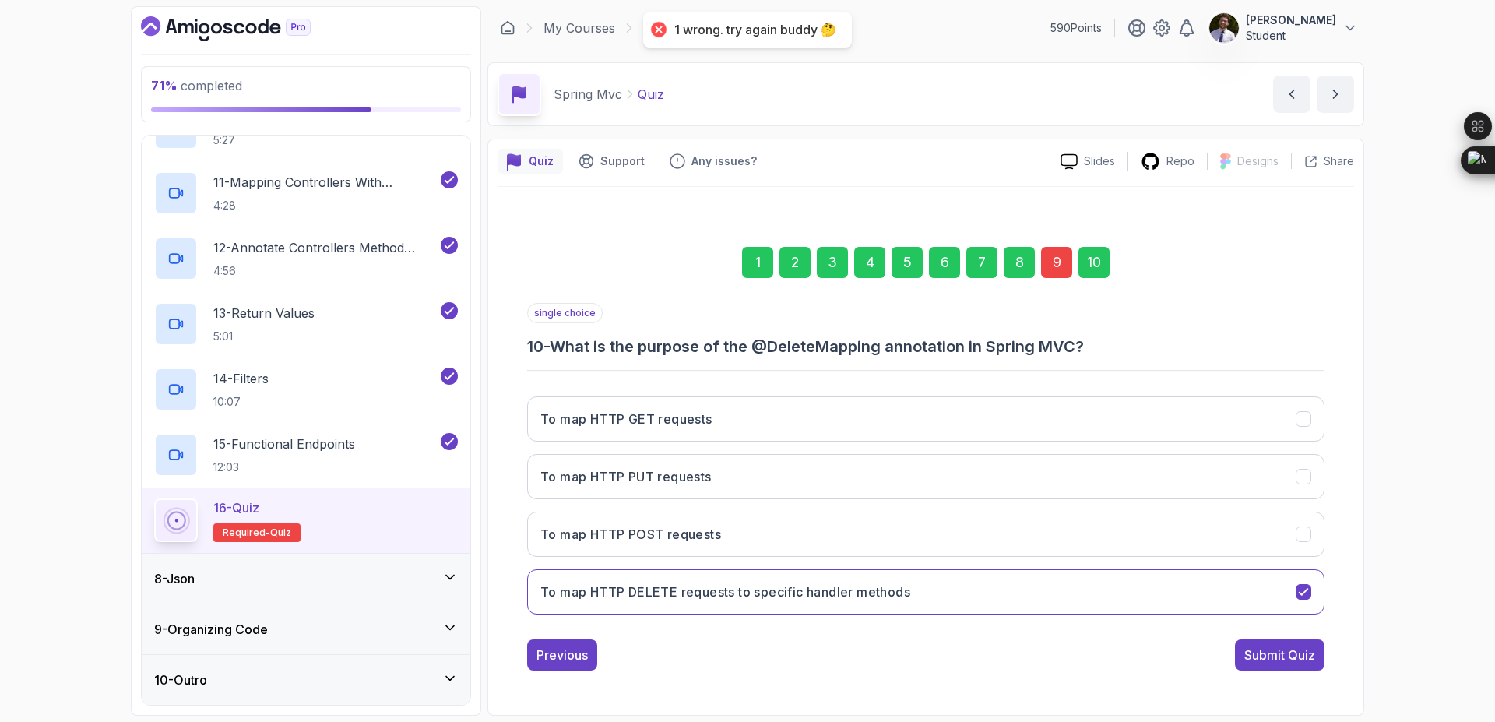
click at [1057, 259] on div "9" at bounding box center [1056, 262] width 31 height 31
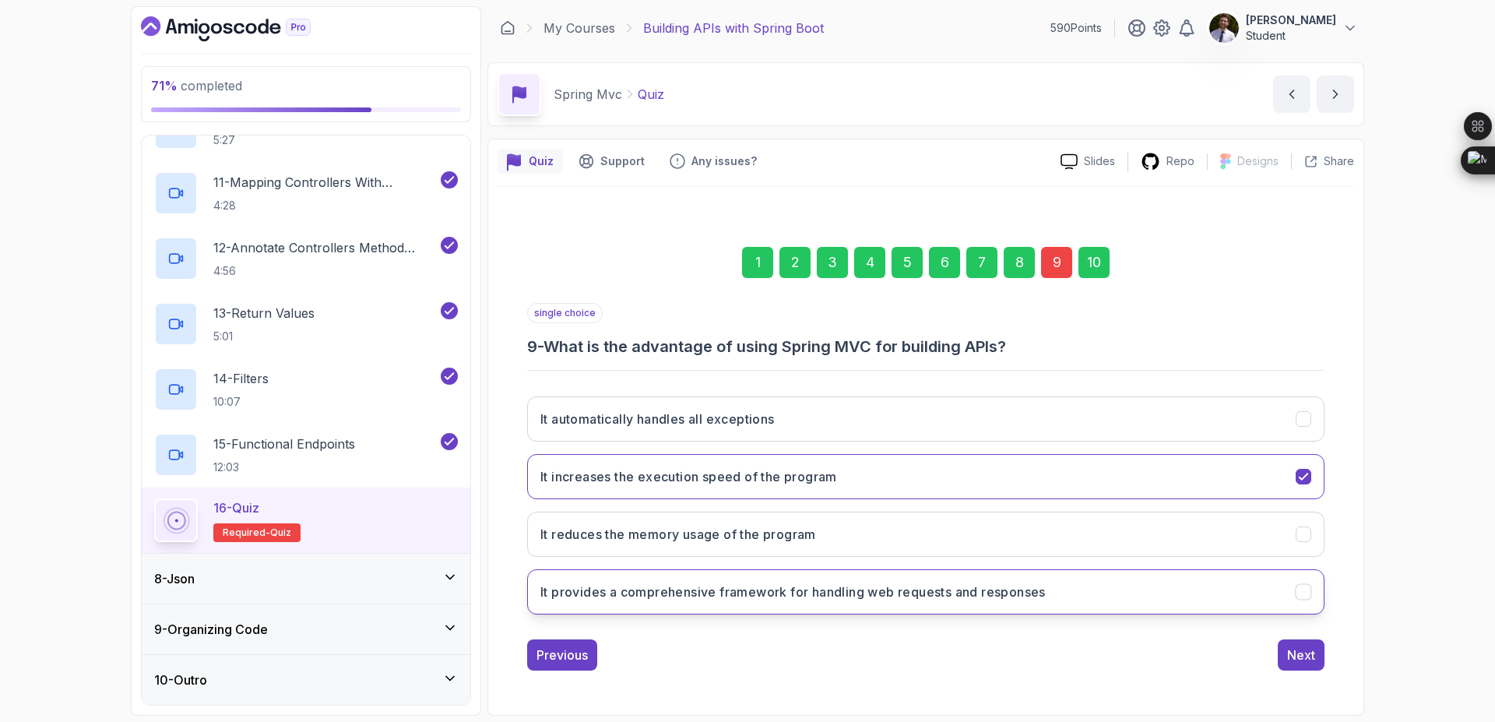
click at [883, 610] on button "It provides a comprehensive framework for handling web requests and responses" at bounding box center [925, 591] width 797 height 45
click at [1086, 267] on div "10" at bounding box center [1093, 262] width 31 height 31
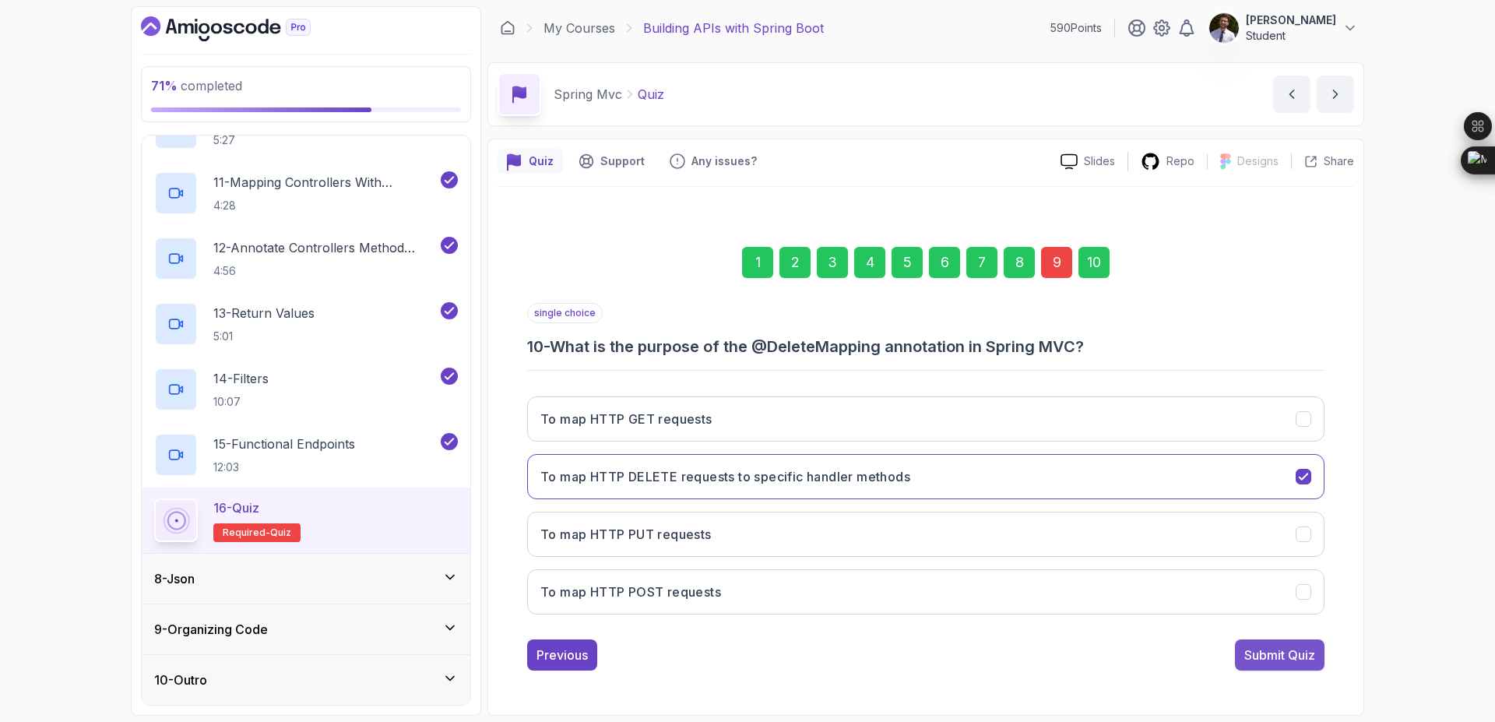
click at [1266, 652] on div "Submit Quiz" at bounding box center [1279, 654] width 71 height 19
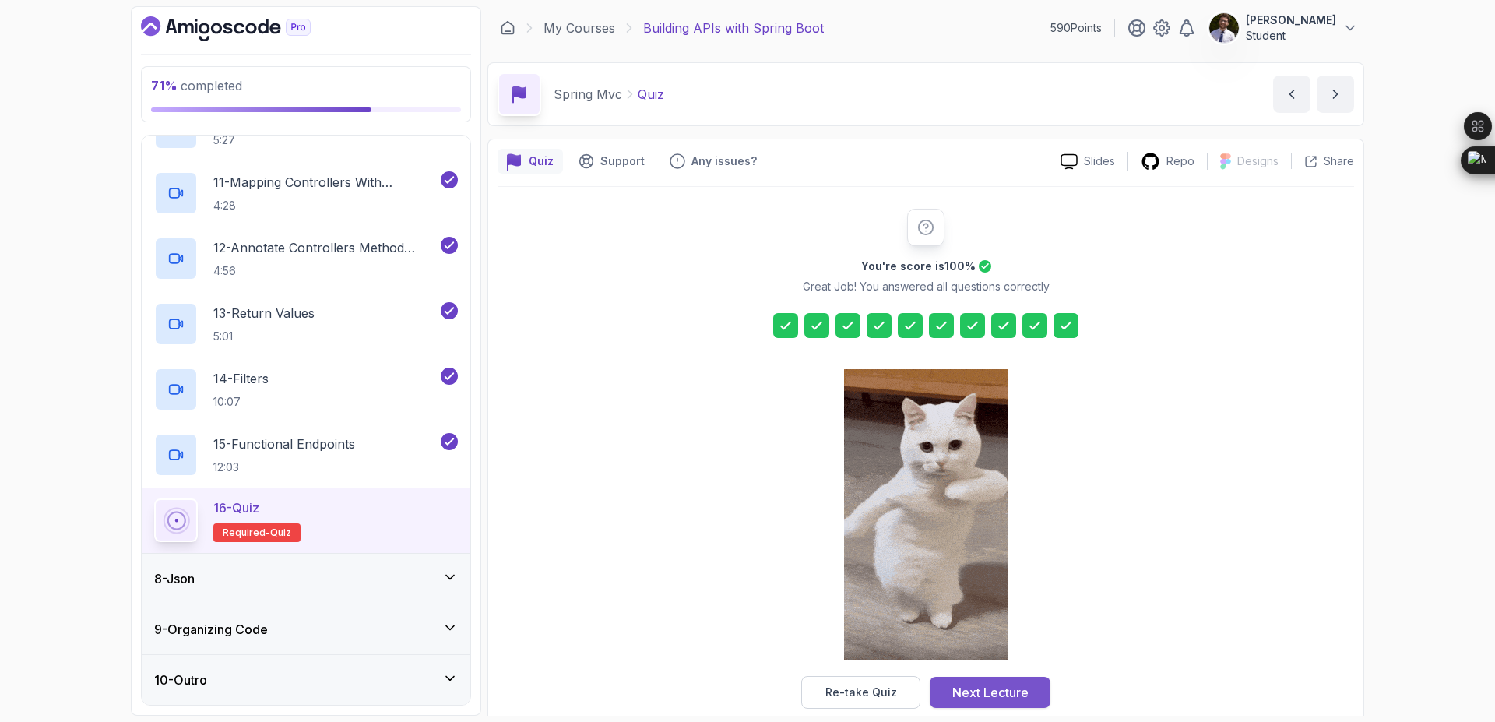
click at [999, 699] on div "Next Lecture" at bounding box center [990, 692] width 76 height 19
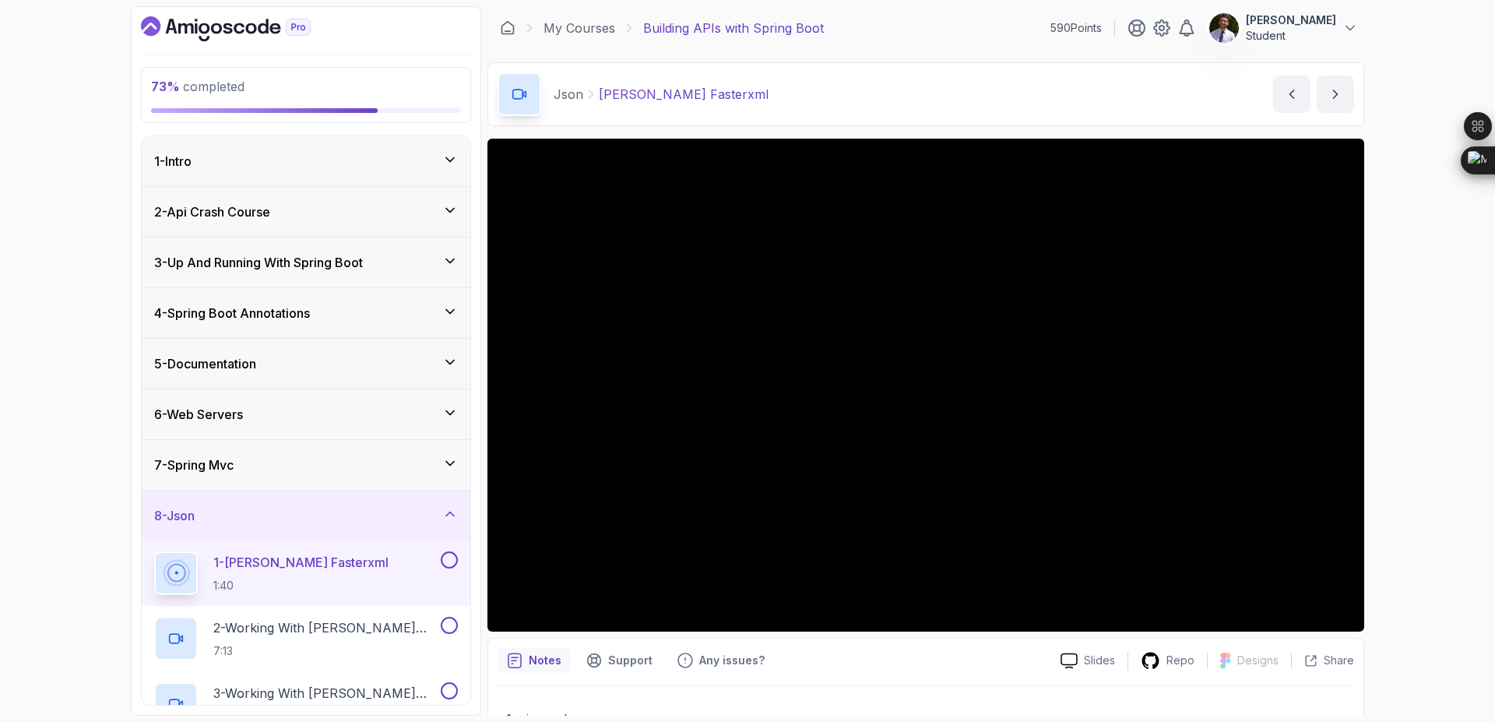
scroll to position [264, 0]
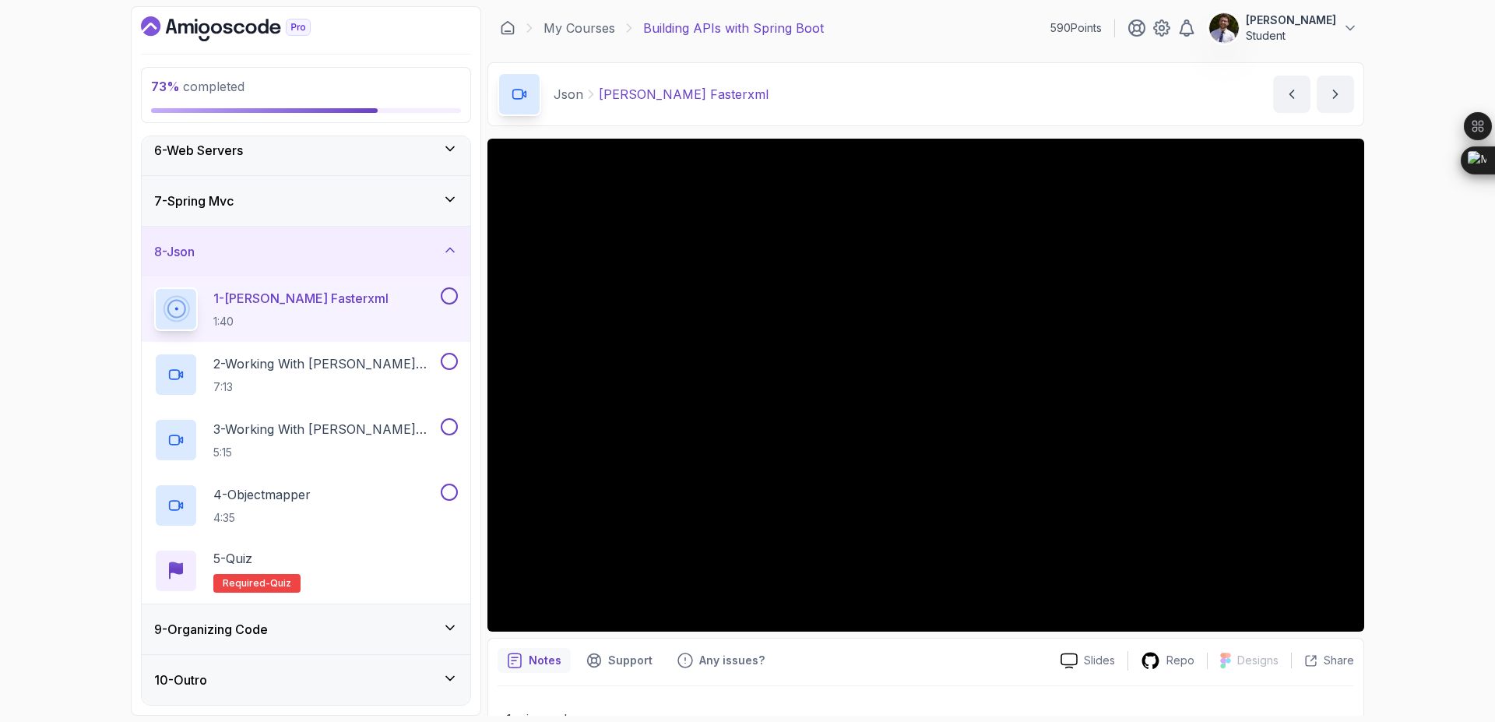
click at [446, 293] on button at bounding box center [449, 295] width 17 height 17
click at [336, 375] on h2 "2 - Working With Jackson Part 1 7:13" at bounding box center [325, 374] width 224 height 40
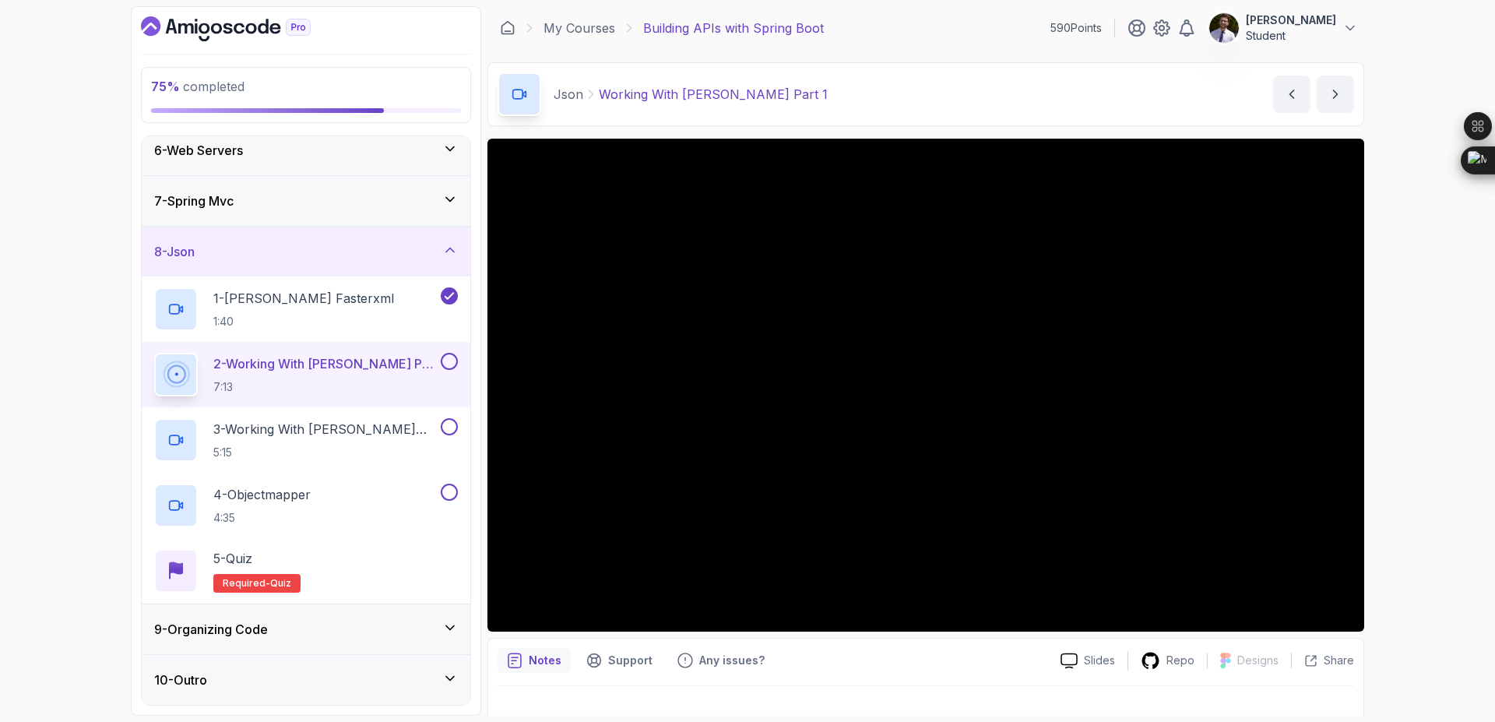
click at [301, 631] on div "9 - Organizing Code" at bounding box center [306, 629] width 304 height 19
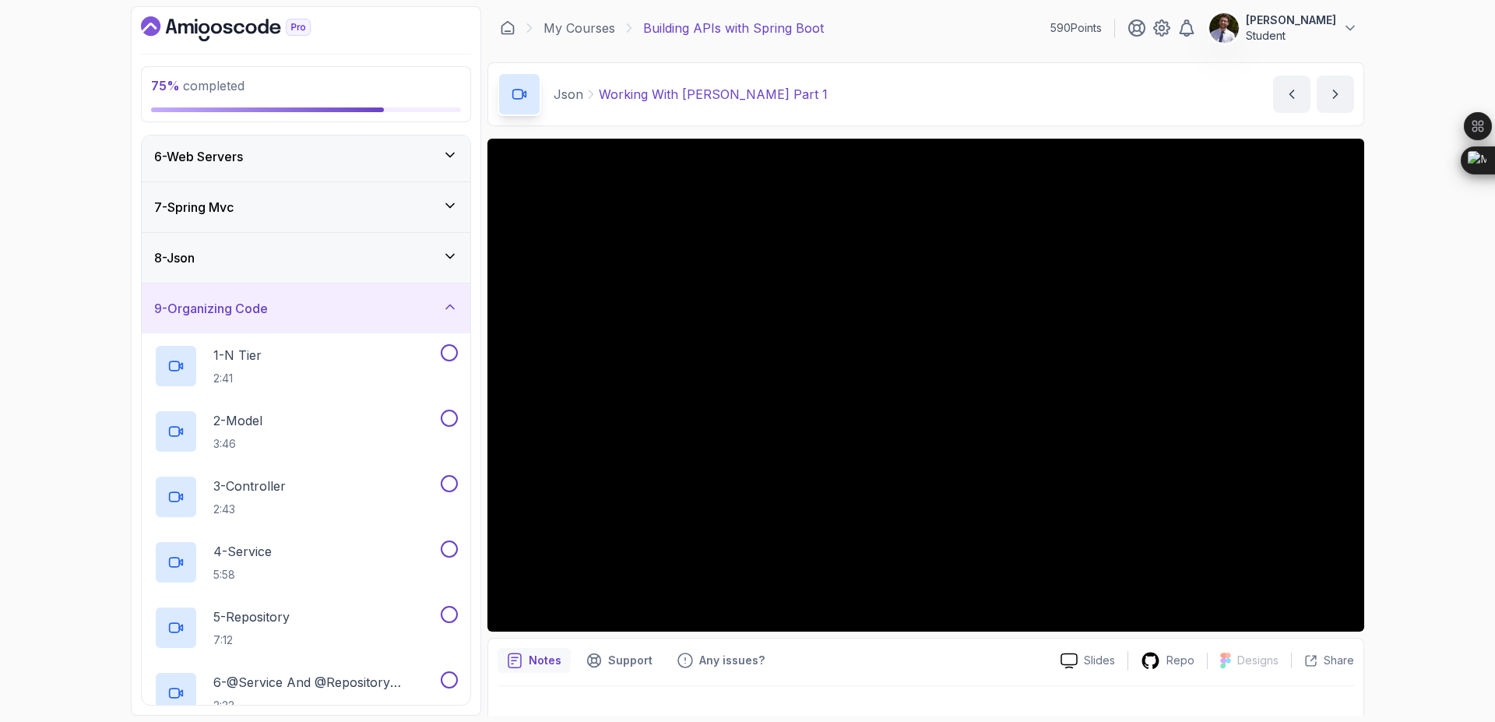
scroll to position [211, 0]
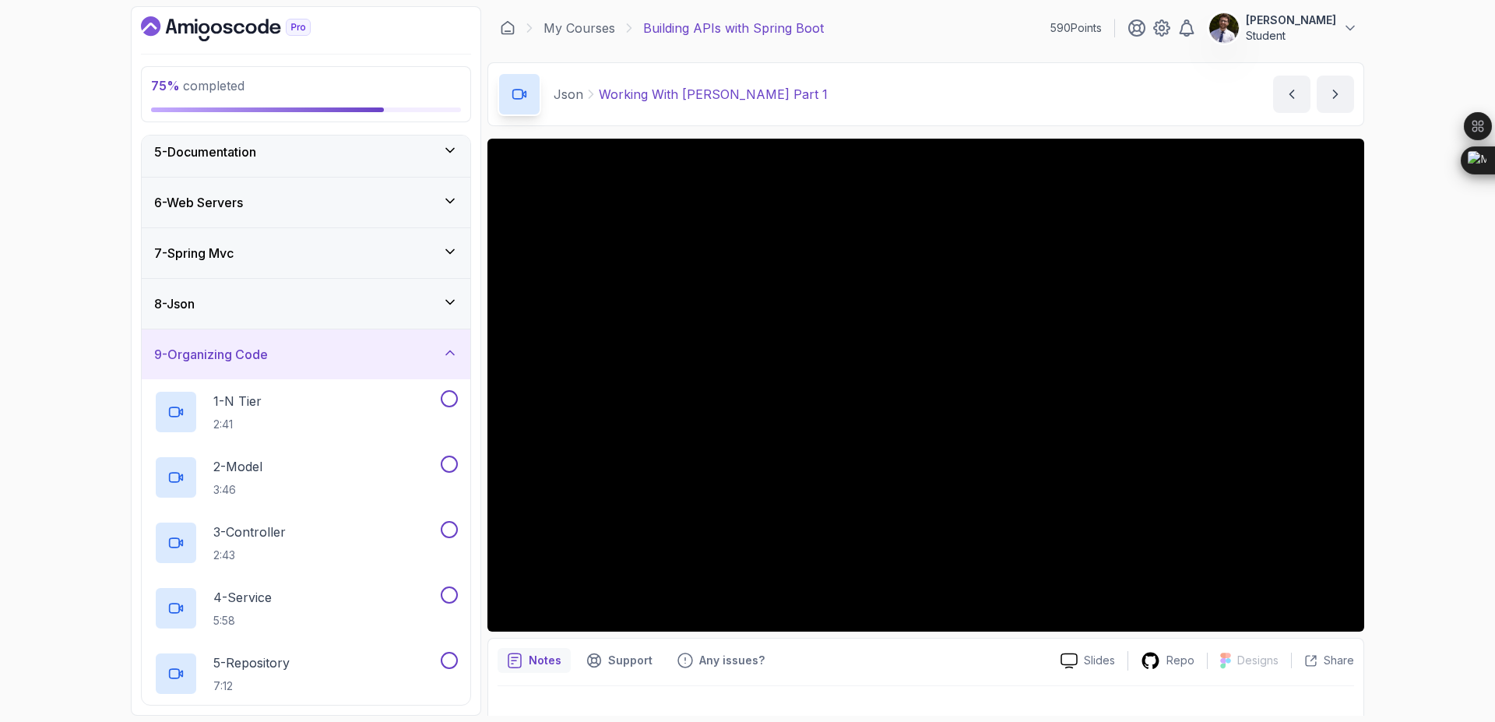
click at [457, 297] on icon at bounding box center [450, 302] width 16 height 16
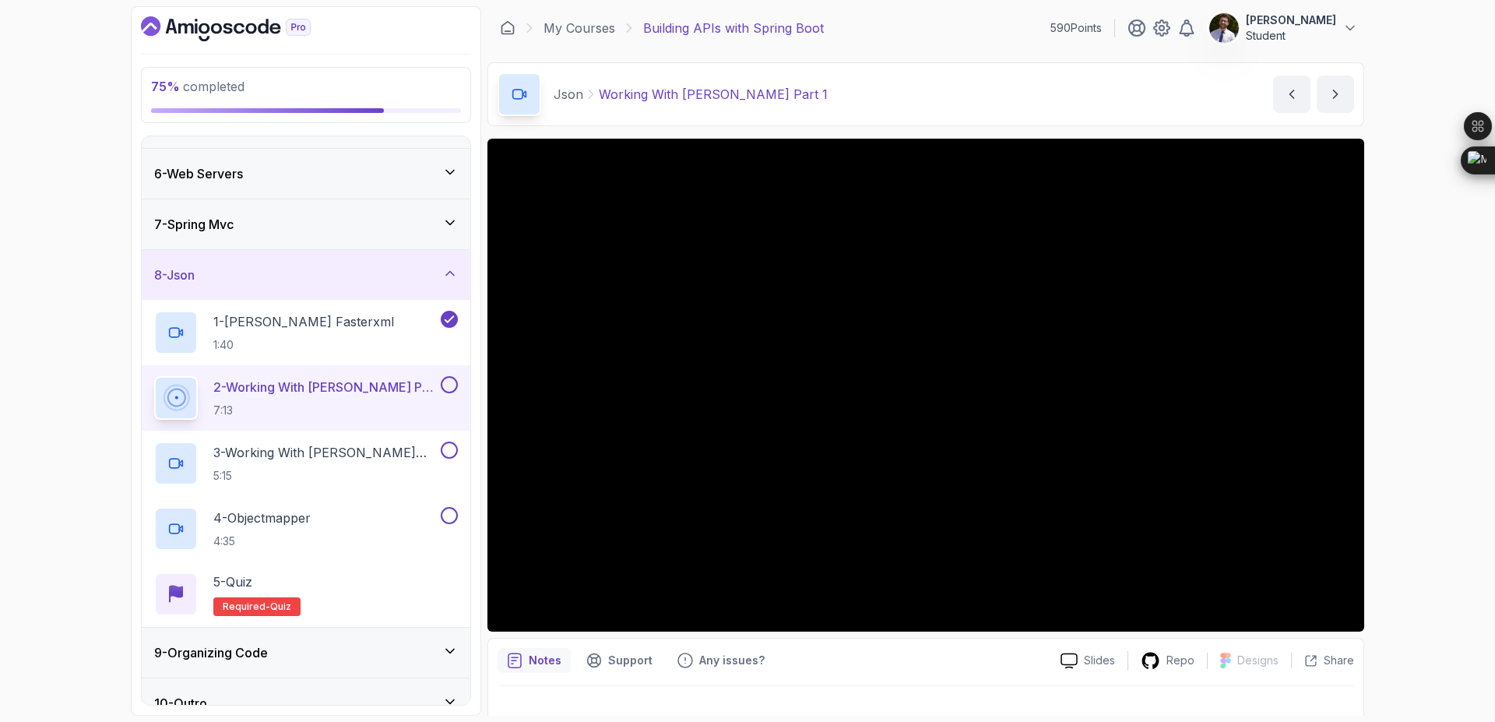
scroll to position [264, 0]
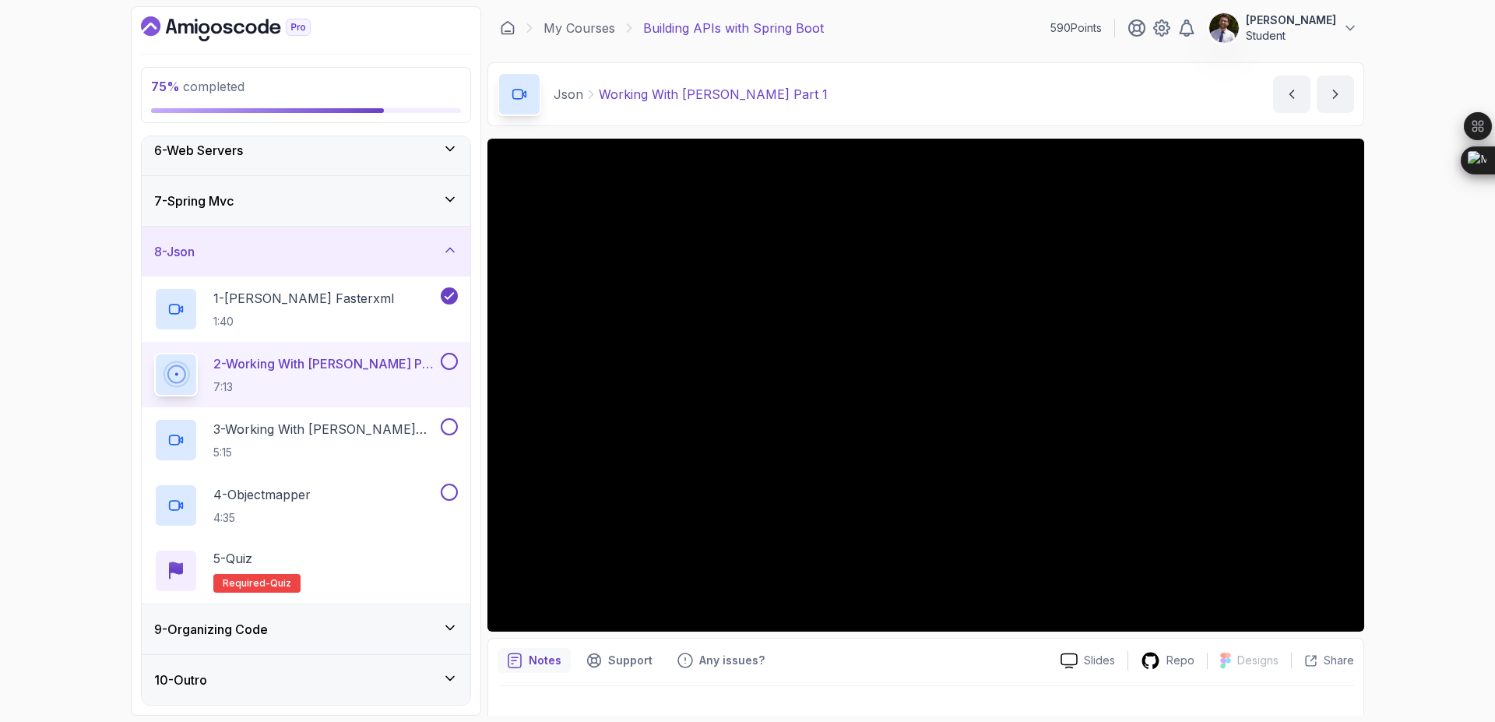
click at [441, 361] on button at bounding box center [449, 361] width 17 height 17
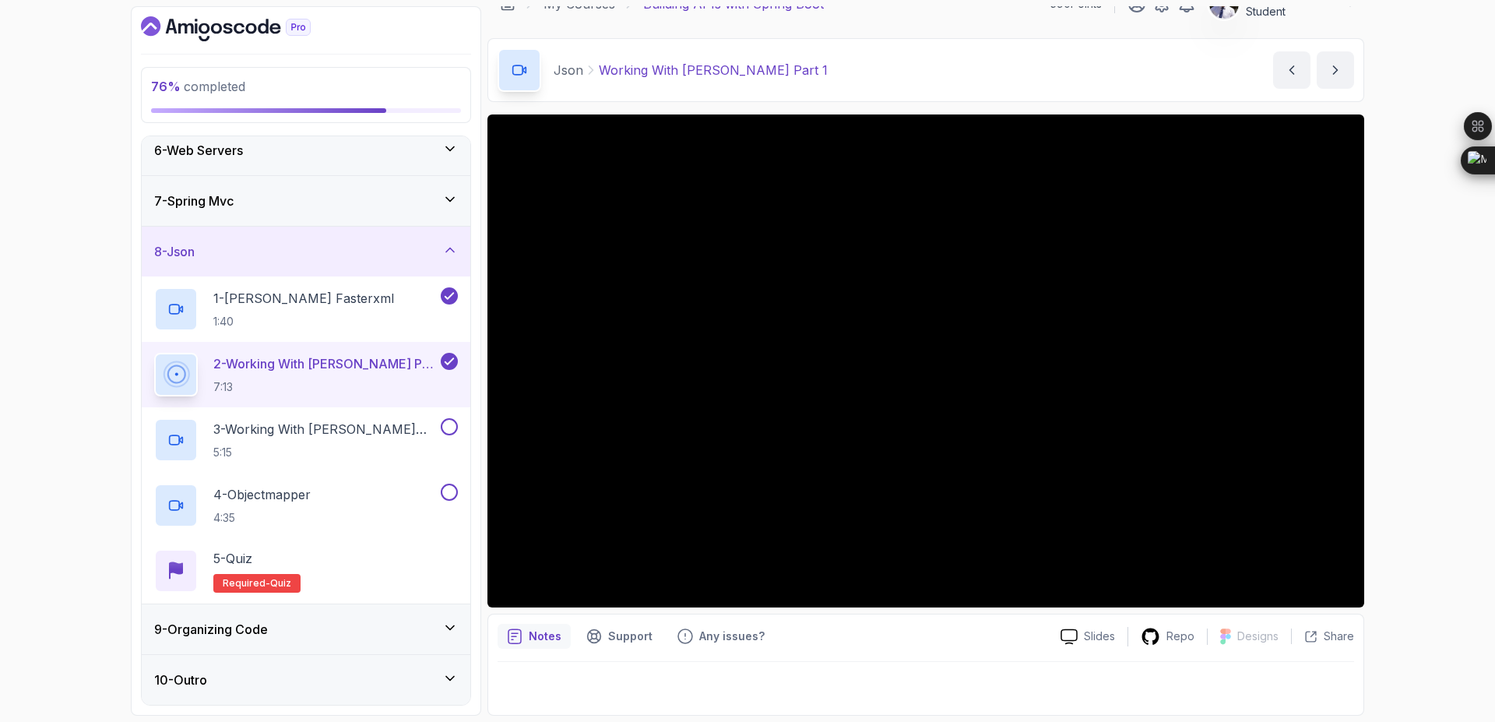
scroll to position [15, 0]
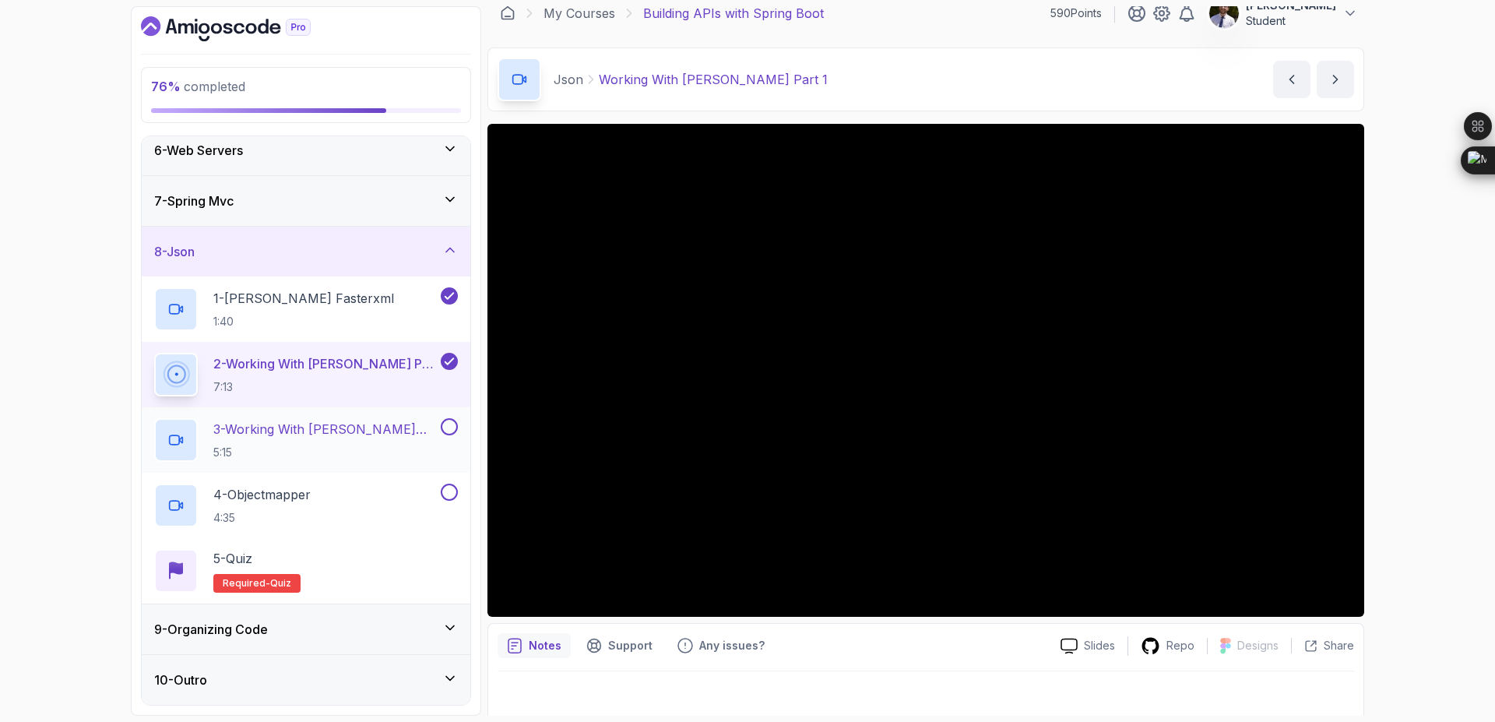
click at [355, 432] on p "3 - Working With Jackson Part 2" at bounding box center [325, 429] width 224 height 19
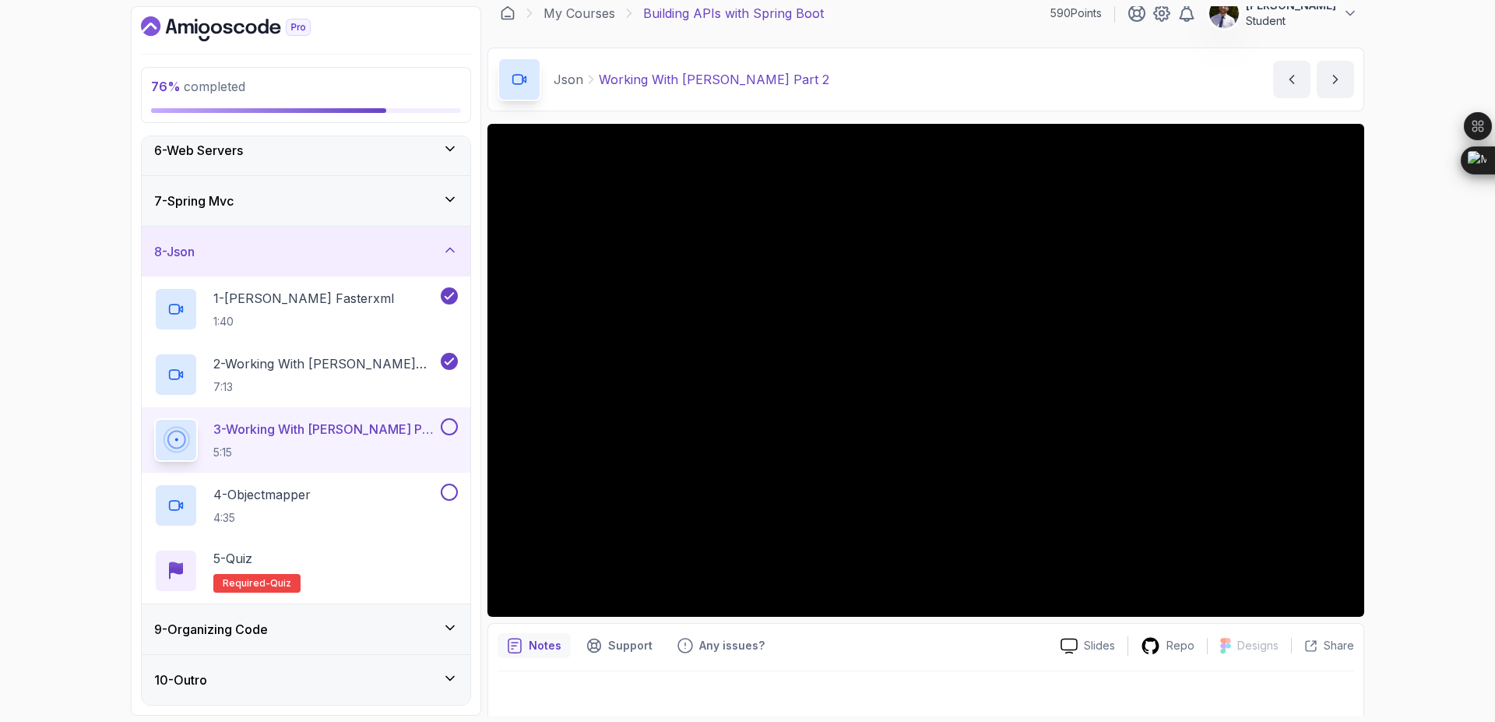
click at [449, 430] on button at bounding box center [449, 426] width 17 height 17
click at [466, 487] on div "4 - Objectmapper 4:35" at bounding box center [306, 505] width 329 height 65
click at [298, 508] on h2 "4 - Objectmapper 4:35" at bounding box center [261, 505] width 97 height 40
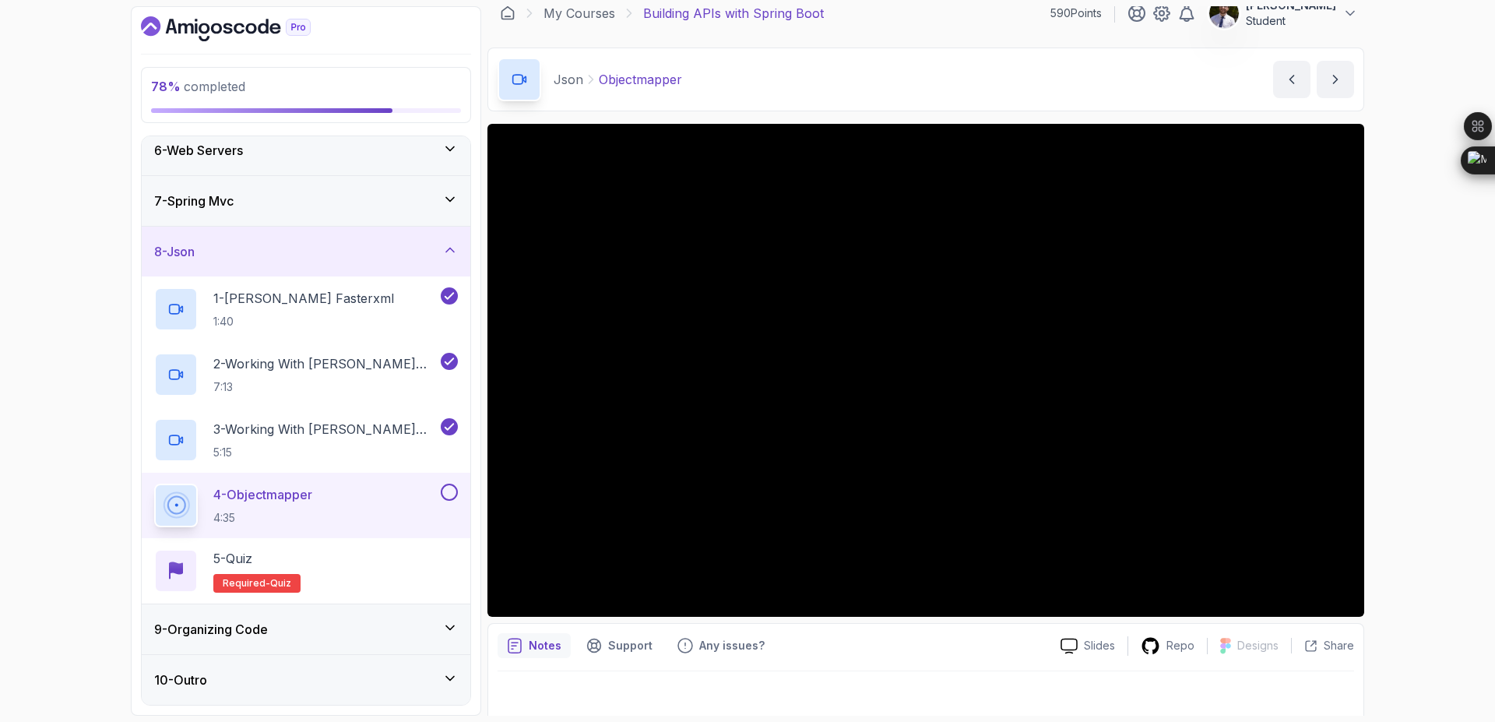
click at [448, 493] on button at bounding box center [449, 491] width 17 height 17
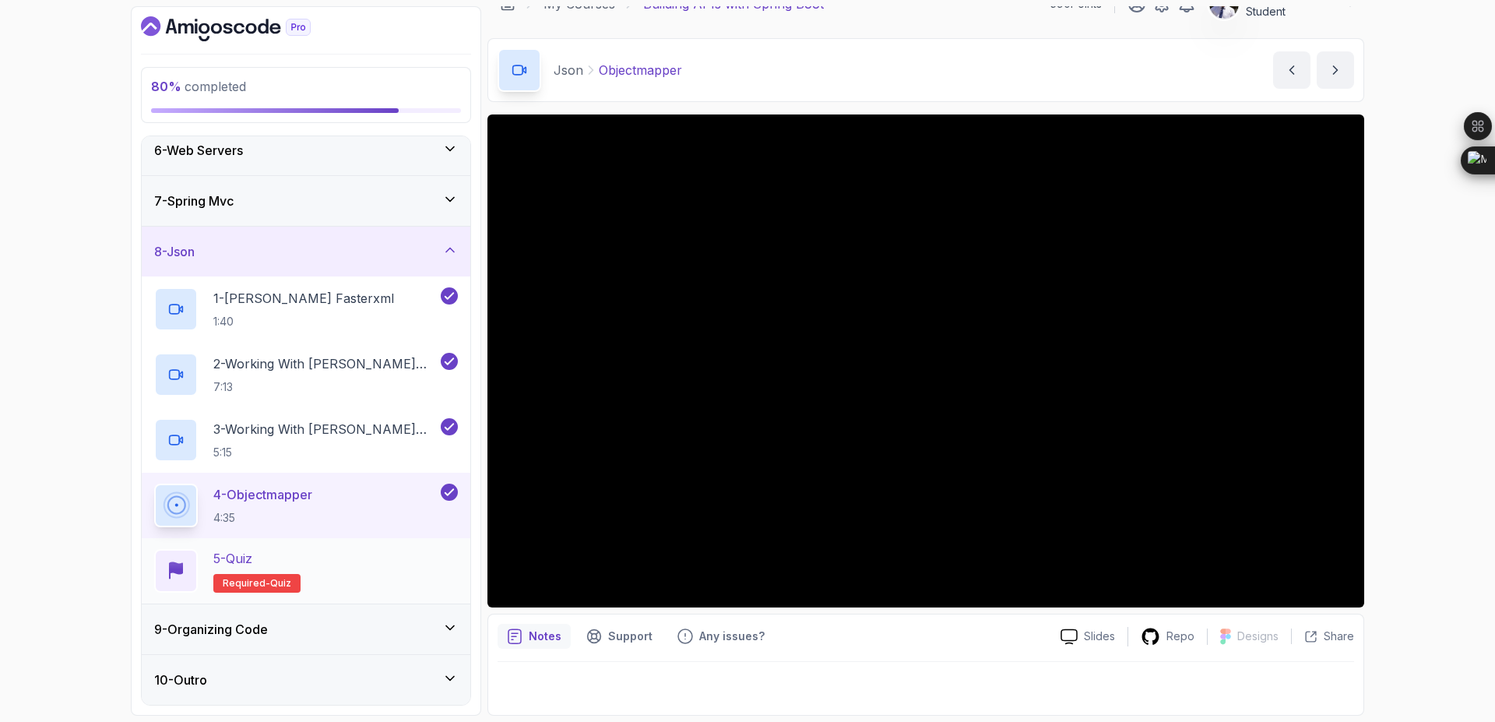
click at [280, 584] on span "quiz" at bounding box center [280, 583] width 21 height 12
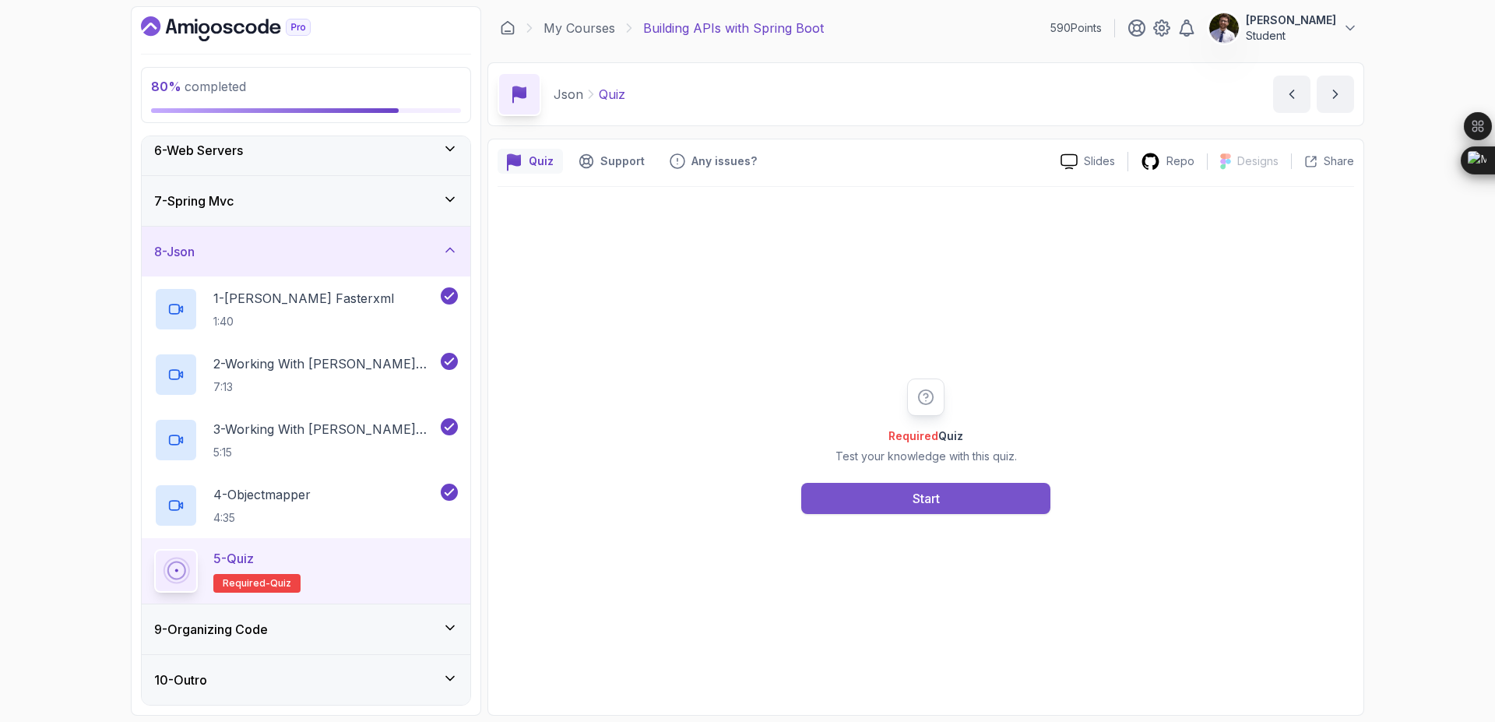
click at [971, 501] on button "Start" at bounding box center [925, 498] width 249 height 31
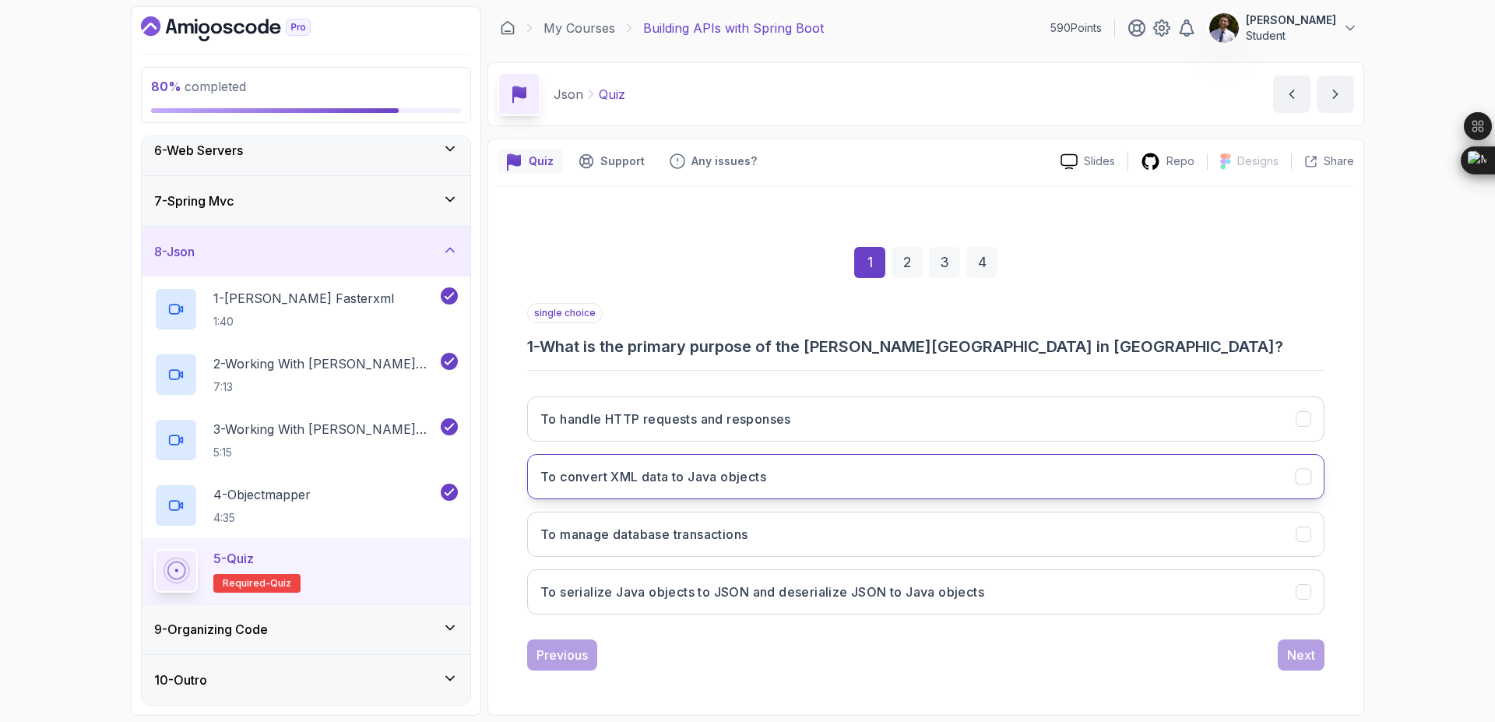
click at [965, 463] on button "To convert XML data to Java objects" at bounding box center [925, 476] width 797 height 45
click at [1284, 649] on button "Next" at bounding box center [1301, 654] width 47 height 31
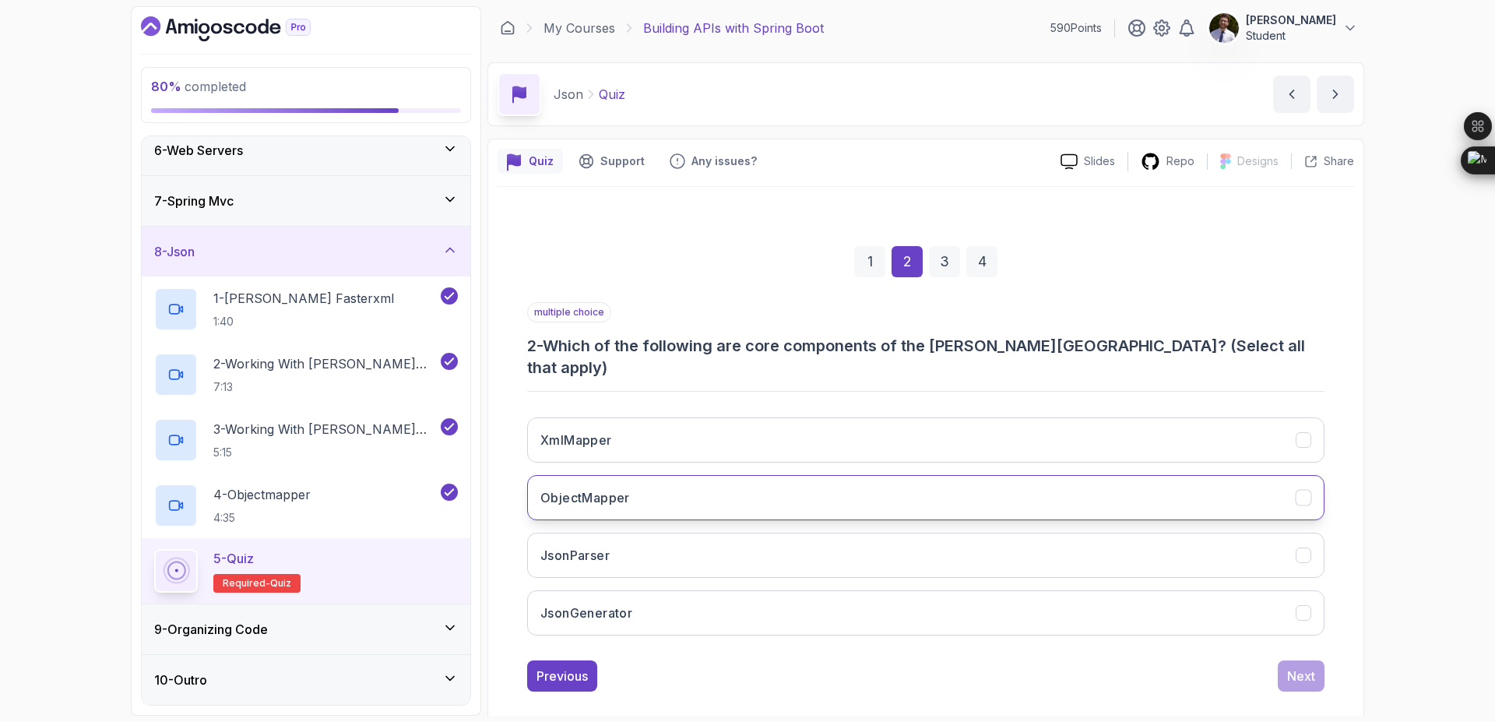
click at [1241, 475] on button "ObjectMapper" at bounding box center [925, 497] width 797 height 45
click at [1300, 666] on div "Next" at bounding box center [1301, 675] width 28 height 19
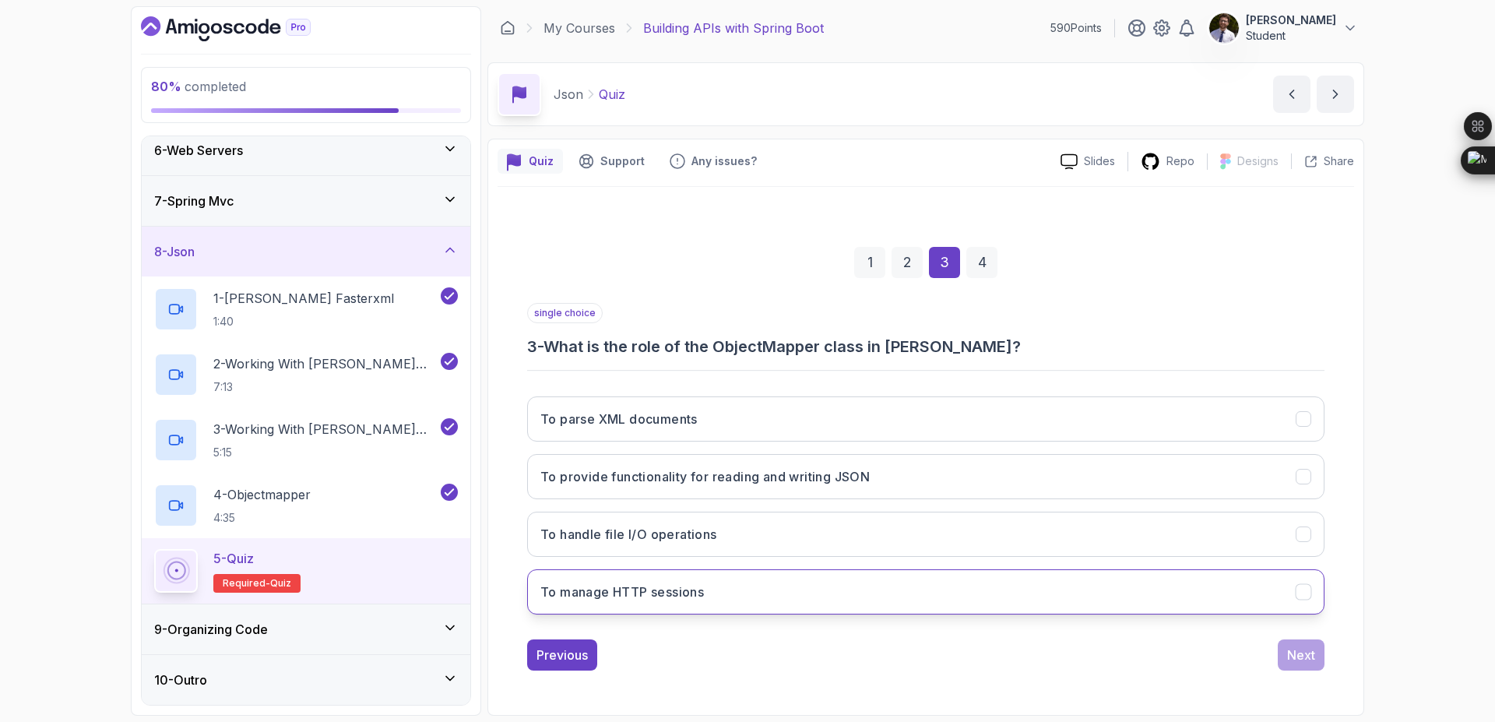
click at [1137, 579] on button "To manage HTTP sessions" at bounding box center [925, 591] width 797 height 45
click at [1309, 659] on div "Next" at bounding box center [1301, 654] width 28 height 19
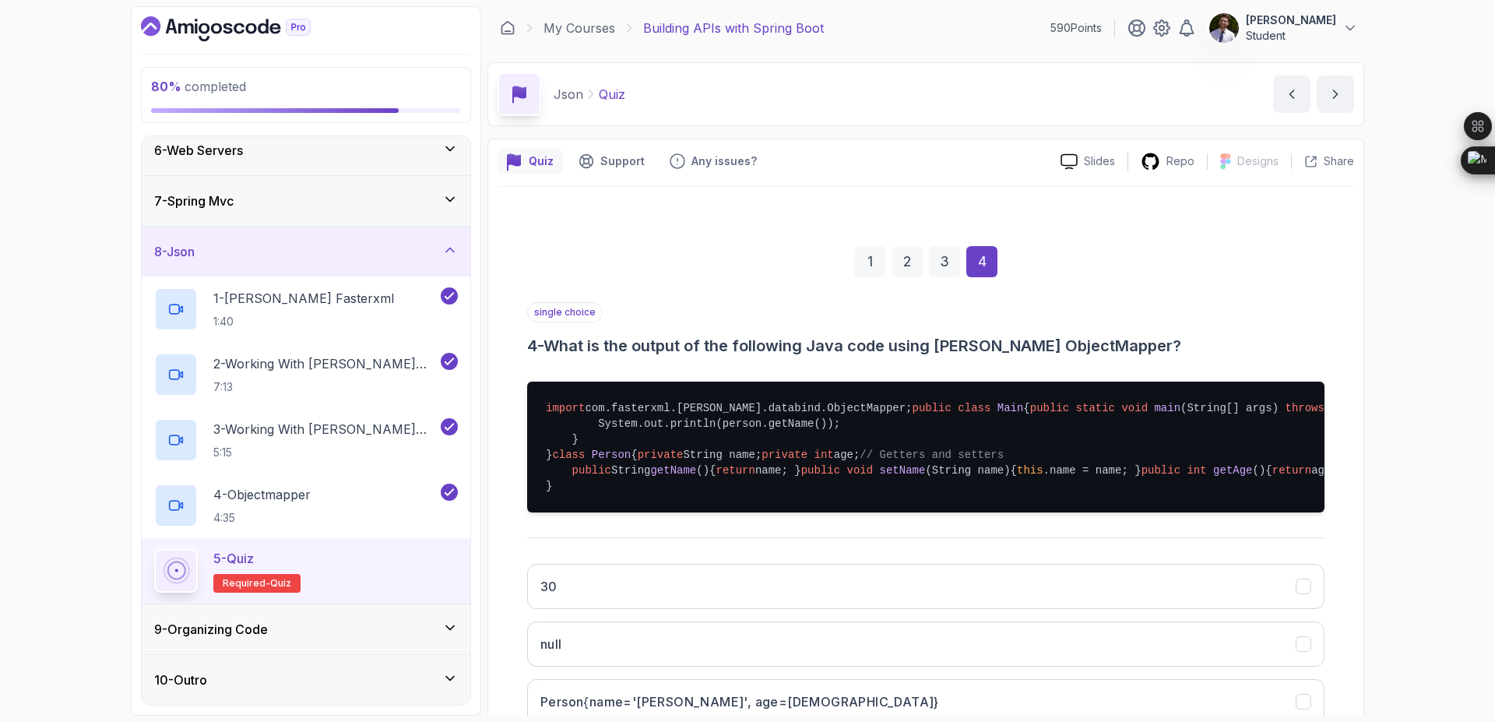
scroll to position [400, 0]
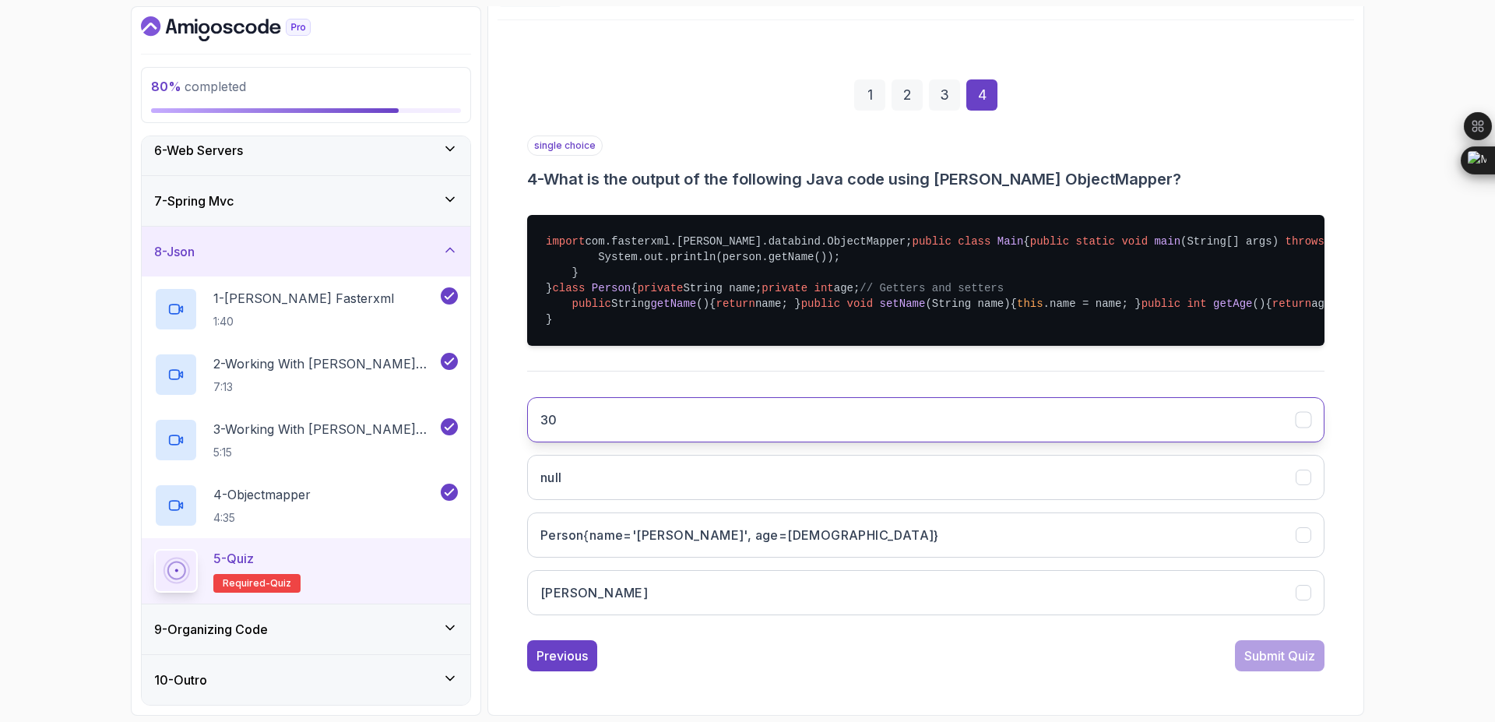
click at [1064, 435] on button "30" at bounding box center [925, 419] width 797 height 45
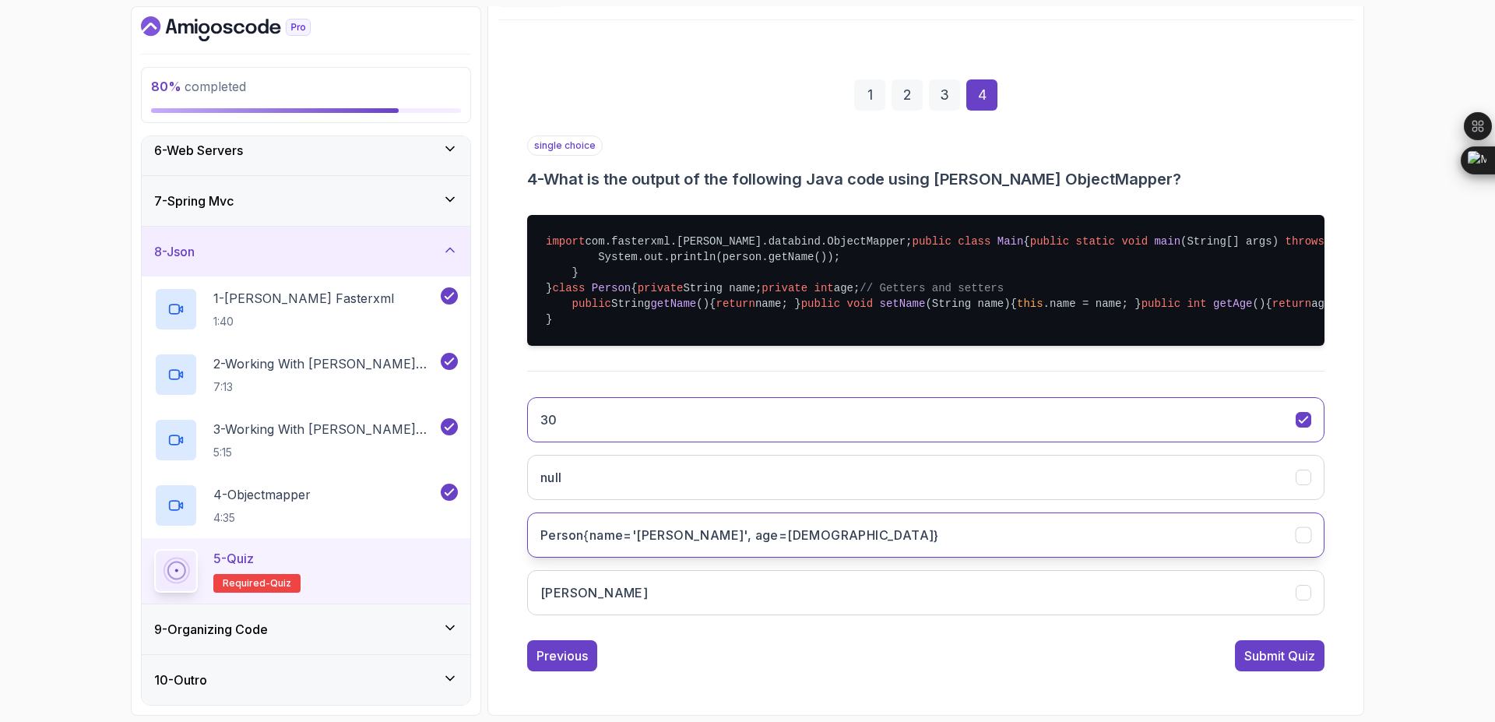
click at [1156, 539] on button "Person{name='John', age=30}" at bounding box center [925, 534] width 797 height 45
click at [1298, 660] on div "Submit Quiz" at bounding box center [1279, 655] width 71 height 19
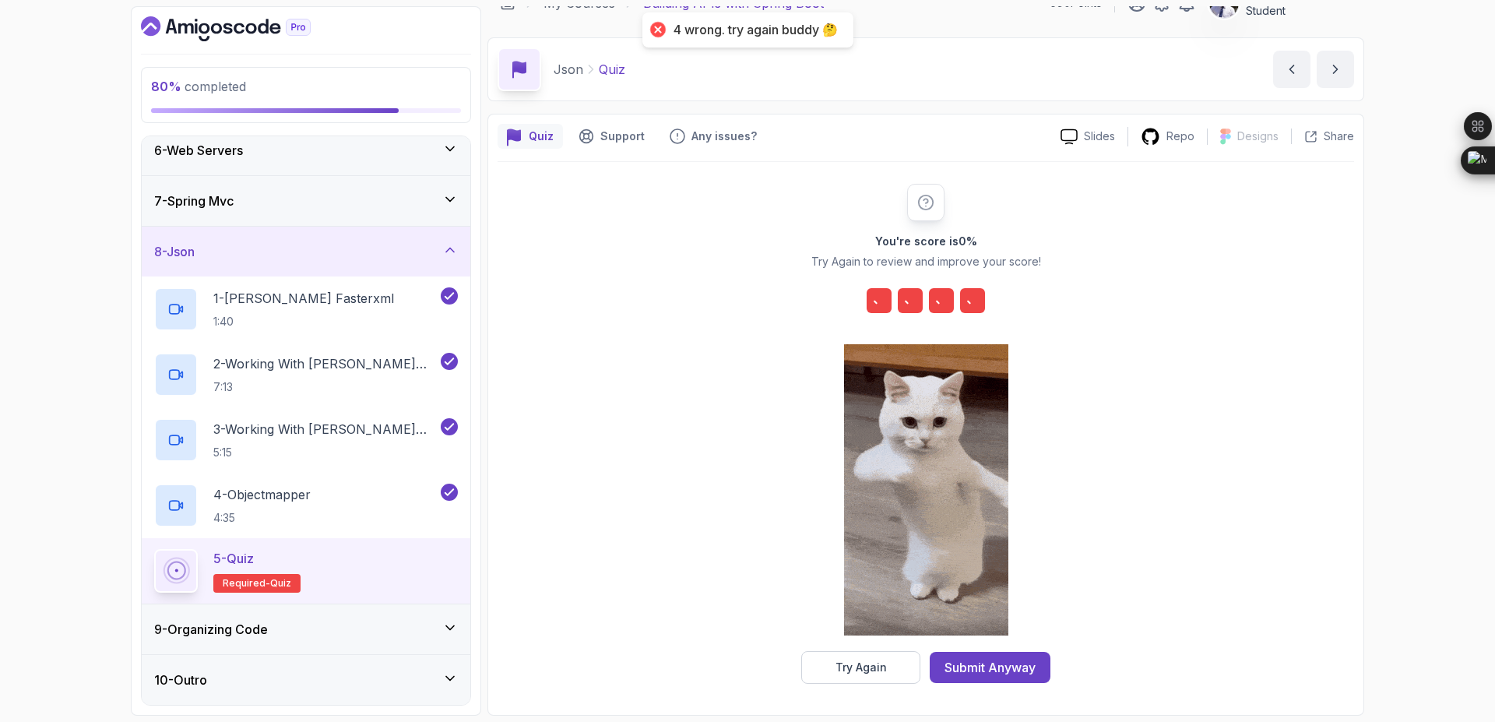
scroll to position [25, 0]
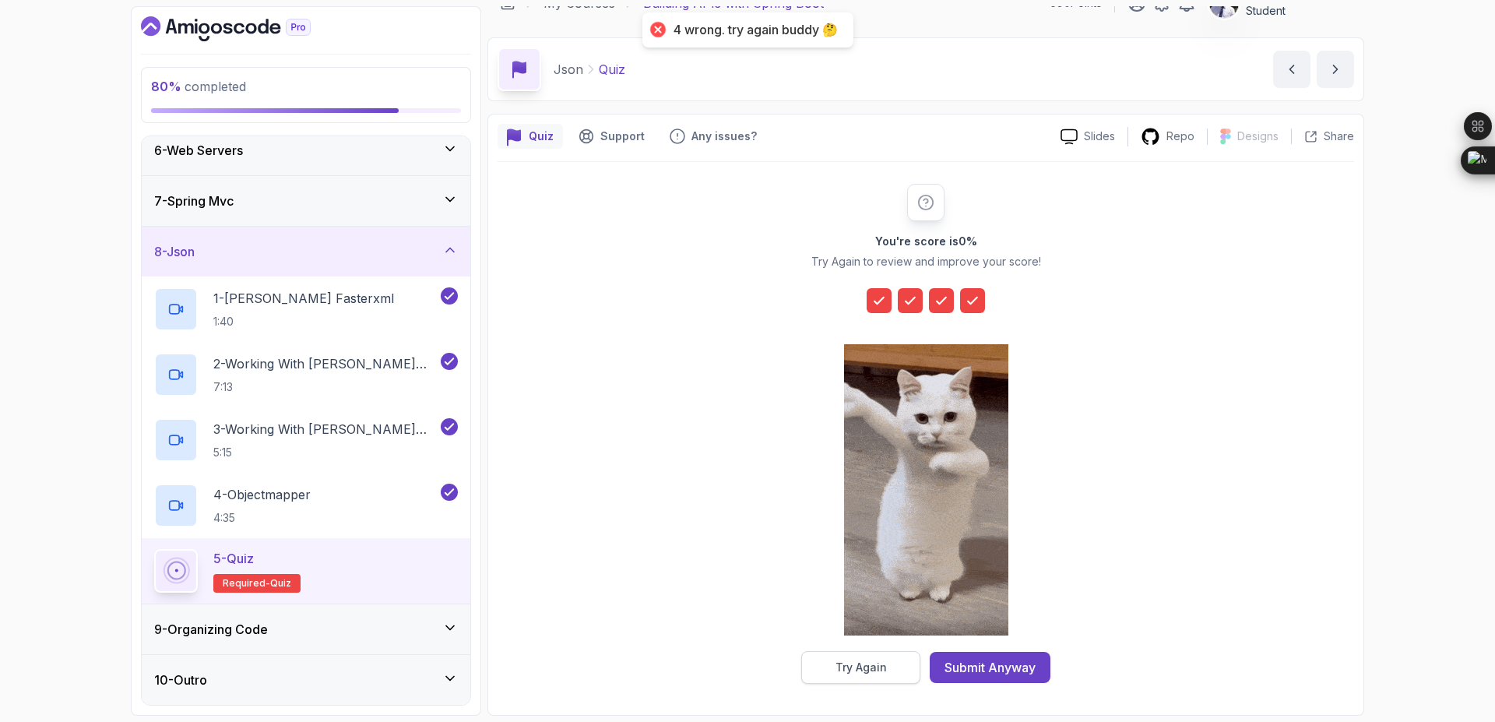
click at [869, 662] on div "Try Again" at bounding box center [860, 667] width 51 height 16
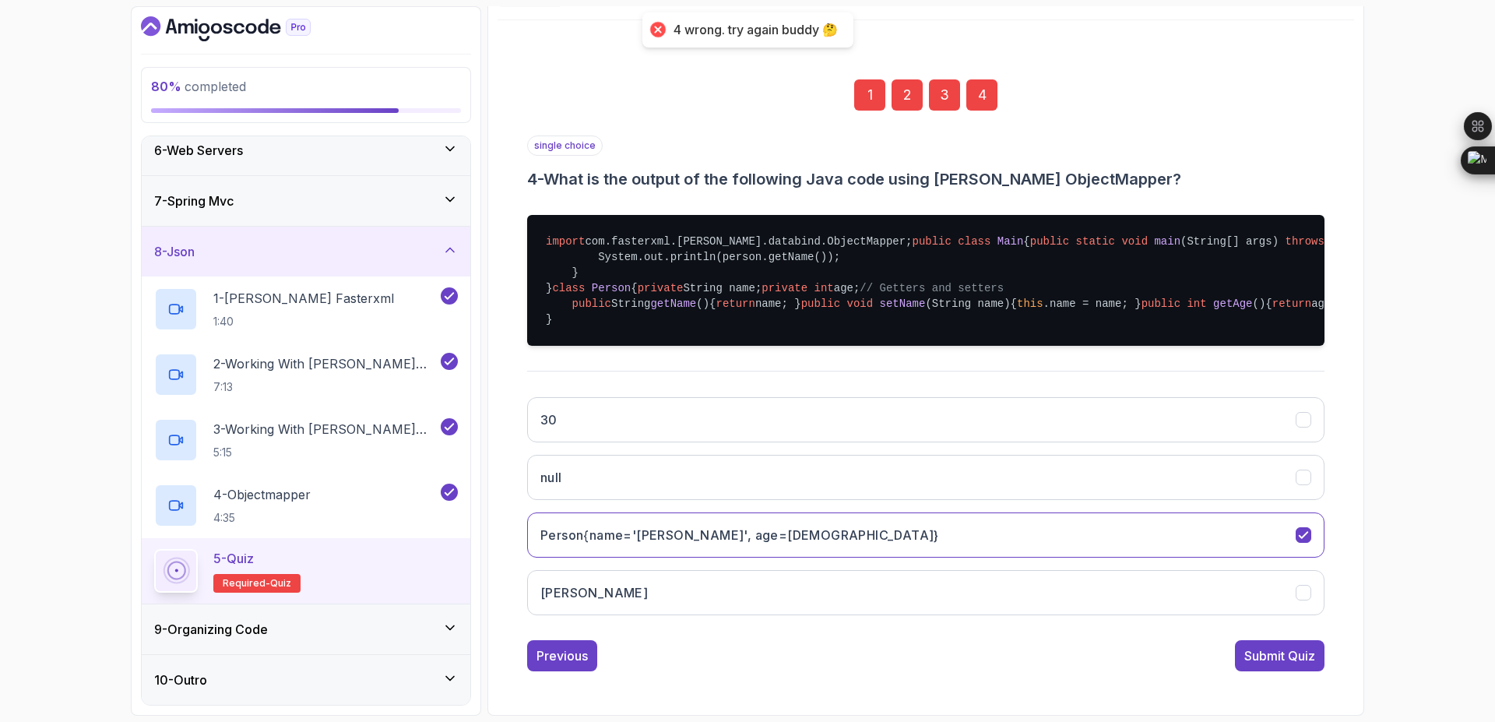
scroll to position [0, 0]
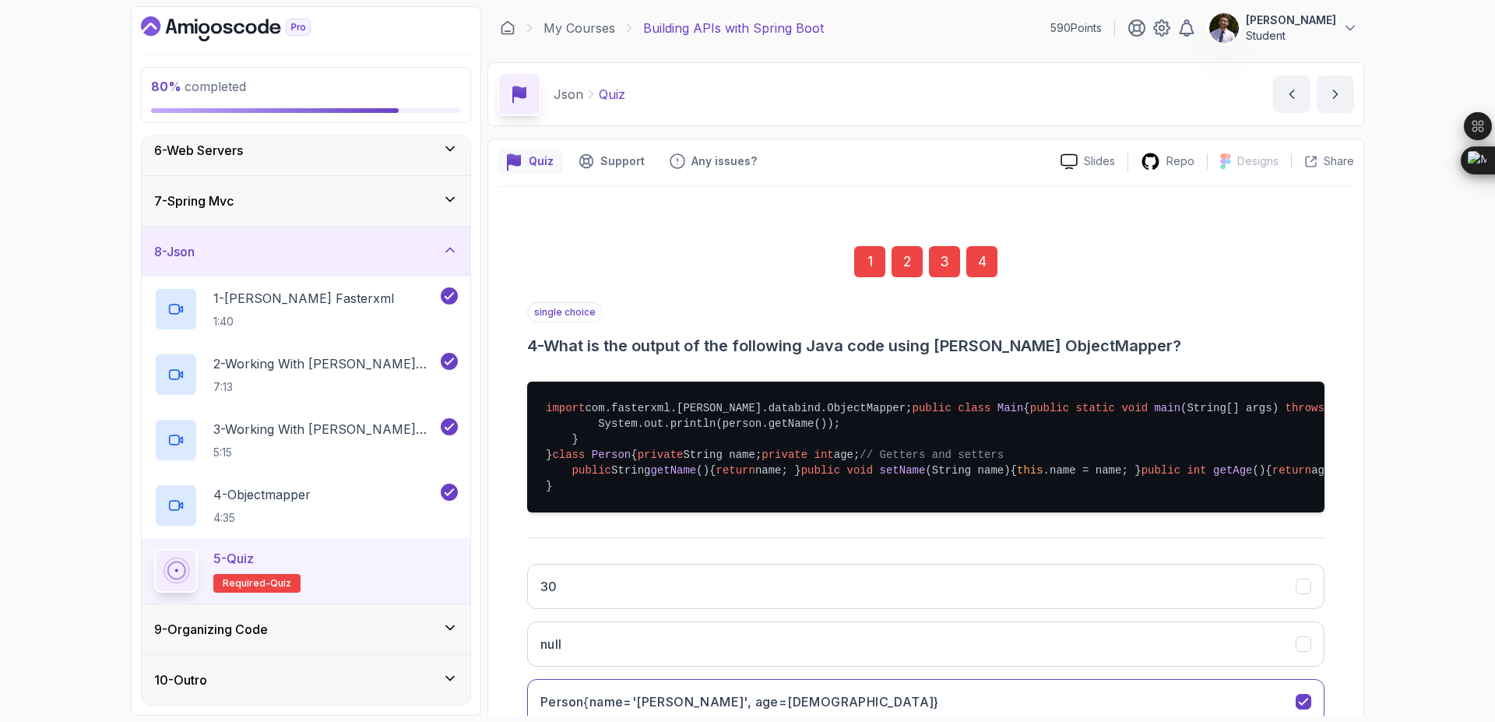
click at [863, 258] on div "1" at bounding box center [869, 261] width 31 height 31
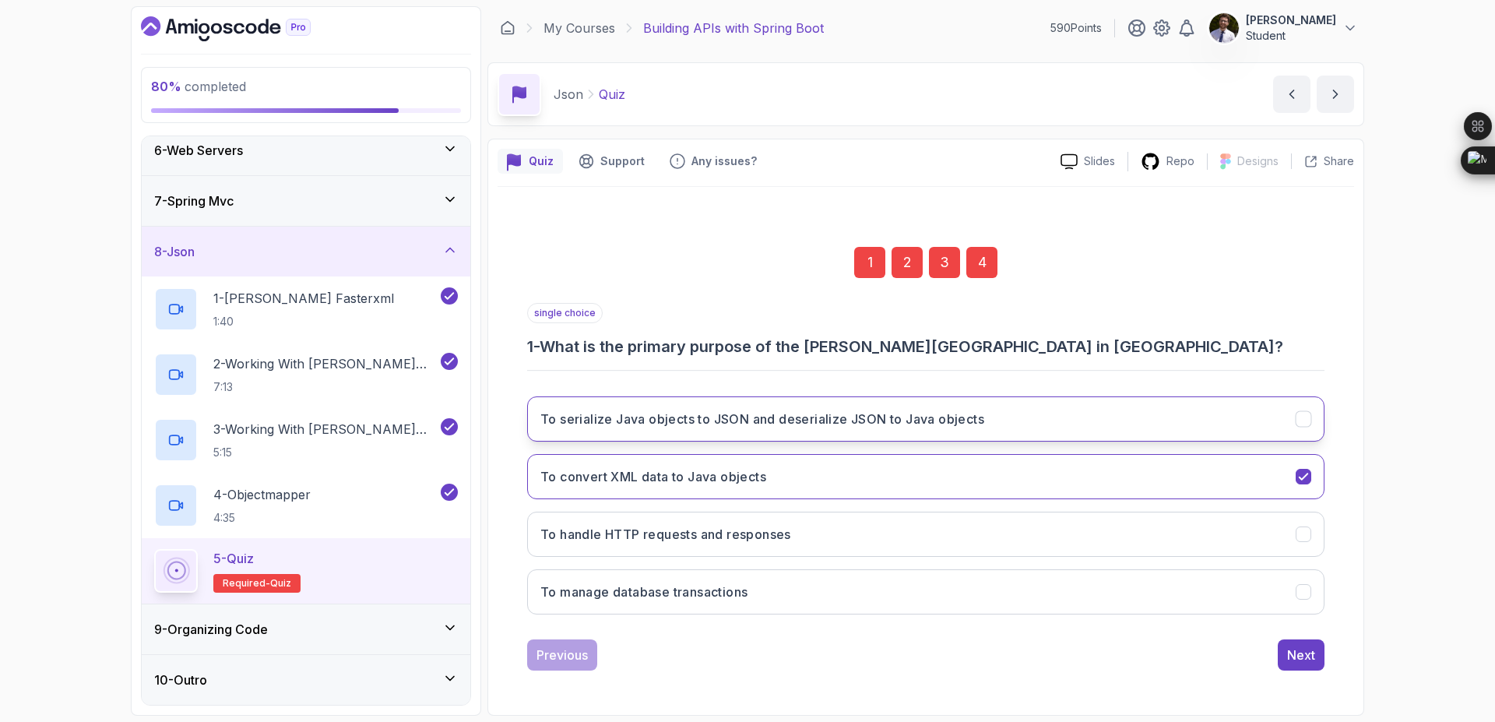
click at [941, 422] on h3 "To serialize Java objects to JSON and deserialize JSON to Java objects" at bounding box center [762, 419] width 444 height 19
click at [980, 269] on div "4" at bounding box center [981, 262] width 31 height 31
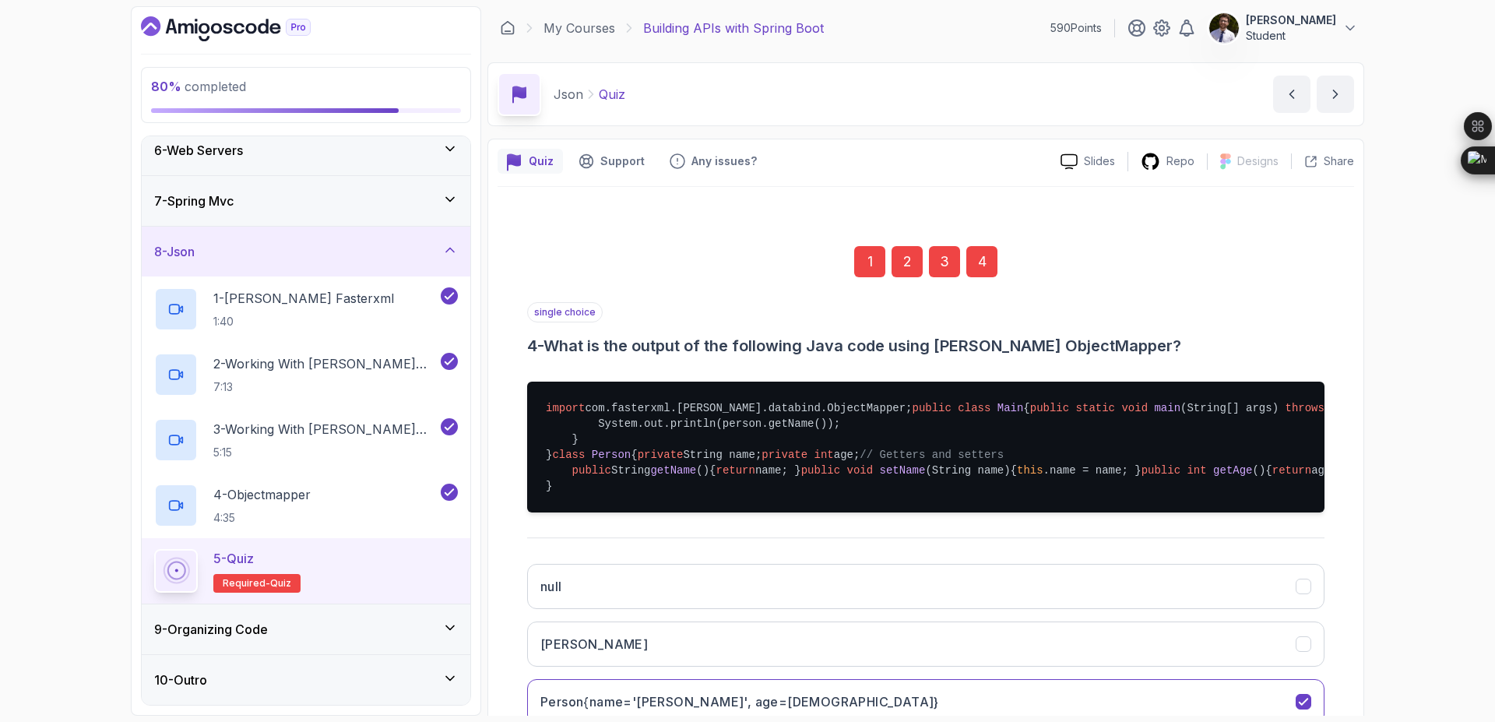
scroll to position [400, 0]
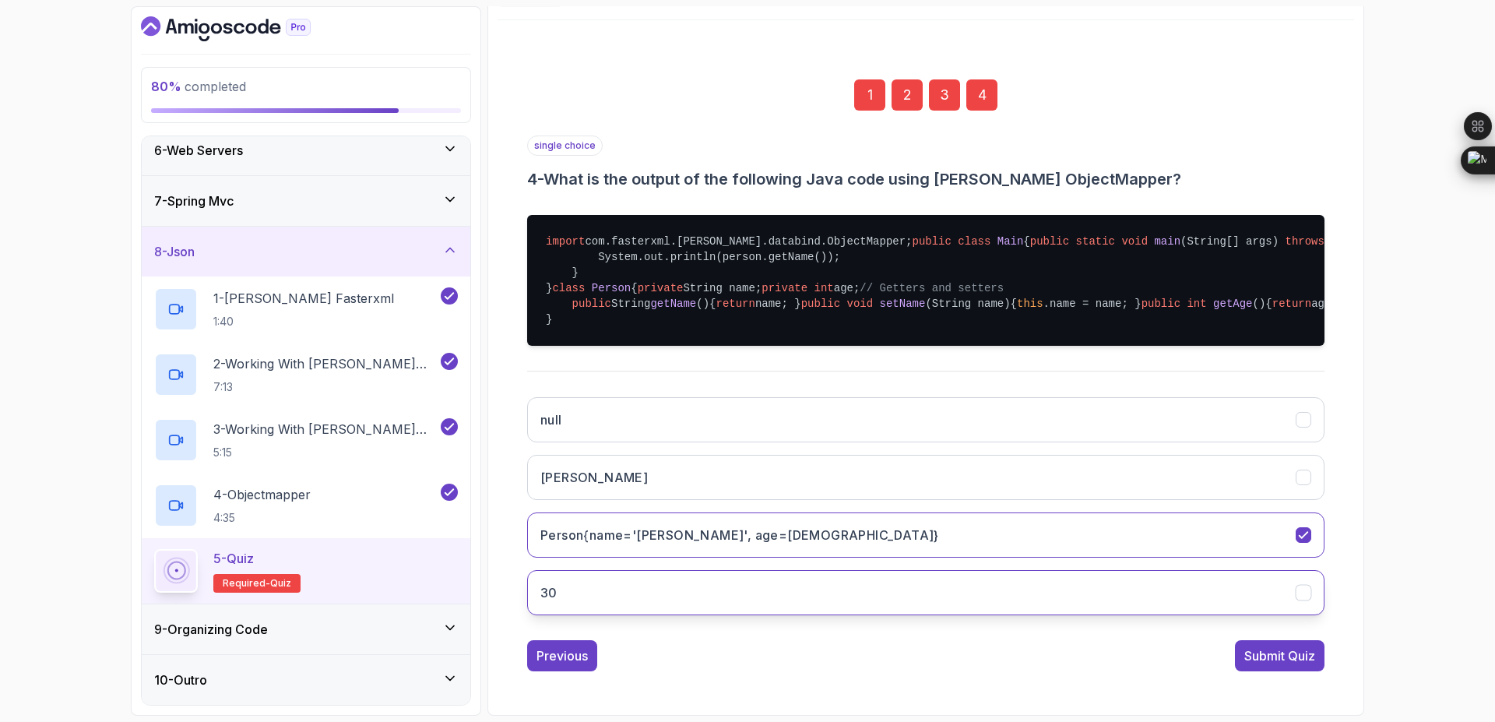
click at [1278, 588] on button "30" at bounding box center [925, 592] width 797 height 45
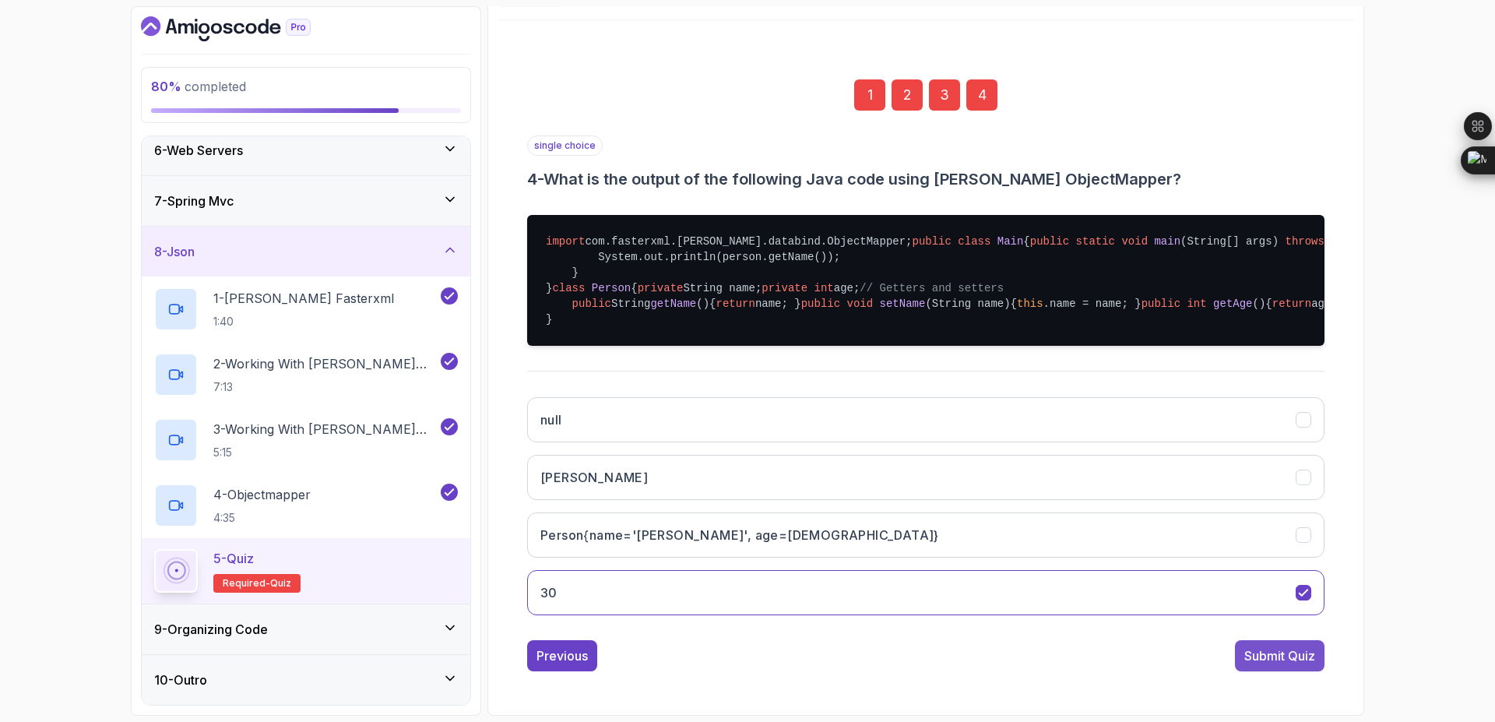
click at [1305, 654] on div "Submit Quiz" at bounding box center [1279, 655] width 71 height 19
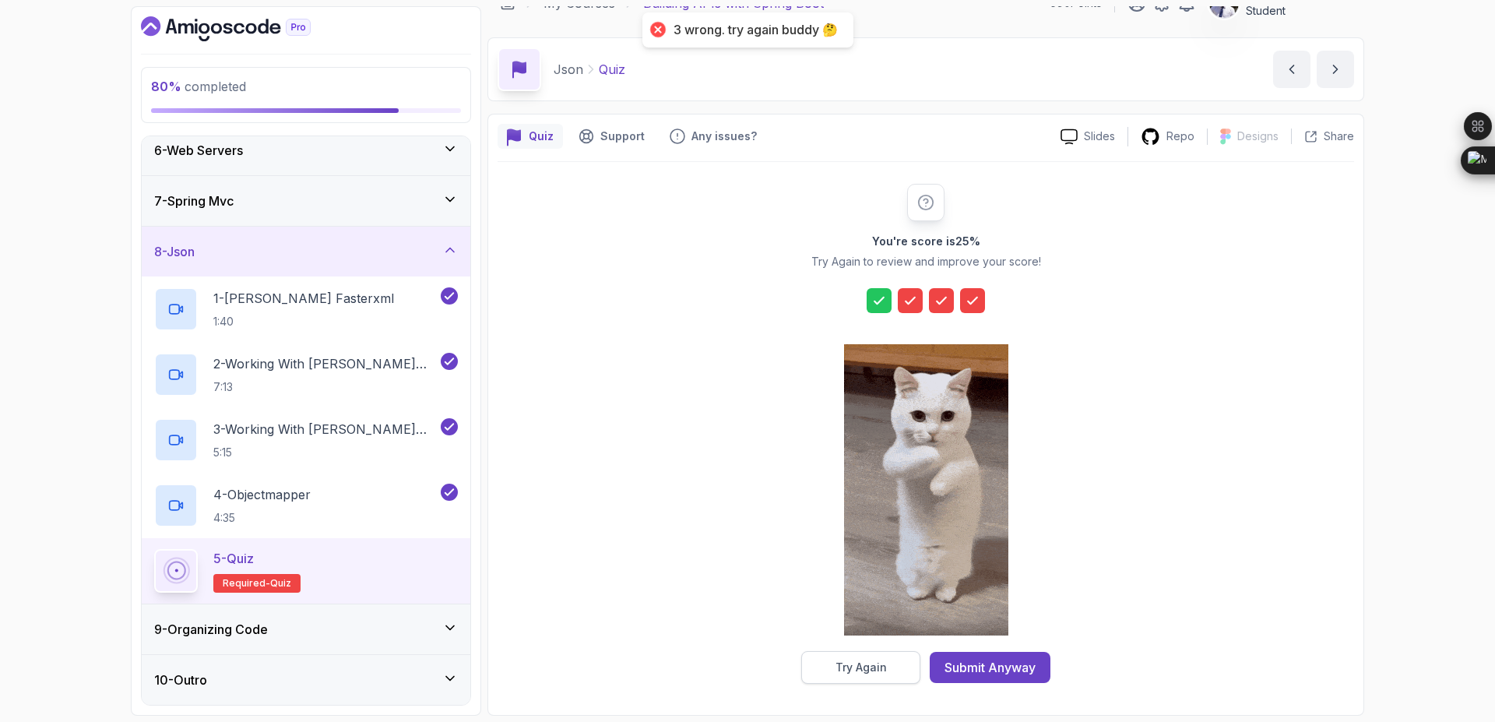
click at [867, 666] on div "Try Again" at bounding box center [860, 667] width 51 height 16
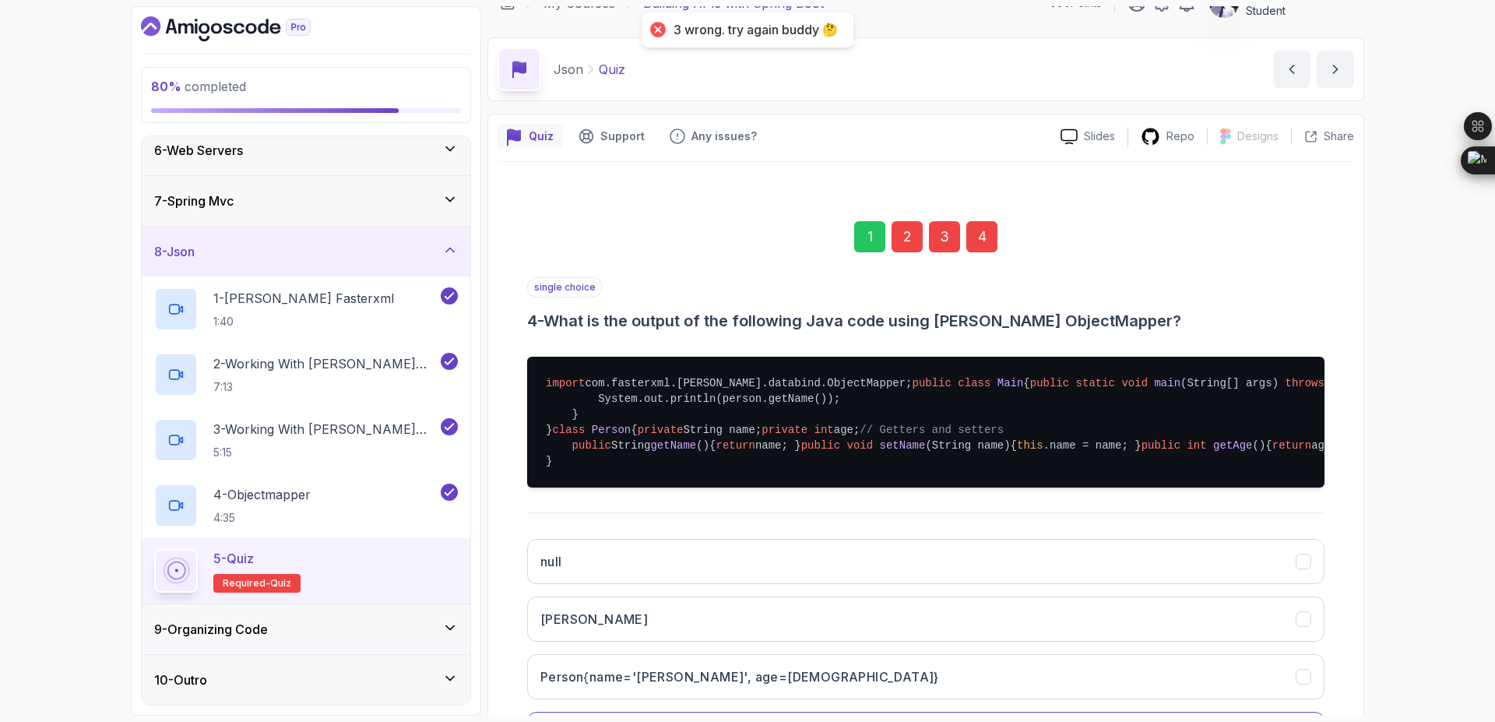
scroll to position [400, 0]
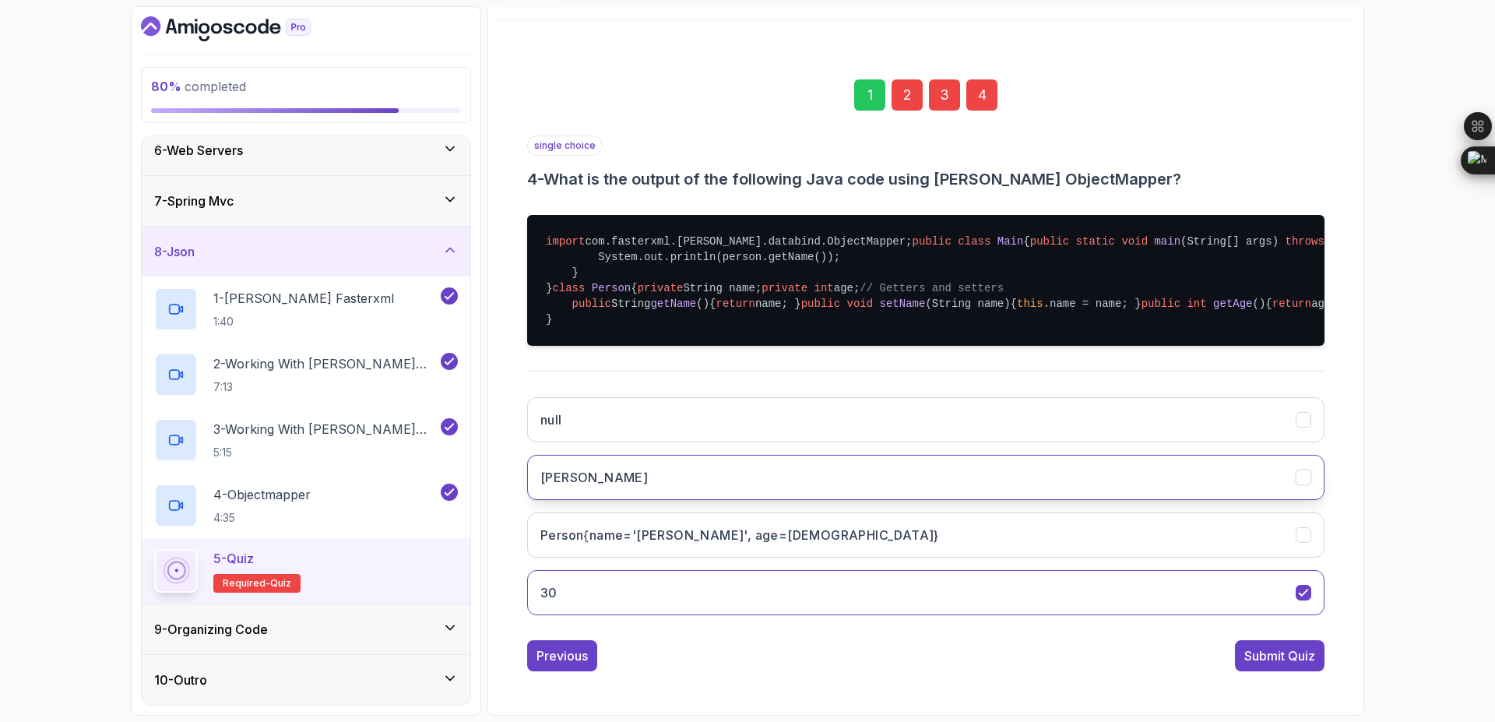
click at [1095, 459] on button "John" at bounding box center [925, 477] width 797 height 45
click at [1256, 654] on div "Submit Quiz" at bounding box center [1279, 655] width 71 height 19
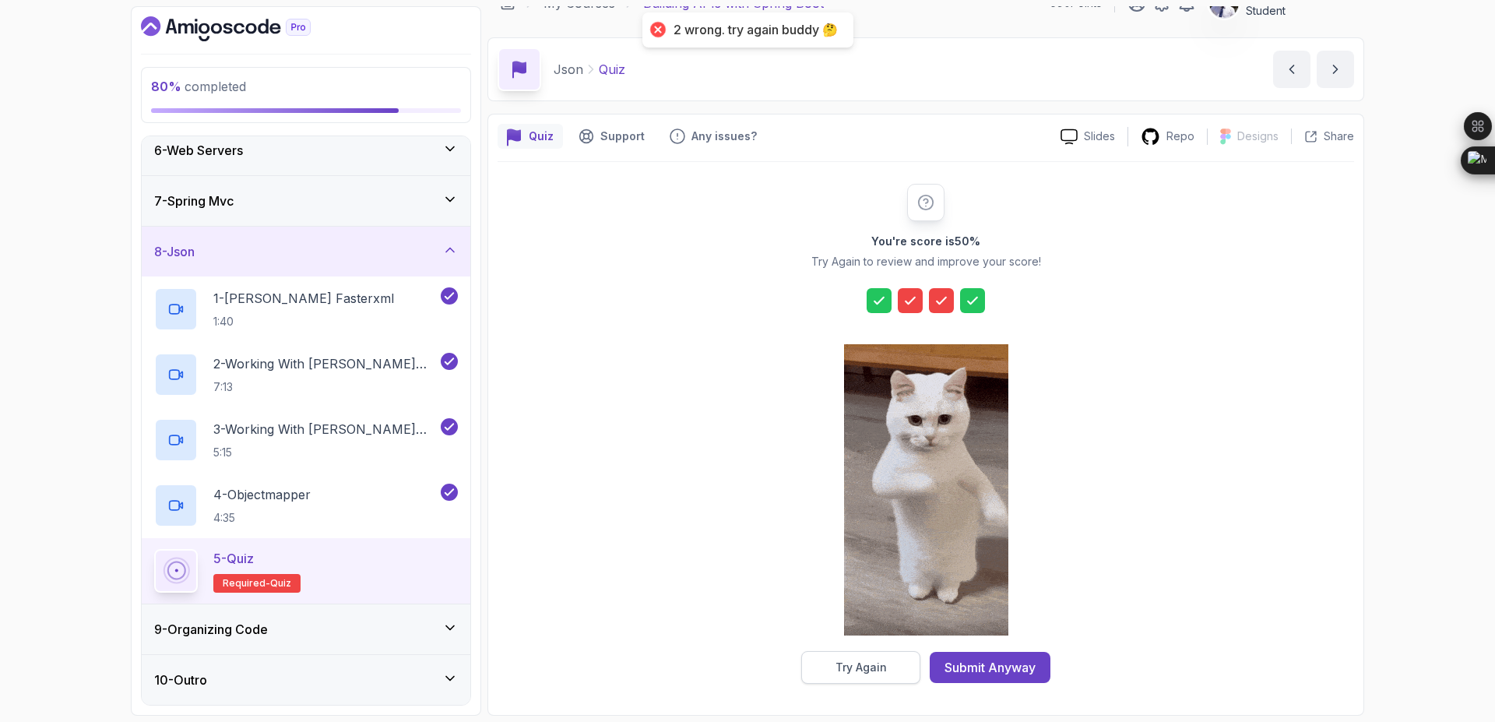
click at [891, 666] on button "Try Again" at bounding box center [860, 667] width 119 height 33
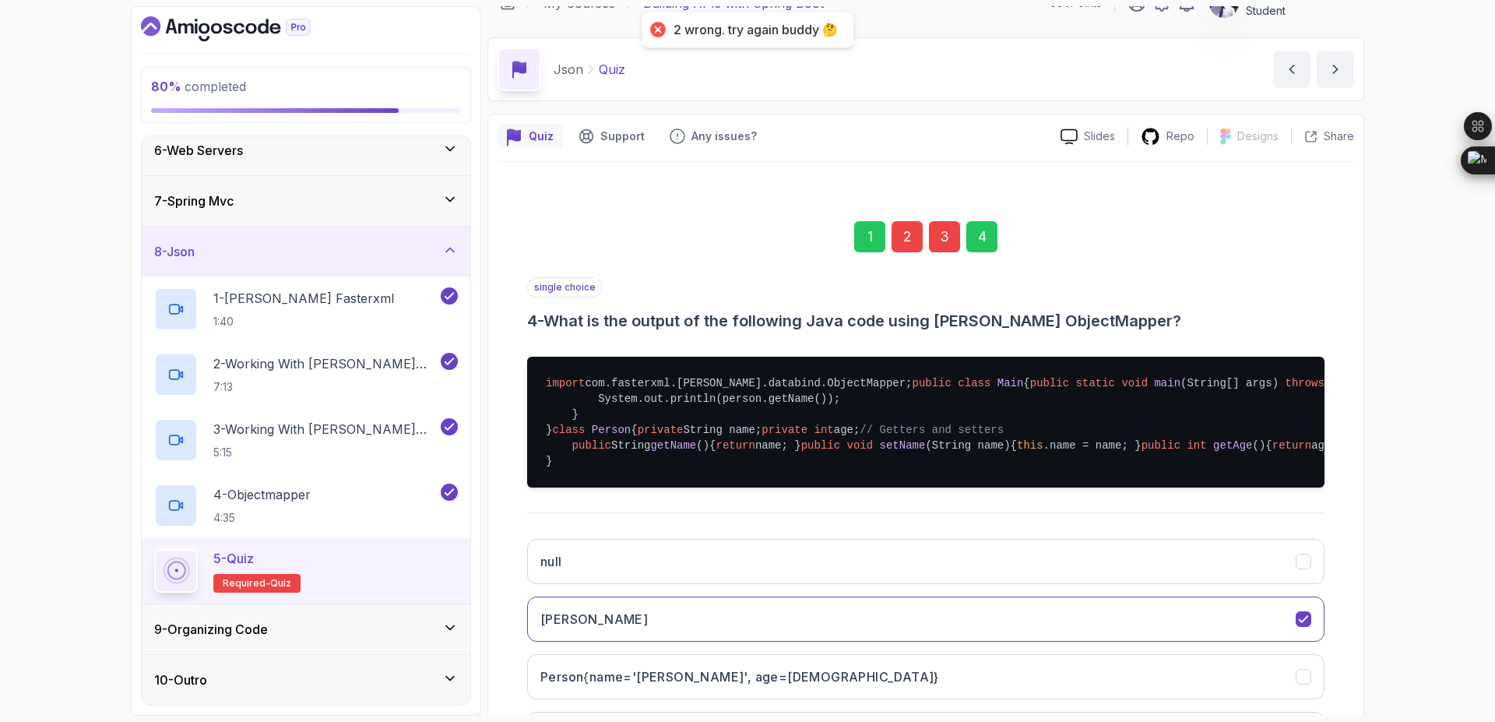
click at [948, 226] on div "3" at bounding box center [944, 236] width 31 height 31
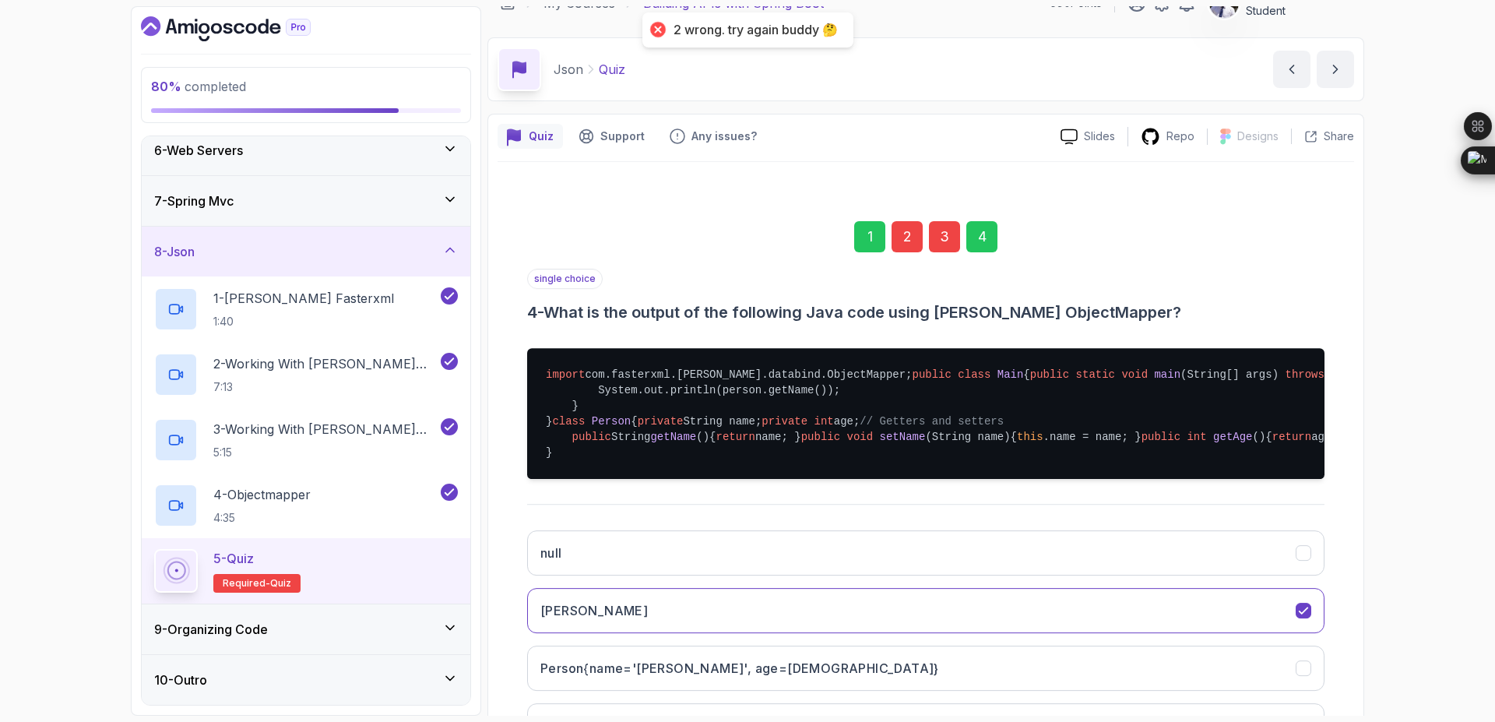
scroll to position [0, 0]
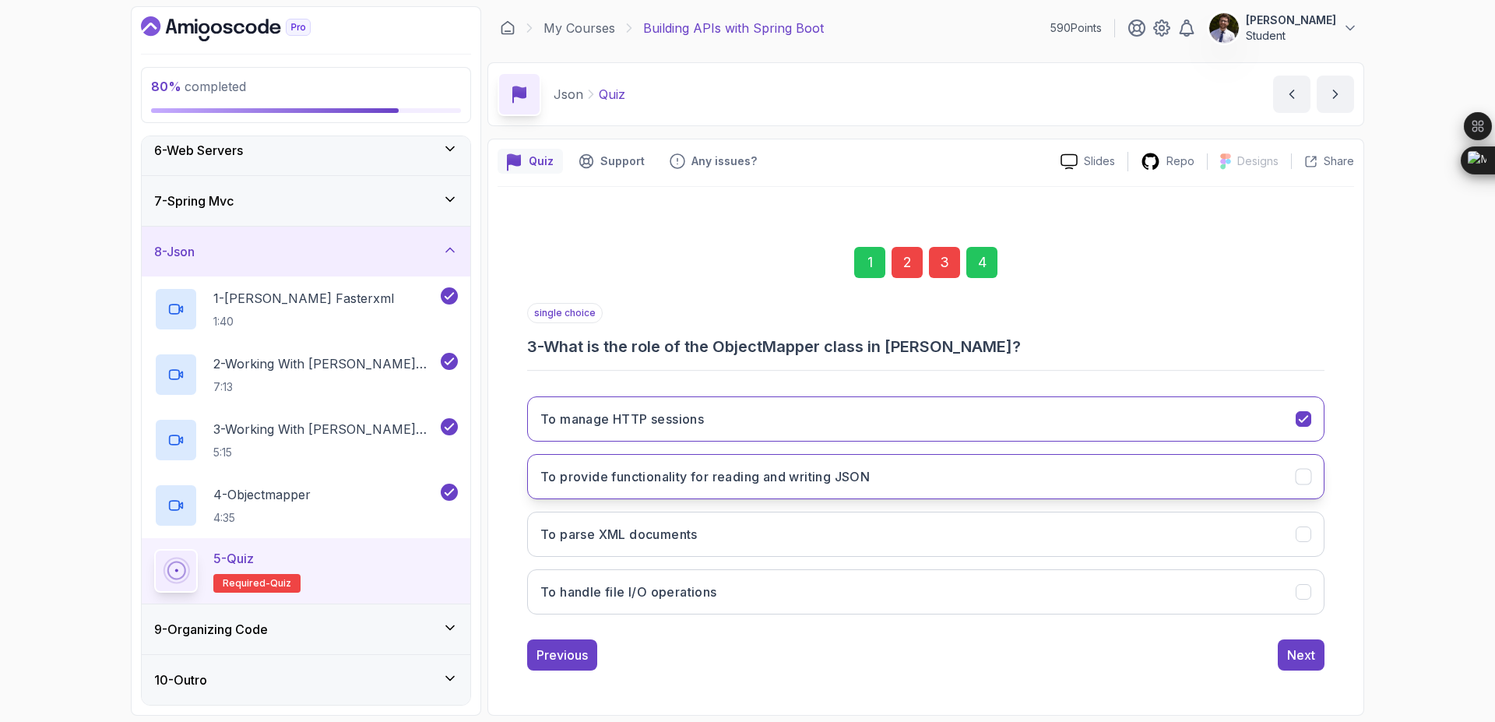
click at [895, 487] on button "To provide functionality for reading and writing JSON" at bounding box center [925, 476] width 797 height 45
click at [990, 263] on div "4" at bounding box center [981, 262] width 31 height 31
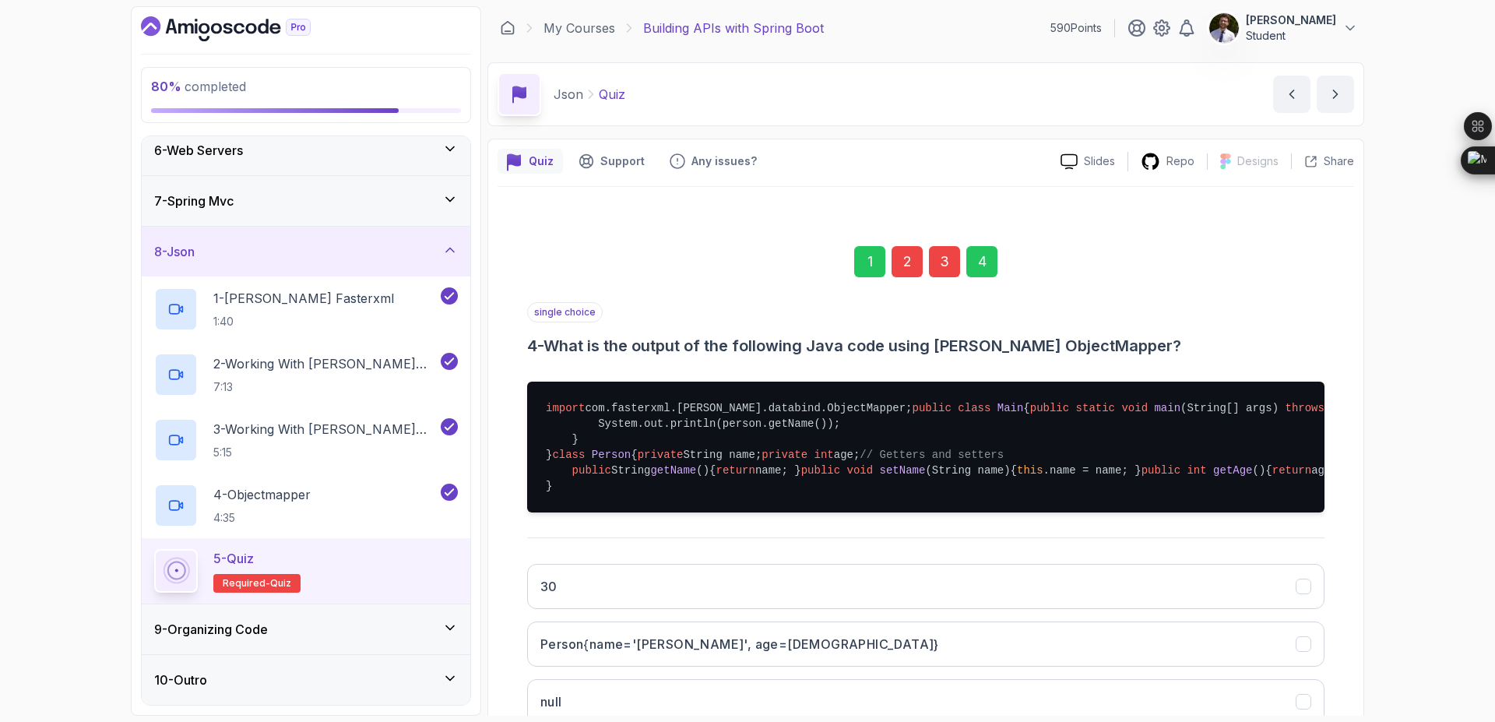
scroll to position [400, 0]
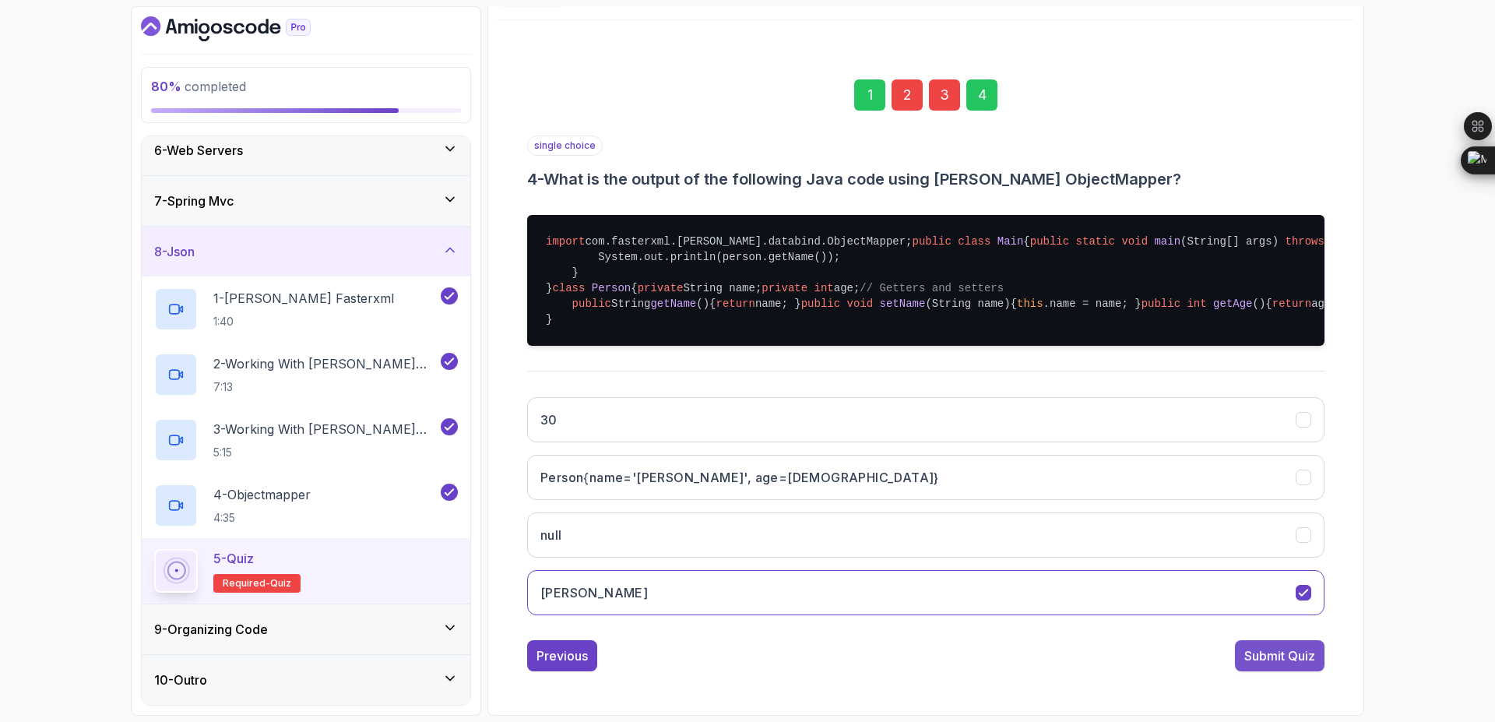
click at [1257, 660] on div "Submit Quiz" at bounding box center [1279, 655] width 71 height 19
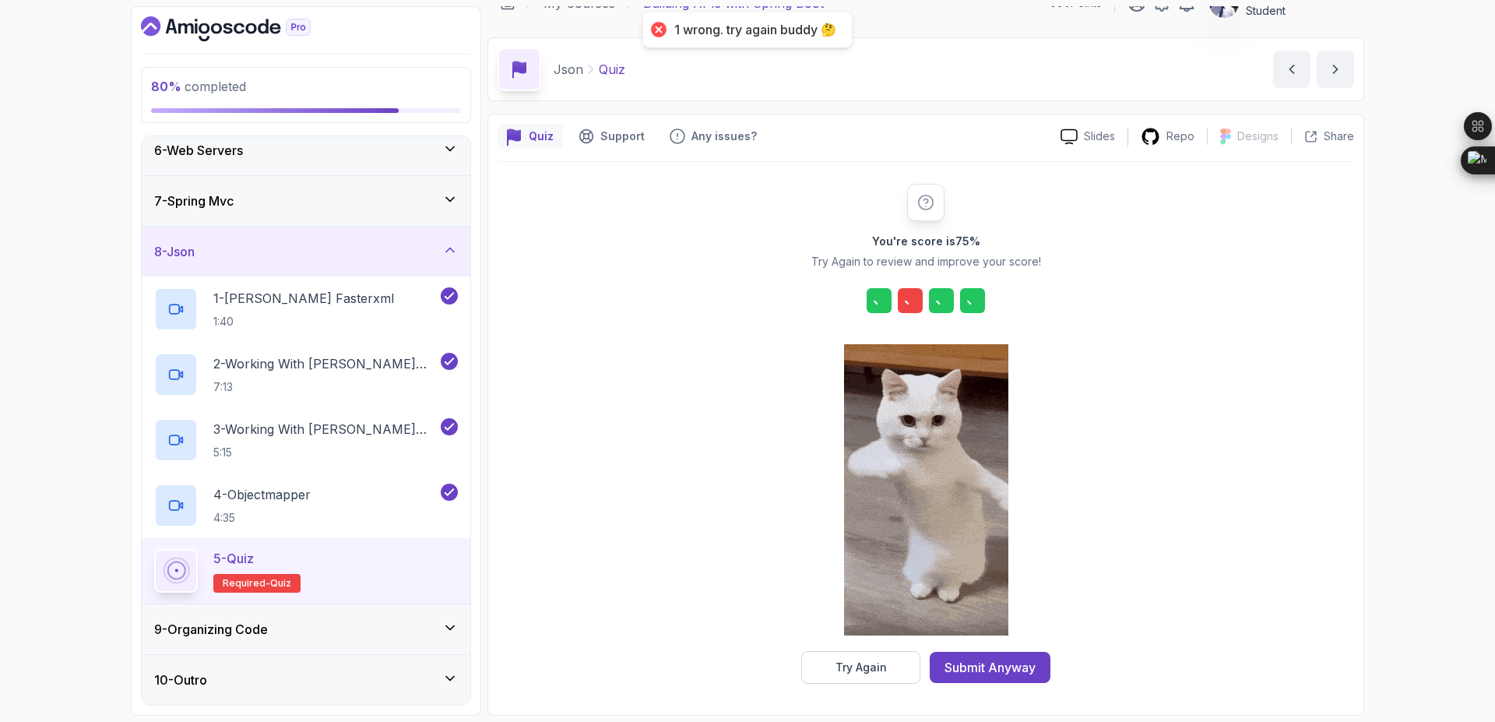
scroll to position [25, 0]
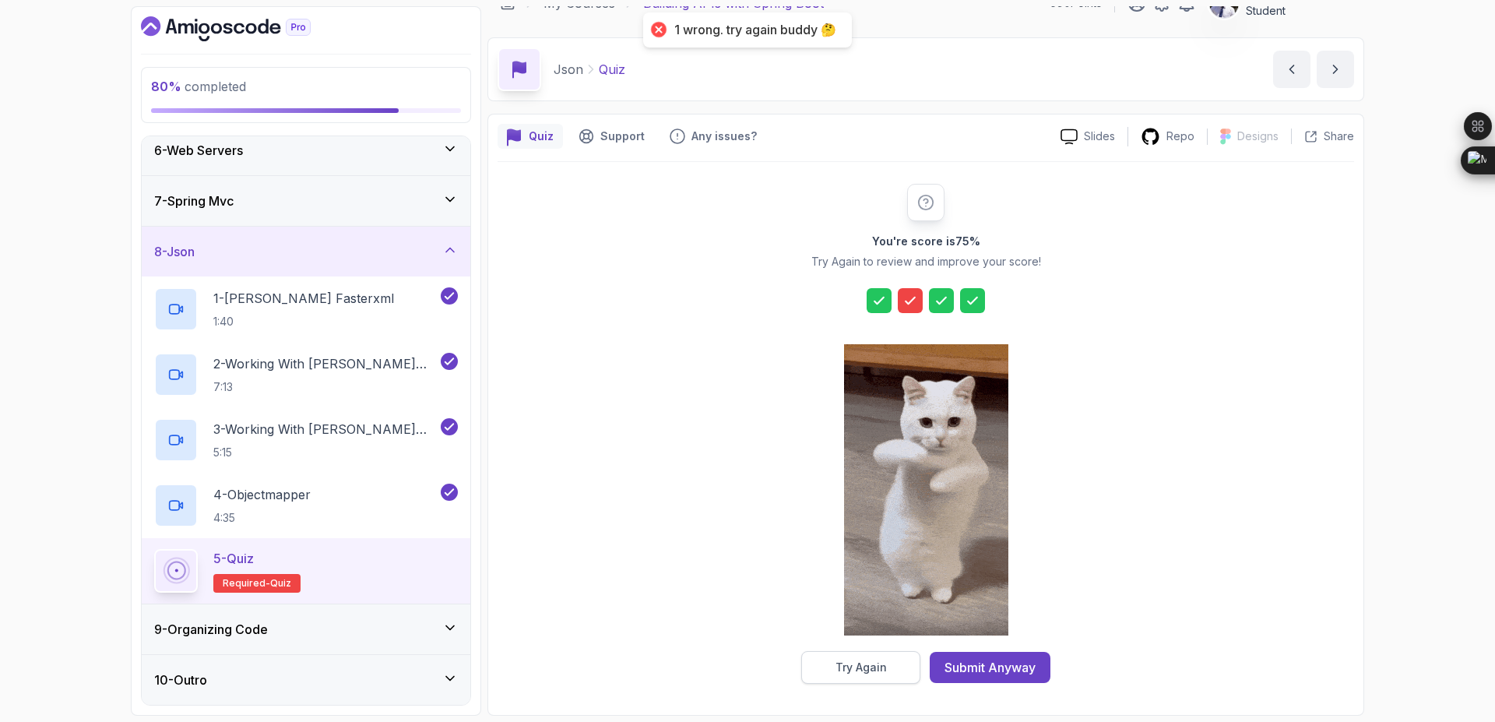
click at [861, 665] on div "Try Again" at bounding box center [860, 667] width 51 height 16
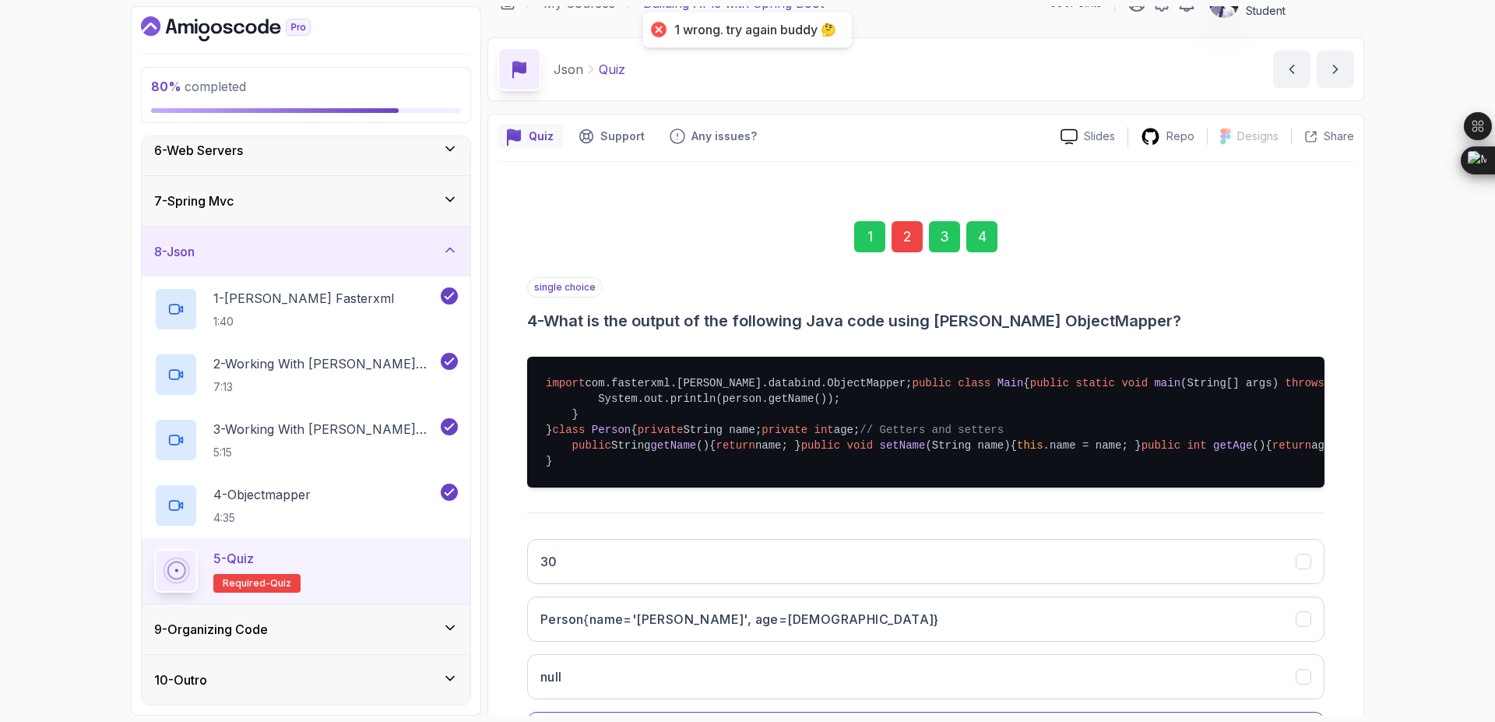
click at [910, 248] on div "2" at bounding box center [906, 236] width 31 height 31
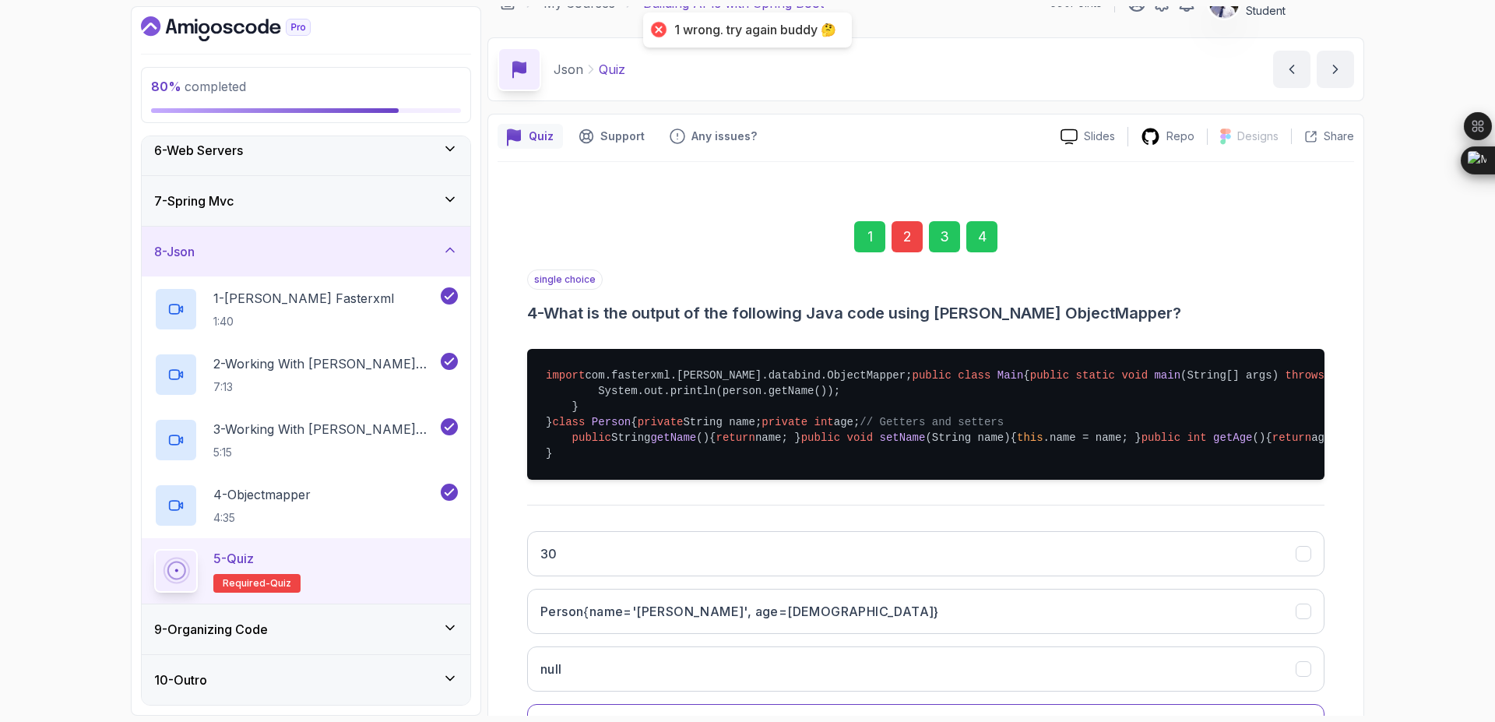
scroll to position [0, 0]
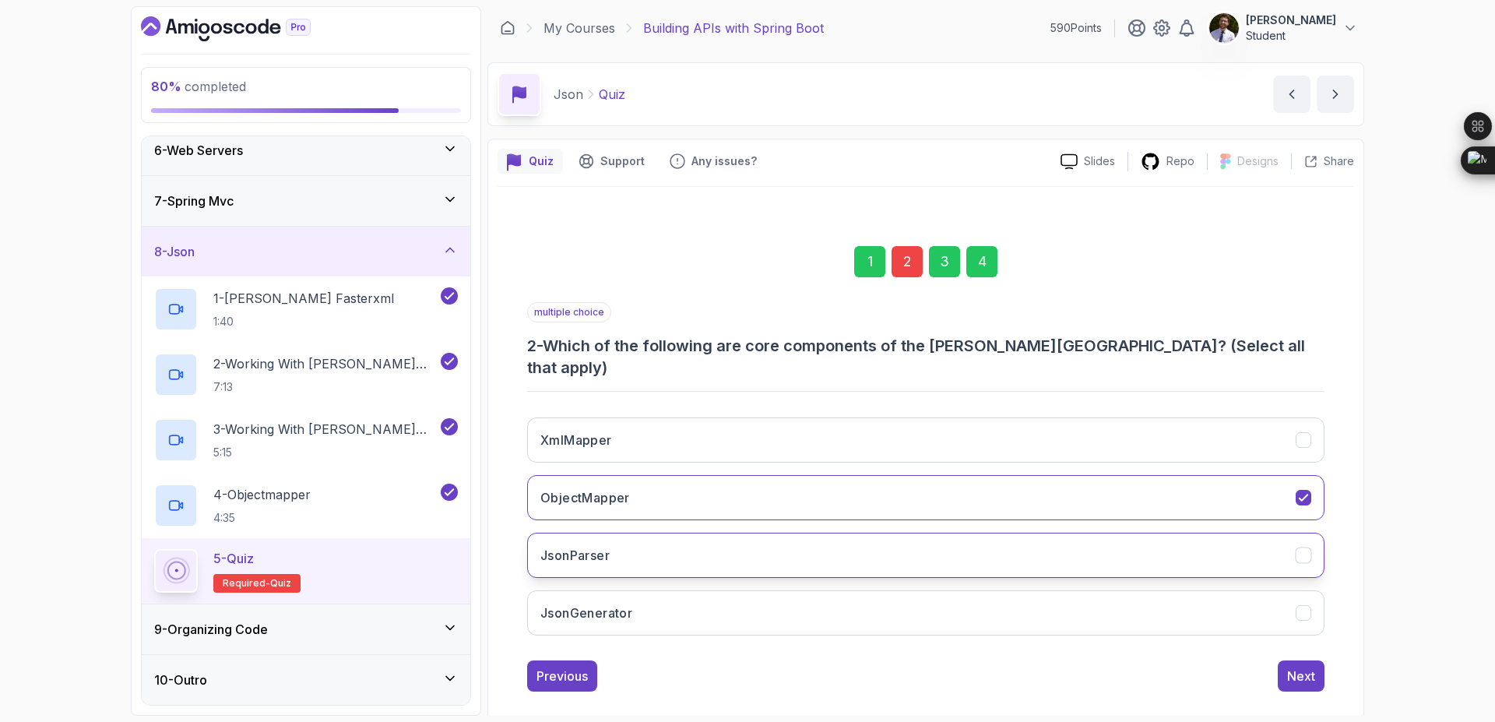
click at [919, 533] on button "JsonParser" at bounding box center [925, 555] width 797 height 45
click at [987, 268] on div "4" at bounding box center [981, 261] width 31 height 31
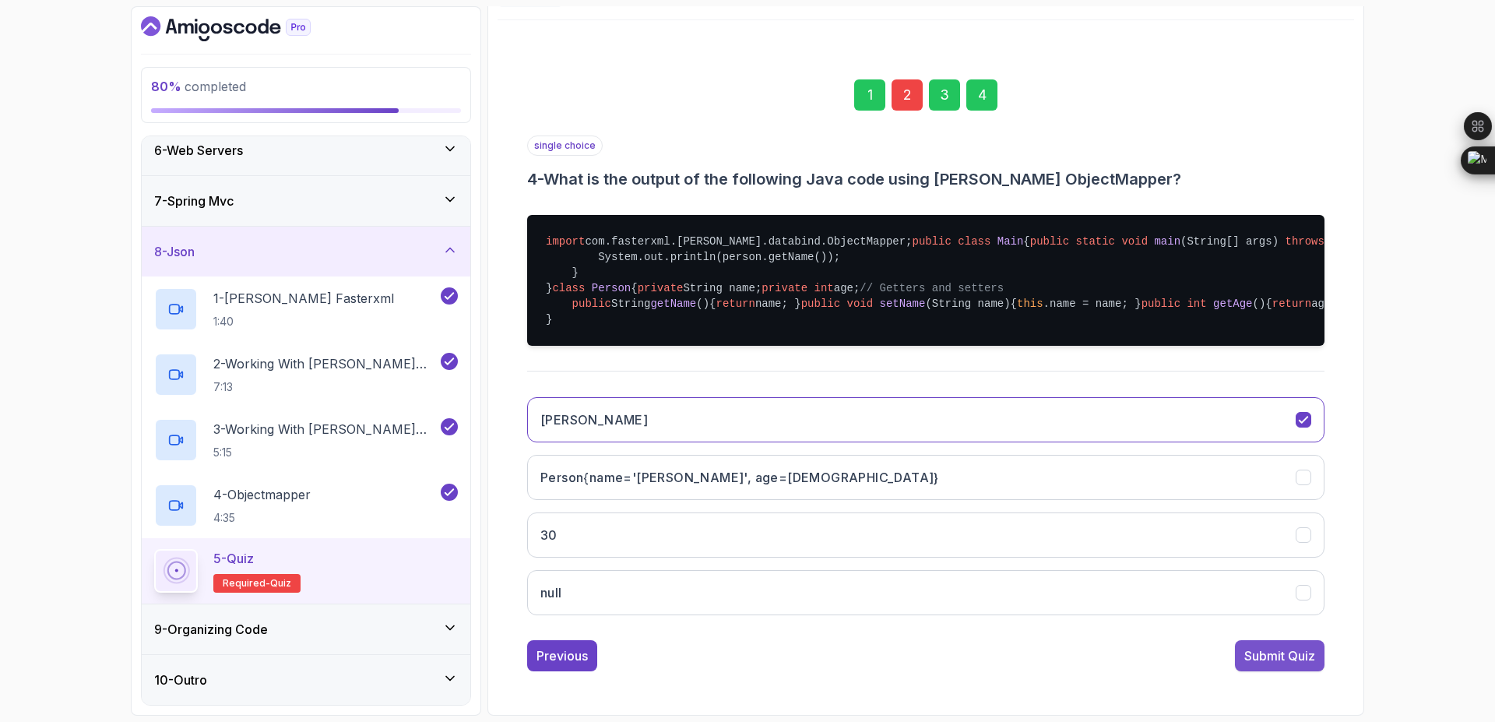
click at [1258, 662] on div "Submit Quiz" at bounding box center [1279, 655] width 71 height 19
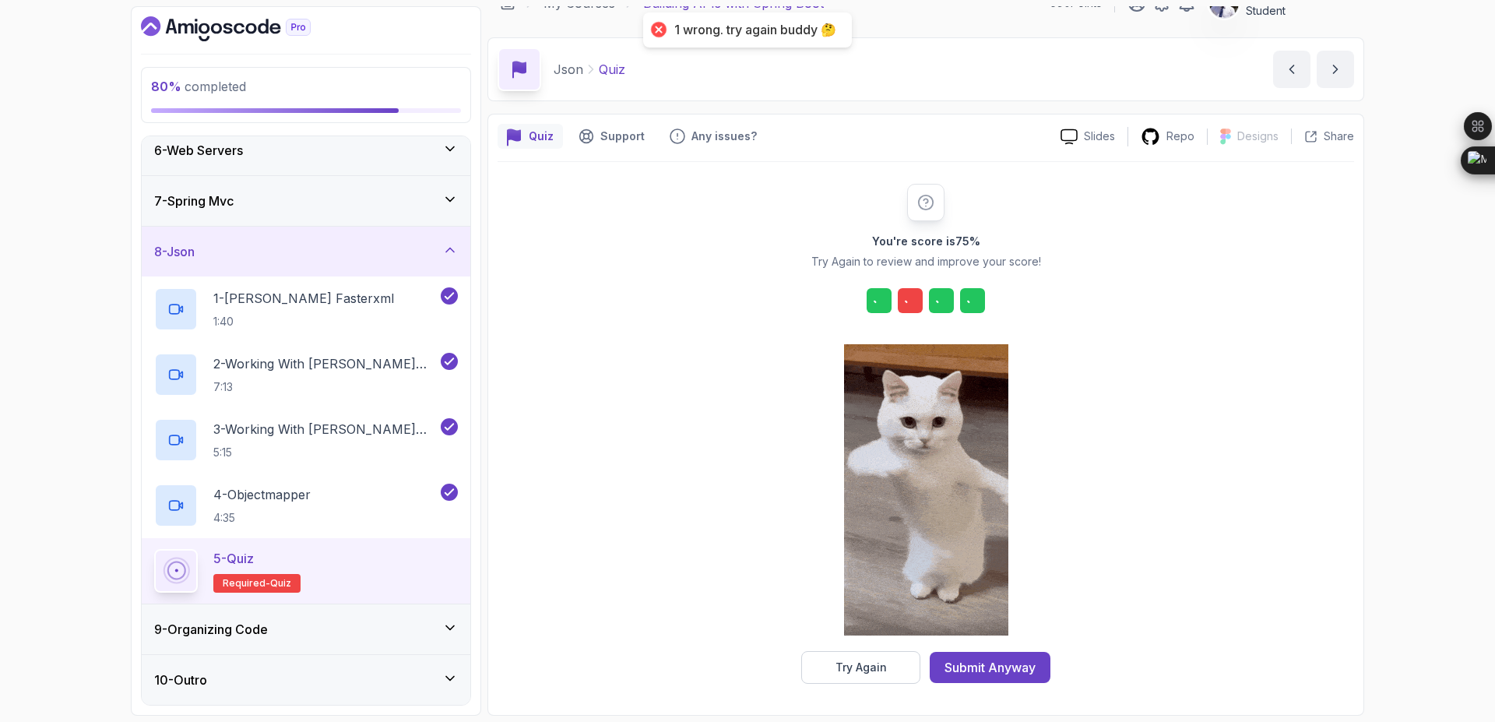
scroll to position [25, 0]
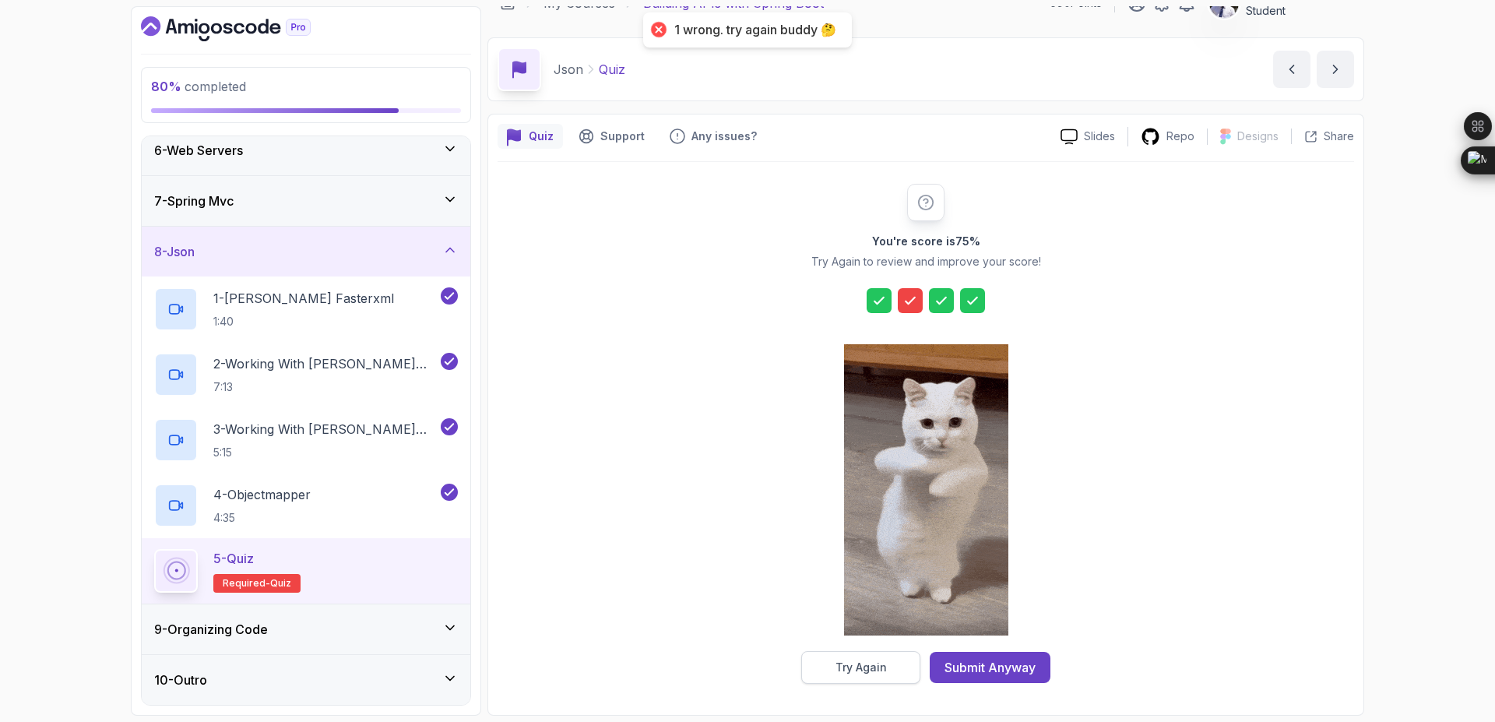
click at [876, 670] on div "Try Again" at bounding box center [860, 667] width 51 height 16
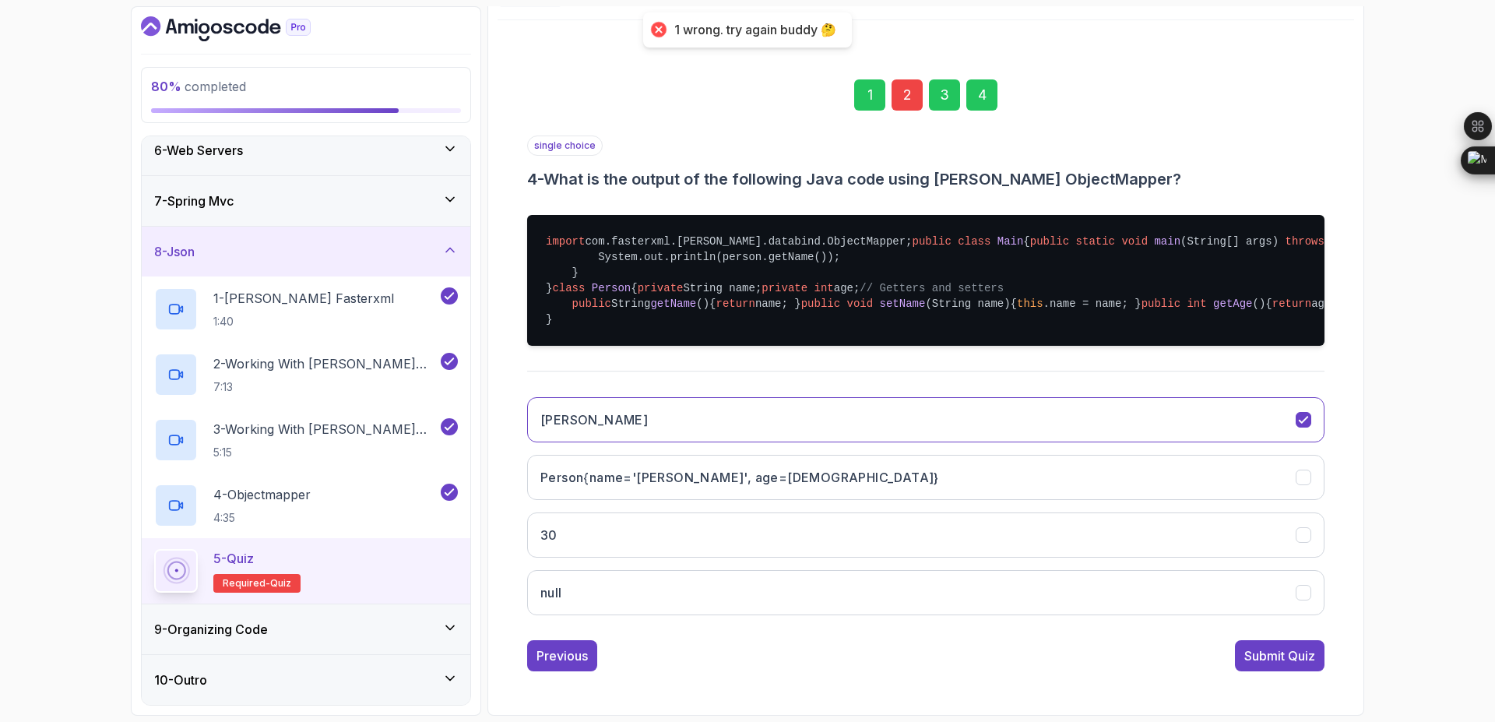
scroll to position [0, 0]
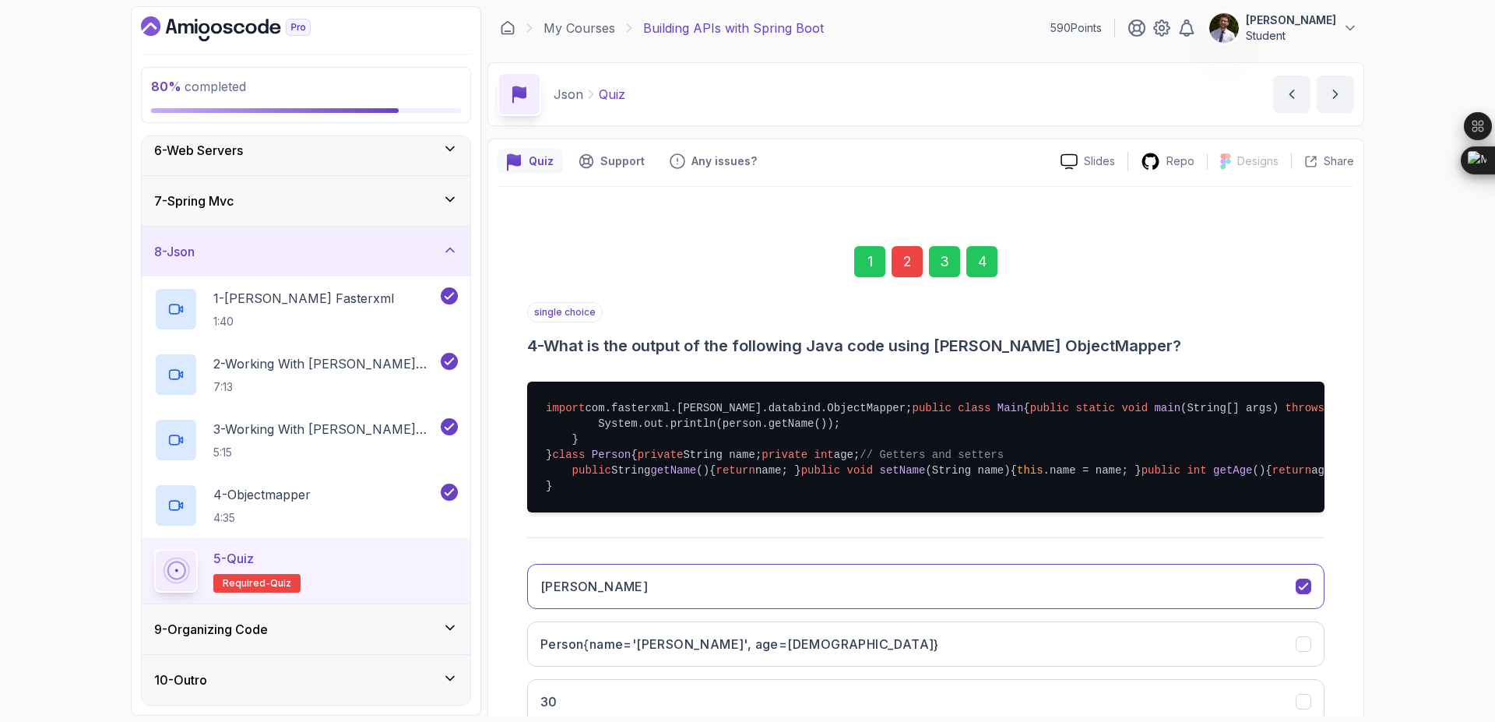
click at [917, 260] on div "2" at bounding box center [906, 261] width 31 height 31
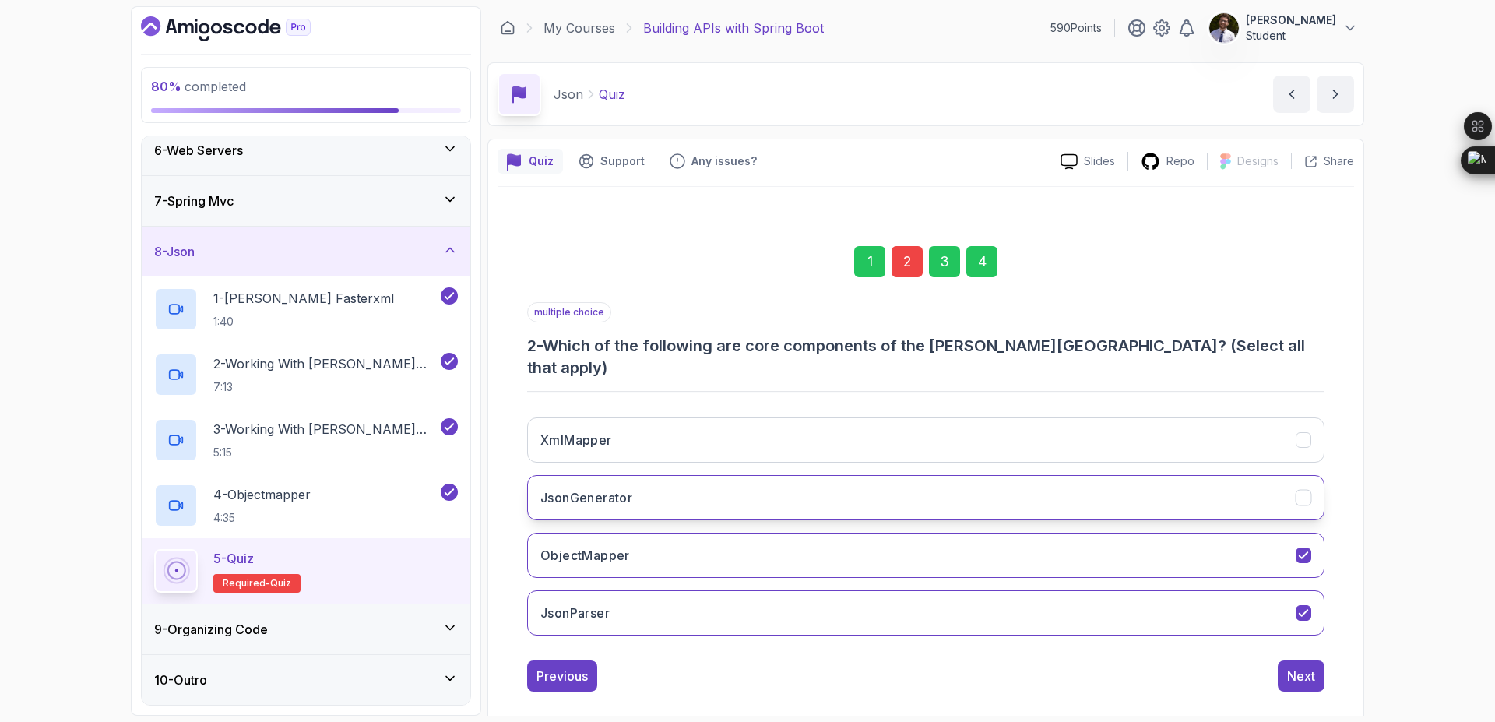
click at [1242, 475] on button "JsonGenerator" at bounding box center [925, 497] width 797 height 45
click at [987, 269] on div "4" at bounding box center [981, 261] width 31 height 31
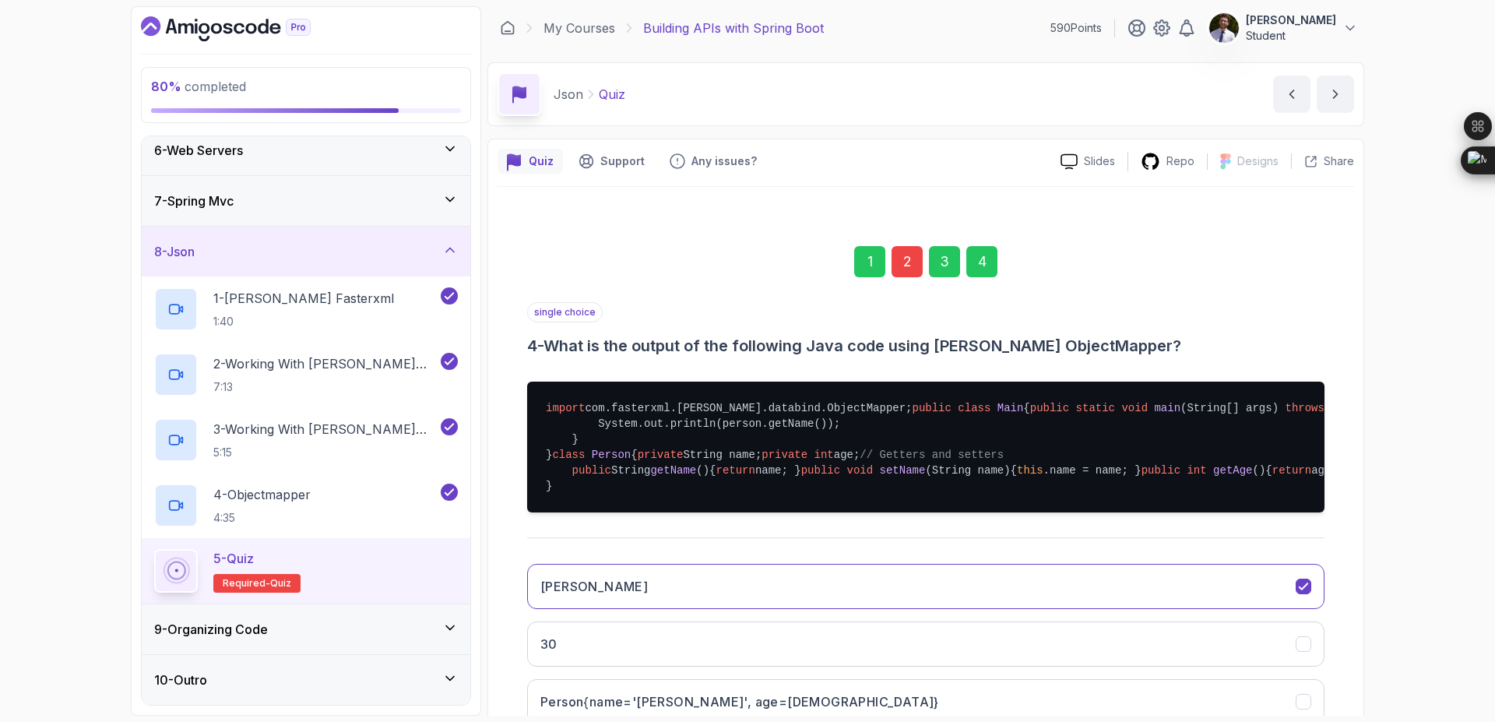
scroll to position [400, 0]
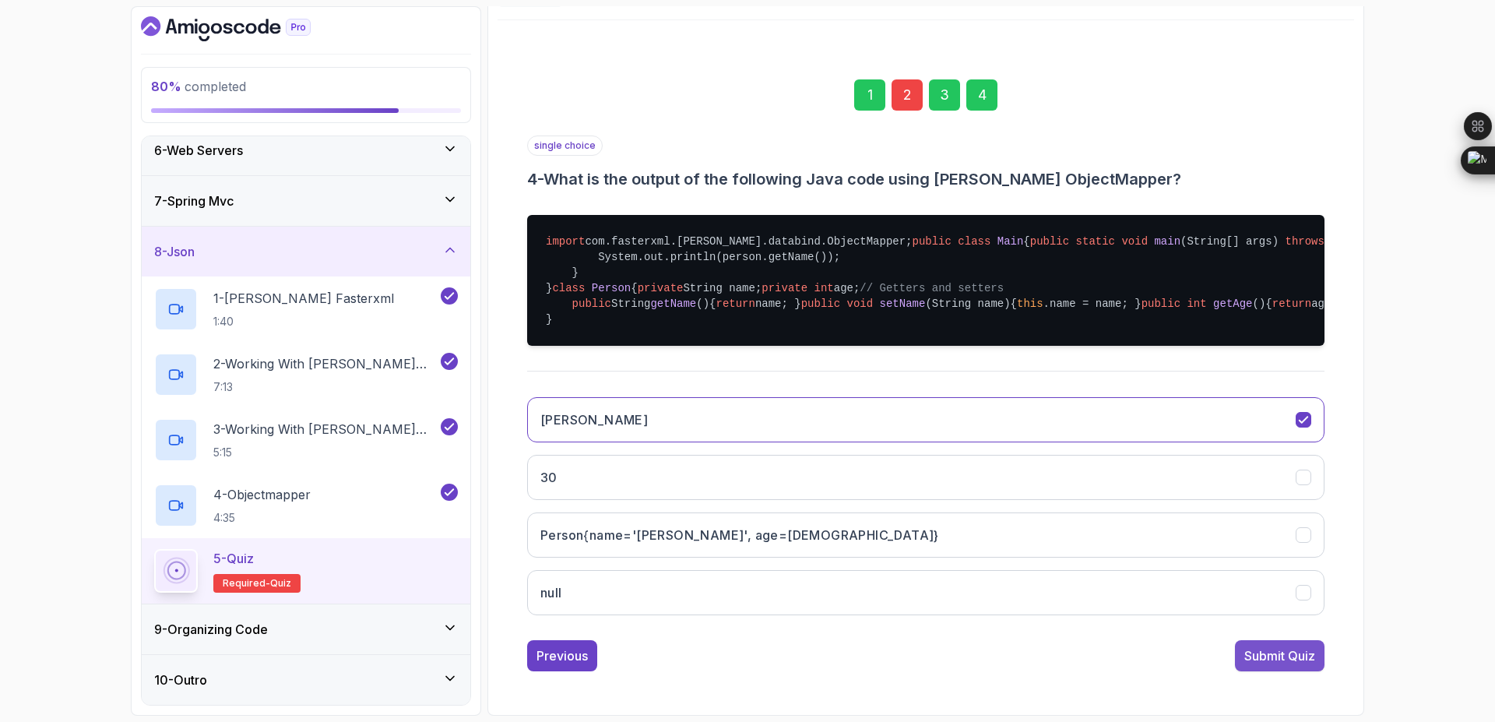
click at [1259, 657] on div "Submit Quiz" at bounding box center [1279, 655] width 71 height 19
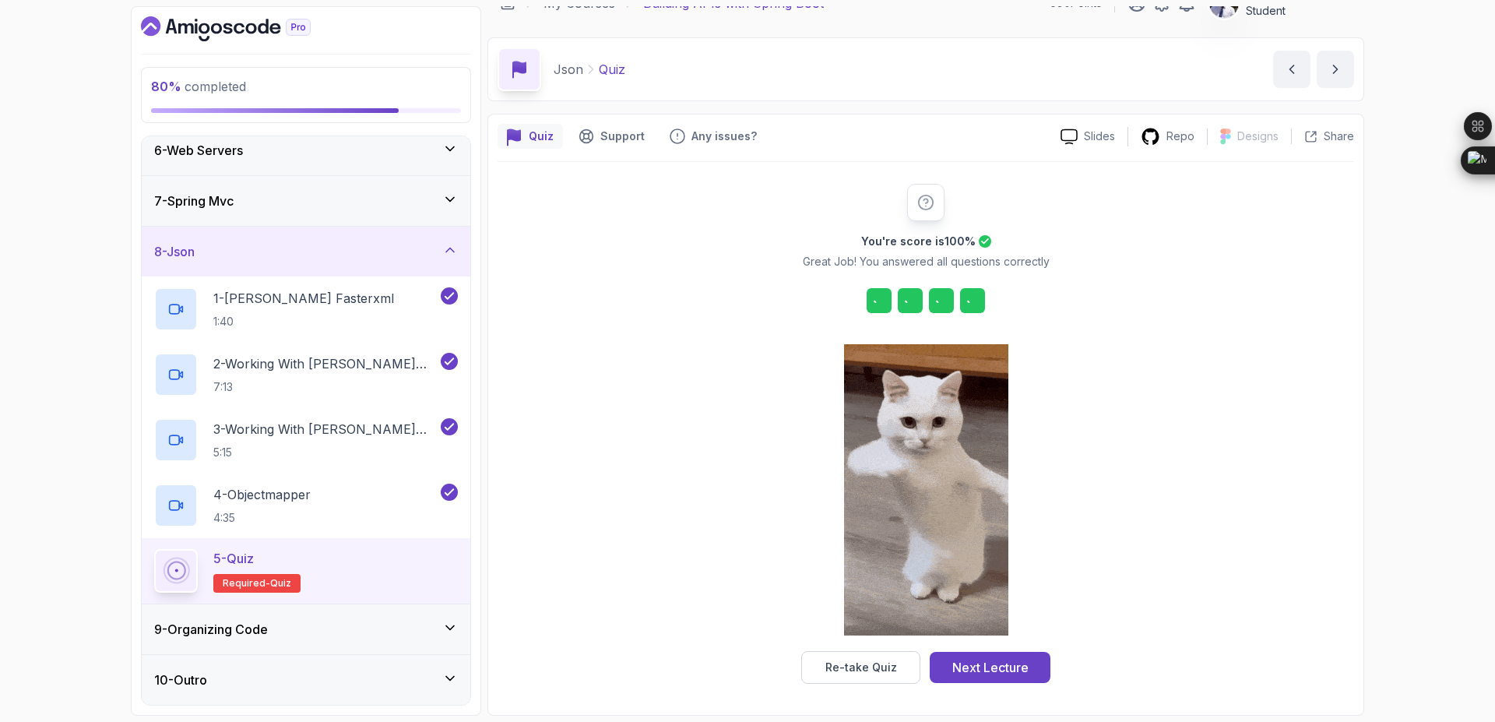
scroll to position [25, 0]
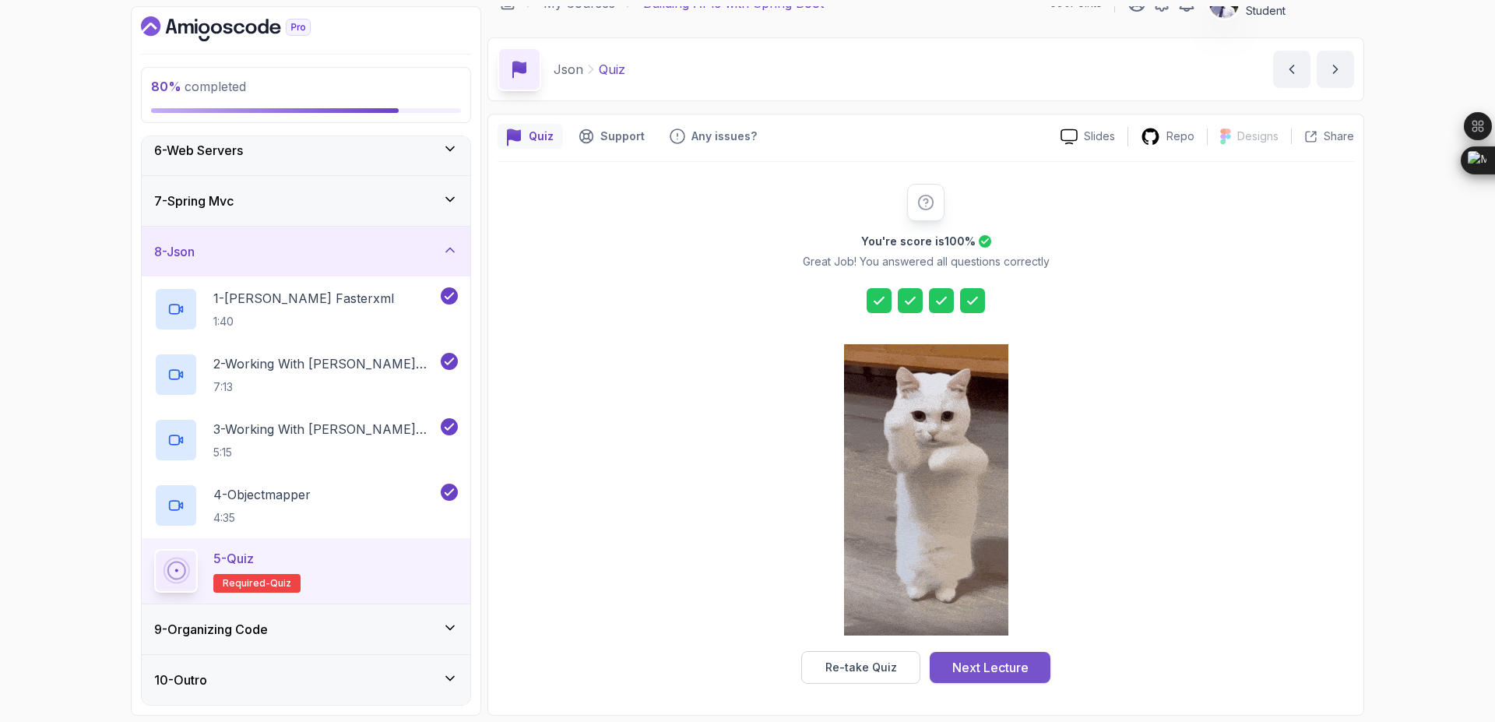
click at [993, 674] on div "Next Lecture" at bounding box center [990, 667] width 76 height 19
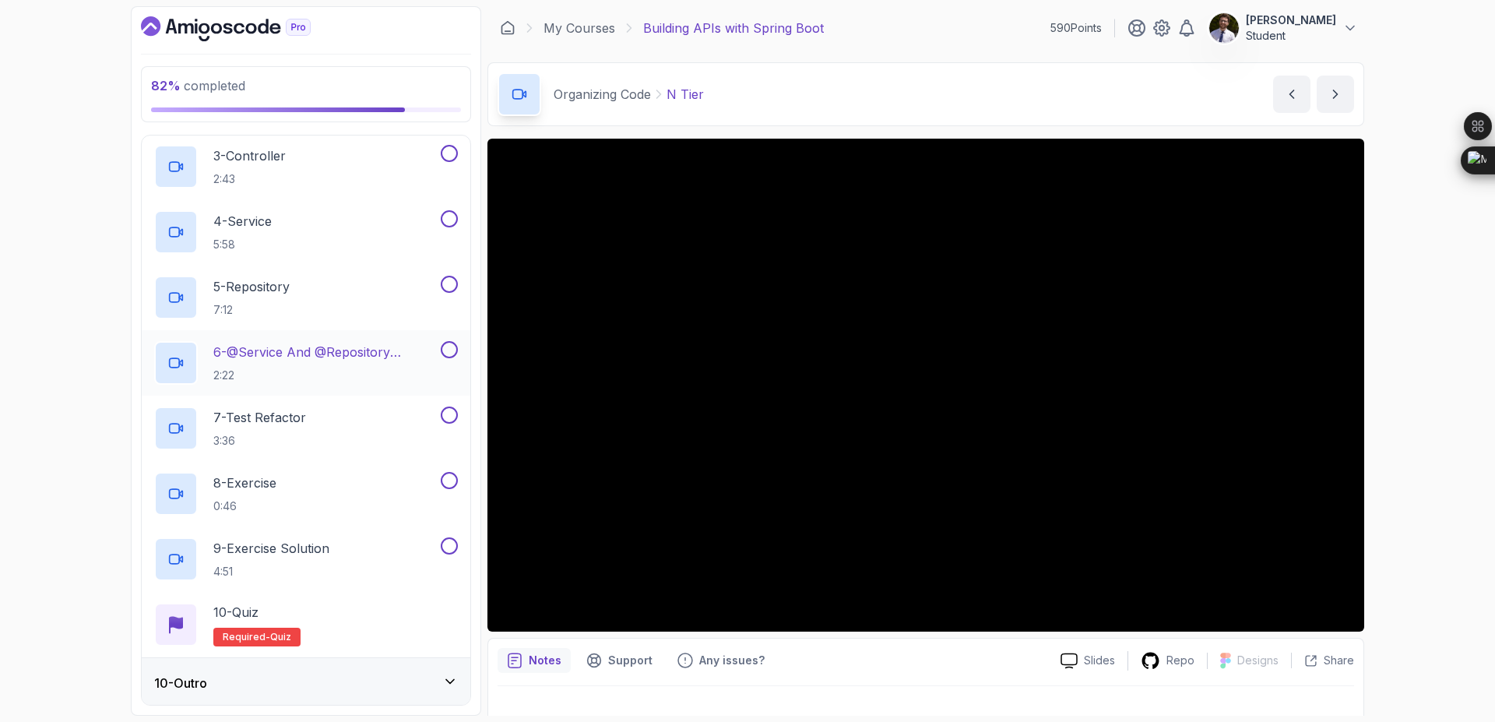
scroll to position [590, 0]
click at [445, 542] on button at bounding box center [449, 542] width 17 height 17
click at [449, 477] on button at bounding box center [449, 477] width 17 height 17
click at [447, 410] on button at bounding box center [449, 411] width 17 height 17
click at [449, 349] on button at bounding box center [449, 346] width 17 height 17
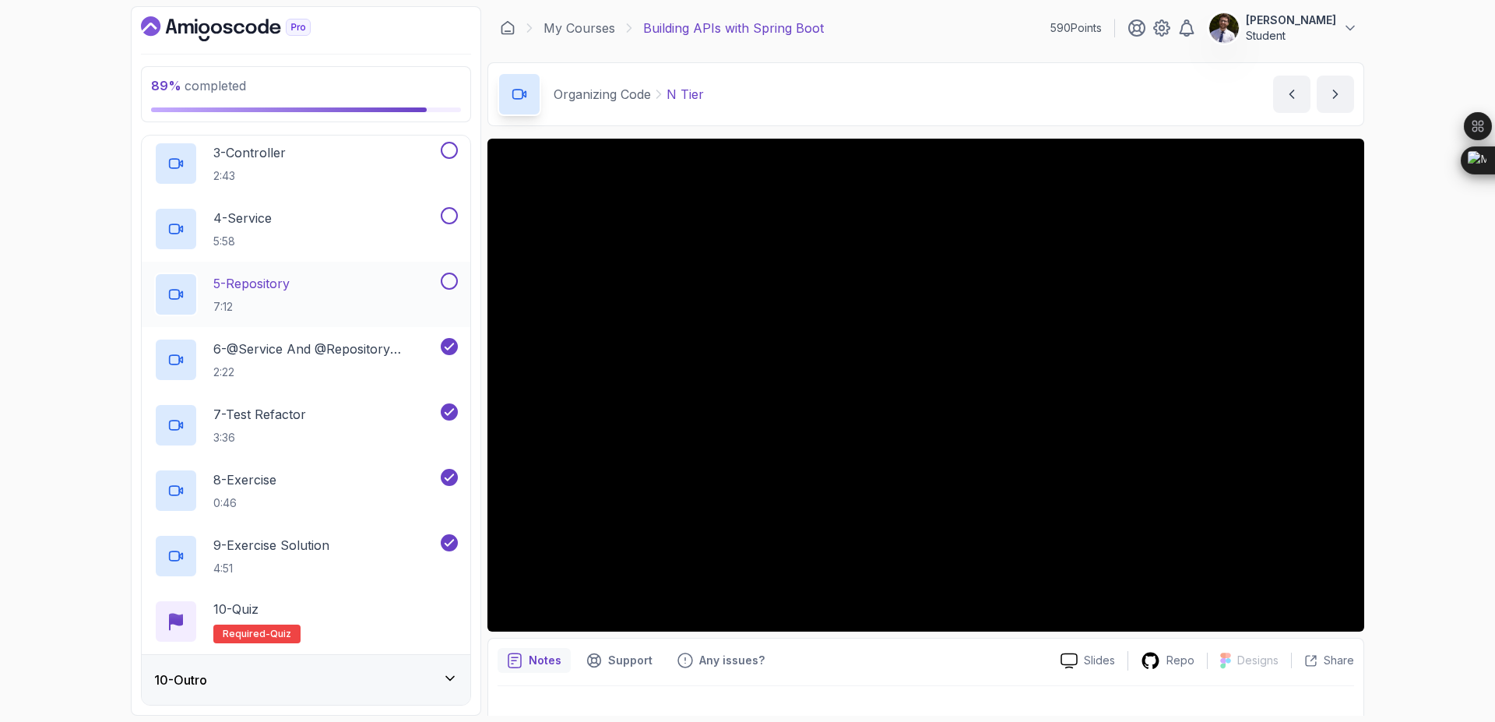
click at [445, 285] on button at bounding box center [449, 281] width 17 height 17
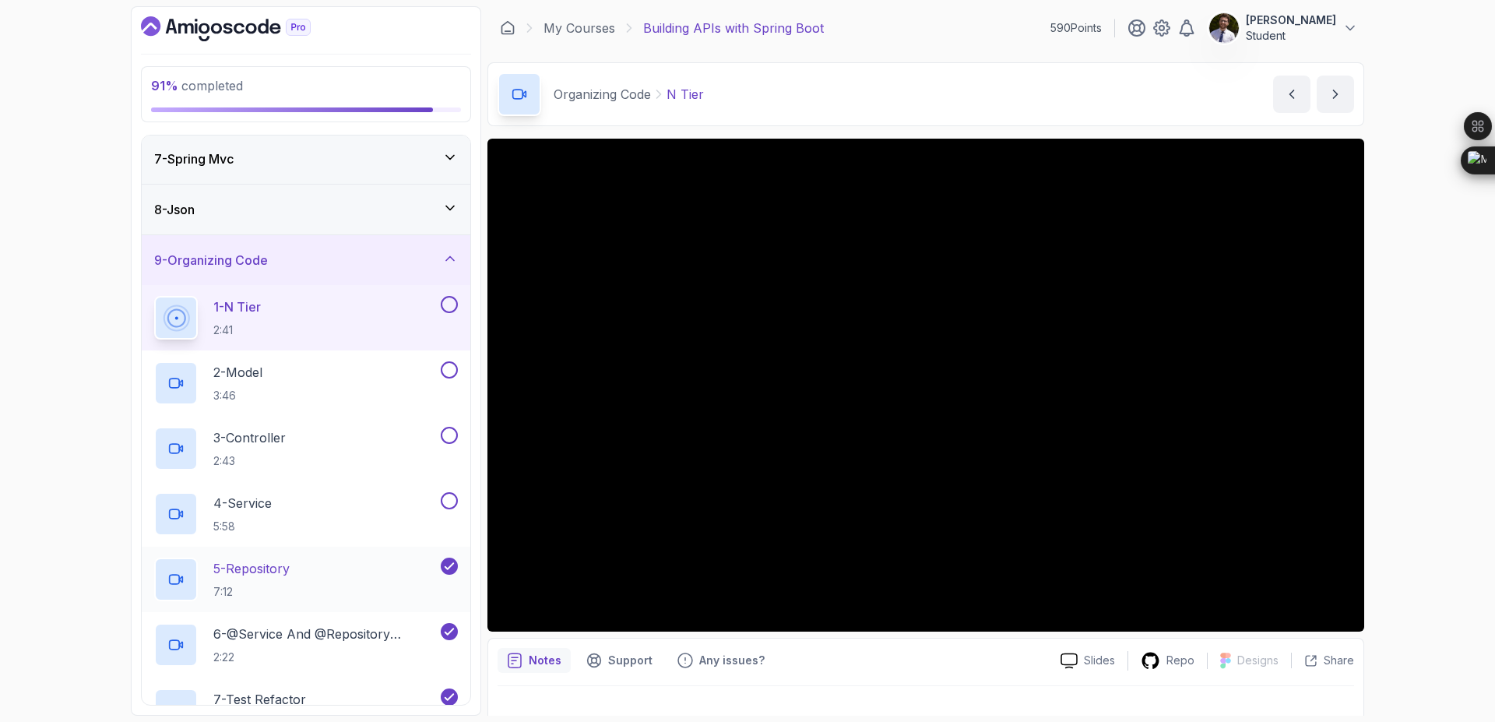
scroll to position [304, 0]
click at [446, 499] on button at bounding box center [449, 501] width 17 height 17
click at [445, 438] on button at bounding box center [449, 435] width 17 height 17
click at [448, 367] on button at bounding box center [449, 370] width 17 height 17
click at [446, 297] on button at bounding box center [449, 305] width 17 height 17
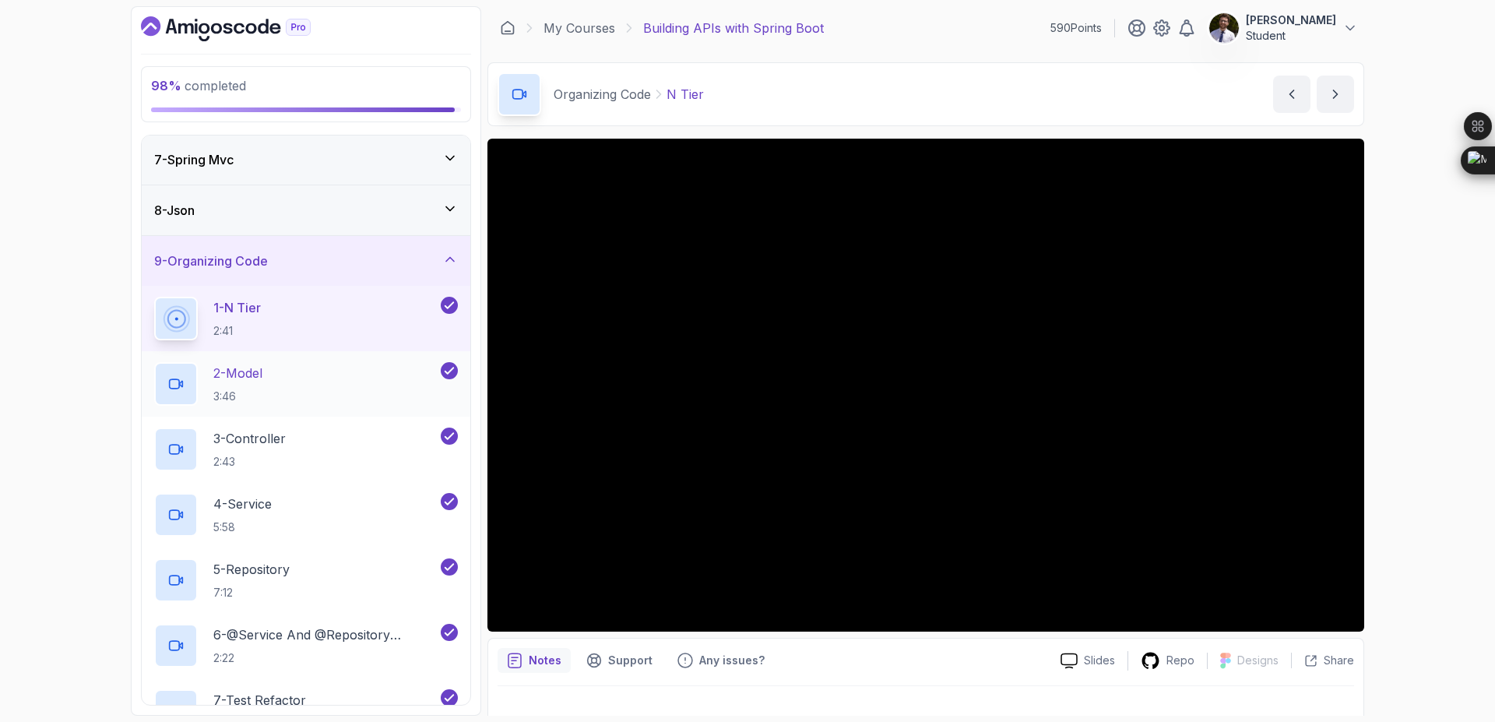
click at [239, 380] on p "2 - Model" at bounding box center [237, 373] width 49 height 19
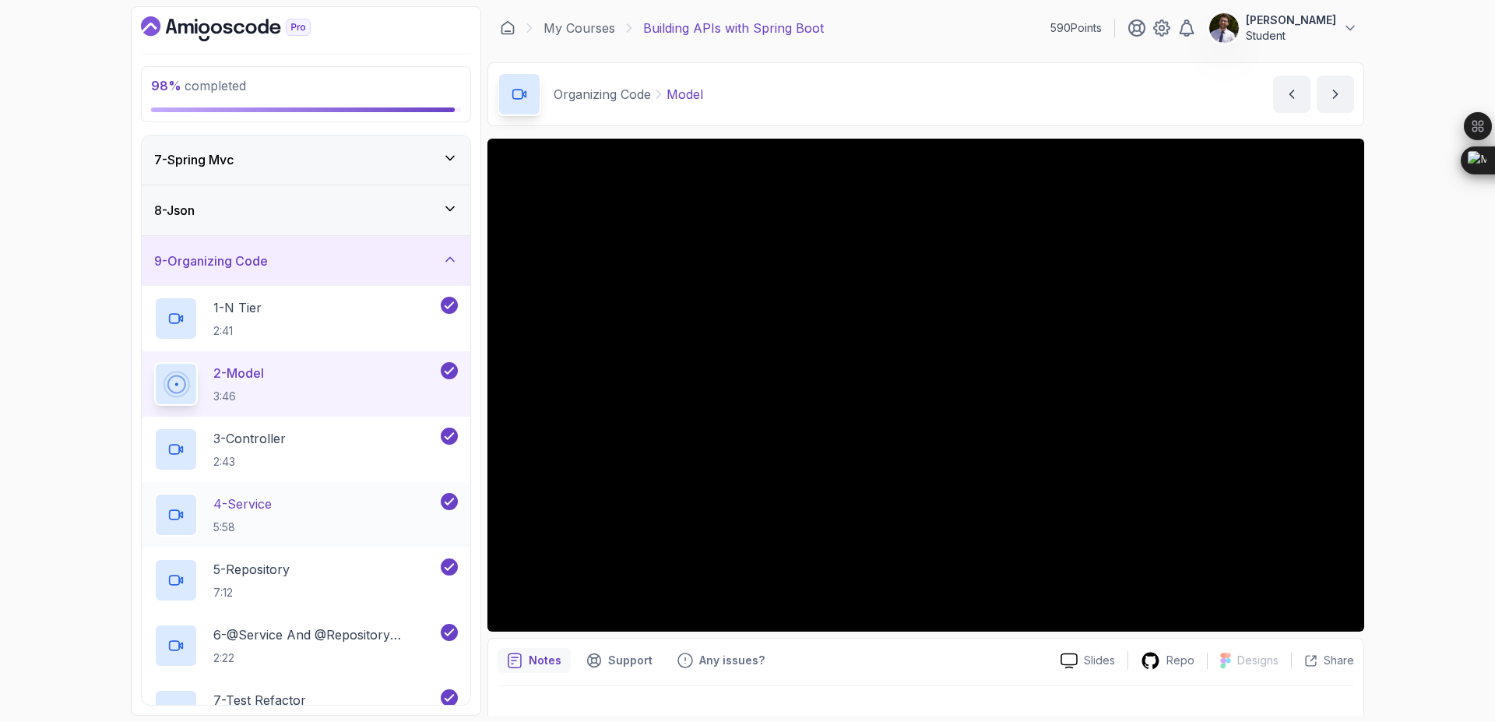
scroll to position [590, 0]
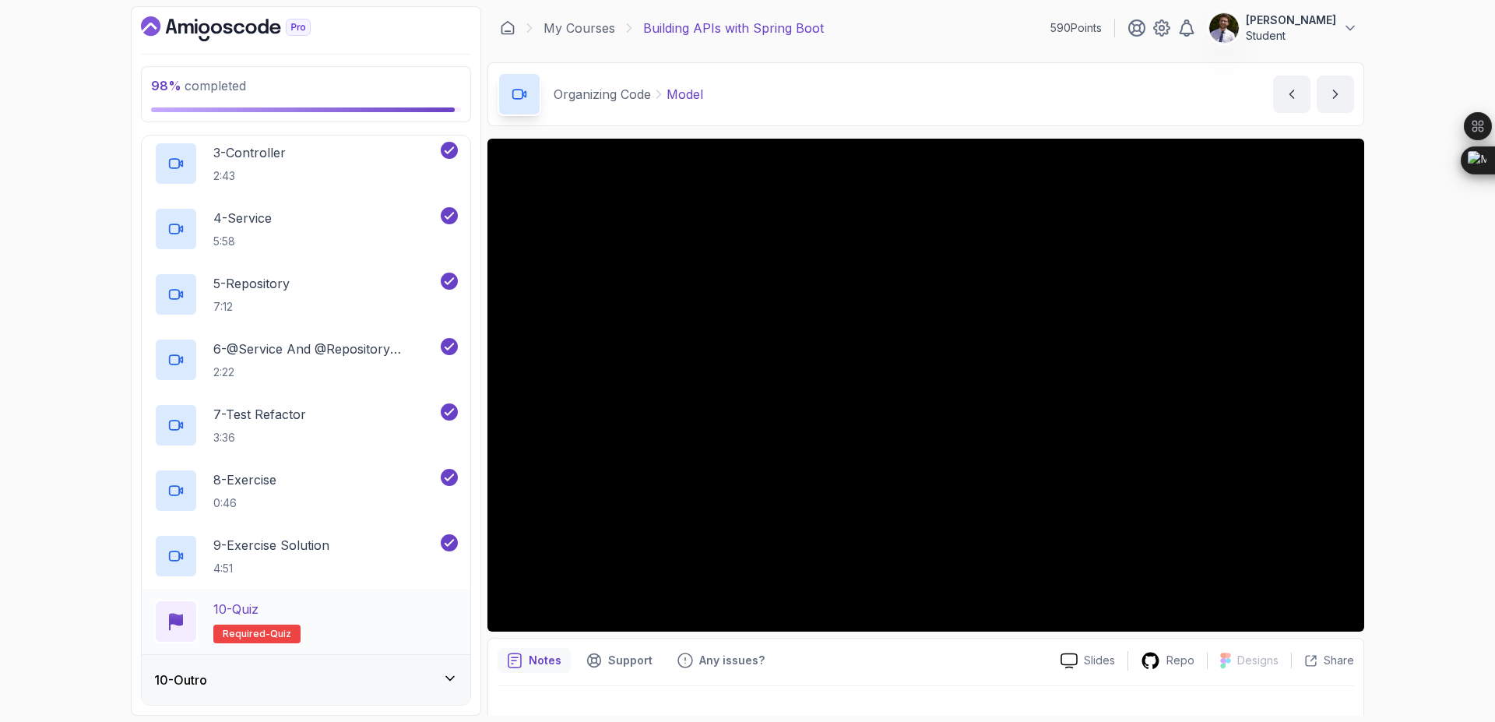
click at [270, 631] on span "quiz" at bounding box center [280, 634] width 21 height 12
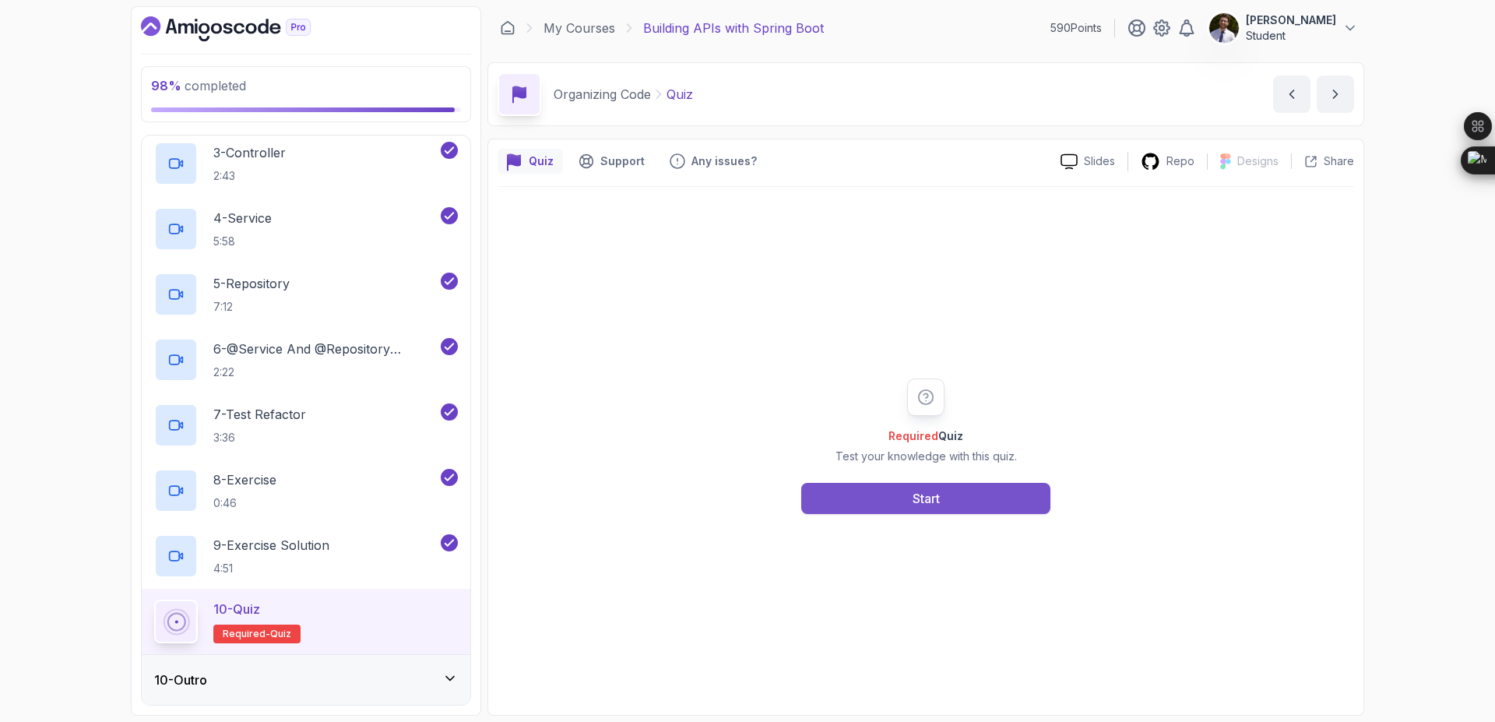
click at [850, 492] on button "Start" at bounding box center [925, 498] width 249 height 31
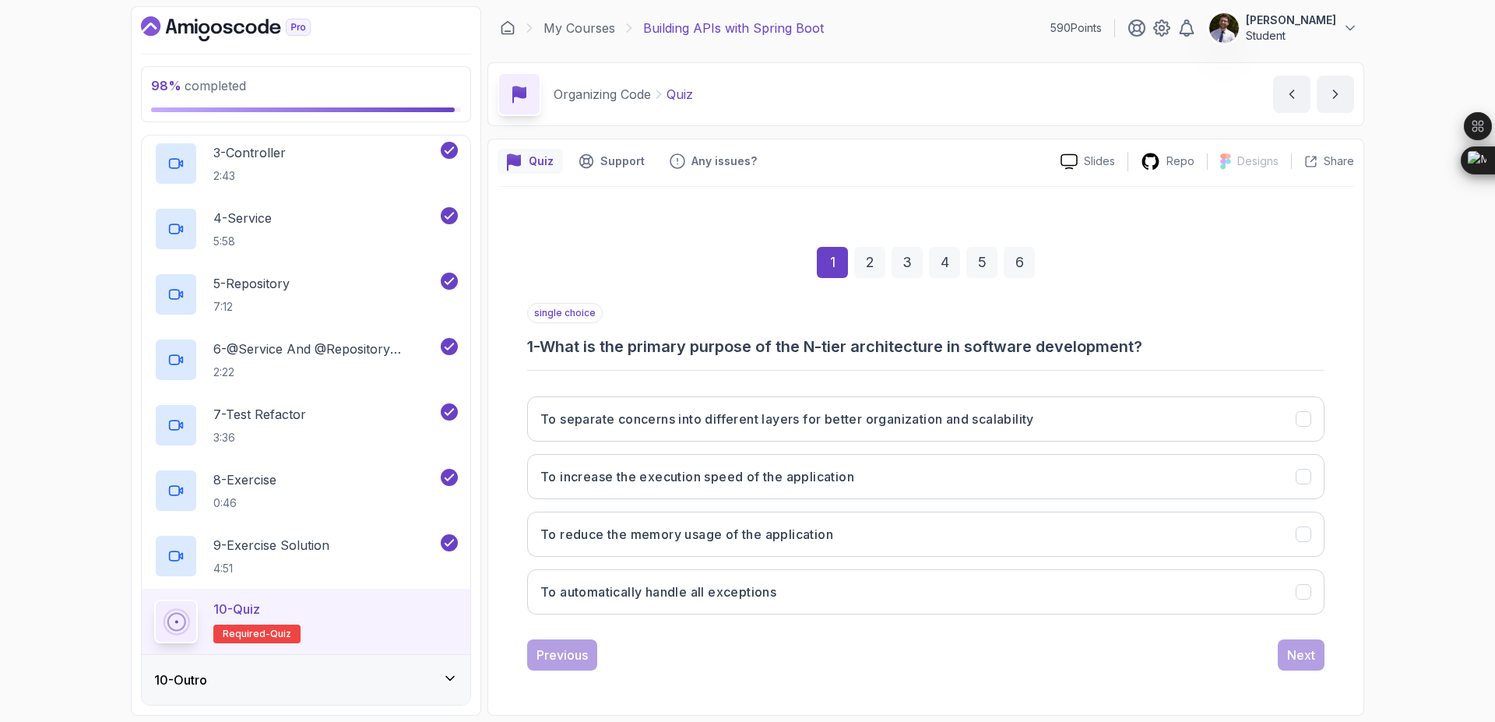
click at [882, 441] on div "To separate concerns into different layers for better organization and scalabil…" at bounding box center [925, 505] width 797 height 243
click at [904, 423] on h3 "To separate concerns into different layers for better organization and scalabil…" at bounding box center [787, 419] width 494 height 19
click at [1292, 652] on div "Next" at bounding box center [1301, 654] width 28 height 19
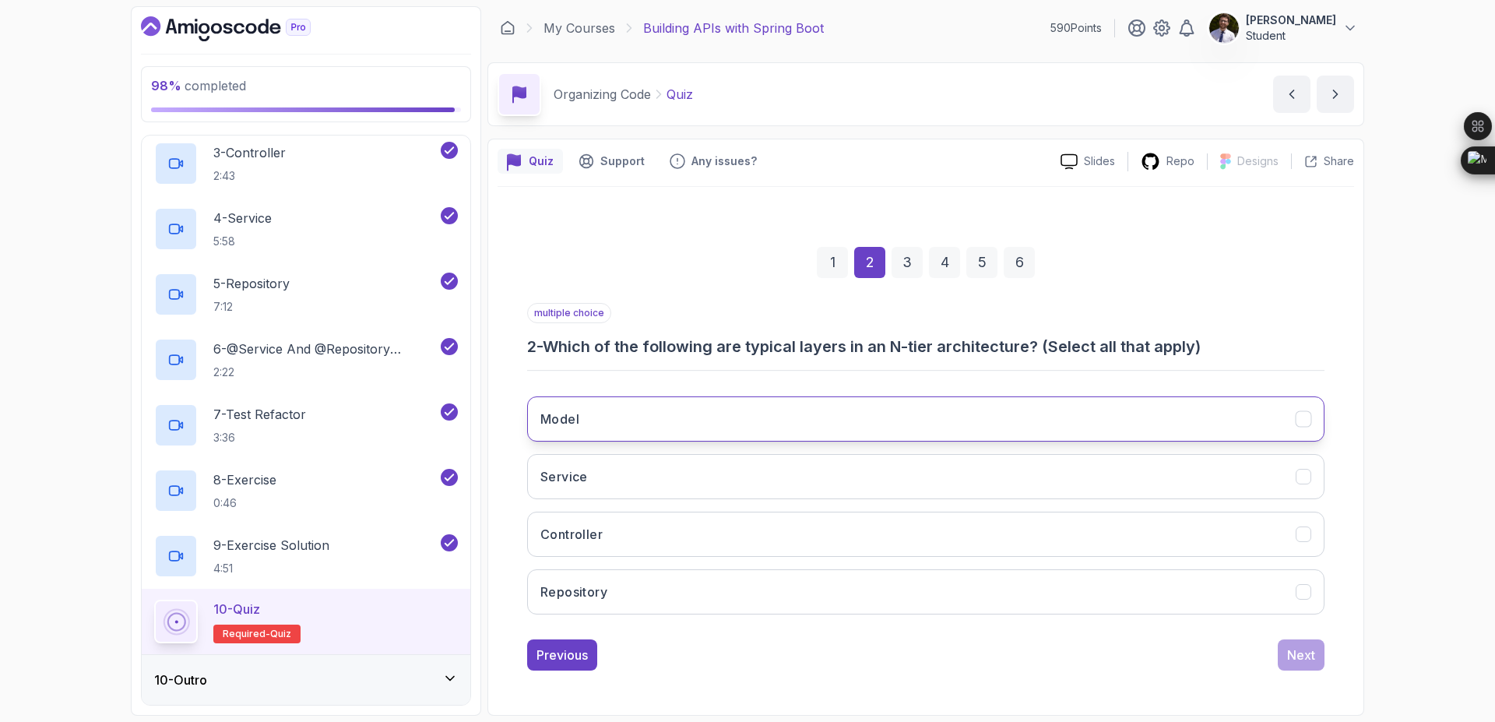
click at [980, 418] on button "Model" at bounding box center [925, 418] width 797 height 45
click at [1278, 647] on button "Next" at bounding box center [1301, 654] width 47 height 31
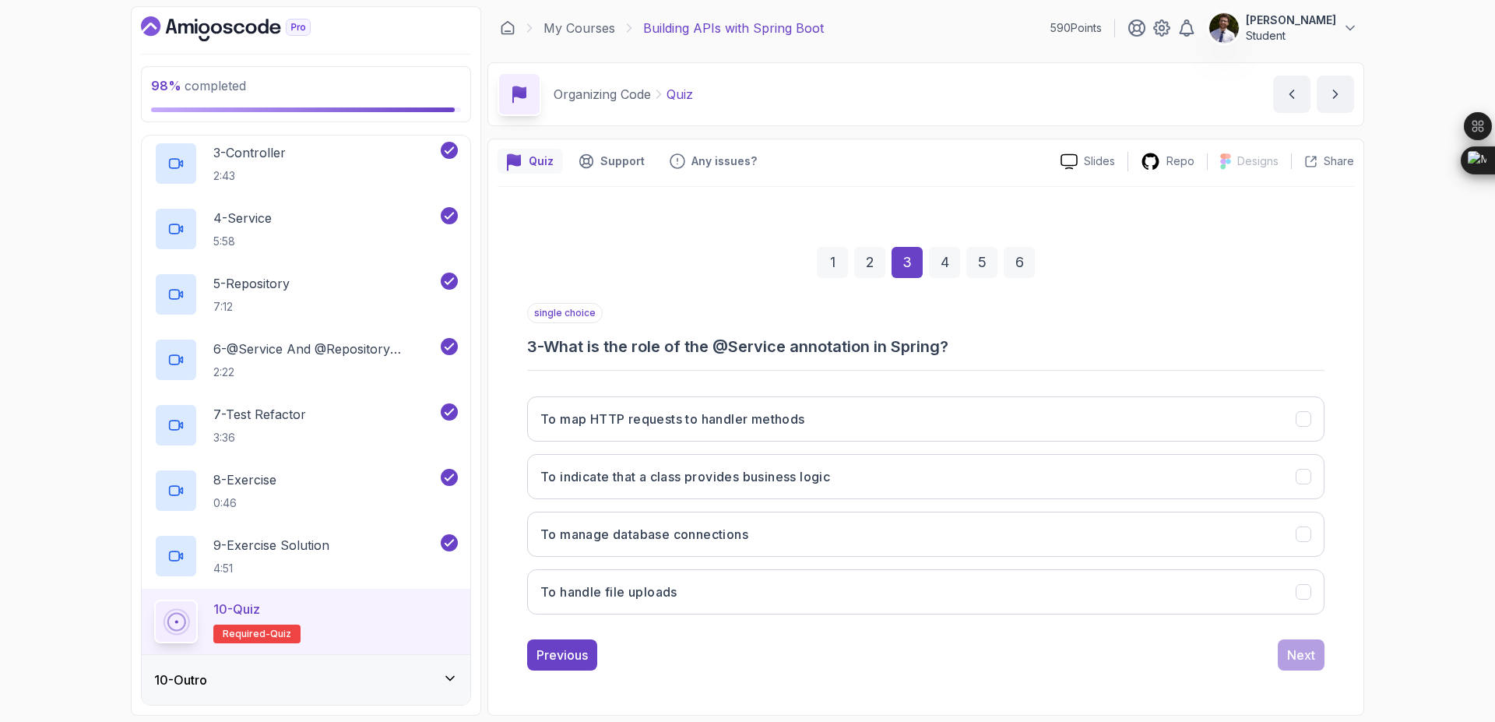
click at [867, 253] on div "2" at bounding box center [869, 262] width 31 height 31
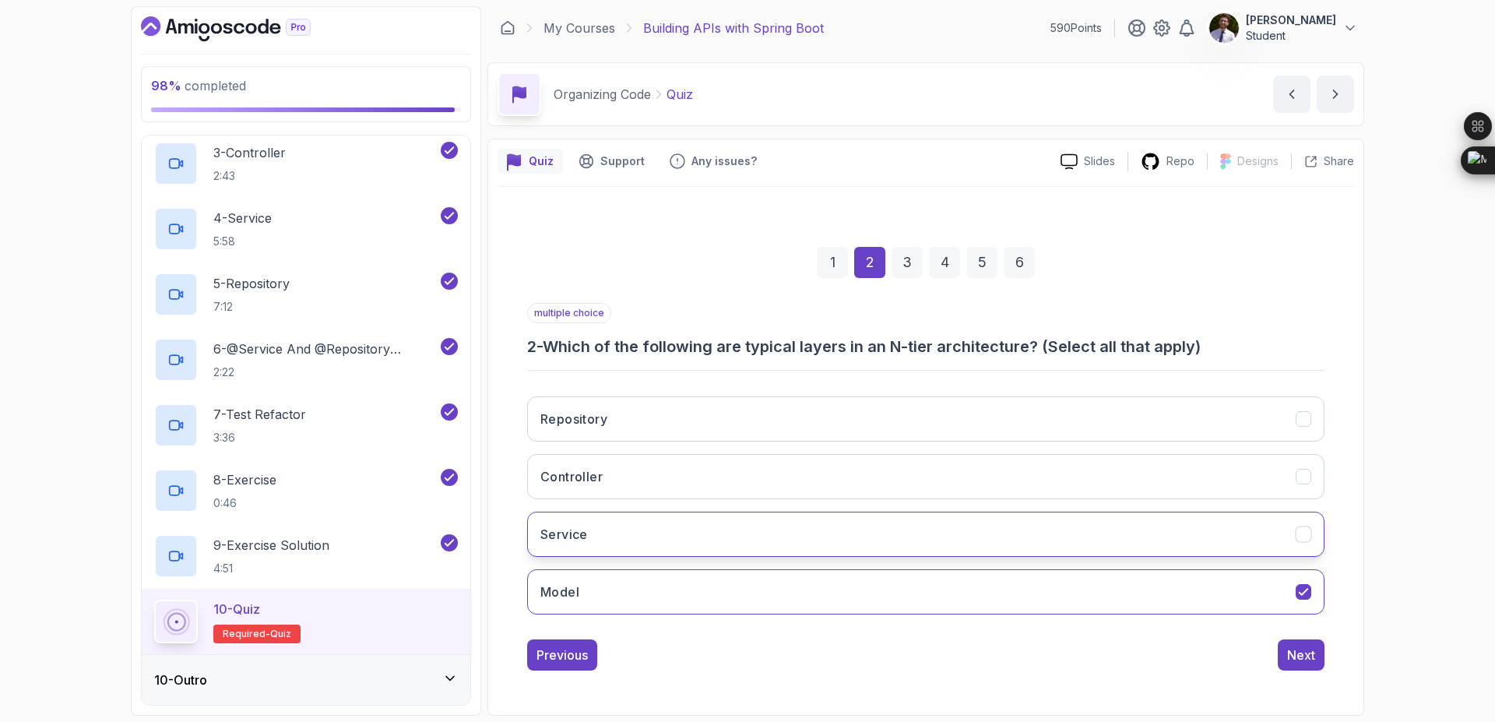
click at [893, 525] on button "Service" at bounding box center [925, 534] width 797 height 45
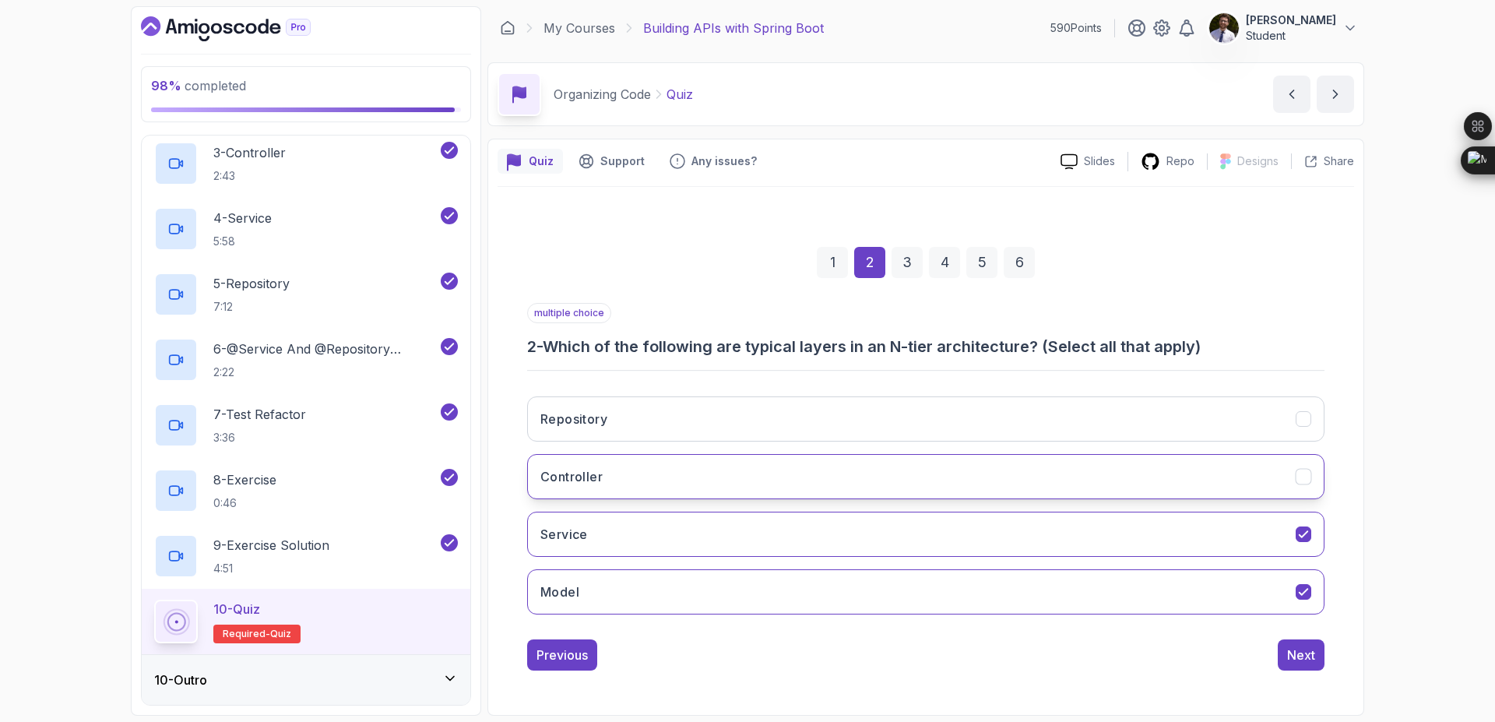
click at [944, 487] on button "Controller" at bounding box center [925, 476] width 797 height 45
click at [905, 265] on div "3" at bounding box center [906, 262] width 31 height 31
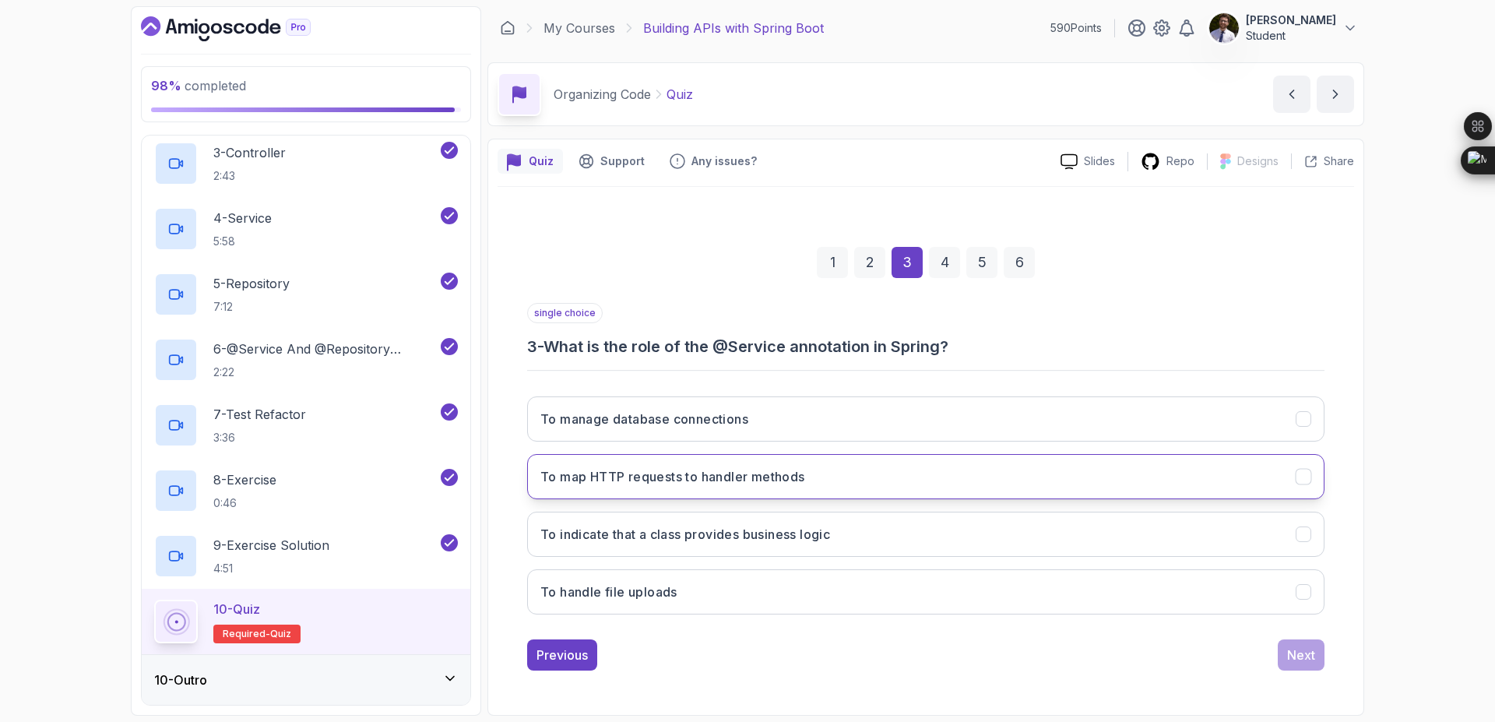
click at [910, 474] on button "To map HTTP requests to handler methods" at bounding box center [925, 476] width 797 height 45
click at [948, 262] on div "4" at bounding box center [944, 262] width 31 height 31
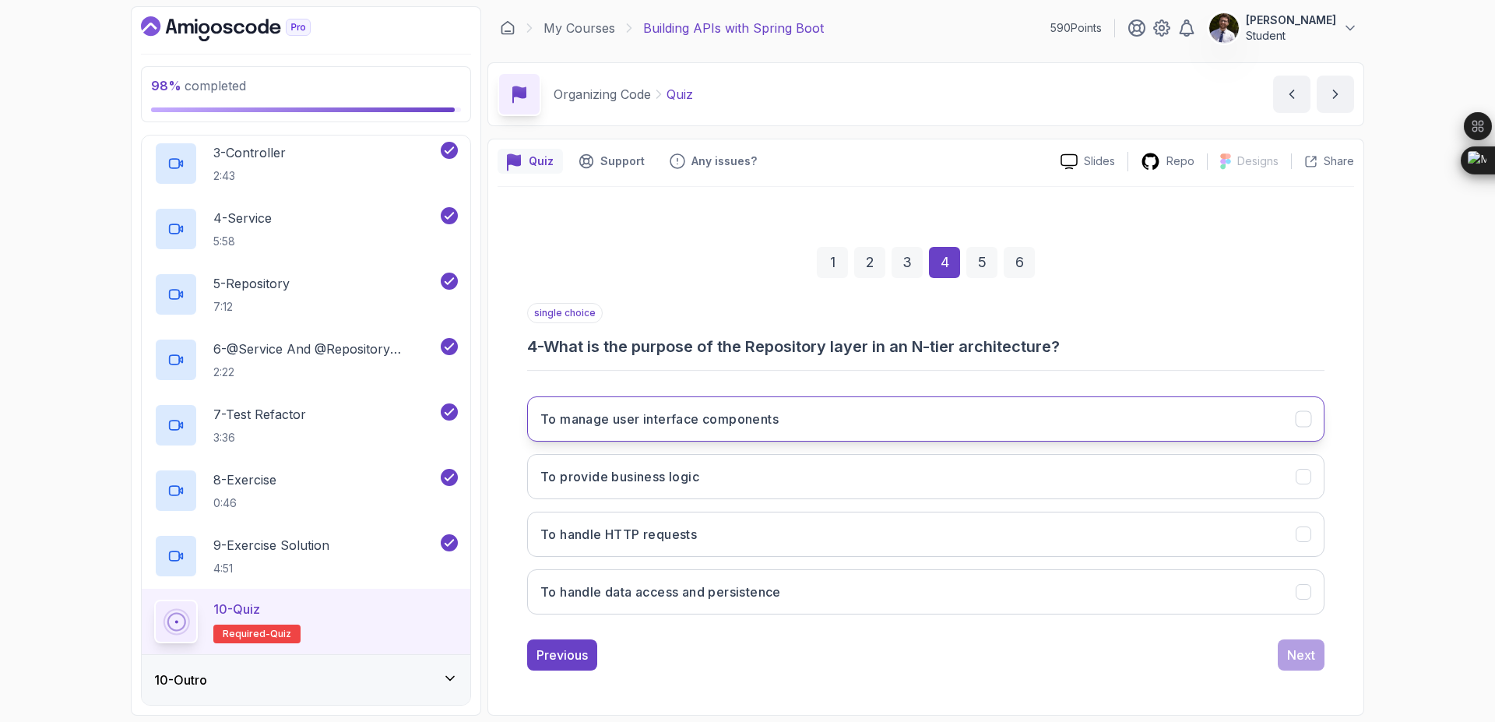
click at [940, 410] on button "To manage user interface components" at bounding box center [925, 418] width 797 height 45
click at [972, 258] on div "5" at bounding box center [981, 262] width 31 height 31
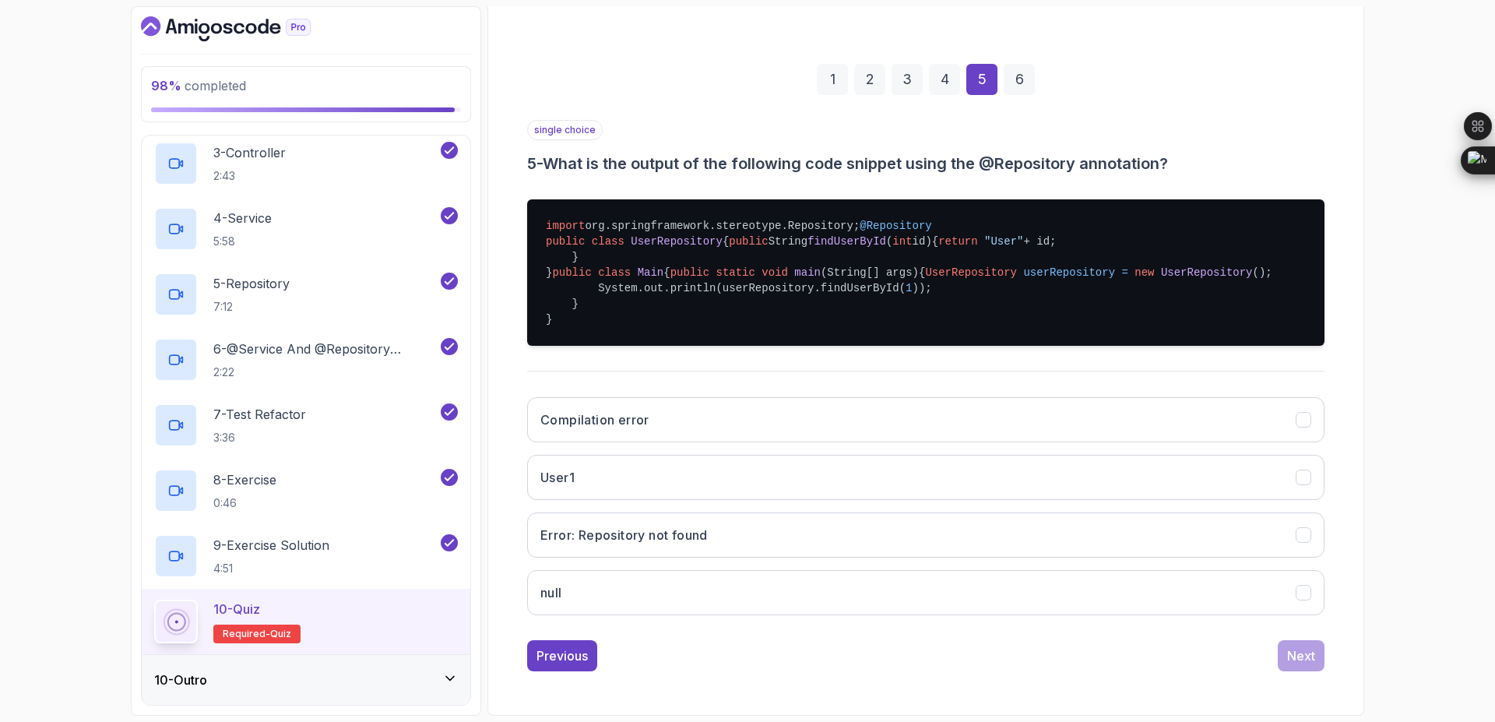
scroll to position [306, 0]
click at [881, 475] on button "User1" at bounding box center [925, 477] width 797 height 45
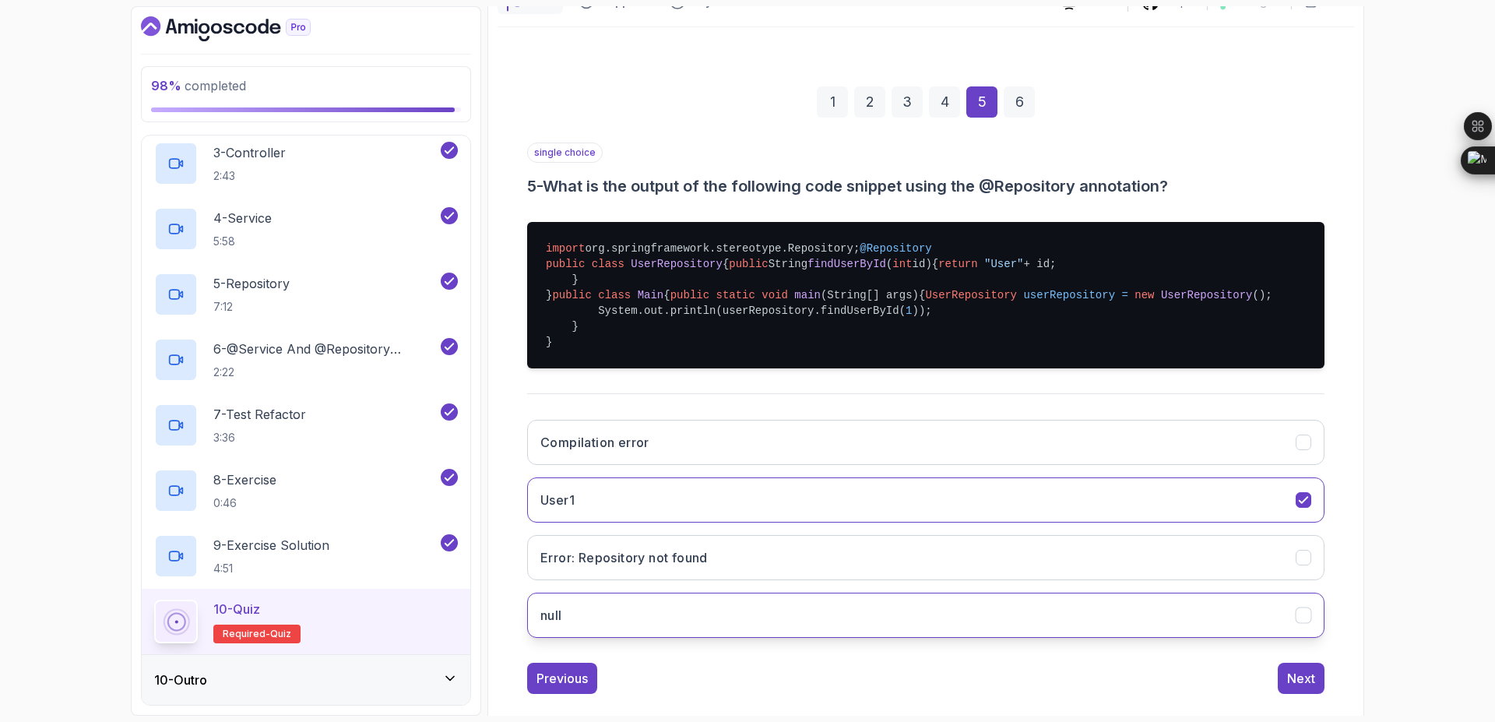
scroll to position [0, 0]
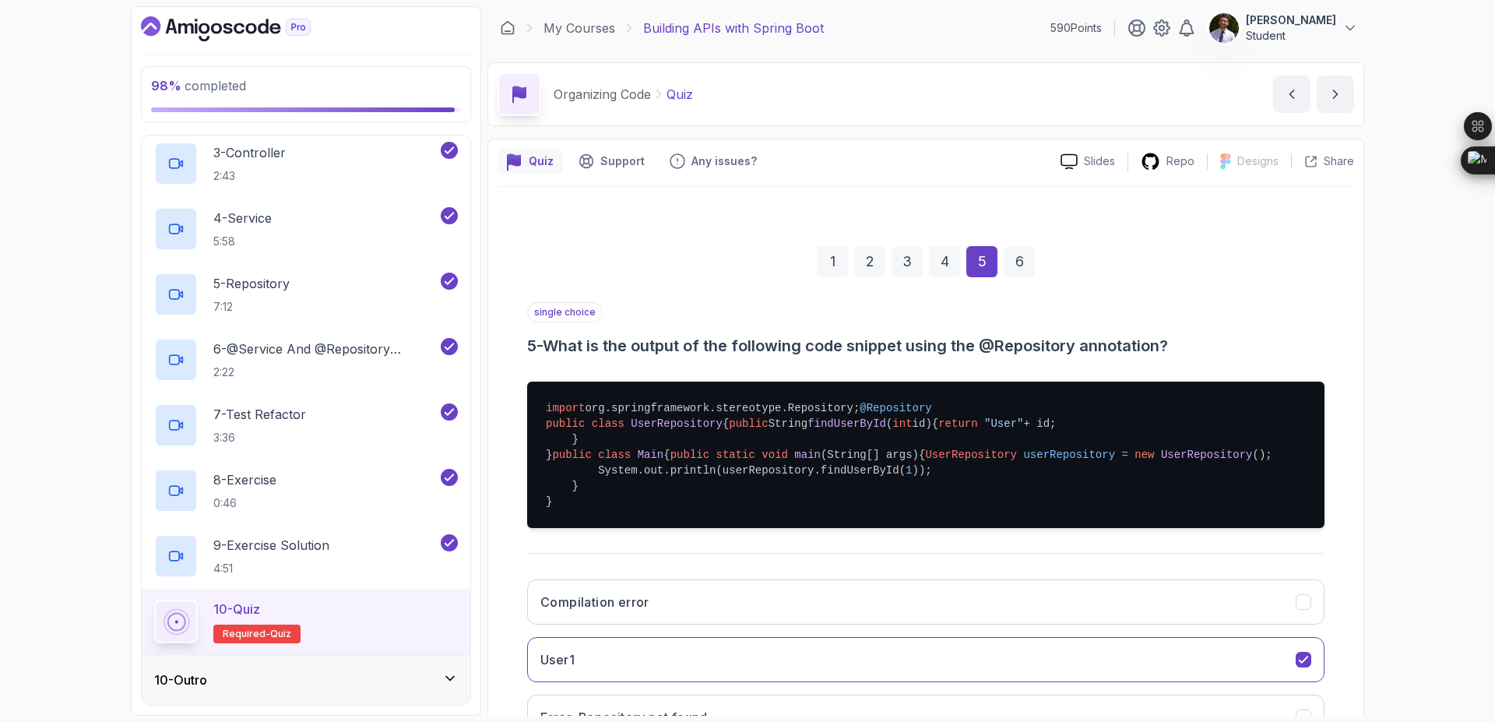
click at [1021, 263] on div "6" at bounding box center [1019, 261] width 31 height 31
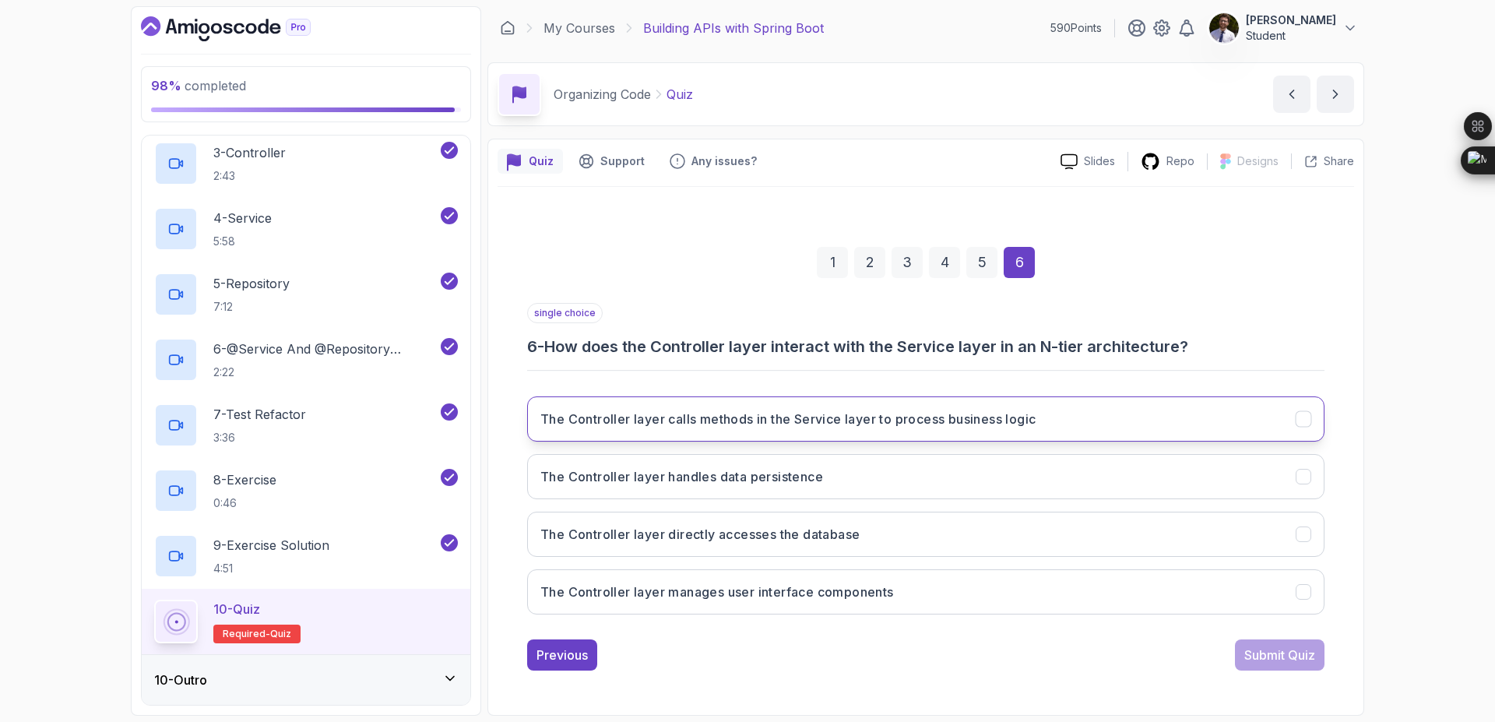
click at [1011, 434] on button "The Controller layer calls methods in the Service layer to process business log…" at bounding box center [925, 418] width 797 height 45
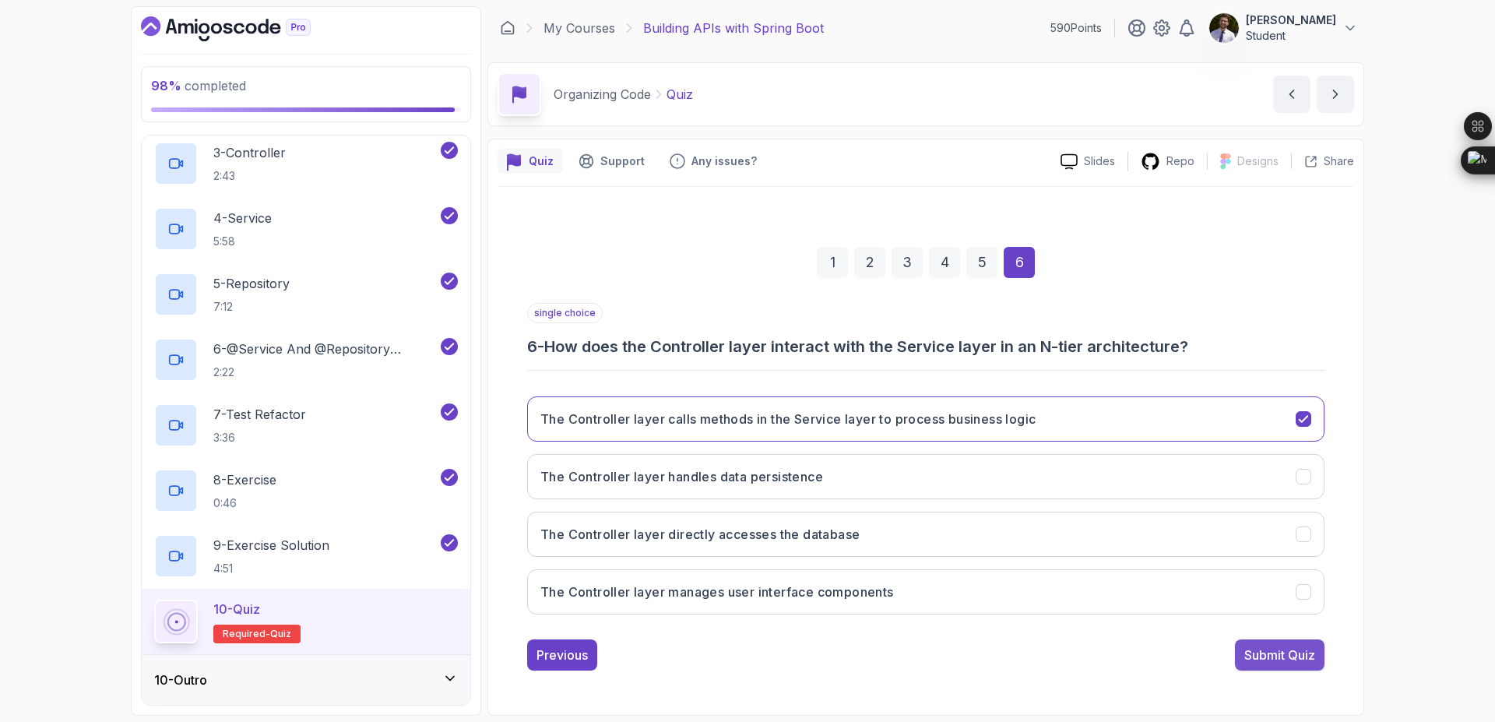
click at [1279, 644] on button "Submit Quiz" at bounding box center [1280, 654] width 90 height 31
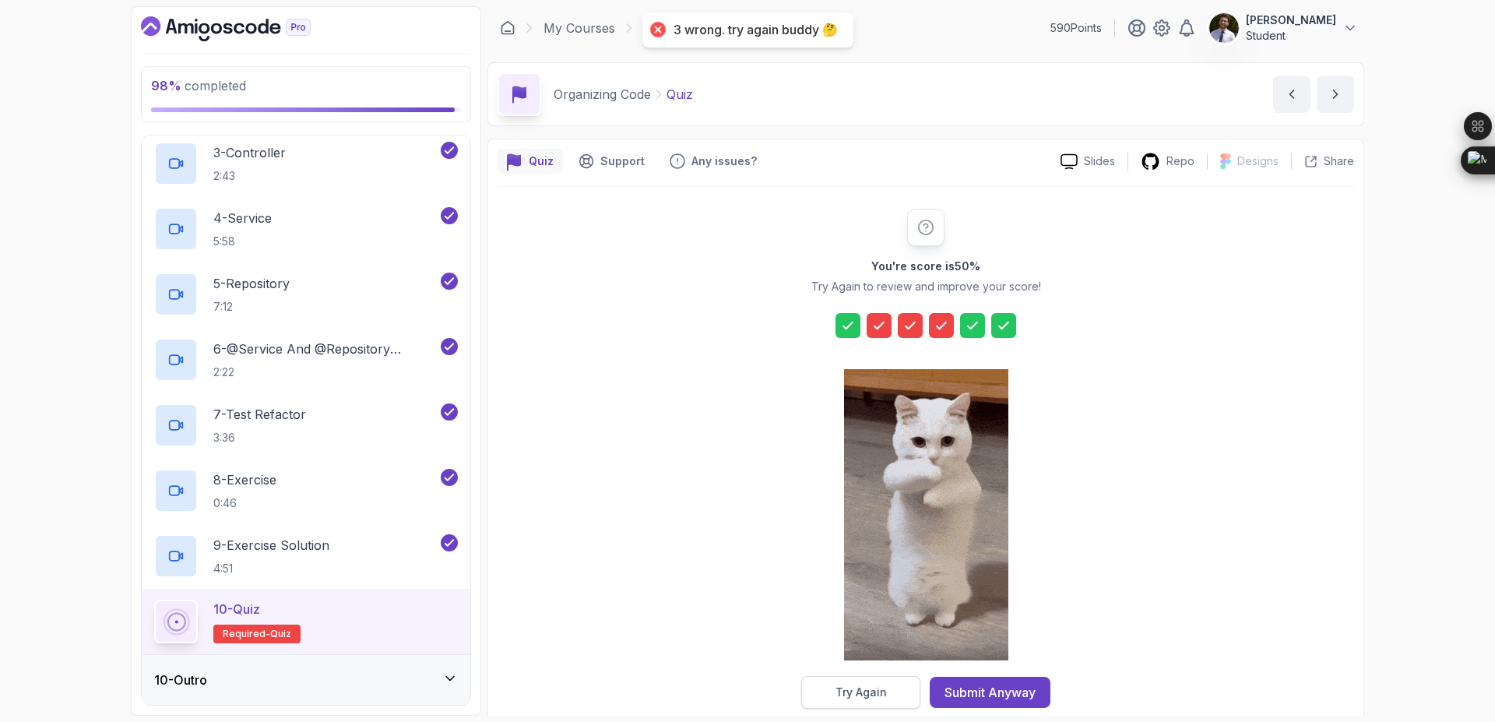
click at [864, 683] on button "Try Again" at bounding box center [860, 692] width 119 height 33
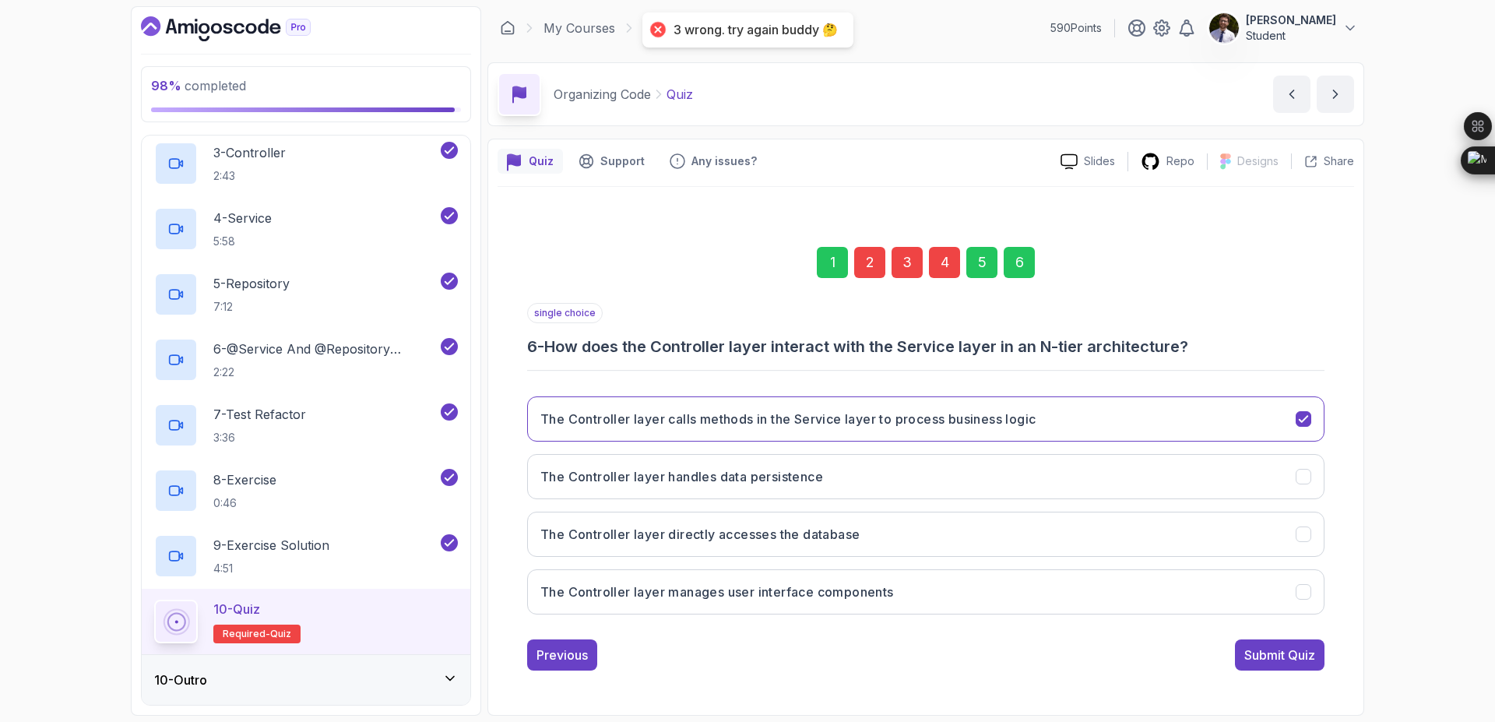
click at [862, 267] on div "2" at bounding box center [869, 262] width 31 height 31
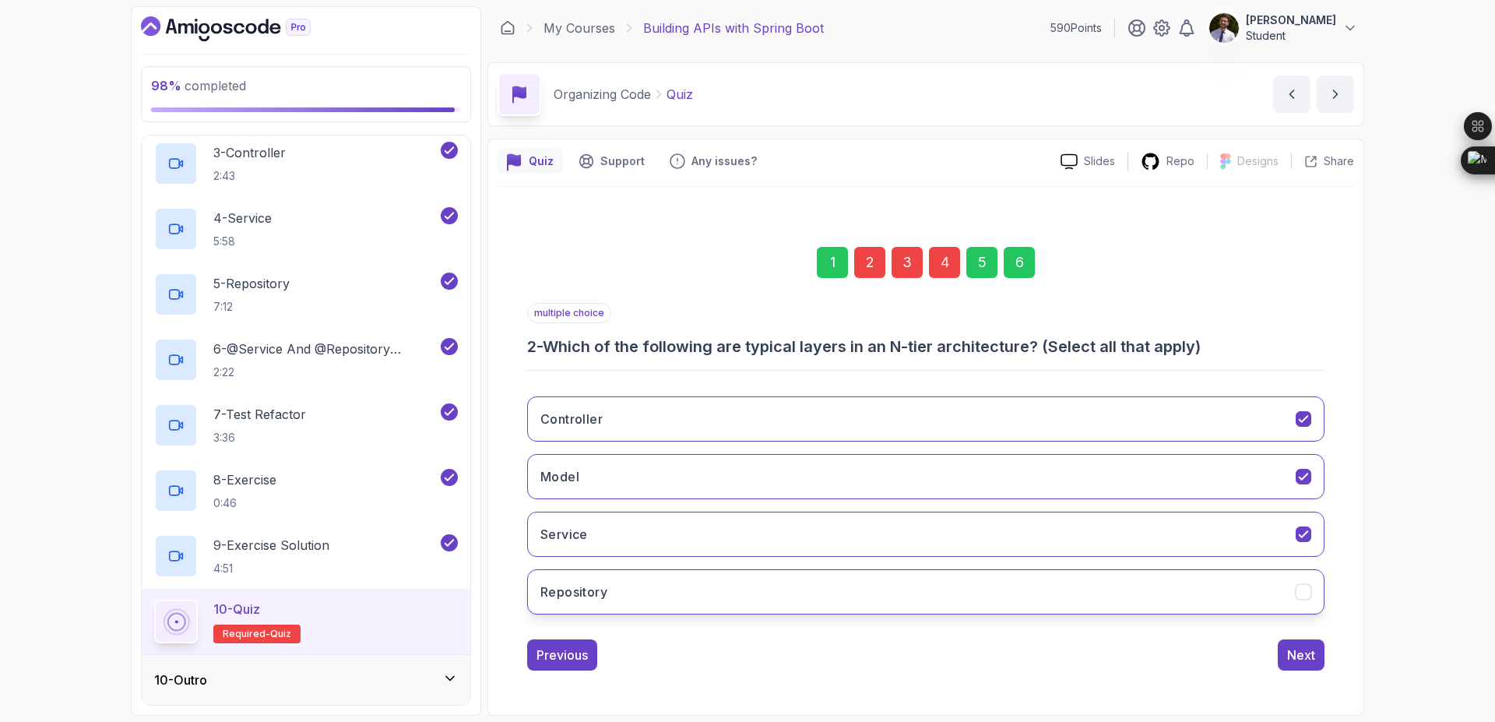
click at [923, 590] on button "Repository" at bounding box center [925, 591] width 797 height 45
click at [527, 569] on button "Repository" at bounding box center [925, 591] width 797 height 45
click at [1023, 254] on div "6" at bounding box center [1019, 262] width 31 height 31
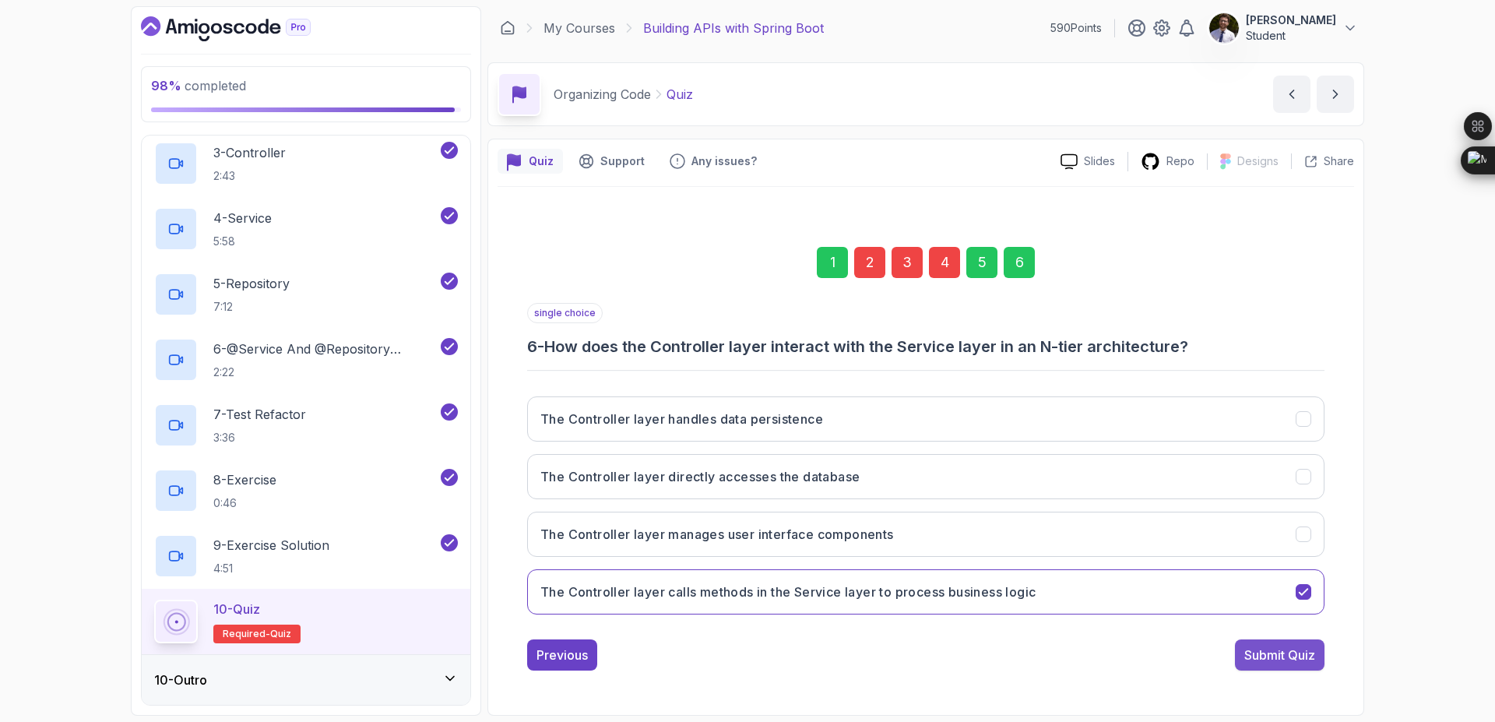
click at [1255, 645] on div "Submit Quiz" at bounding box center [1279, 654] width 71 height 19
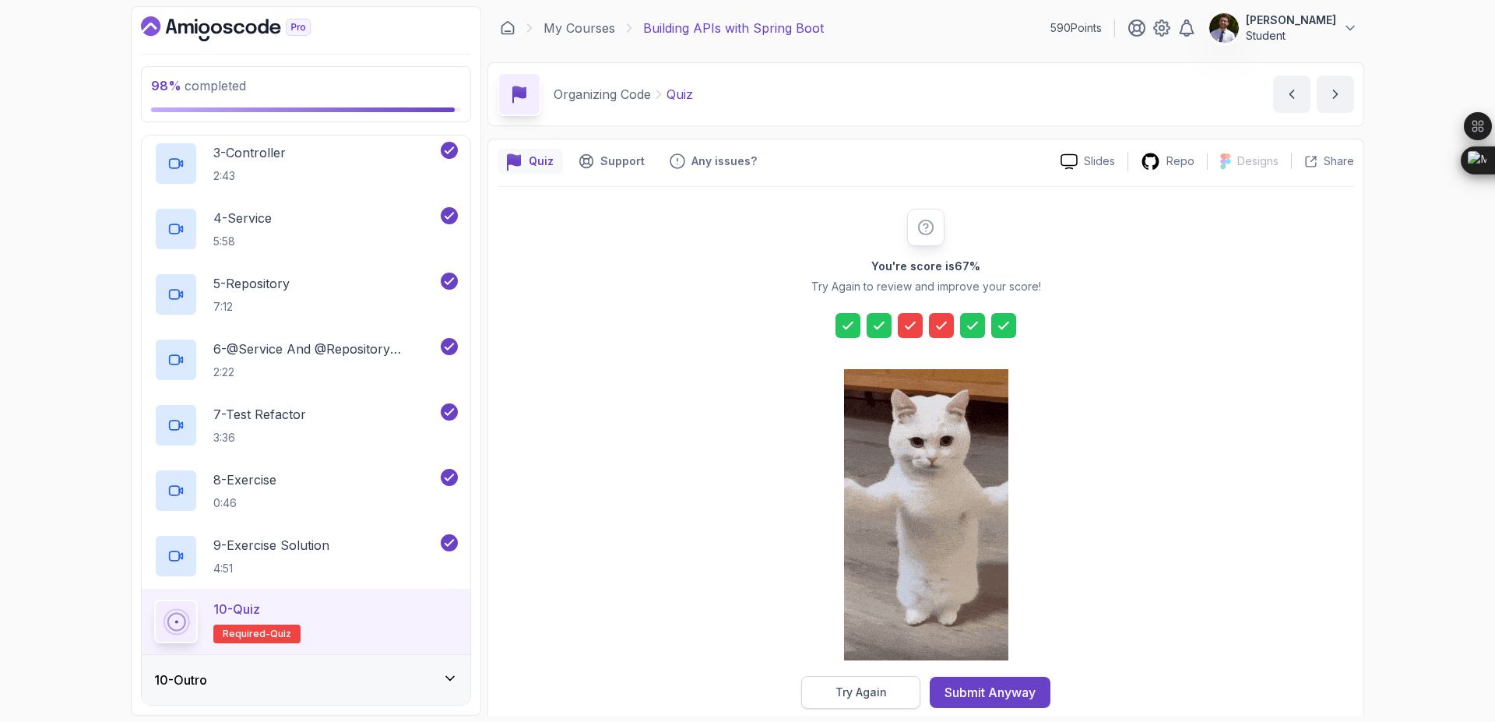
click at [871, 694] on div "Try Again" at bounding box center [860, 692] width 51 height 16
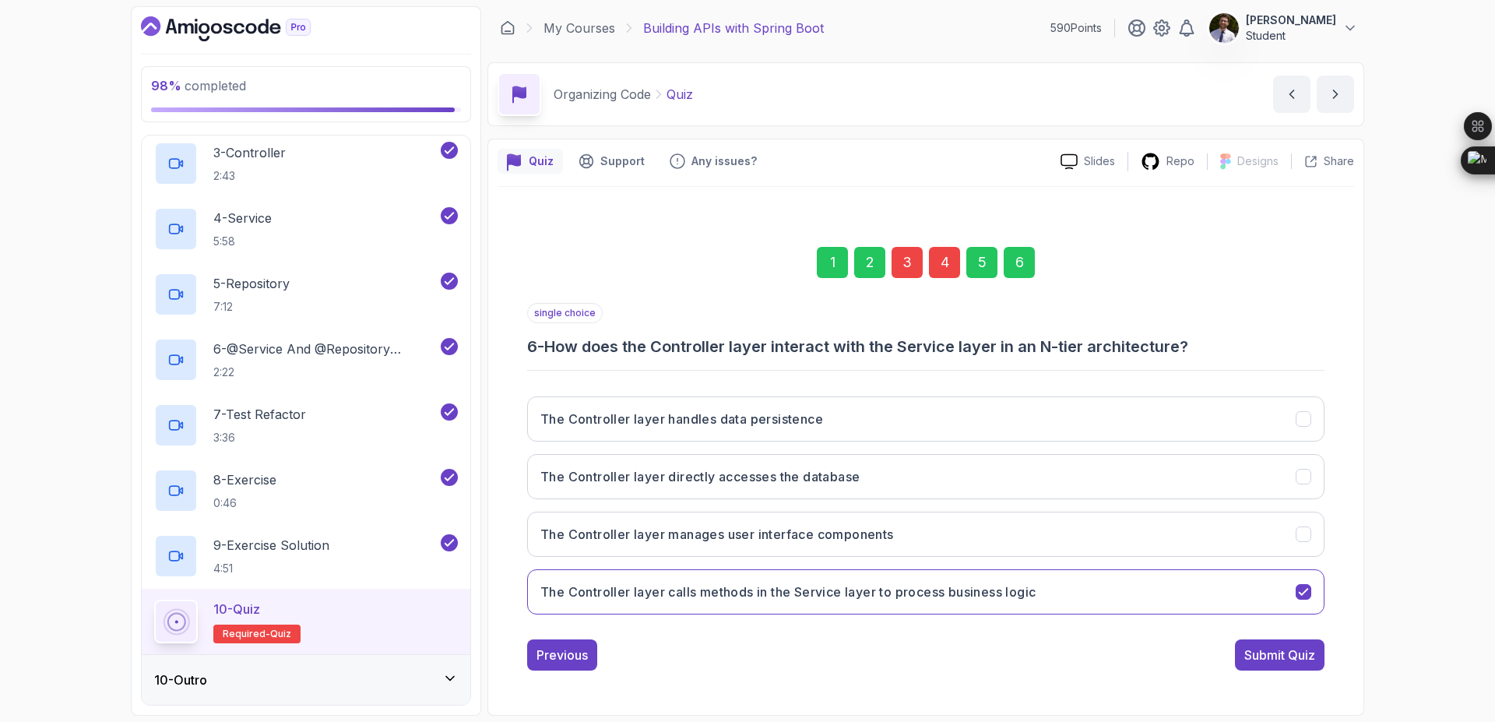
click at [903, 273] on div "3" at bounding box center [906, 262] width 31 height 31
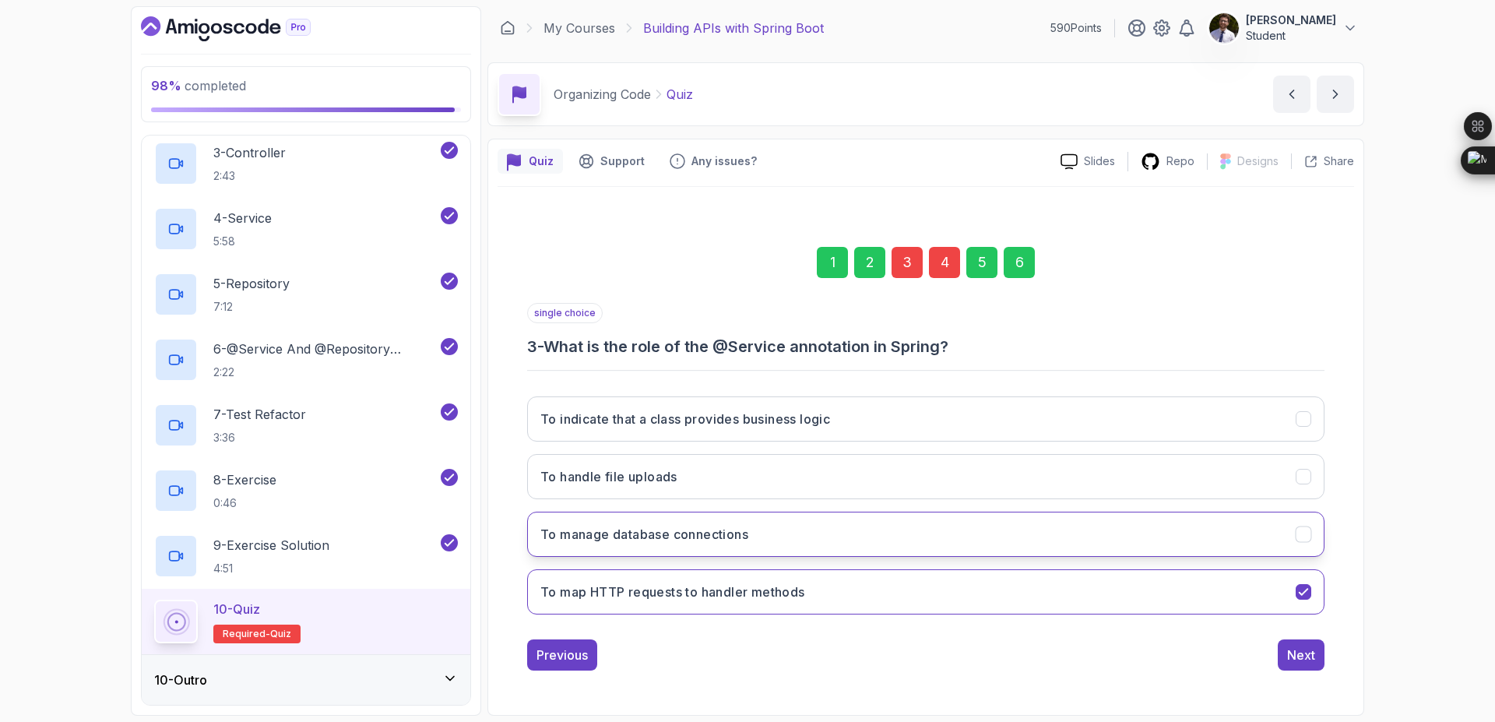
click at [1171, 546] on button "To manage database connections" at bounding box center [925, 534] width 797 height 45
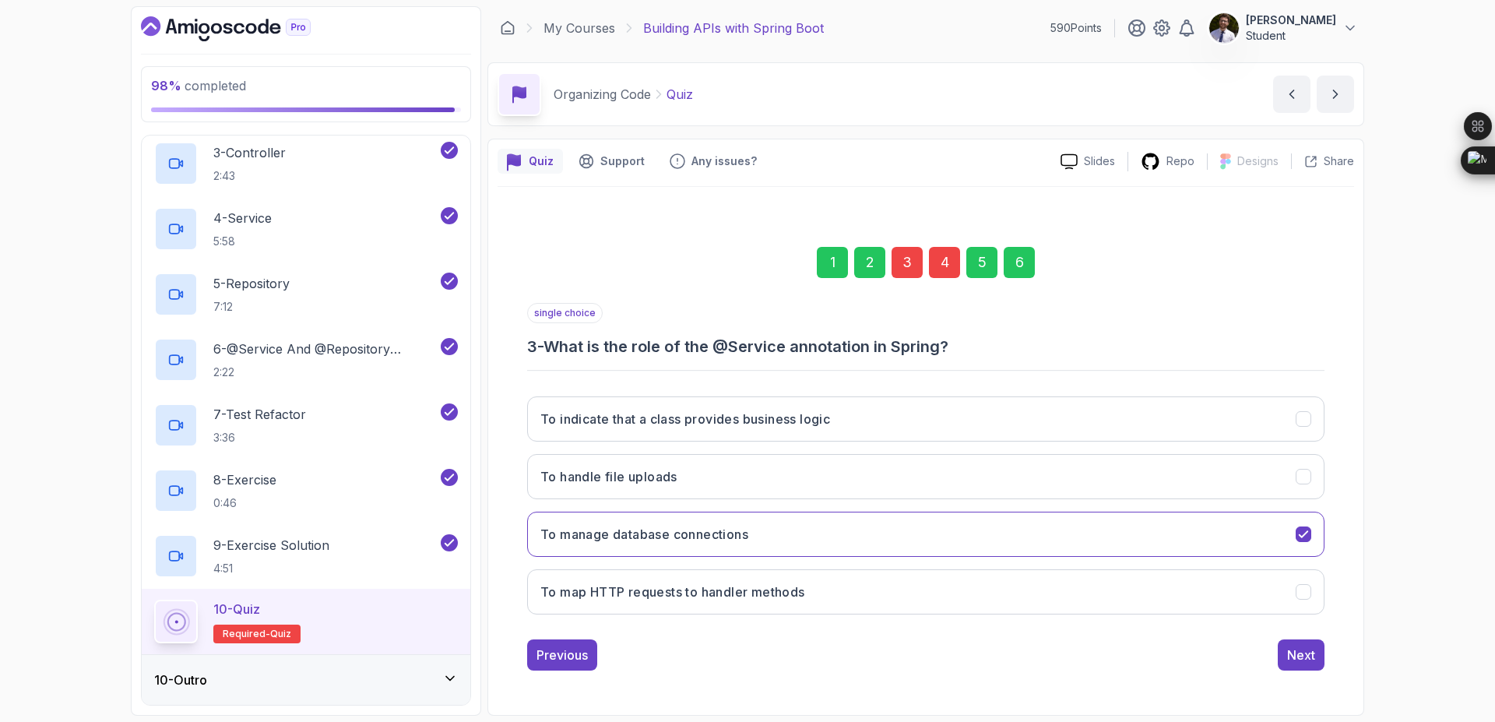
click at [1021, 259] on div "6" at bounding box center [1019, 262] width 31 height 31
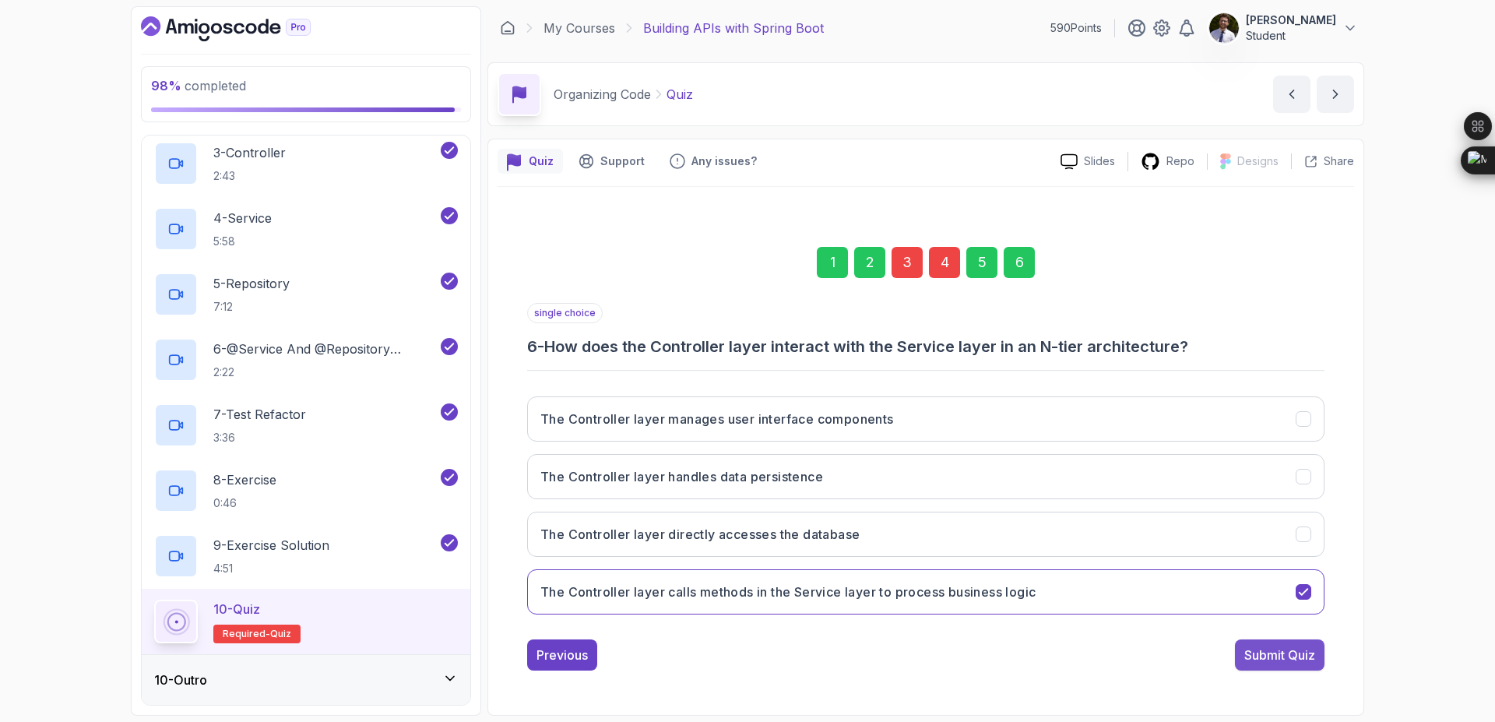
click at [1283, 666] on button "Submit Quiz" at bounding box center [1280, 654] width 90 height 31
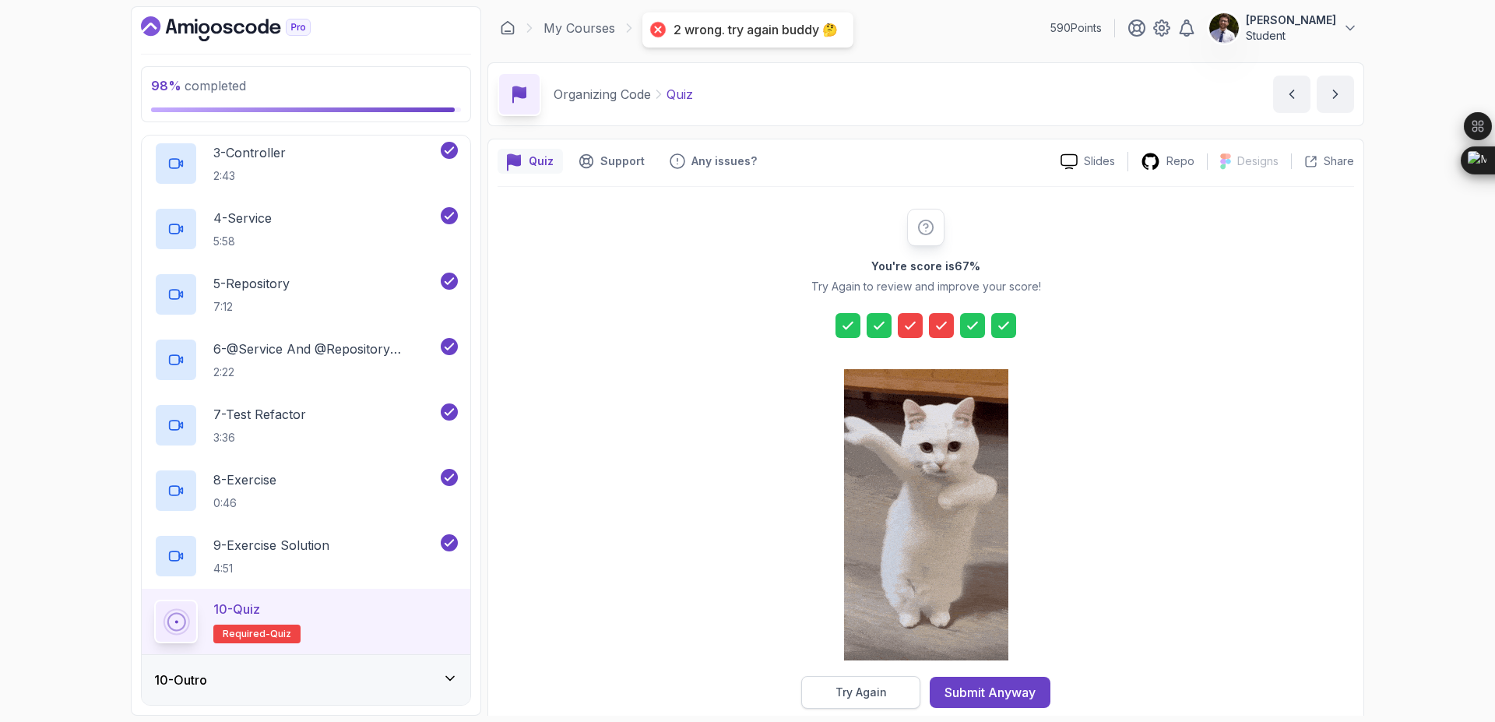
click at [903, 677] on button "Try Again" at bounding box center [860, 692] width 119 height 33
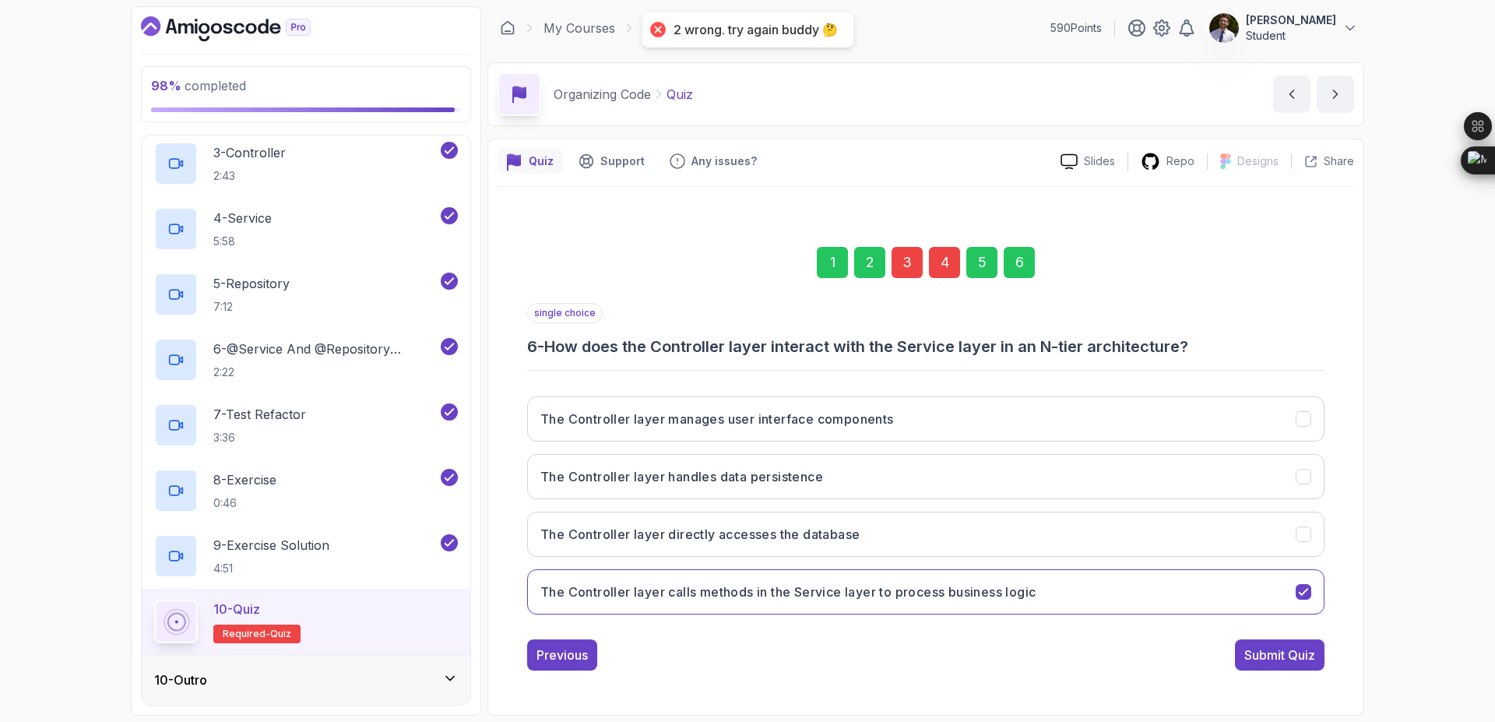
click at [912, 264] on div "3" at bounding box center [906, 262] width 31 height 31
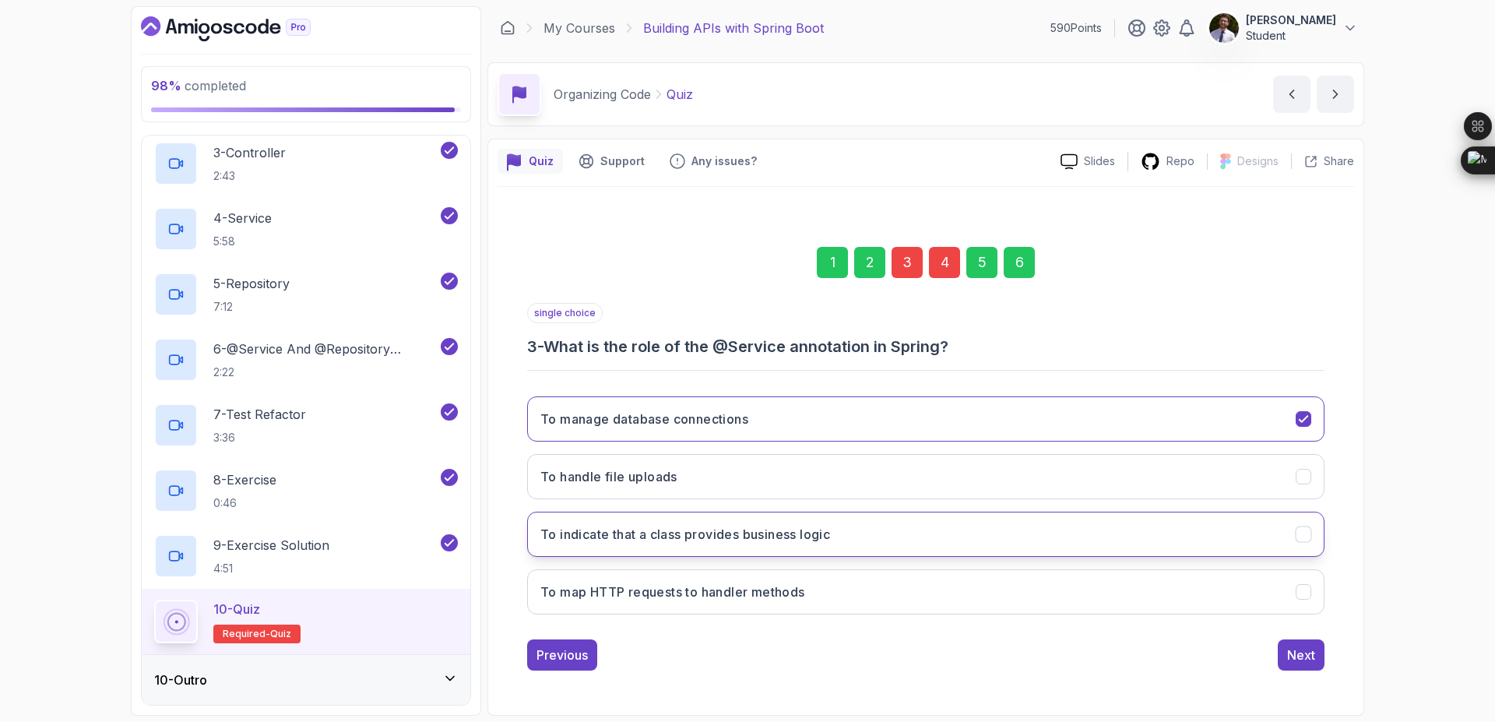
click at [997, 533] on button "To indicate that a class provides business logic" at bounding box center [925, 534] width 797 height 45
click at [1025, 257] on div "6" at bounding box center [1019, 262] width 31 height 31
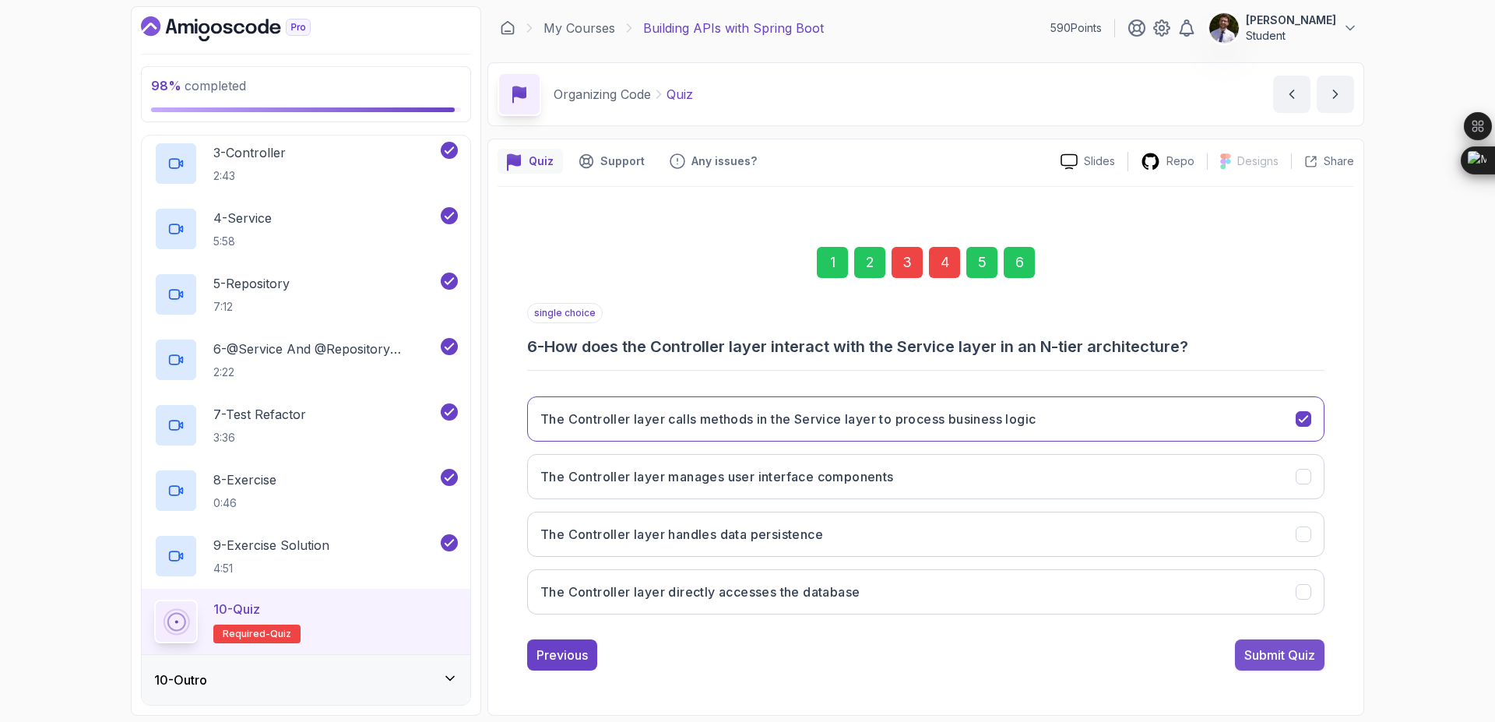
click at [1268, 653] on div "Submit Quiz" at bounding box center [1279, 654] width 71 height 19
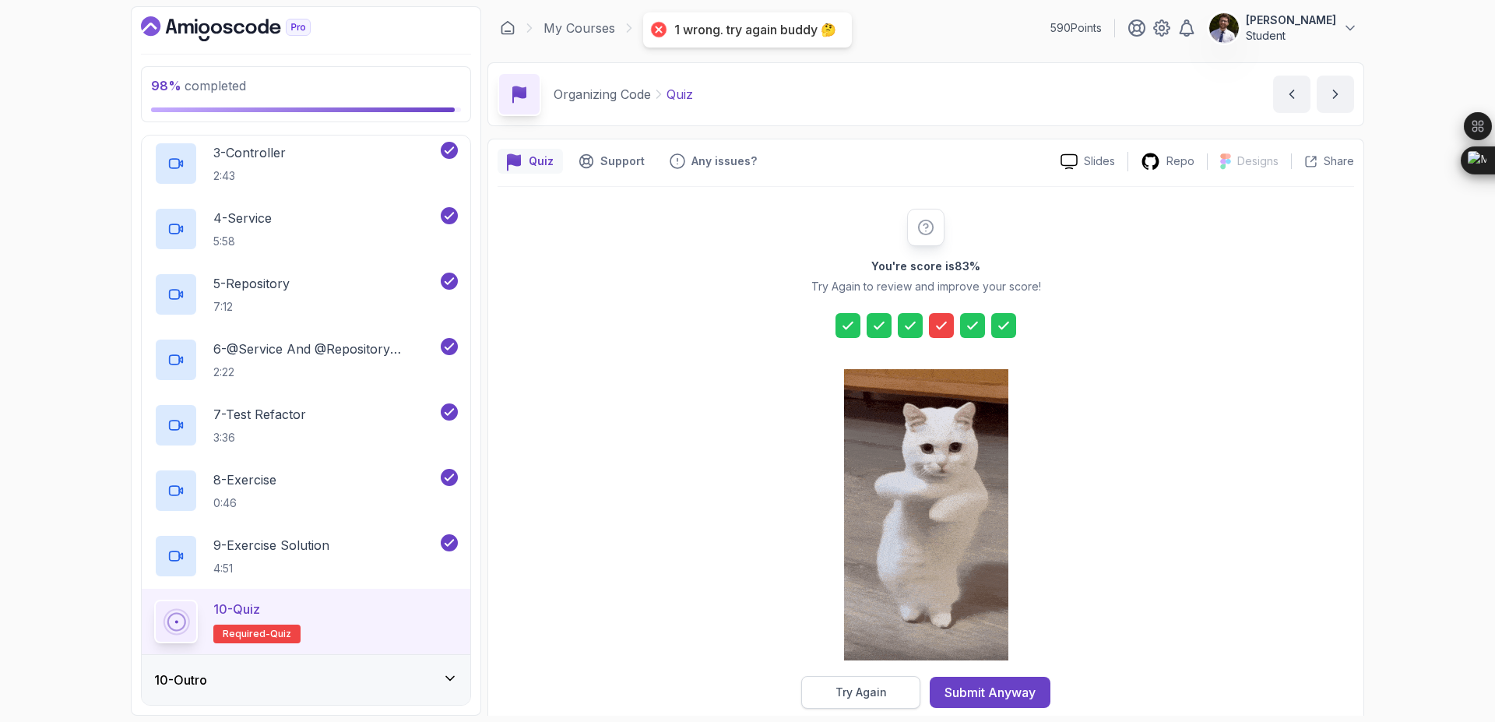
click at [895, 696] on button "Try Again" at bounding box center [860, 692] width 119 height 33
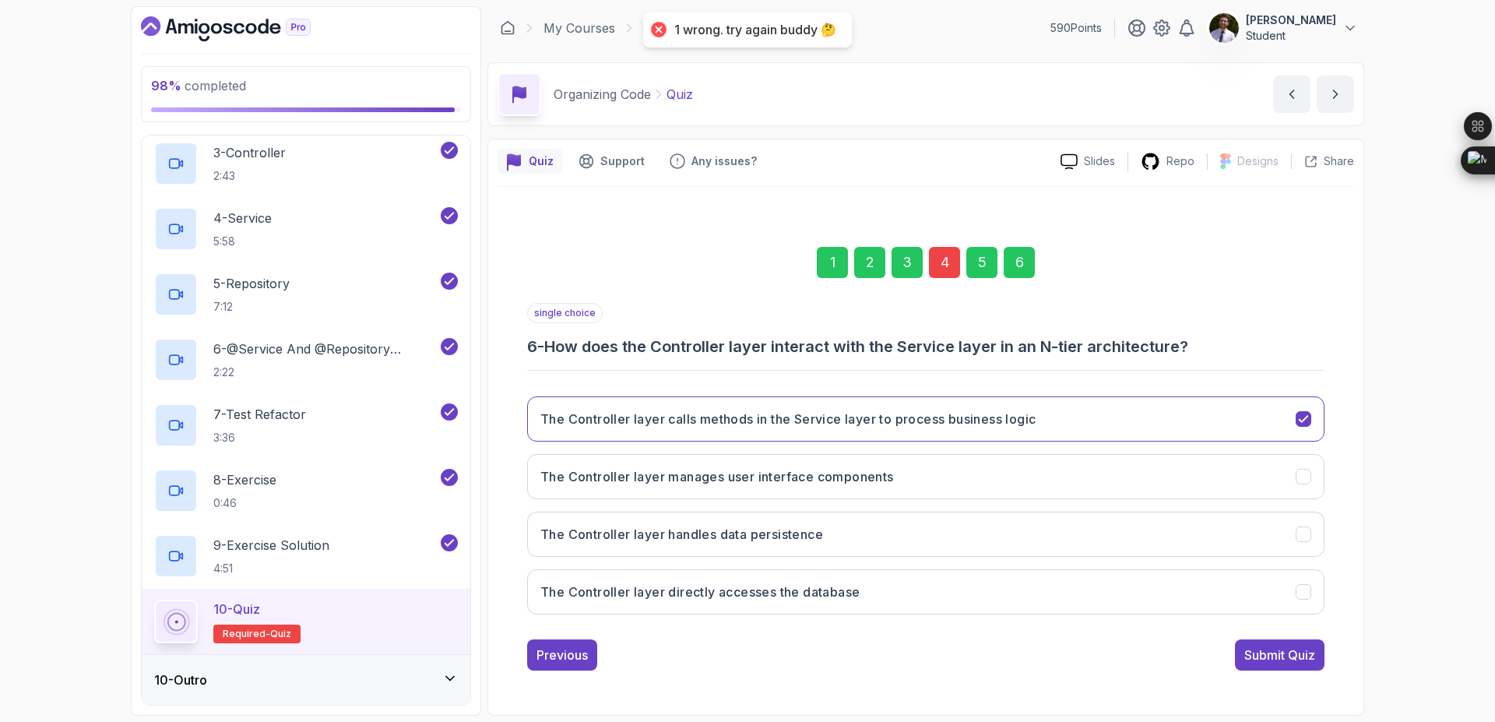
click at [944, 265] on div "4" at bounding box center [944, 262] width 31 height 31
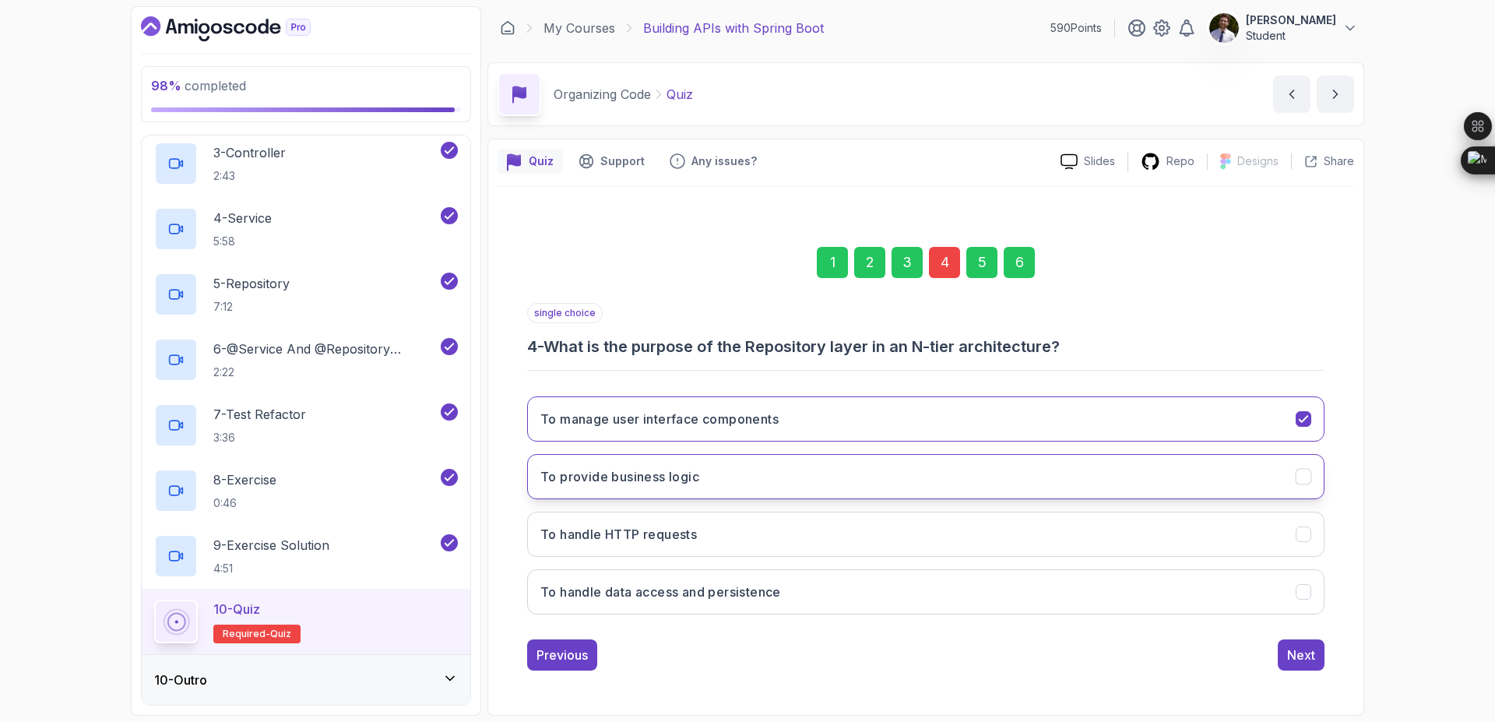
click at [972, 476] on button "To provide business logic" at bounding box center [925, 476] width 797 height 45
click at [1022, 258] on div "6" at bounding box center [1019, 262] width 31 height 31
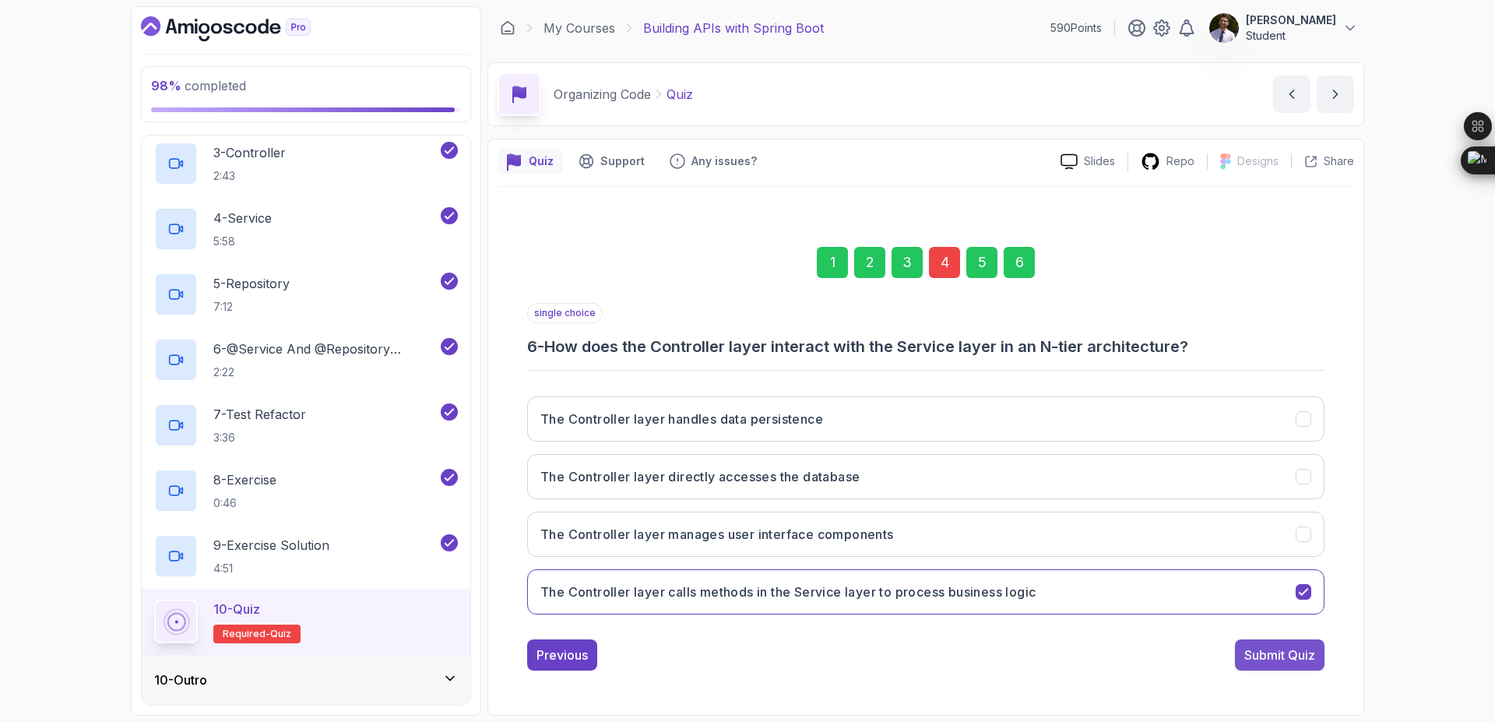
click at [1254, 650] on div "Submit Quiz" at bounding box center [1279, 654] width 71 height 19
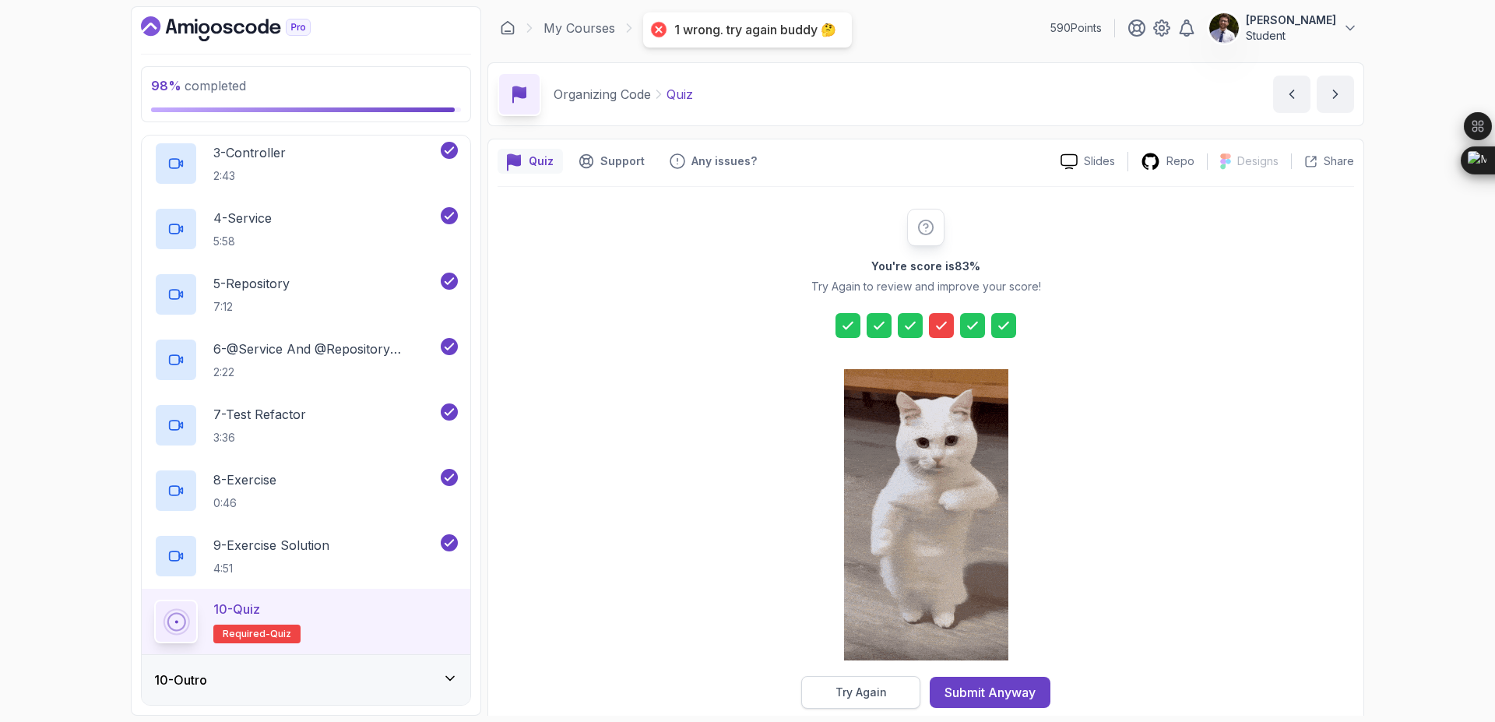
click at [873, 685] on div "Try Again" at bounding box center [860, 692] width 51 height 16
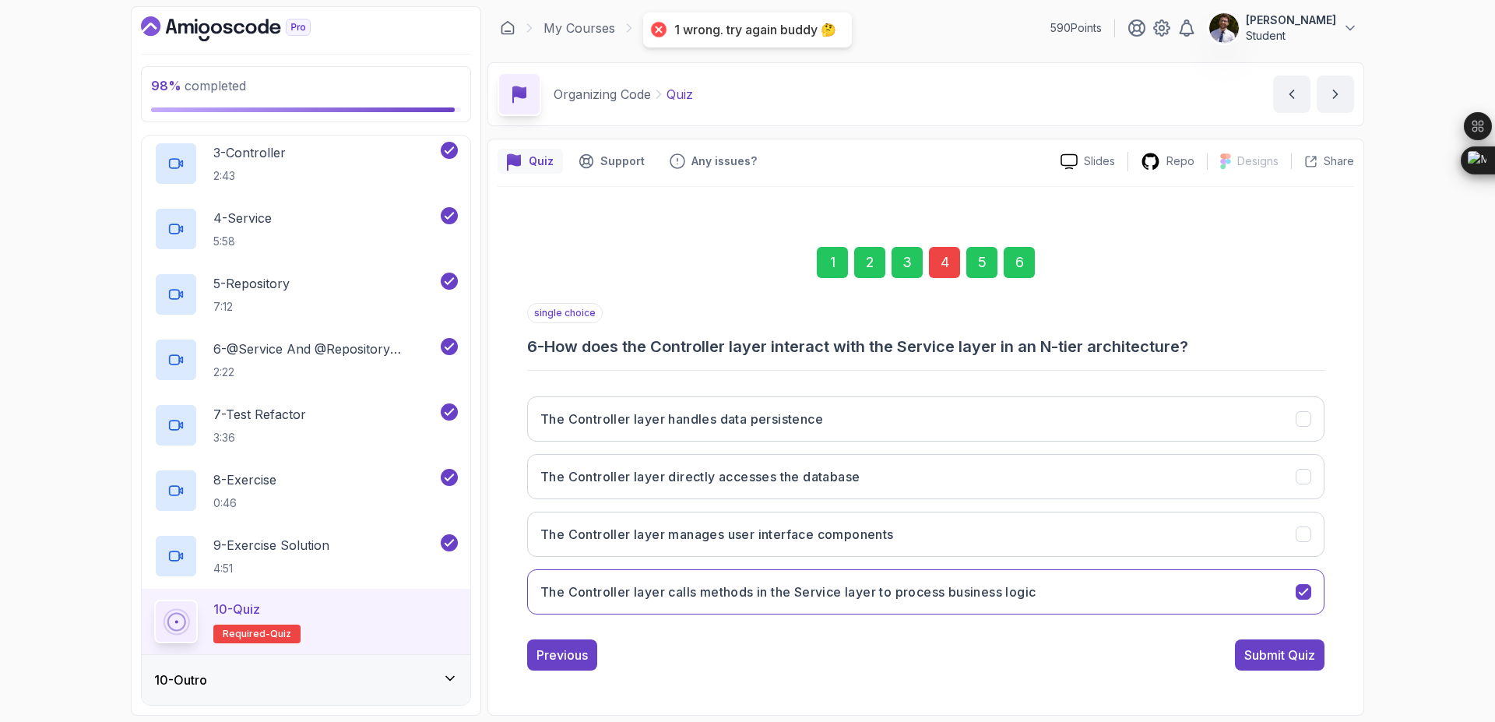
click at [948, 259] on div "4" at bounding box center [944, 262] width 31 height 31
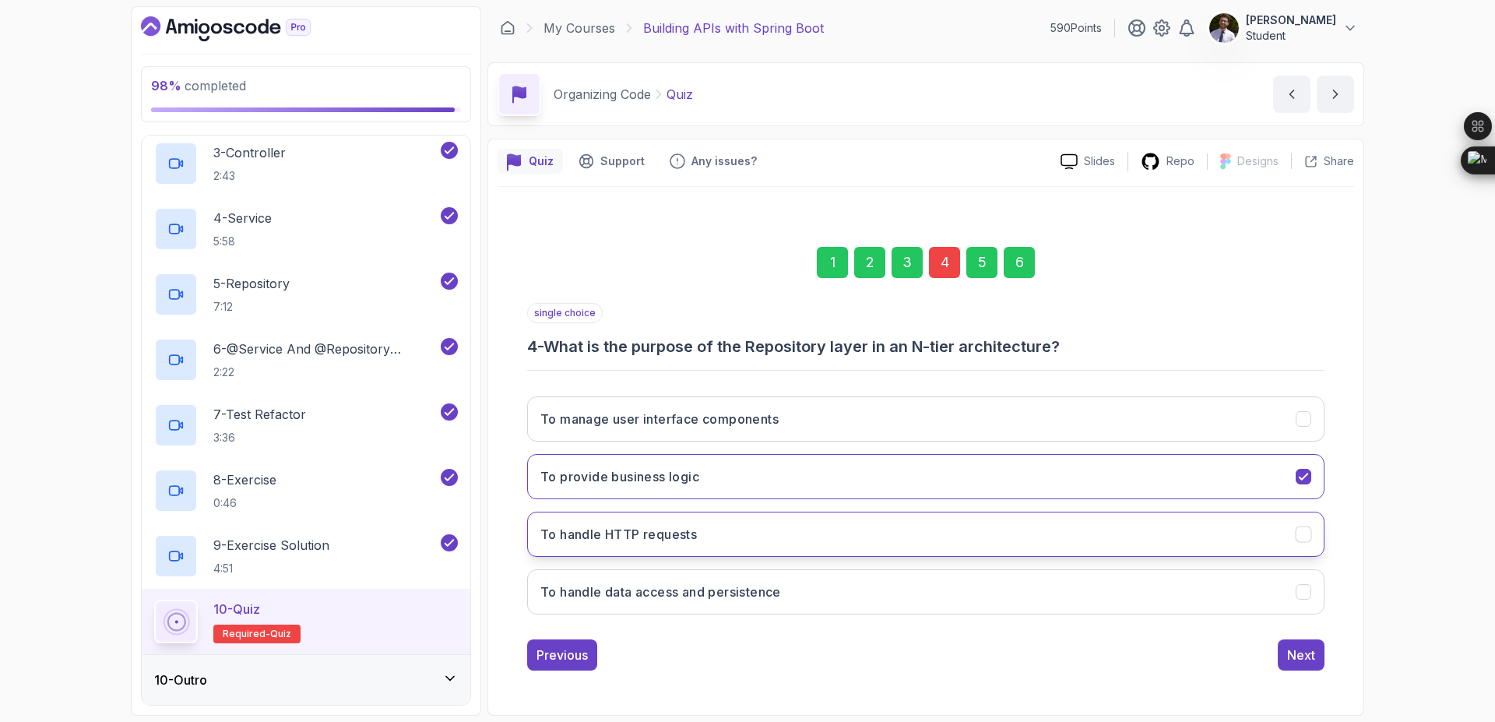
click at [732, 533] on button "To handle HTTP requests" at bounding box center [925, 534] width 797 height 45
click at [1009, 261] on div "6" at bounding box center [1019, 262] width 31 height 31
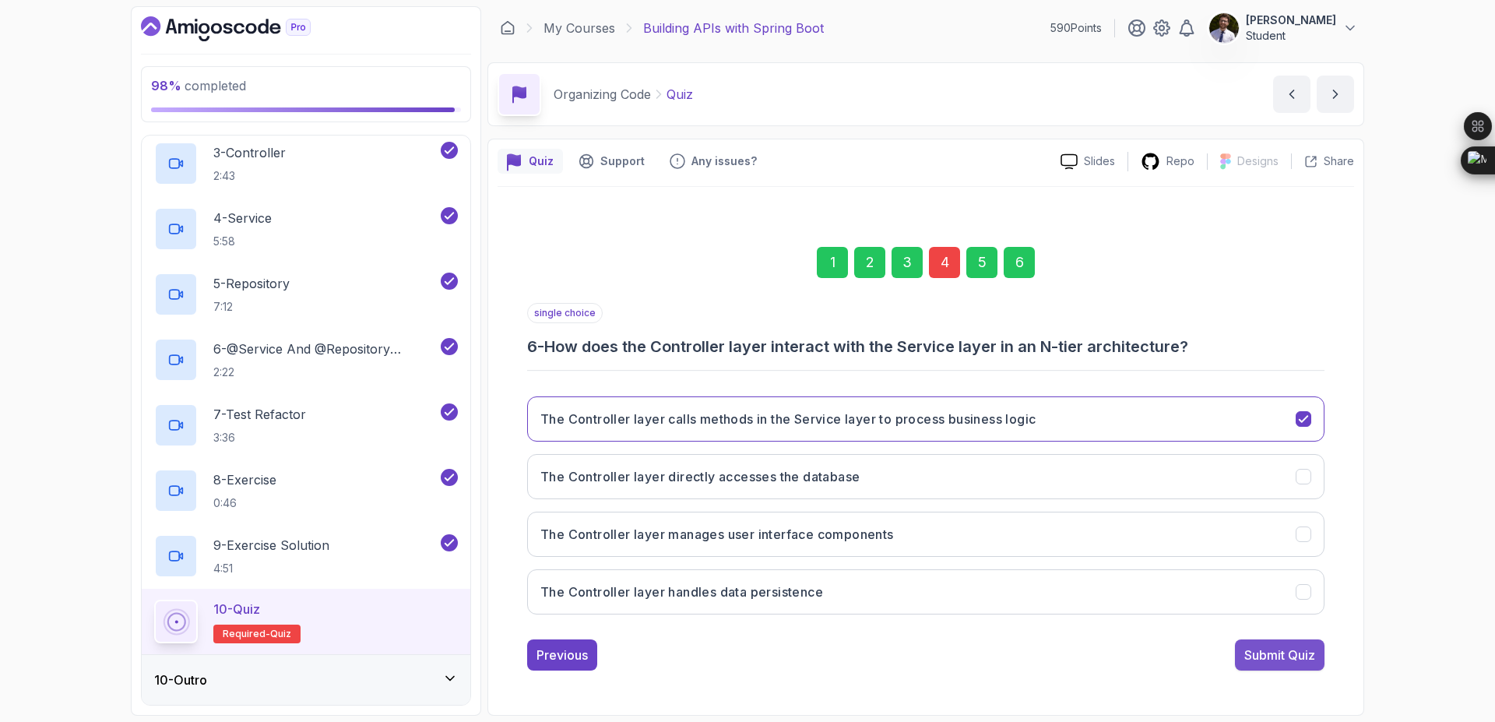
click at [1271, 662] on div "Submit Quiz" at bounding box center [1279, 654] width 71 height 19
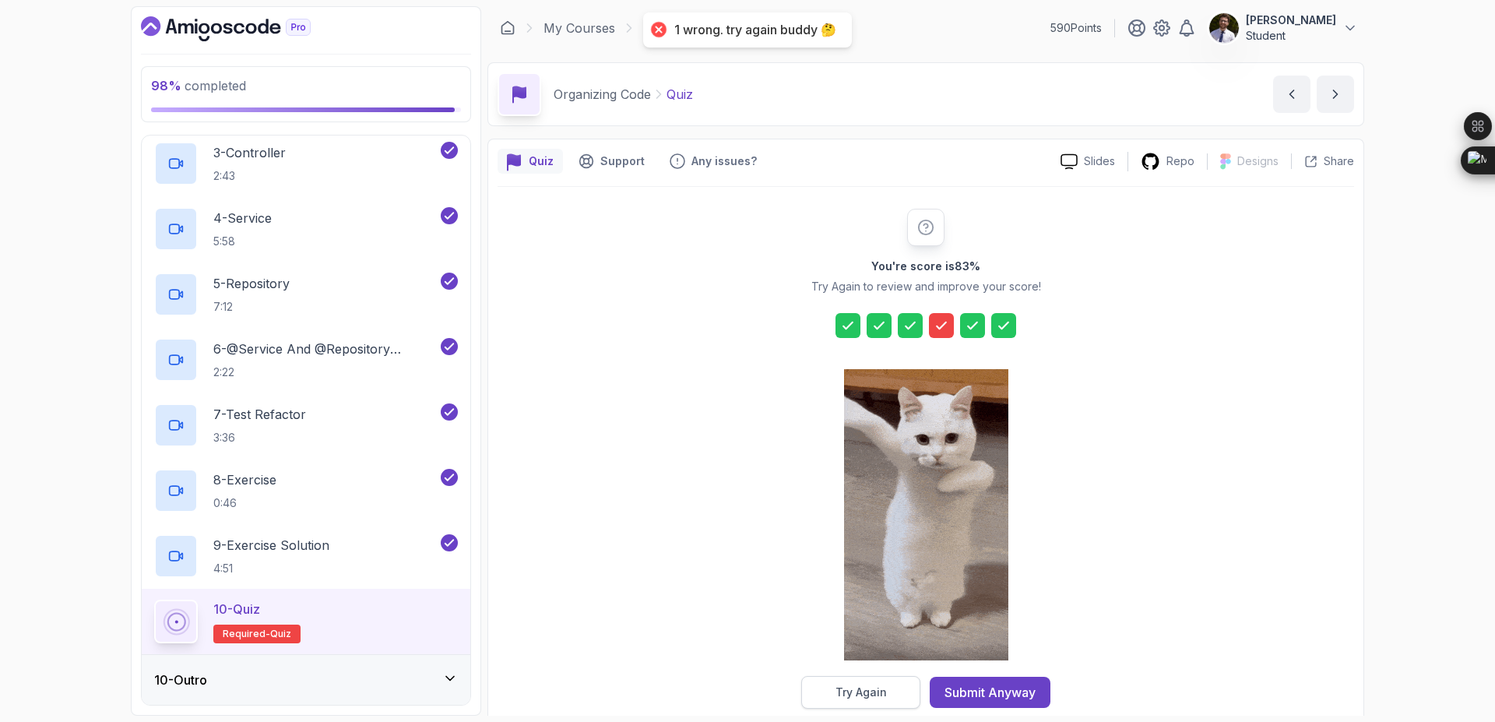
click at [890, 683] on button "Try Again" at bounding box center [860, 692] width 119 height 33
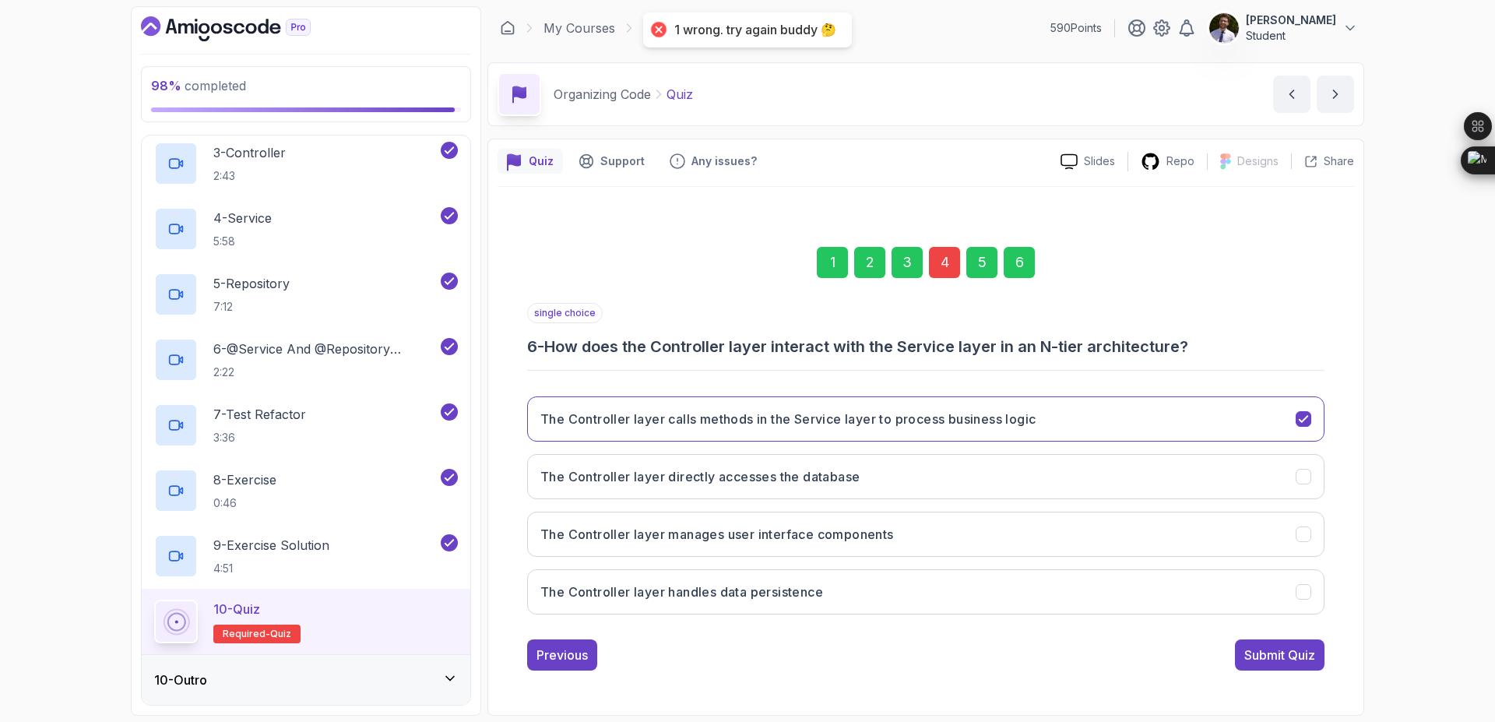
click at [945, 251] on div "4" at bounding box center [944, 262] width 31 height 31
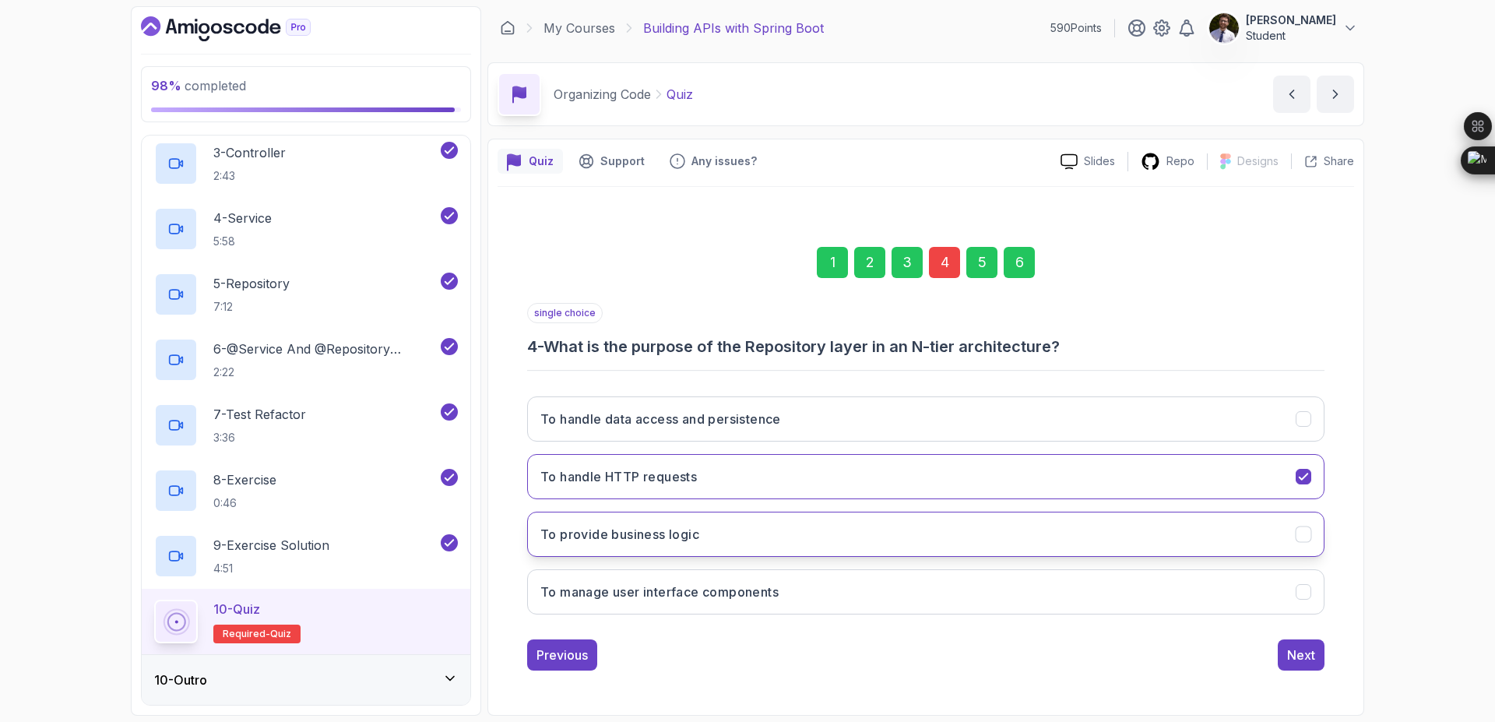
click at [850, 533] on button "To provide business logic" at bounding box center [925, 534] width 797 height 45
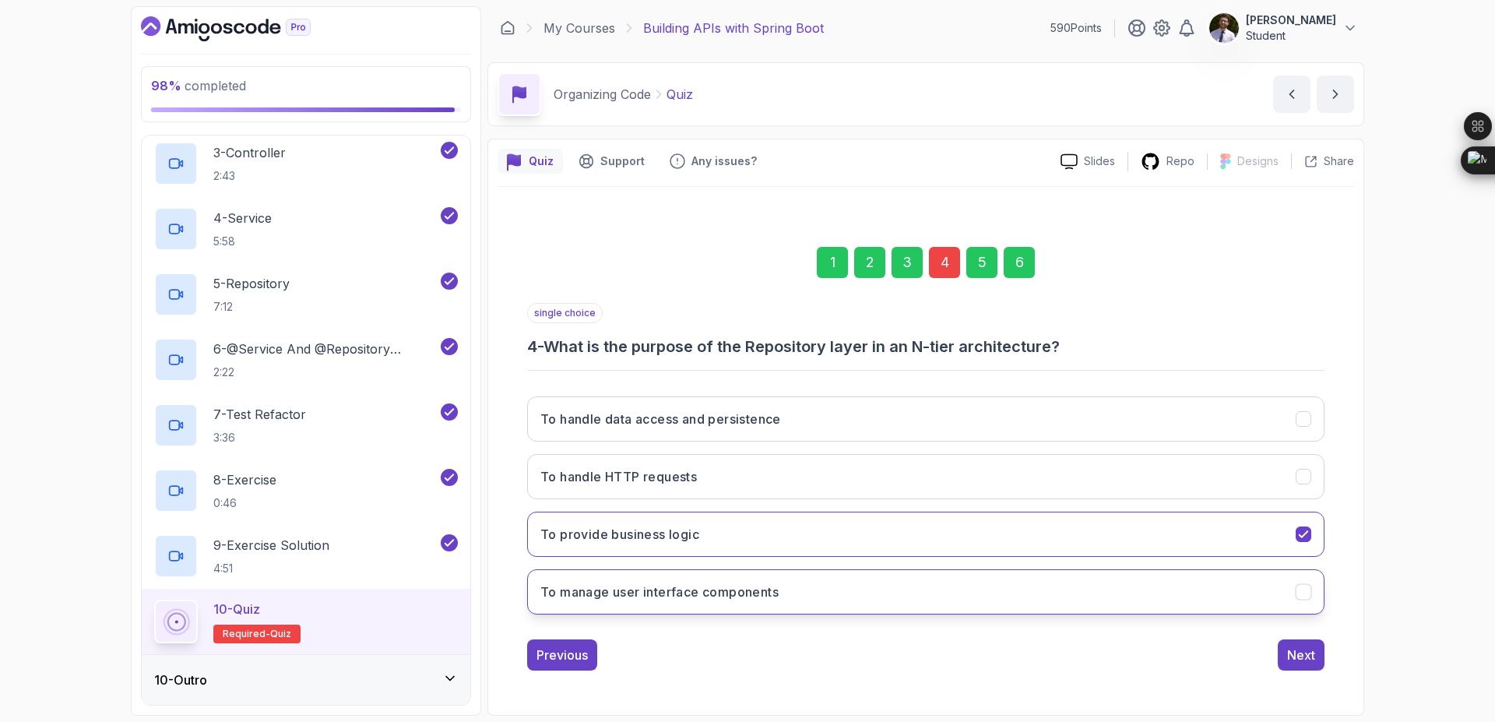
click at [817, 599] on button "To manage user interface components" at bounding box center [925, 591] width 797 height 45
click at [941, 262] on div "4" at bounding box center [944, 262] width 31 height 31
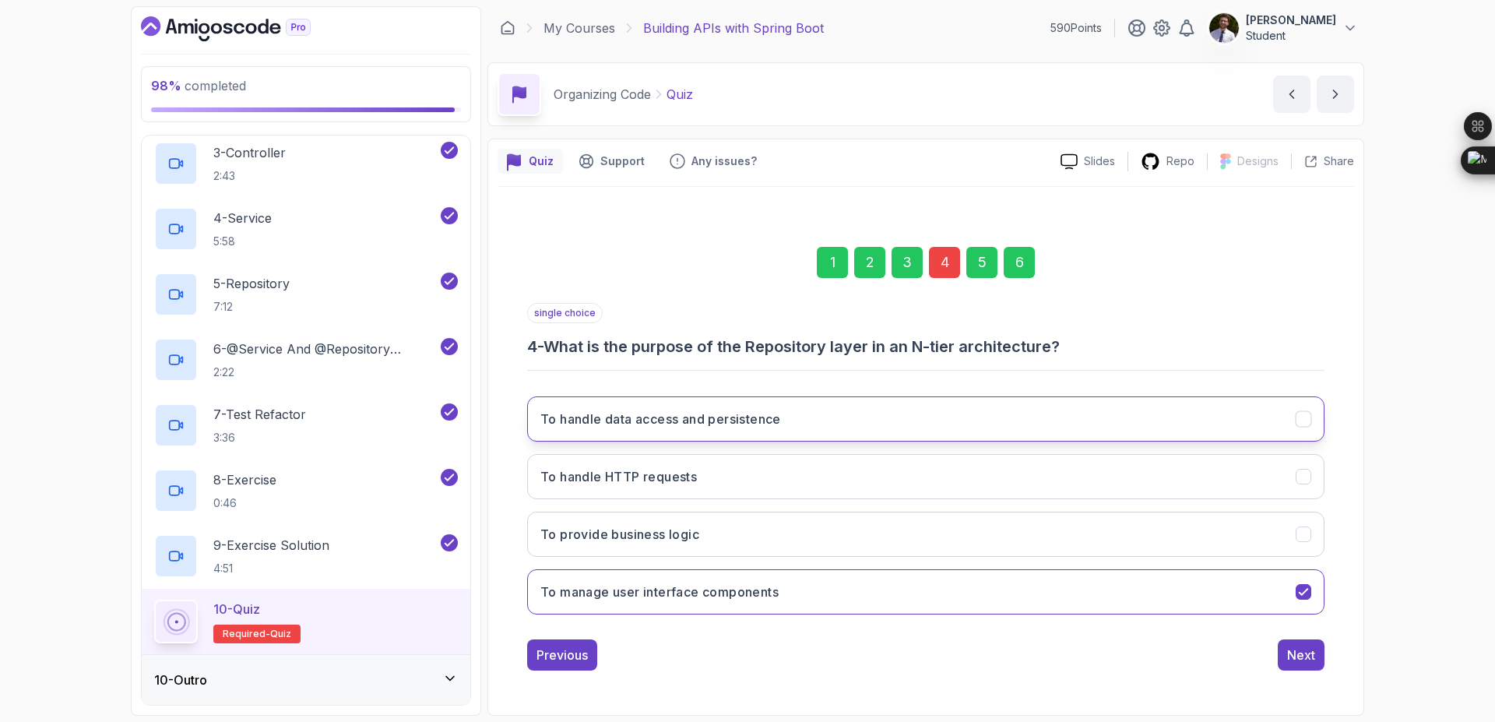
click at [894, 425] on button "To handle data access and persistence" at bounding box center [925, 418] width 797 height 45
click at [1011, 260] on div "6" at bounding box center [1019, 262] width 31 height 31
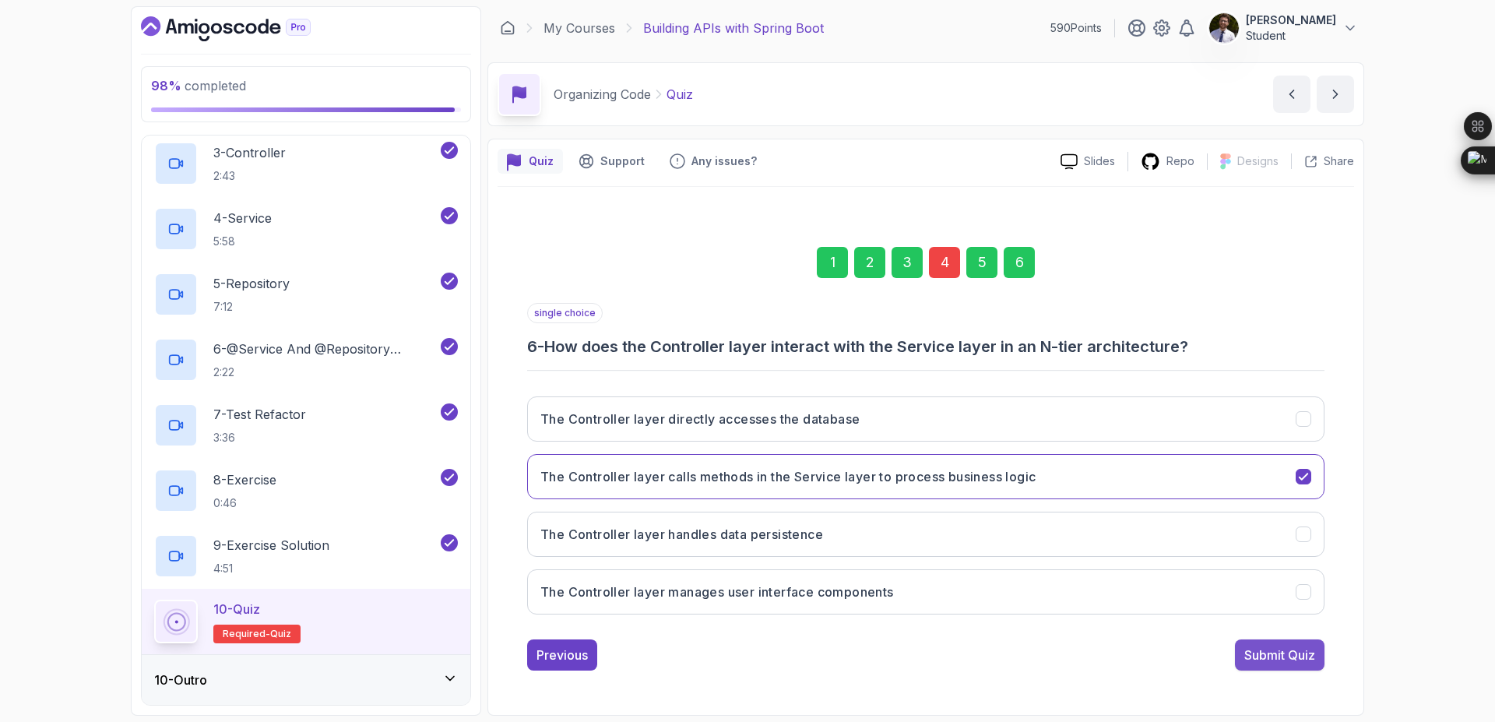
click at [1263, 659] on div "Submit Quiz" at bounding box center [1279, 654] width 71 height 19
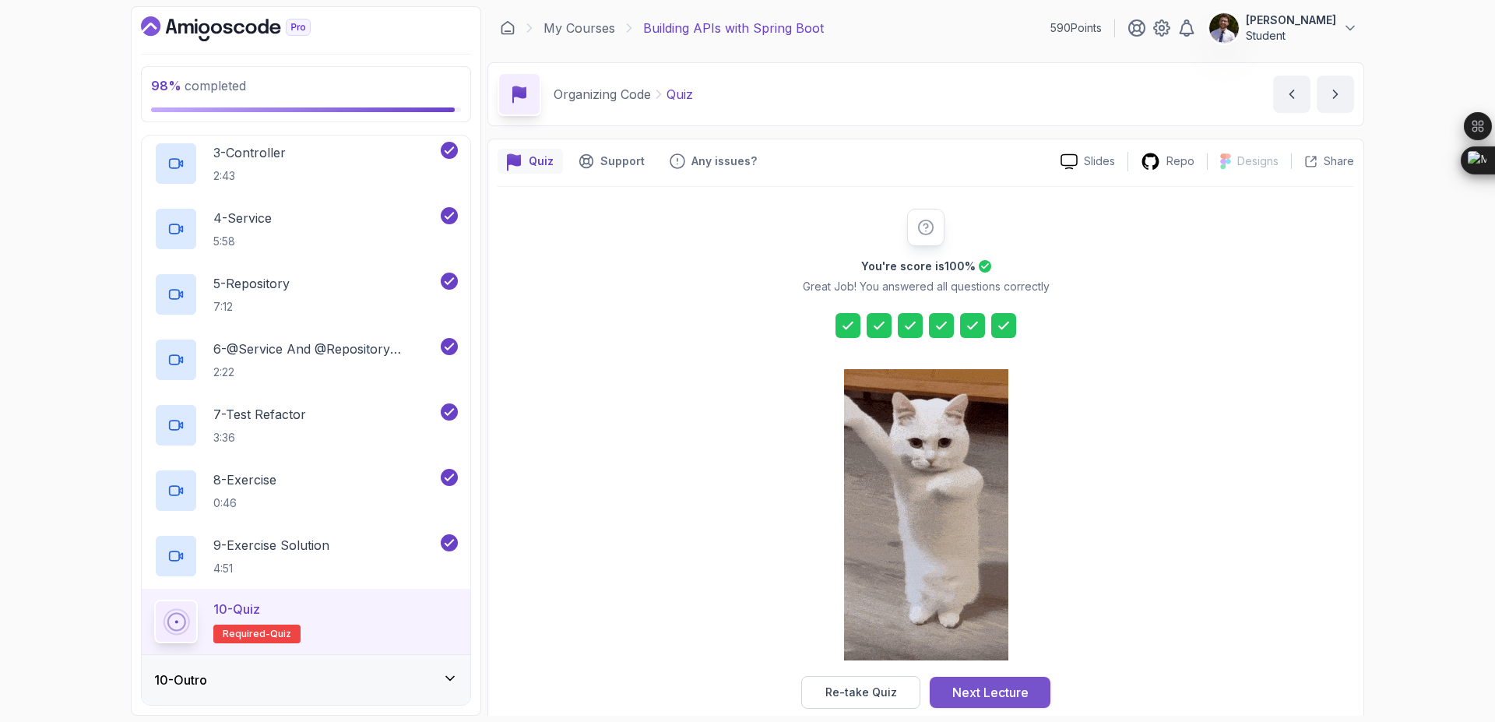
click at [987, 691] on div "Next Lecture" at bounding box center [990, 692] width 76 height 19
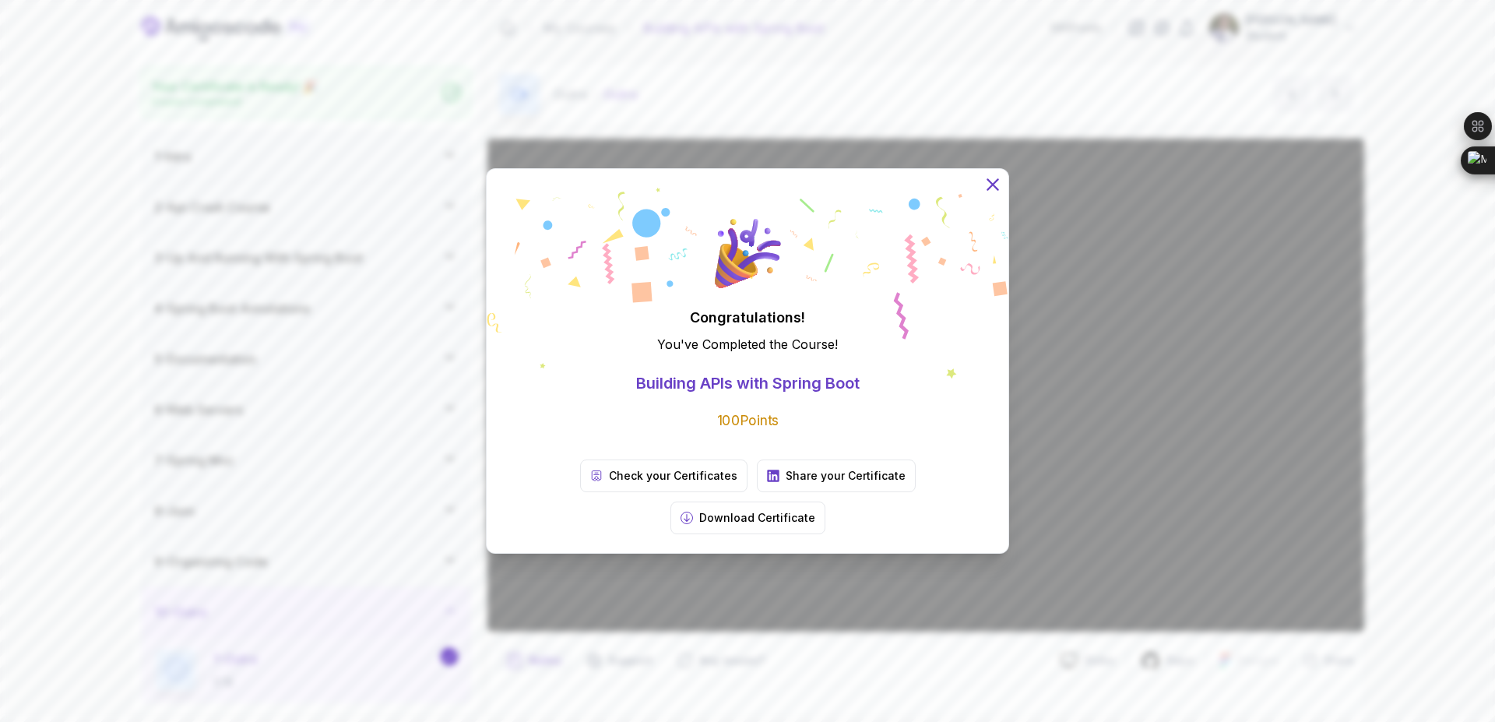
click at [987, 189] on icon at bounding box center [992, 184] width 10 height 10
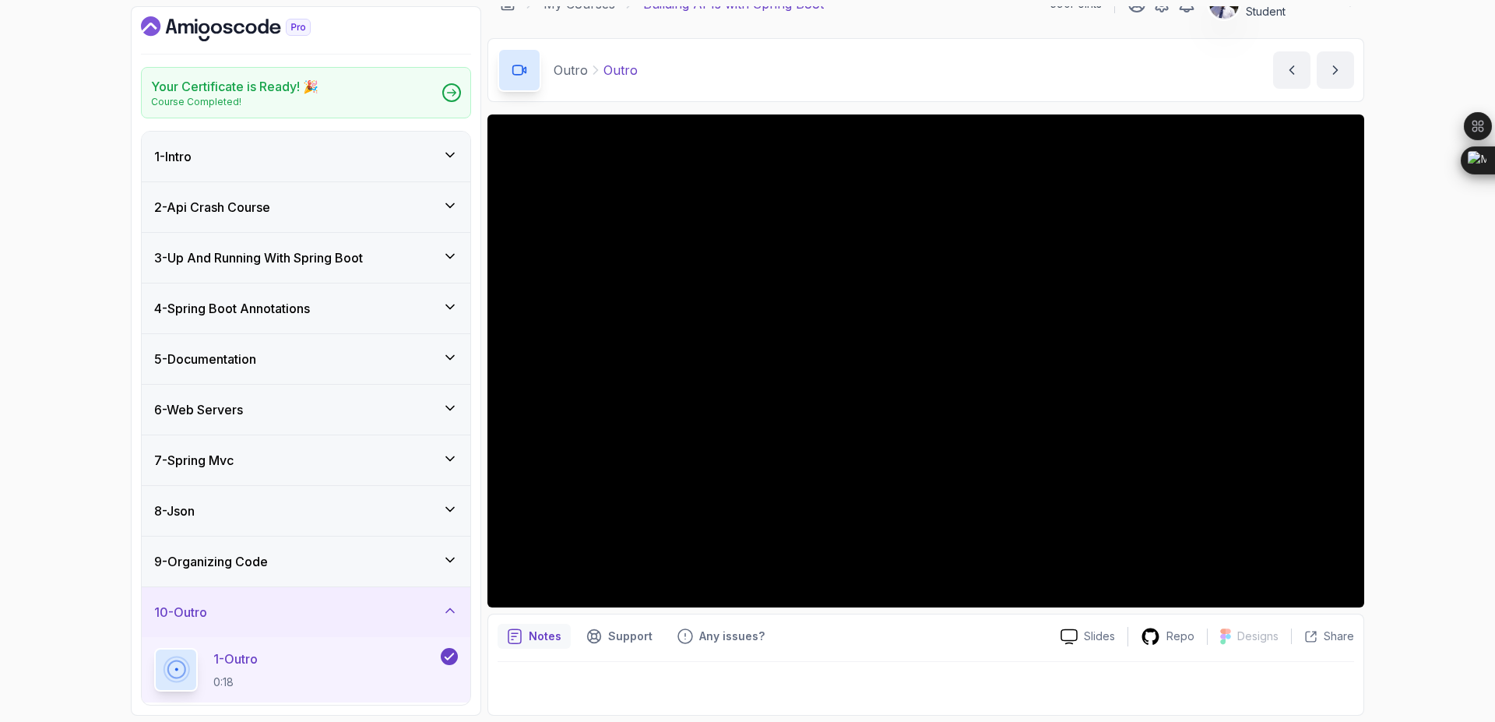
scroll to position [128, 0]
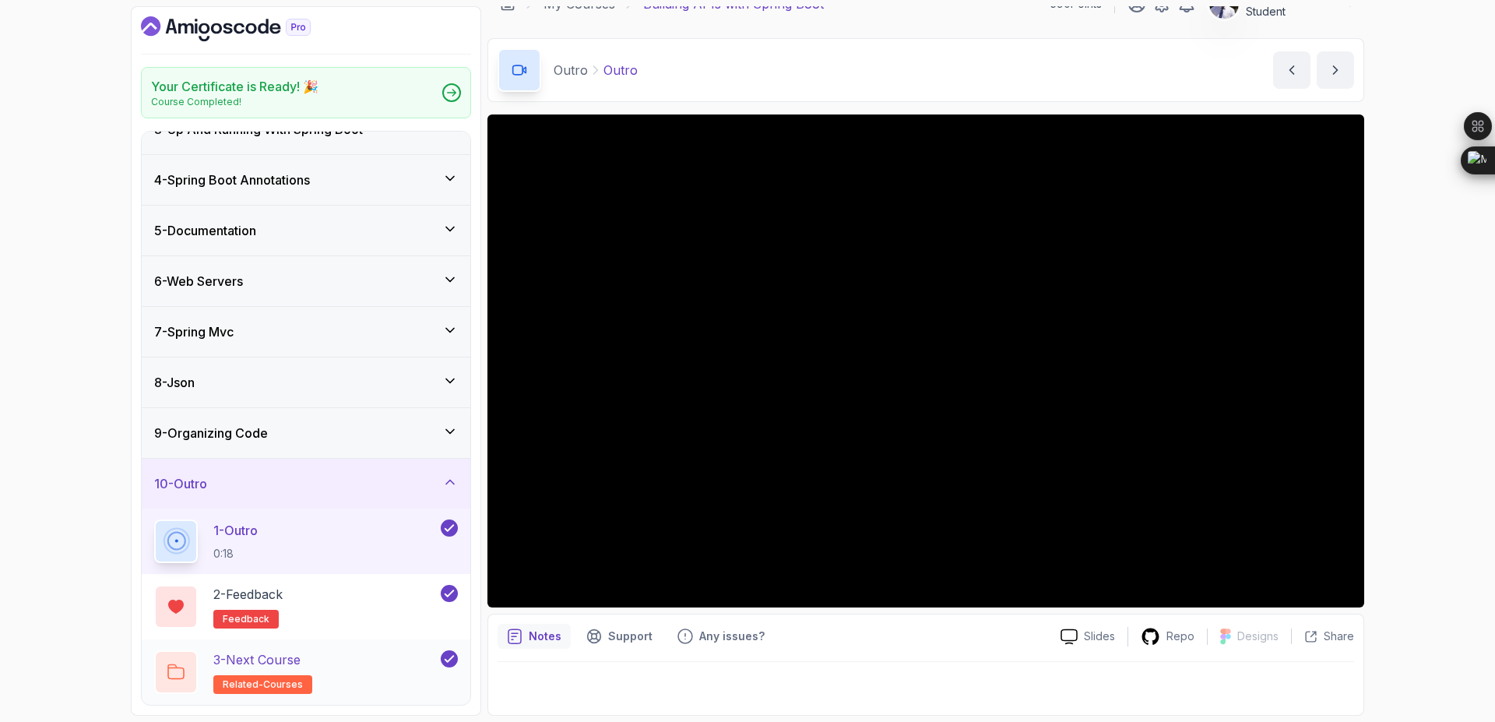
click at [274, 673] on h2 "3 - Next Course related-courses" at bounding box center [262, 672] width 99 height 44
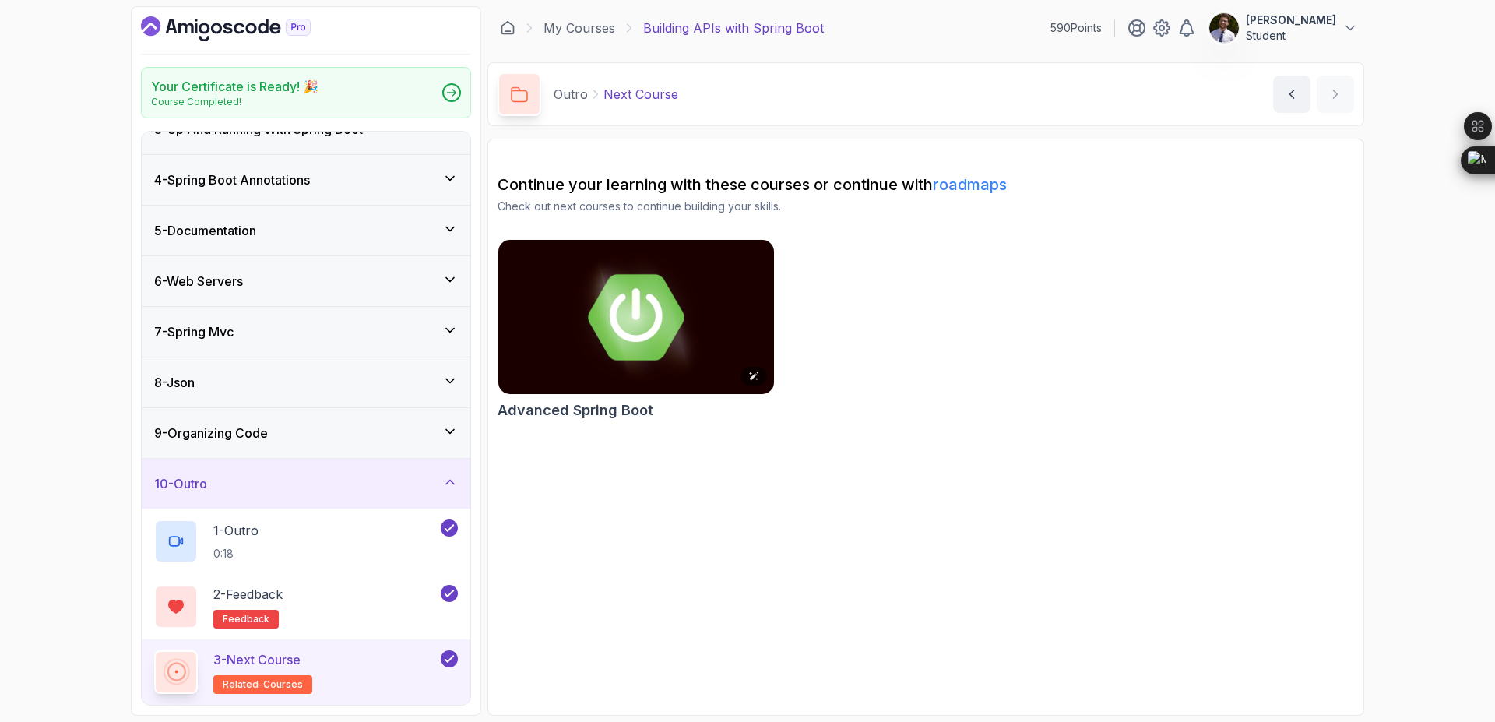
click at [698, 328] on img at bounding box center [636, 317] width 290 height 162
click at [571, 26] on link "My Courses" at bounding box center [579, 28] width 72 height 19
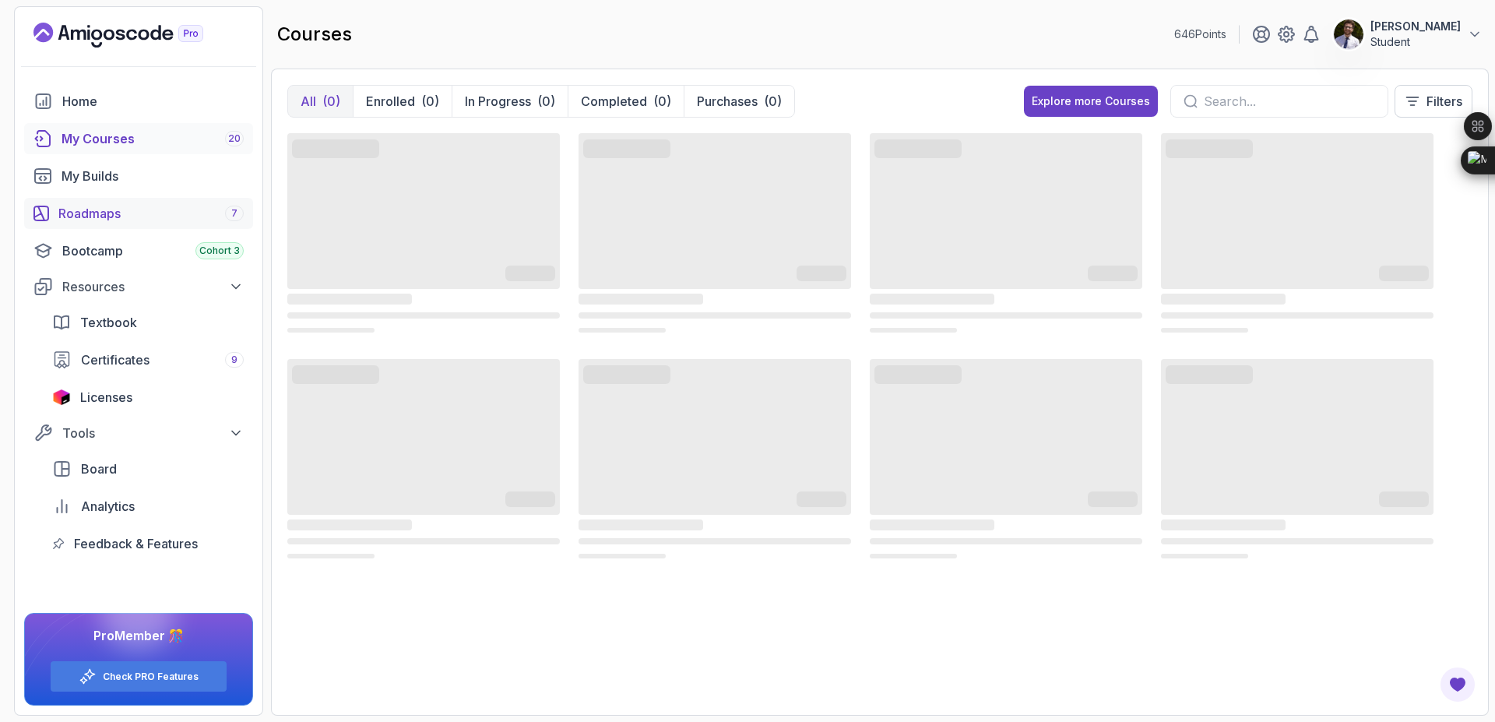
click at [90, 209] on div "Roadmaps 7" at bounding box center [150, 213] width 185 height 19
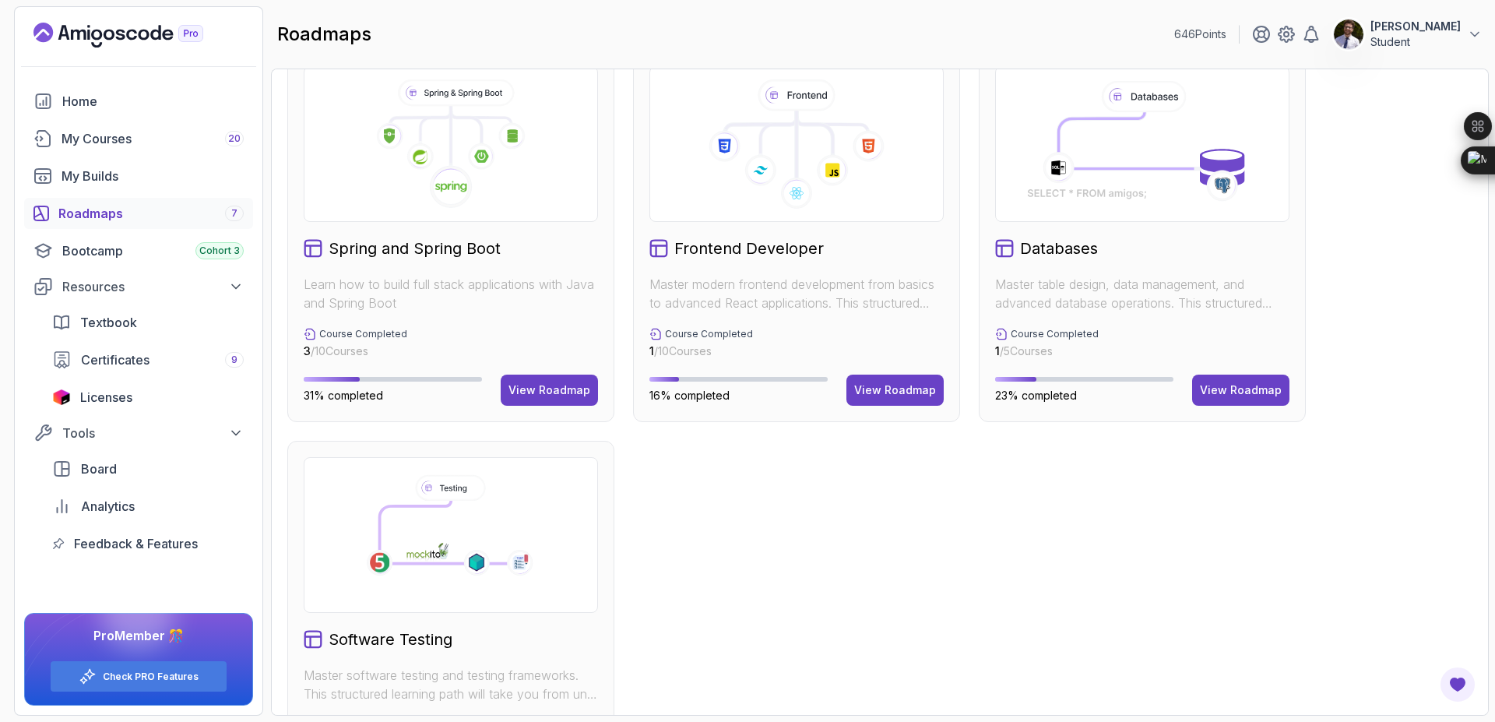
scroll to position [346, 0]
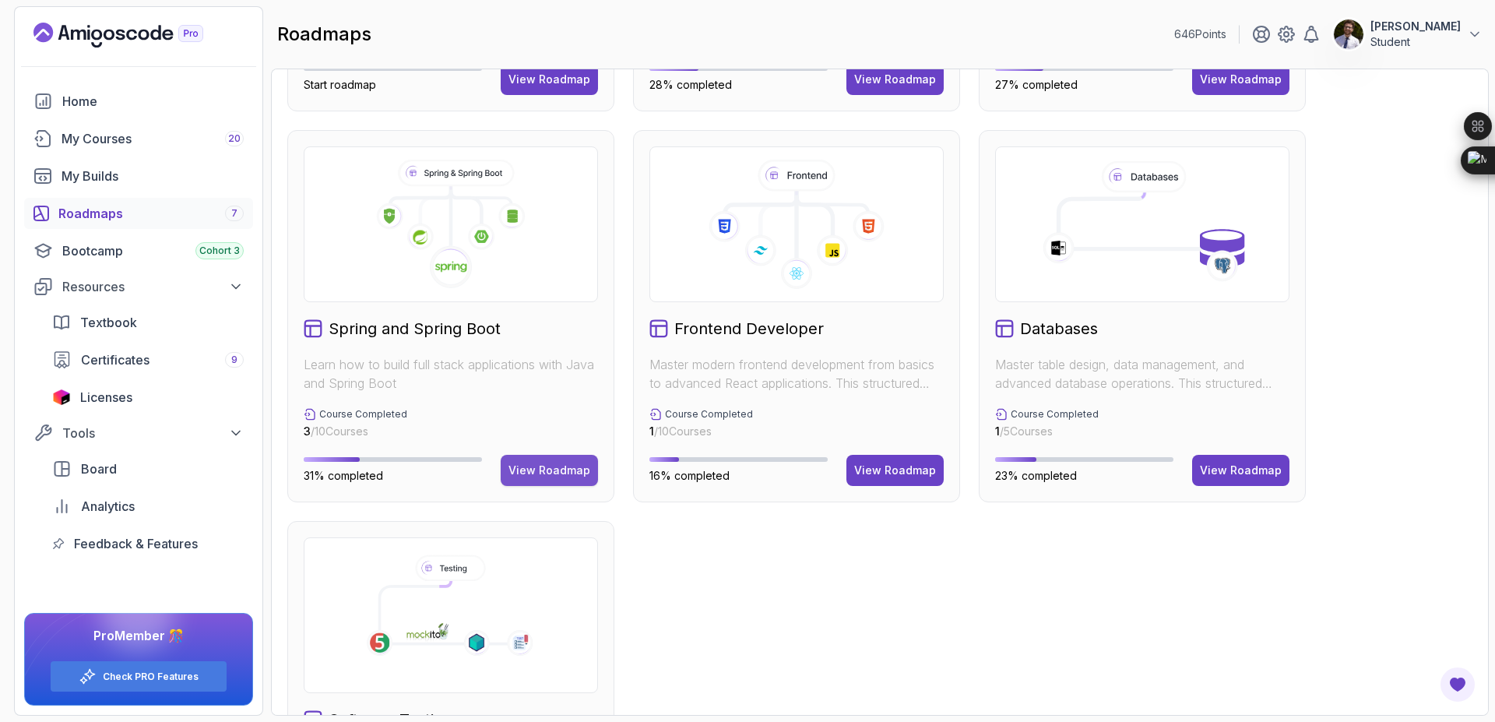
click at [557, 470] on div "View Roadmap" at bounding box center [549, 470] width 82 height 16
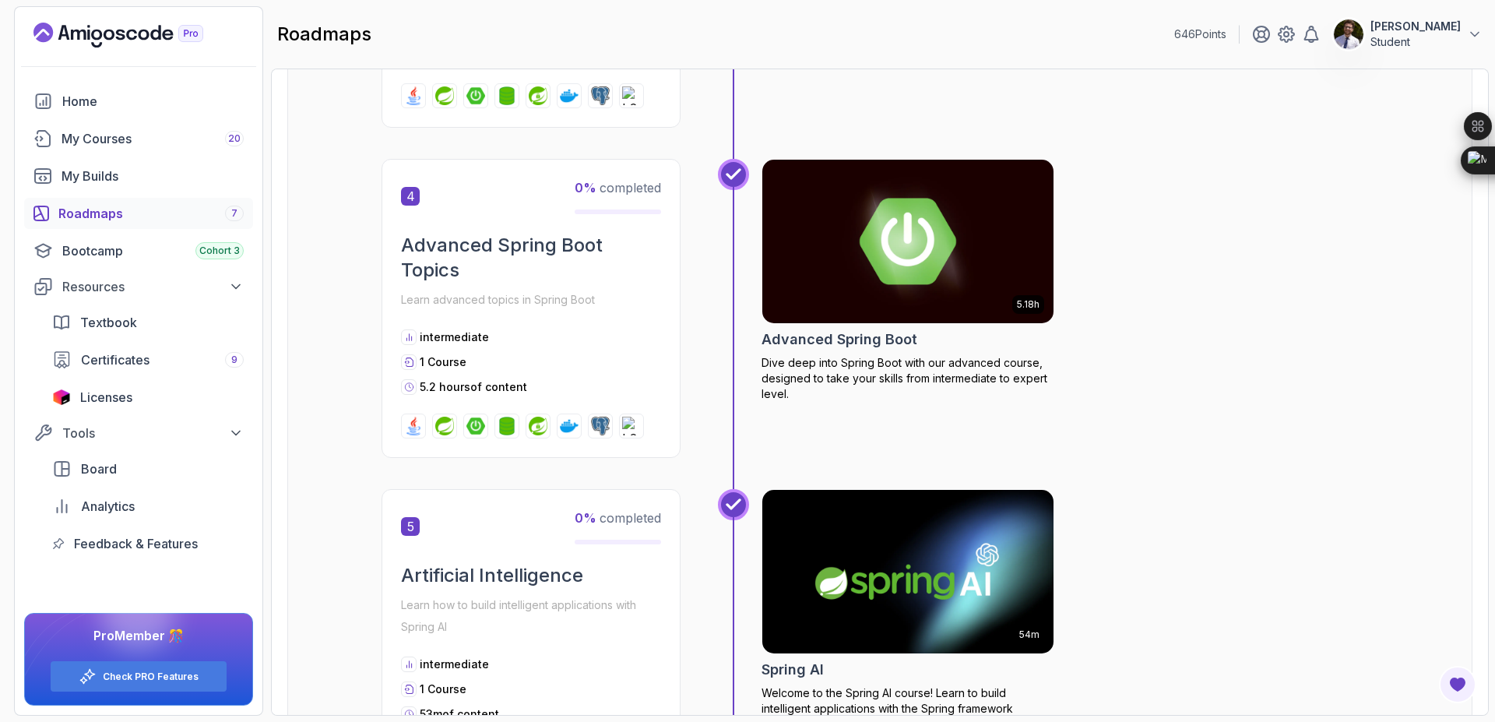
scroll to position [1366, 0]
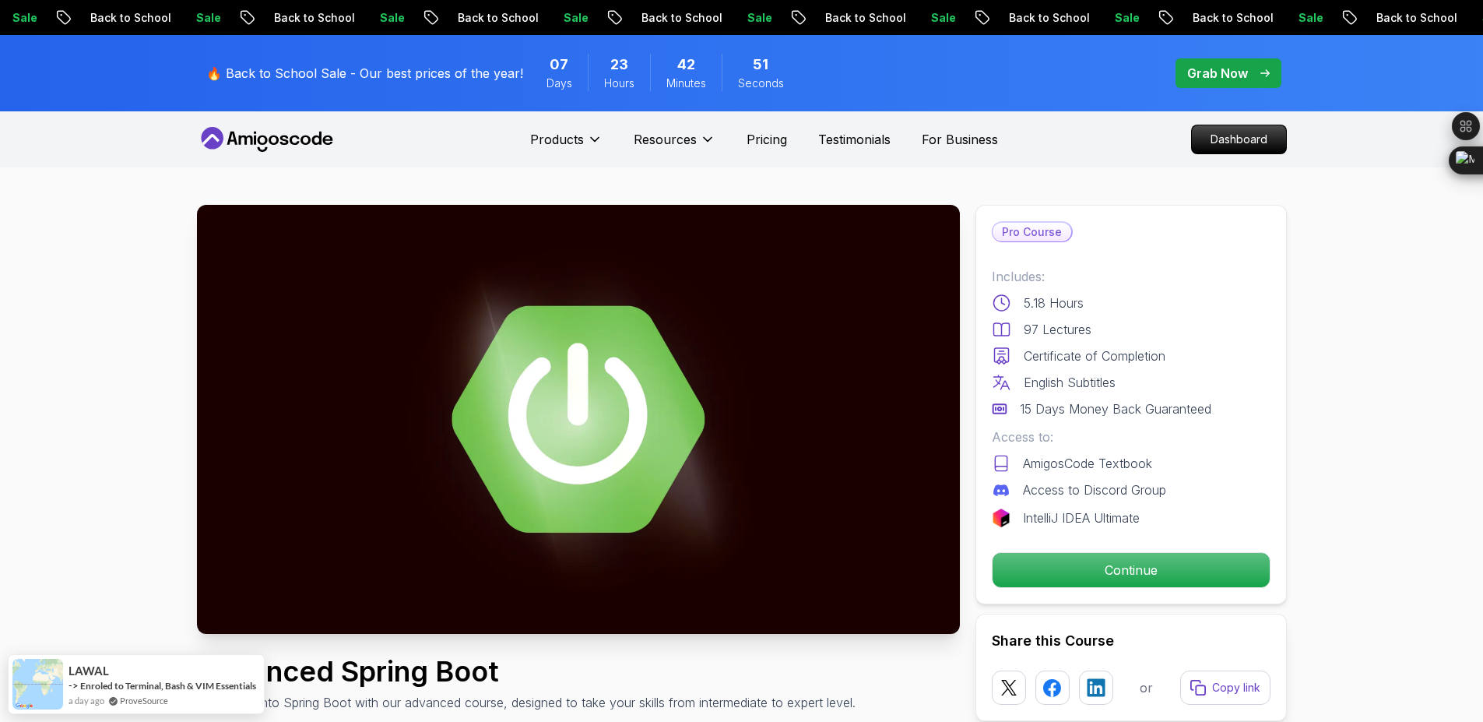
click at [1081, 573] on p "Continue" at bounding box center [1130, 570] width 263 height 33
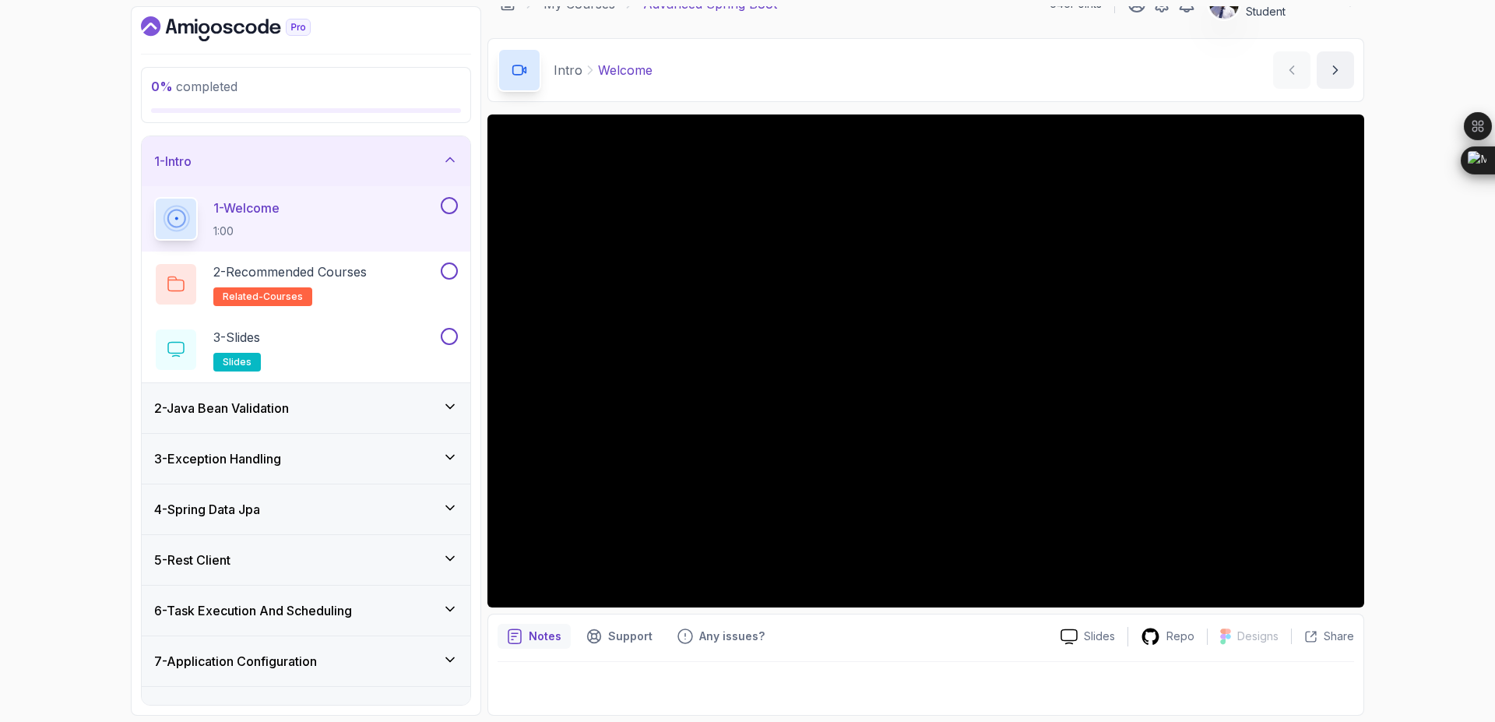
click at [448, 206] on button at bounding box center [449, 205] width 17 height 17
click at [367, 269] on p "2 - Recommended Courses" at bounding box center [289, 271] width 153 height 19
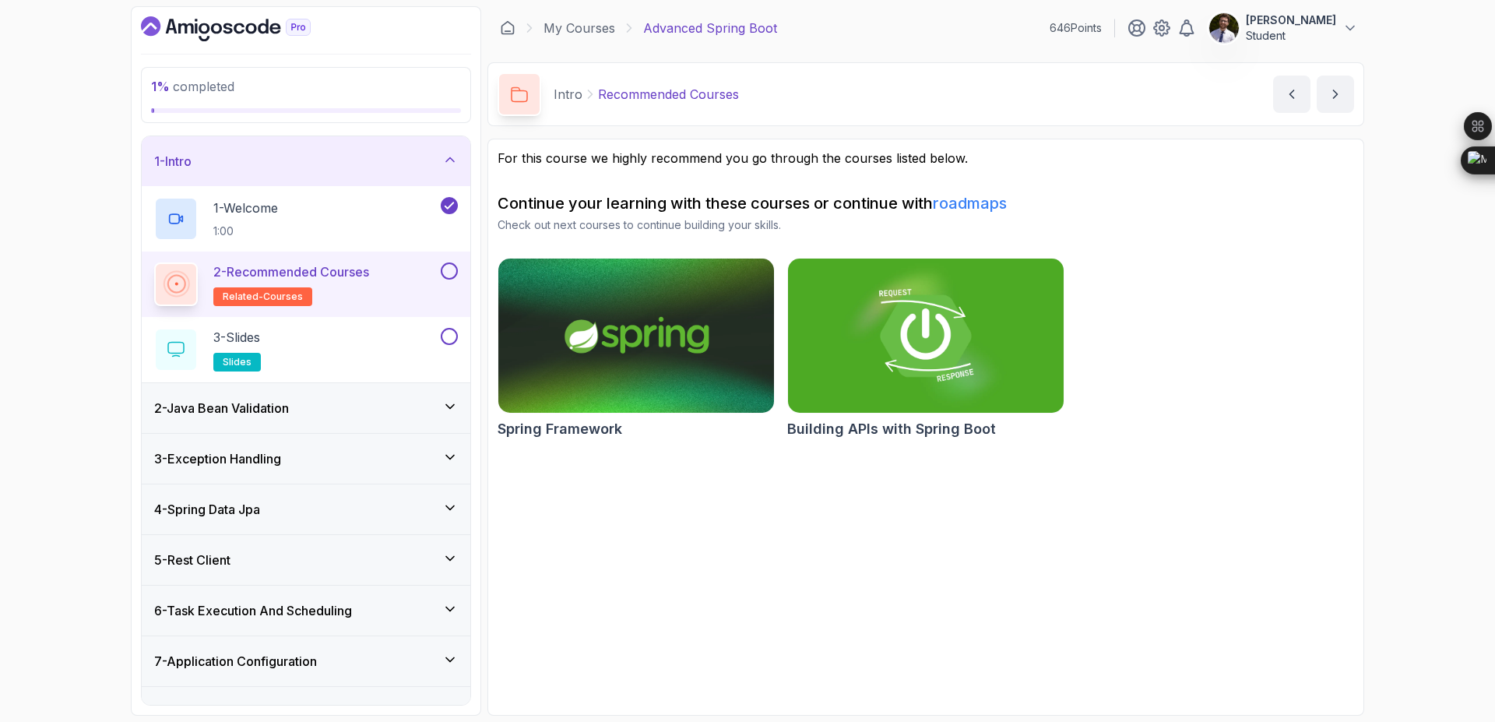
click at [449, 273] on button at bounding box center [449, 270] width 17 height 17
click at [454, 339] on button at bounding box center [449, 336] width 17 height 17
click at [414, 410] on div "2 - Java Bean Validation" at bounding box center [306, 408] width 304 height 19
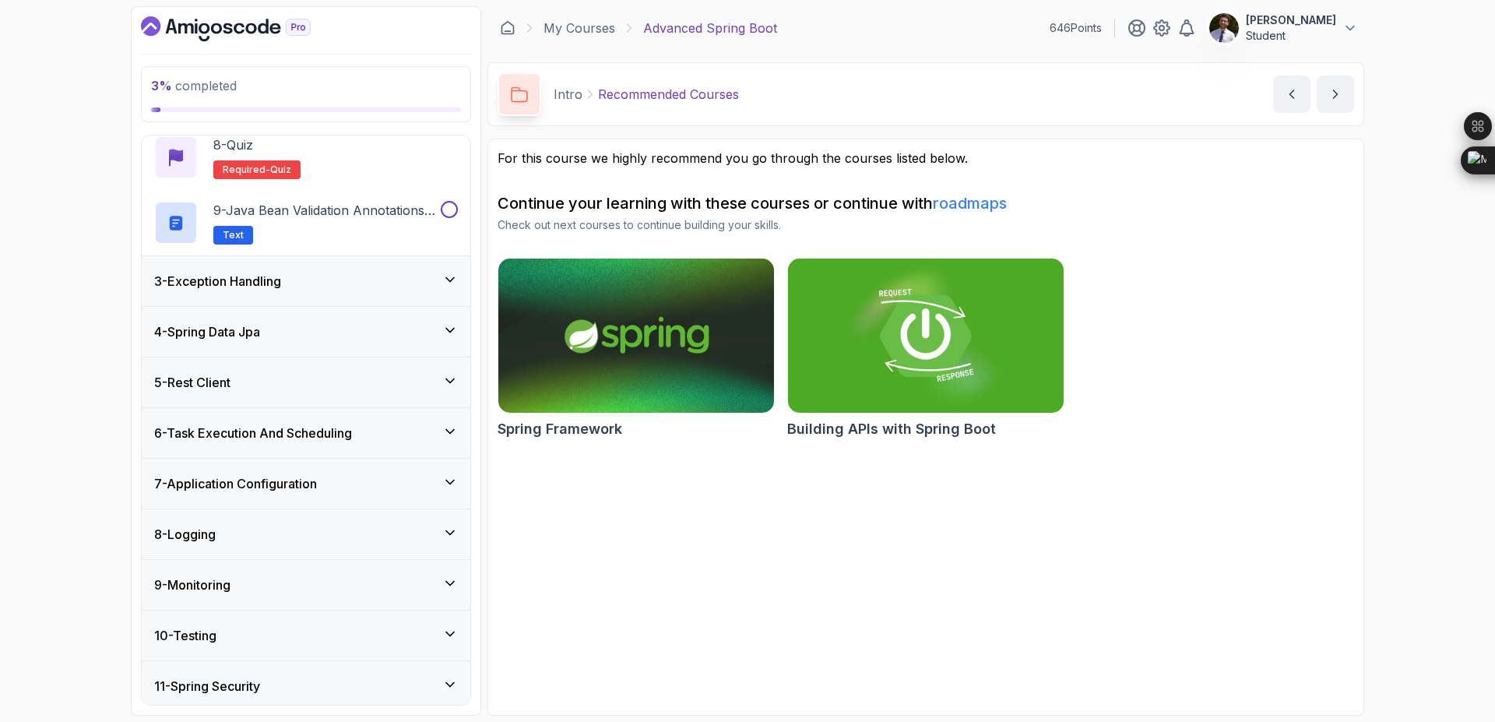
scroll to position [677, 0]
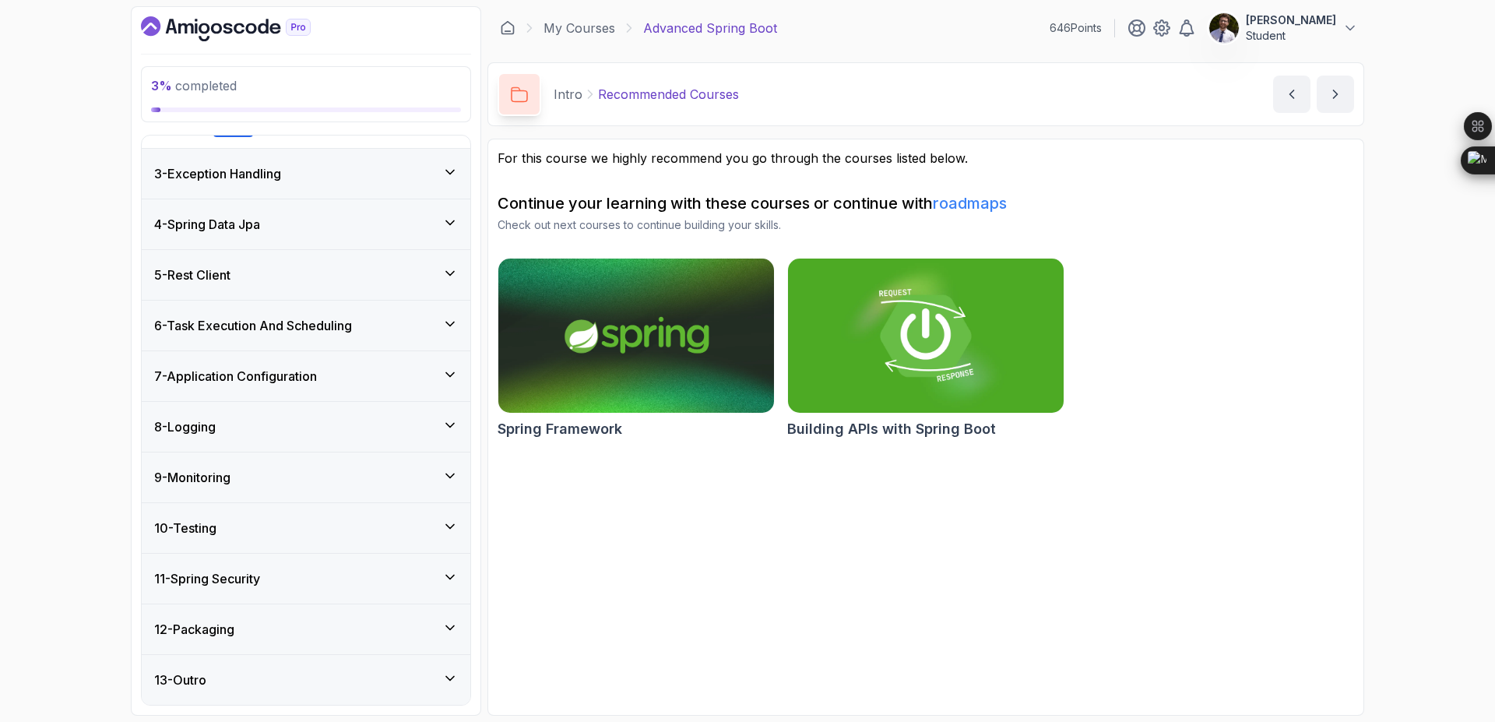
click at [347, 672] on div "13 - Outro" at bounding box center [306, 679] width 304 height 19
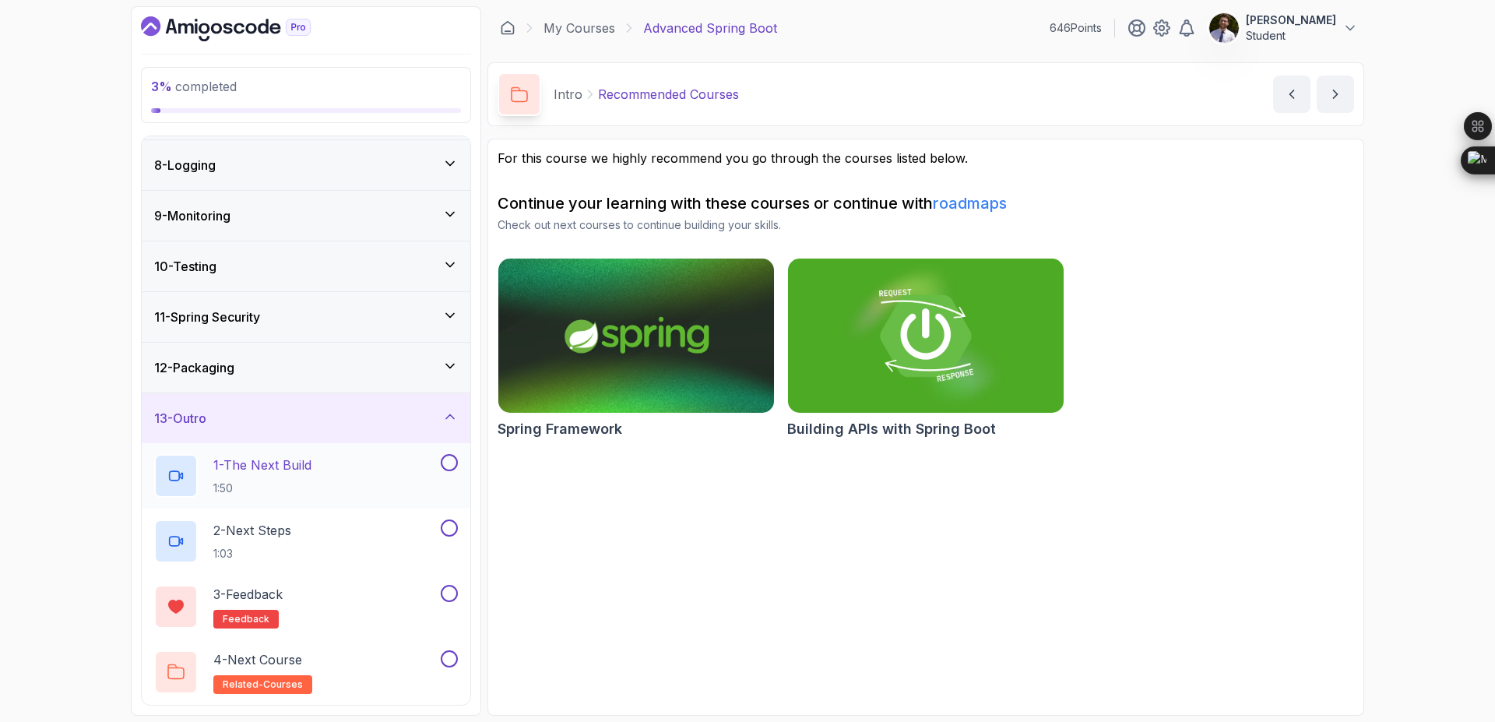
click at [309, 469] on p "1 - The Next Build" at bounding box center [262, 464] width 98 height 19
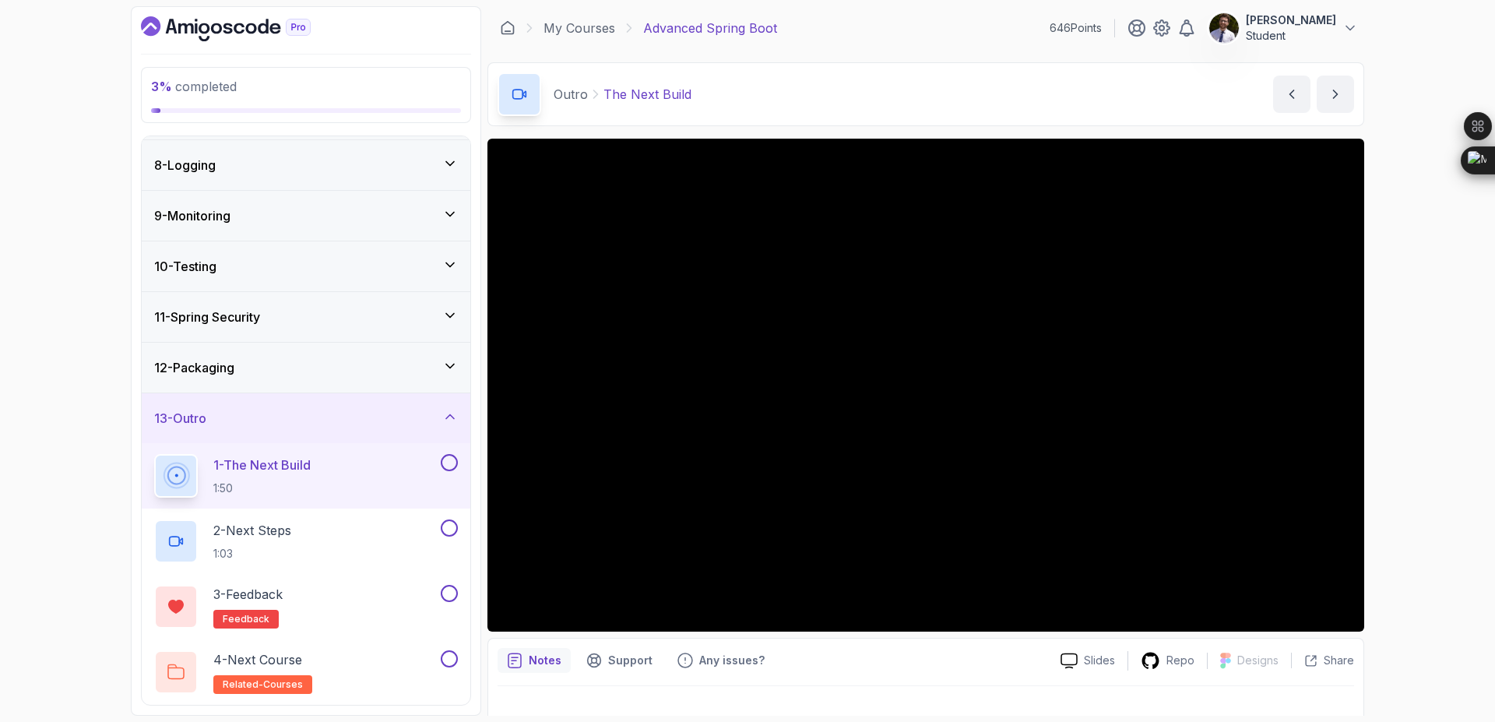
click at [455, 466] on button at bounding box center [449, 462] width 17 height 17
click at [852, 635] on div "Slides Repo Designs Design not available Share Notes Support Any issues? Slides…" at bounding box center [925, 439] width 877 height 601
click at [268, 529] on p "2 - Next Steps" at bounding box center [252, 530] width 78 height 19
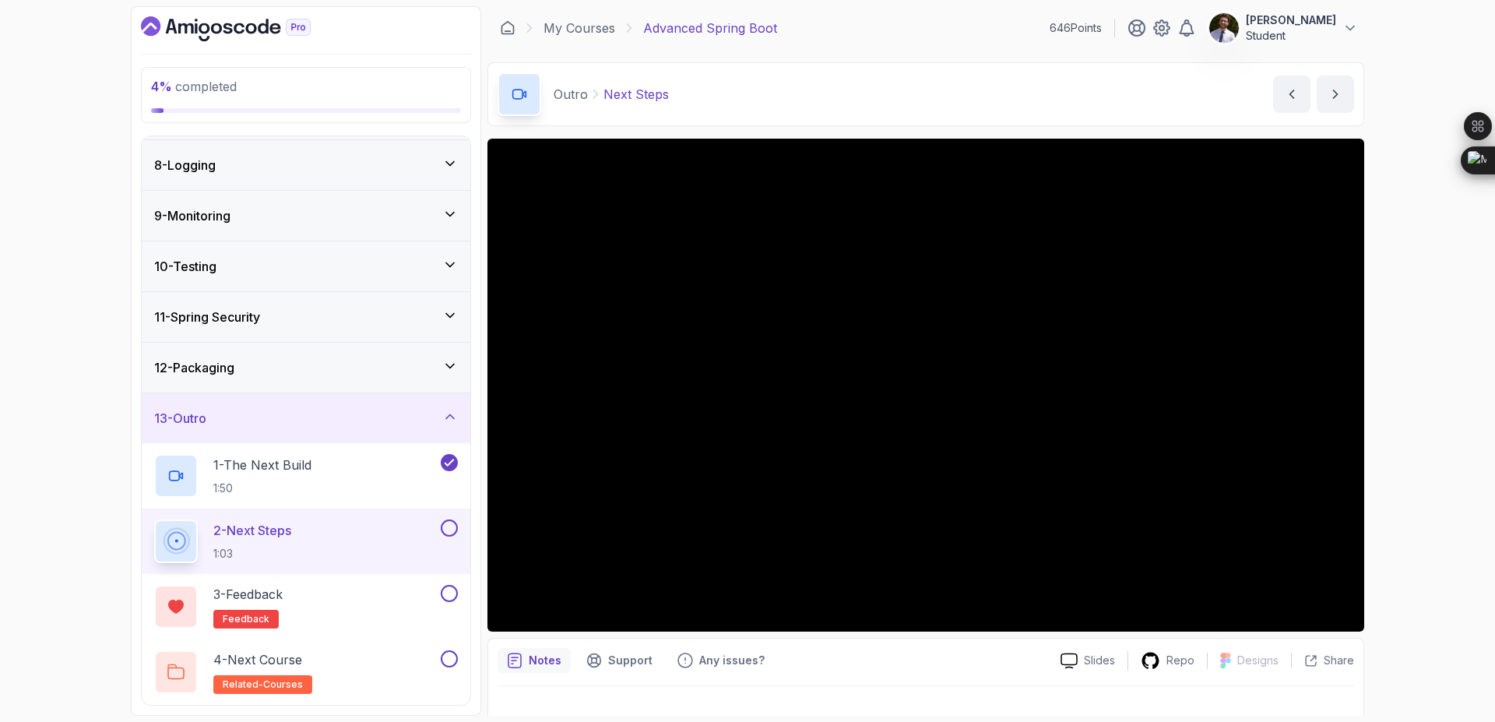
scroll to position [24, 0]
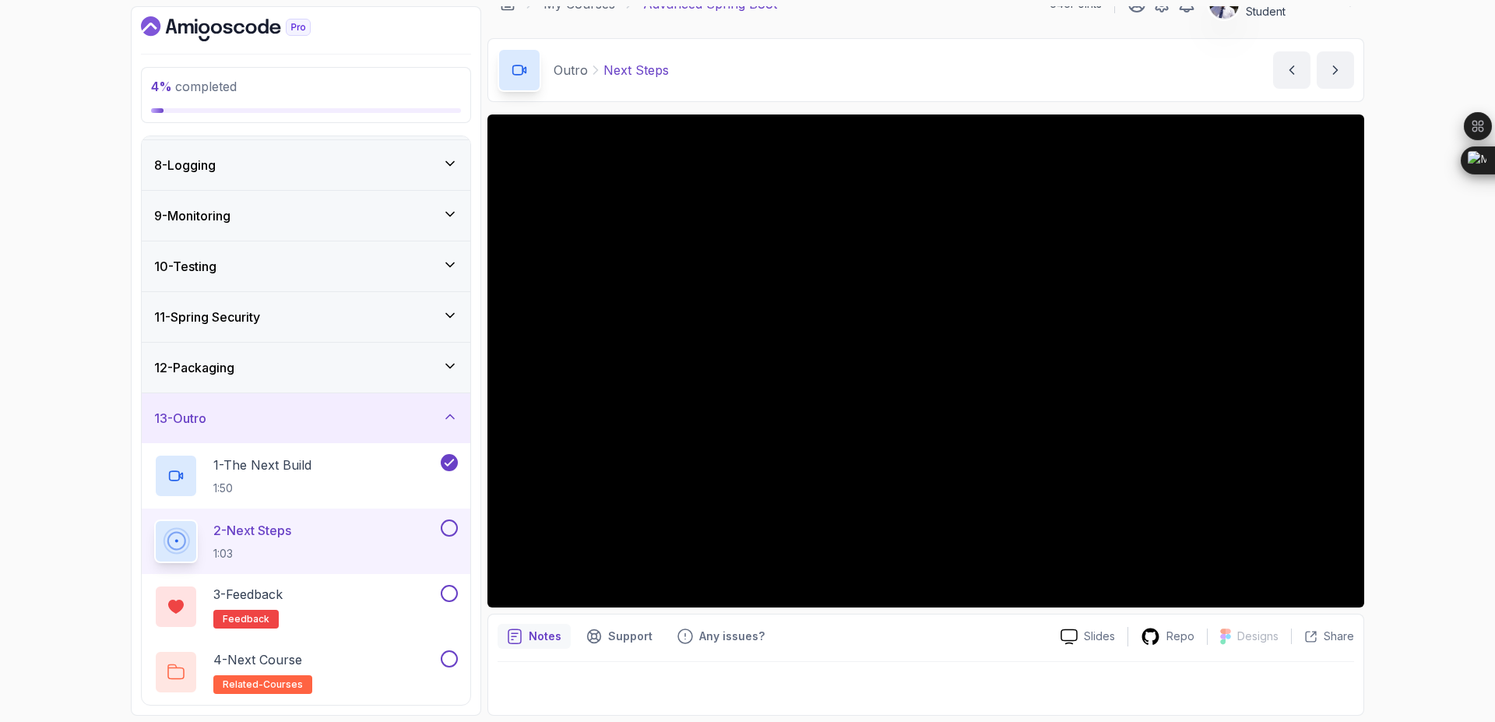
click at [450, 526] on button at bounding box center [449, 527] width 17 height 17
click at [459, 595] on div "3 - Feedback feedback" at bounding box center [306, 606] width 329 height 65
click at [448, 596] on button at bounding box center [449, 593] width 17 height 17
click at [241, 592] on p "3 - Feedback" at bounding box center [247, 594] width 69 height 19
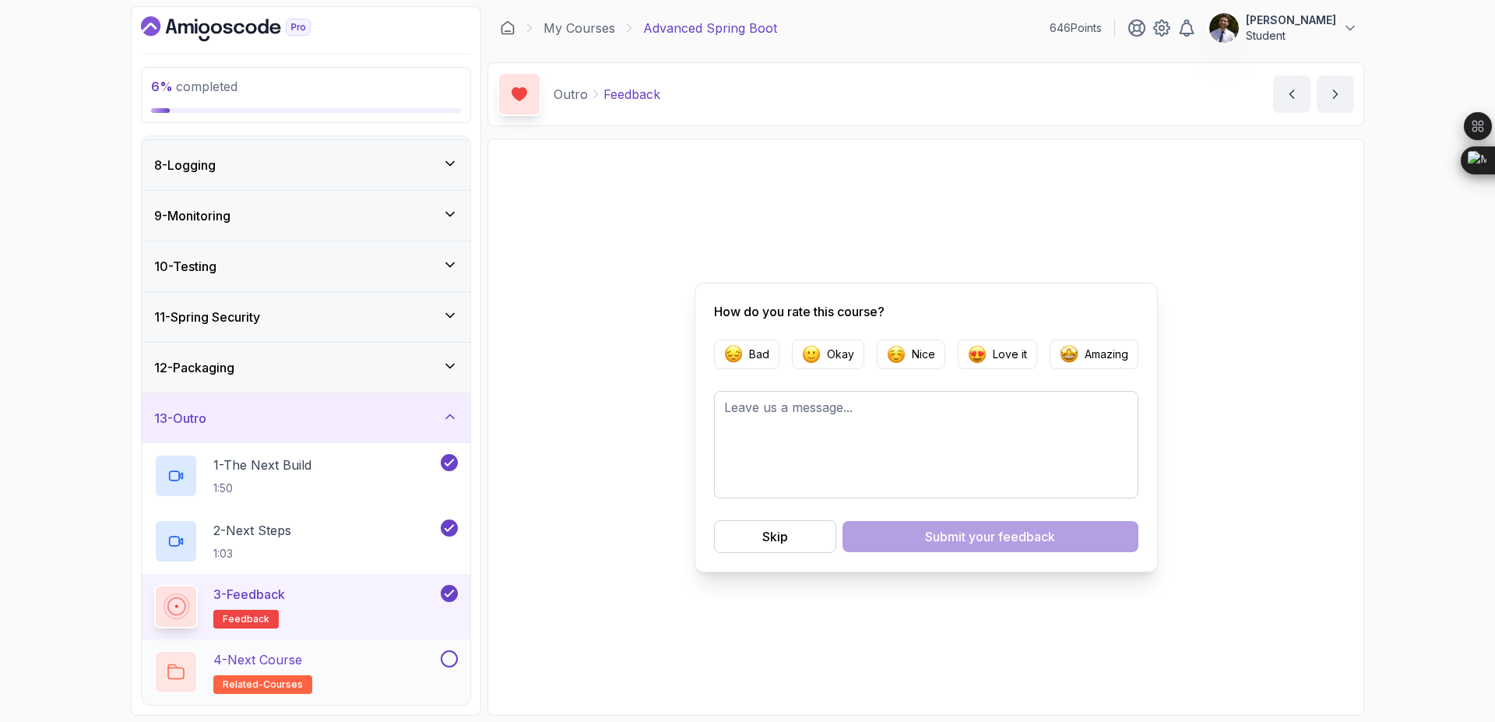
click at [341, 666] on div "4 - Next Course related-courses" at bounding box center [295, 672] width 283 height 44
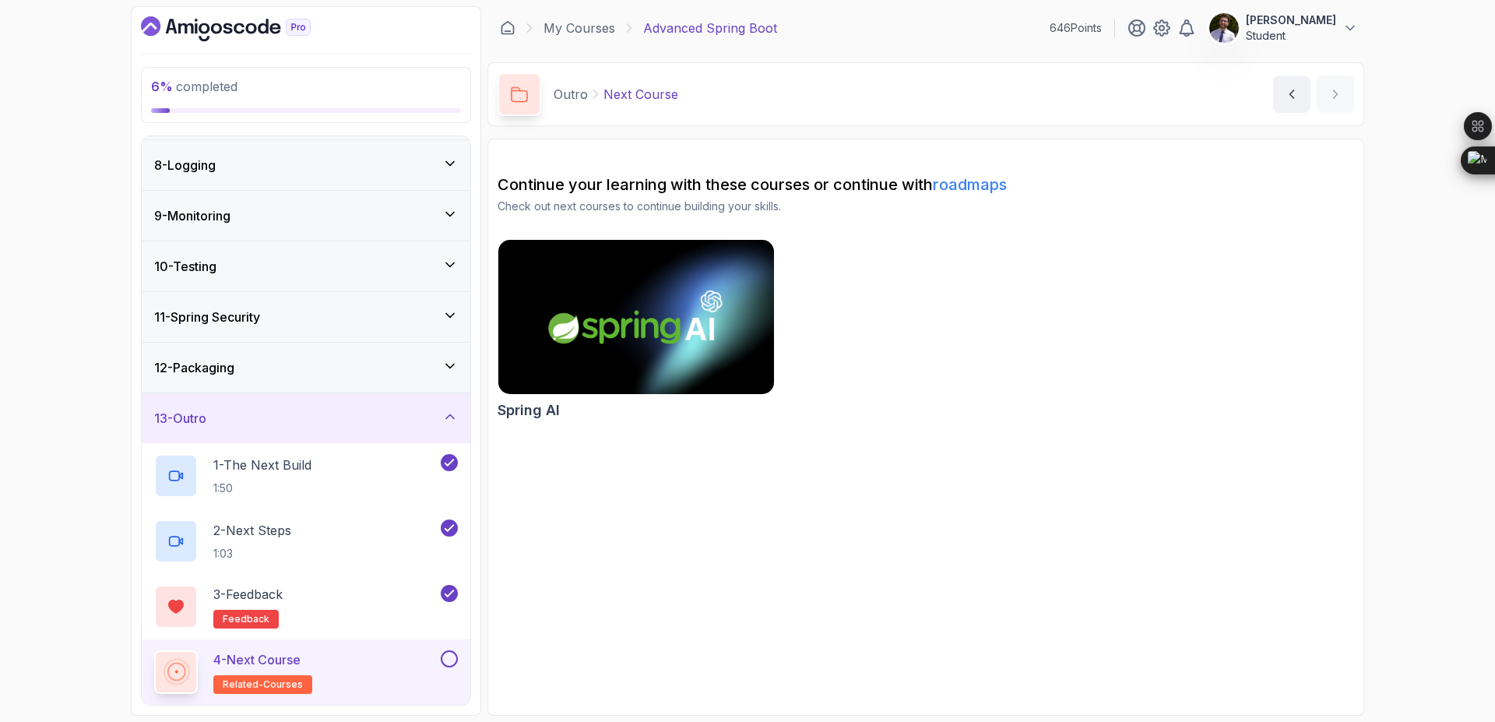
click at [452, 657] on button at bounding box center [449, 658] width 17 height 17
click at [244, 528] on p "2 - Next Steps" at bounding box center [252, 530] width 78 height 19
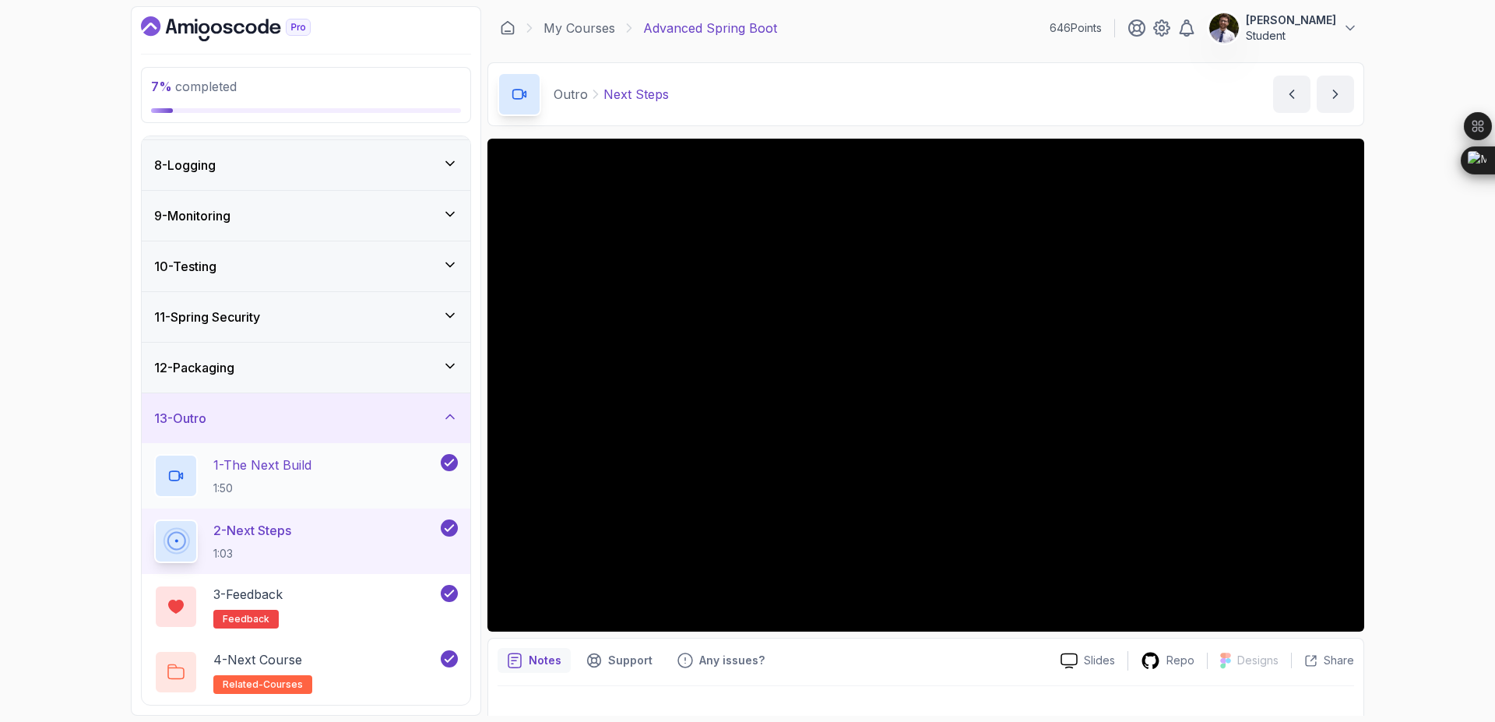
click at [276, 462] on p "1 - The Next Build" at bounding box center [262, 464] width 98 height 19
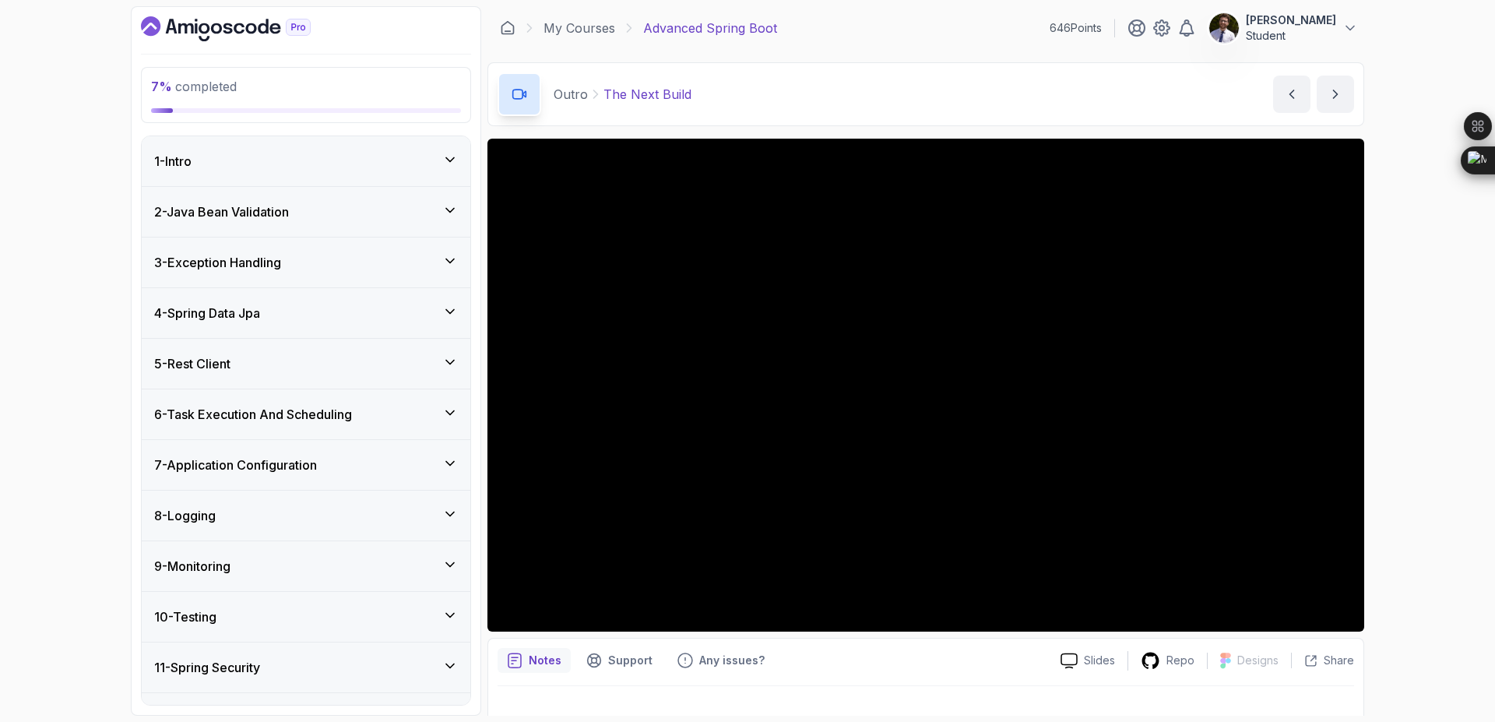
click at [443, 211] on icon at bounding box center [450, 210] width 16 height 16
